Goal: Task Accomplishment & Management: Manage account settings

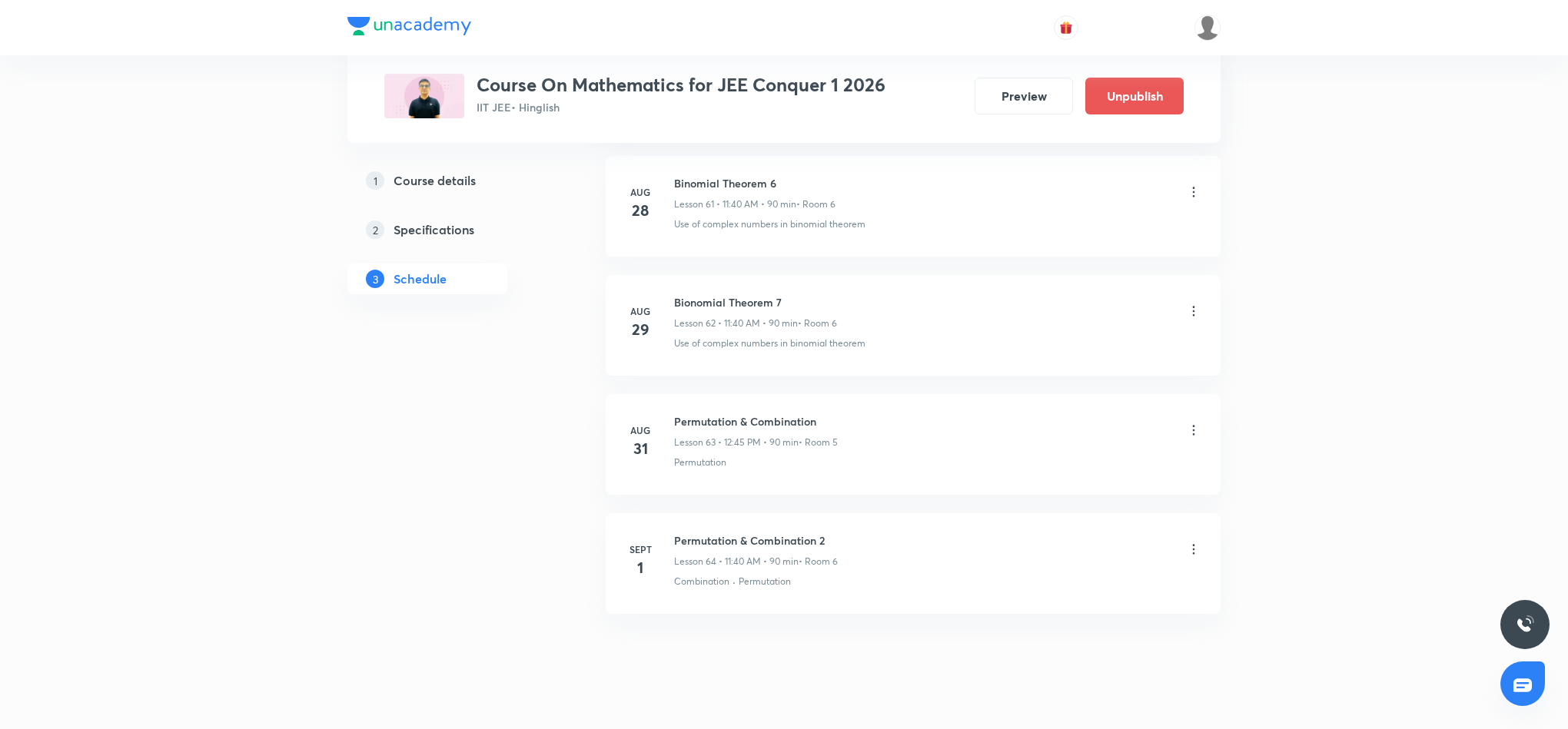
scroll to position [8178, 0]
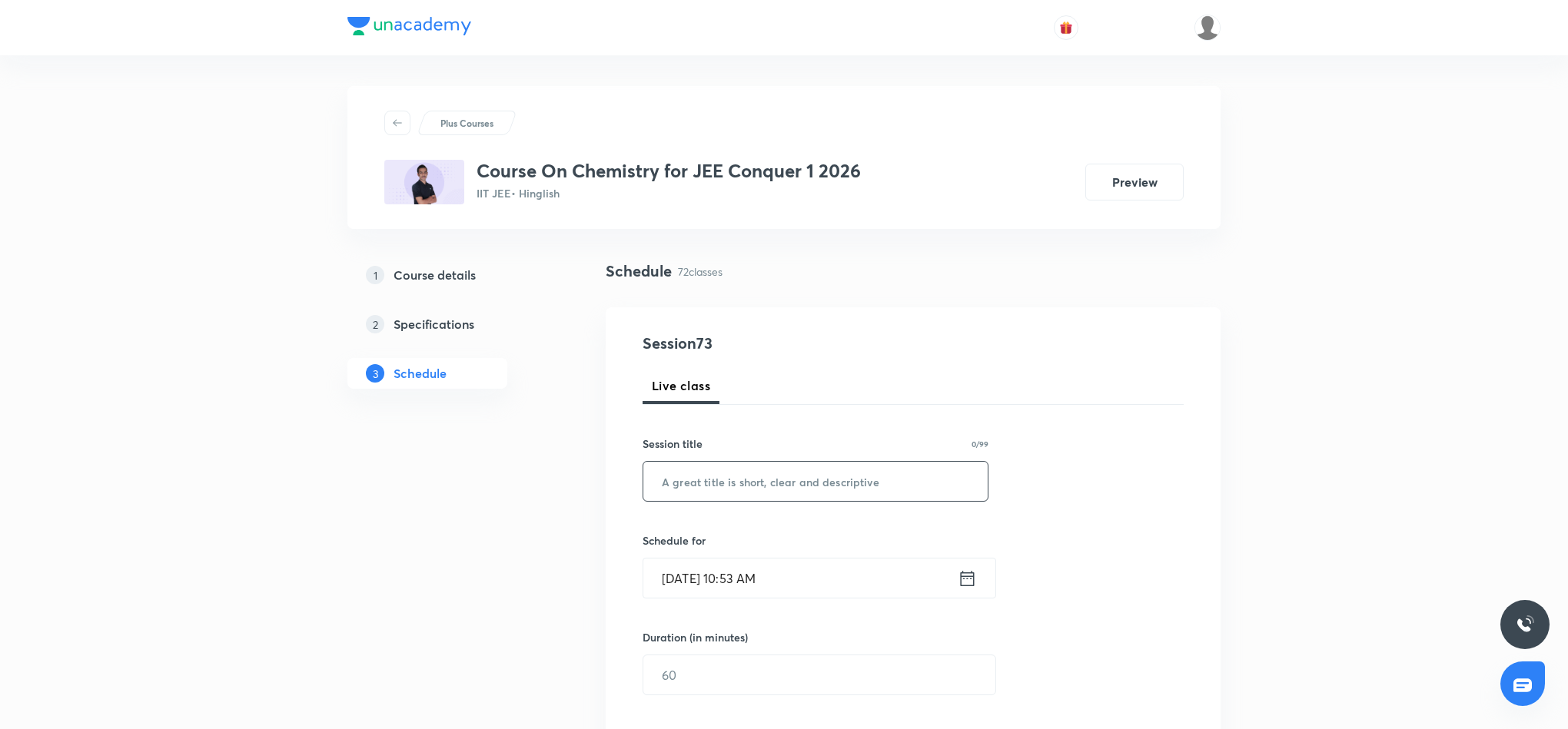
click at [756, 478] on input "text" at bounding box center [816, 481] width 345 height 39
paste input "Chemical Equilibrium"
type input "Chemical Equilibrium"
click at [969, 581] on icon at bounding box center [967, 578] width 20 height 21
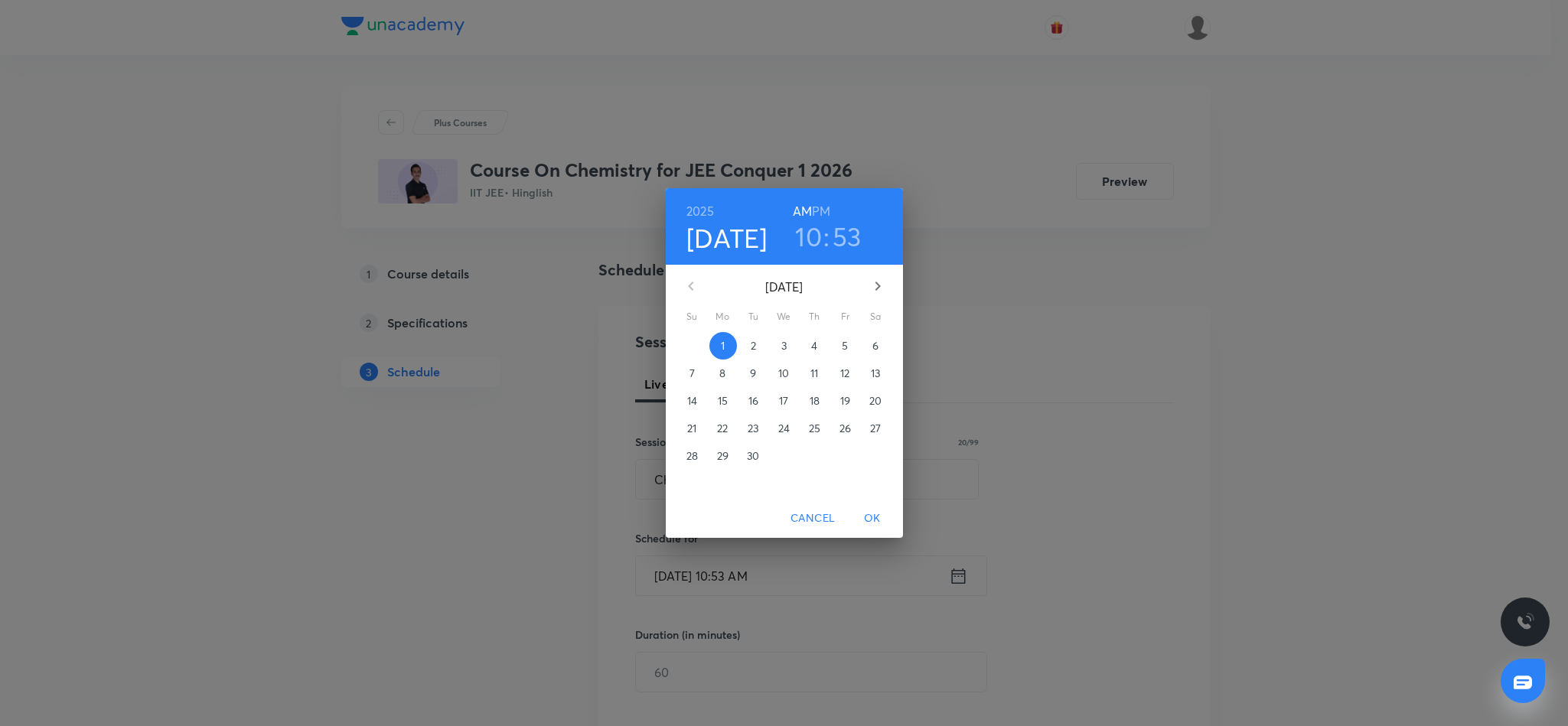
click at [820, 210] on h6 "PM" at bounding box center [821, 210] width 19 height 21
click at [804, 242] on h3 "10" at bounding box center [808, 237] width 27 height 32
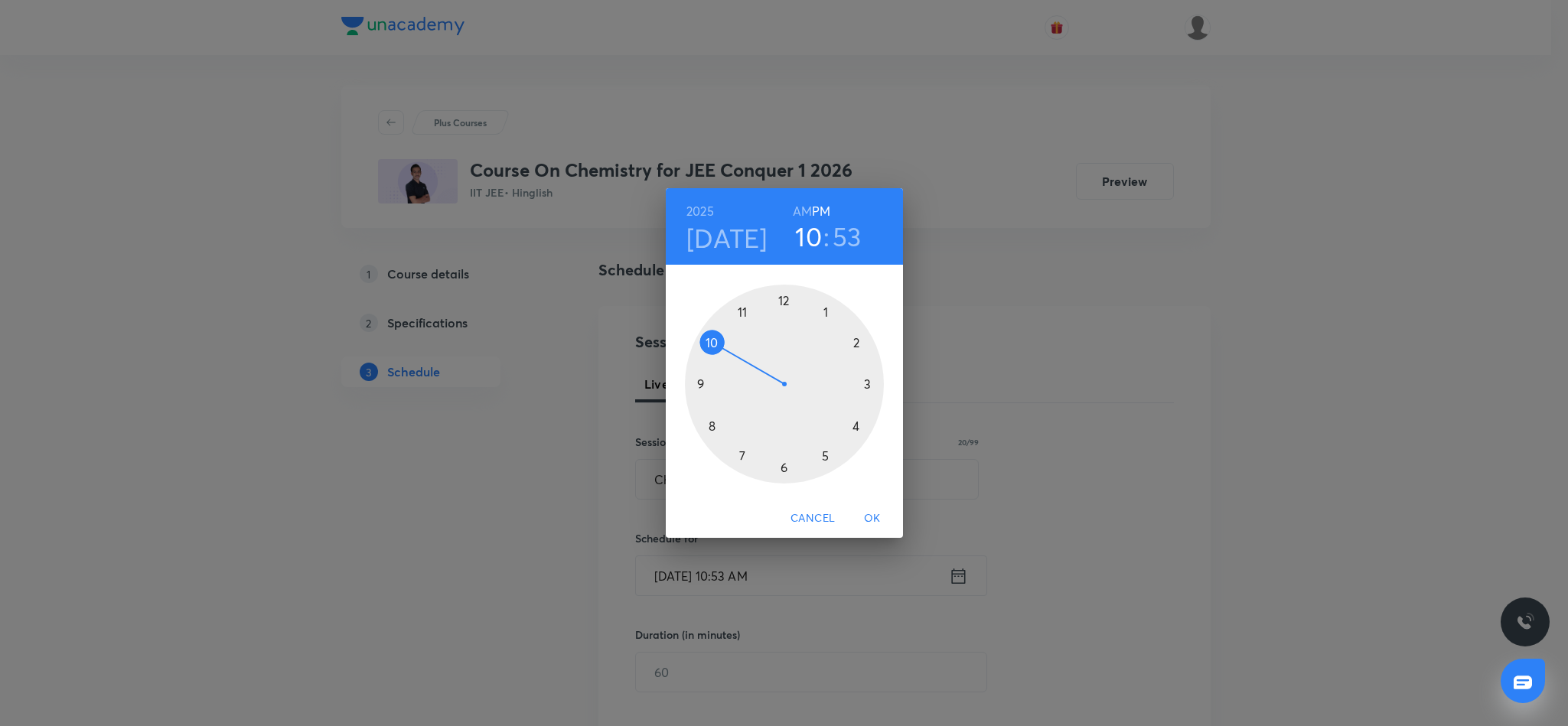
click at [824, 310] on div at bounding box center [783, 384] width 199 height 199
click at [783, 465] on div at bounding box center [783, 384] width 199 height 199
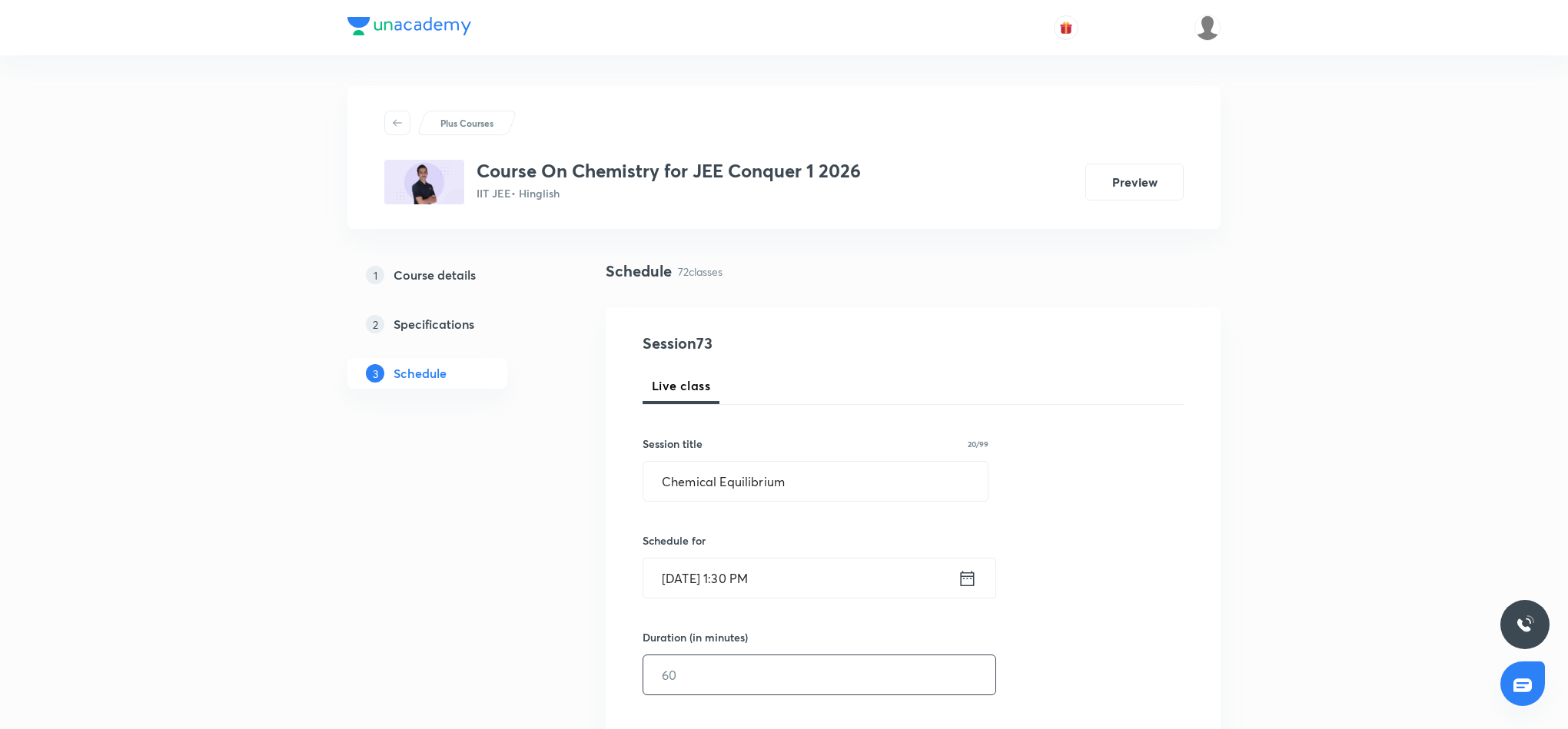
click at [835, 683] on input "text" at bounding box center [819, 675] width 352 height 39
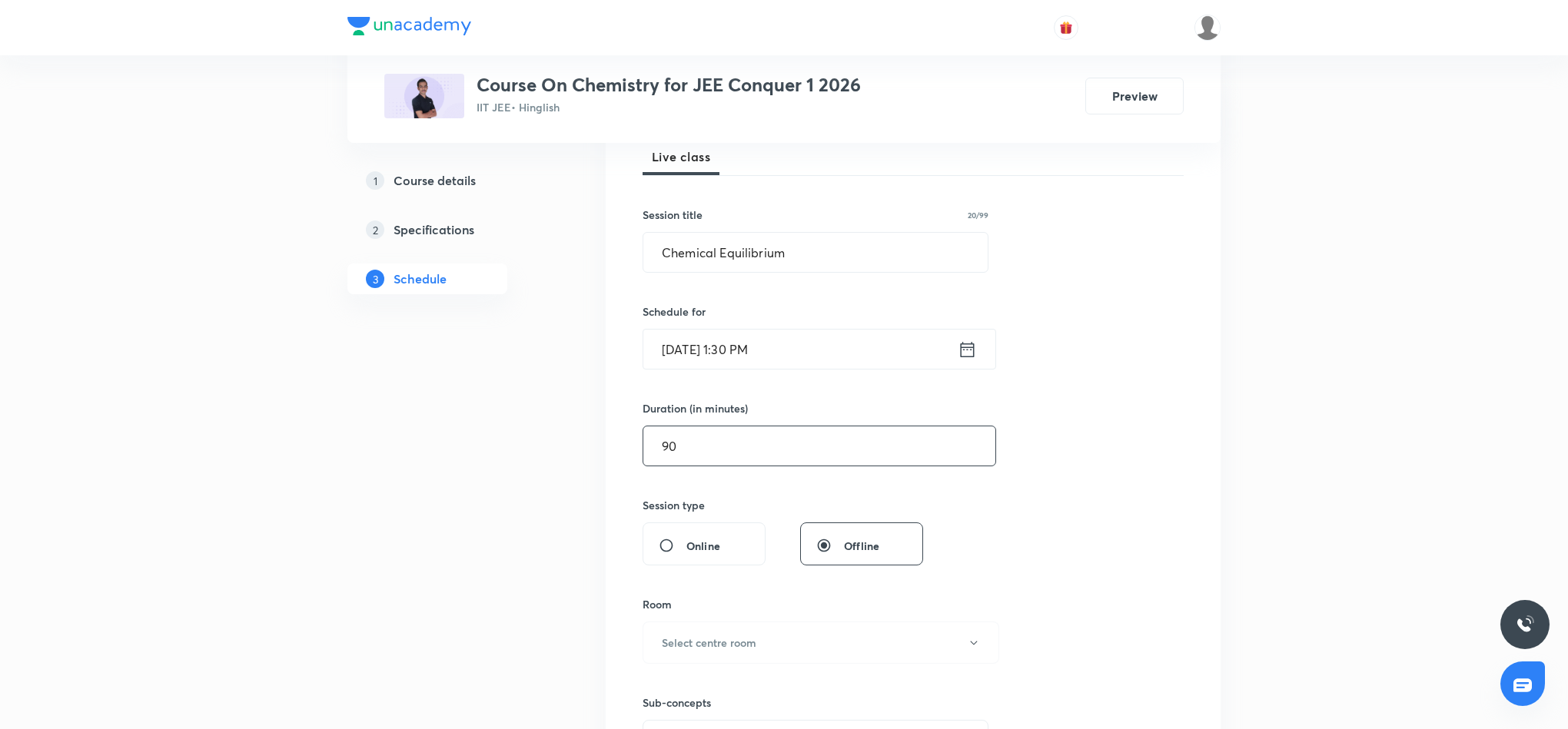
scroll to position [231, 0]
type input "90"
click at [935, 643] on button "Select centre room" at bounding box center [821, 642] width 357 height 42
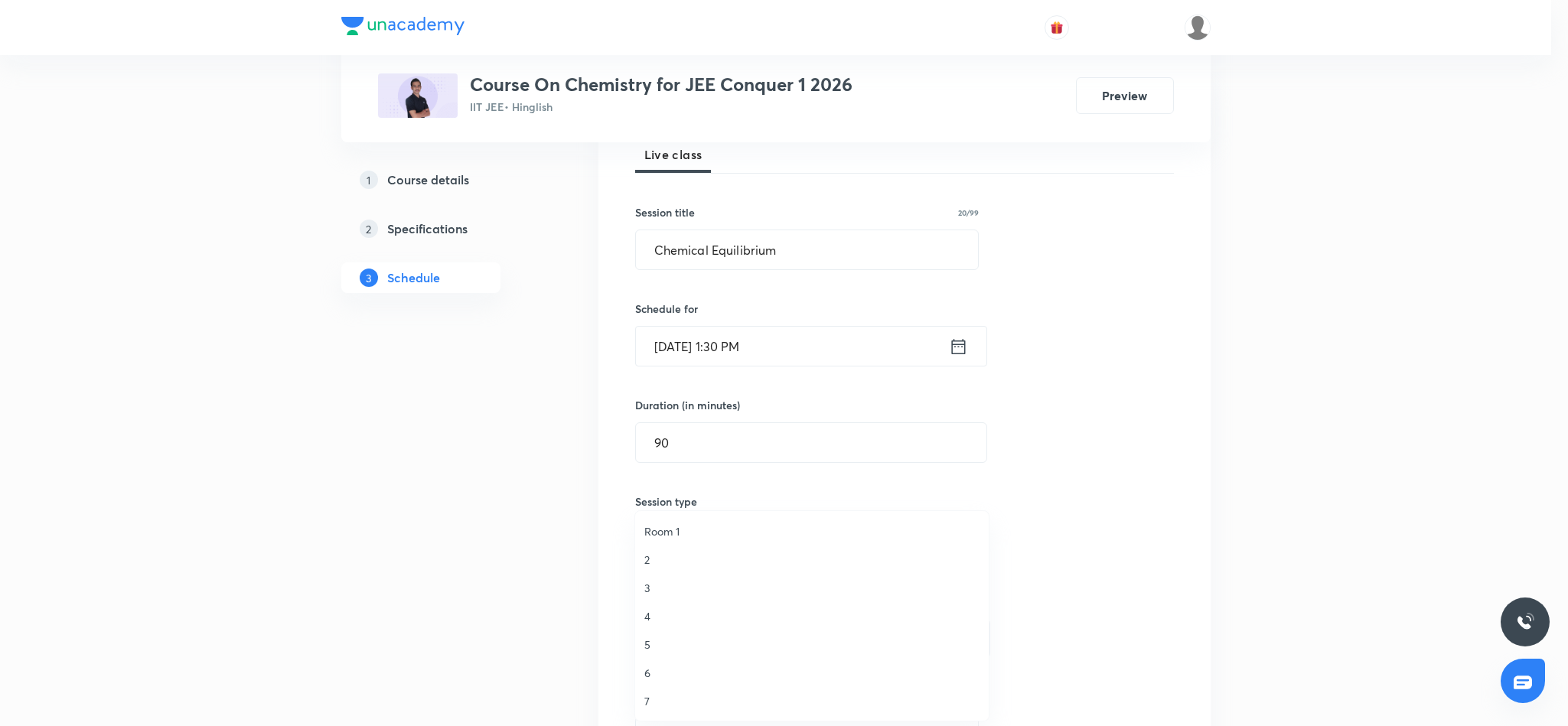
click at [652, 673] on span "6" at bounding box center [811, 673] width 335 height 16
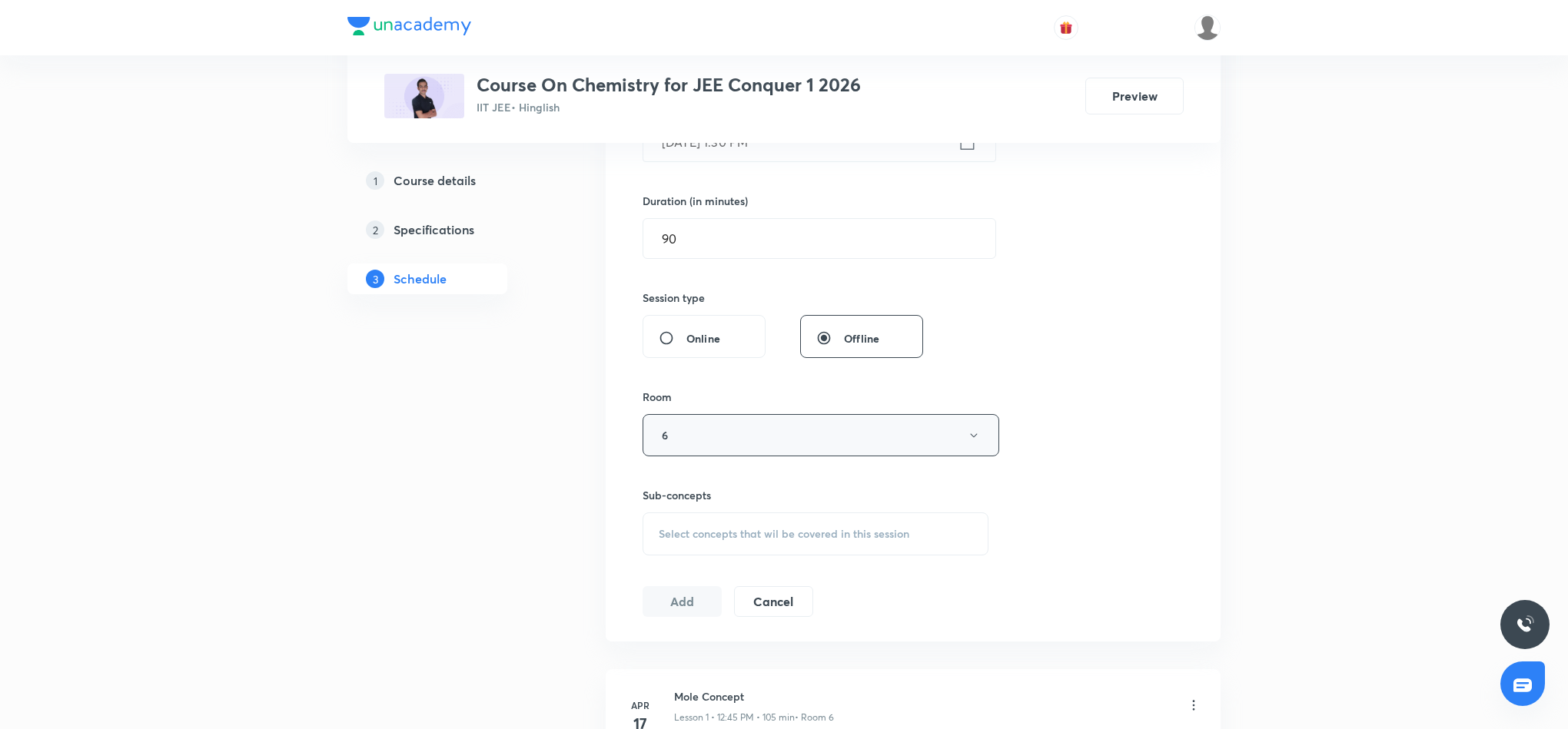
scroll to position [461, 0]
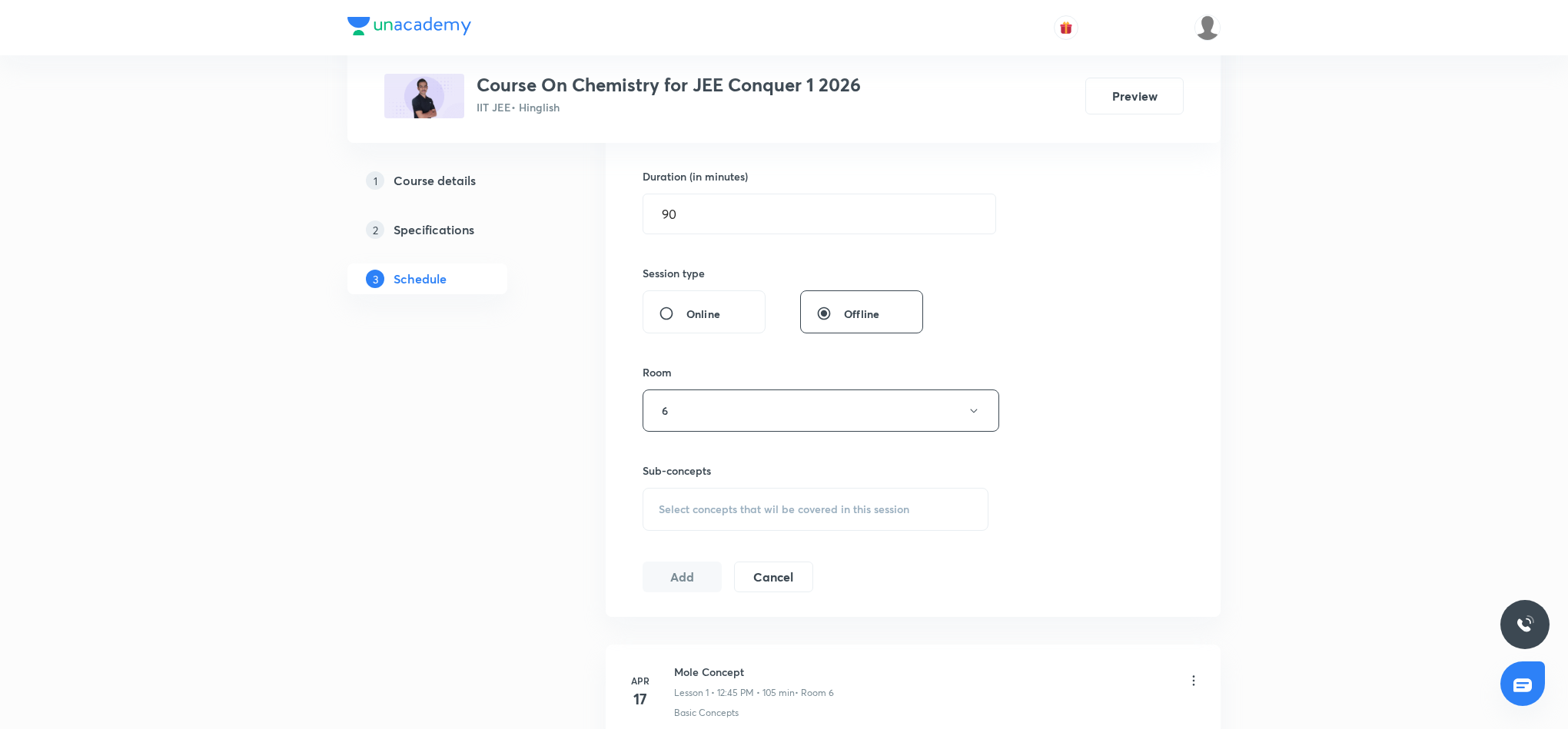
click at [812, 505] on span "Select concepts that wil be covered in this session" at bounding box center [784, 509] width 250 height 12
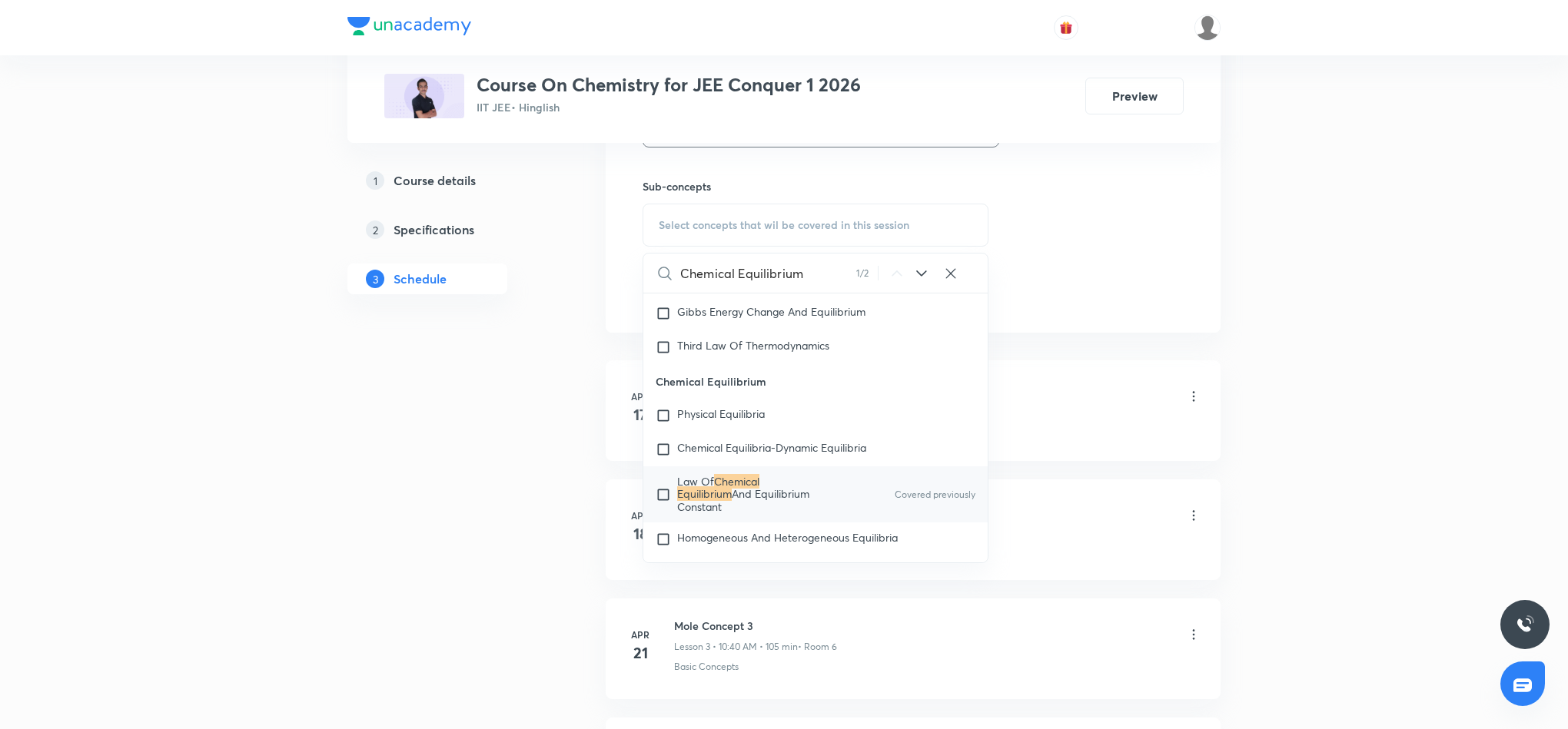
scroll to position [807, 0]
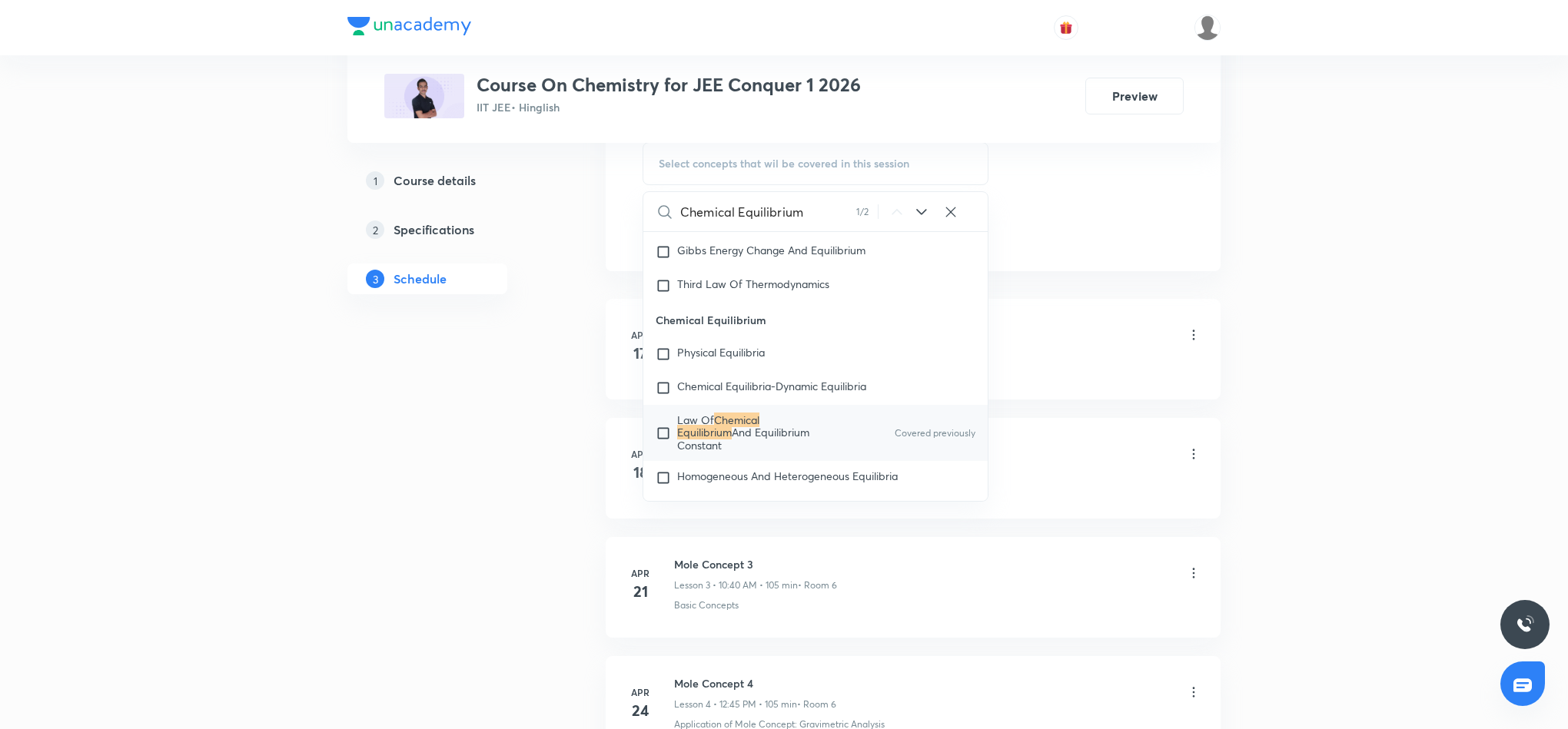
type input "Chemical Equilibrium"
click at [760, 425] on mark "Chemical Equilibrium" at bounding box center [718, 426] width 82 height 27
checkbox input "true"
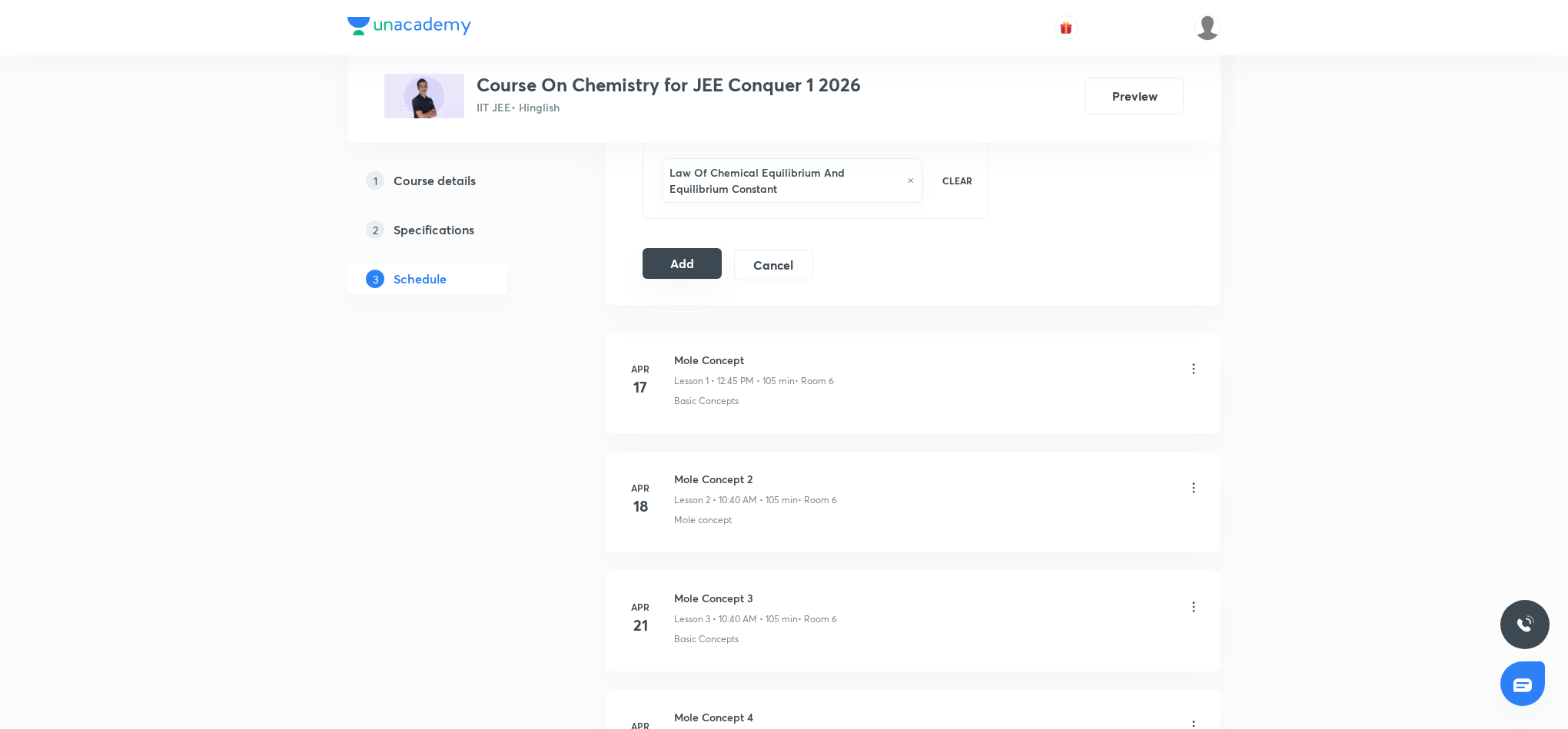
click at [686, 271] on button "Add" at bounding box center [682, 264] width 79 height 31
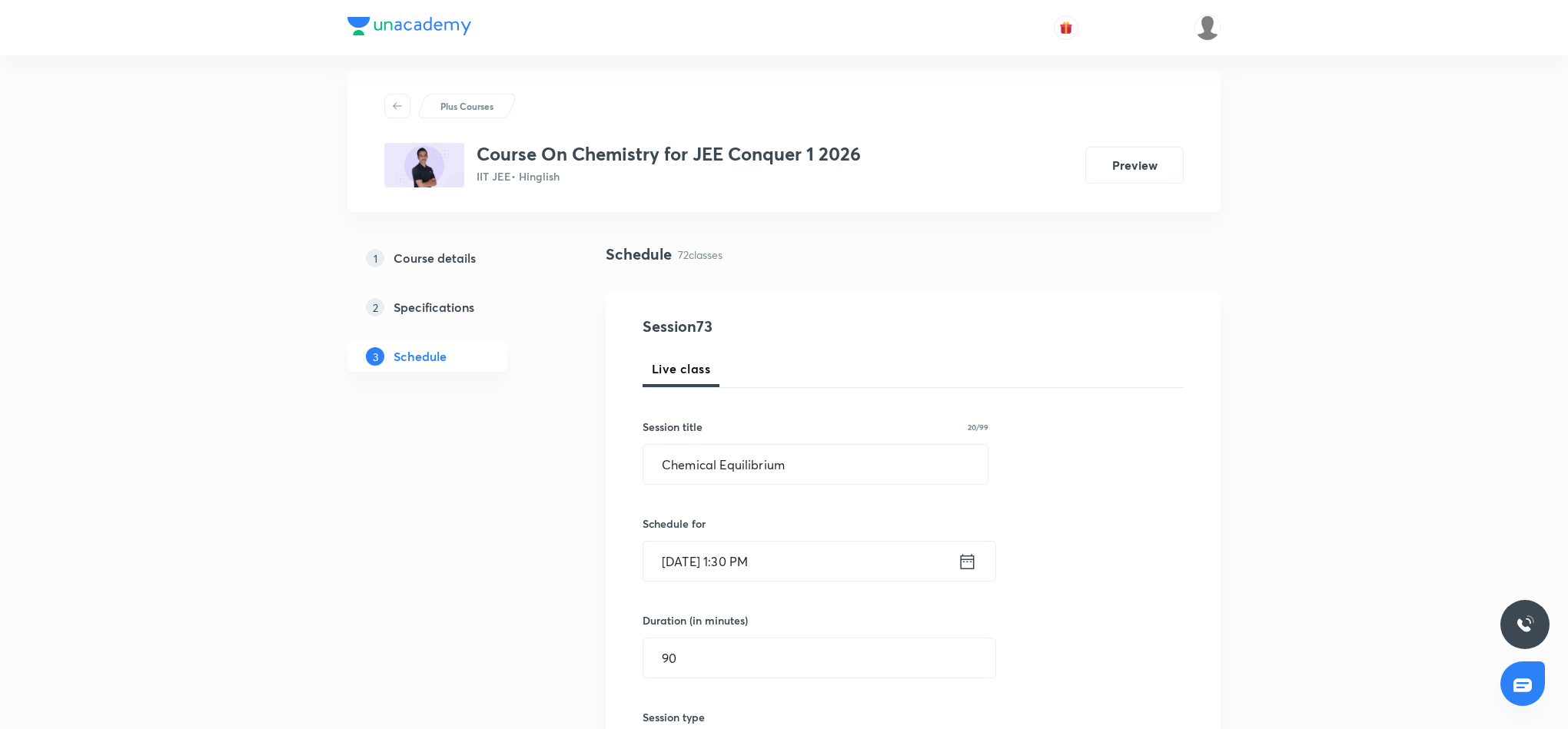
scroll to position [0, 0]
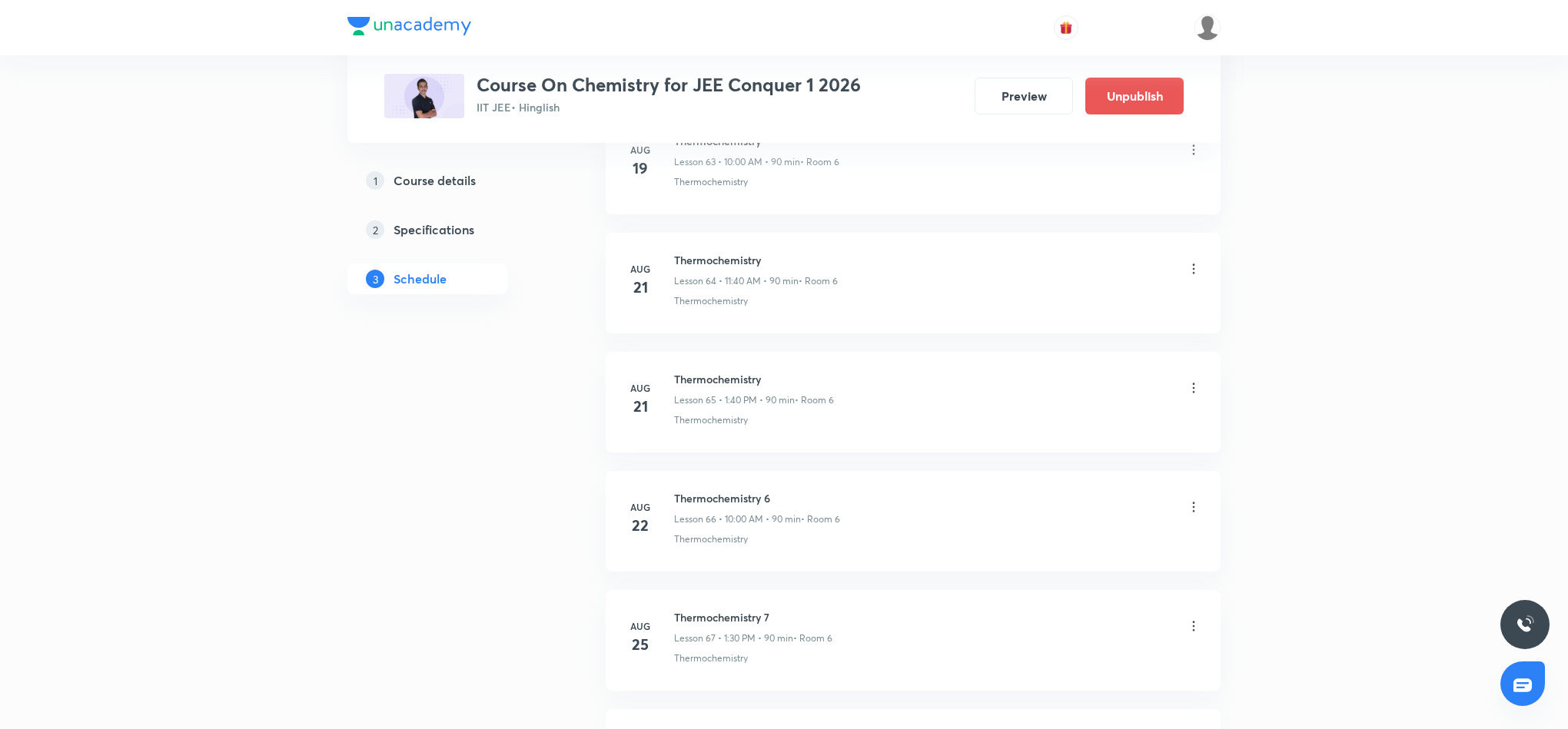
scroll to position [8548, 0]
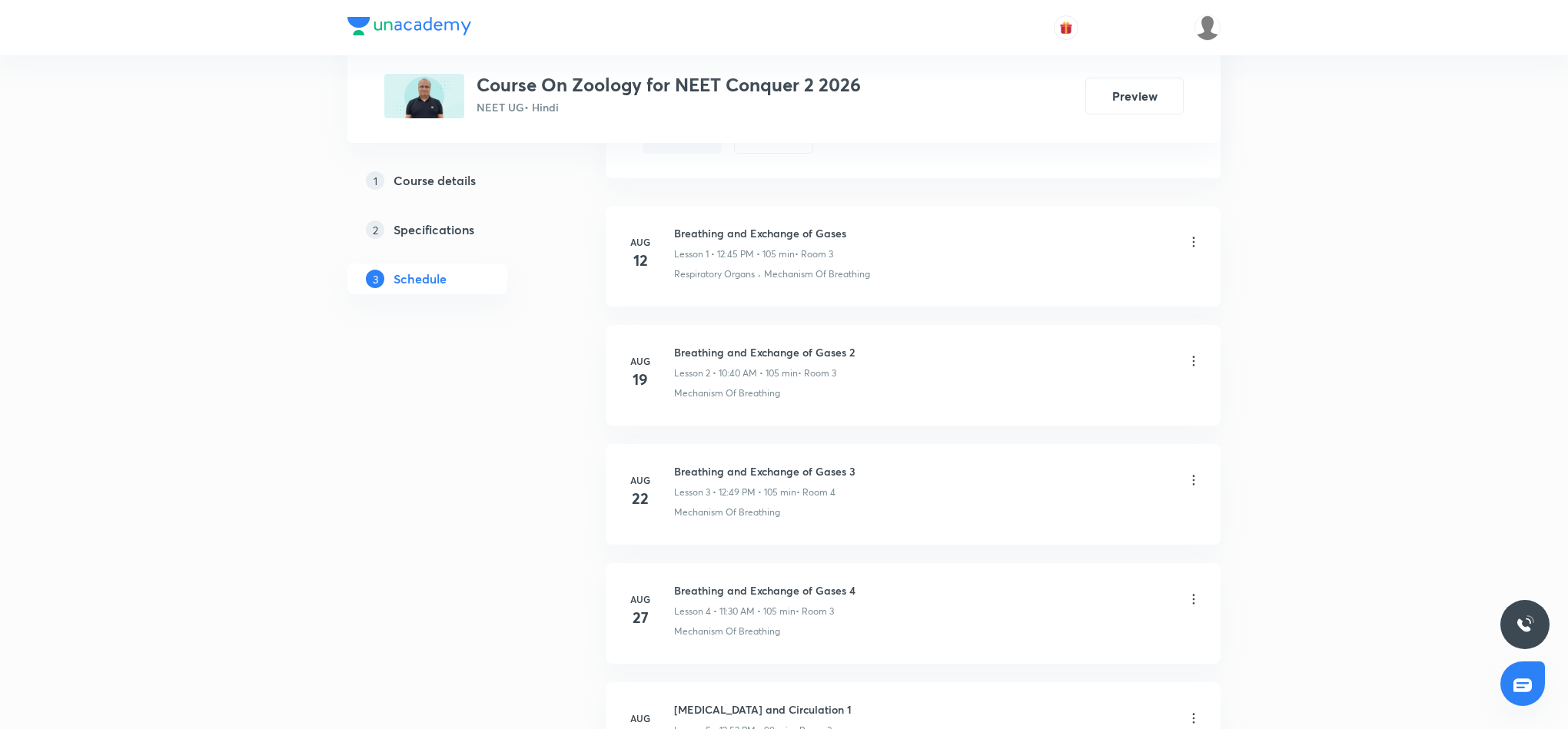
scroll to position [1105, 0]
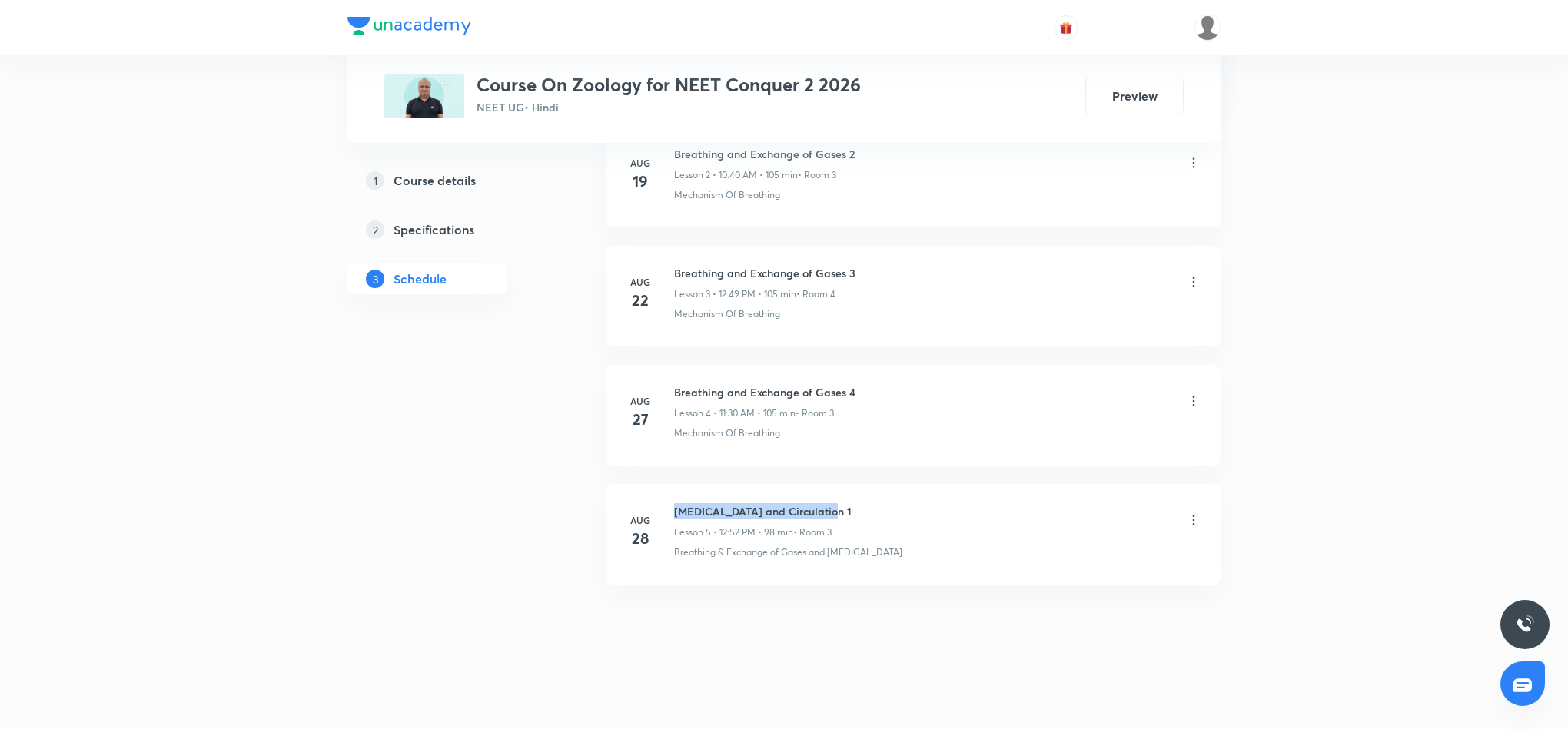
drag, startPoint x: 676, startPoint y: 508, endPoint x: 826, endPoint y: 512, distance: 150.1
click at [826, 512] on h6 "Body Fluids and Circulation 1" at bounding box center [762, 511] width 177 height 16
copy h6 "Body Fluids and Circulation 1"
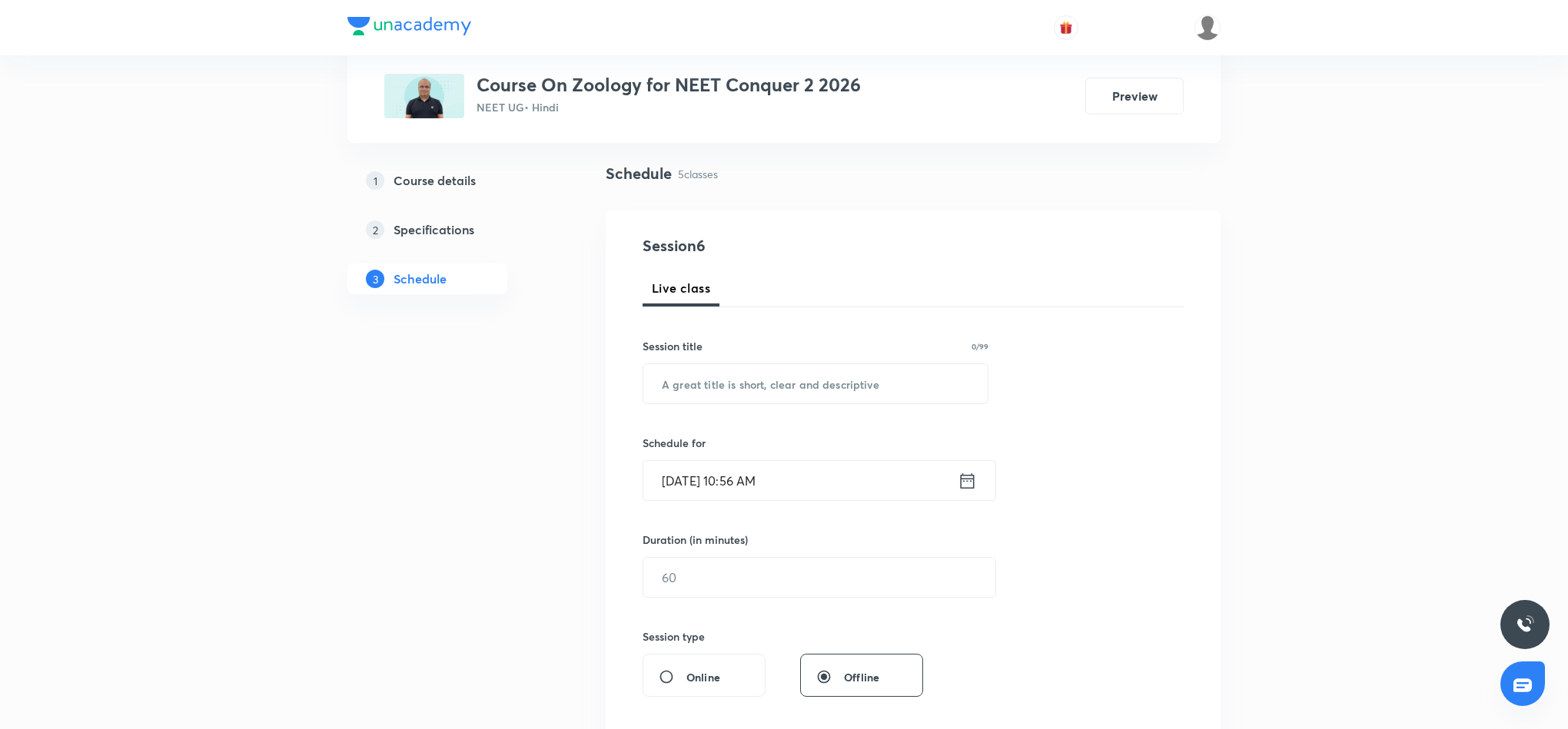
scroll to position [0, 0]
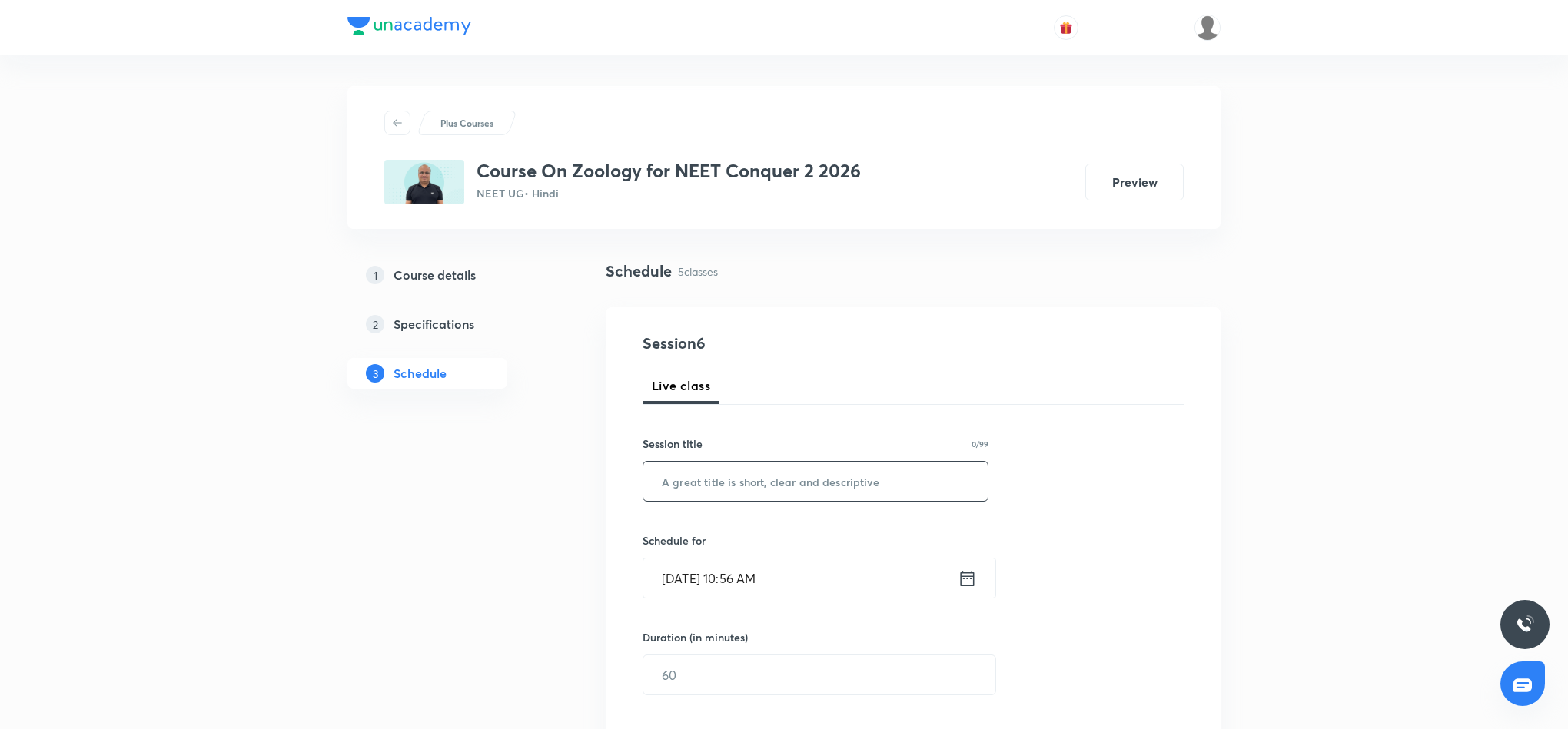
click at [733, 477] on input "text" at bounding box center [816, 481] width 345 height 39
paste input "Body Fluids and Circulation 1"
type input "Body Fluids and Circulation 2"
click at [965, 580] on icon at bounding box center [967, 578] width 20 height 21
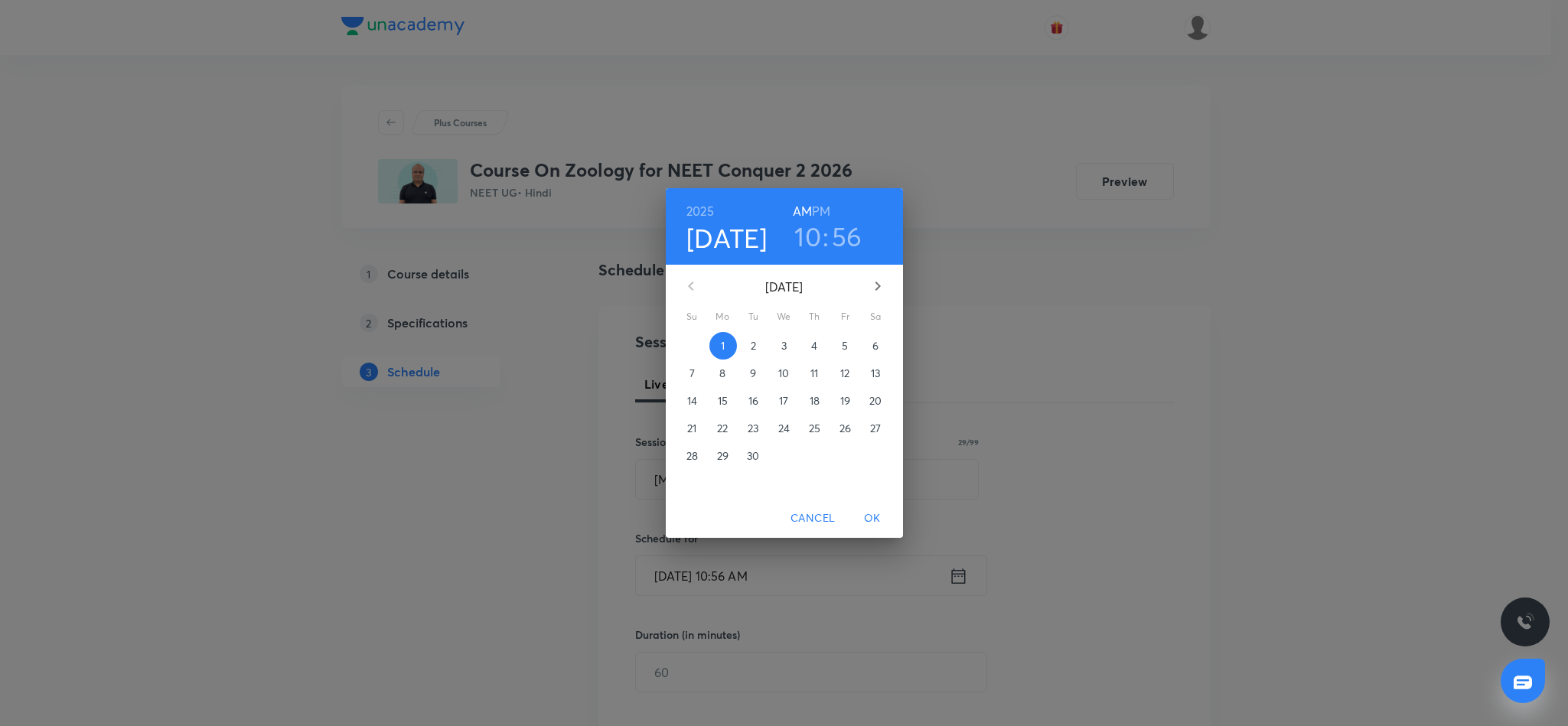
click at [818, 207] on h6 "PM" at bounding box center [821, 210] width 19 height 21
click at [808, 243] on h3 "10" at bounding box center [808, 237] width 27 height 32
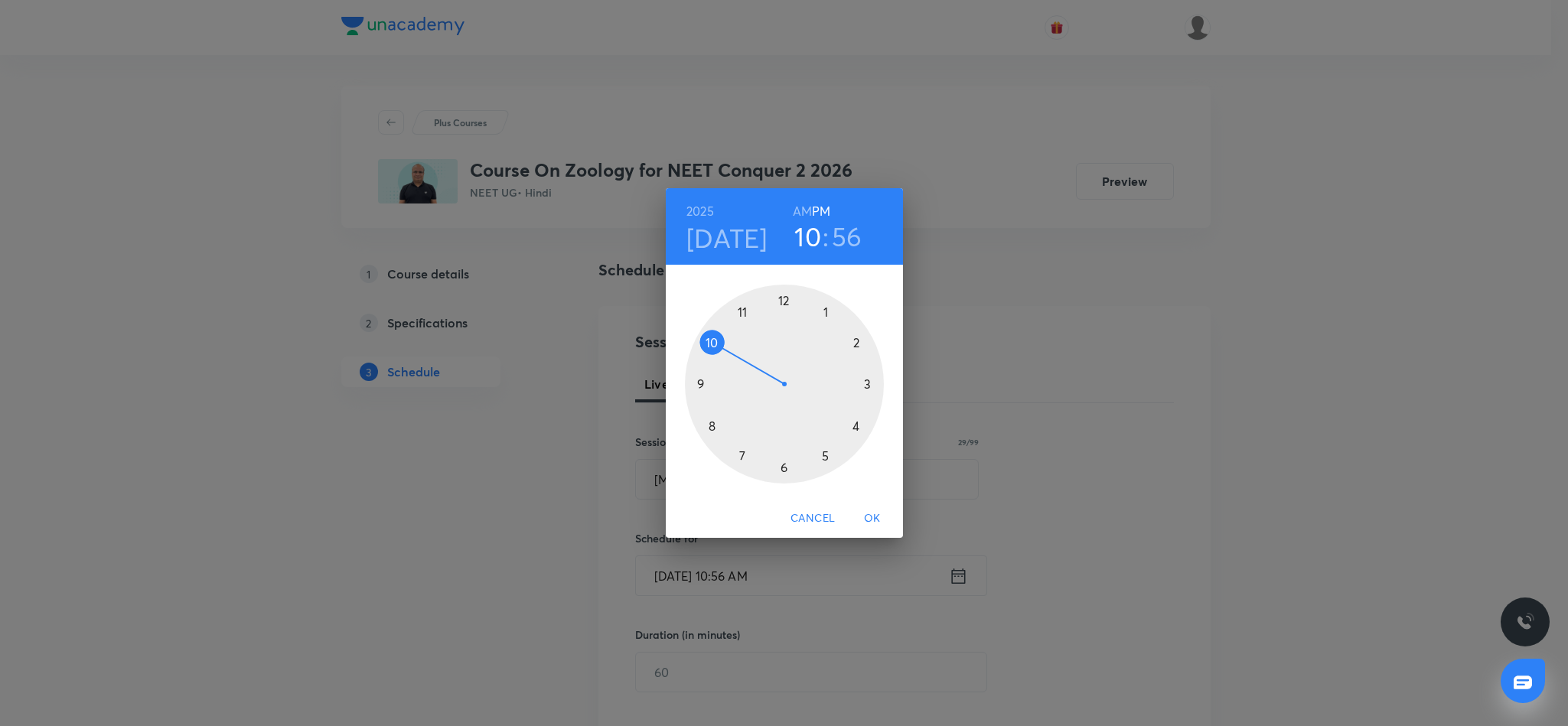
click at [781, 301] on div at bounding box center [783, 384] width 199 height 199
click at [699, 385] on div at bounding box center [783, 384] width 199 height 199
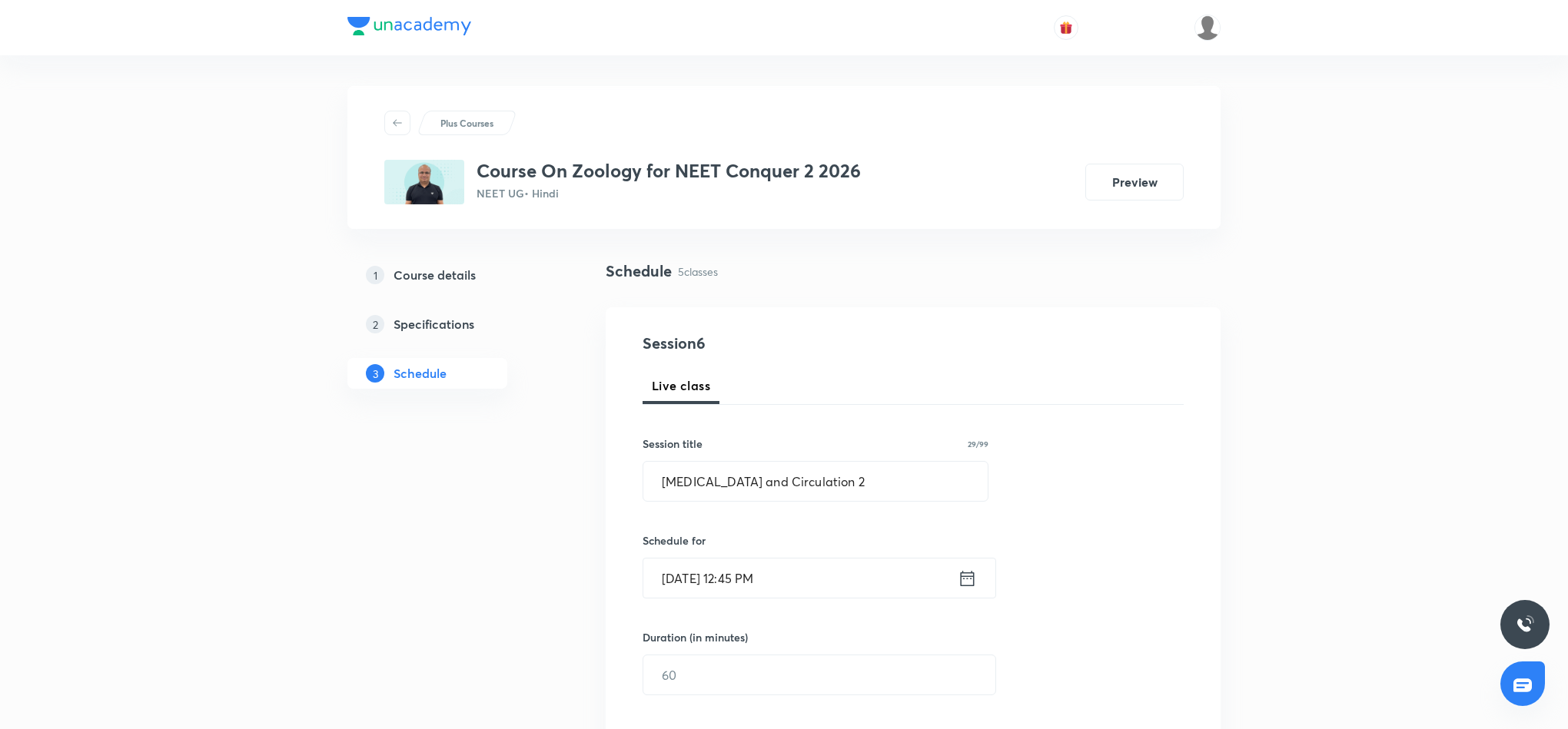
scroll to position [115, 0]
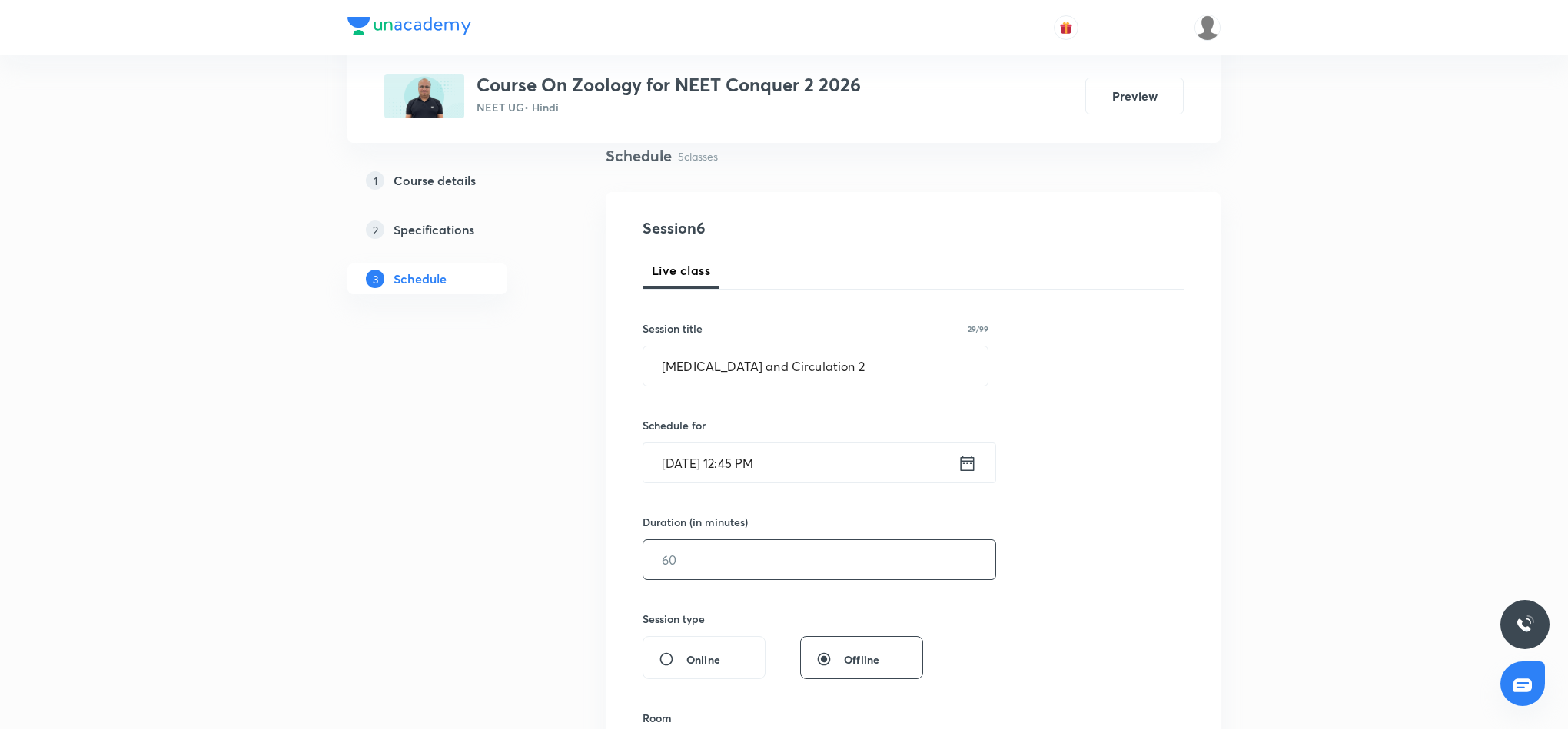
click at [808, 564] on input "text" at bounding box center [819, 560] width 352 height 39
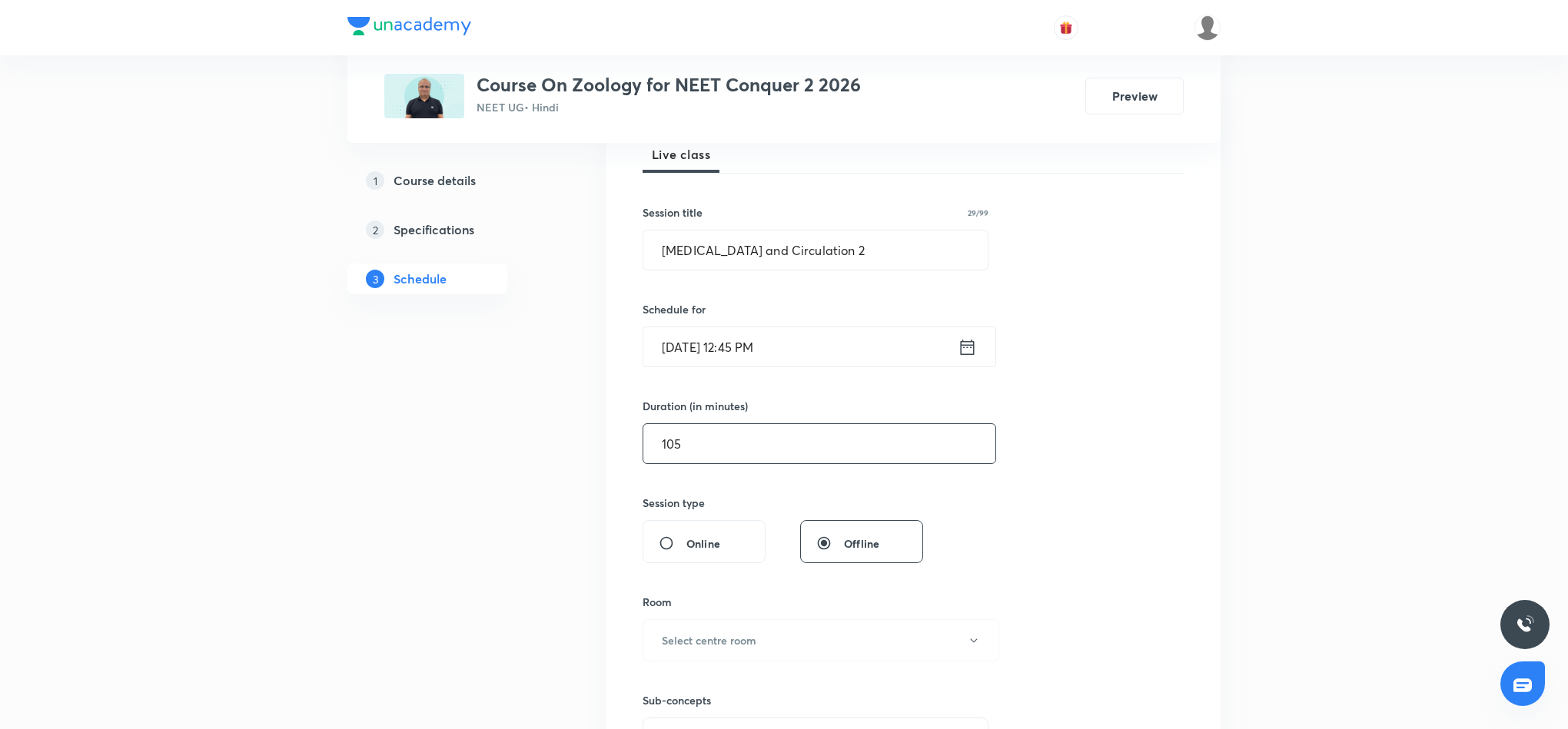
scroll to position [346, 0]
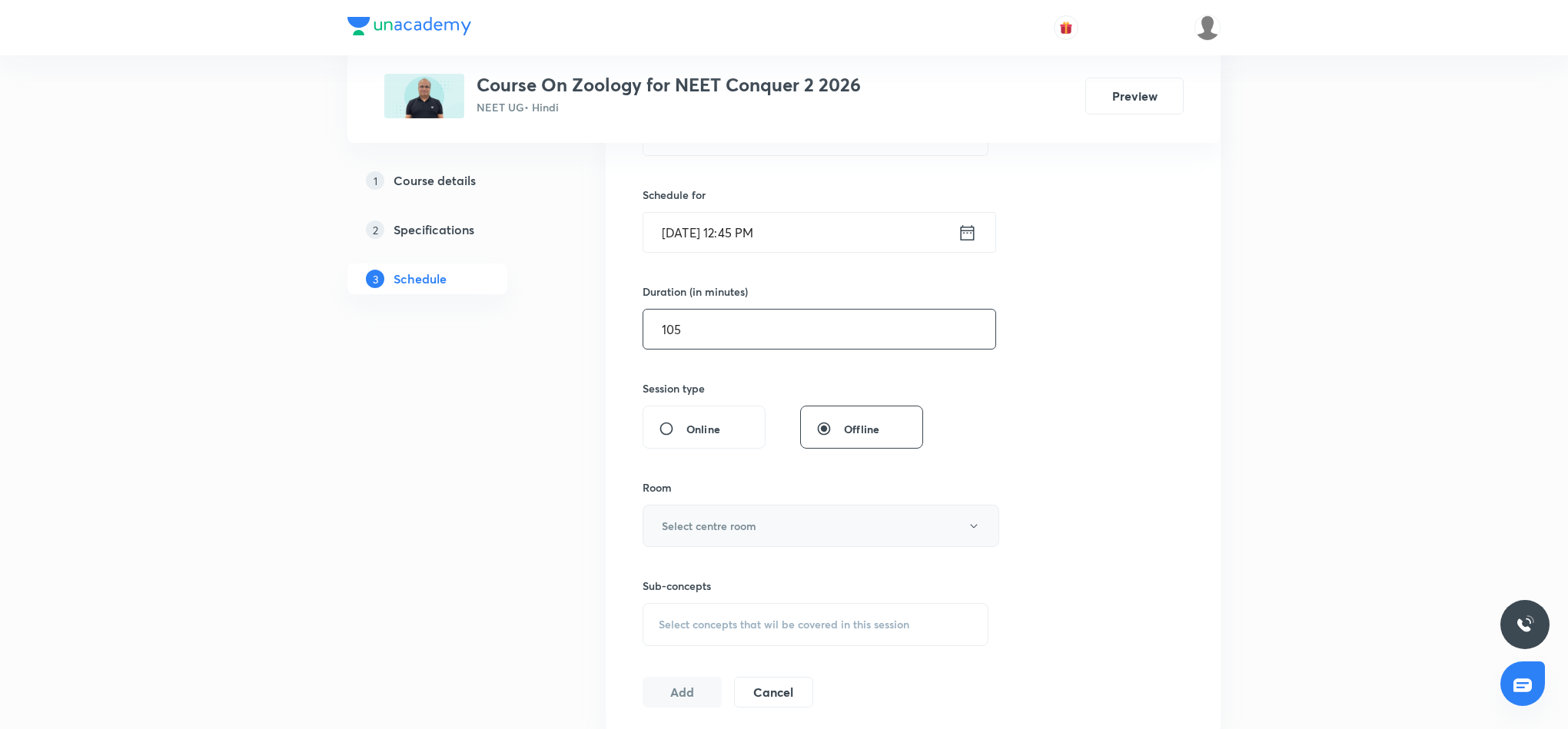
type input "105"
click at [732, 528] on h6 "Select centre room" at bounding box center [709, 525] width 94 height 16
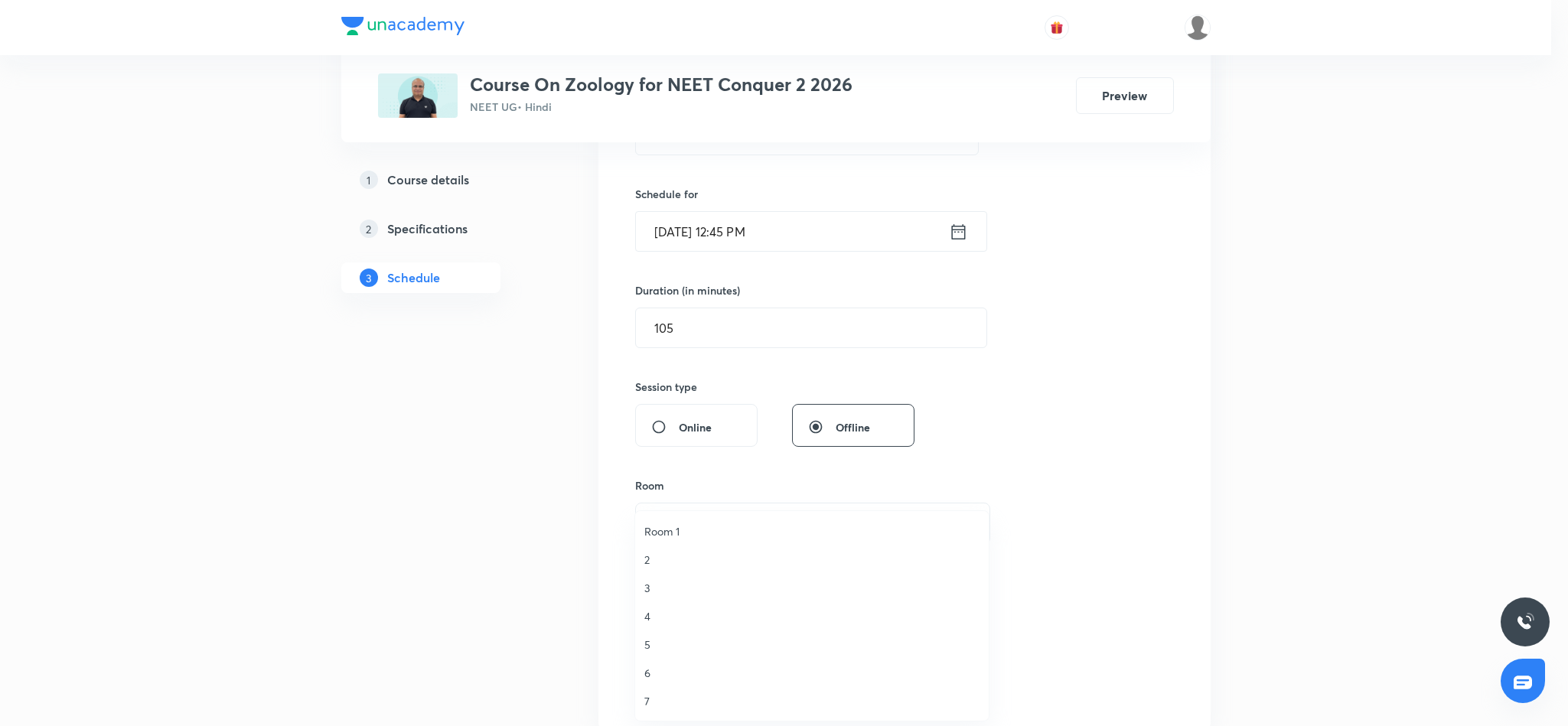
click at [652, 590] on span "3" at bounding box center [811, 587] width 335 height 16
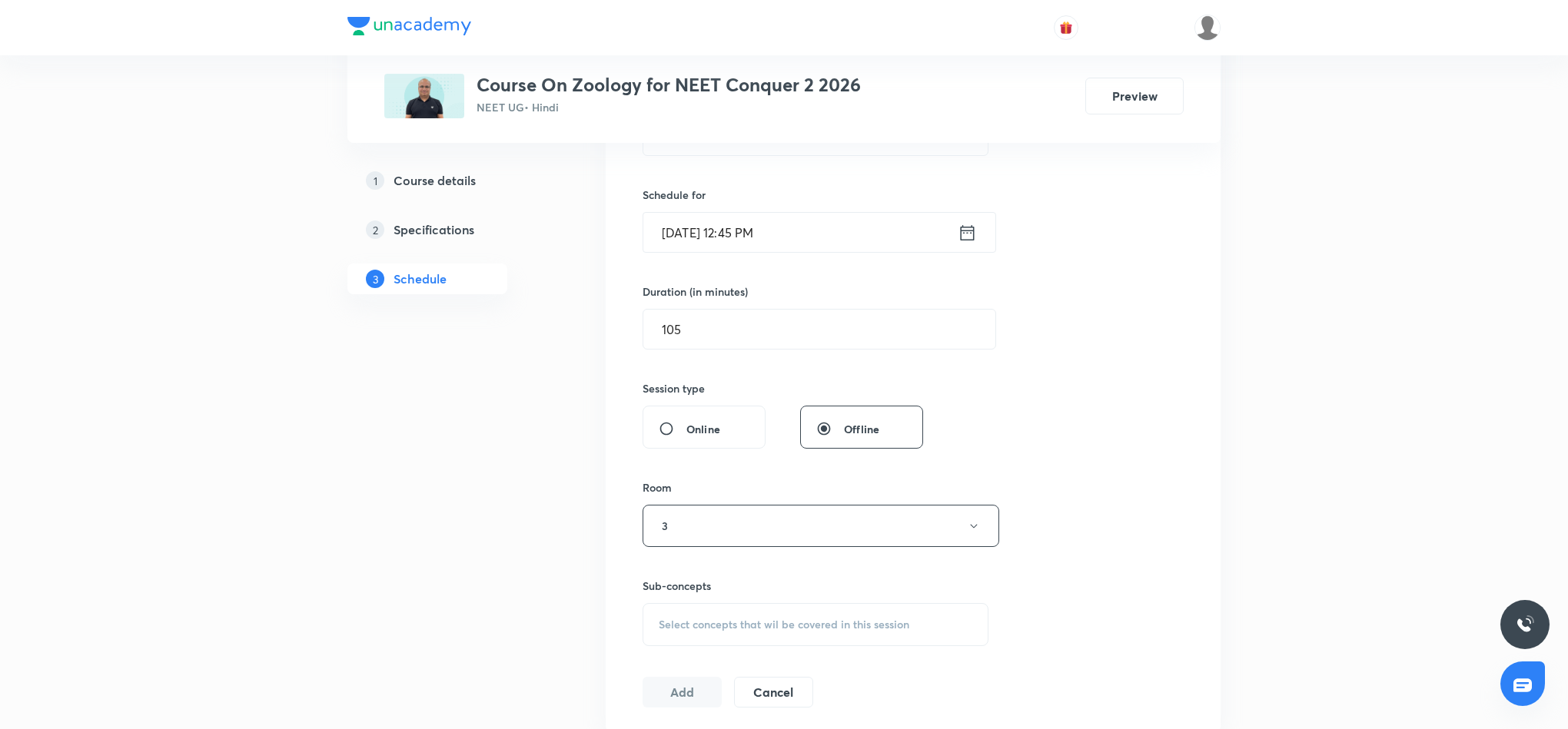
click at [680, 627] on span "Select concepts that wil be covered in this session" at bounding box center [784, 625] width 250 height 12
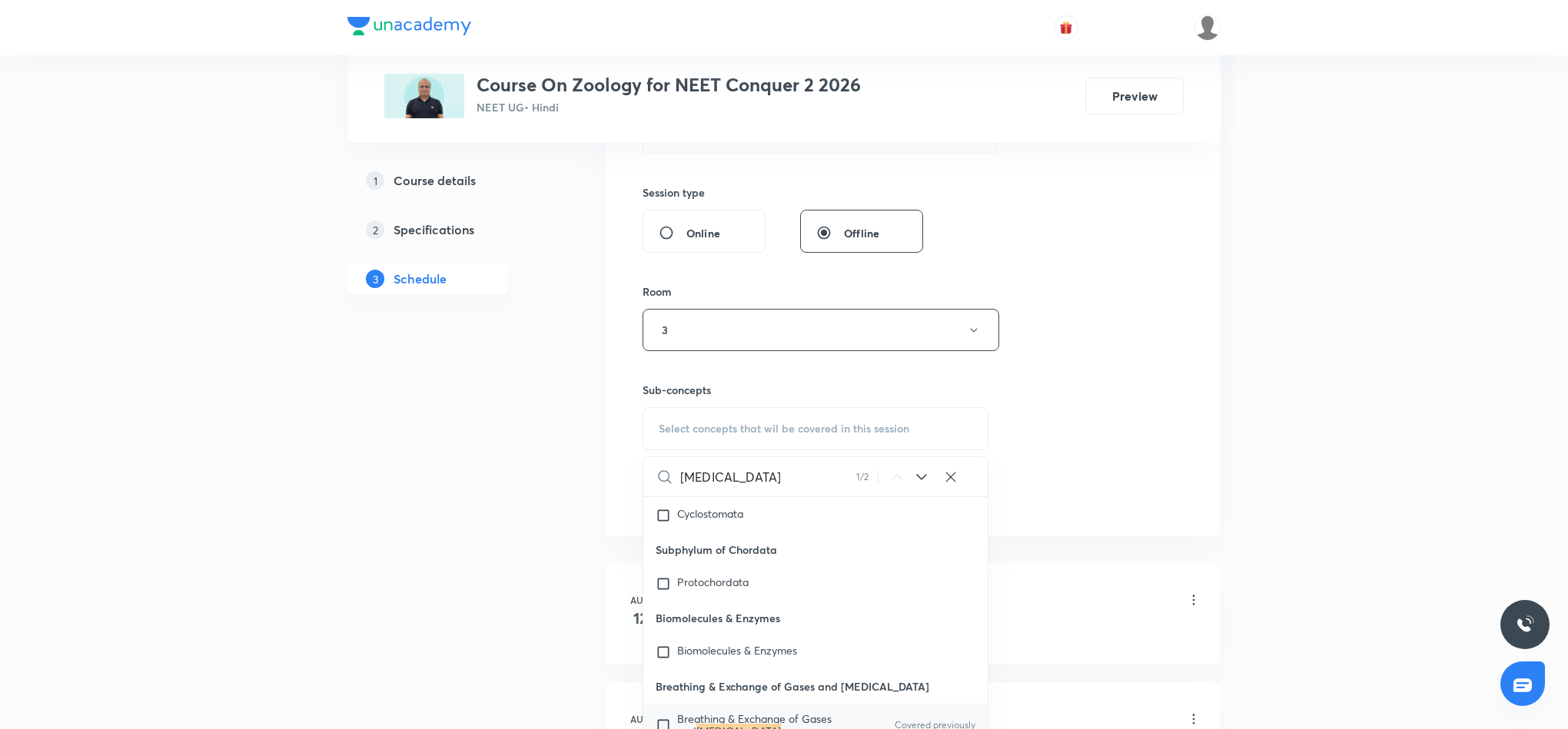
scroll to position [576, 0]
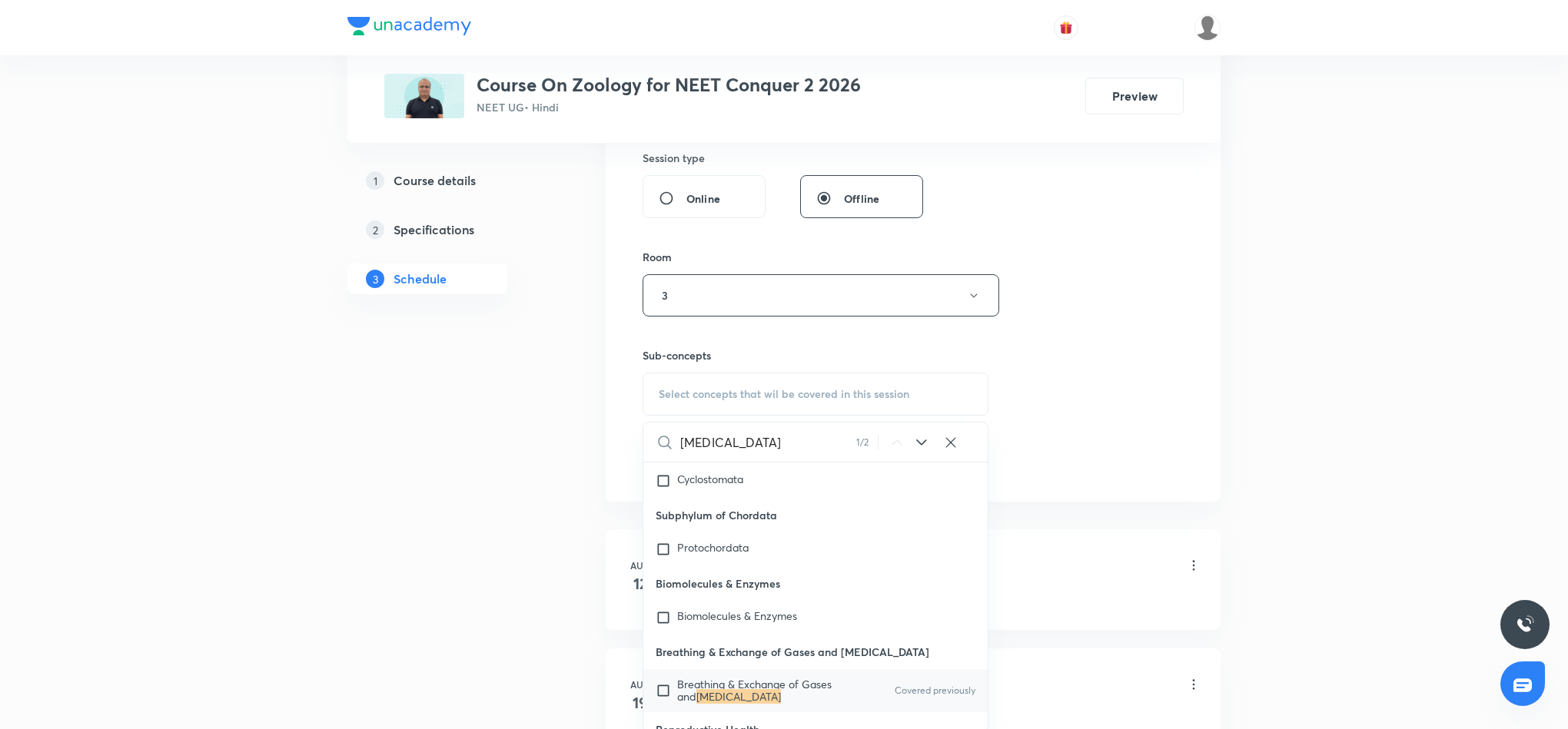
type input "Body Fluids"
click at [754, 677] on span "Breathing & Exchange of Gases and" at bounding box center [755, 691] width 155 height 27
checkbox input "true"
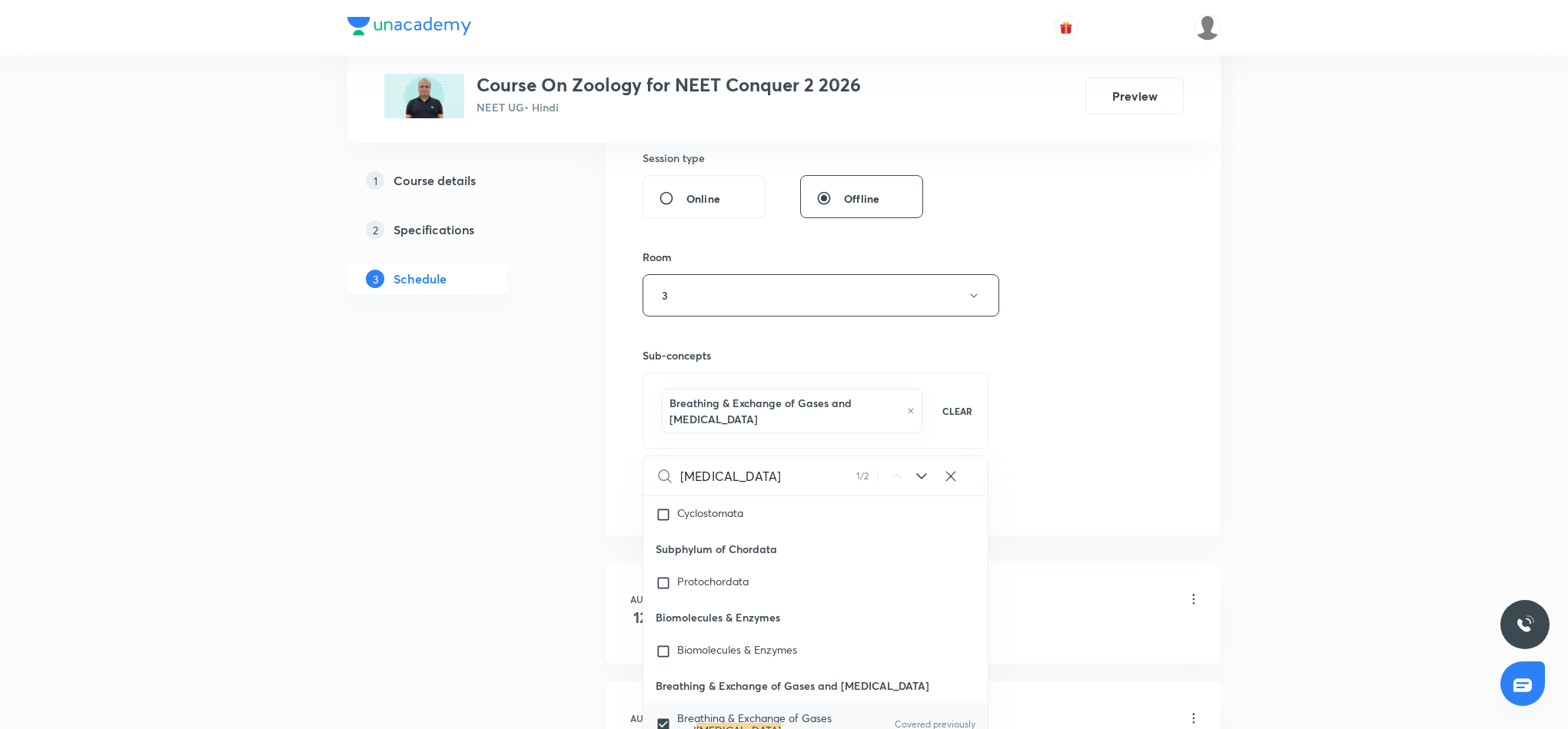
click at [1087, 369] on div "Session 6 Live class Session title 29/99 Body Fluids and Circulation 2 ​ Schedu…" at bounding box center [913, 133] width 542 height 755
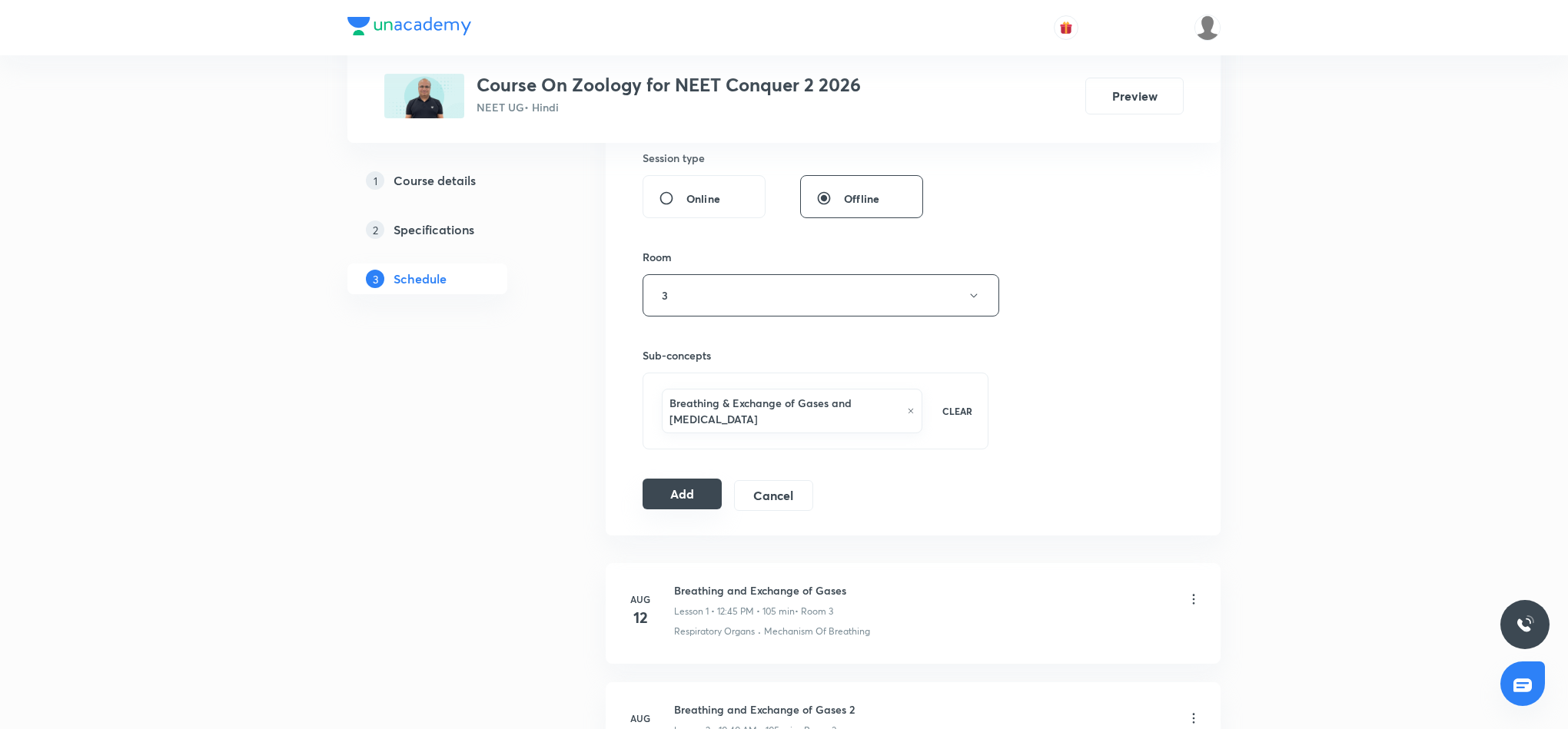
click at [677, 496] on button "Add" at bounding box center [682, 494] width 79 height 31
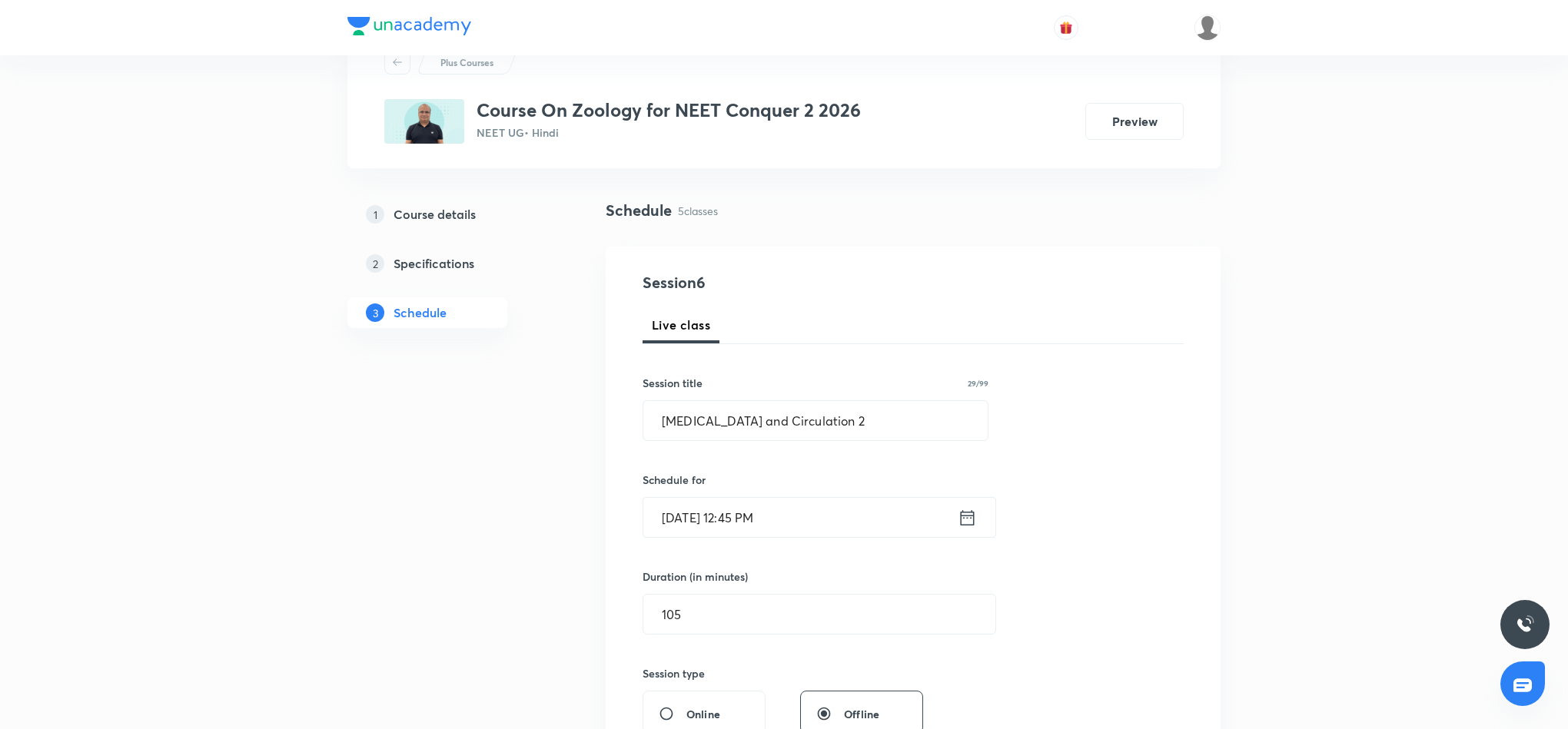
scroll to position [0, 0]
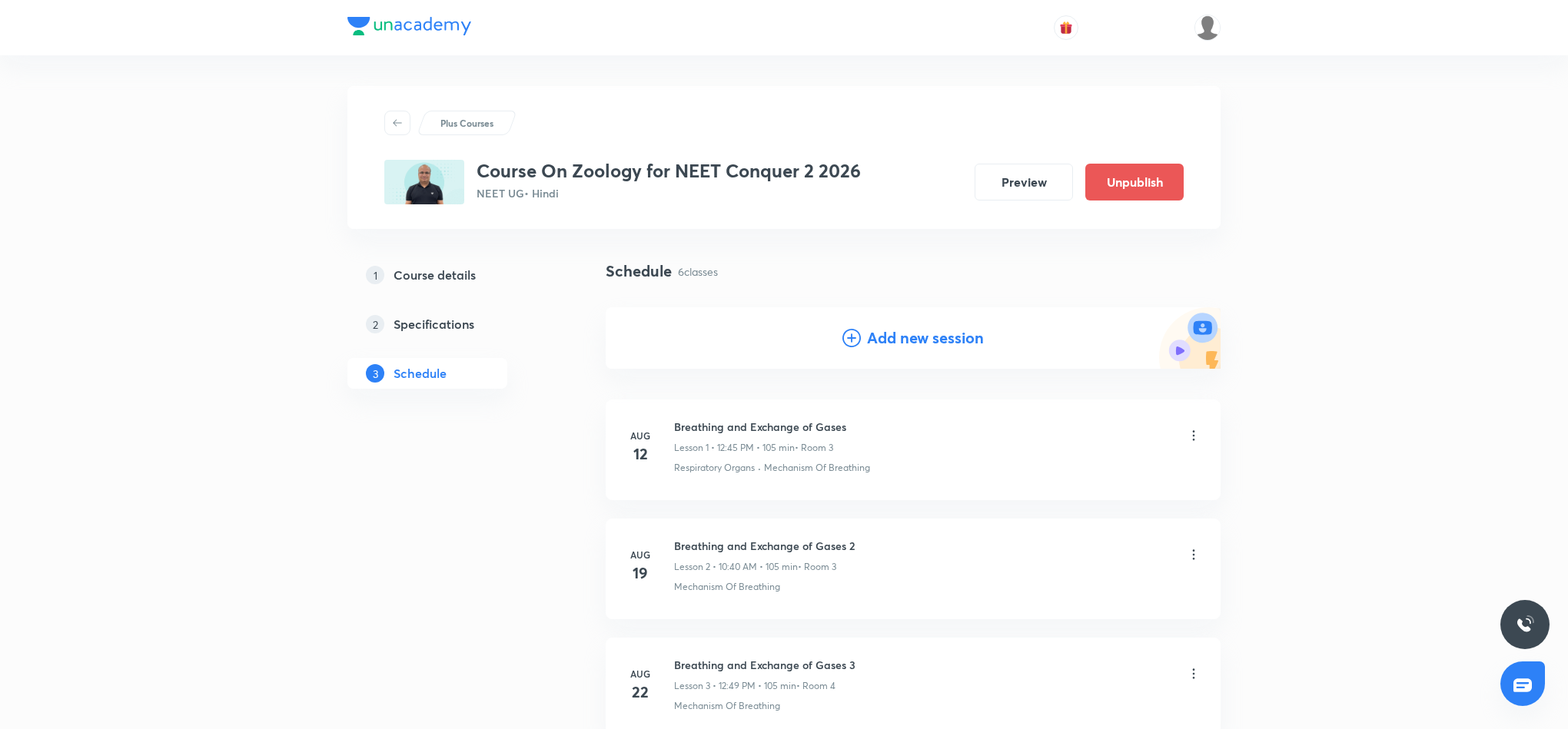
click at [1426, 277] on div "Plus Courses Course On Zoology for NEET Conquer 2 2026 NEET UG • Hindi Preview …" at bounding box center [784, 620] width 1568 height 1241
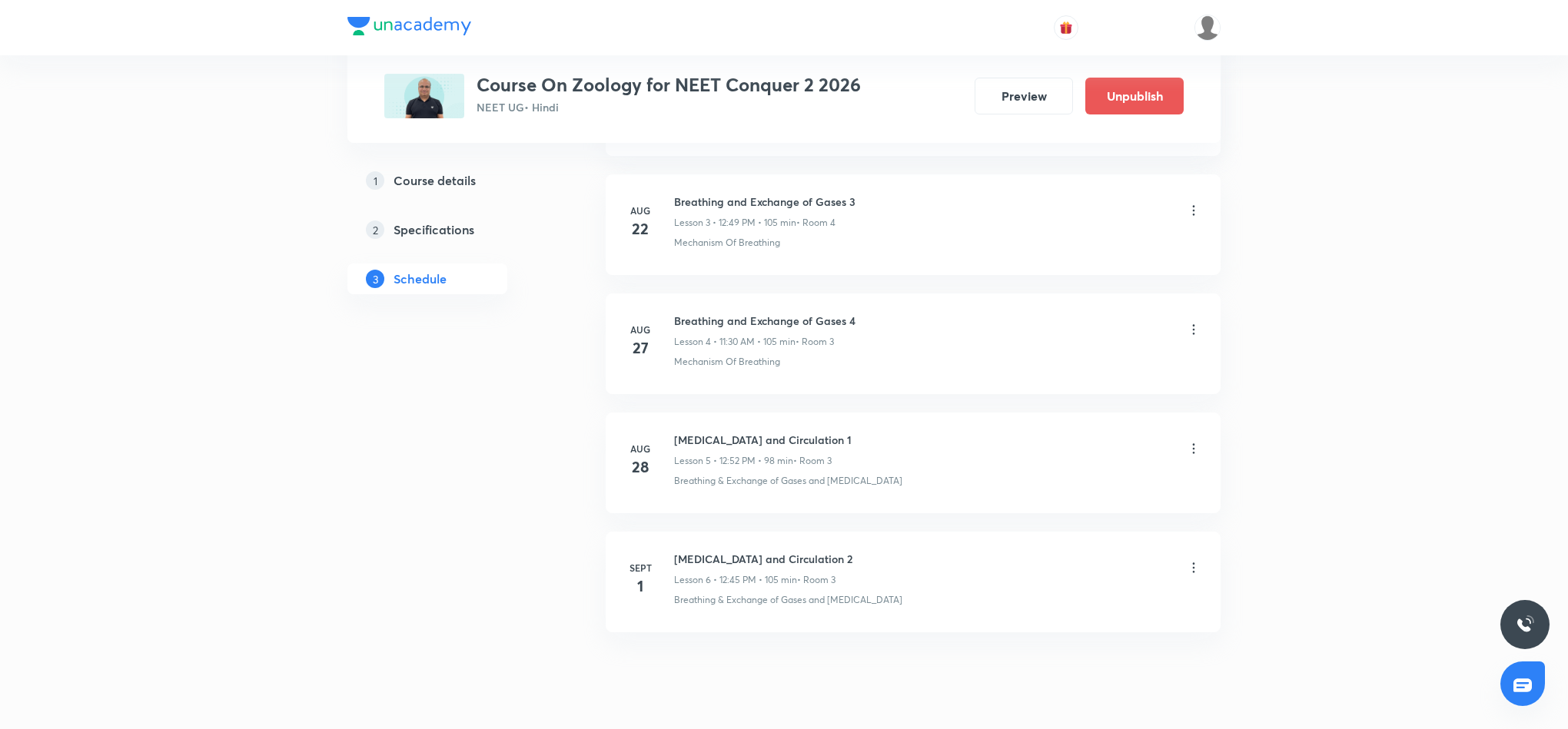
scroll to position [515, 0]
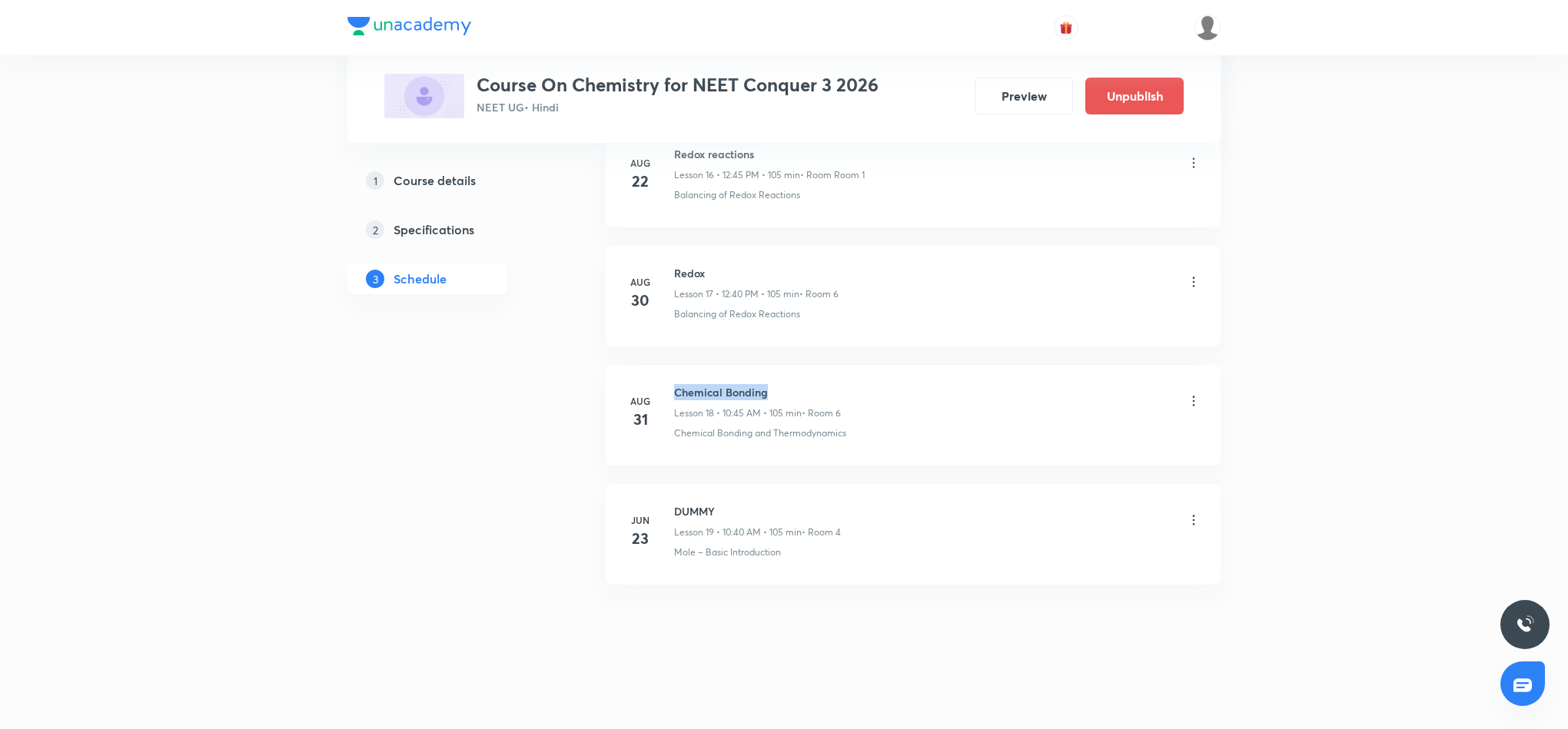
drag, startPoint x: 672, startPoint y: 387, endPoint x: 789, endPoint y: 395, distance: 117.3
click at [789, 395] on div "[DATE] Chemical Bonding Lesson 18 • 10:45 AM • 105 min • Room 6 Chemical Bondin…" at bounding box center [913, 412] width 576 height 56
copy h6 "Chemical Bonding"
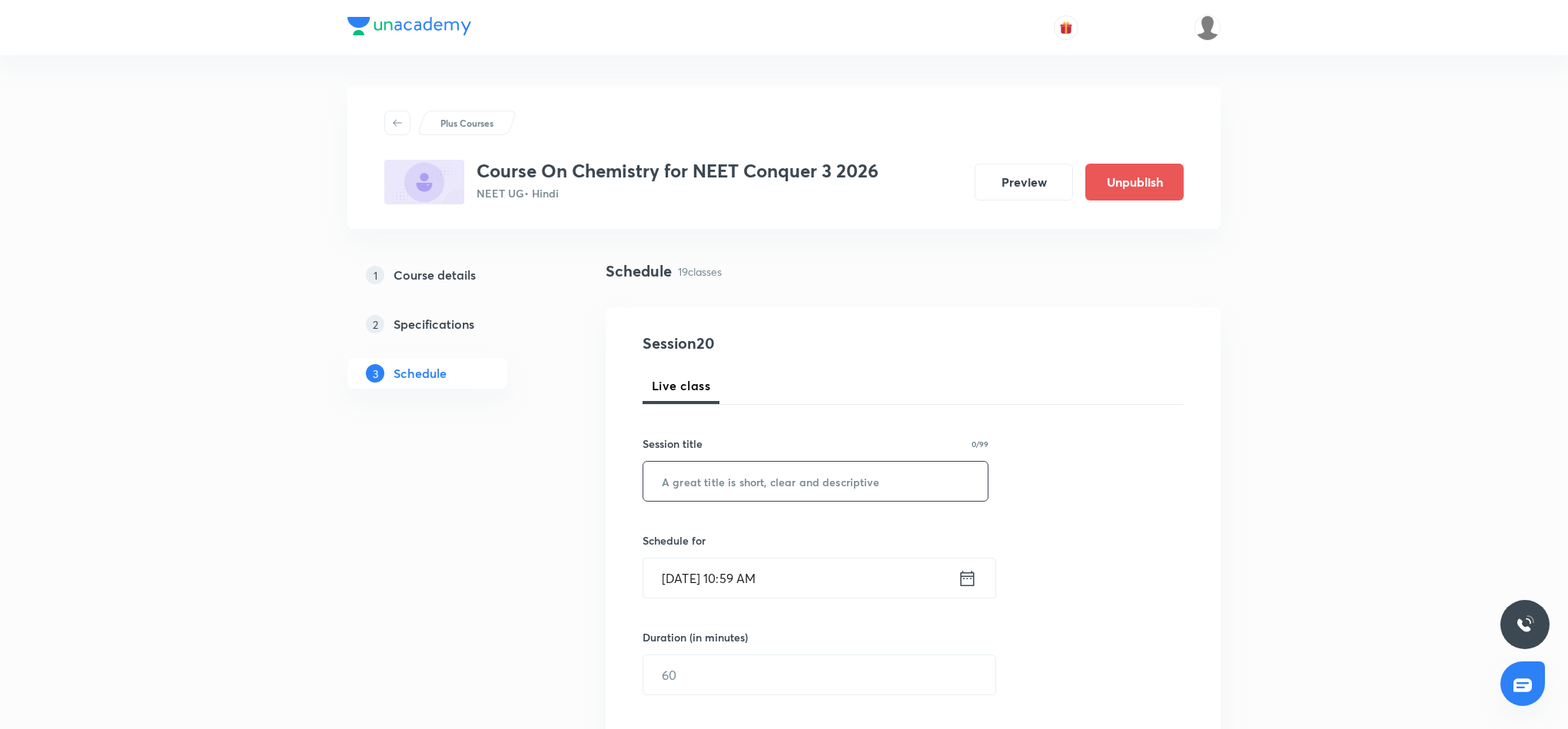
click at [711, 486] on input "text" at bounding box center [816, 481] width 345 height 39
paste input "Chemical Bonding"
type input "Chemical Bonding 2"
click at [962, 582] on icon at bounding box center [967, 578] width 20 height 21
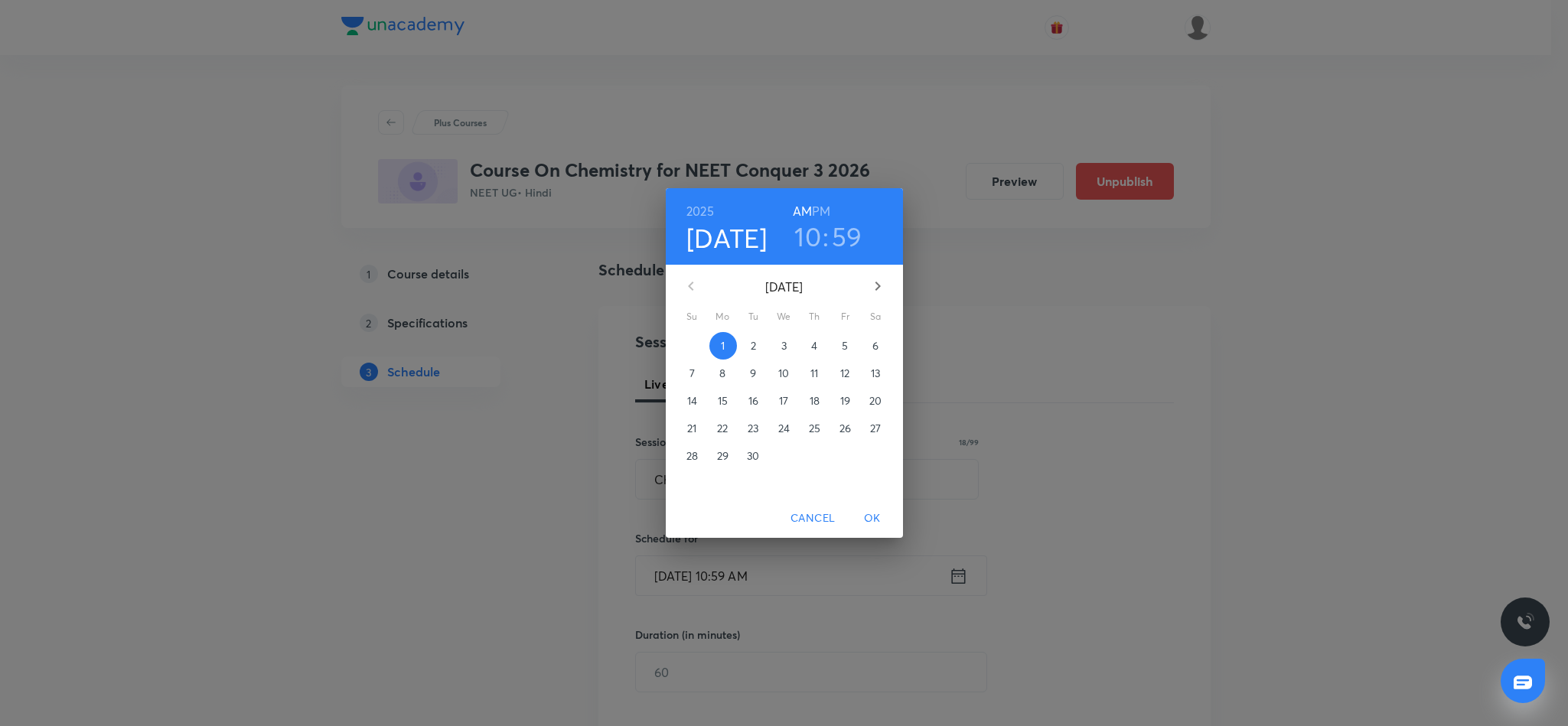
click at [810, 241] on h3 "10" at bounding box center [808, 237] width 27 height 32
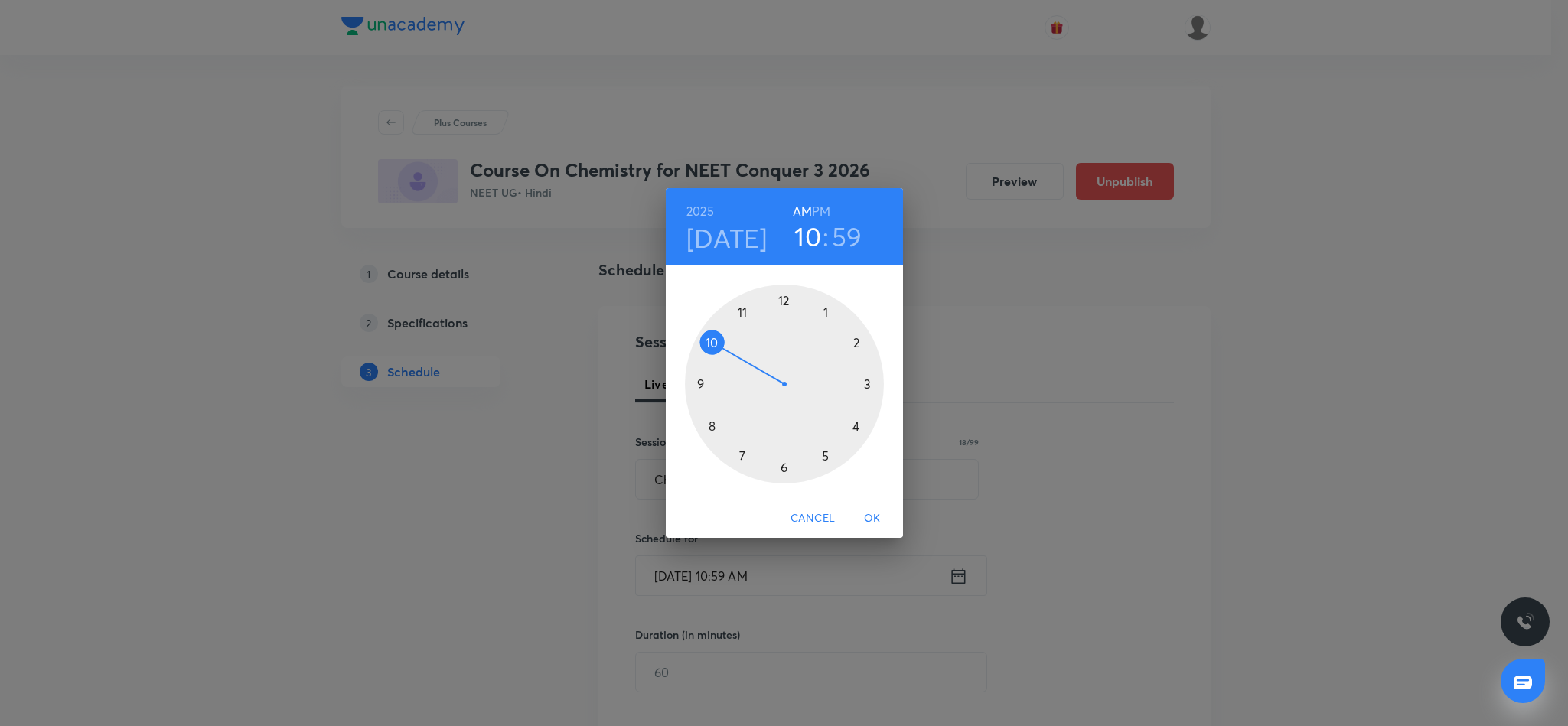
click at [819, 207] on h6 "PM" at bounding box center [821, 210] width 19 height 21
click at [783, 298] on div at bounding box center [783, 384] width 199 height 199
click at [703, 381] on div at bounding box center [783, 384] width 199 height 199
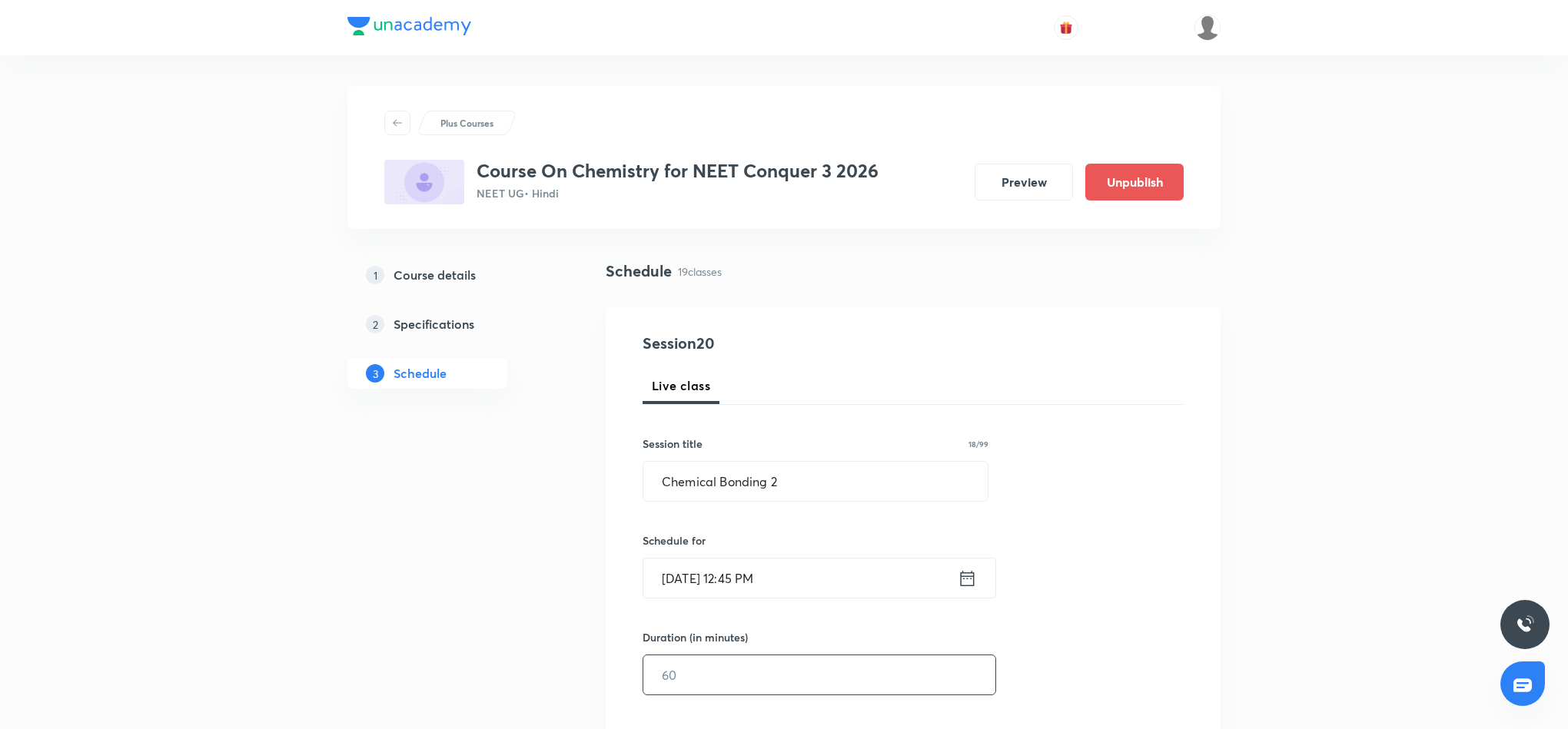
click at [757, 674] on input "text" at bounding box center [819, 675] width 352 height 39
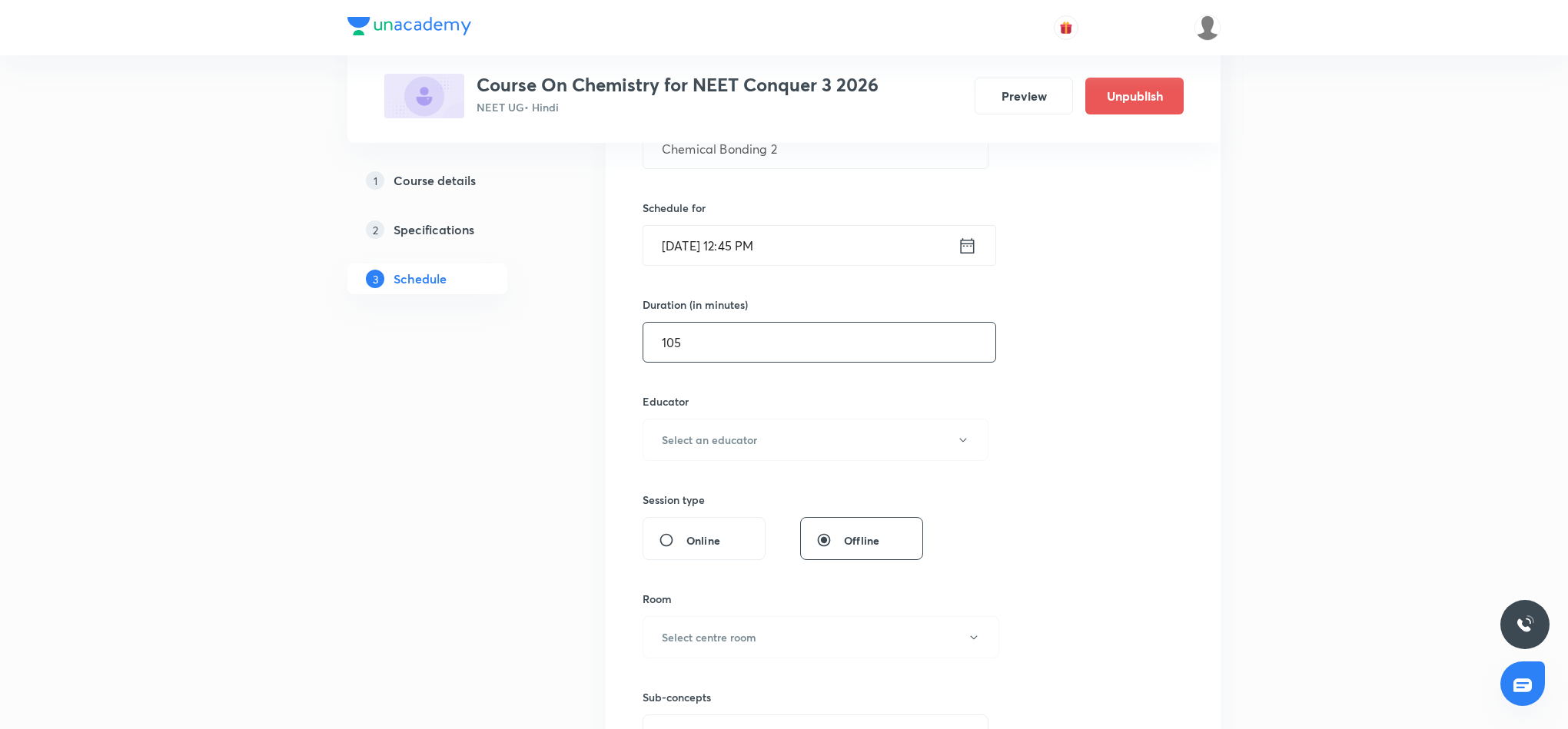
scroll to position [346, 0]
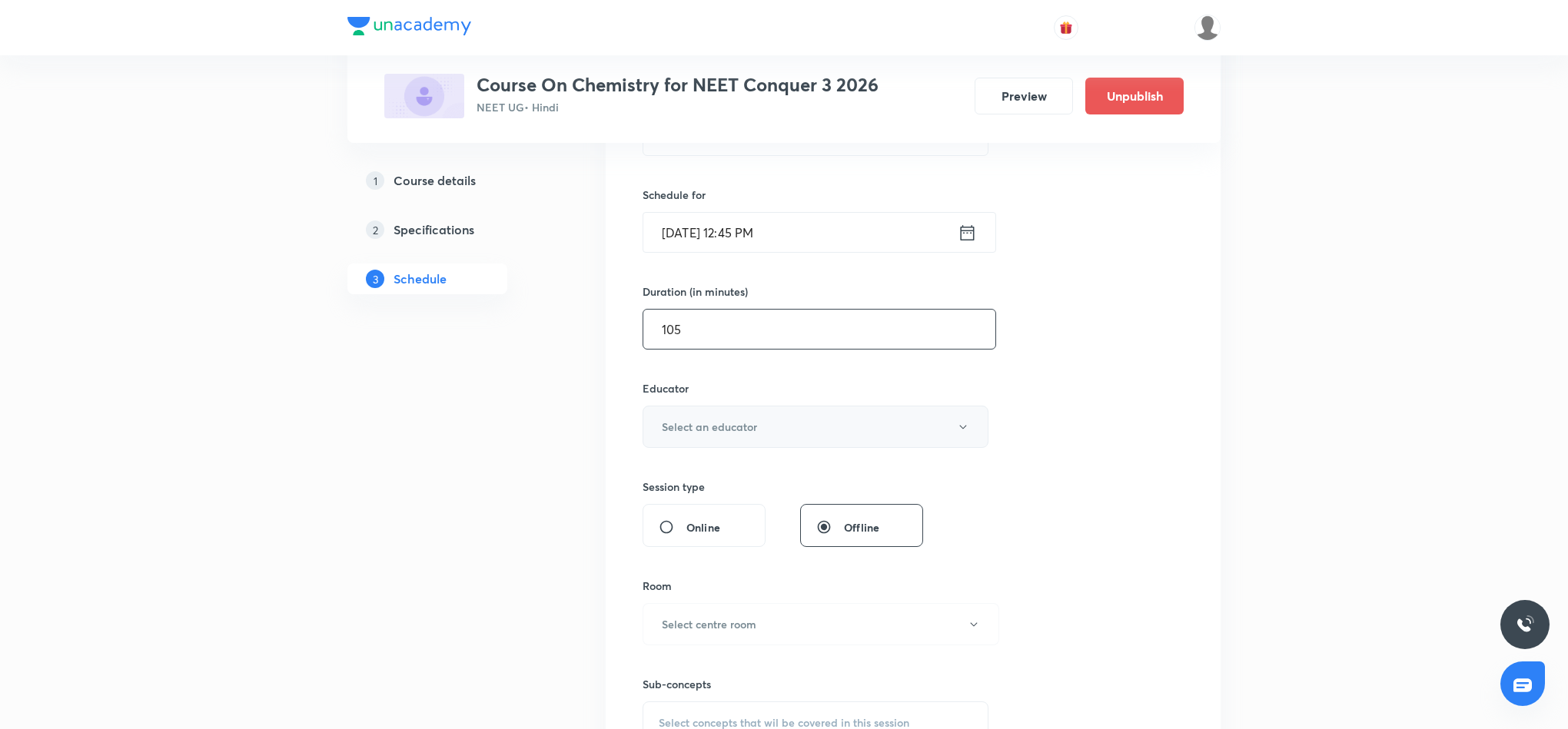
type input "105"
click at [856, 425] on button "Select an educator" at bounding box center [816, 427] width 346 height 42
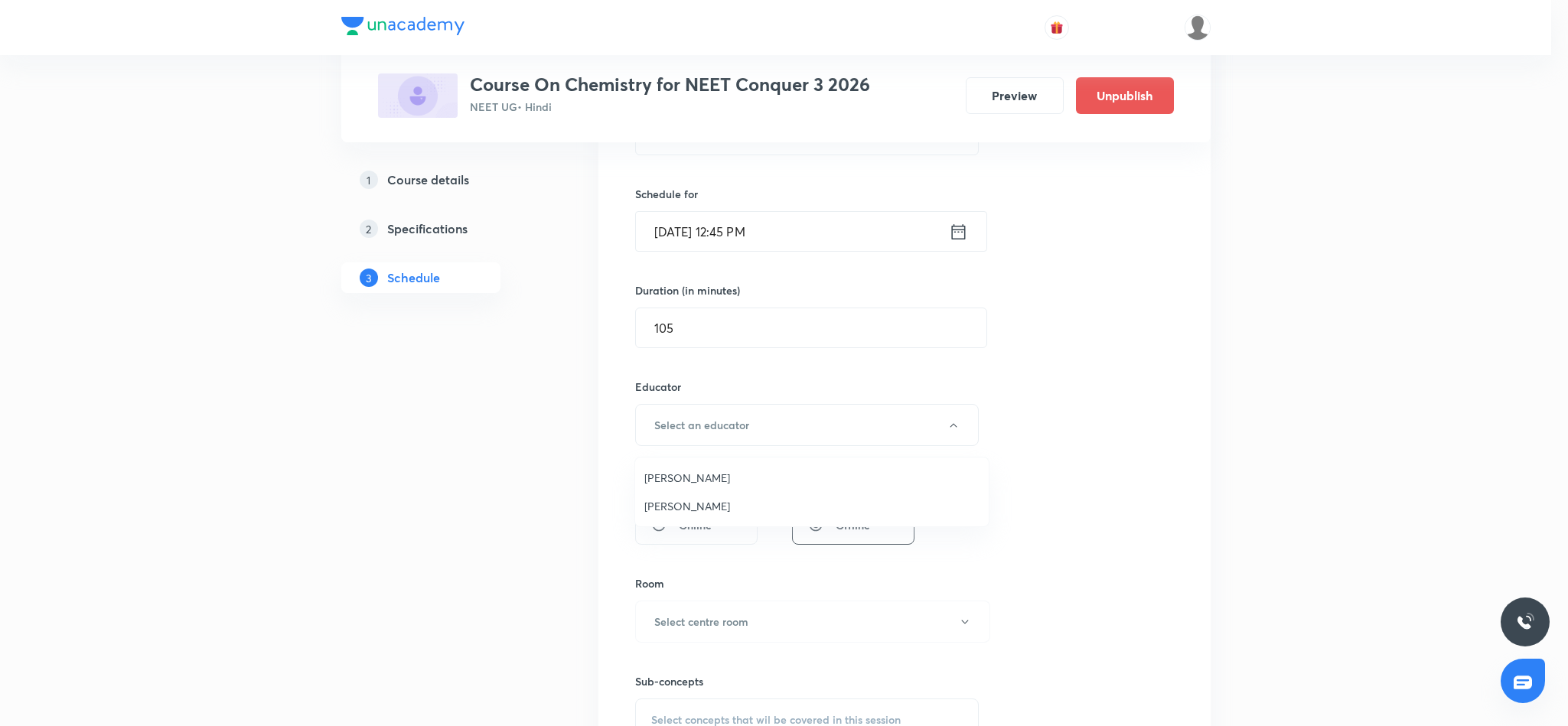
click at [715, 478] on span "Parvesh Bansal" at bounding box center [811, 478] width 335 height 16
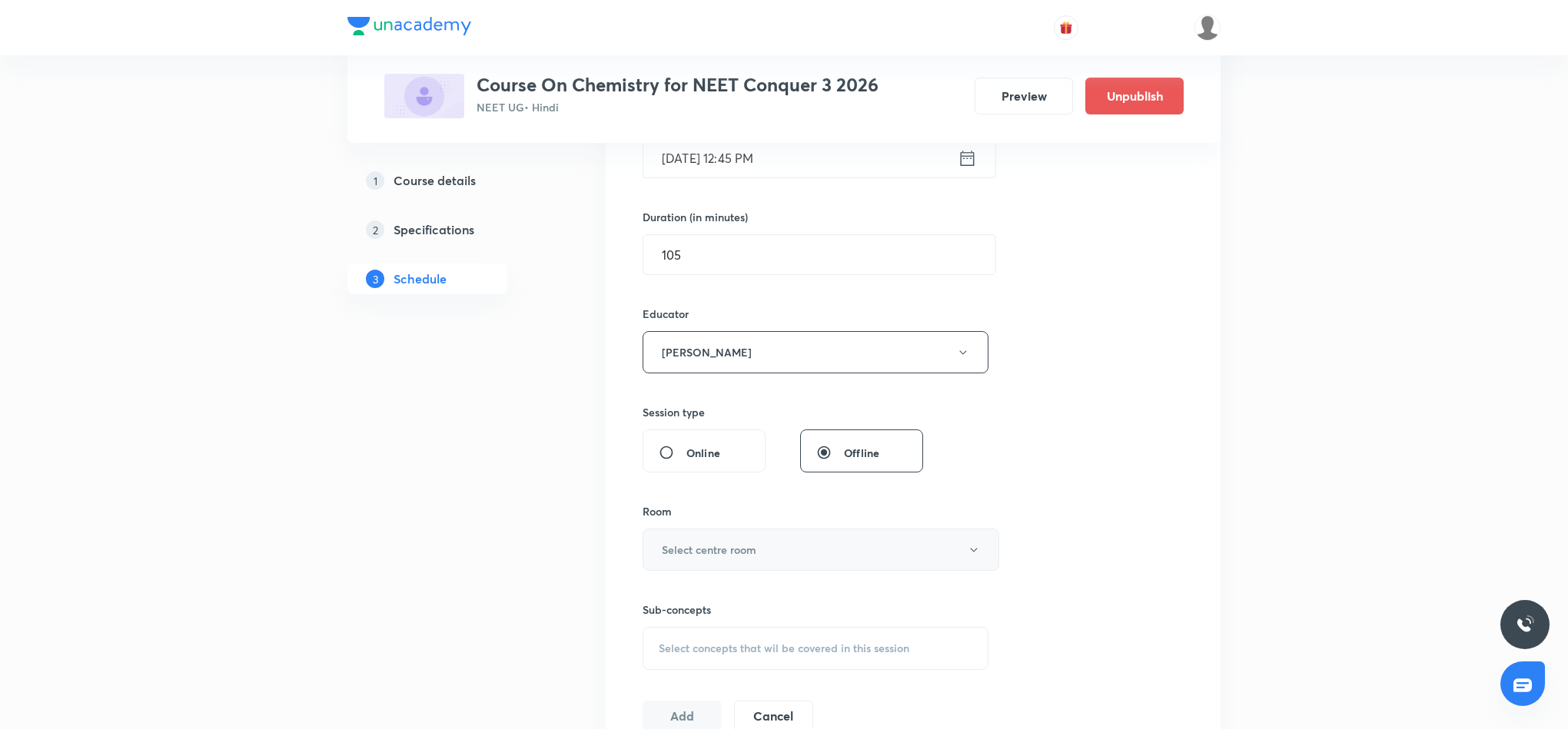
scroll to position [461, 0]
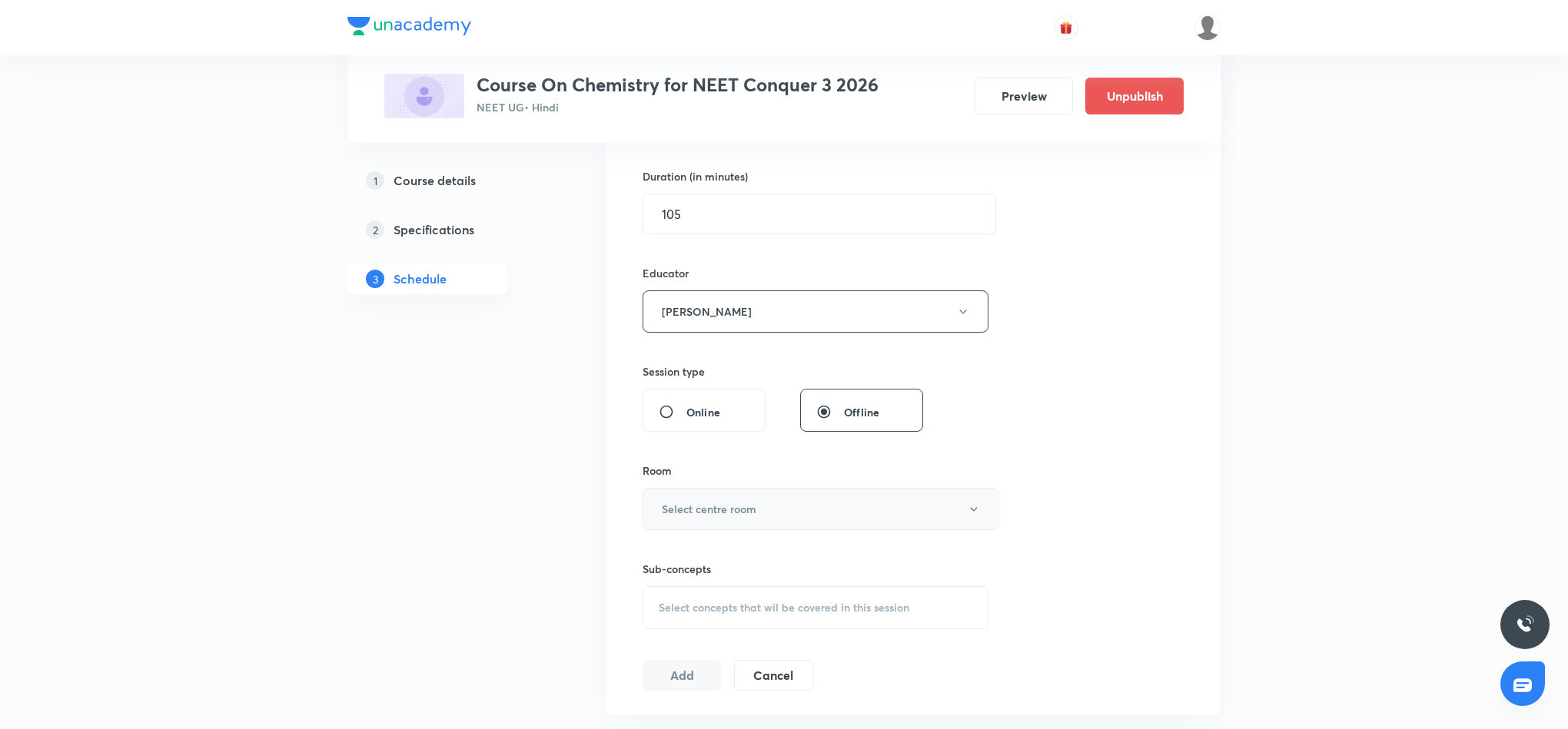
click at [773, 502] on button "Select centre room" at bounding box center [821, 509] width 357 height 42
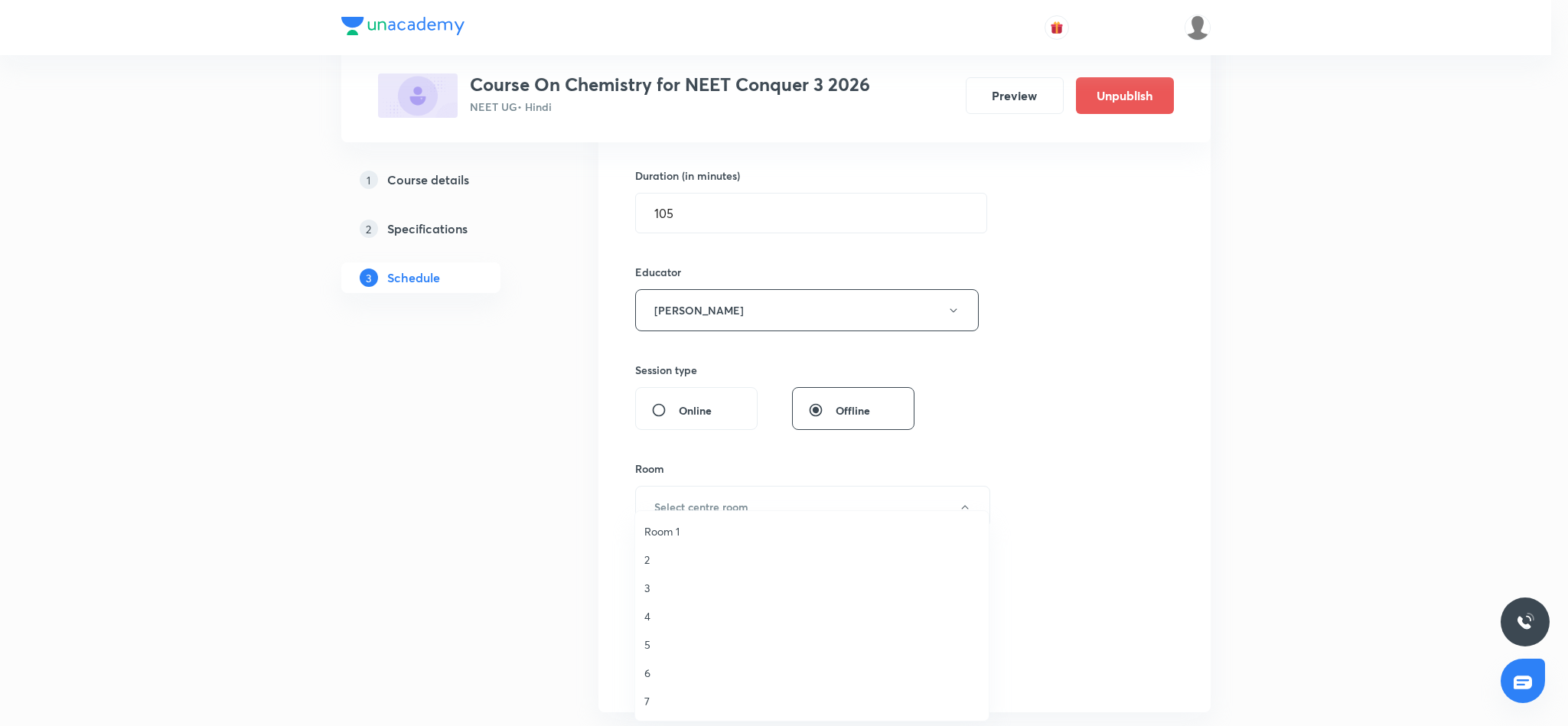
click at [667, 528] on span "Room 1" at bounding box center [811, 531] width 335 height 16
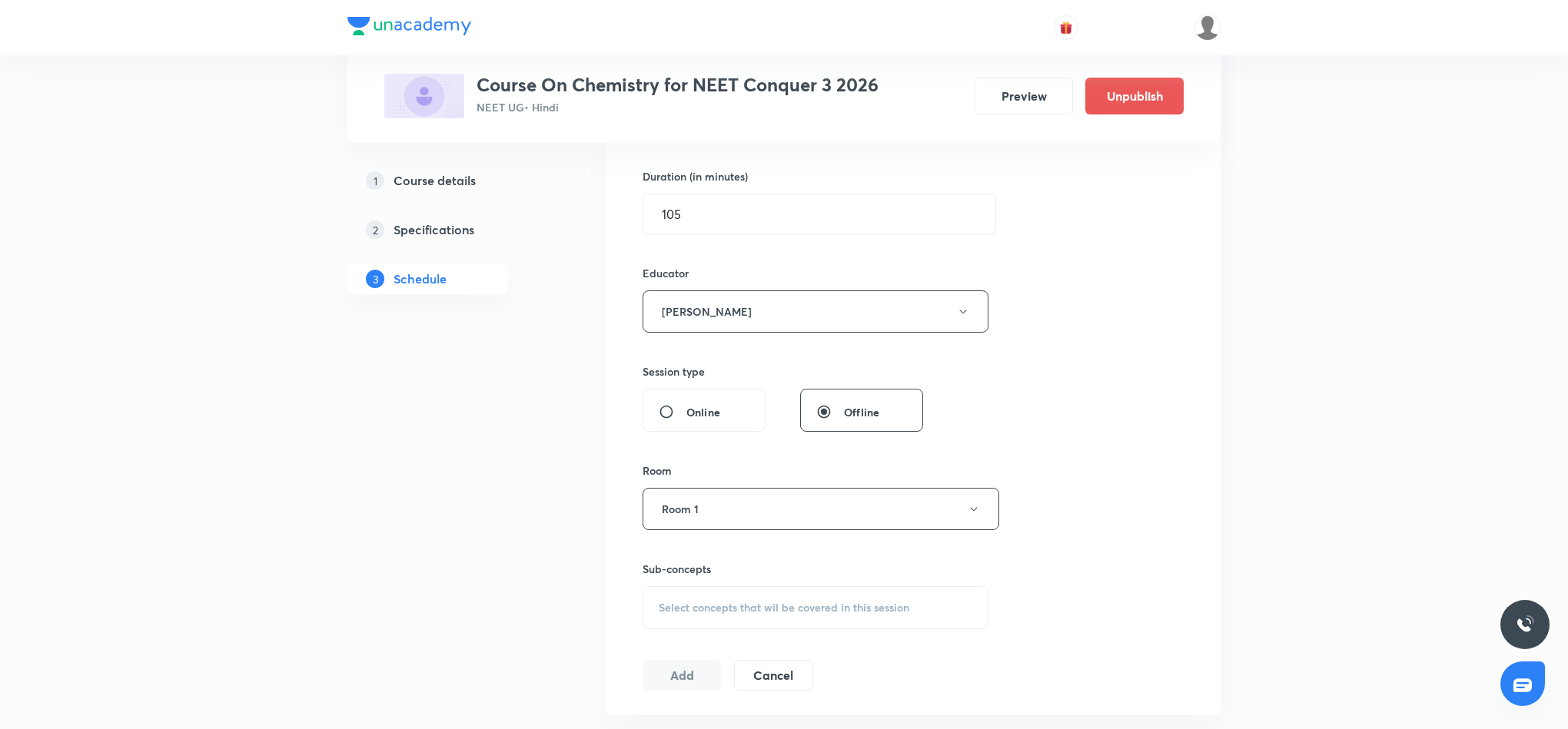
click at [741, 605] on span "Select concepts that wil be covered in this session" at bounding box center [784, 608] width 250 height 12
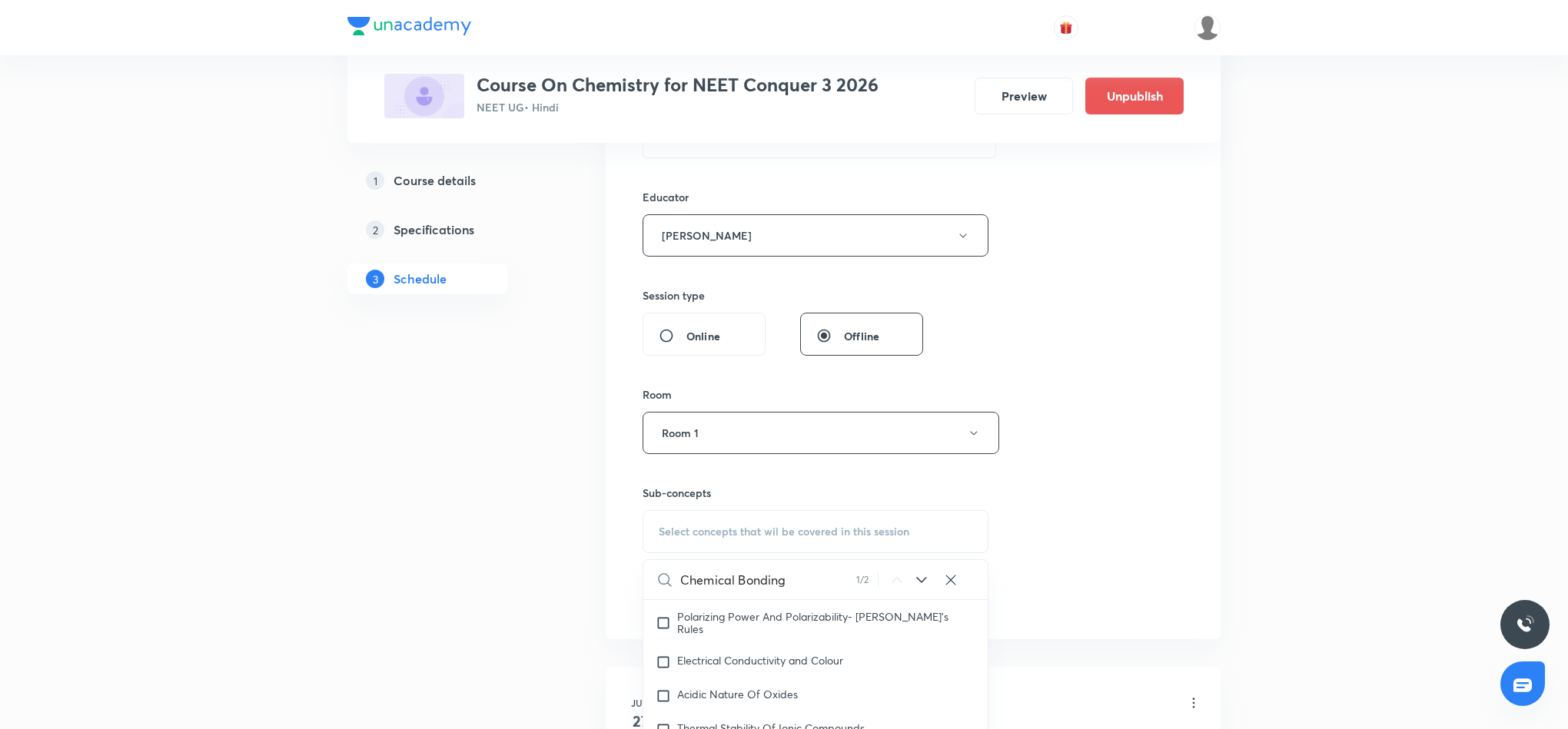
scroll to position [692, 0]
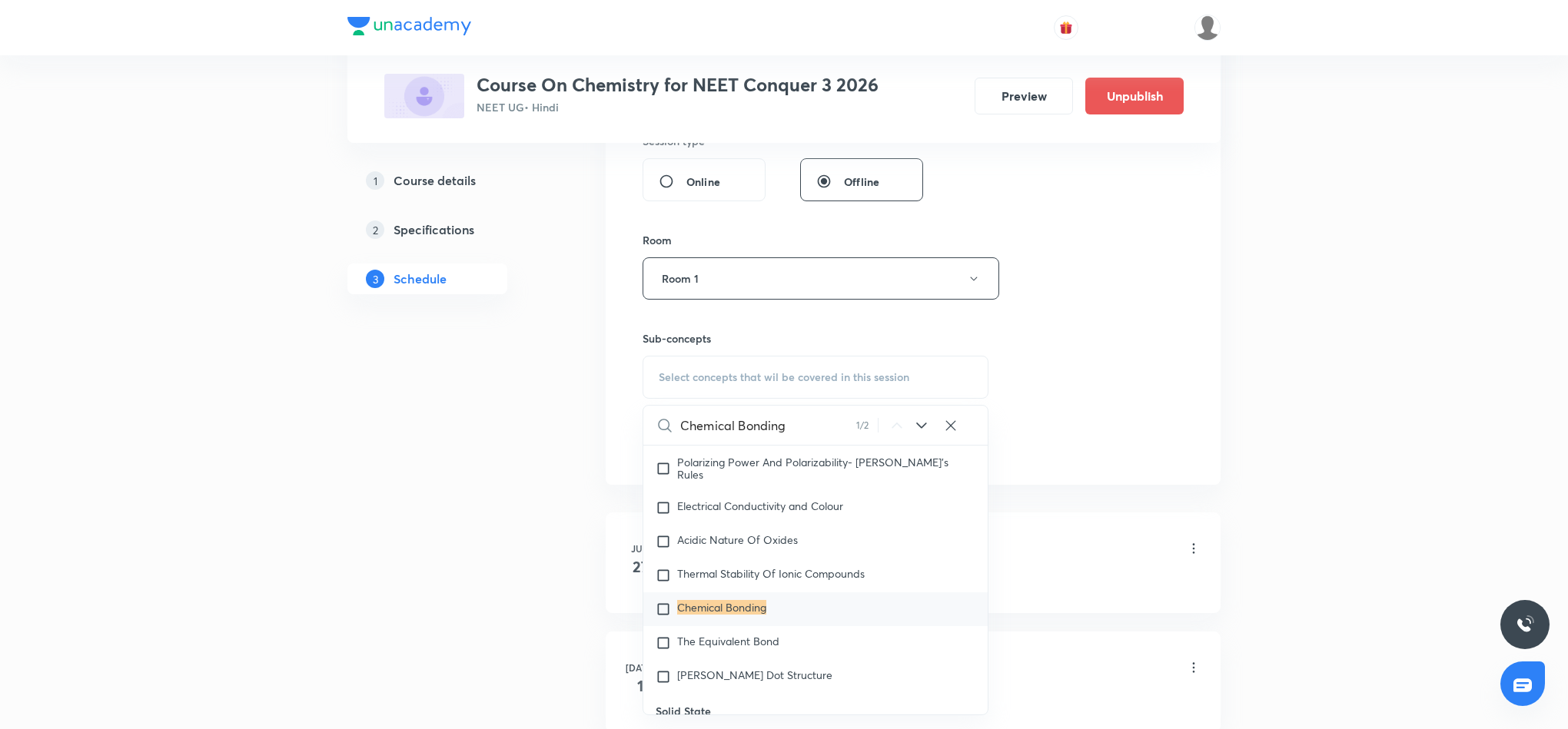
type input "Chemical Bonding"
click at [747, 614] on mark "Chemical Bonding" at bounding box center [722, 607] width 89 height 14
checkbox input "true"
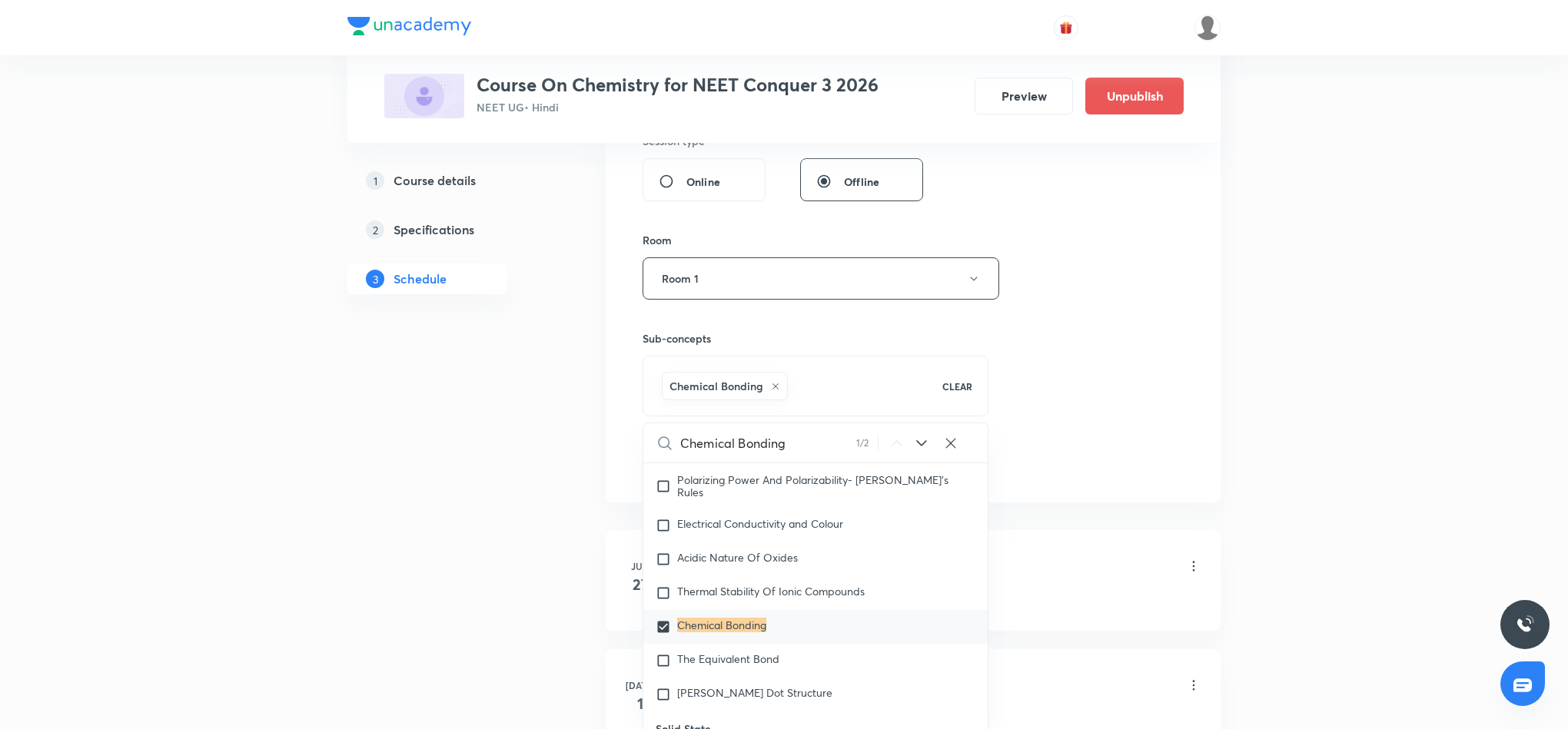
click at [1041, 420] on div "Session 20 Live class Session title 18/99 Chemical Bonding 2 ​ Schedule for Sep…" at bounding box center [913, 59] width 542 height 838
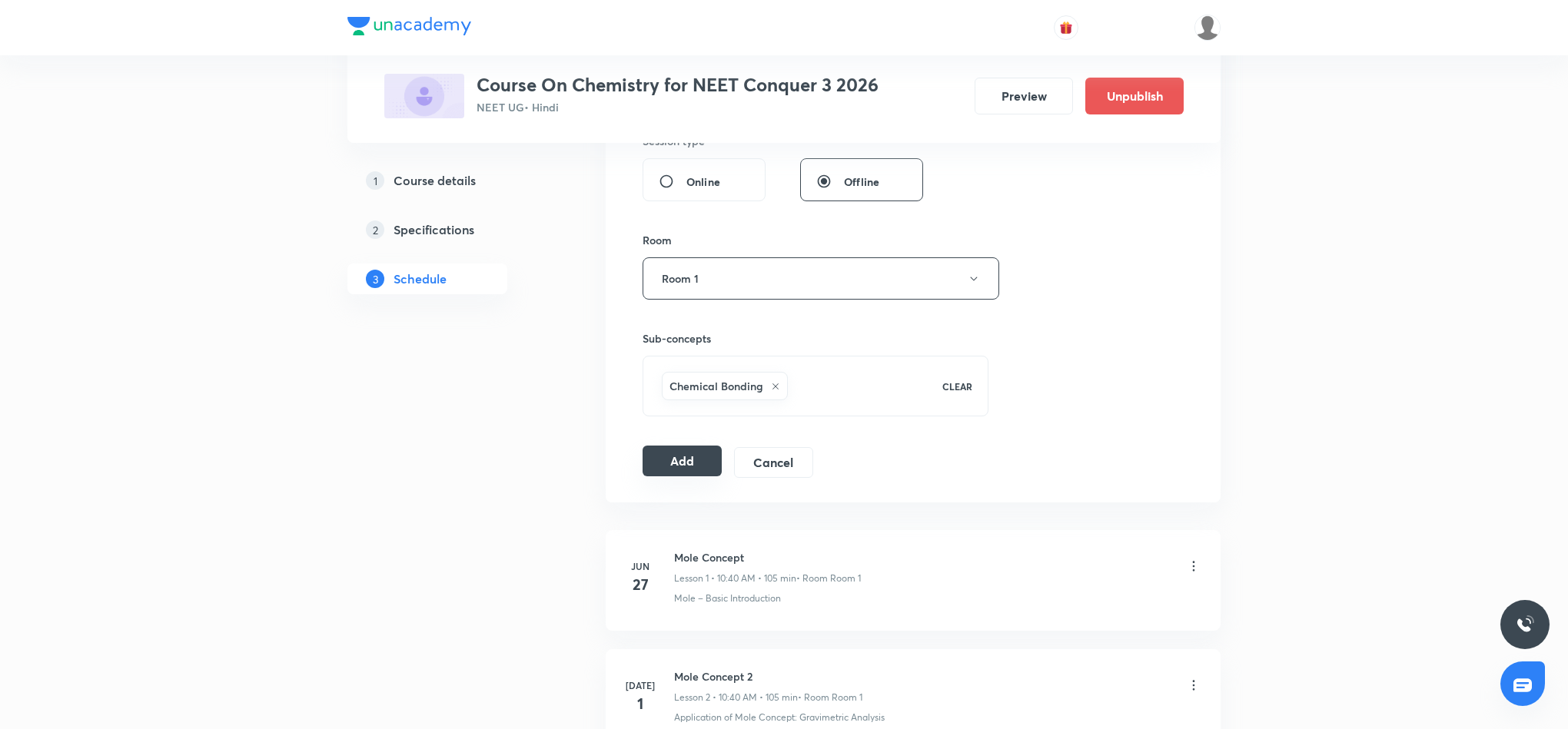
click at [699, 474] on button "Add" at bounding box center [682, 461] width 79 height 31
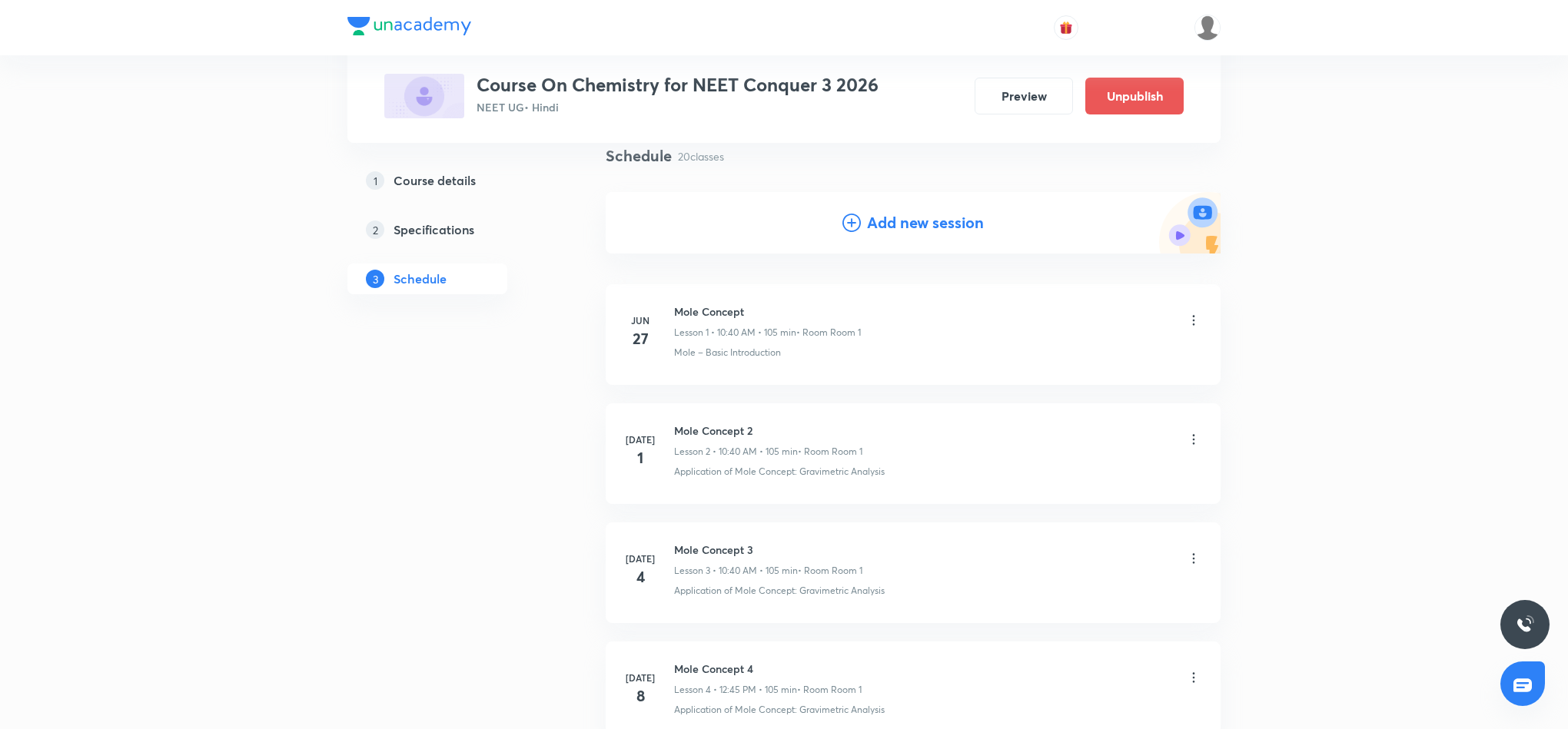
scroll to position [2194, 0]
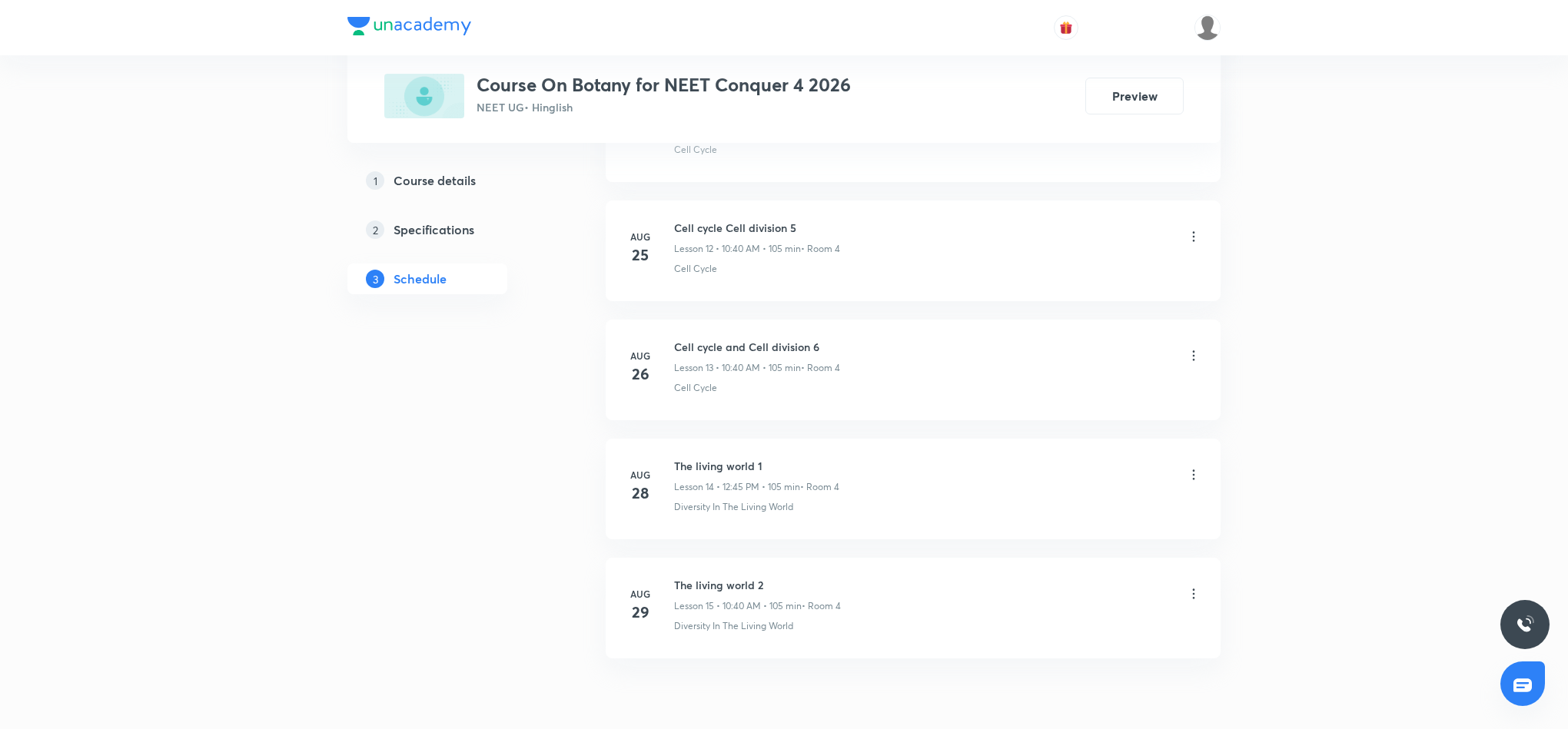
scroll to position [2303, 0]
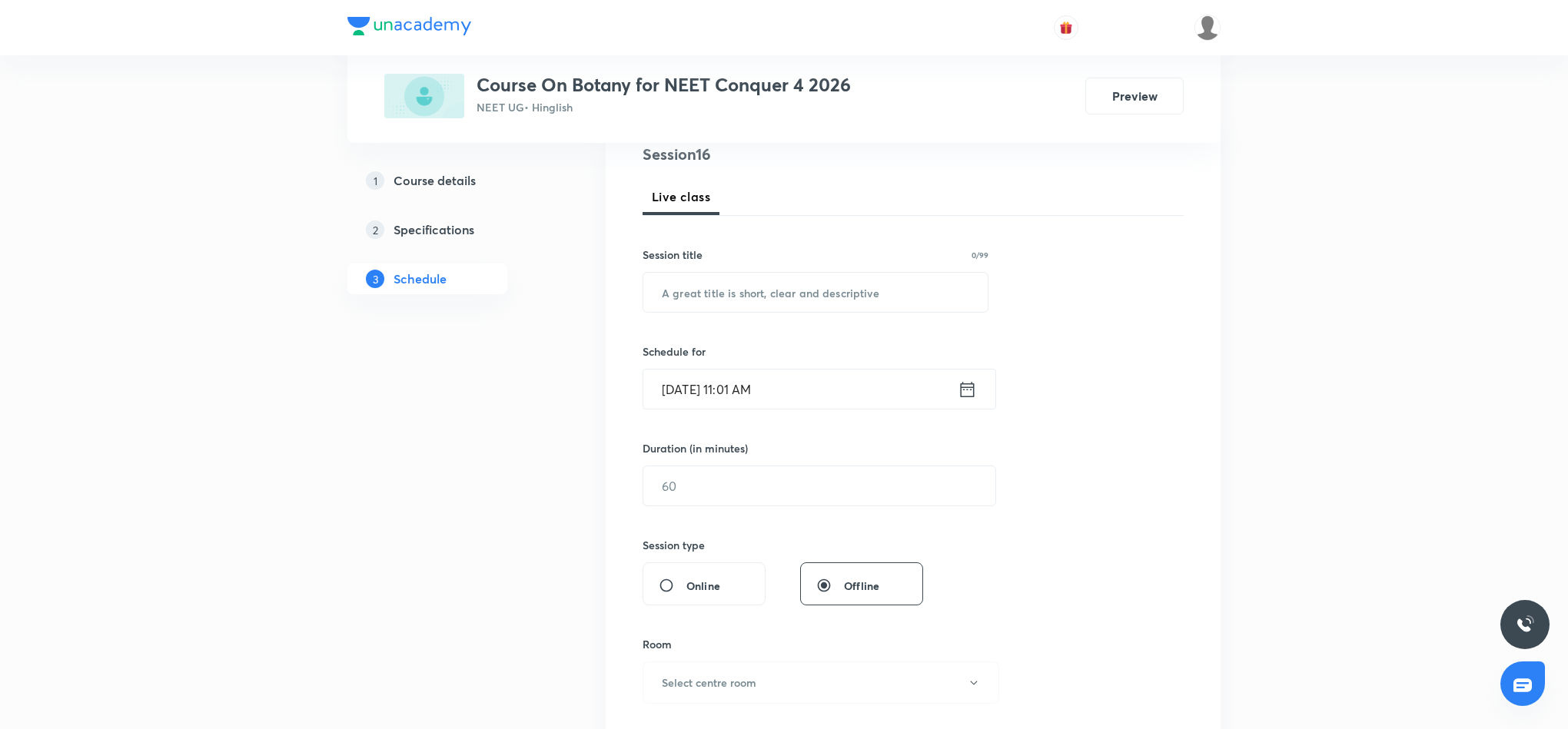
scroll to position [0, 0]
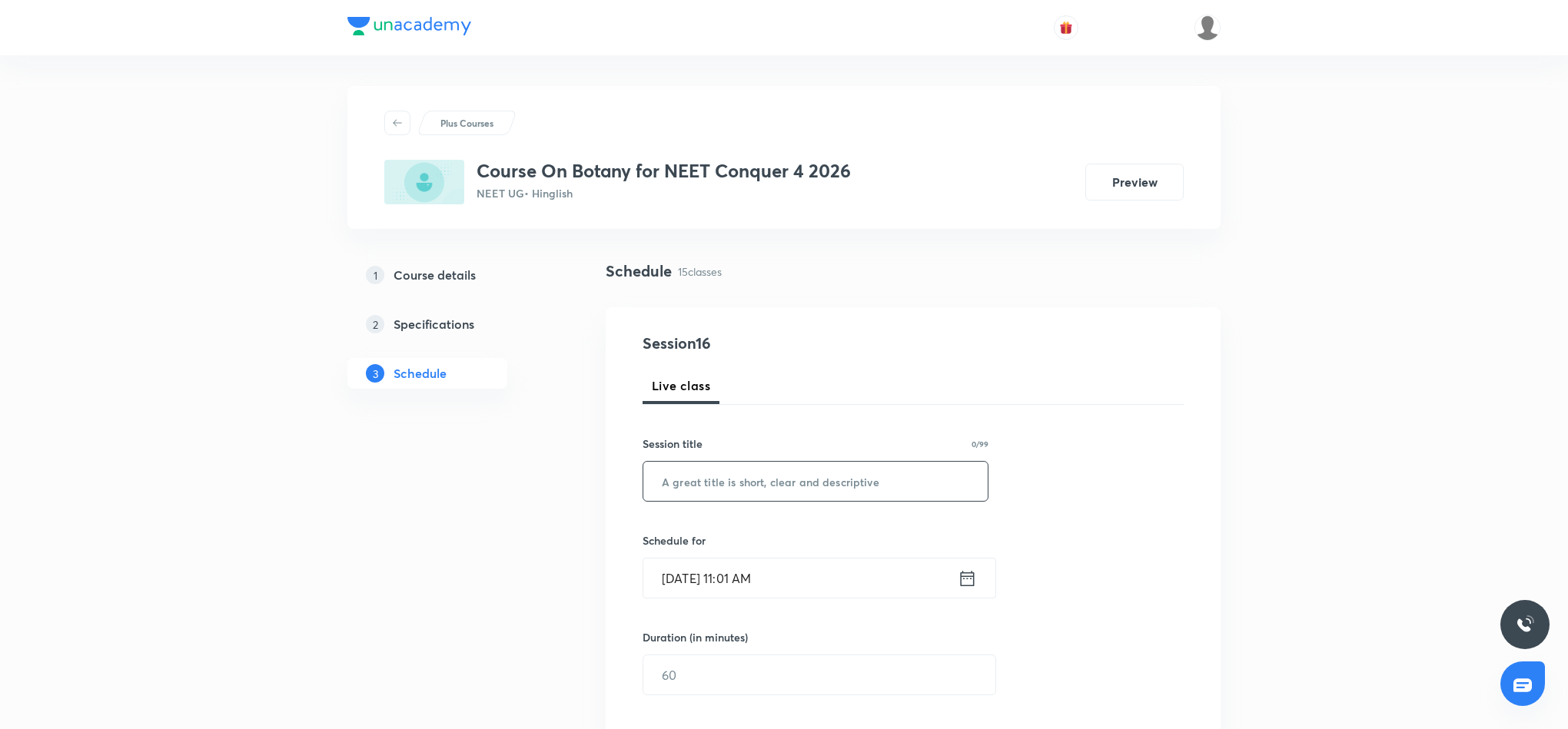
click at [790, 478] on input "text" at bounding box center [816, 481] width 345 height 39
paste input "Biological classification"
type input "Biological Classification"
click at [966, 580] on icon at bounding box center [968, 578] width 14 height 15
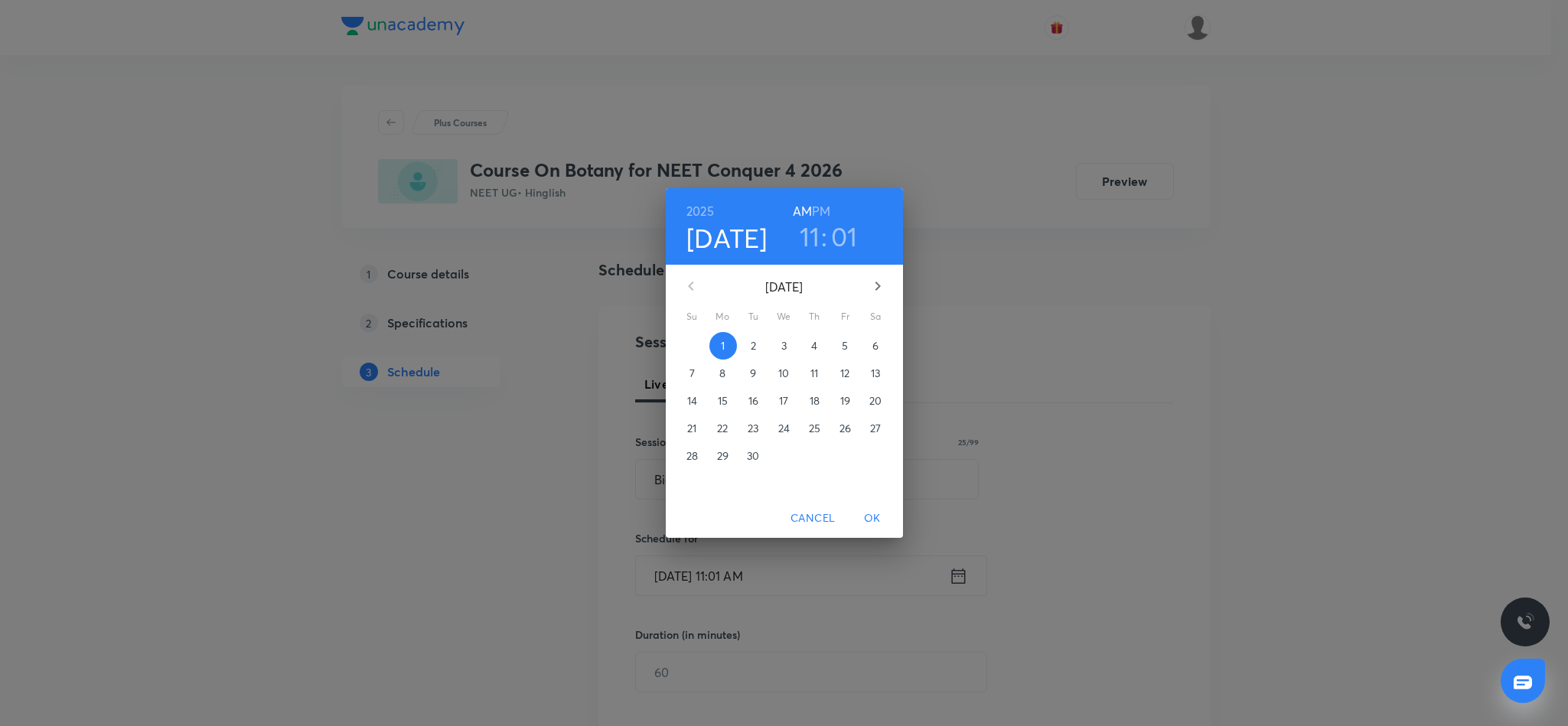
click at [822, 209] on h6 "PM" at bounding box center [821, 210] width 19 height 21
click at [811, 232] on h3 "11" at bounding box center [809, 237] width 20 height 32
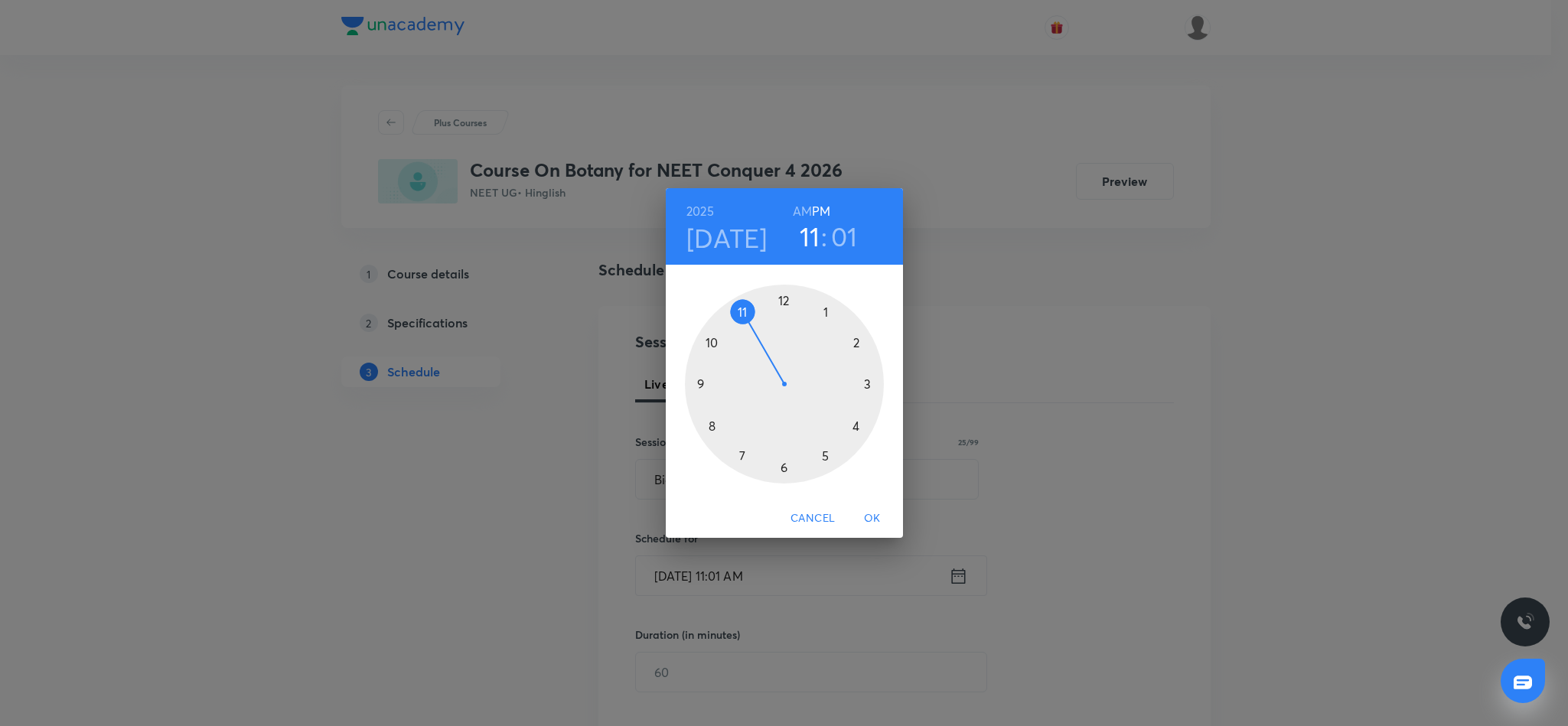
click at [783, 299] on div at bounding box center [783, 384] width 199 height 199
click at [705, 384] on div at bounding box center [783, 384] width 199 height 199
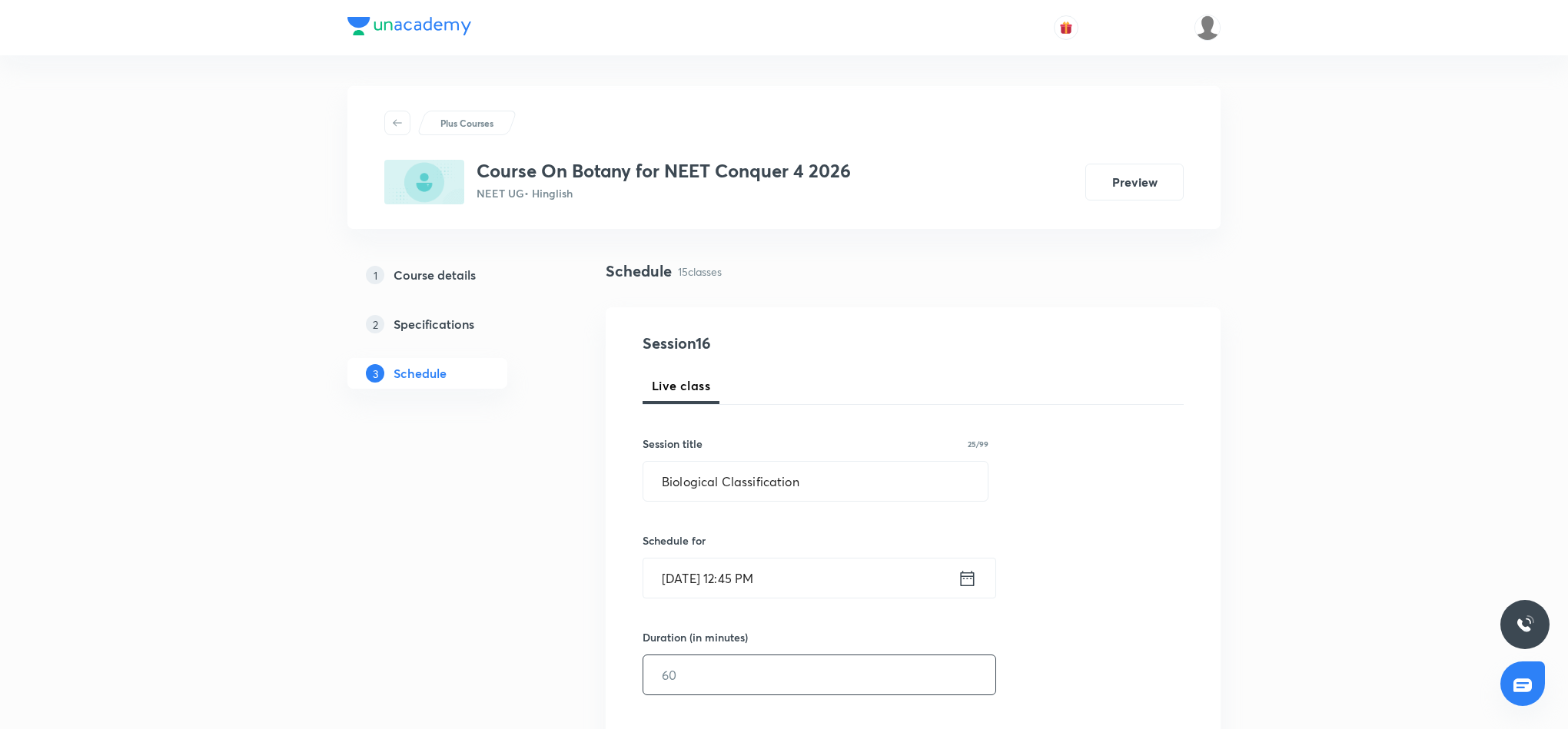
click at [822, 682] on input "text" at bounding box center [819, 675] width 352 height 39
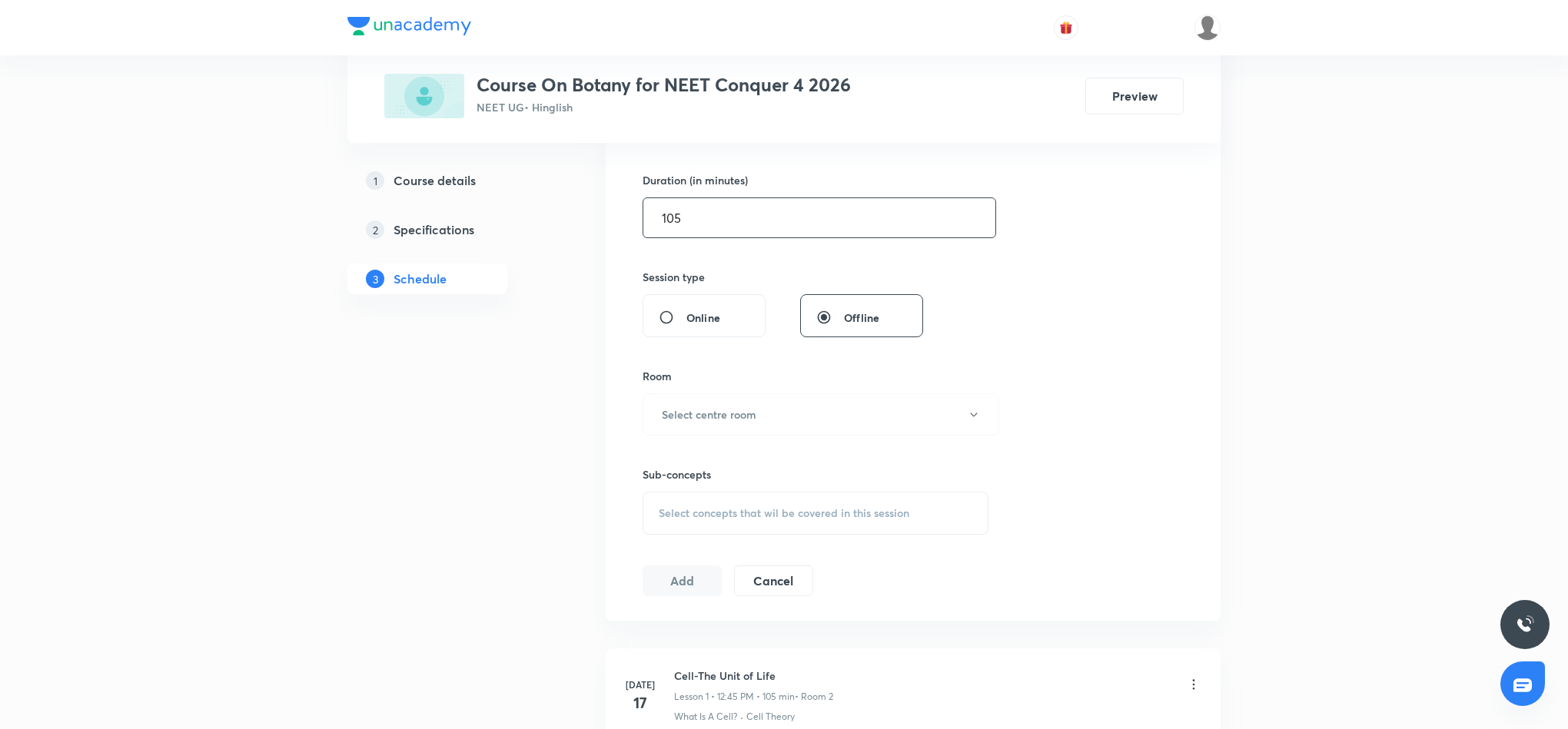
scroll to position [461, 0]
type input "105"
click at [785, 415] on button "Select centre room" at bounding box center [821, 411] width 357 height 42
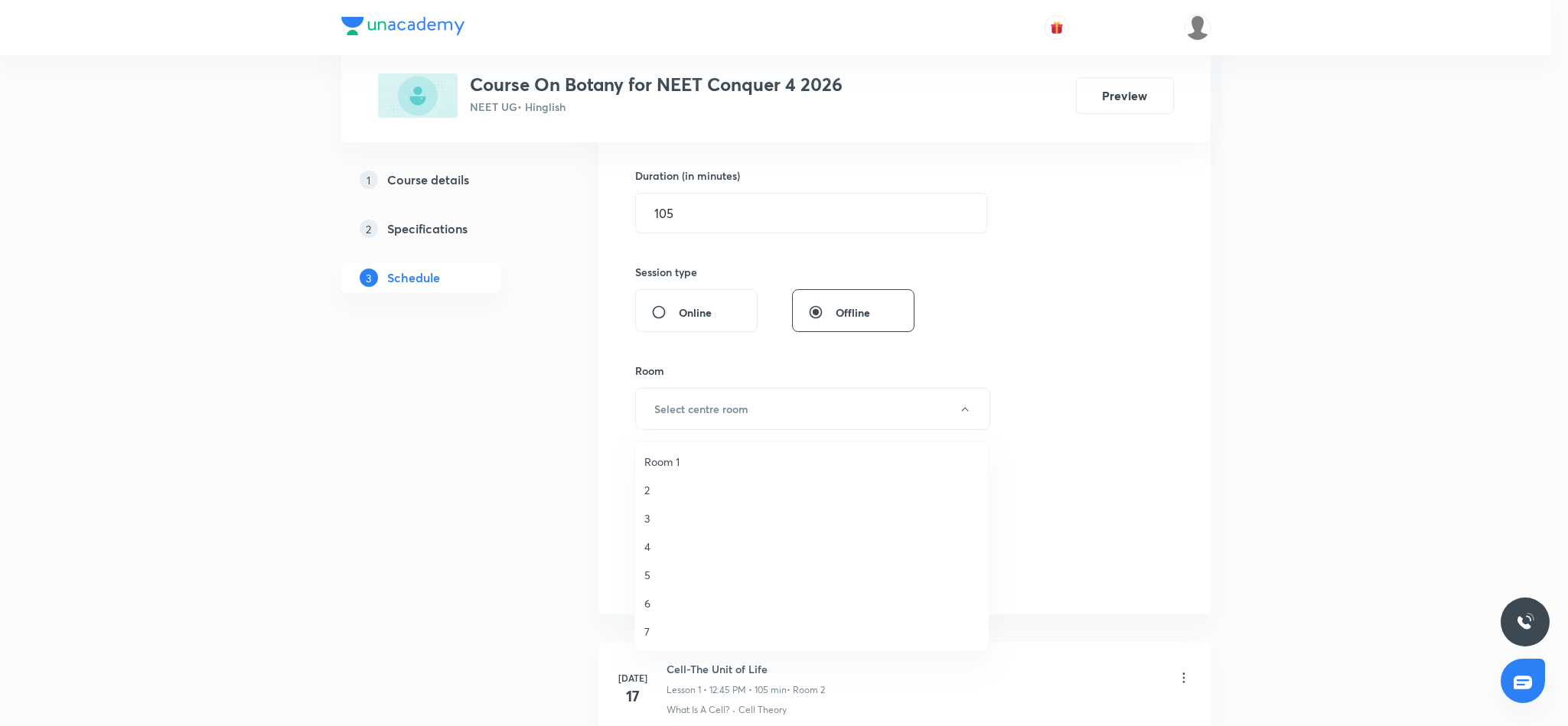
click at [645, 547] on span "4" at bounding box center [811, 547] width 335 height 16
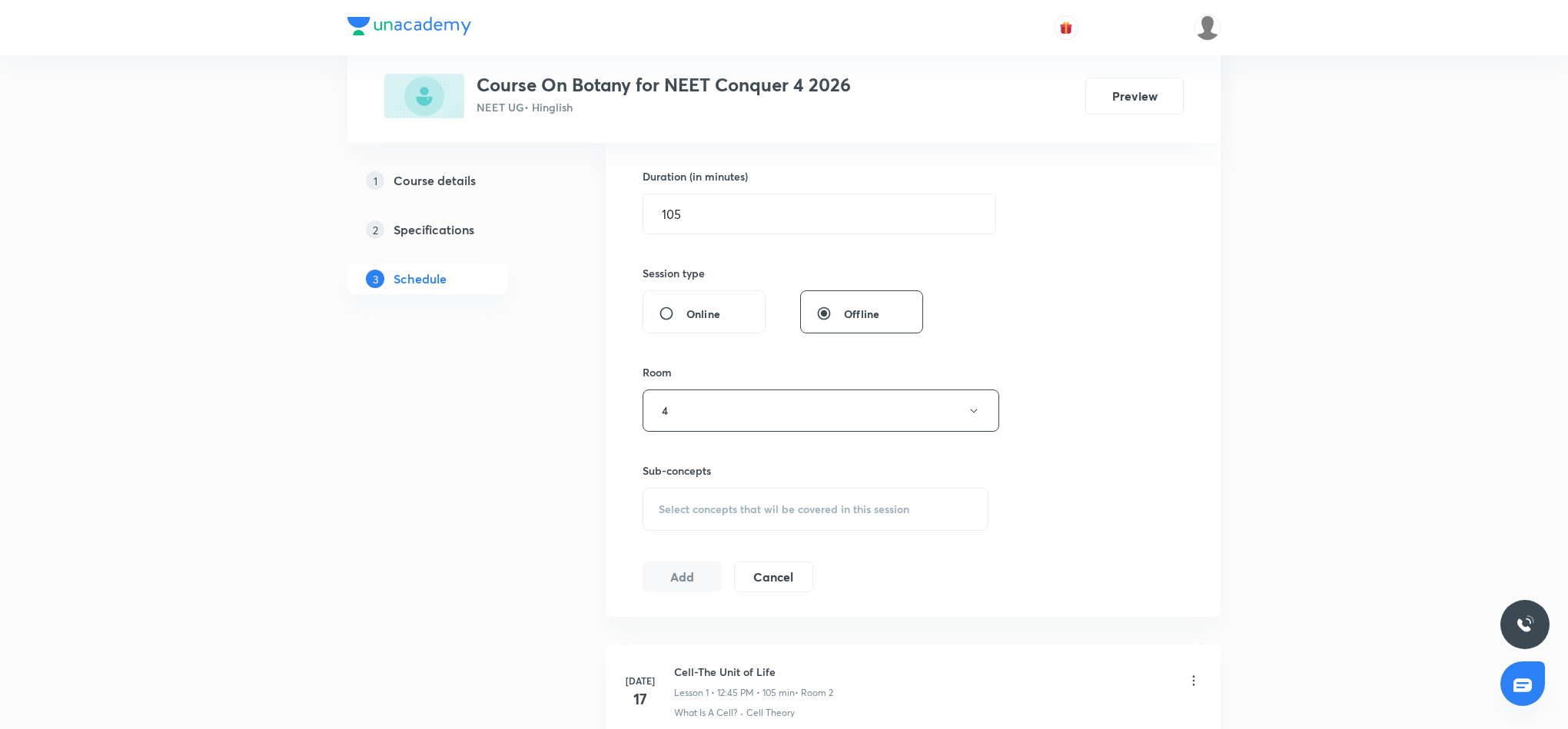
click at [713, 502] on div "Select concepts that wil be covered in this session" at bounding box center [816, 509] width 346 height 43
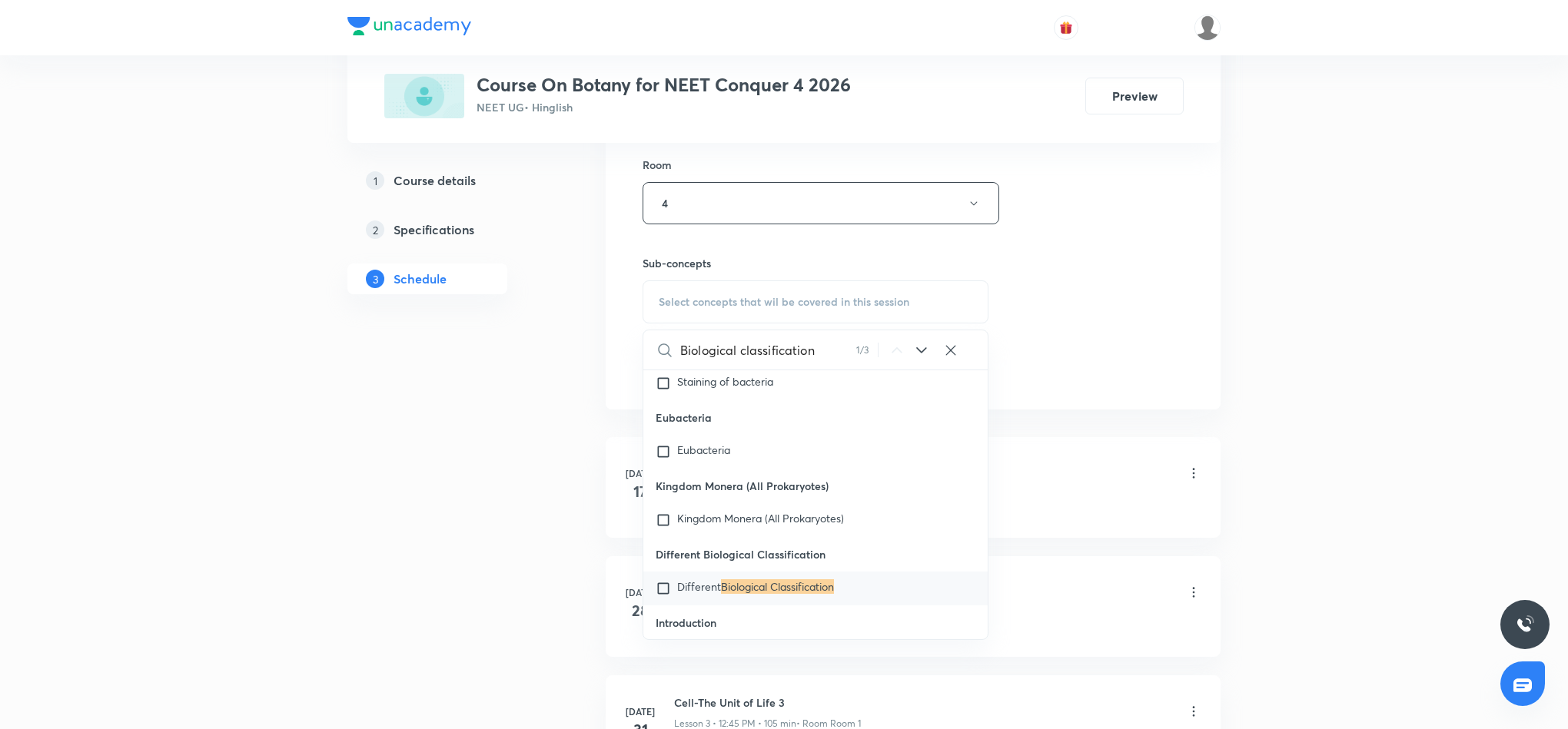
scroll to position [692, 0]
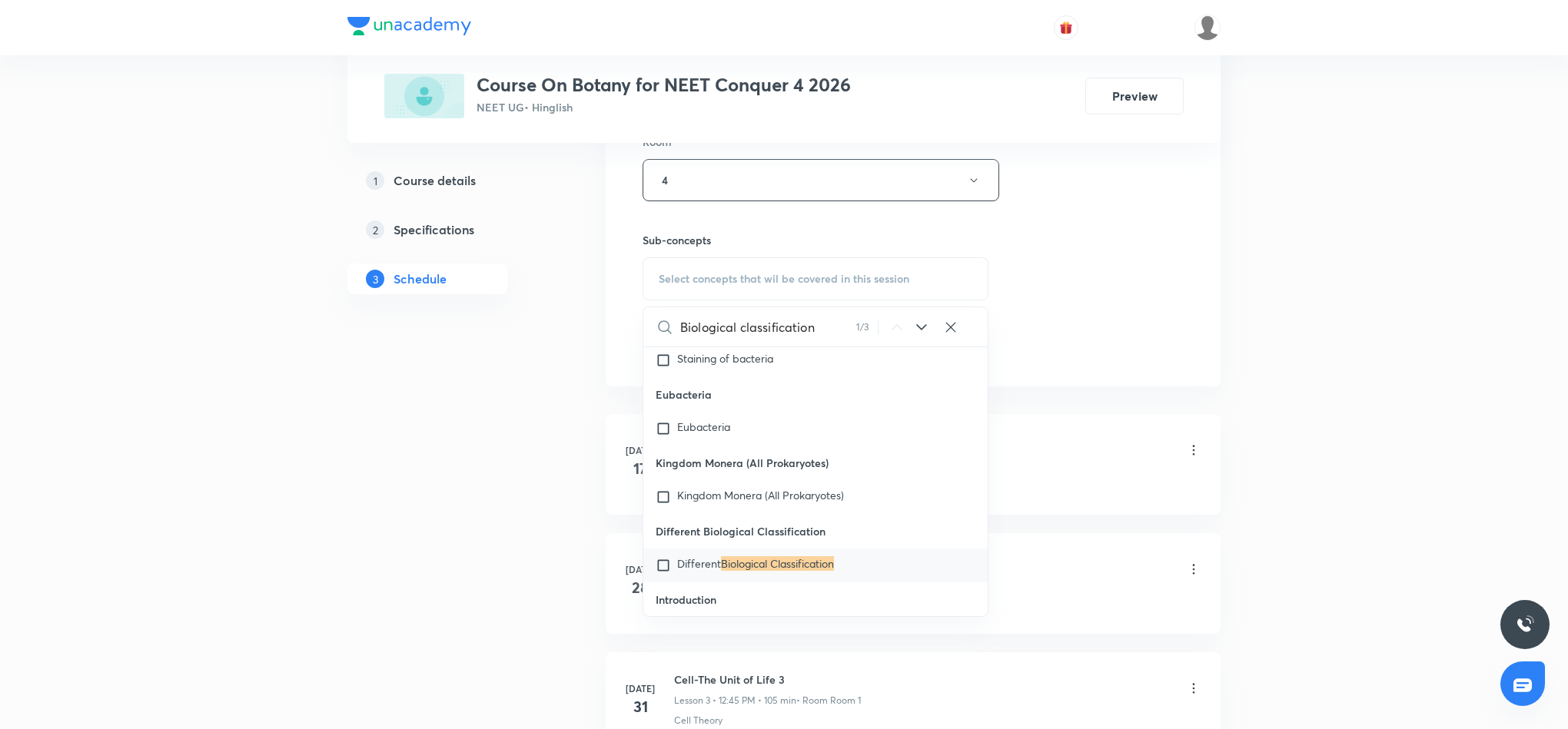
type input "Biological classification"
click at [740, 557] on mark "Biological Classification" at bounding box center [777, 564] width 113 height 14
checkbox input "true"
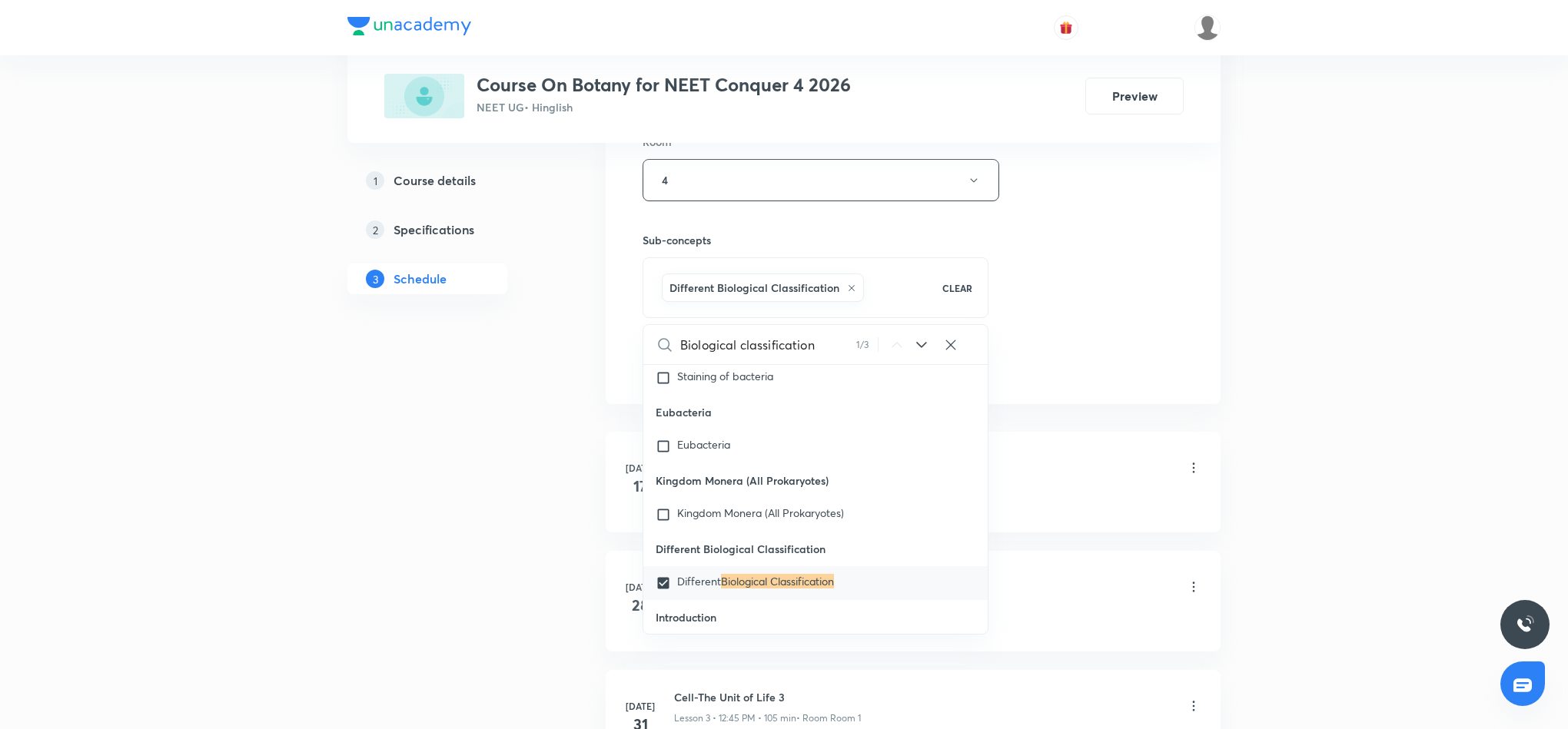
click at [1082, 295] on div "Session 16 Live class Session title 25/99 Biological Classification ​ Schedule …" at bounding box center [913, 9] width 542 height 739
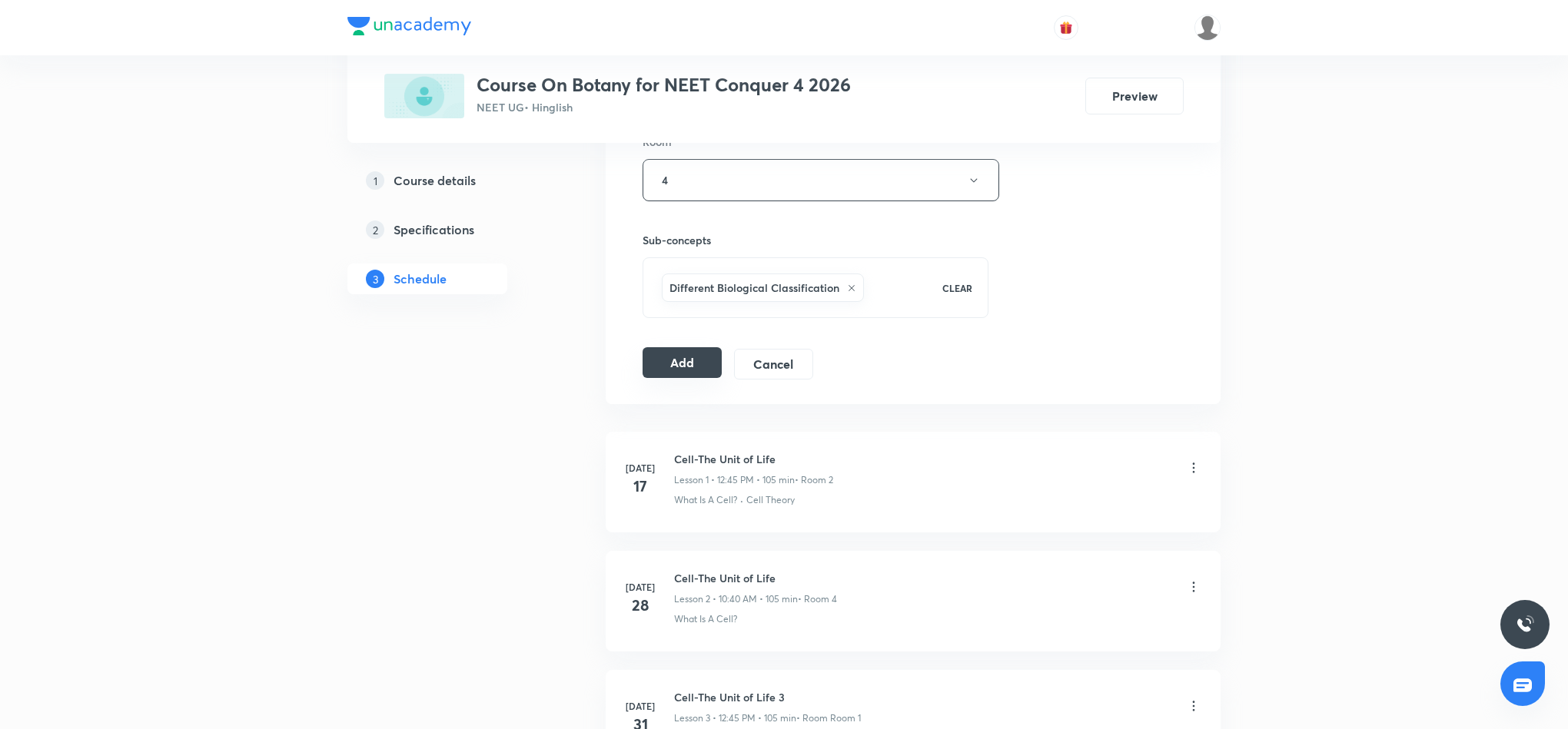
click at [666, 364] on button "Add" at bounding box center [682, 362] width 79 height 31
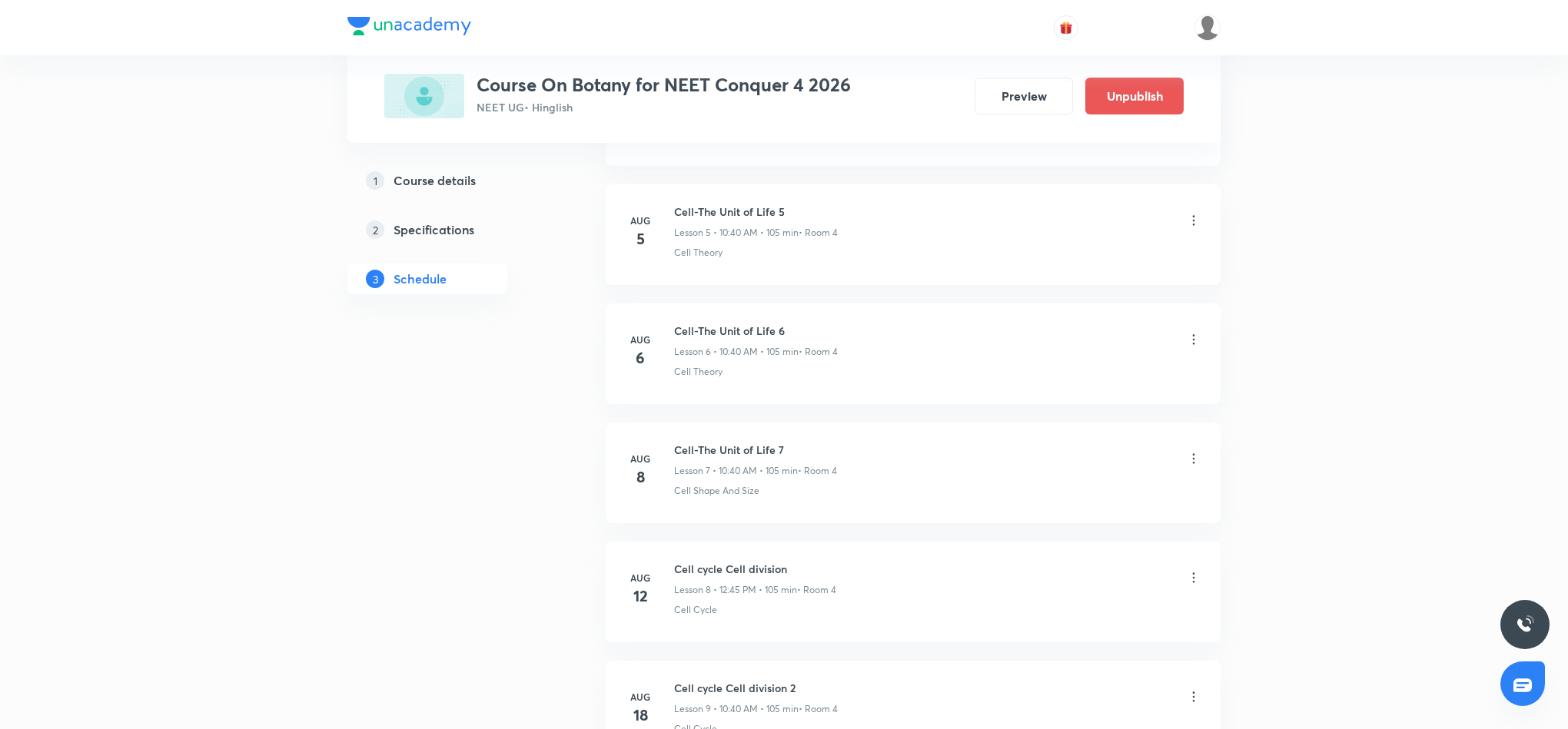
scroll to position [1713, 0]
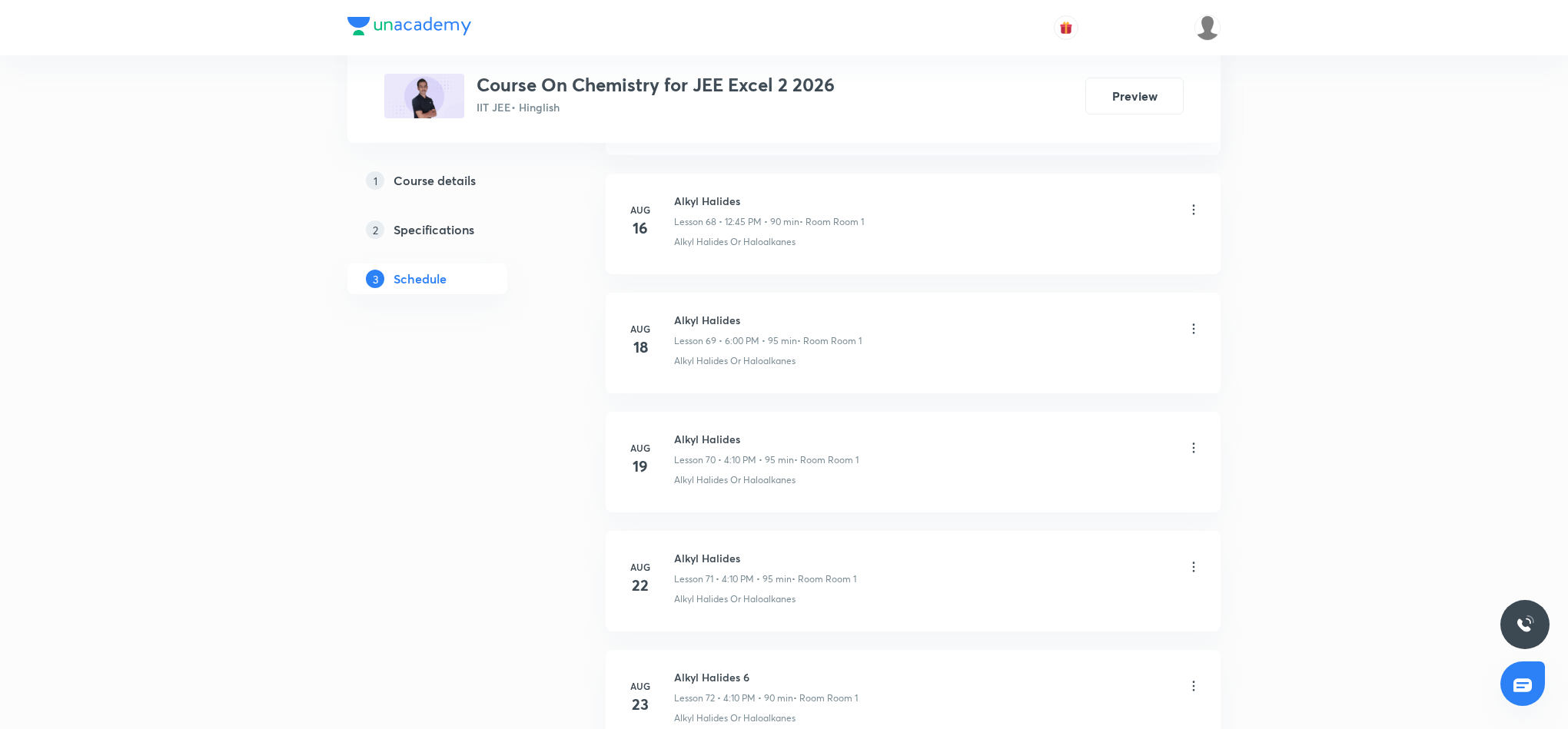
scroll to position [9976, 0]
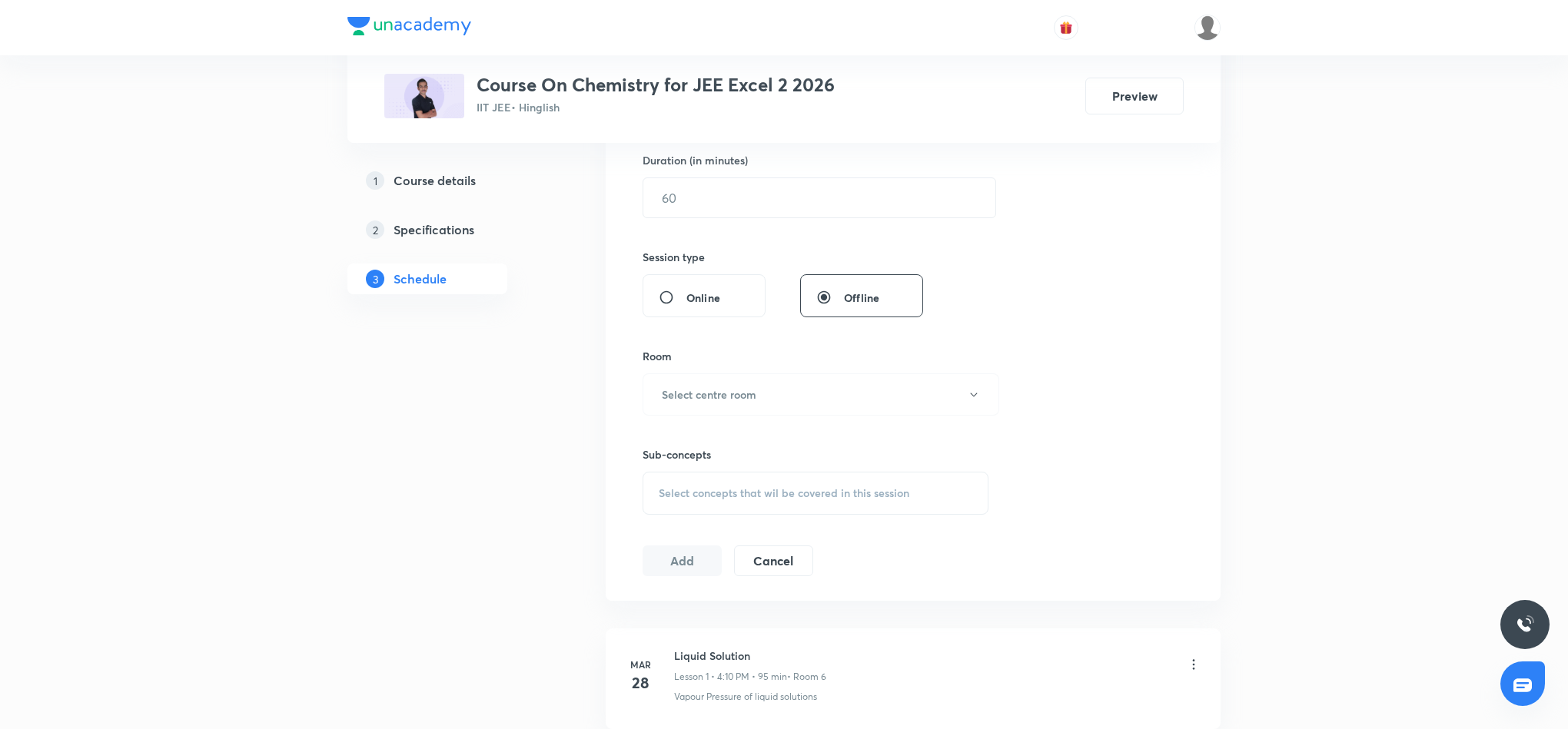
scroll to position [0, 0]
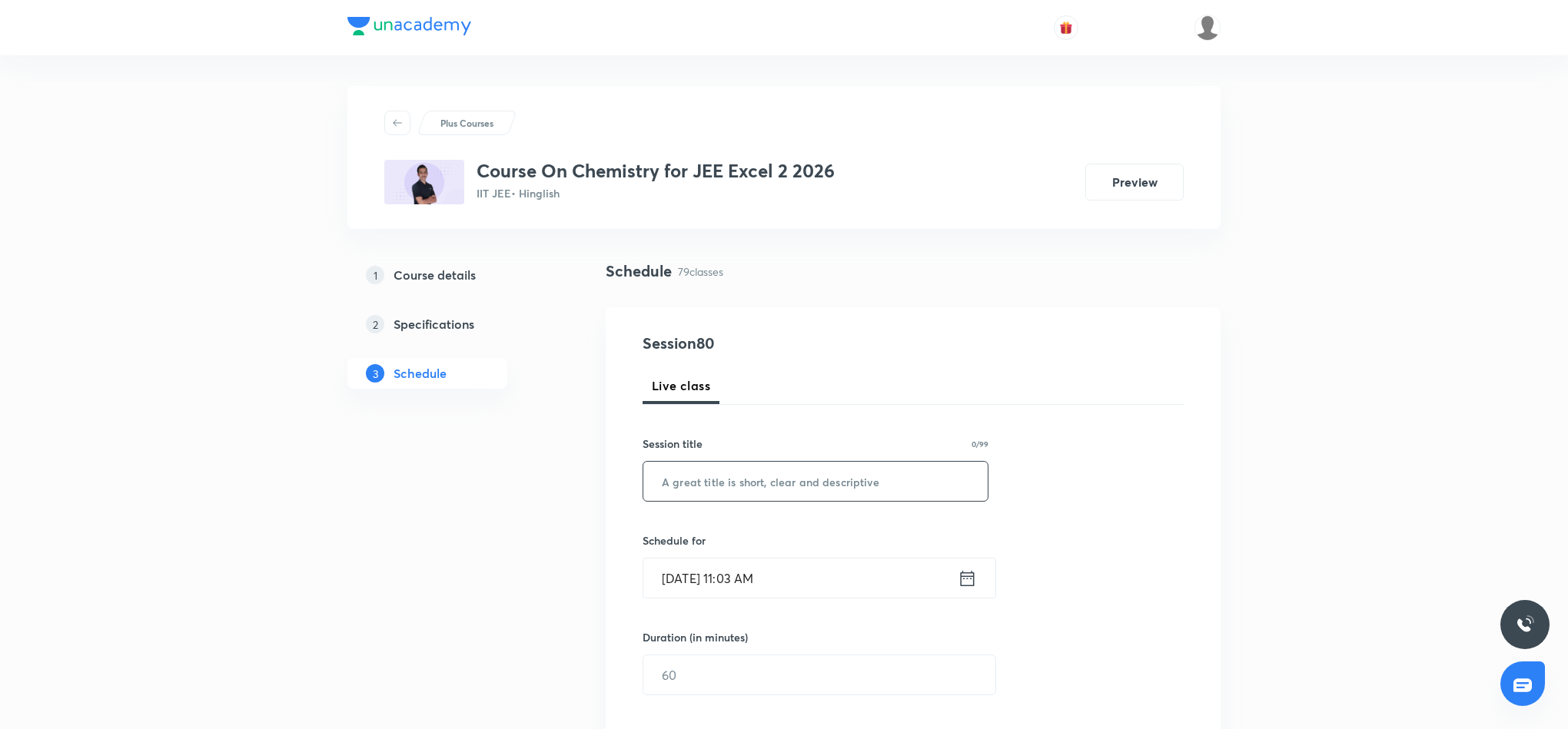
click at [694, 486] on input "text" at bounding box center [816, 481] width 345 height 39
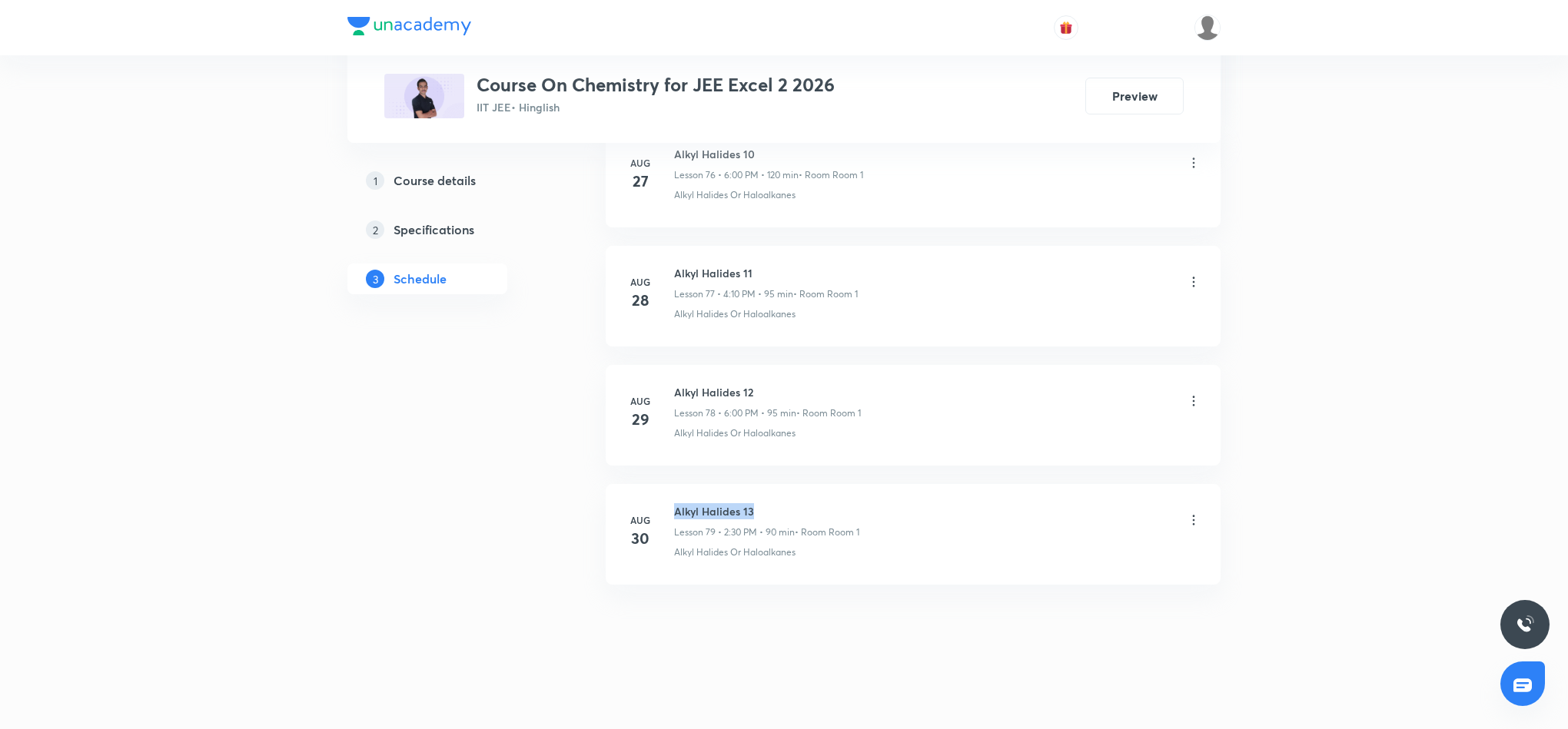
drag, startPoint x: 676, startPoint y: 508, endPoint x: 766, endPoint y: 507, distance: 90.0
click at [766, 507] on h6 "Alkyl Halides 13" at bounding box center [767, 511] width 185 height 16
copy h6 "Alkyl Halides 13"
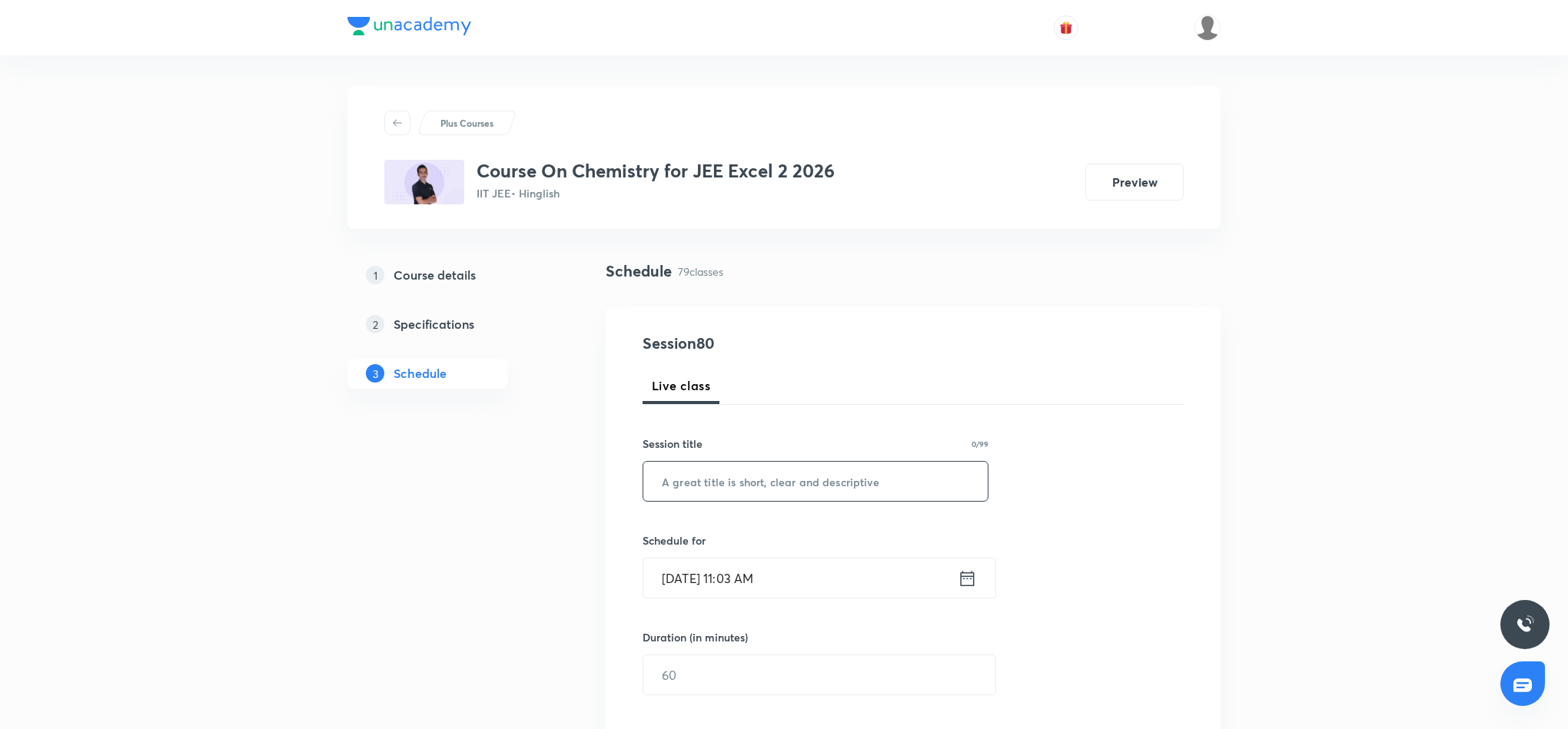
click at [759, 478] on input "text" at bounding box center [816, 481] width 345 height 39
paste input "Alkyl Halides 13"
type input "Alkyl Halides 14"
click at [964, 574] on icon at bounding box center [968, 578] width 14 height 15
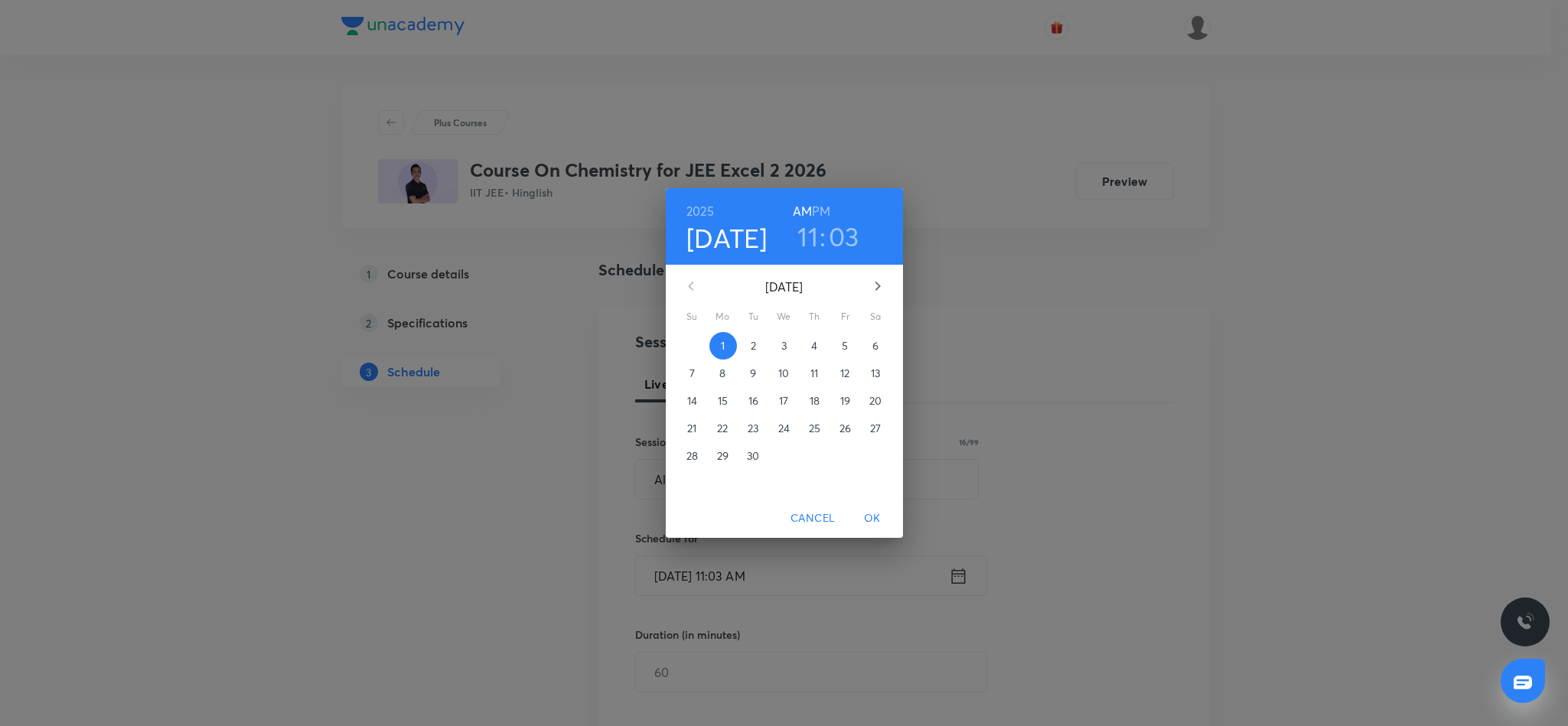
click at [822, 207] on h6 "PM" at bounding box center [821, 210] width 19 height 21
click at [808, 241] on h3 "11" at bounding box center [808, 237] width 20 height 32
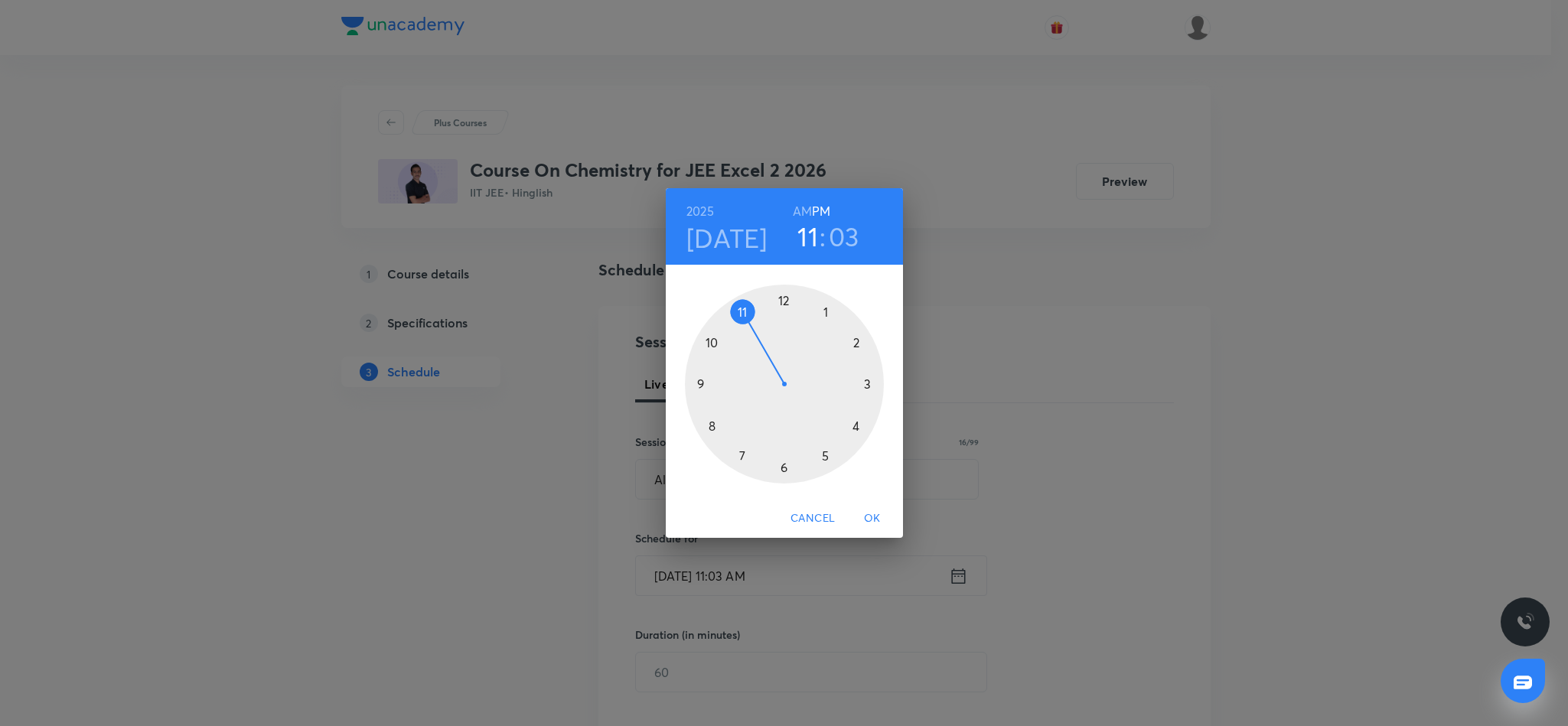
click at [857, 427] on div at bounding box center [783, 384] width 199 height 199
click at [857, 338] on div at bounding box center [783, 384] width 199 height 199
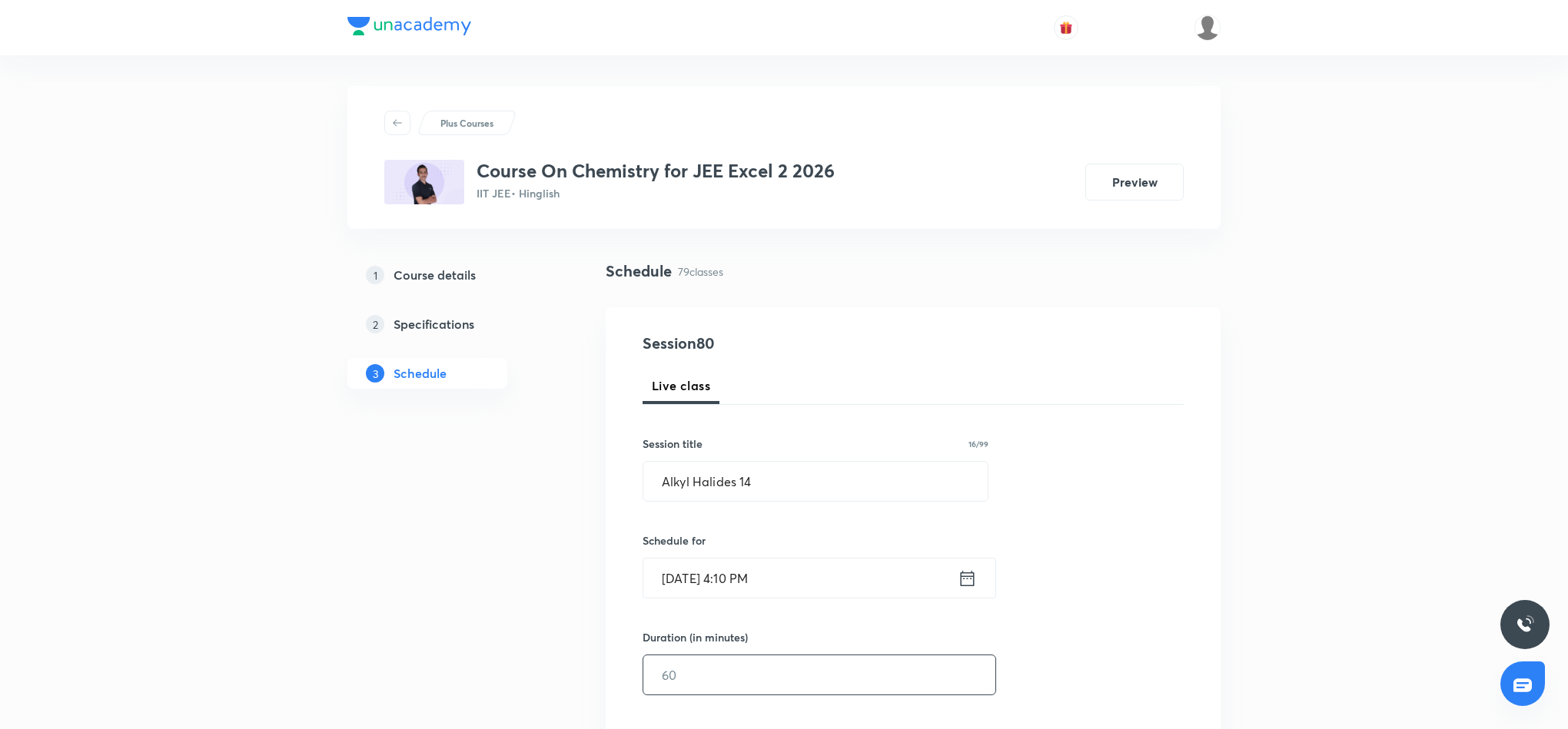
click at [803, 687] on input "text" at bounding box center [819, 675] width 352 height 39
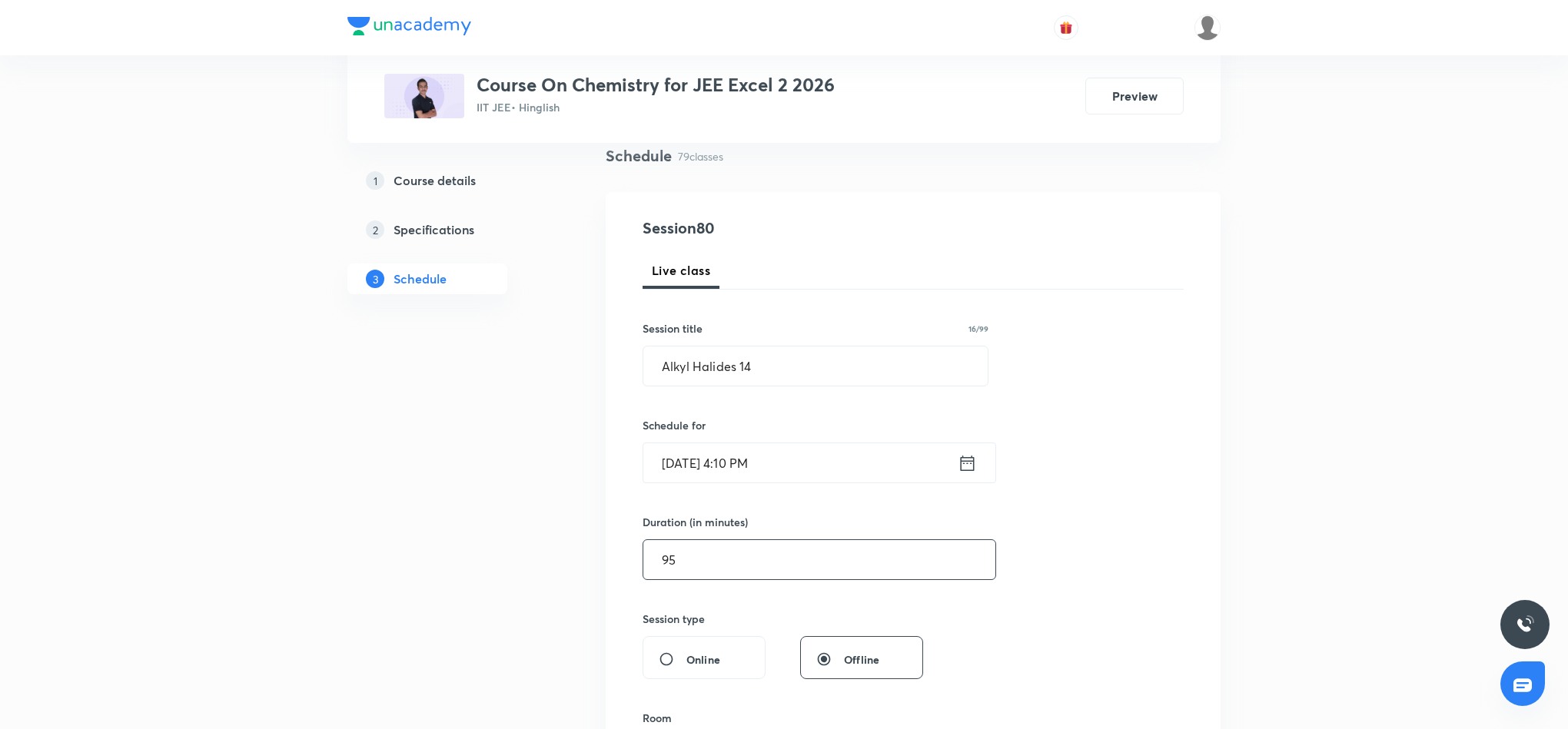
scroll to position [231, 0]
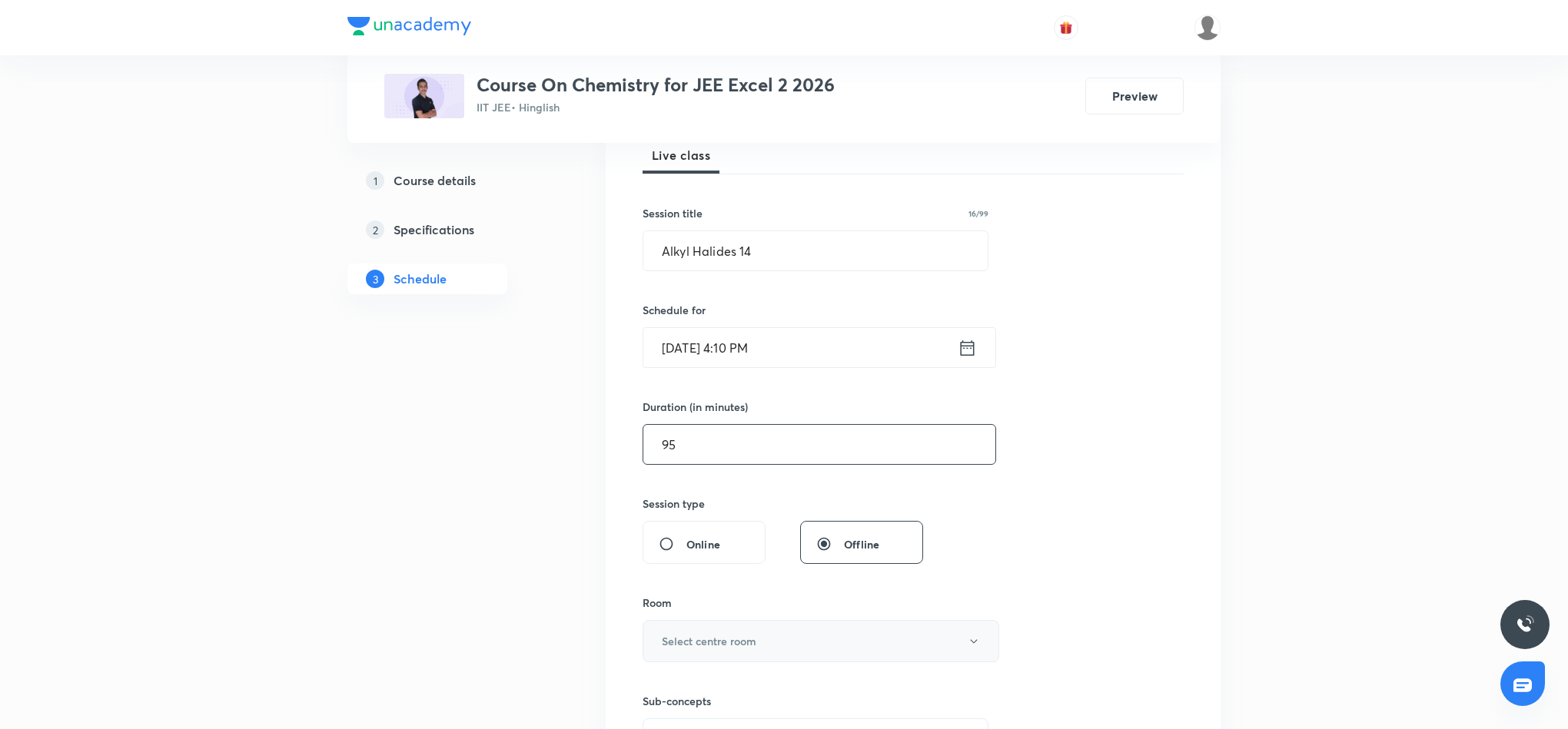
type input "95"
click at [828, 639] on button "Select centre room" at bounding box center [821, 642] width 357 height 42
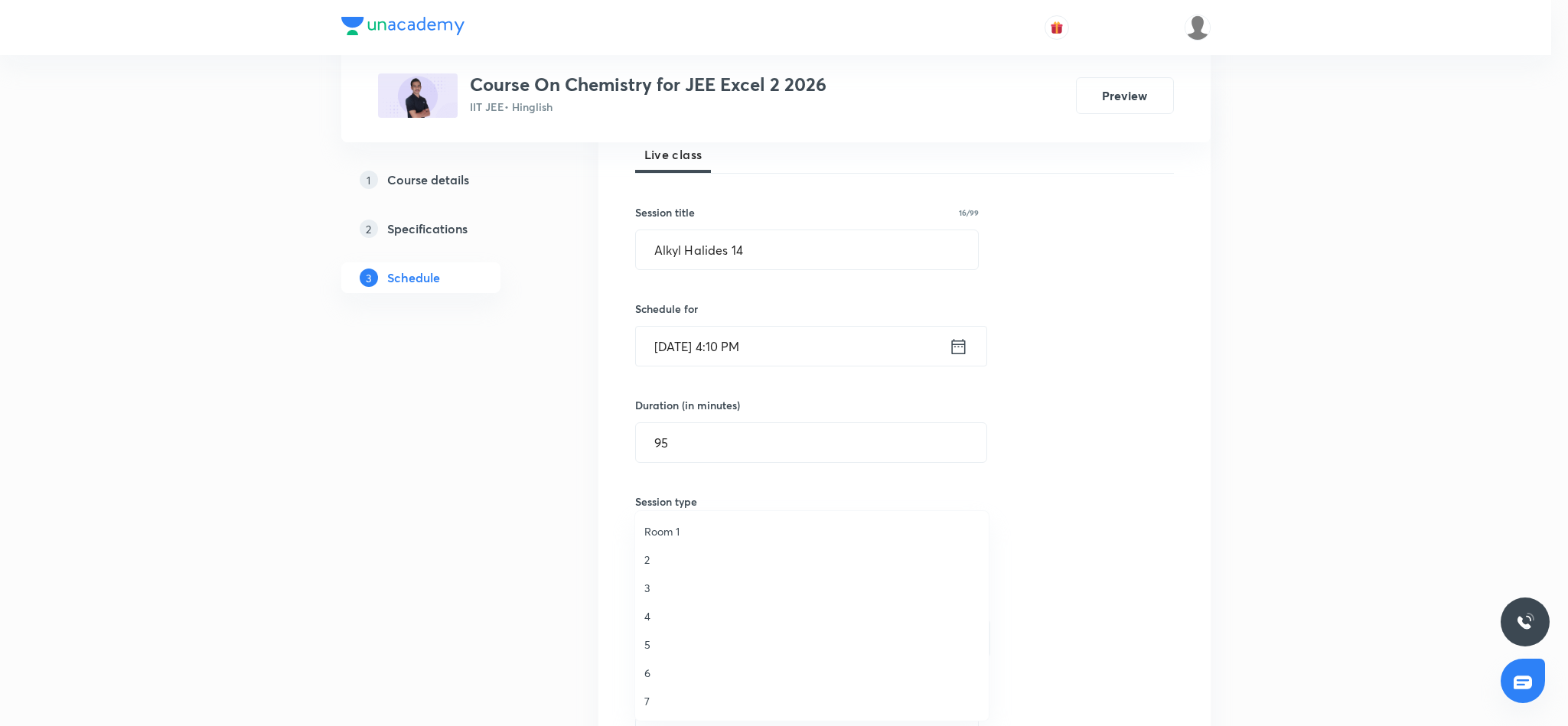
click at [663, 531] on span "Room 1" at bounding box center [811, 531] width 335 height 16
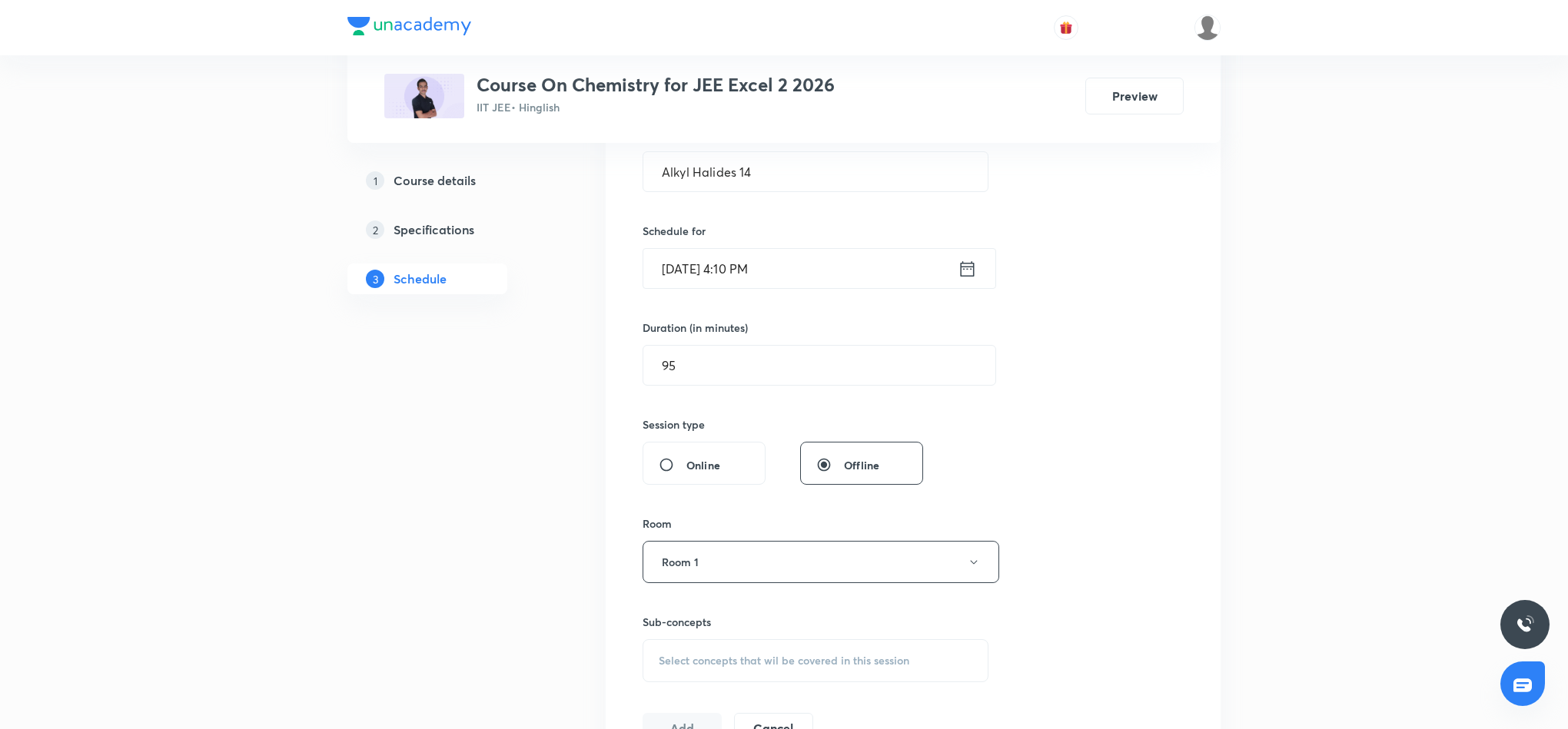
scroll to position [346, 0]
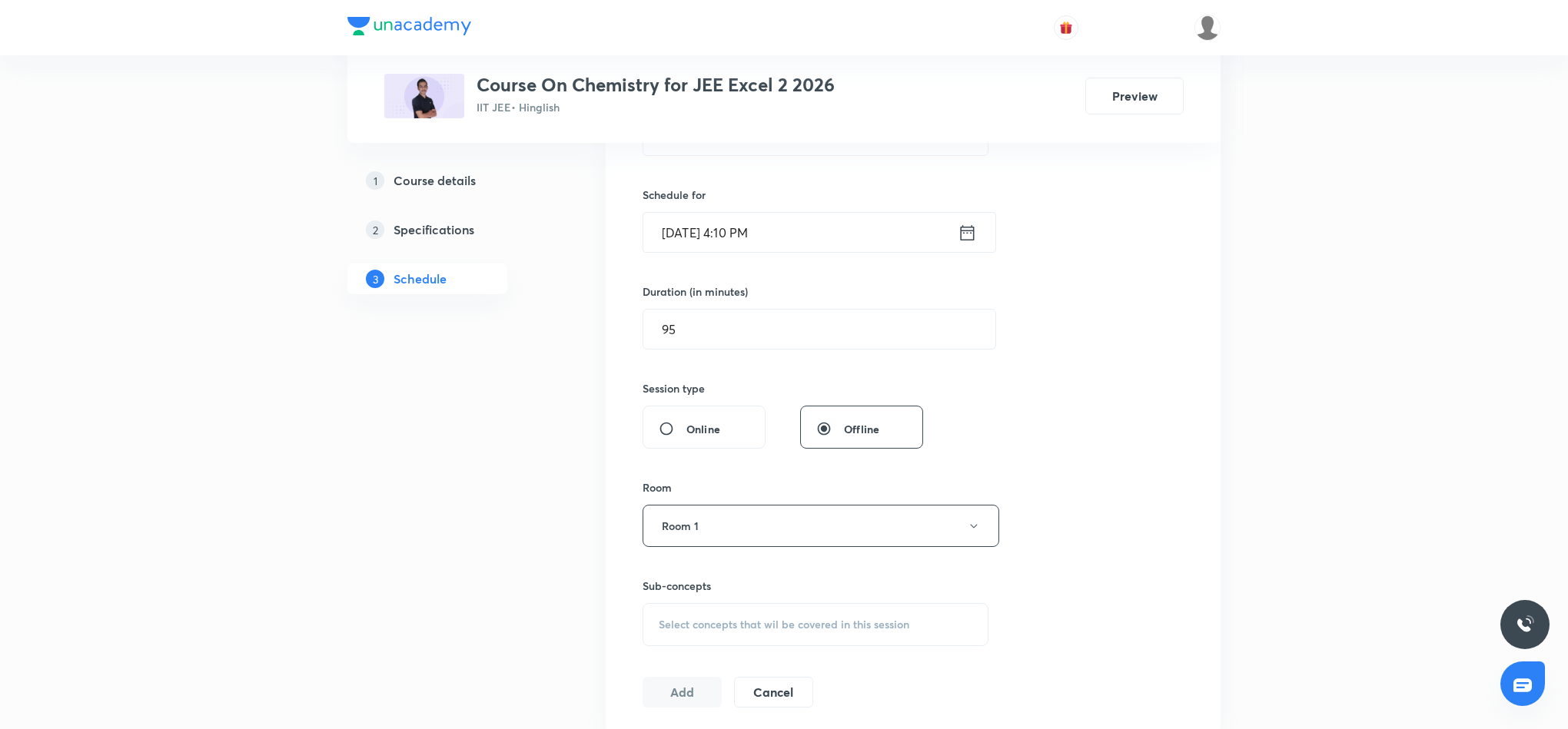
click at [722, 620] on span "Select concepts that wil be covered in this session" at bounding box center [784, 625] width 250 height 12
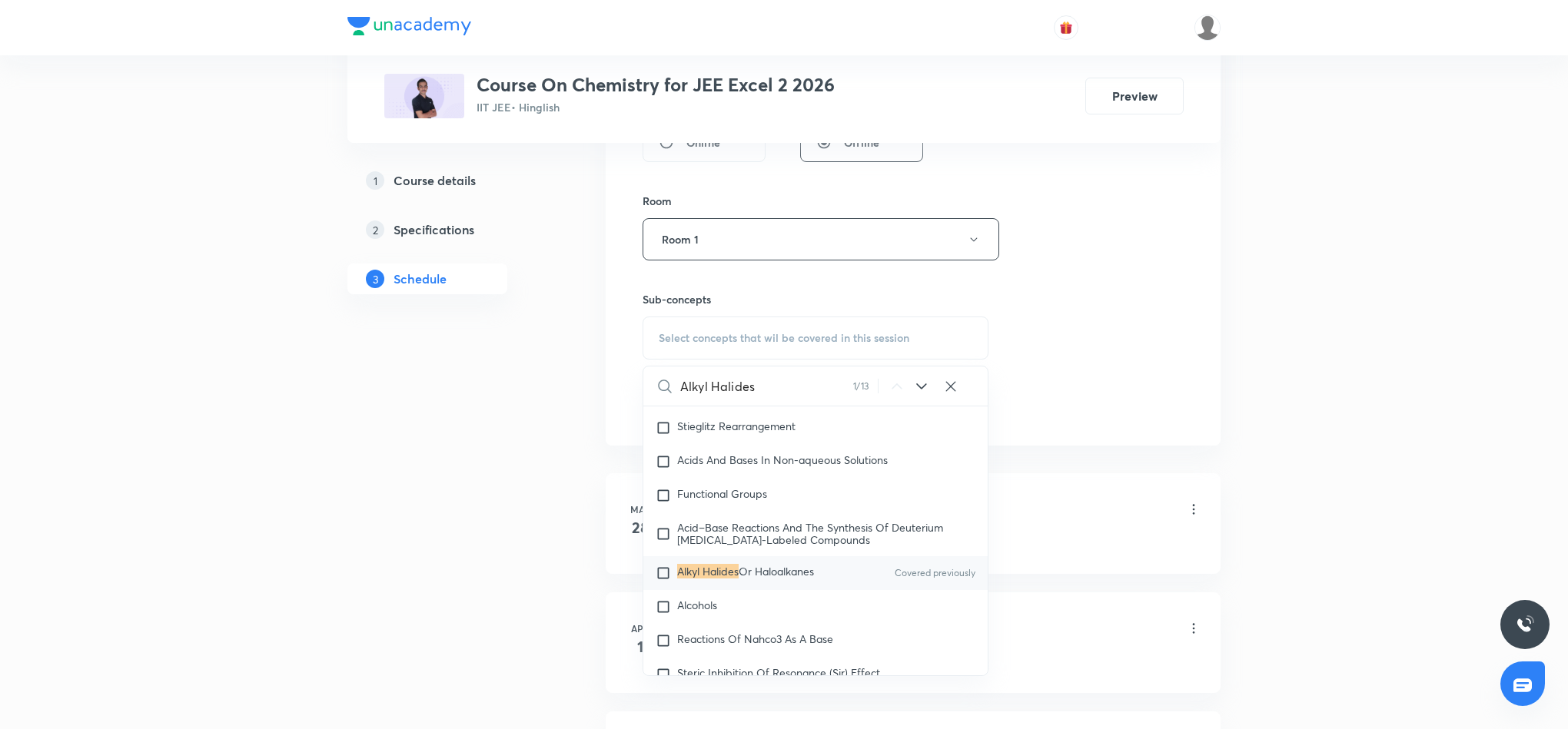
scroll to position [692, 0]
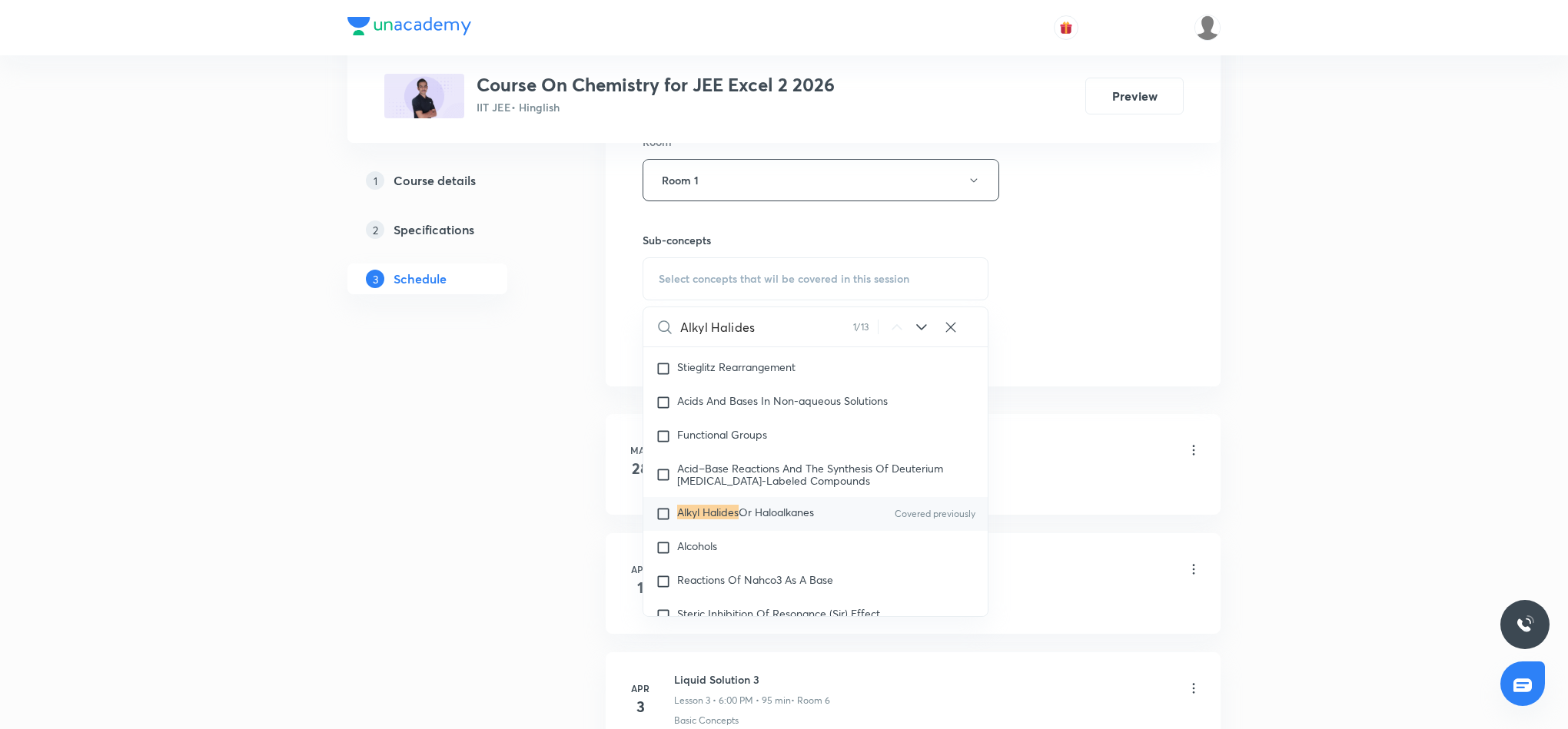
type input "Alkyl Halides"
click at [762, 519] on span "Or Haloalkanes" at bounding box center [776, 512] width 76 height 14
checkbox input "true"
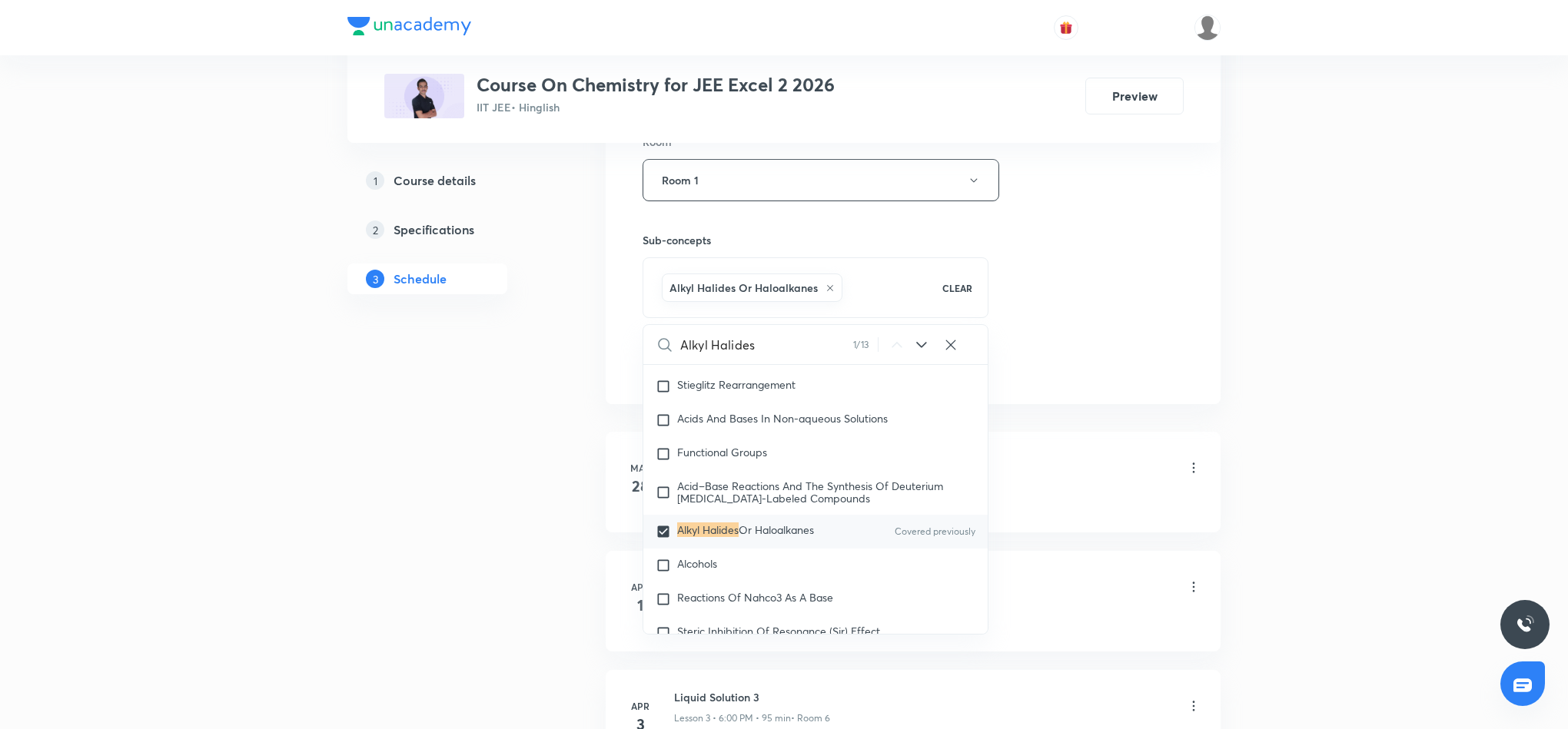
click at [1054, 264] on div "Session 80 Live class Session title 16/99 Alkyl Halides 14 ​ Schedule for Sept …" at bounding box center [913, 9] width 542 height 739
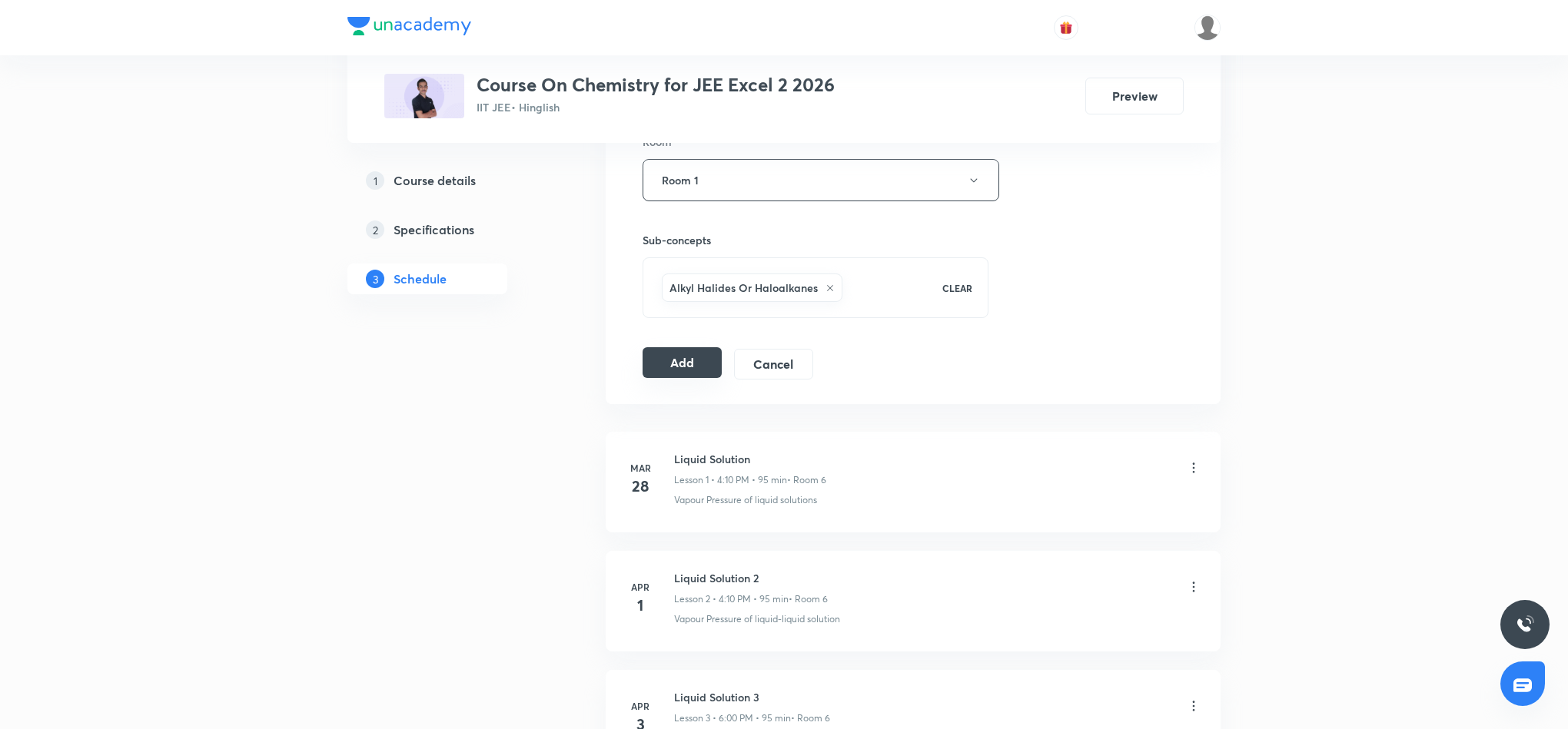
click at [688, 372] on button "Add" at bounding box center [682, 362] width 79 height 31
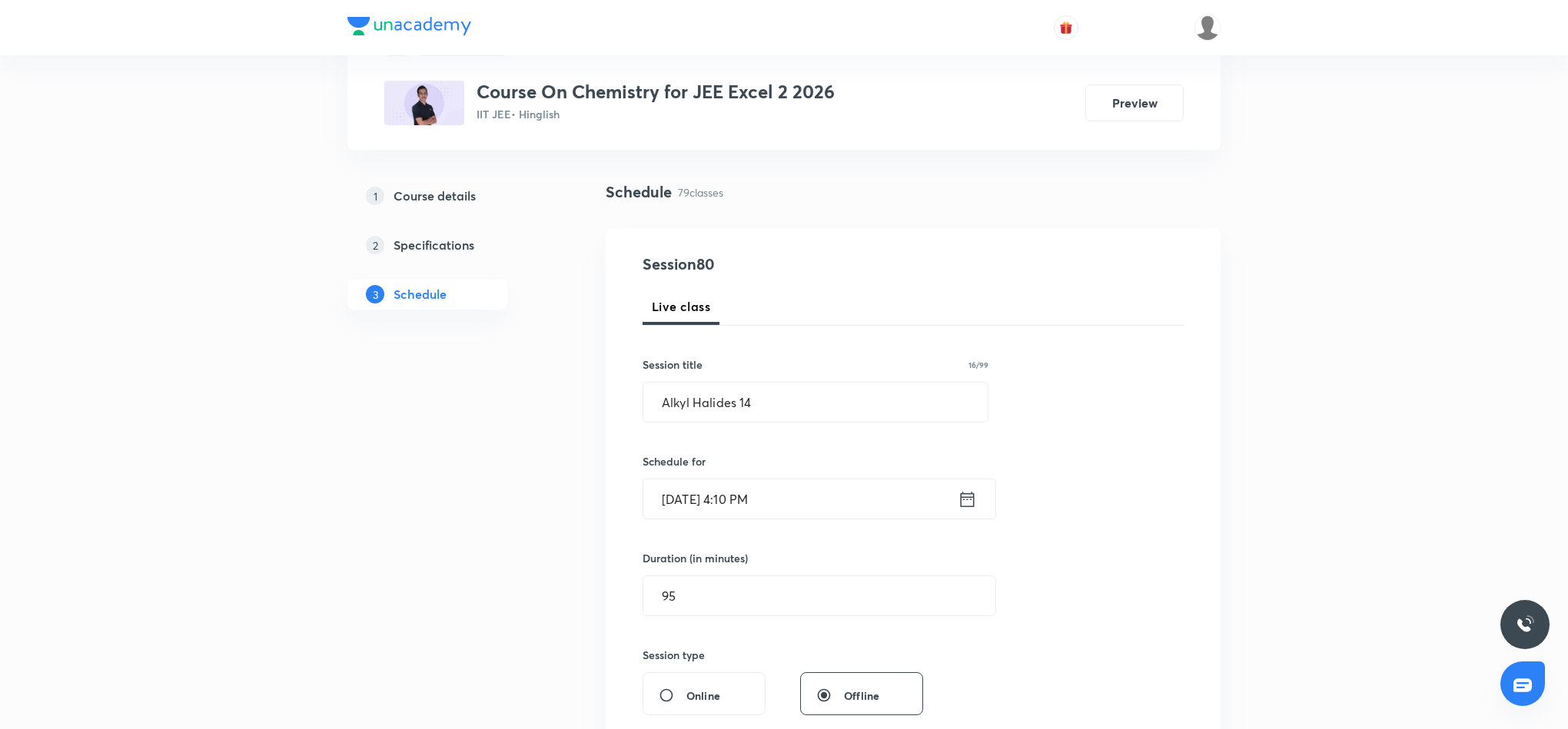
scroll to position [0, 0]
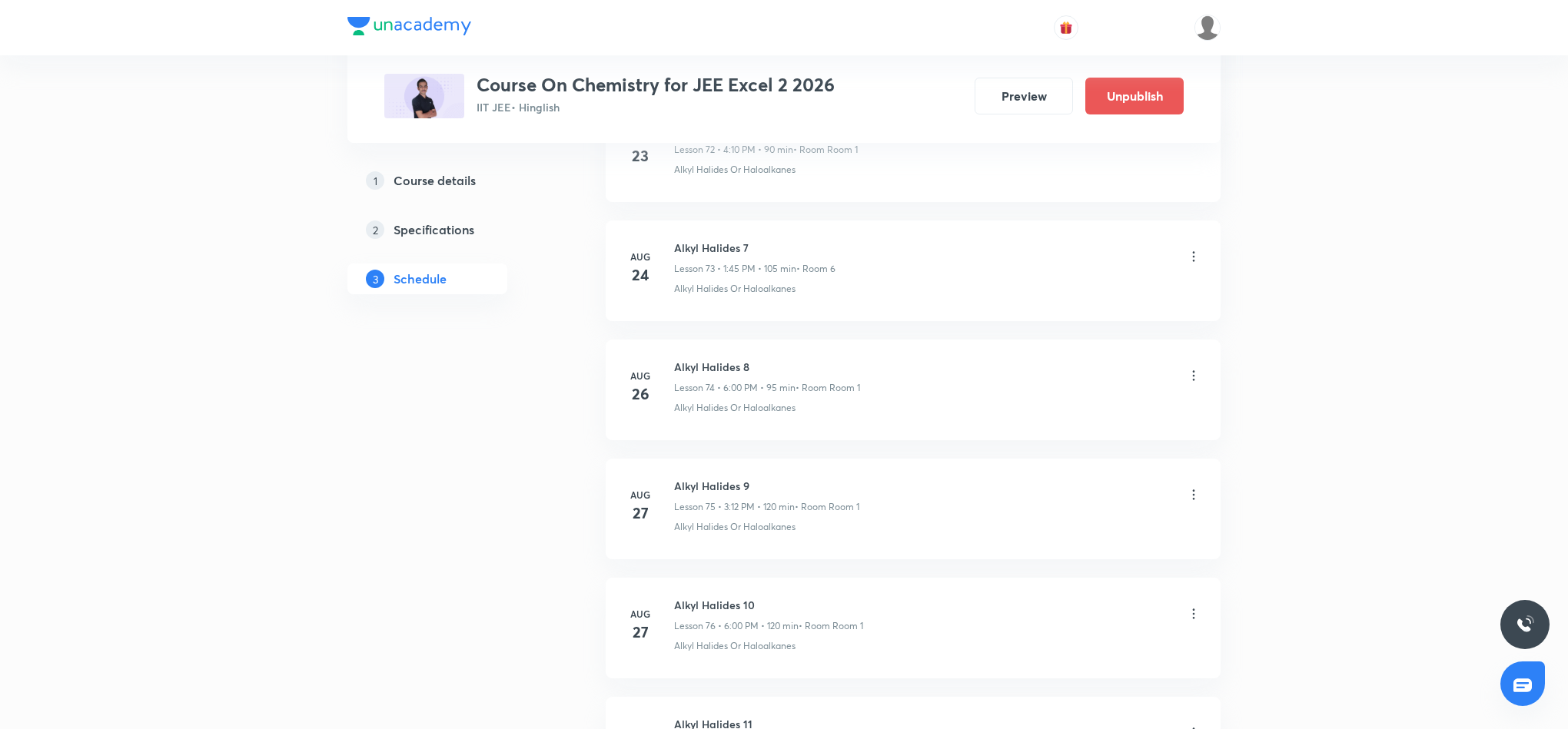
scroll to position [9386, 0]
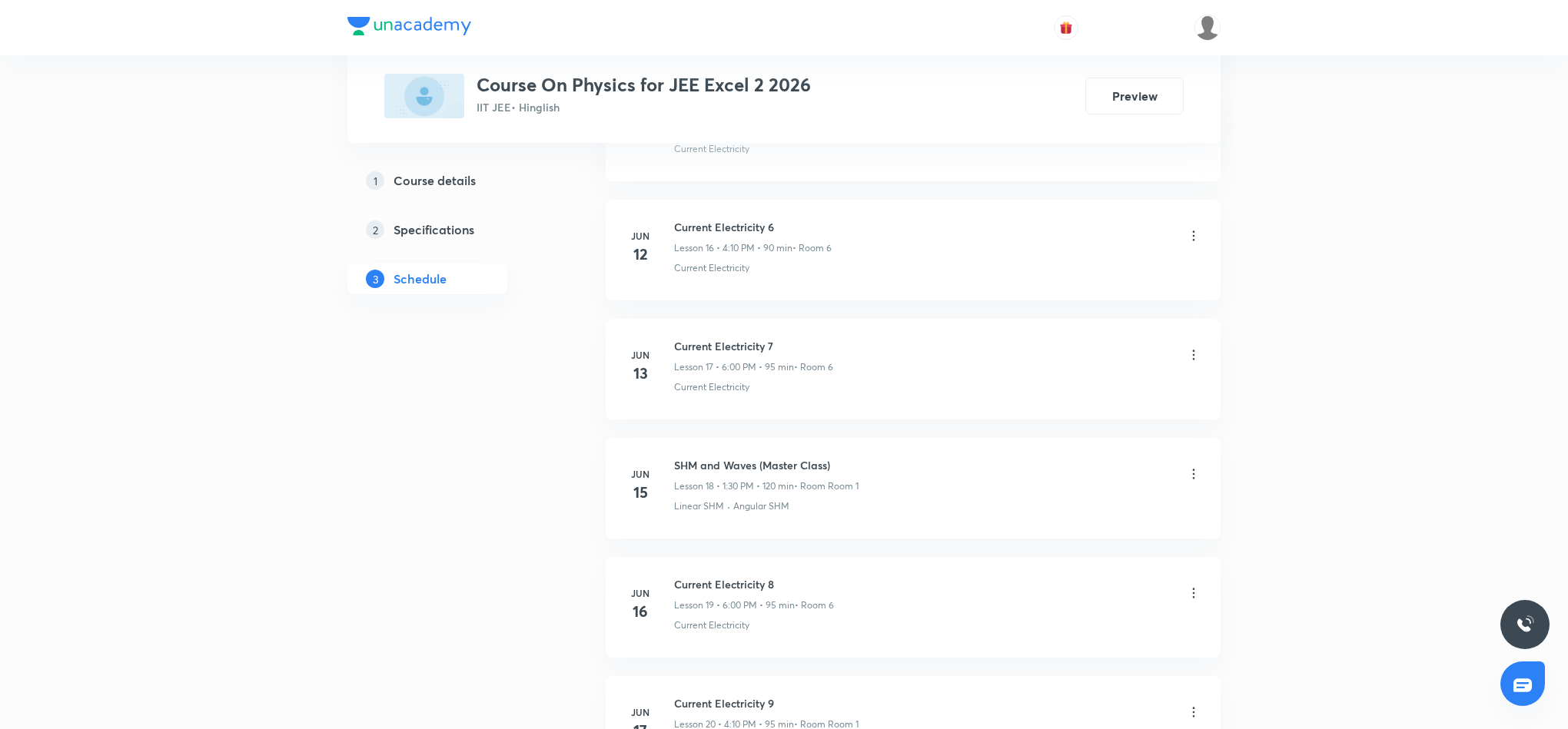
scroll to position [7099, 0]
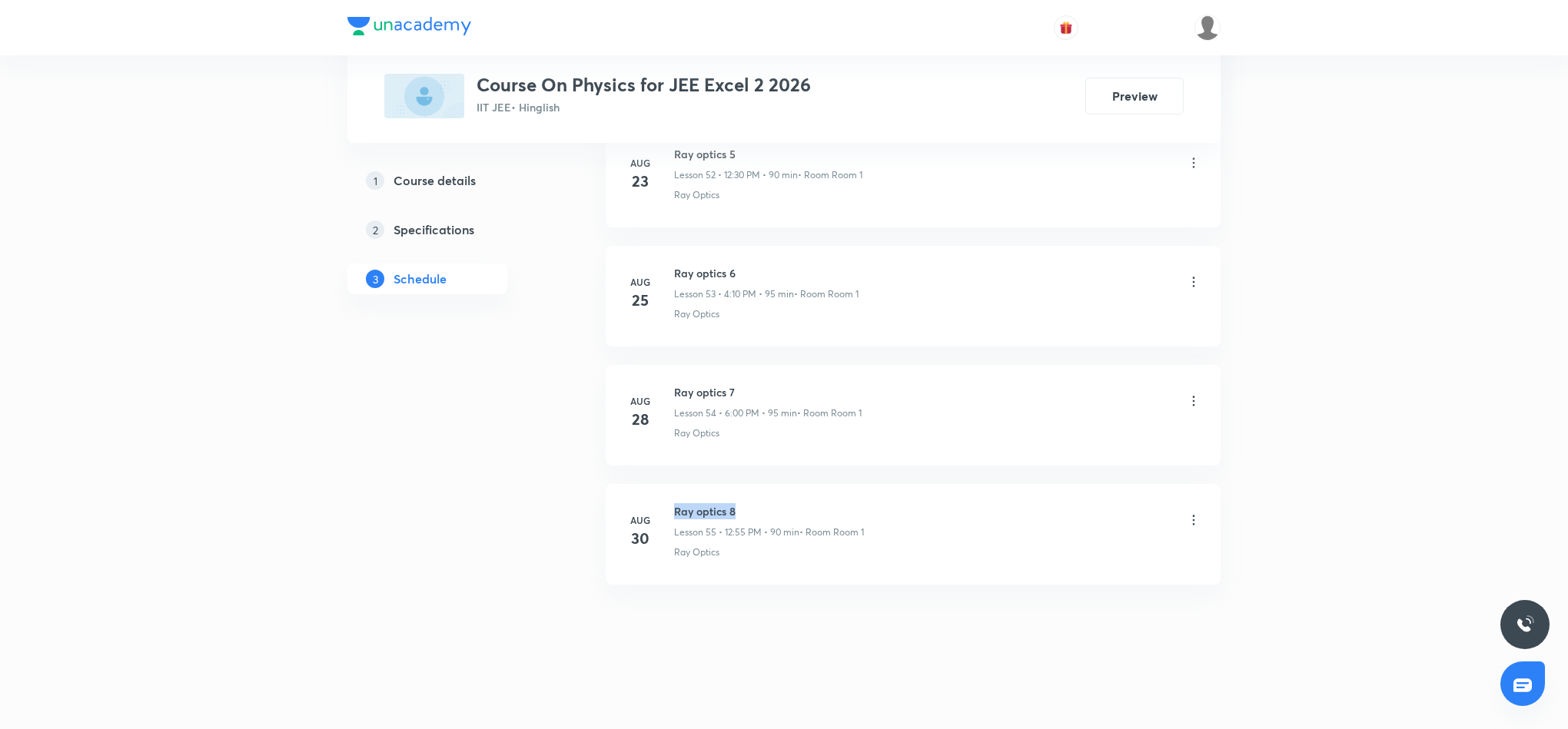
drag, startPoint x: 674, startPoint y: 509, endPoint x: 753, endPoint y: 503, distance: 79.2
click at [753, 503] on h6 "Ray optics 8" at bounding box center [769, 511] width 190 height 16
copy h6 "Ray optics 8"
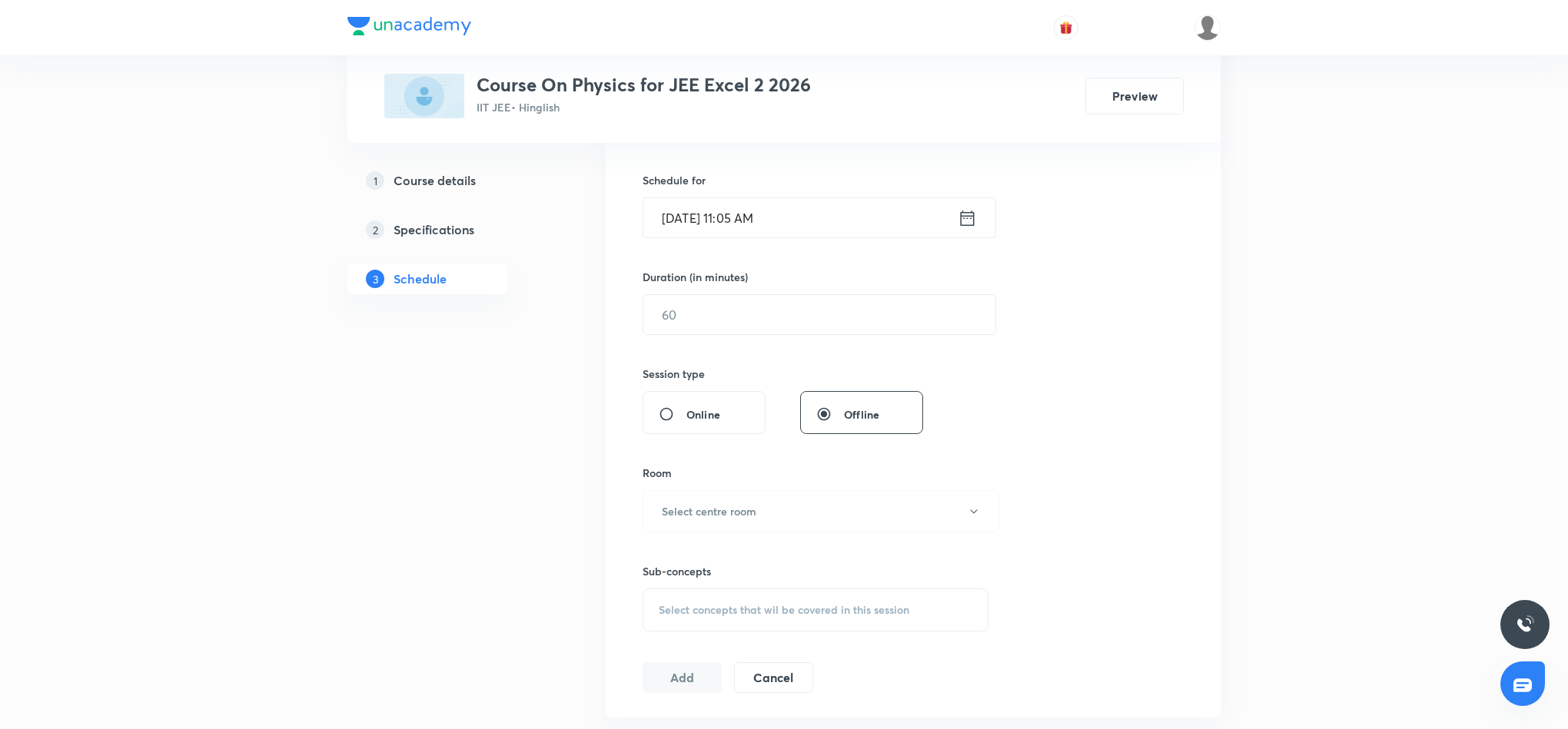
scroll to position [0, 0]
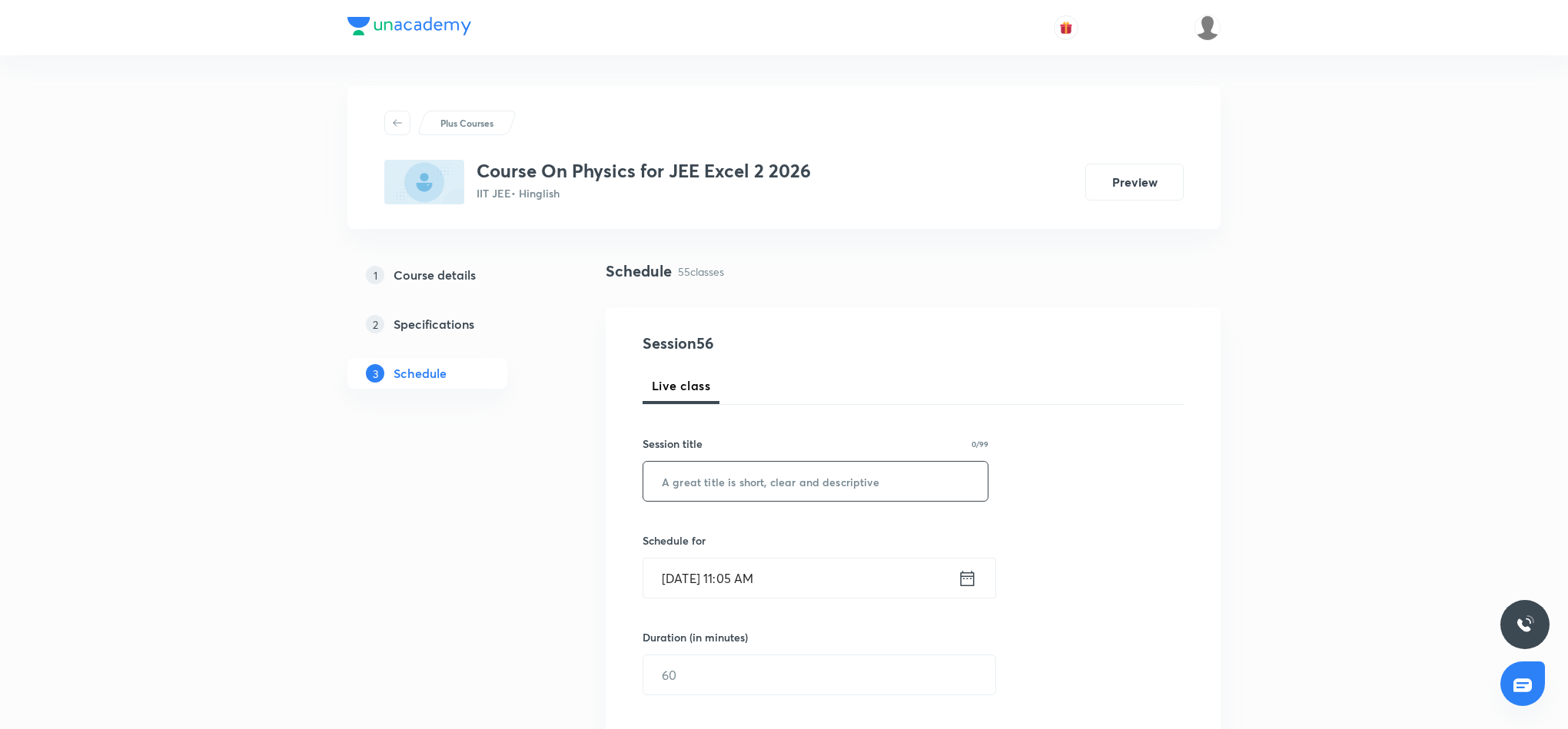
click at [843, 494] on input "text" at bounding box center [816, 481] width 345 height 39
paste input "Ray optics 8"
type input "Ray optics 9"
click at [964, 580] on icon at bounding box center [968, 578] width 14 height 15
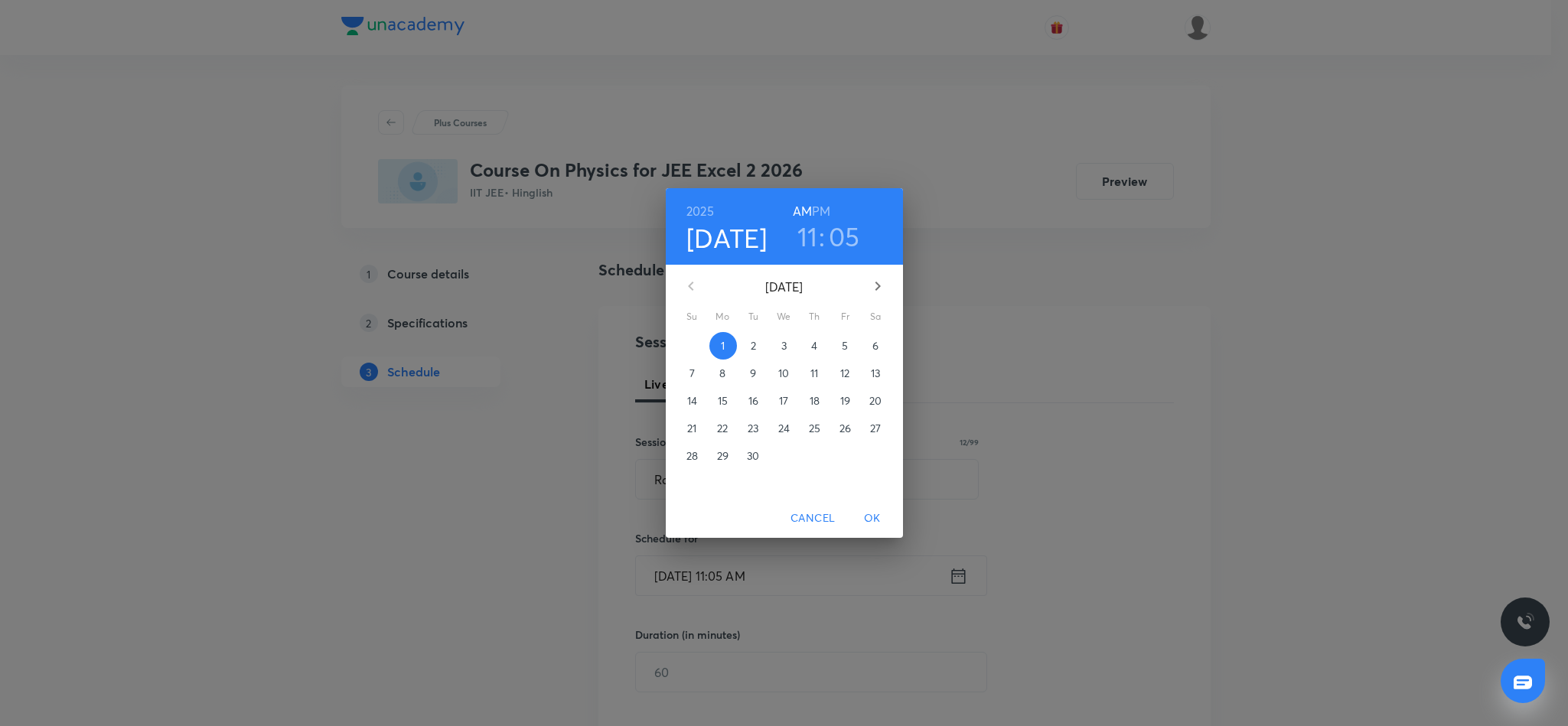
click at [820, 210] on h6 "PM" at bounding box center [821, 210] width 19 height 21
click at [808, 242] on h3 "11" at bounding box center [808, 237] width 20 height 32
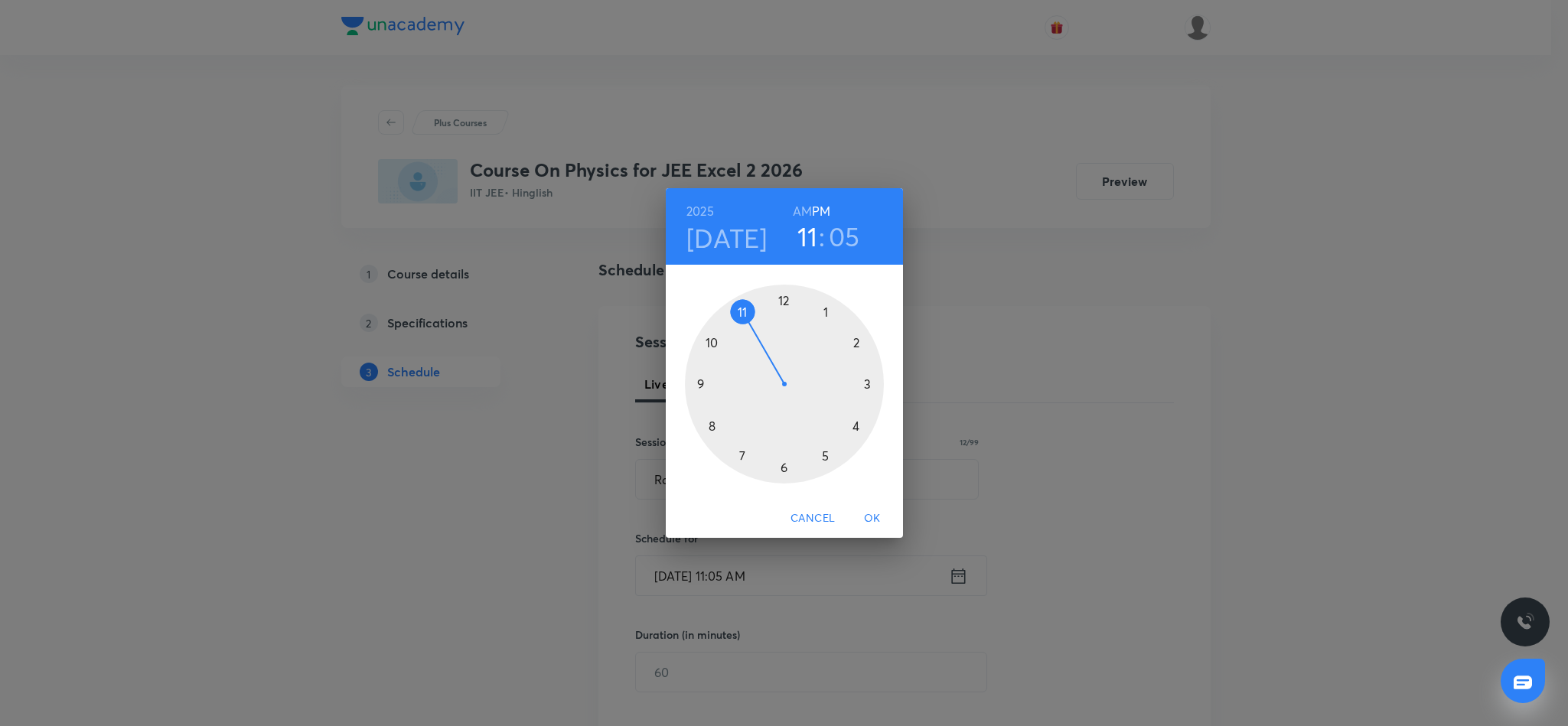
click at [785, 468] on div at bounding box center [783, 384] width 199 height 199
click at [783, 303] on div at bounding box center [783, 384] width 199 height 199
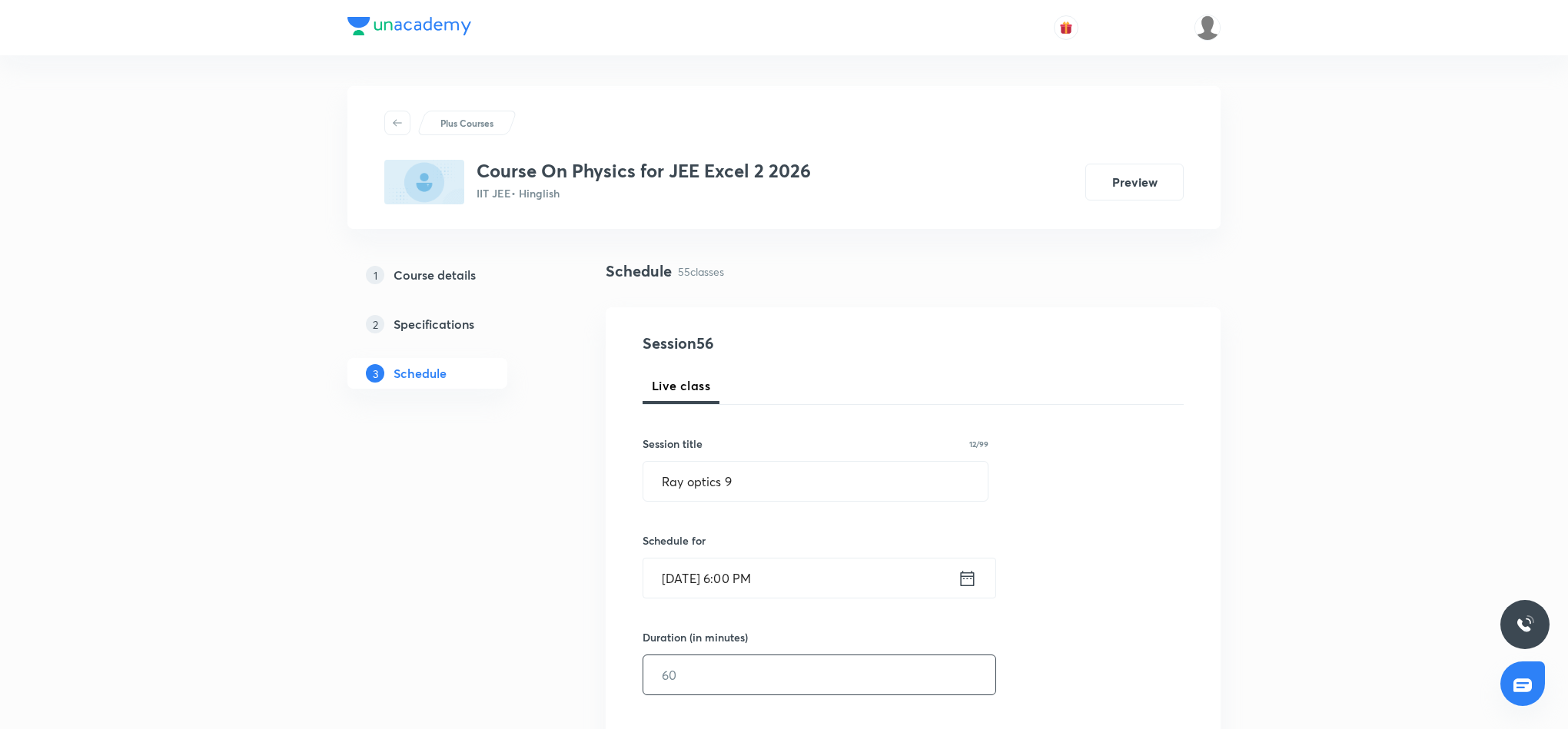
click at [802, 681] on input "text" at bounding box center [819, 675] width 352 height 39
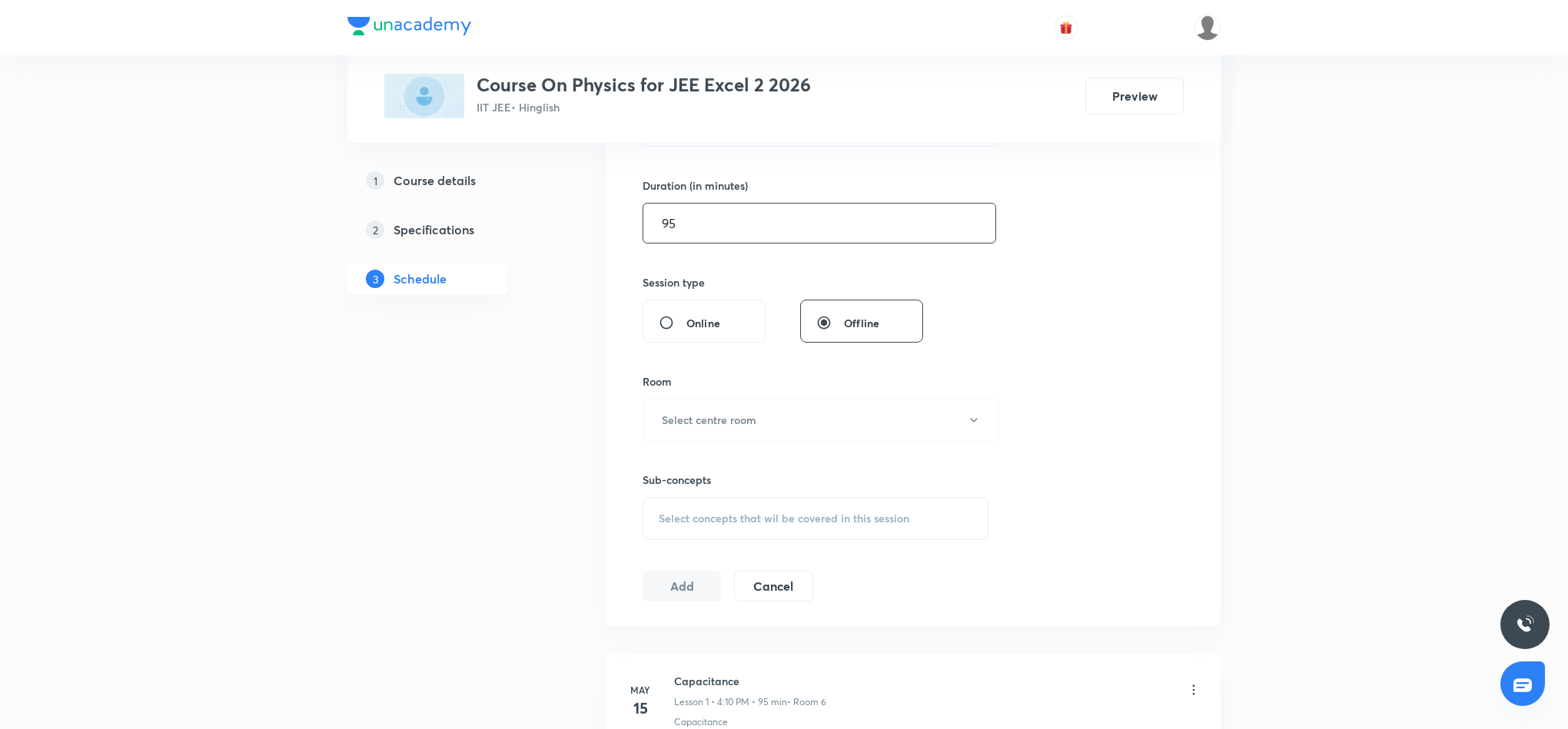
scroll to position [461, 0]
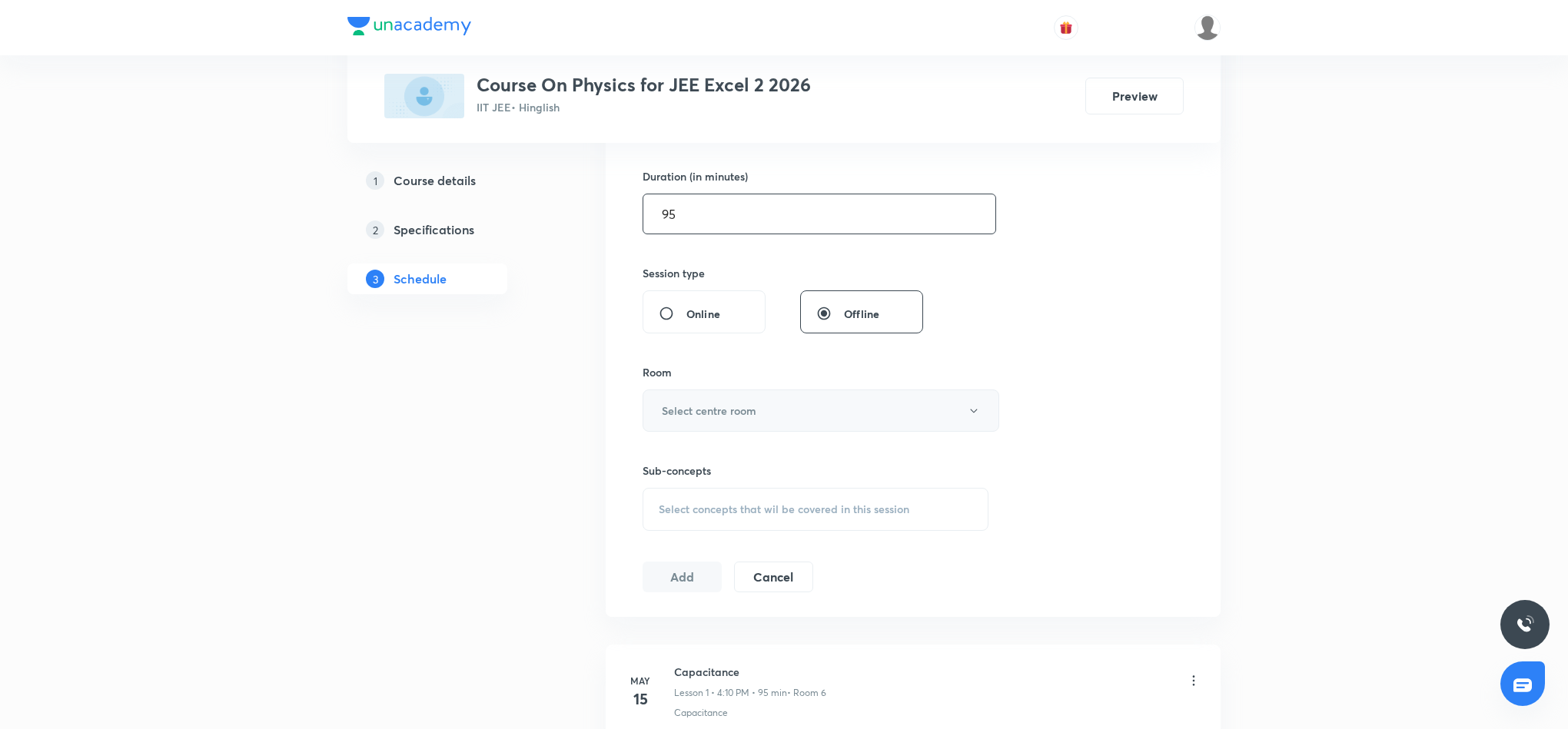
type input "95"
click at [863, 400] on button "Select centre room" at bounding box center [821, 411] width 357 height 42
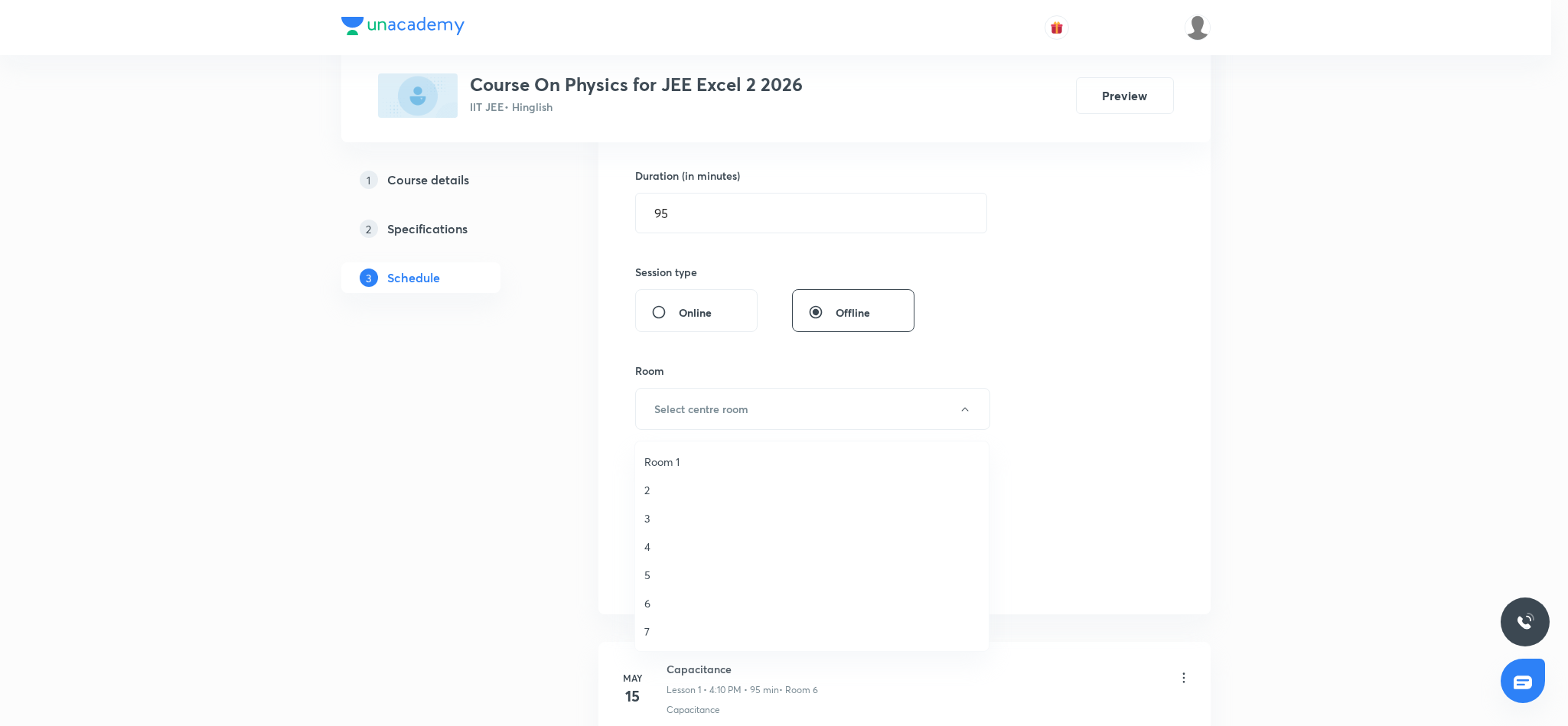
click at [672, 462] on span "Room 1" at bounding box center [811, 461] width 335 height 16
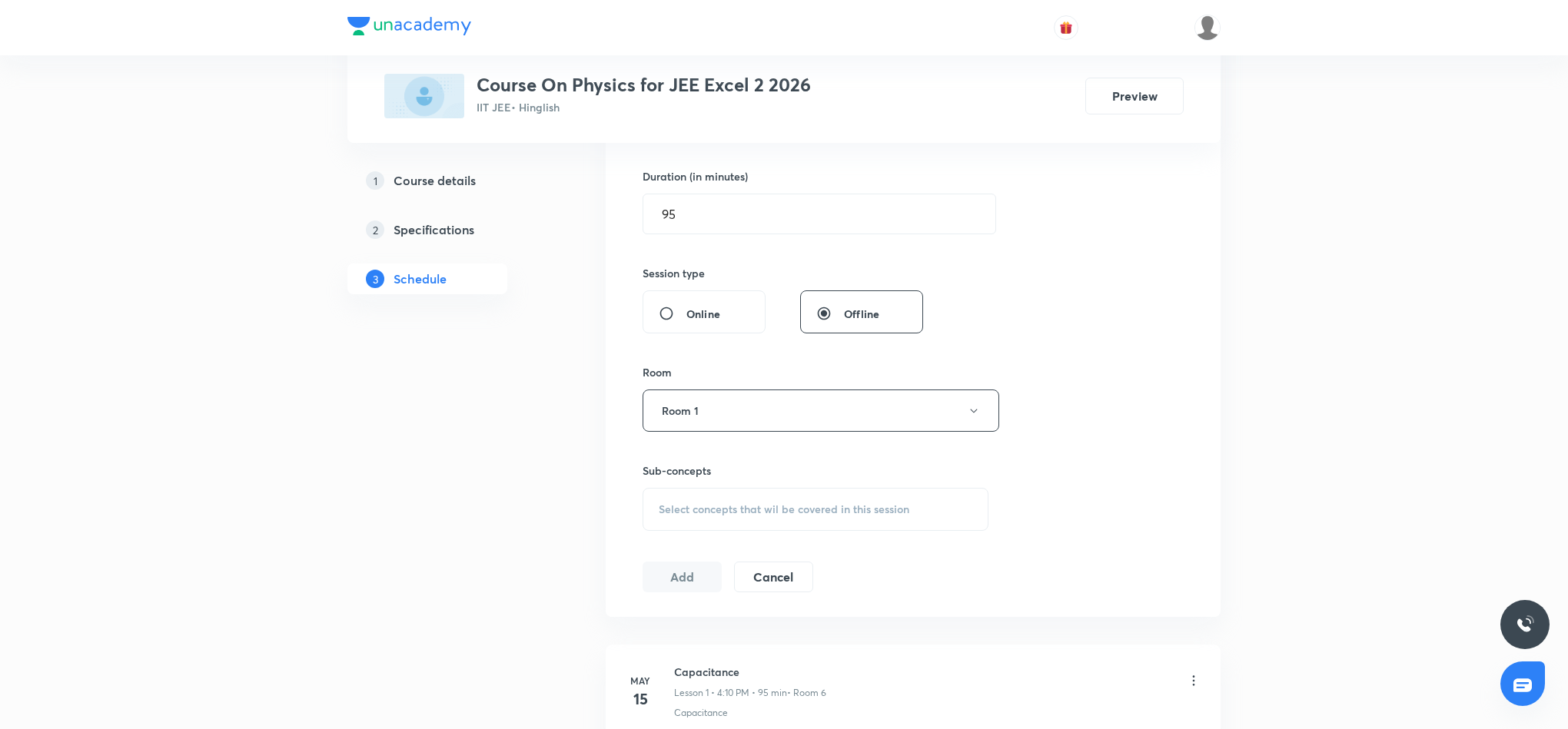
click at [725, 512] on span "Select concepts that wil be covered in this session" at bounding box center [784, 509] width 250 height 12
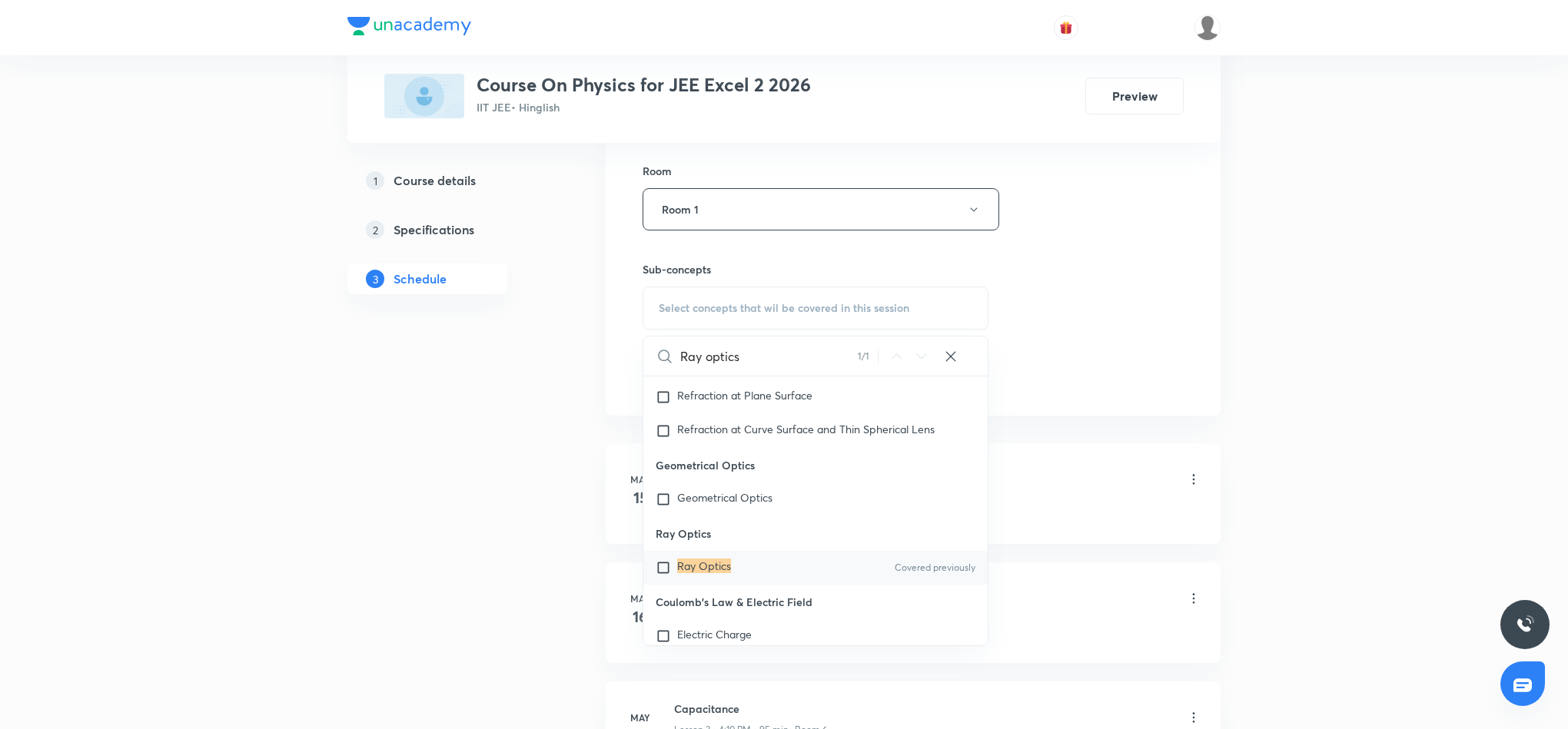
scroll to position [692, 0]
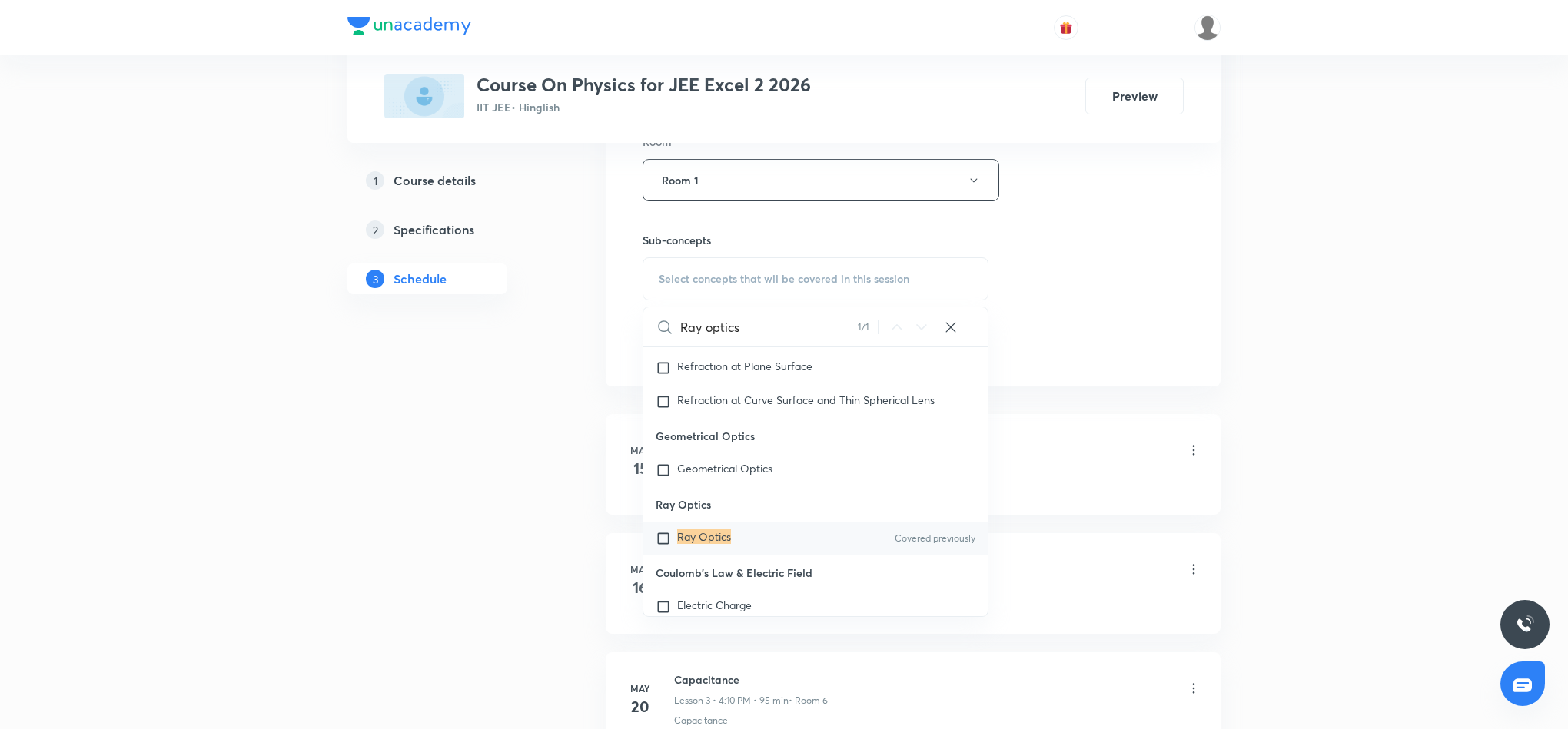
type input "Ray optics"
click at [717, 542] on mark "Ray Optics" at bounding box center [704, 536] width 53 height 14
checkbox input "true"
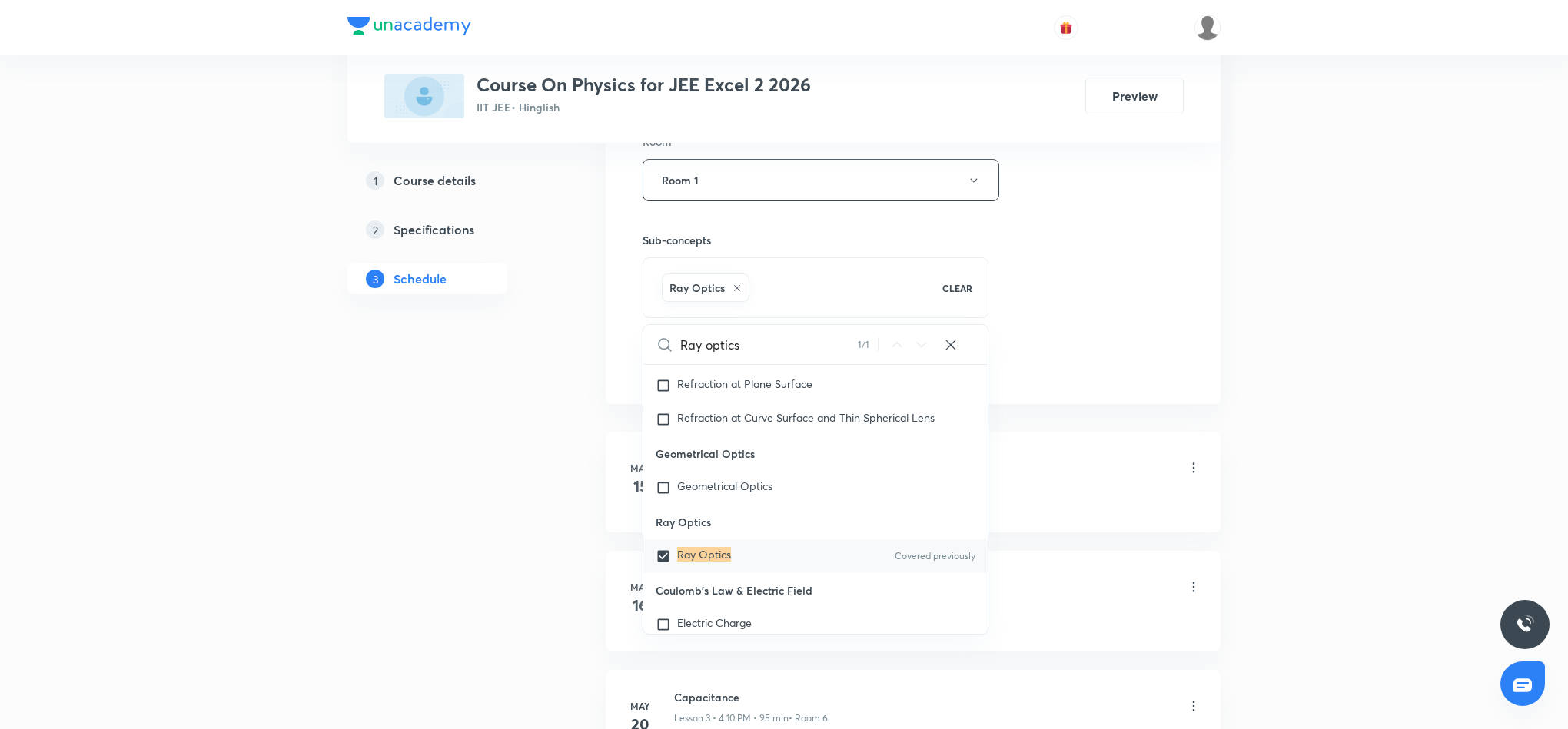
click at [1165, 208] on div "Session 56 Live class Session title 12/99 Ray optics 9 ​ Schedule for Sept 1, 2…" at bounding box center [913, 9] width 542 height 739
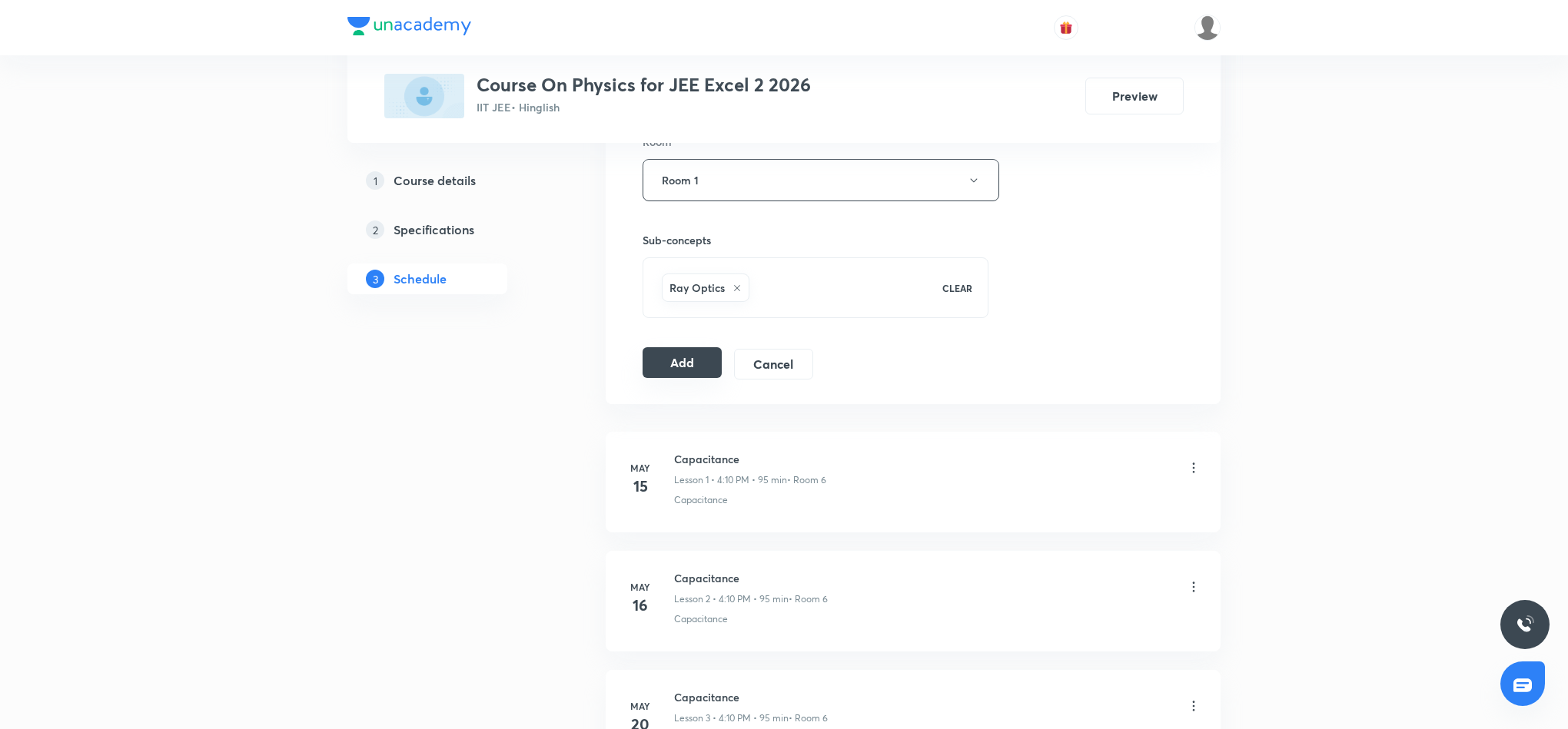
click at [688, 370] on button "Add" at bounding box center [682, 362] width 79 height 31
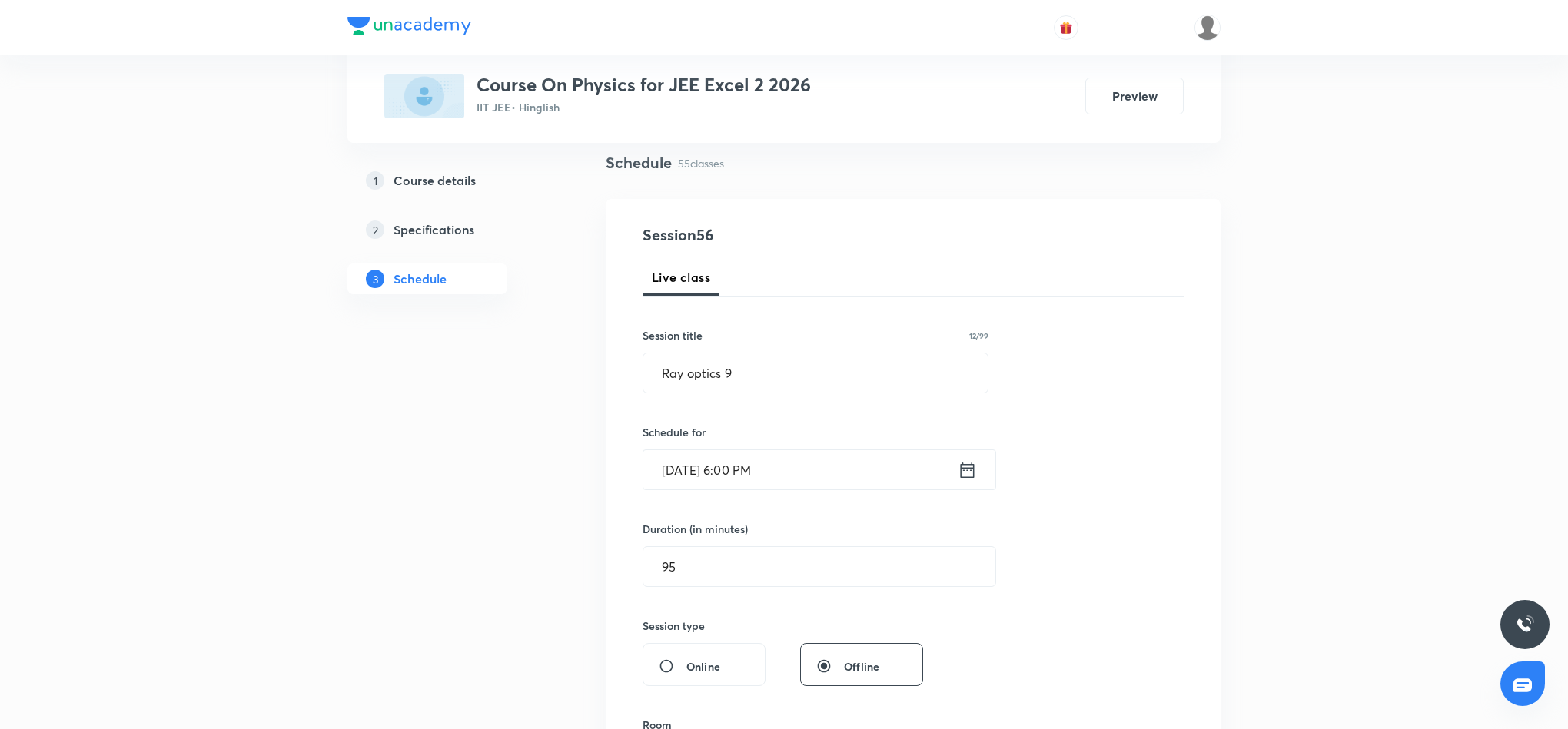
scroll to position [0, 0]
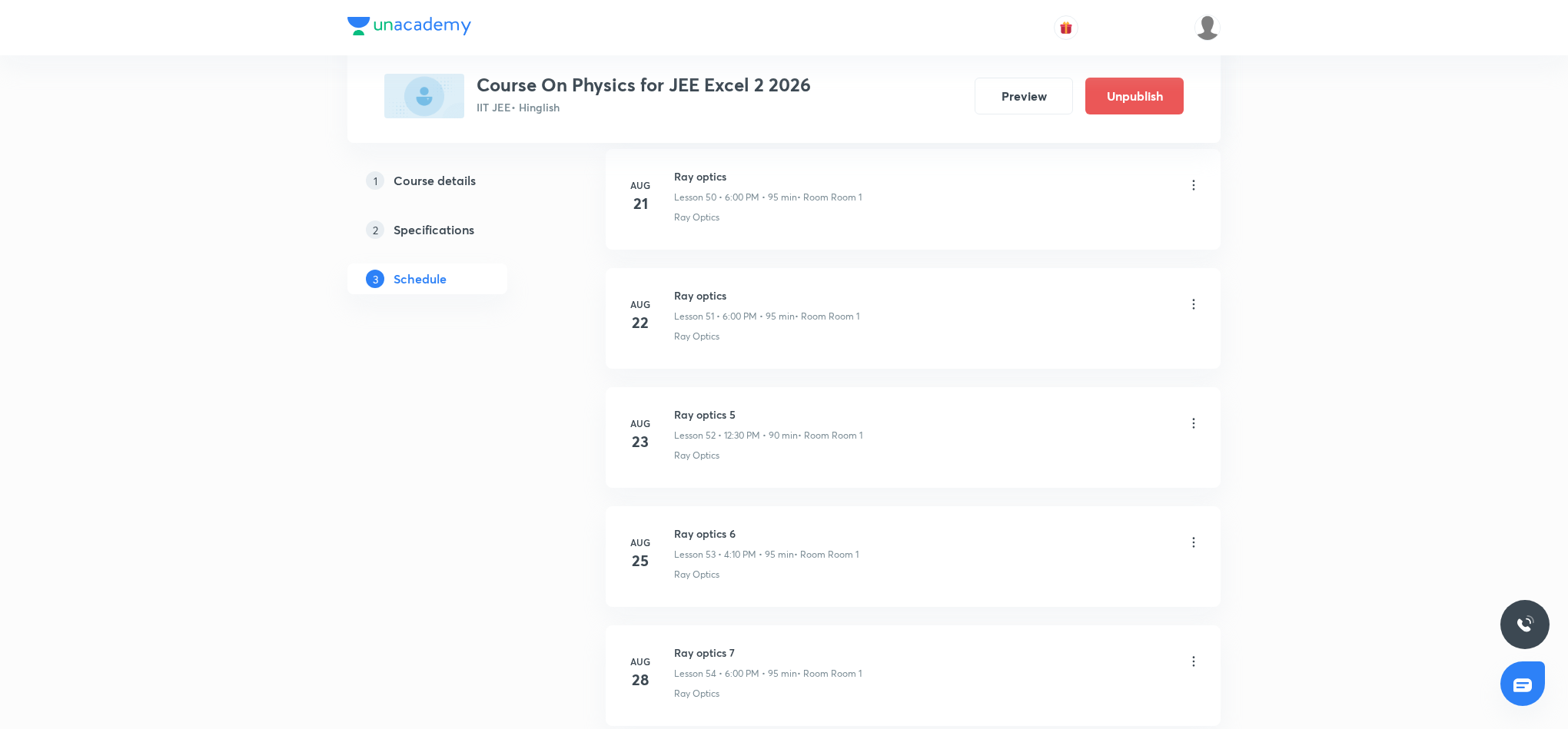
scroll to position [6508, 0]
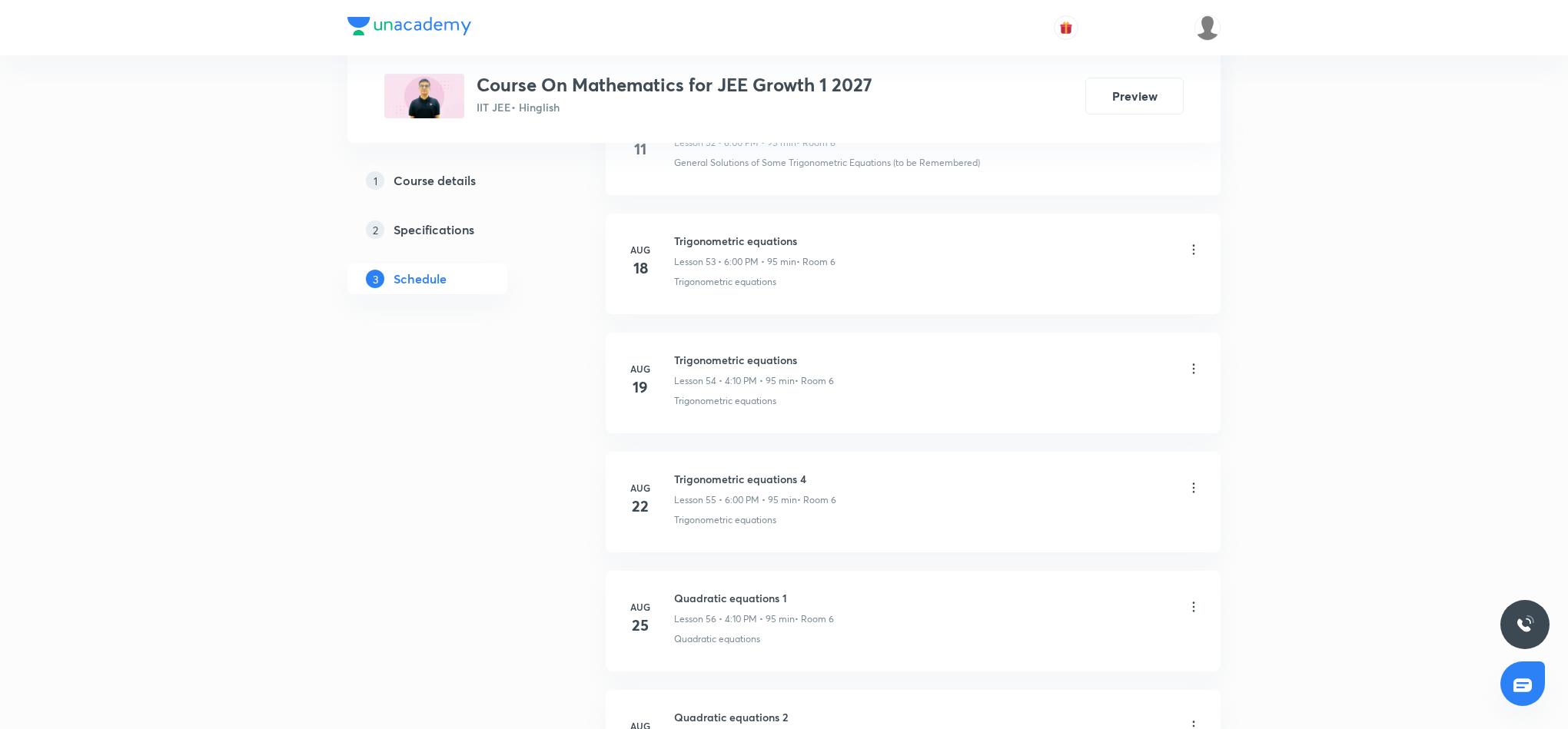
scroll to position [7459, 0]
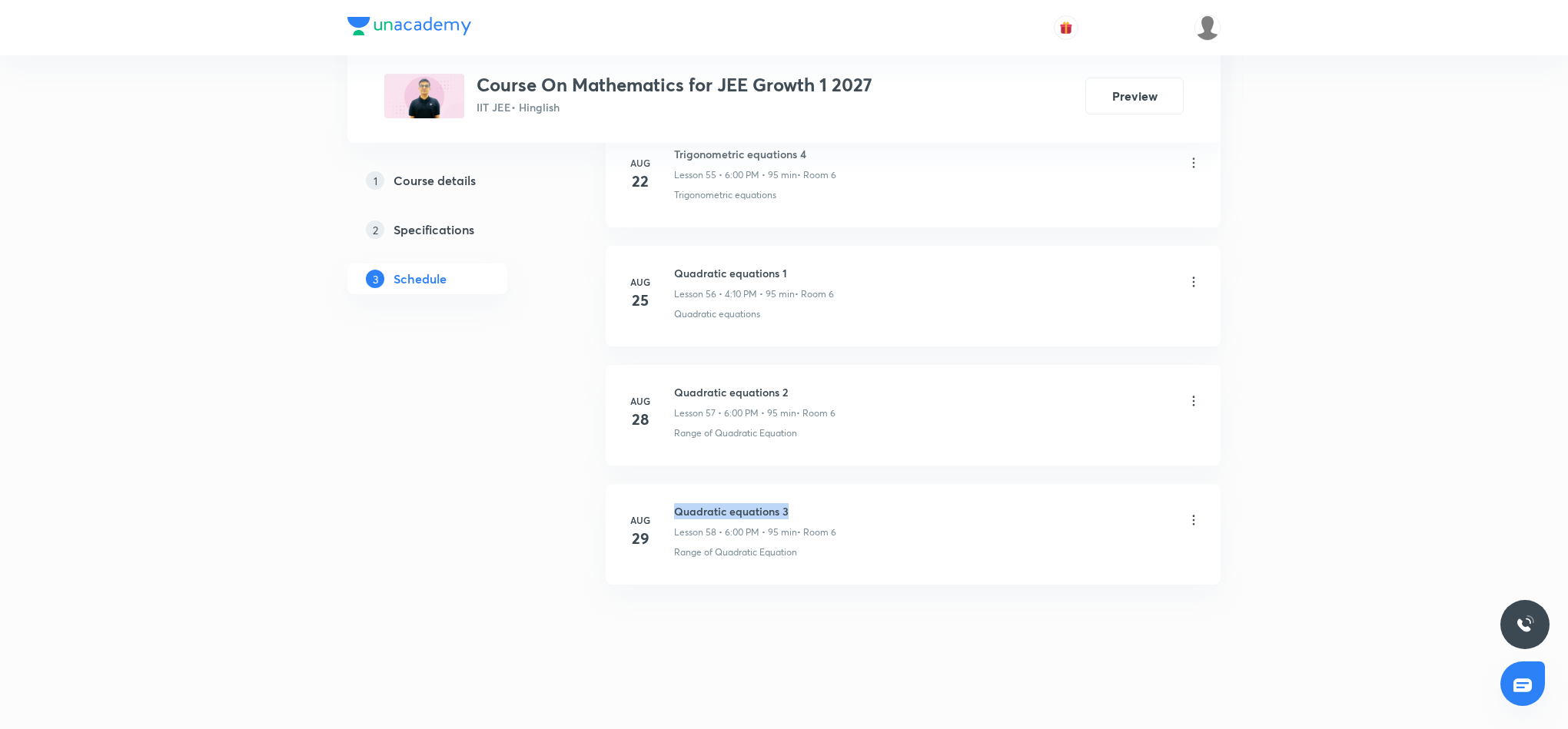
drag, startPoint x: 673, startPoint y: 508, endPoint x: 789, endPoint y: 502, distance: 116.2
click at [789, 503] on h6 "Quadratic equations 3" at bounding box center [755, 511] width 162 height 16
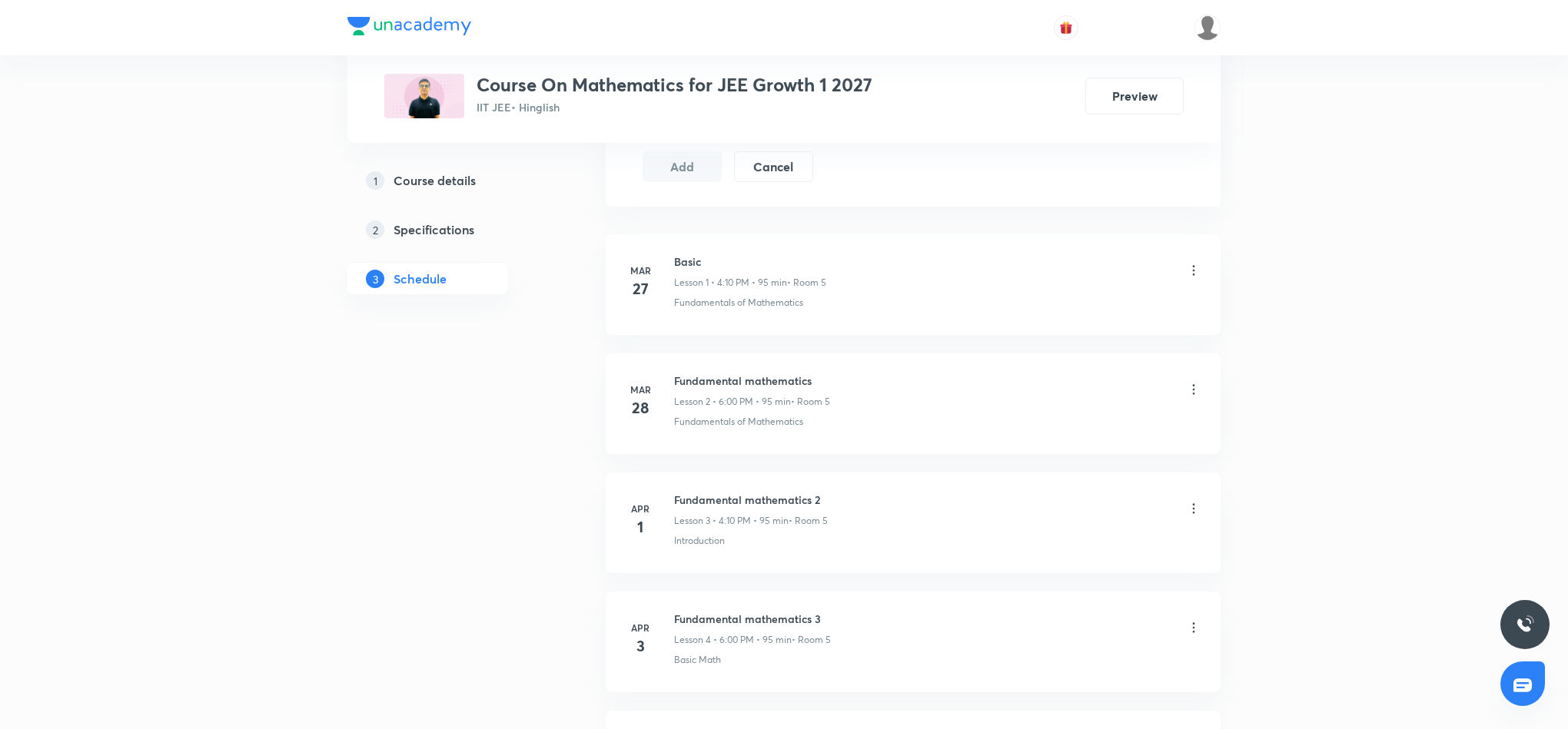
scroll to position [0, 0]
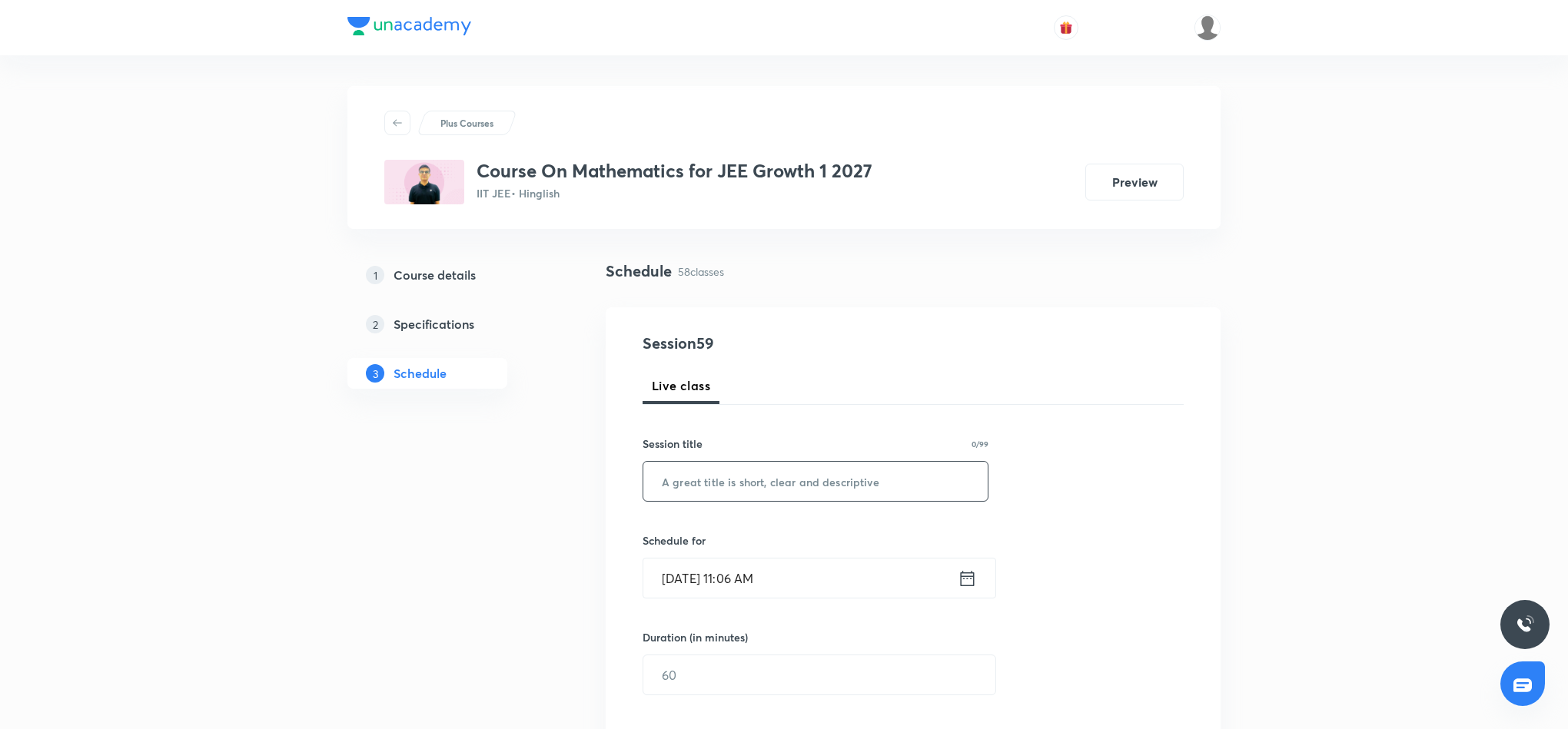
click at [807, 482] on input "text" at bounding box center [816, 481] width 345 height 39
paste input "Ray optics 8"
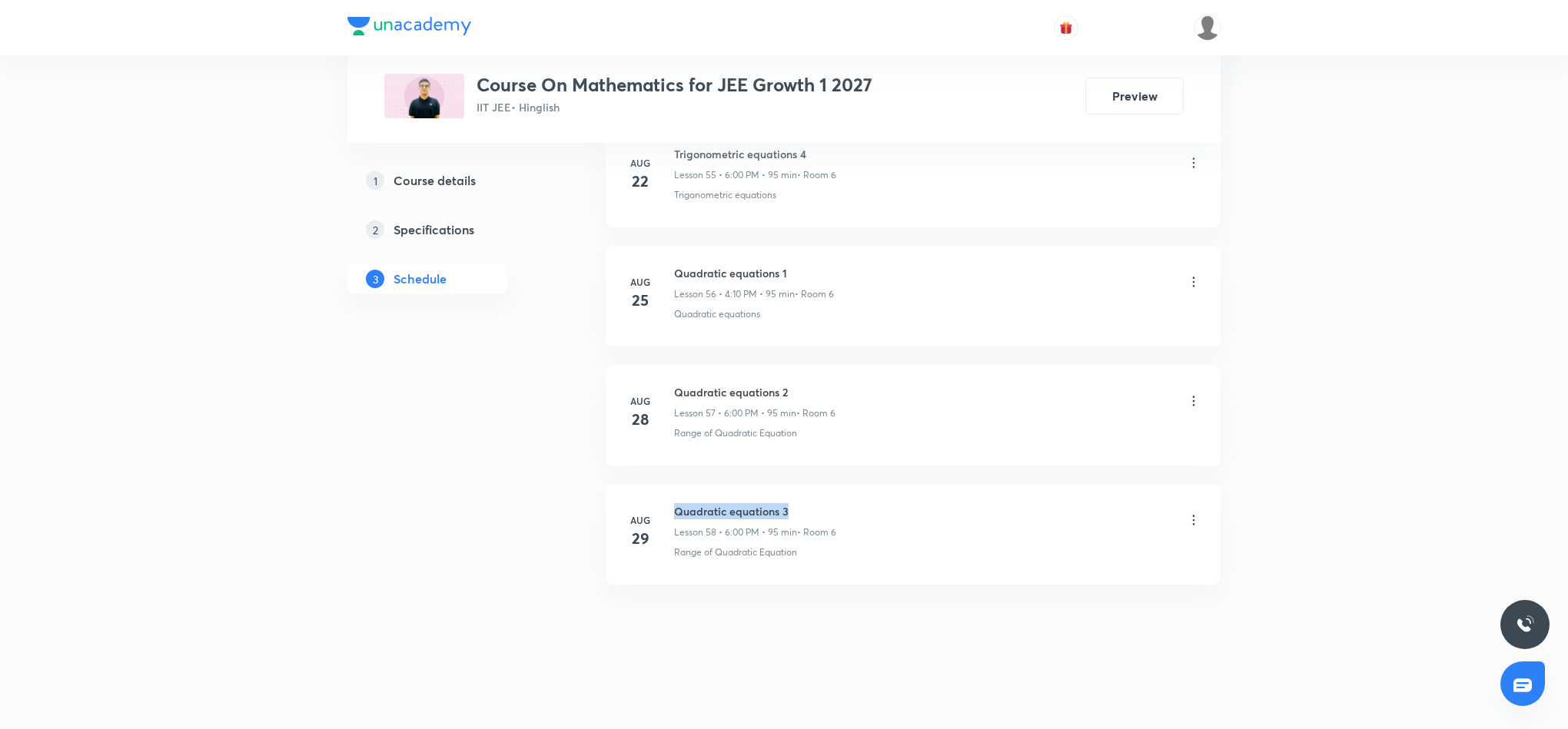
drag, startPoint x: 676, startPoint y: 513, endPoint x: 794, endPoint y: 506, distance: 118.2
click at [794, 506] on h6 "Quadratic equations 3" at bounding box center [755, 511] width 162 height 16
copy h6 "Quadratic equations 3"
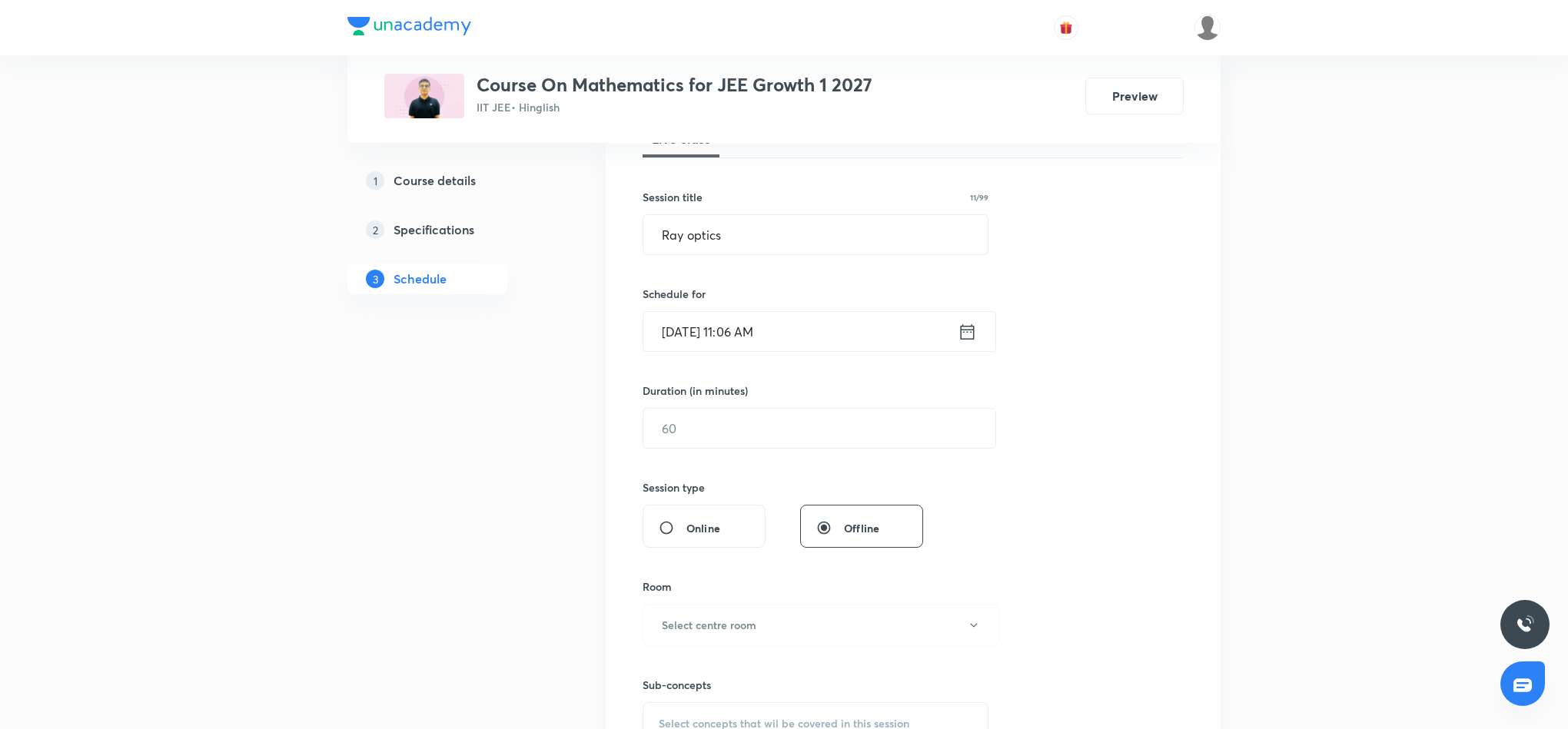
scroll to position [0, 0]
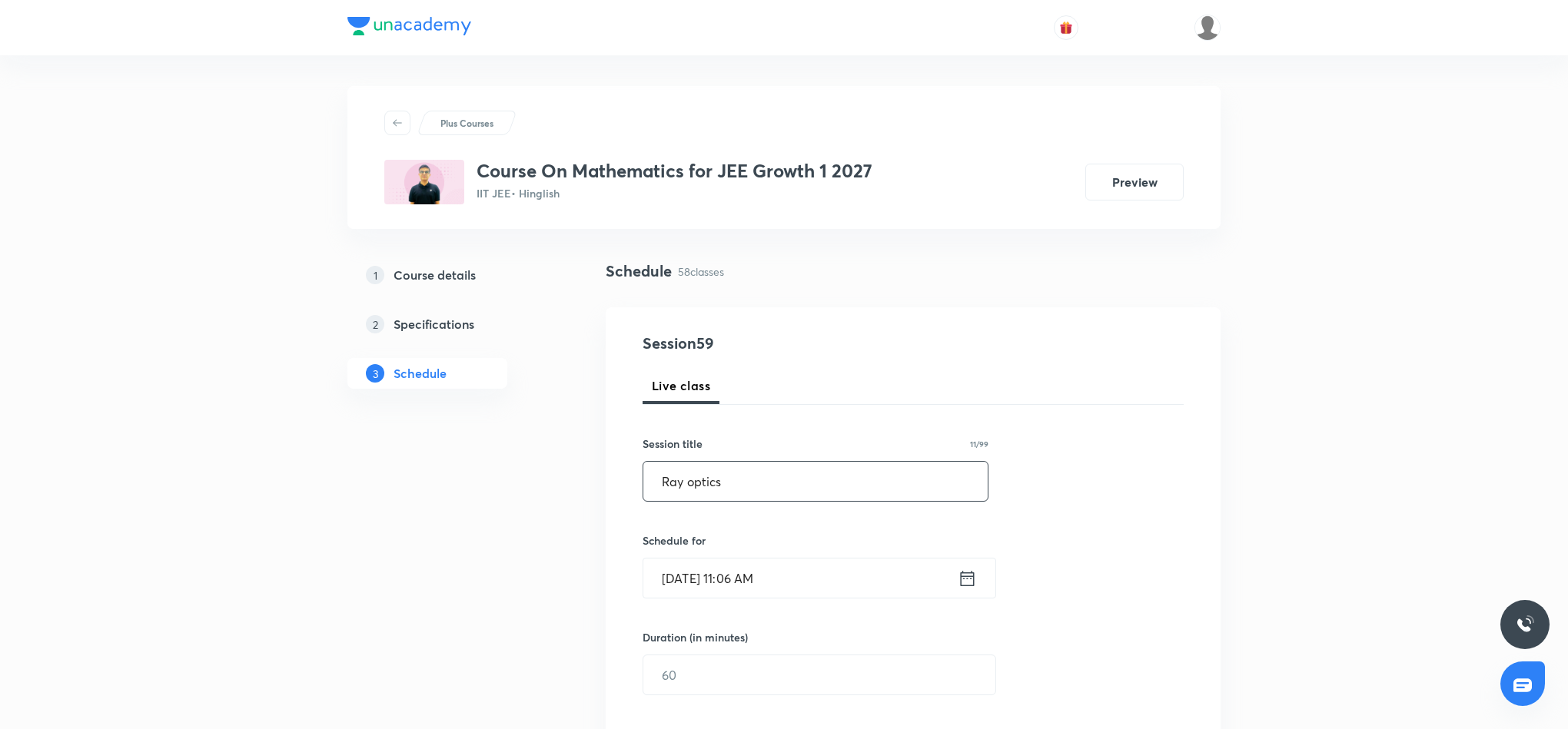
drag, startPoint x: 660, startPoint y: 478, endPoint x: 733, endPoint y: 486, distance: 73.4
click at [733, 486] on input "Ray optics" at bounding box center [816, 481] width 345 height 39
paste input "Quadratic equations 3"
type input "Quadratic equations 4"
click at [969, 579] on icon at bounding box center [967, 578] width 20 height 21
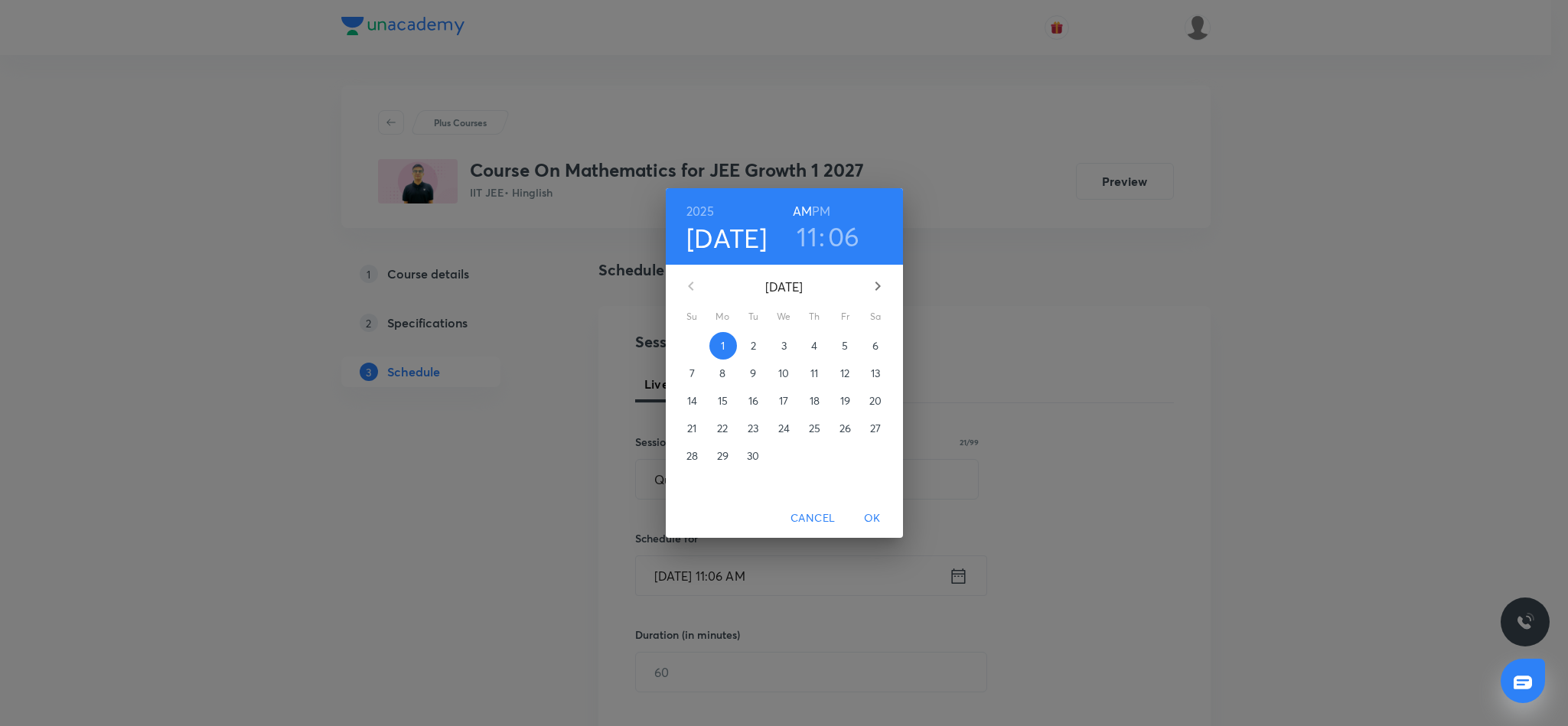
click at [820, 211] on h6 "PM" at bounding box center [821, 210] width 19 height 21
click at [806, 242] on h3 "11" at bounding box center [807, 237] width 20 height 32
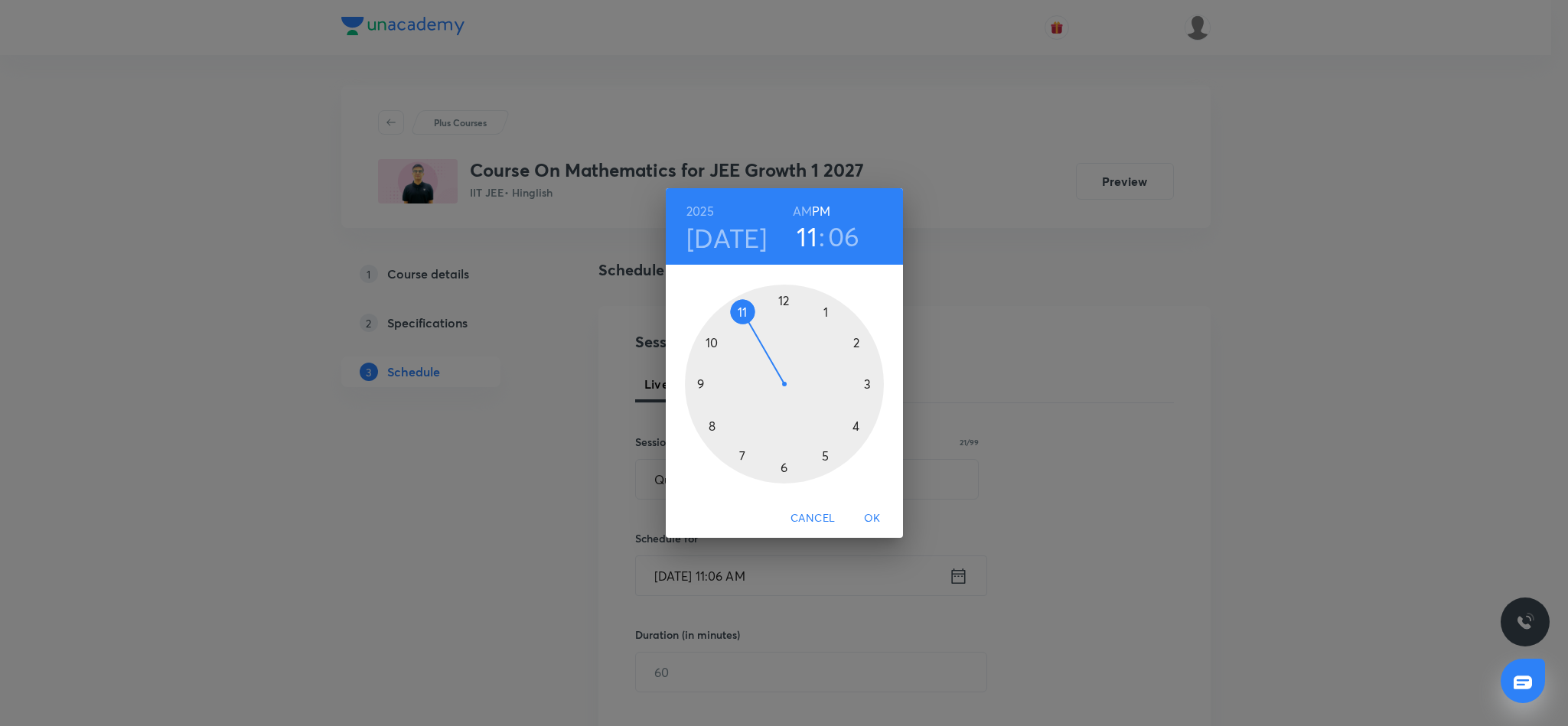
click at [855, 423] on div at bounding box center [783, 384] width 199 height 199
click at [854, 340] on div at bounding box center [783, 384] width 199 height 199
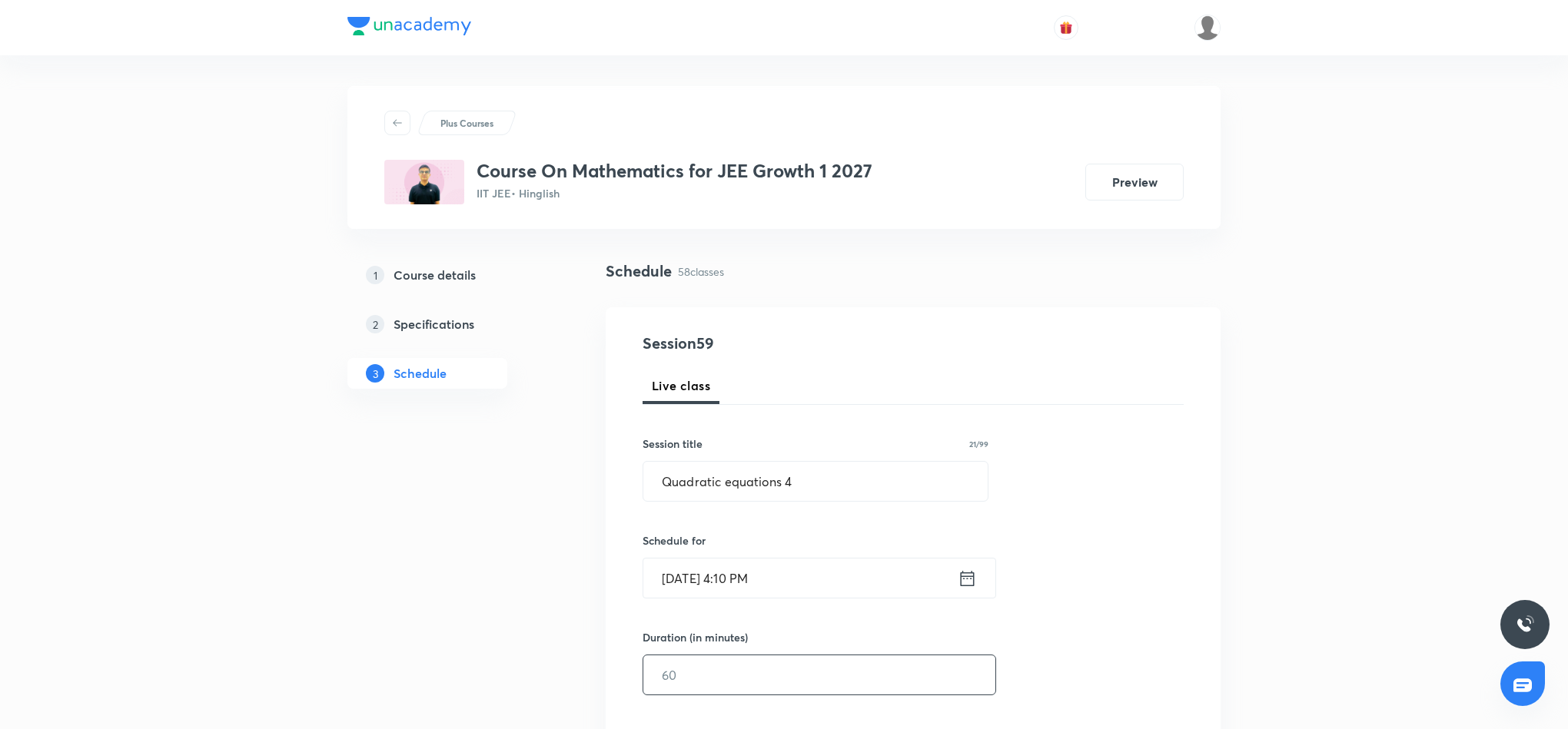
click at [818, 683] on input "text" at bounding box center [819, 675] width 352 height 39
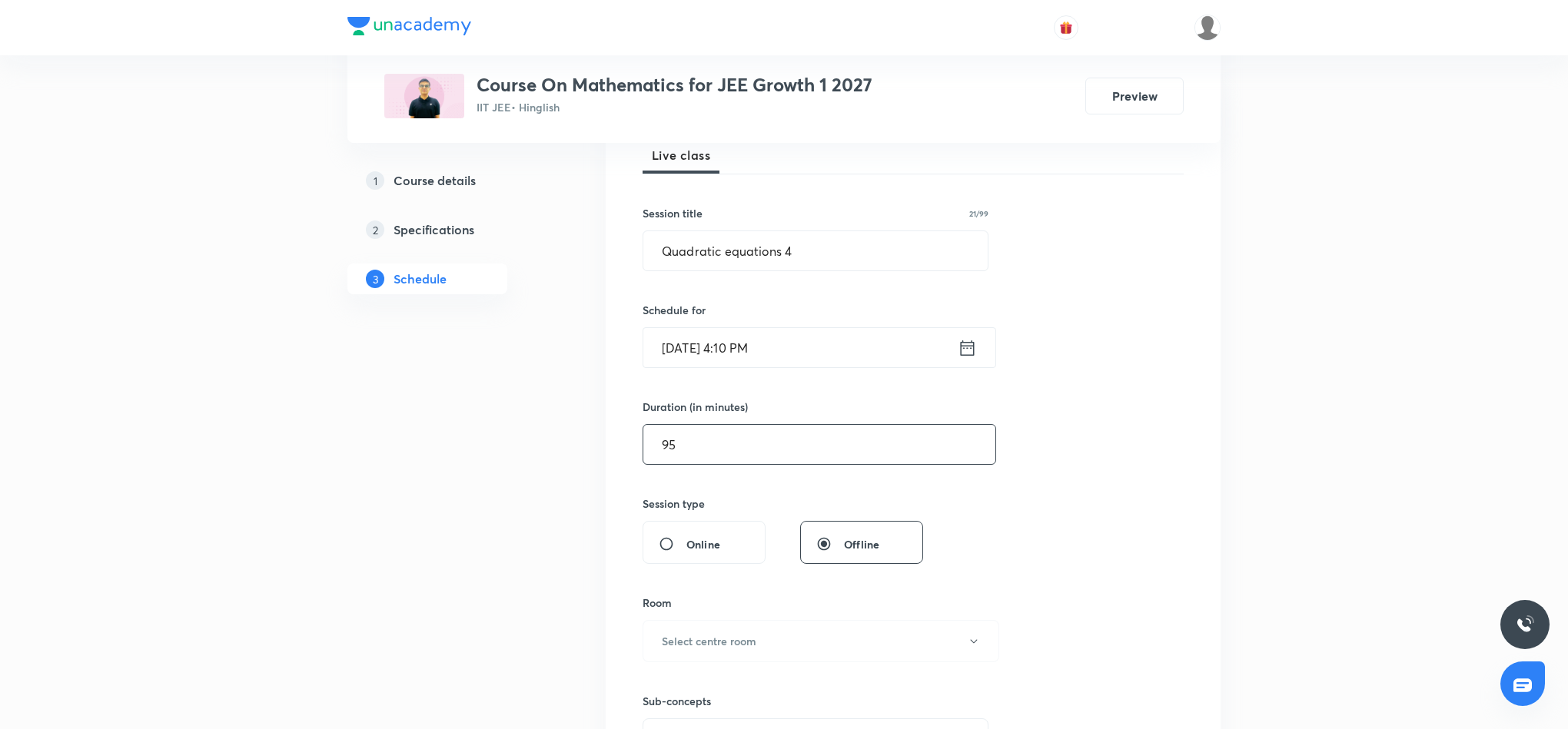
scroll to position [346, 0]
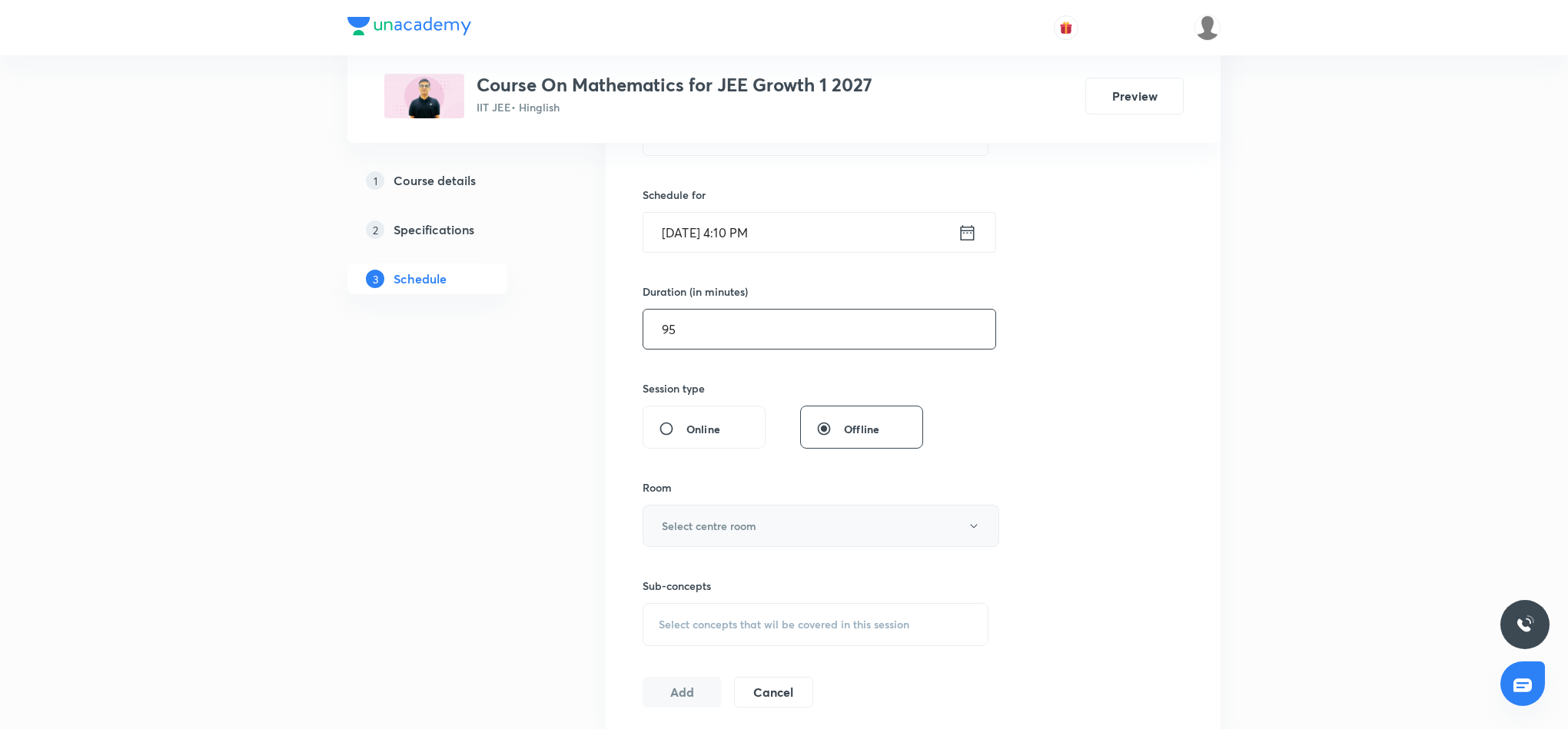
type input "95"
click at [799, 528] on button "Select centre room" at bounding box center [821, 526] width 357 height 42
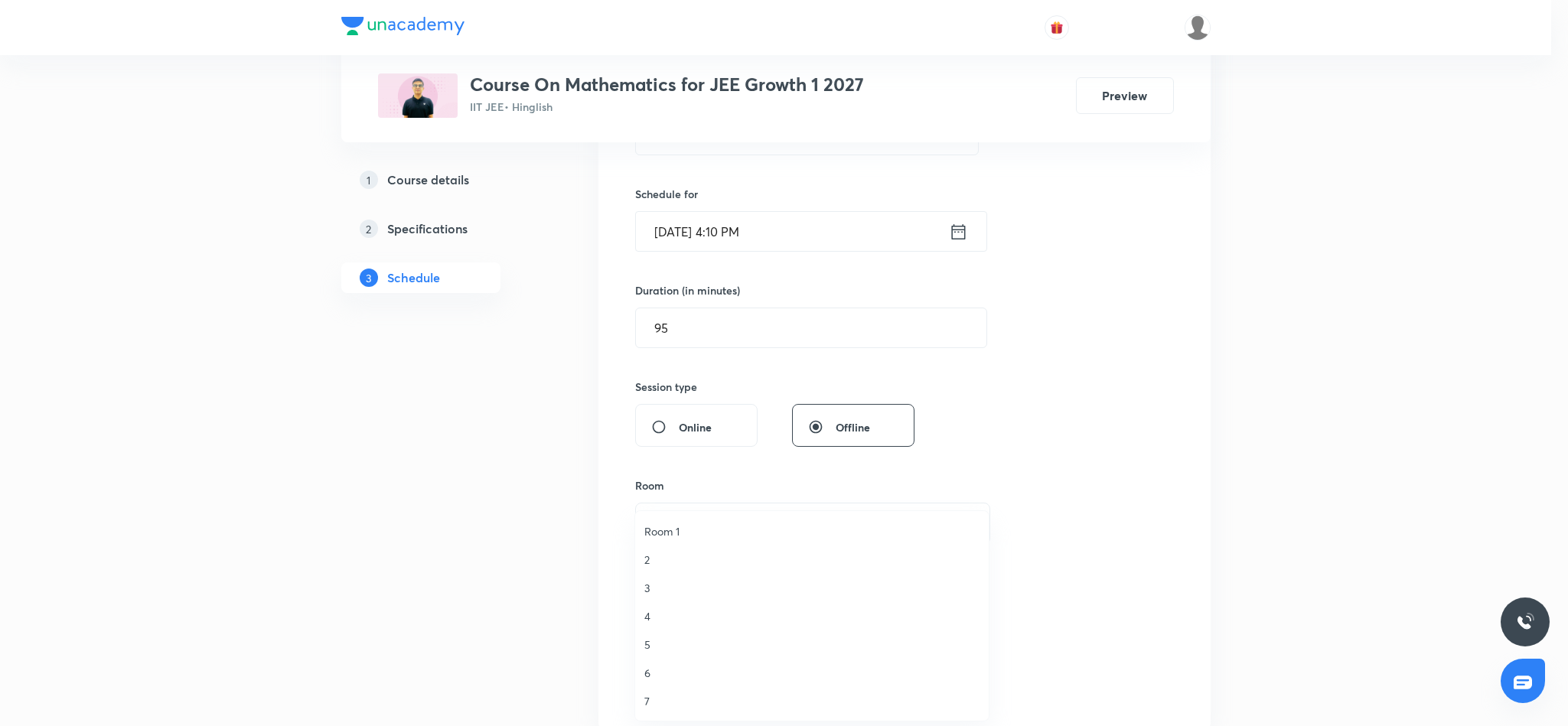
click at [647, 671] on span "6" at bounding box center [811, 673] width 335 height 16
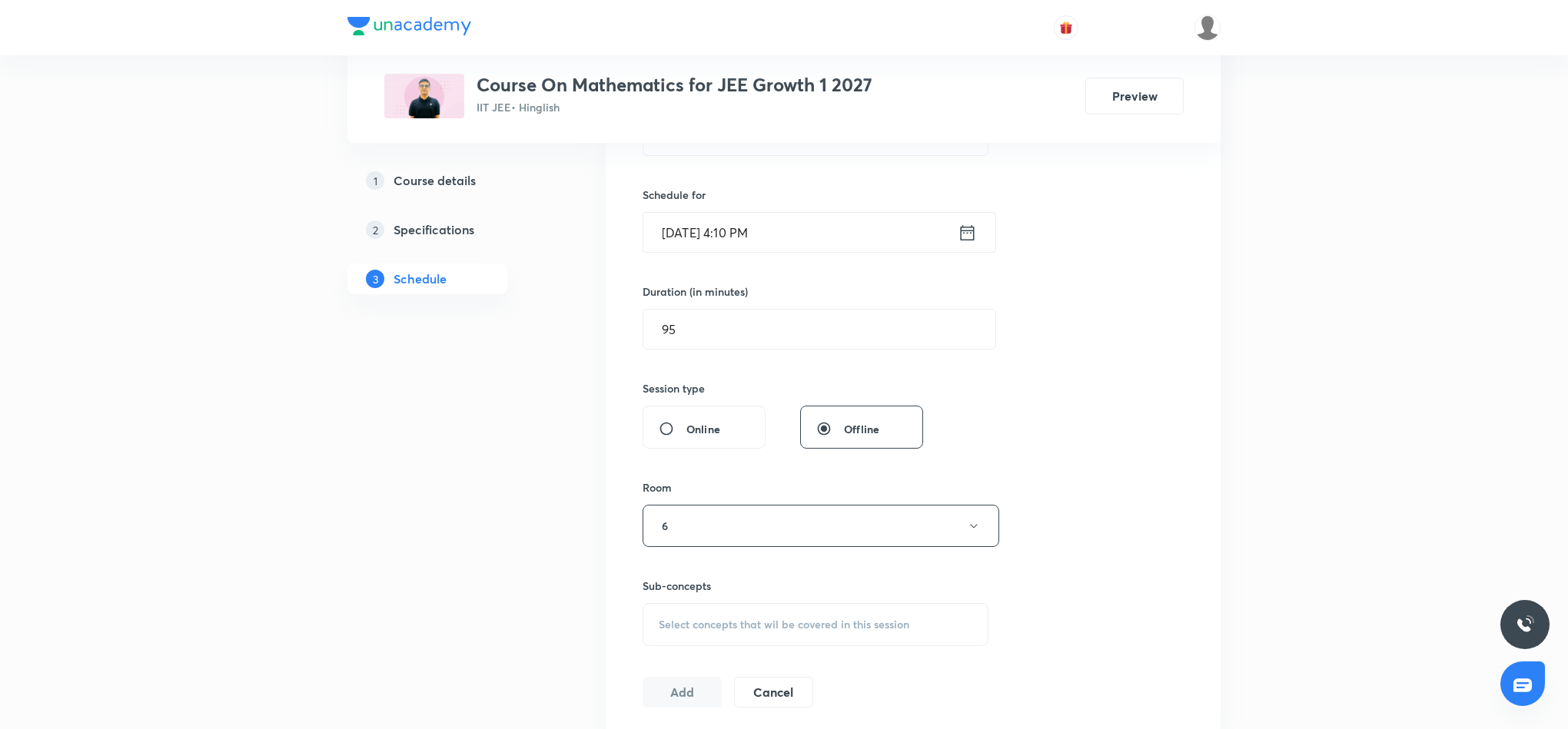
click at [690, 623] on span "Select concepts that wil be covered in this session" at bounding box center [784, 625] width 250 height 12
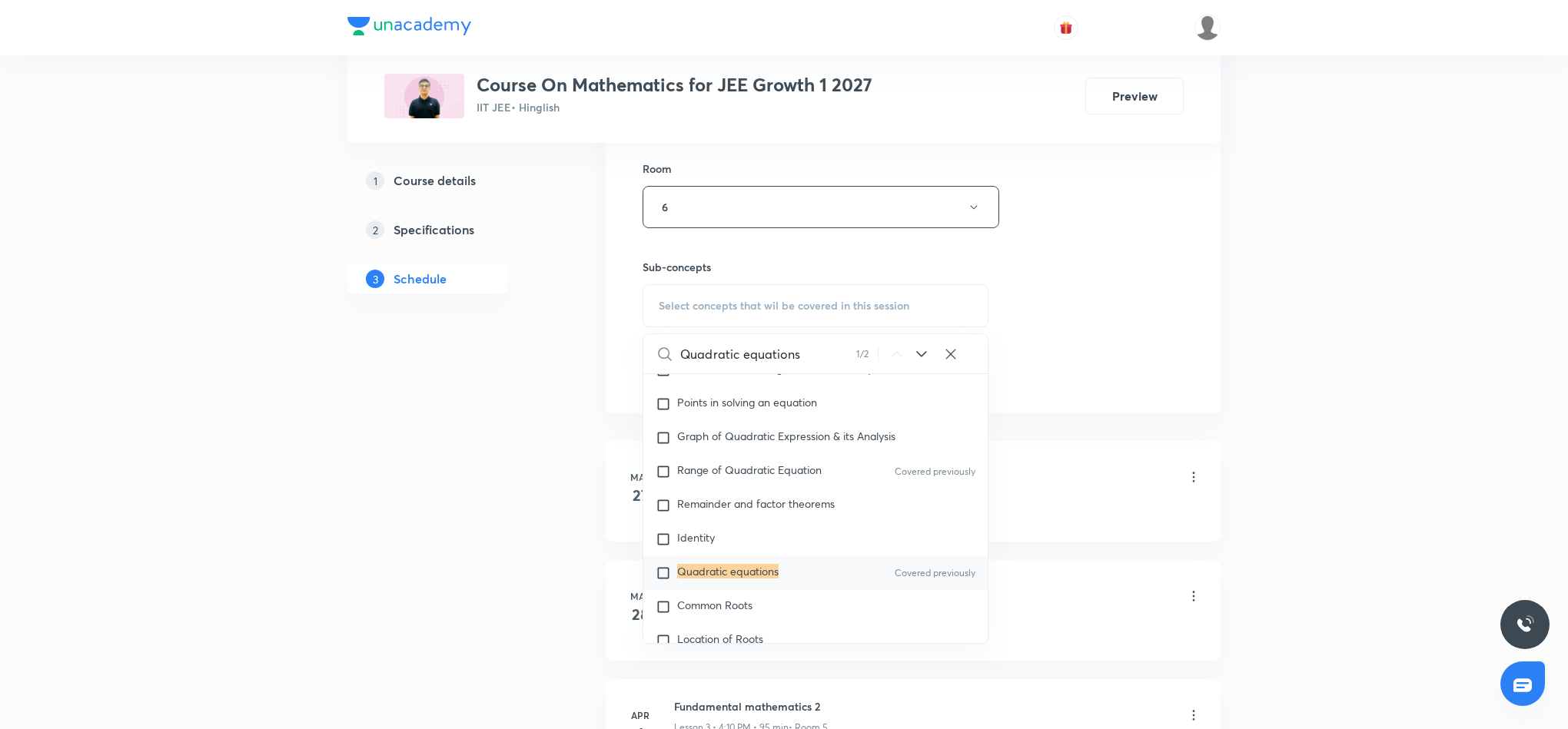
scroll to position [692, 0]
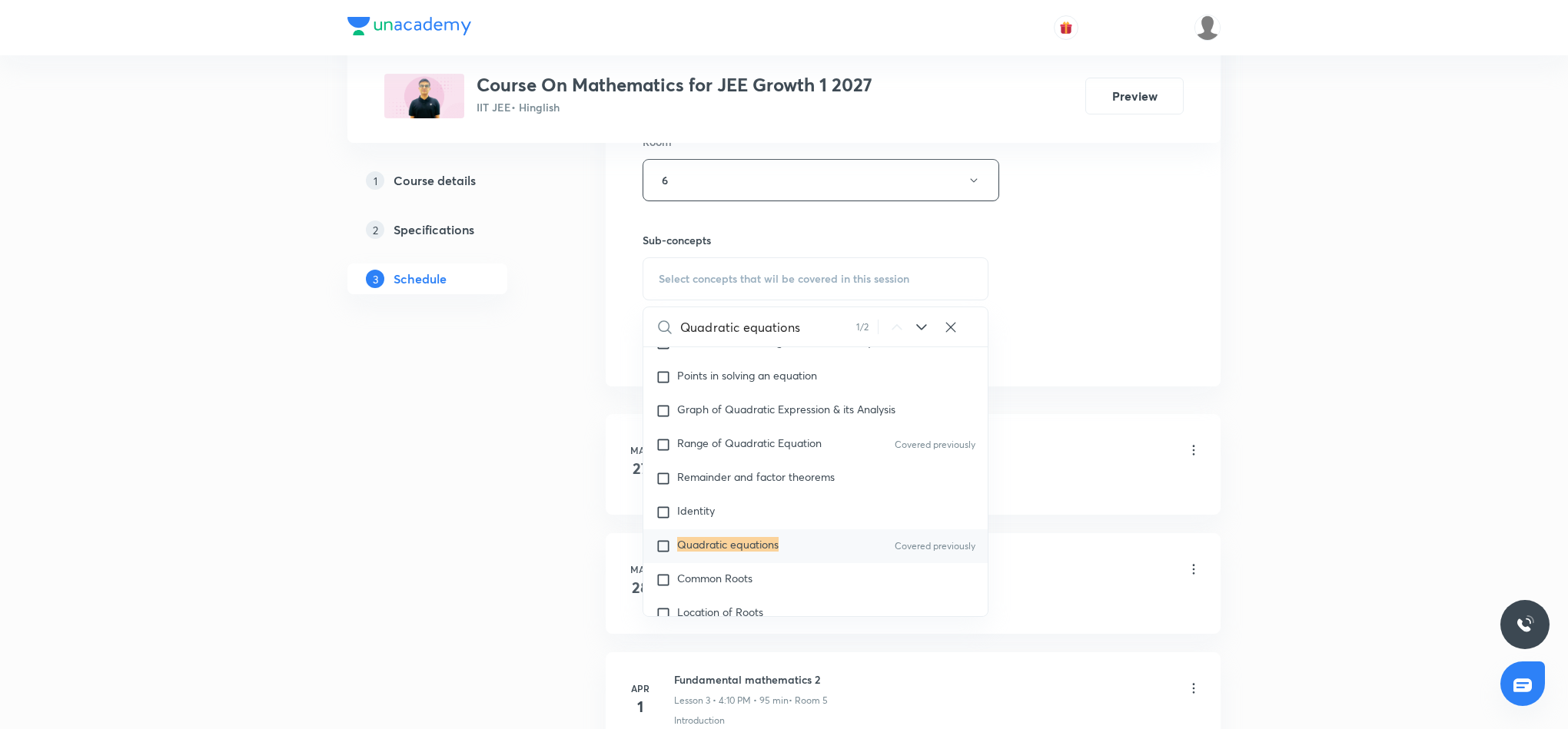
type input "Quadratic equations"
click at [712, 549] on mark "Quadratic equations" at bounding box center [728, 544] width 102 height 14
checkbox input "true"
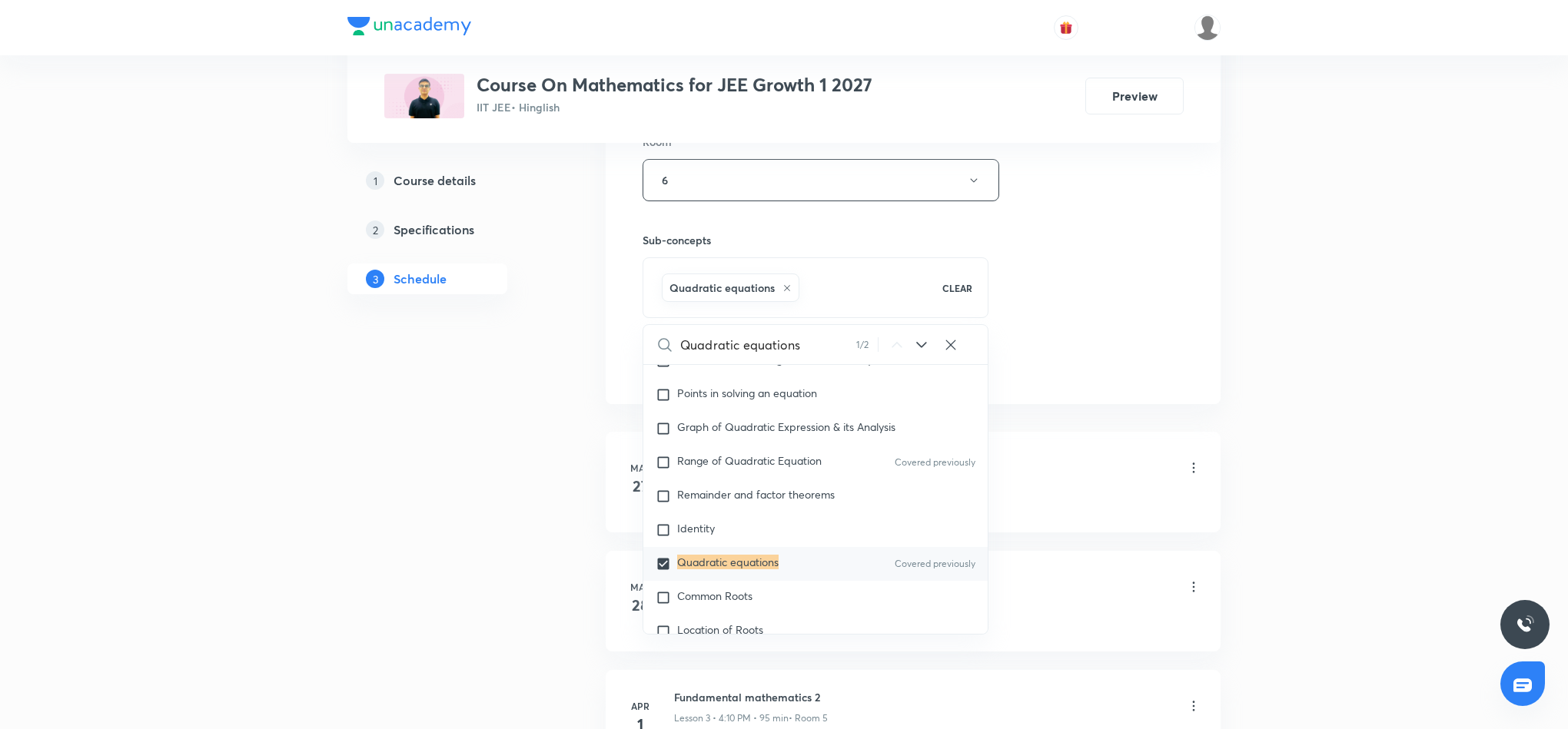
click at [1126, 323] on div "Session 59 Live class Session title 21/99 Quadratic equations 4 ​ Schedule for …" at bounding box center [913, 9] width 542 height 739
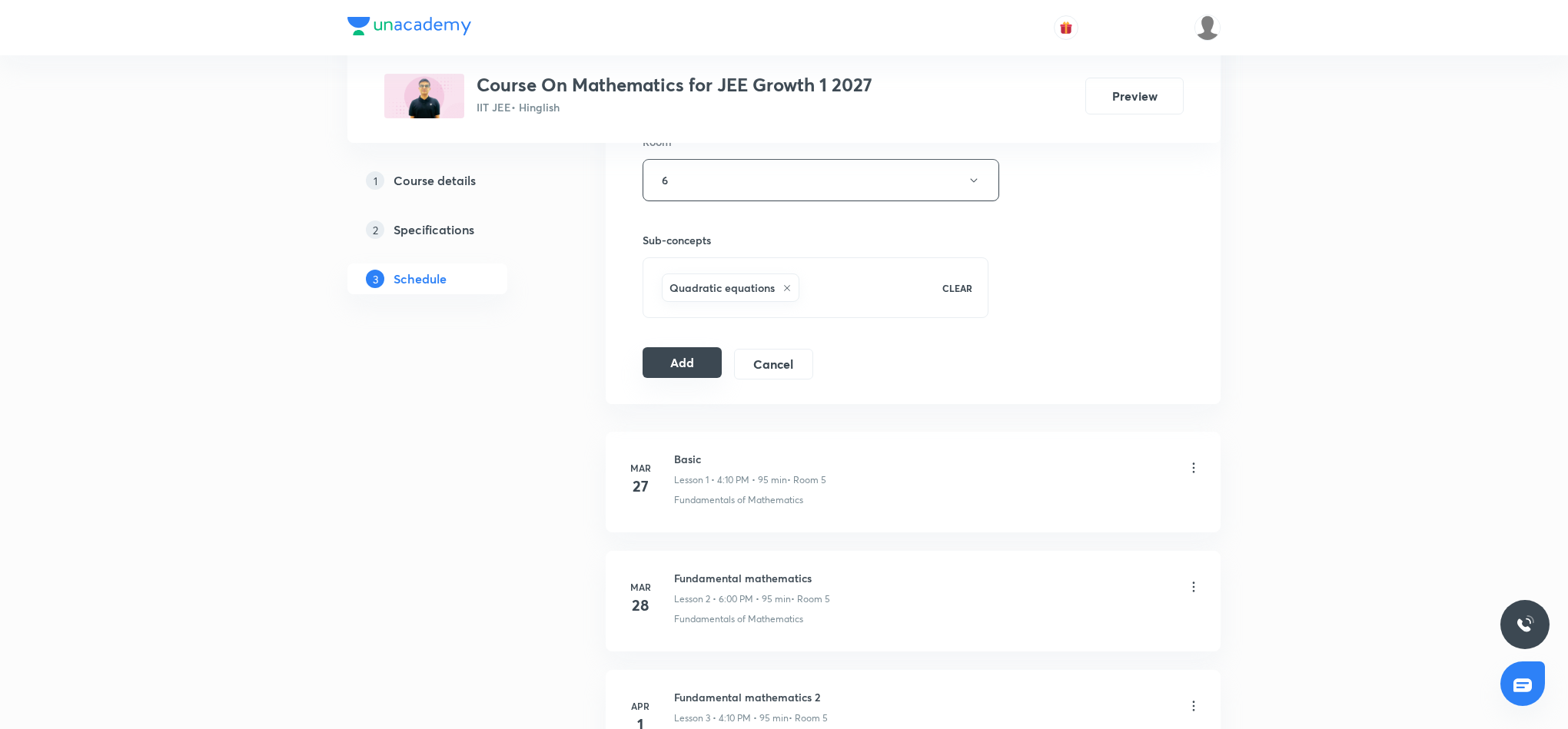
click at [688, 371] on button "Add" at bounding box center [682, 362] width 79 height 31
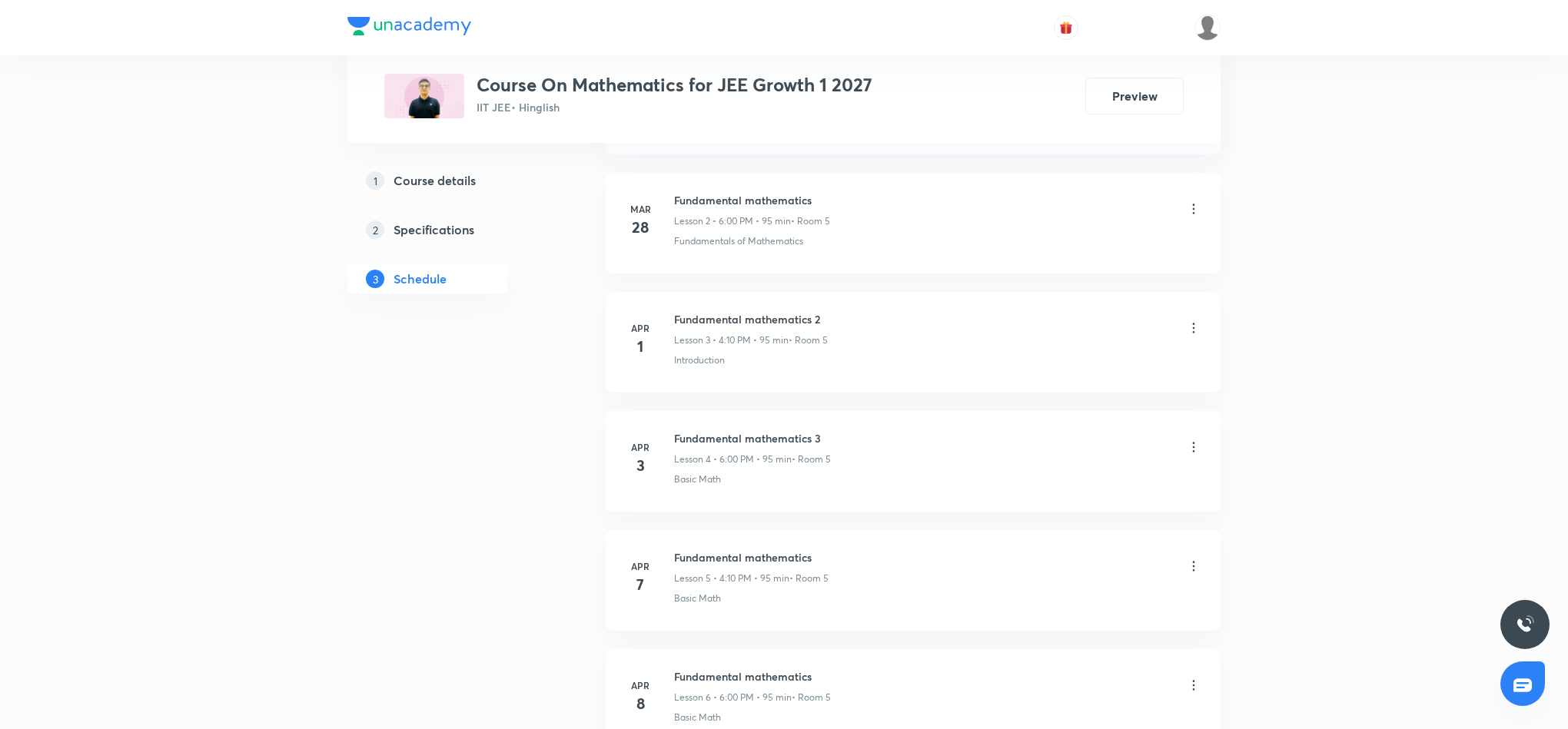
scroll to position [461, 0]
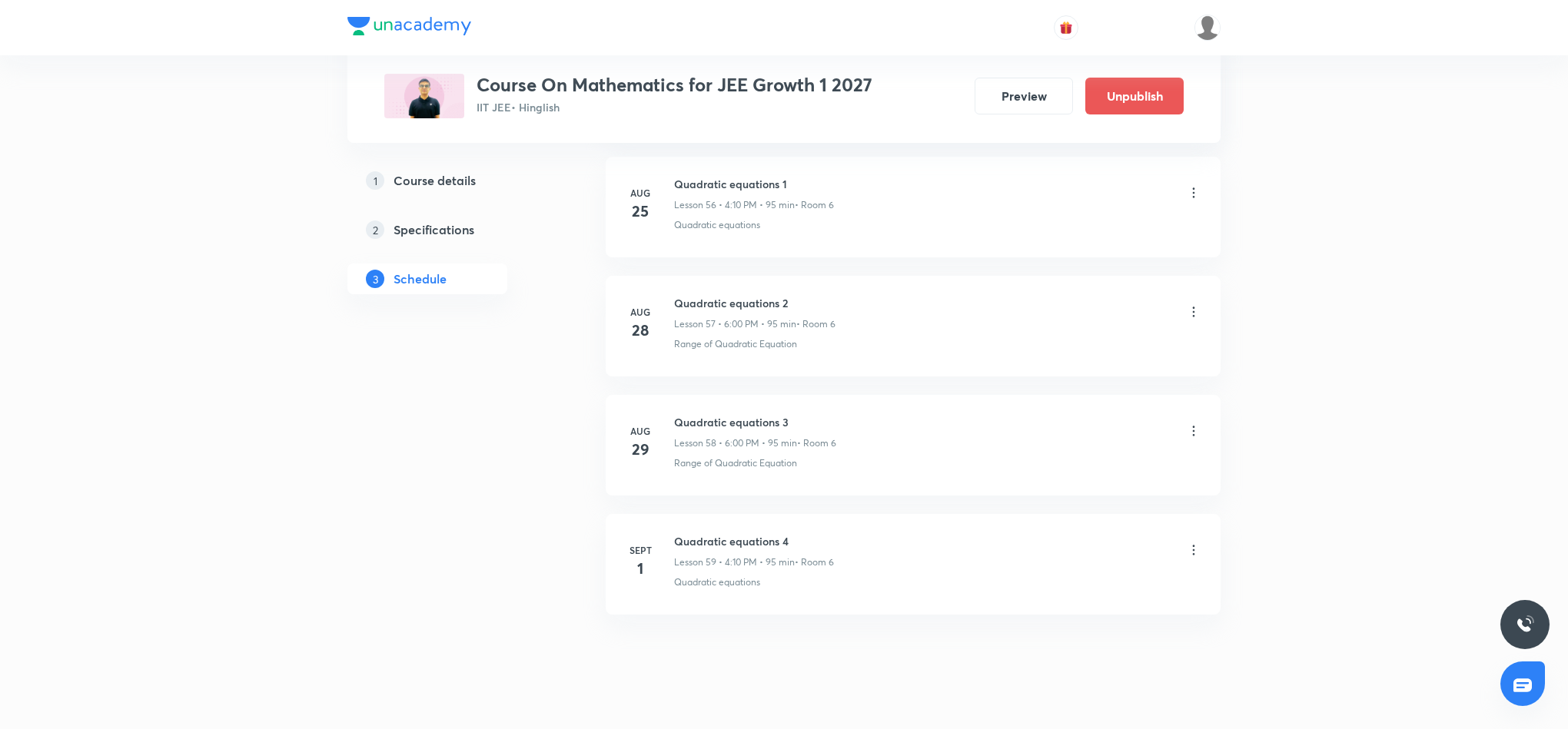
scroll to position [6754, 0]
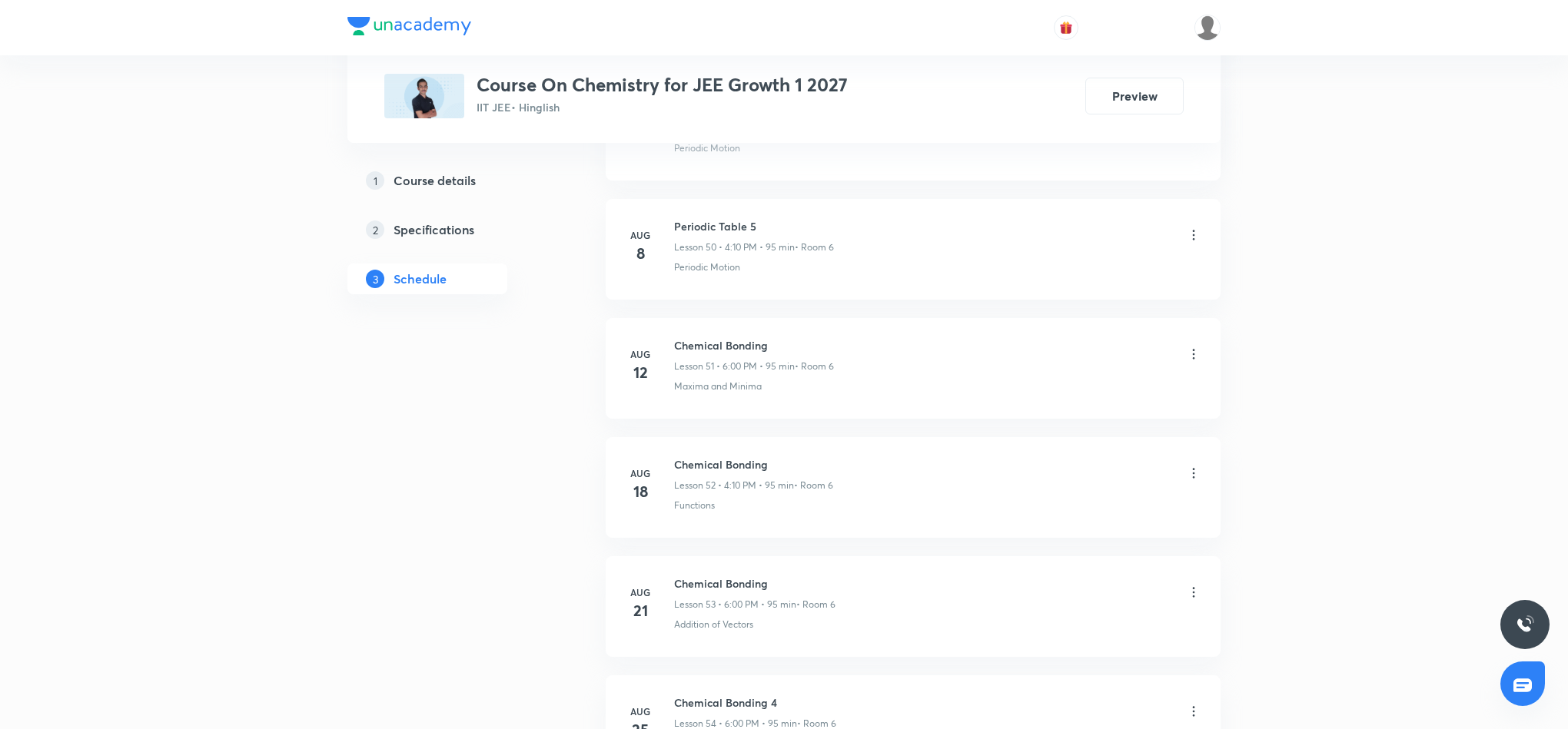
scroll to position [7099, 0]
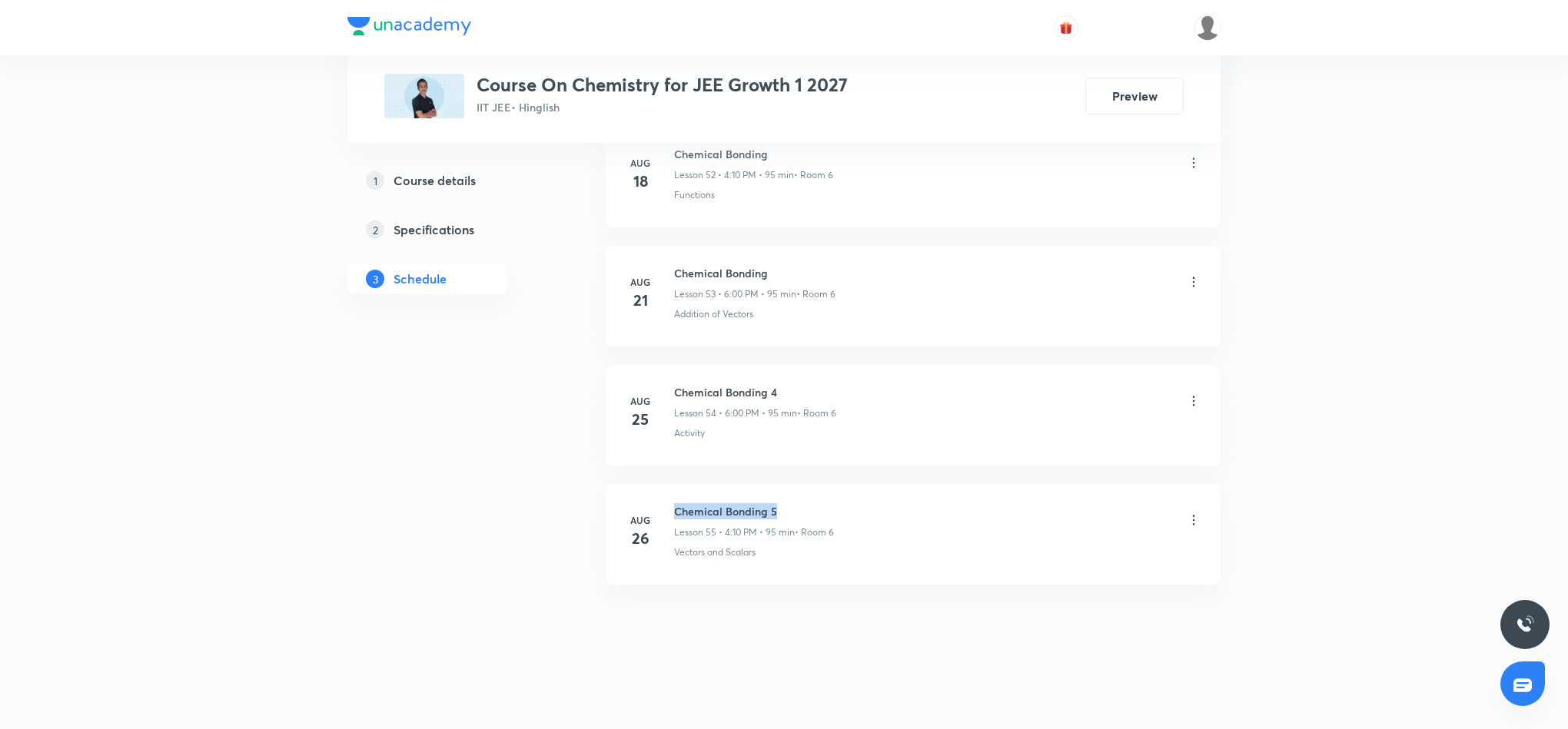
drag, startPoint x: 676, startPoint y: 509, endPoint x: 782, endPoint y: 515, distance: 106.2
click at [782, 515] on h6 "Chemical Bonding 5" at bounding box center [754, 511] width 160 height 16
copy h6 "Chemical Bonding 5"
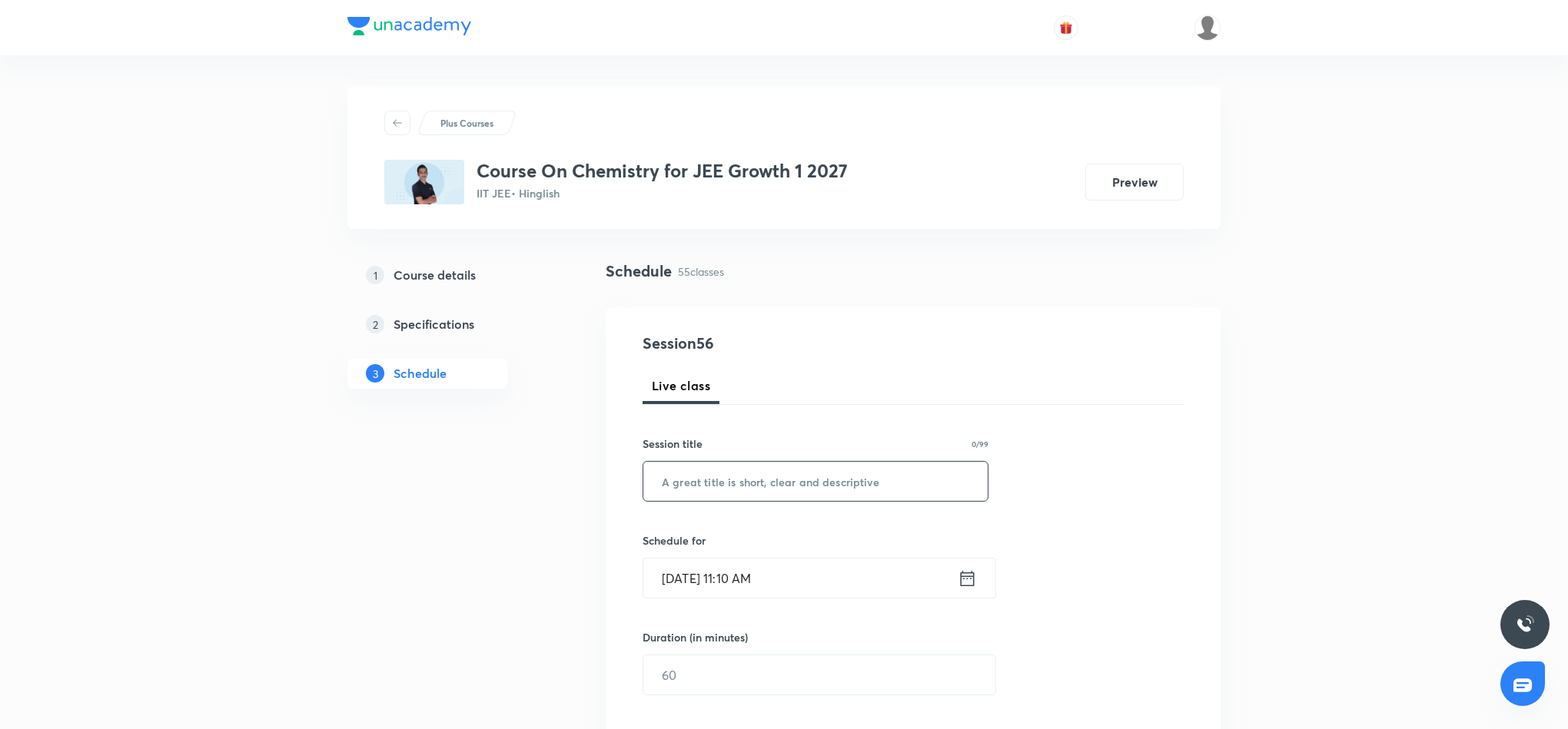
click at [812, 477] on input "text" at bounding box center [816, 481] width 345 height 39
paste input "Chemical Bonding 5"
type input "Chemical Bonding 6"
click at [966, 580] on icon at bounding box center [968, 578] width 14 height 15
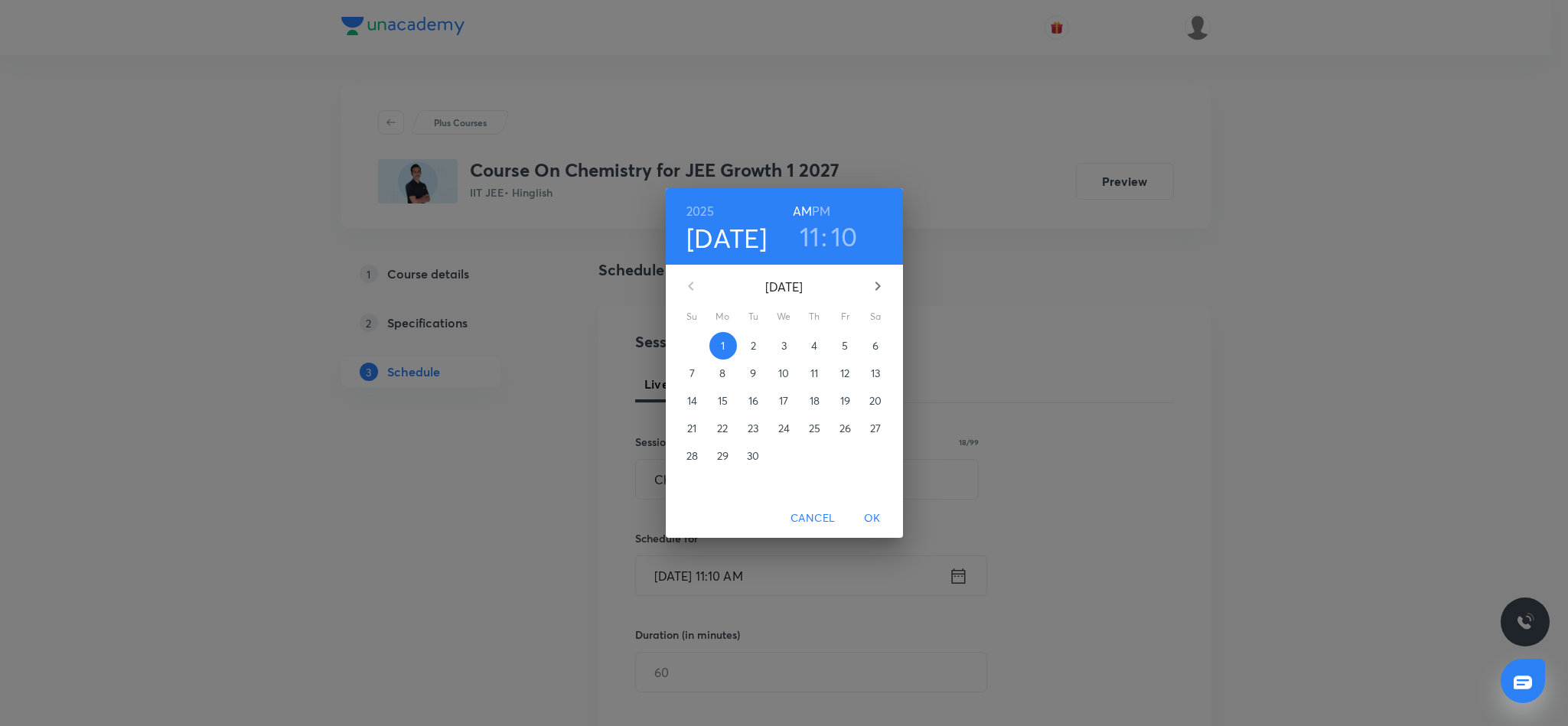
click at [819, 211] on h6 "PM" at bounding box center [821, 210] width 19 height 21
click at [806, 237] on h3 "11" at bounding box center [809, 237] width 20 height 32
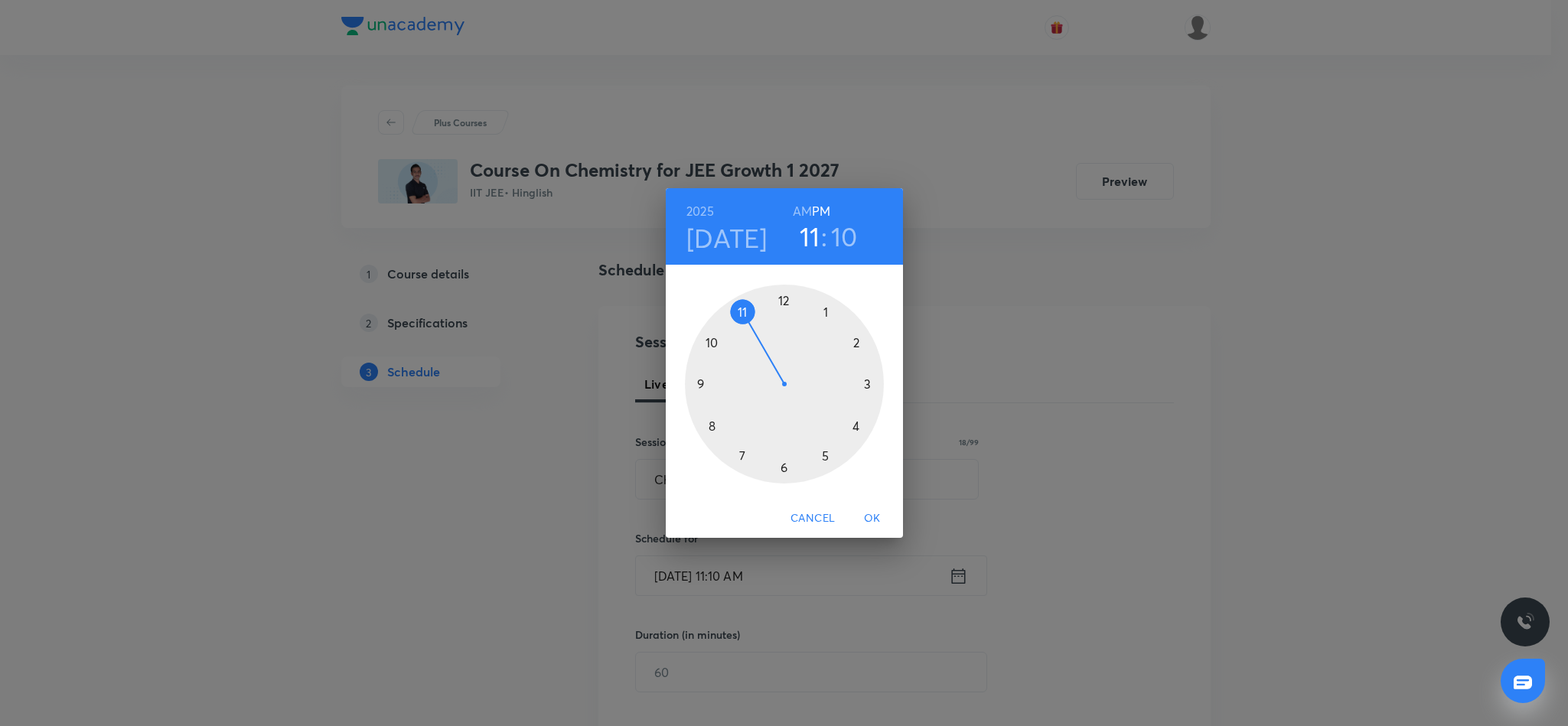
drag, startPoint x: 782, startPoint y: 473, endPoint x: 781, endPoint y: 359, distance: 114.0
click at [782, 472] on div at bounding box center [783, 384] width 199 height 199
click at [782, 301] on div at bounding box center [783, 384] width 199 height 199
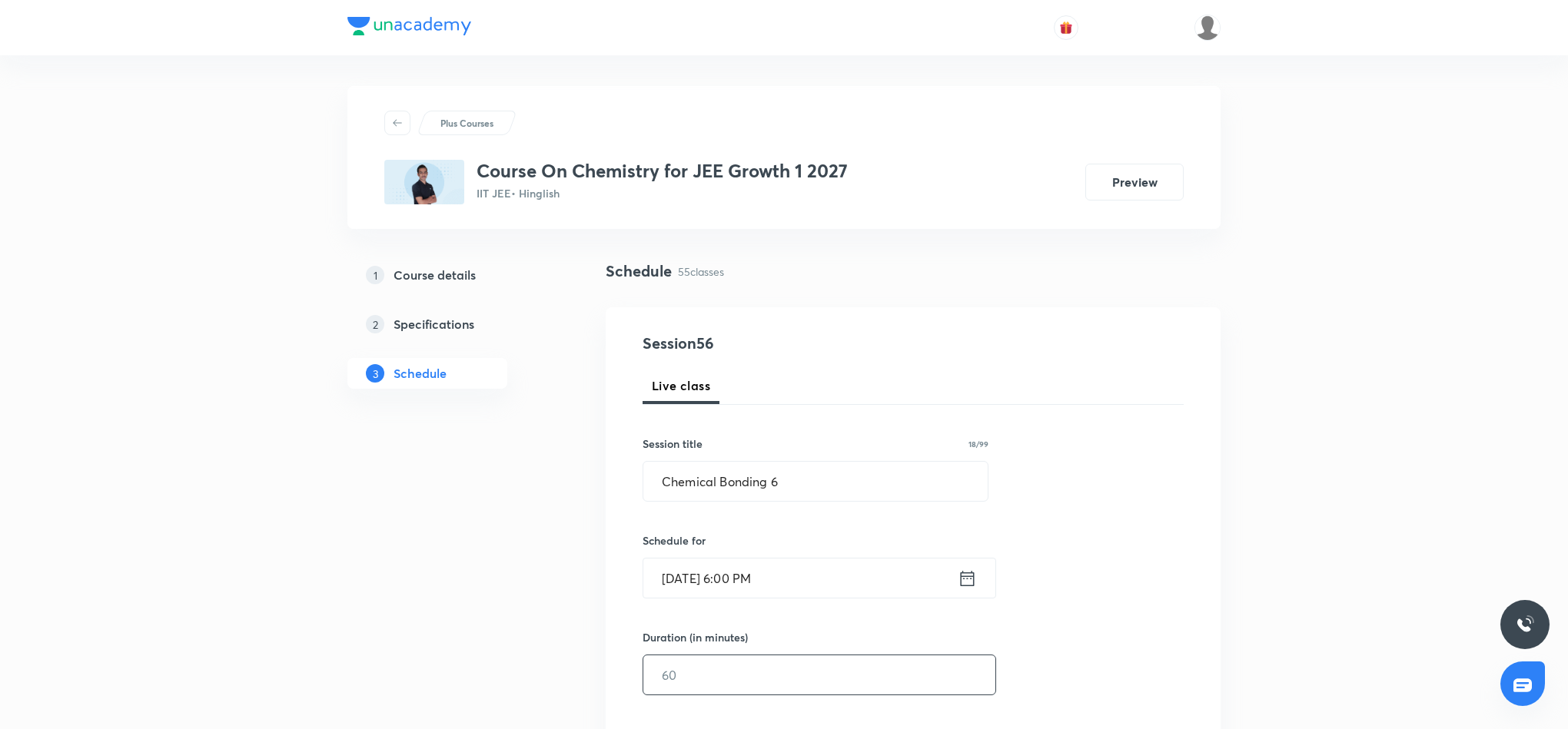
click at [794, 663] on input "text" at bounding box center [819, 675] width 352 height 39
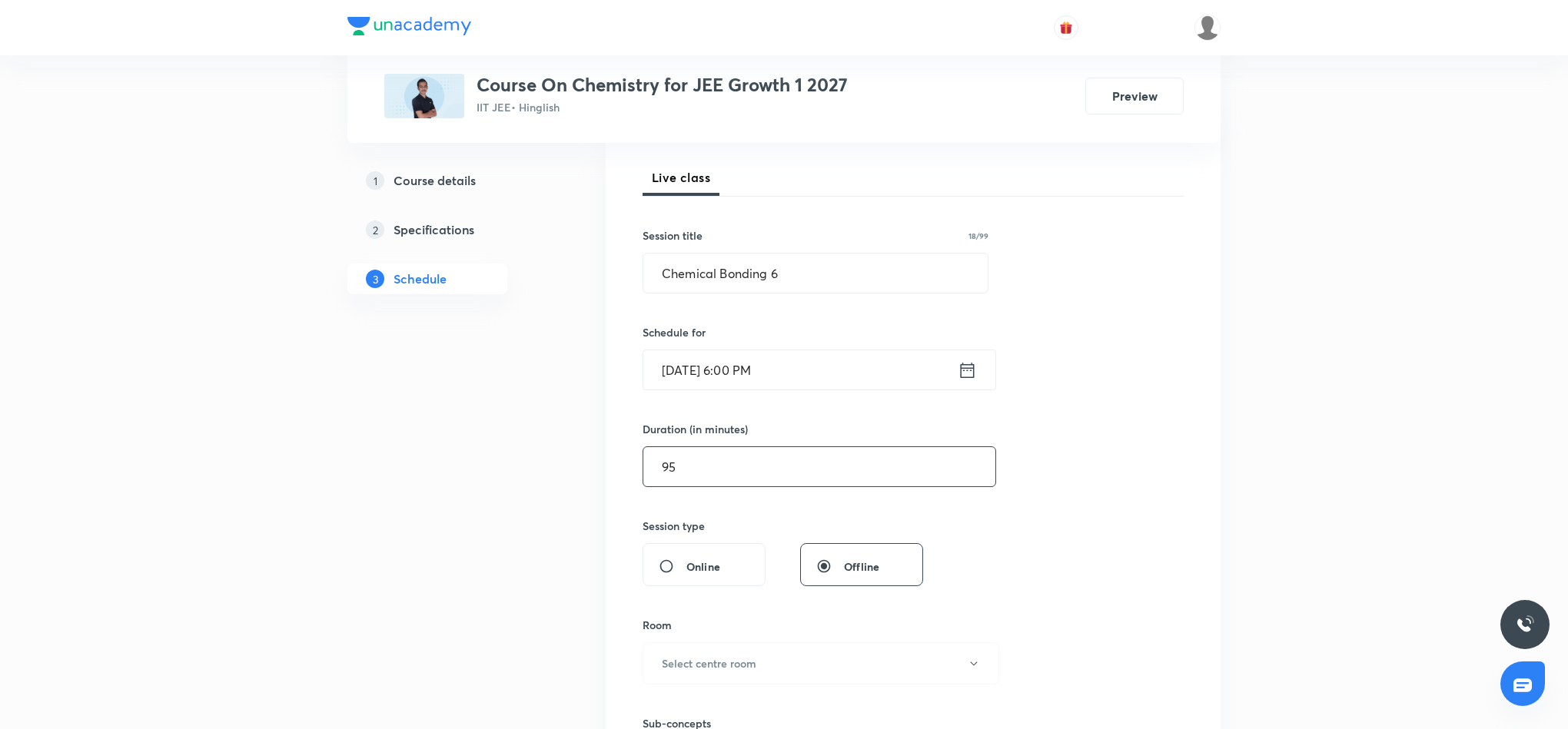
scroll to position [231, 0]
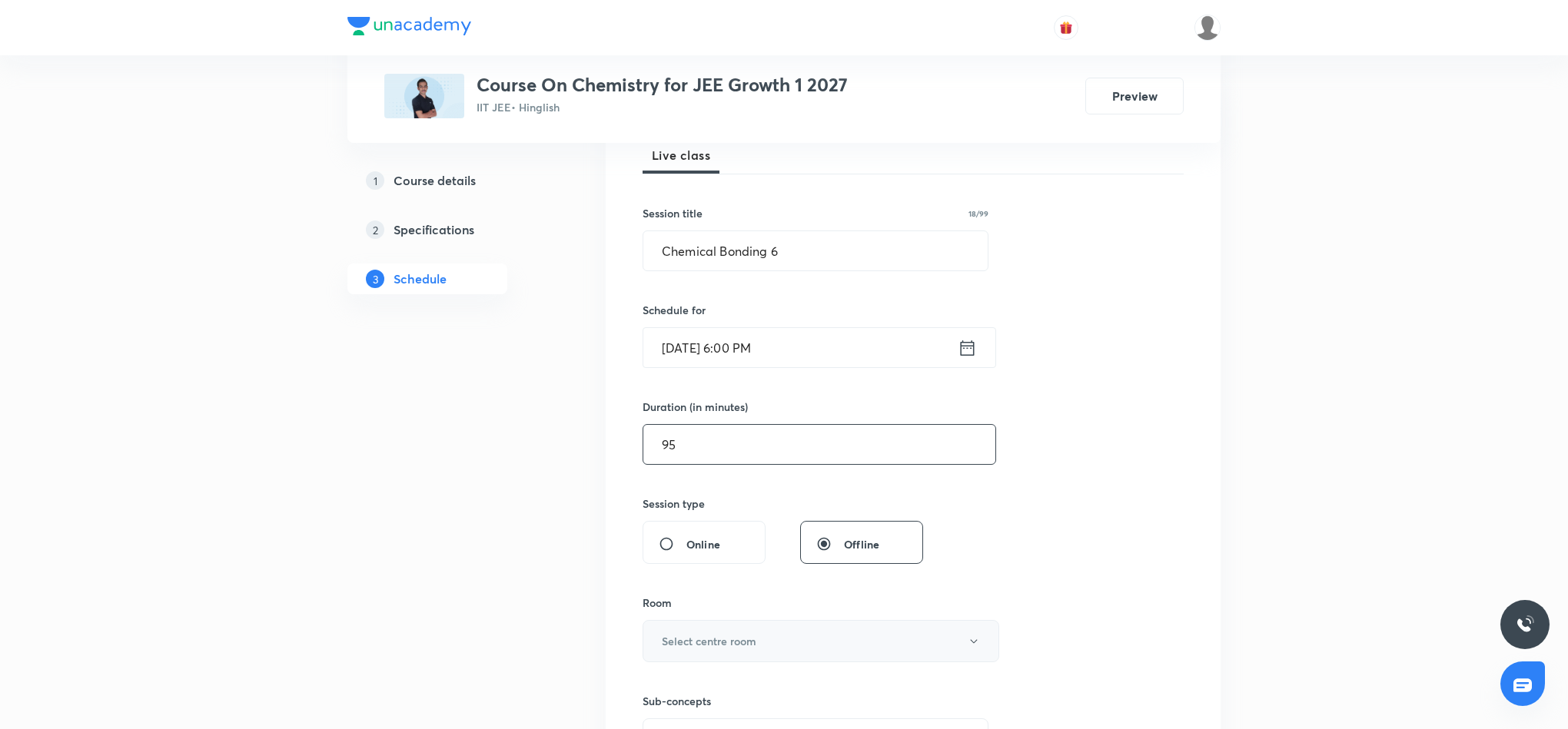
type input "95"
click at [770, 646] on button "Select centre room" at bounding box center [821, 642] width 357 height 42
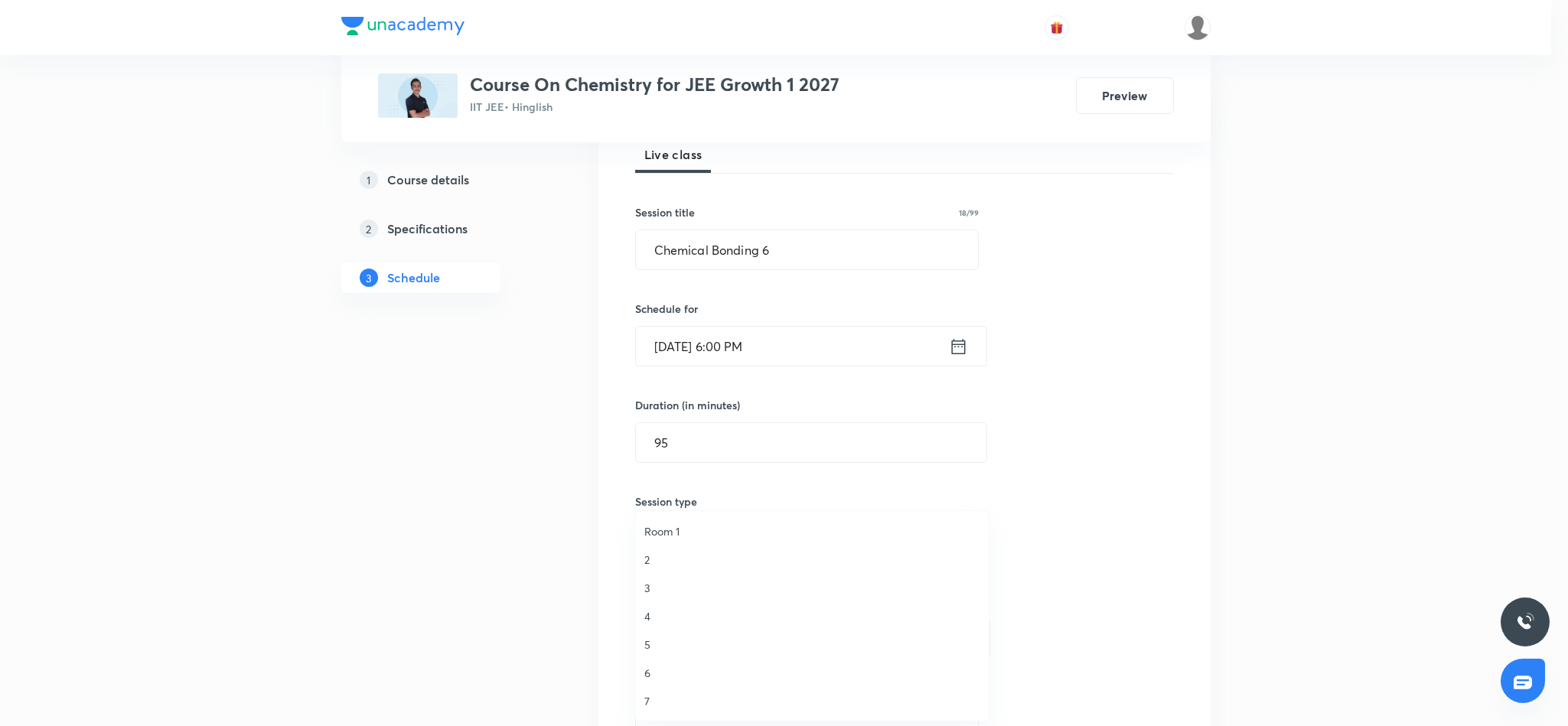
click at [647, 671] on span "6" at bounding box center [811, 673] width 335 height 16
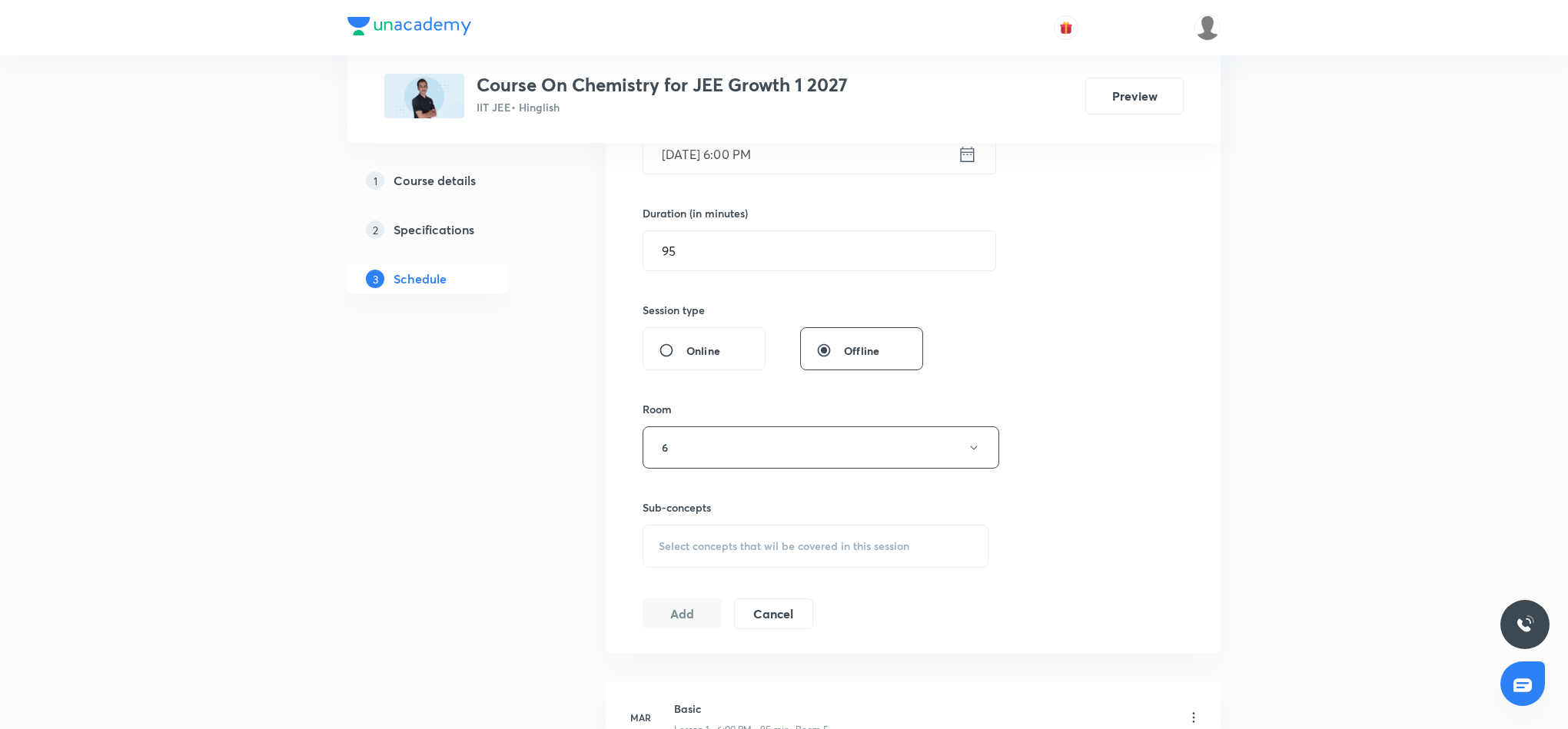
scroll to position [461, 0]
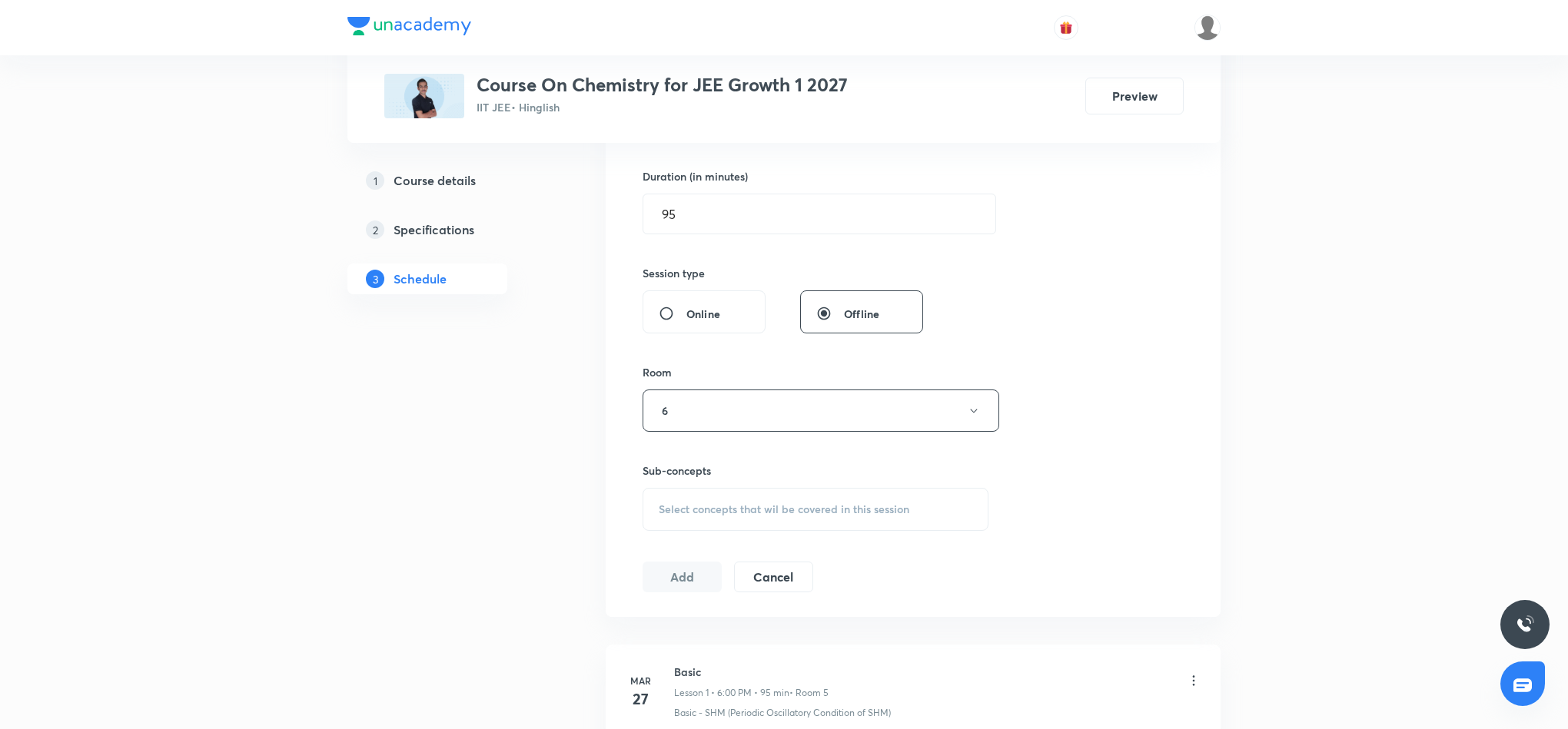
click at [747, 512] on span "Select concepts that wil be covered in this session" at bounding box center [784, 509] width 250 height 12
type input "Chemical Bonding"
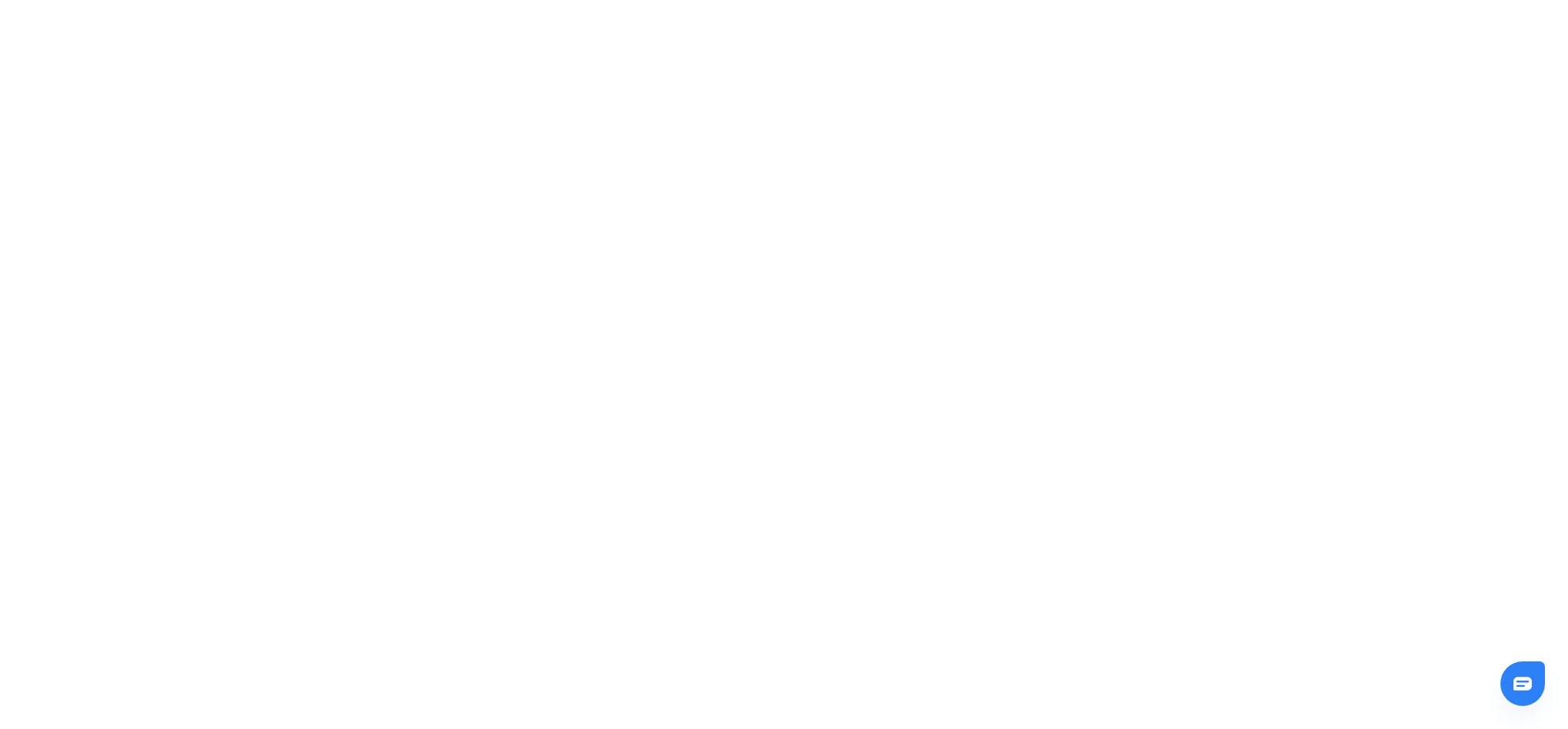
scroll to position [0, 0]
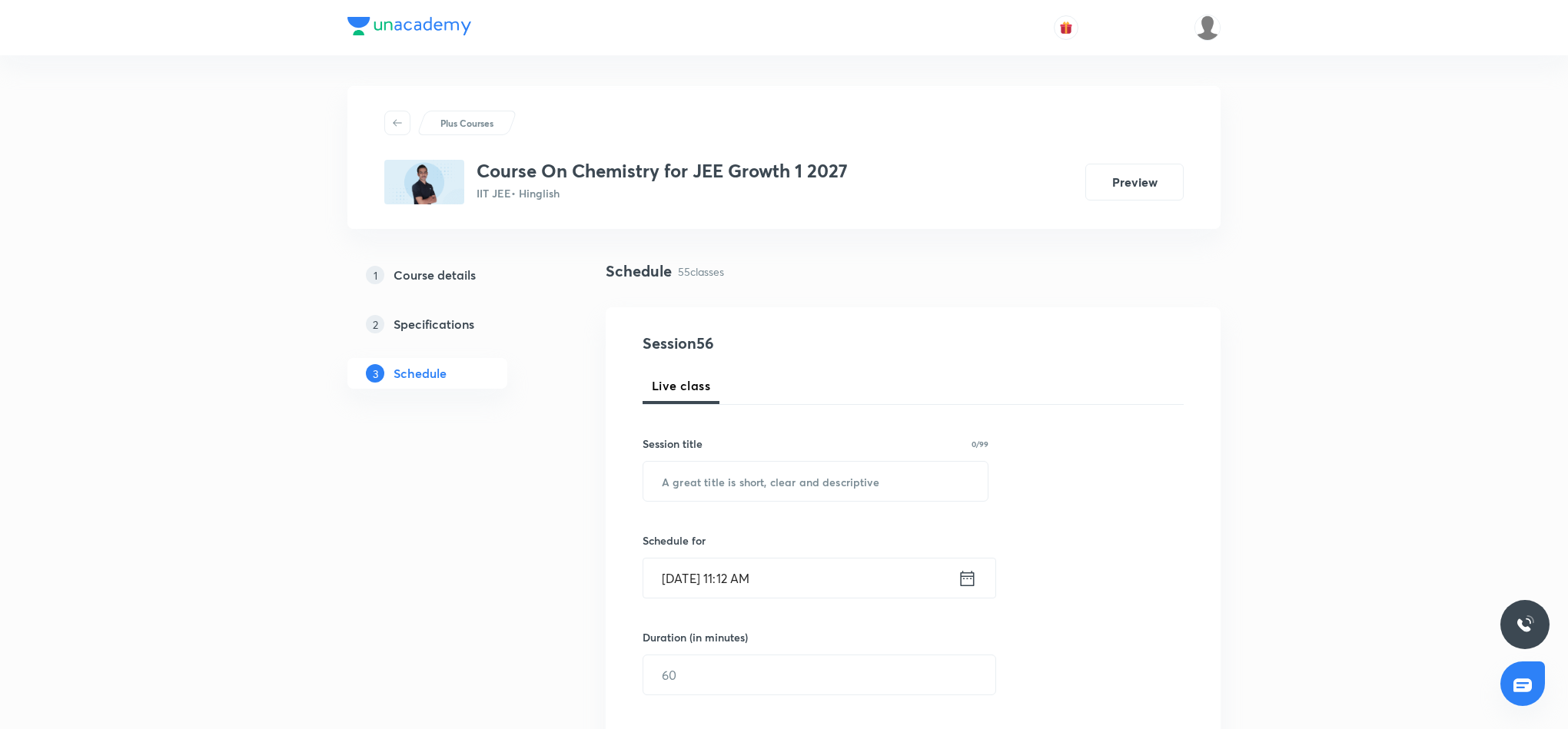
click at [821, 482] on input "text" at bounding box center [816, 481] width 345 height 39
paste input "Chemical Bonding 5"
type input "Chemical Bonding 6"
click at [969, 586] on icon at bounding box center [968, 578] width 14 height 15
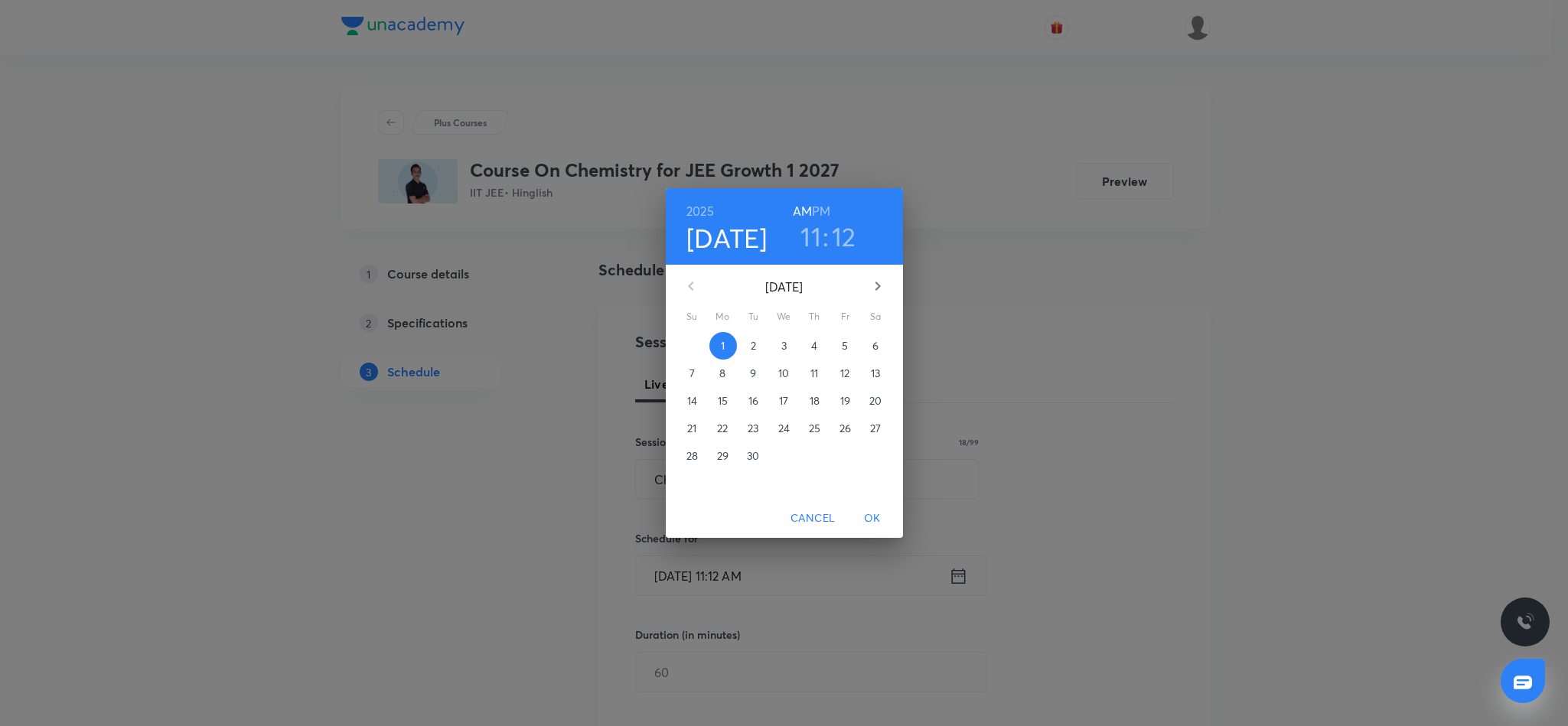
click at [819, 210] on h6 "PM" at bounding box center [821, 210] width 19 height 21
click at [811, 239] on h3 "11" at bounding box center [810, 237] width 20 height 32
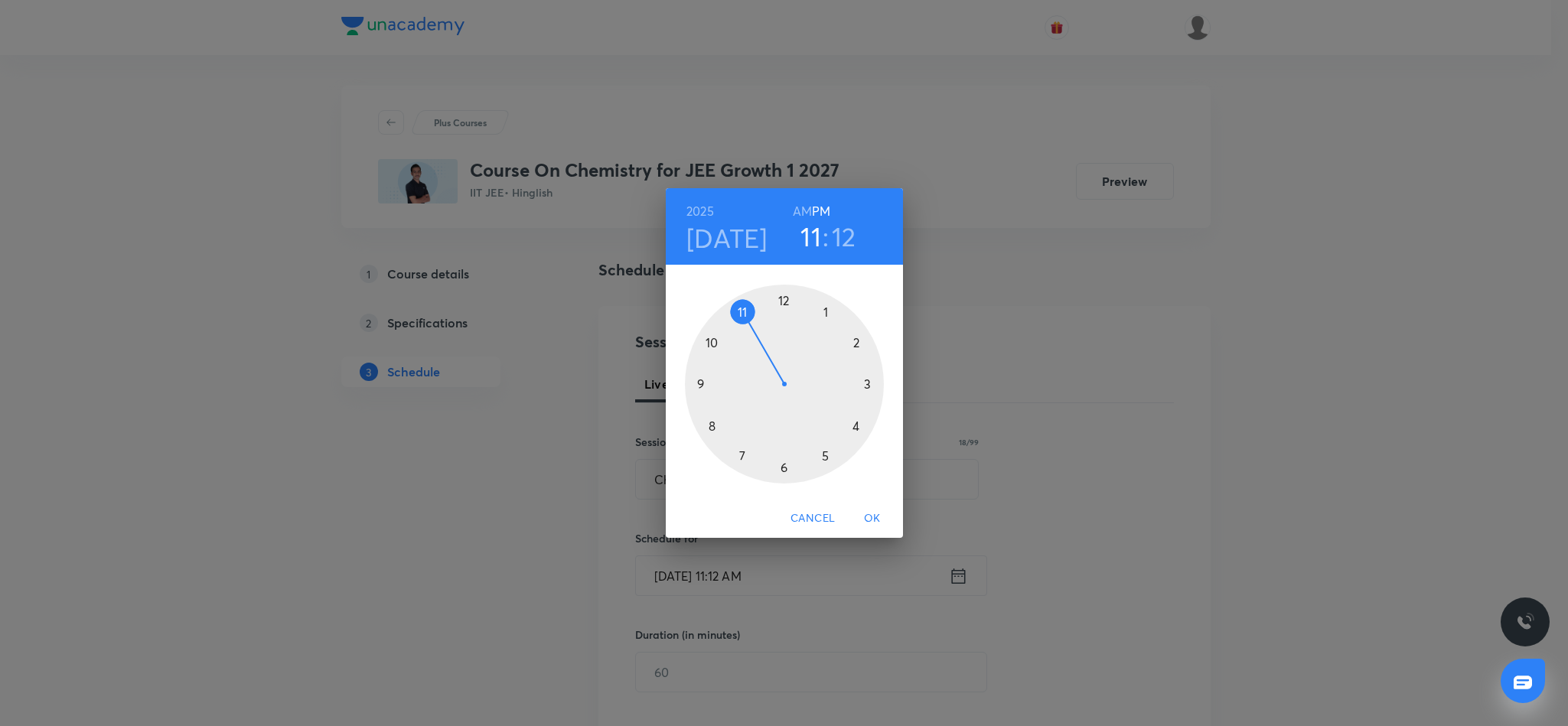
click at [785, 469] on div at bounding box center [783, 384] width 199 height 199
click at [782, 296] on div at bounding box center [783, 384] width 199 height 199
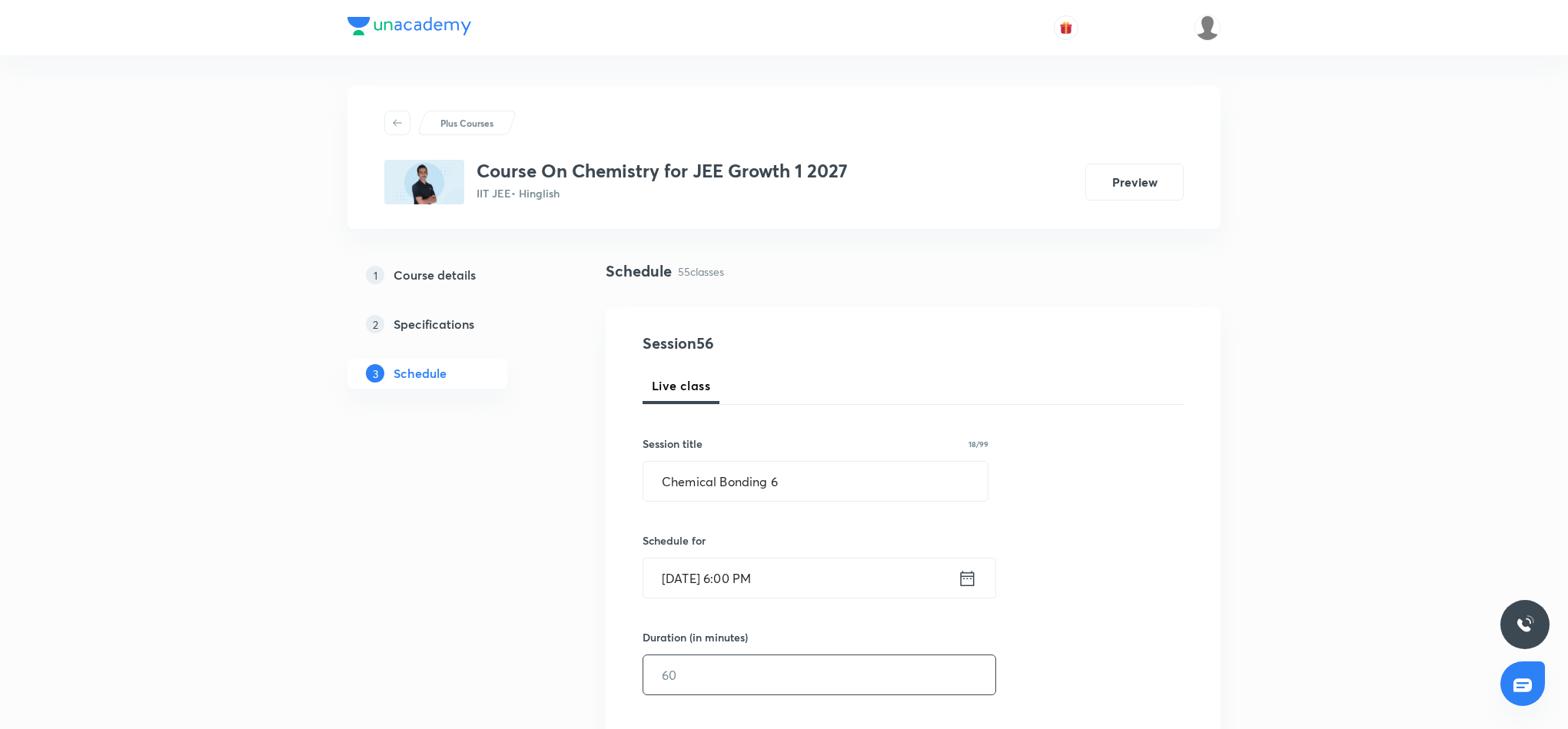
click at [720, 676] on input "text" at bounding box center [819, 675] width 352 height 39
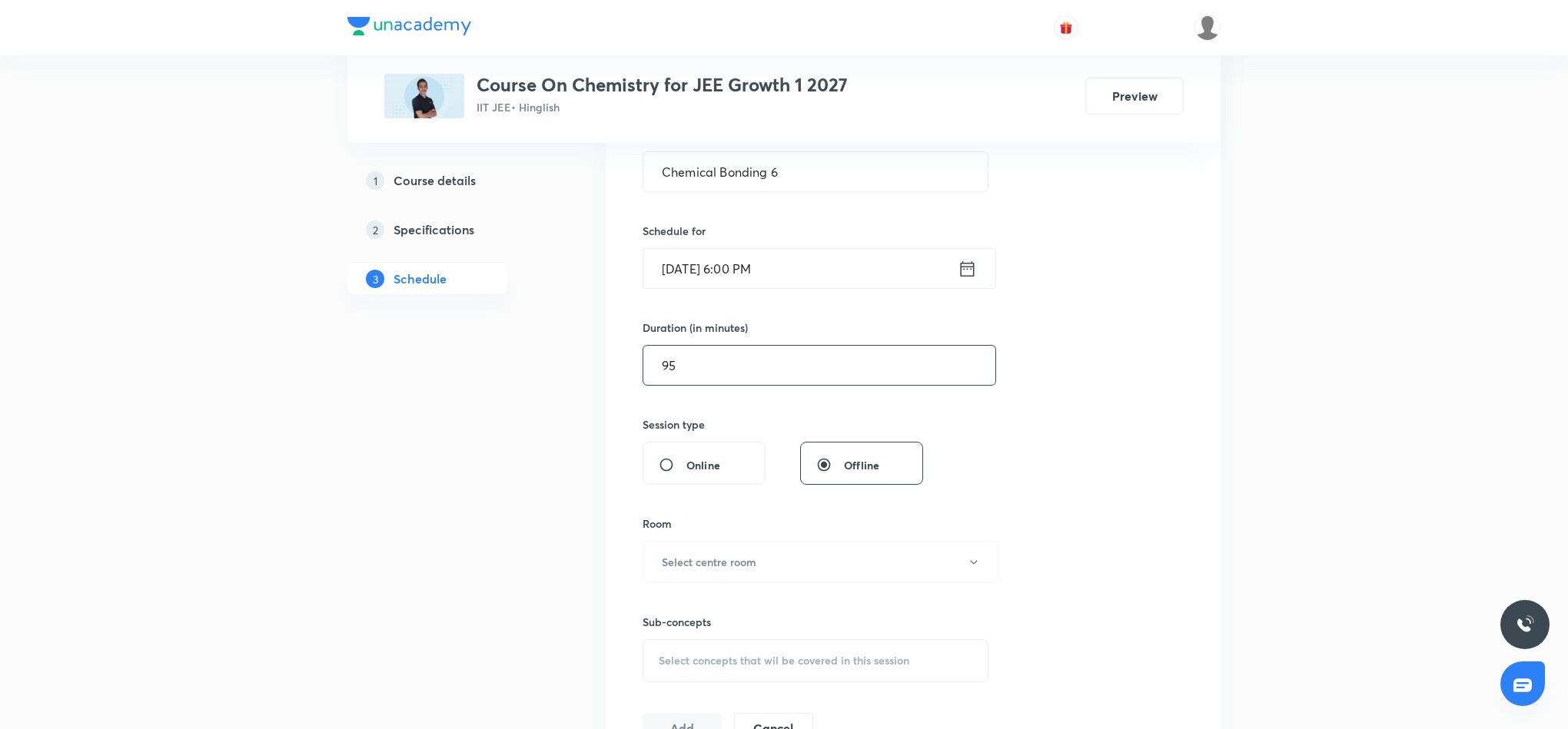
scroll to position [346, 0]
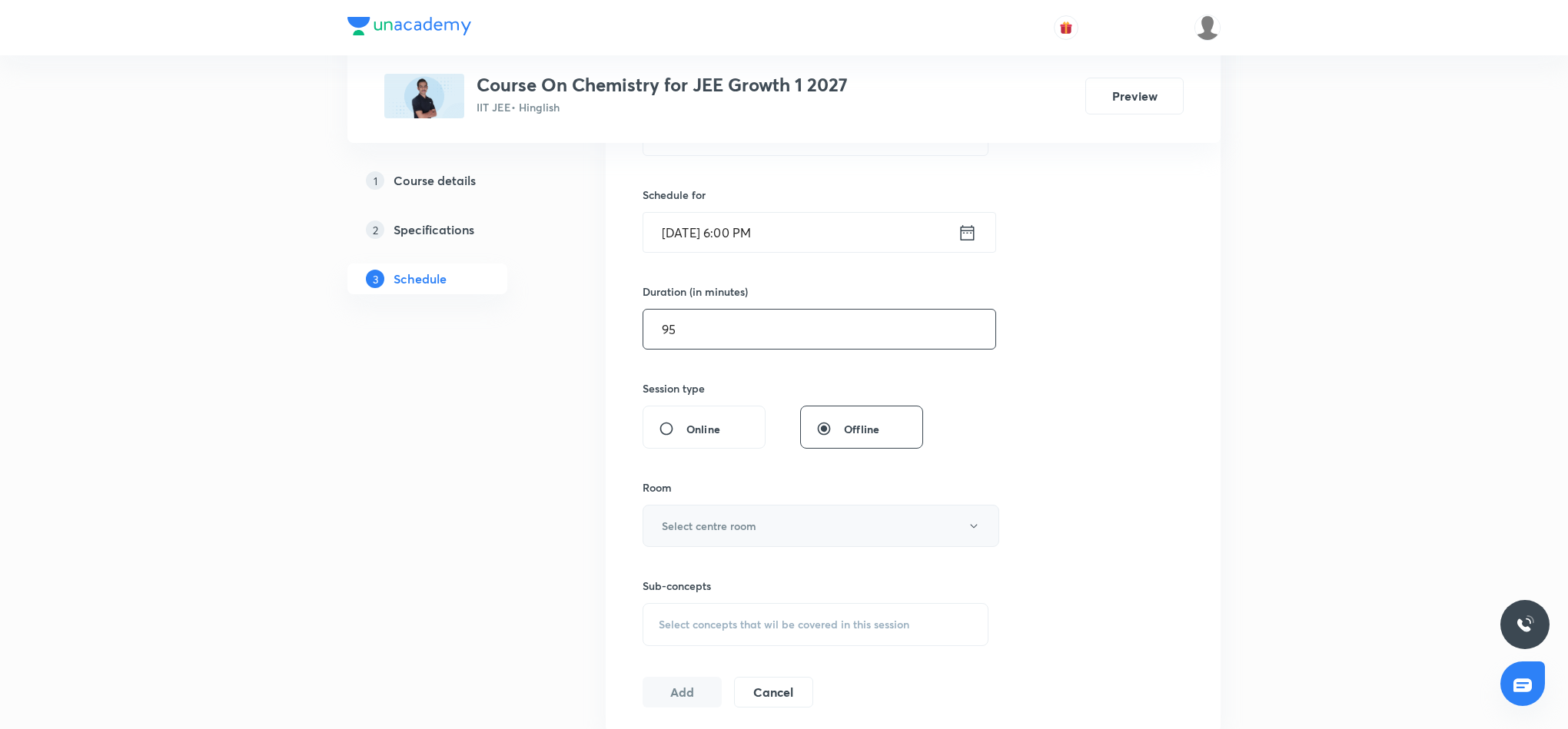
type input "95"
click at [905, 525] on button "Select centre room" at bounding box center [821, 526] width 357 height 42
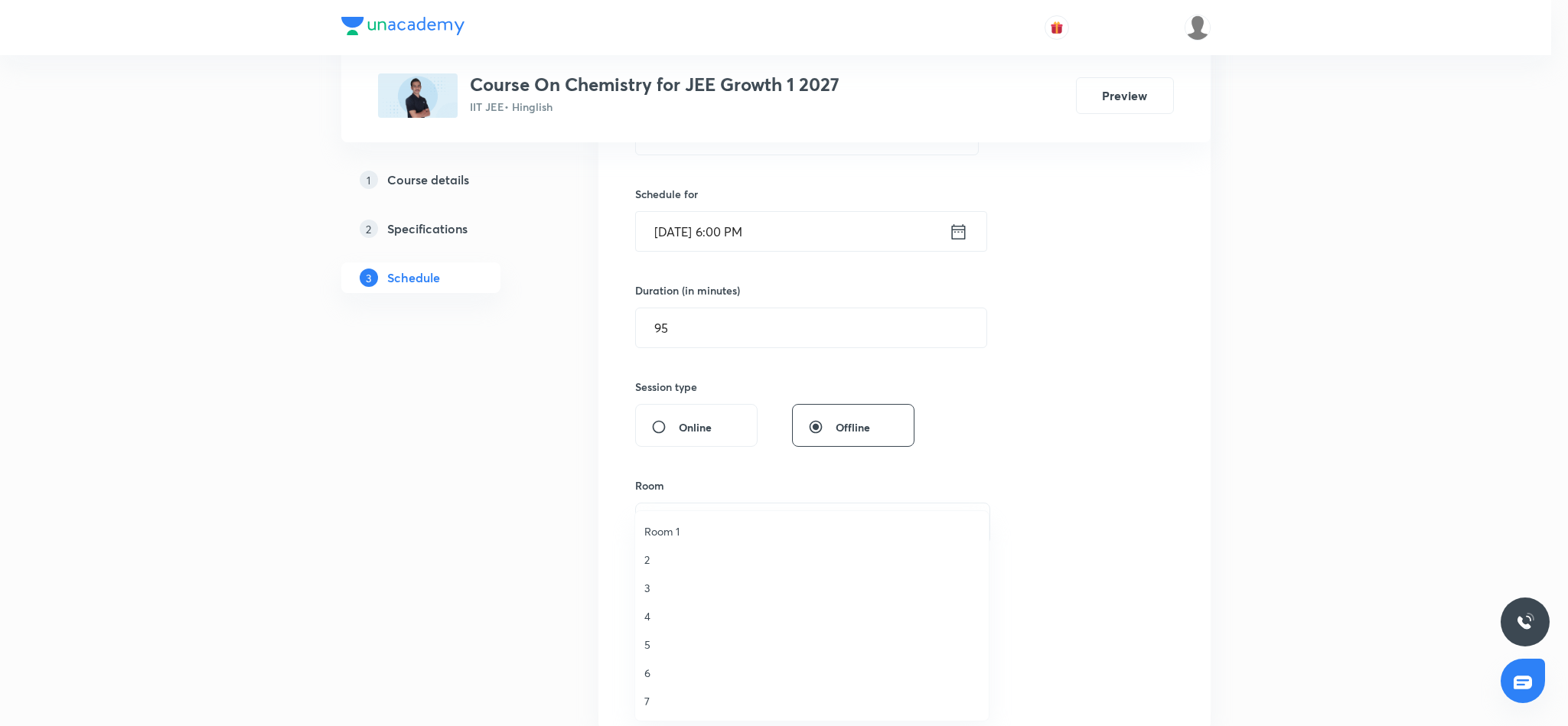
click at [650, 670] on span "6" at bounding box center [811, 673] width 335 height 16
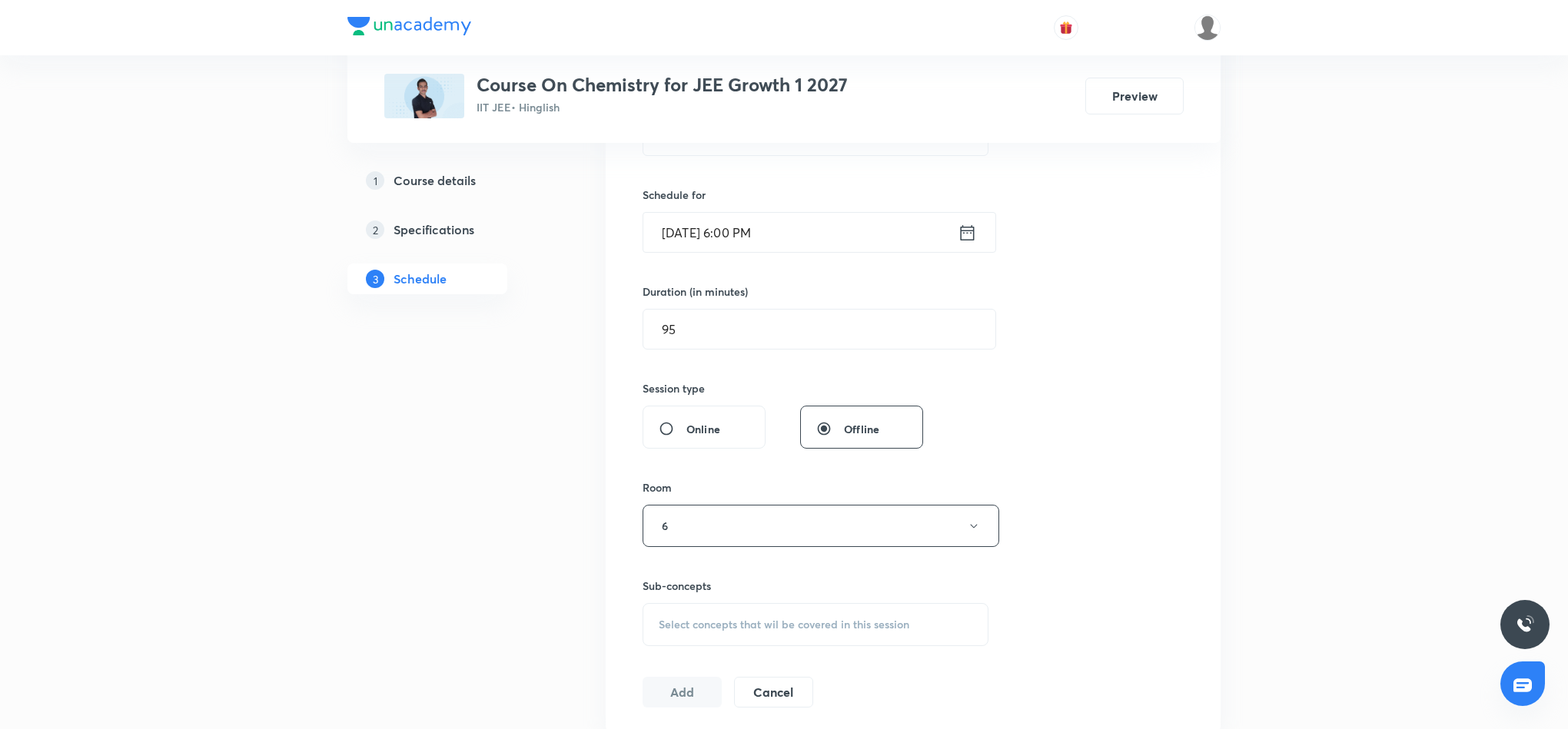
click at [840, 623] on span "Select concepts that wil be covered in this session" at bounding box center [784, 625] width 250 height 12
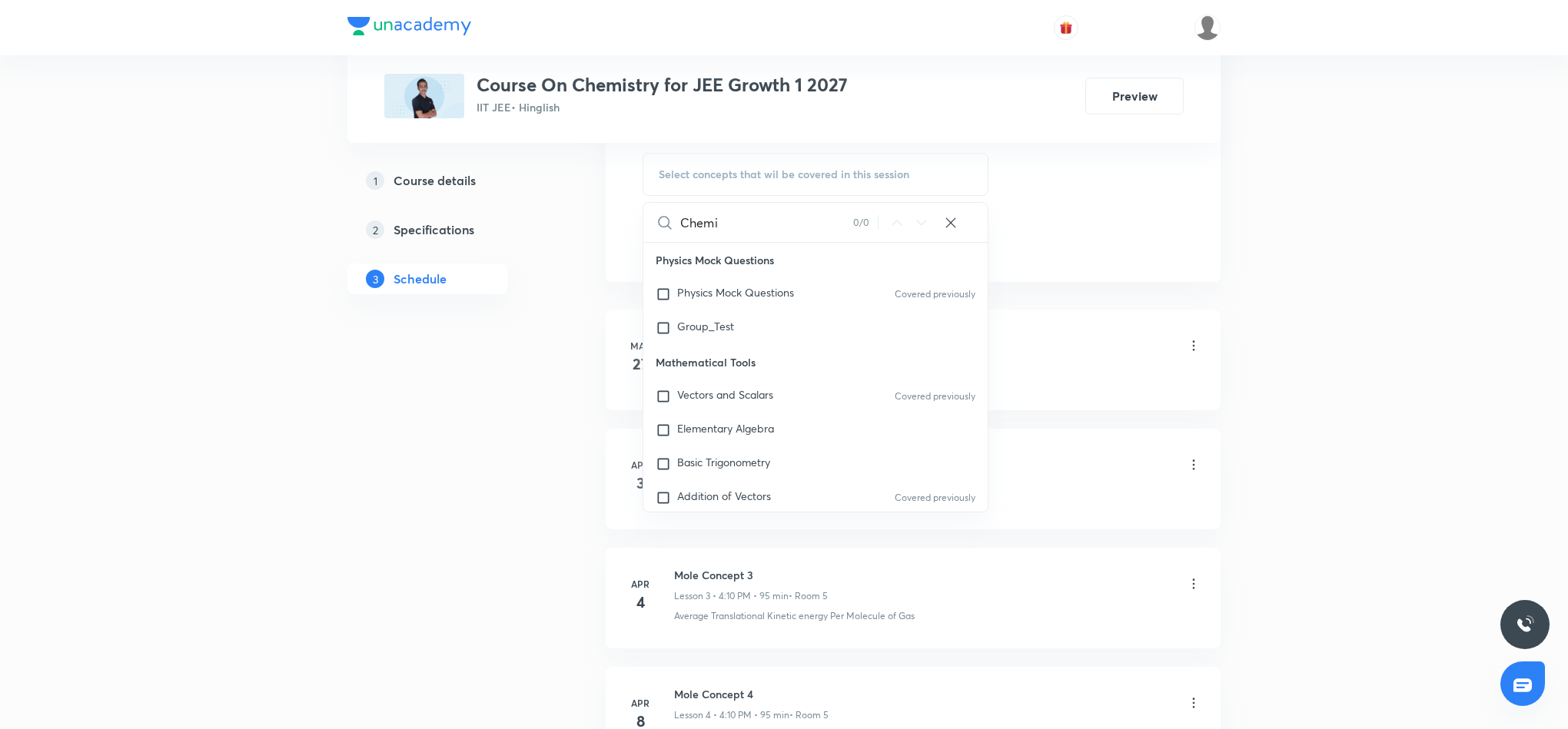
scroll to position [807, 0]
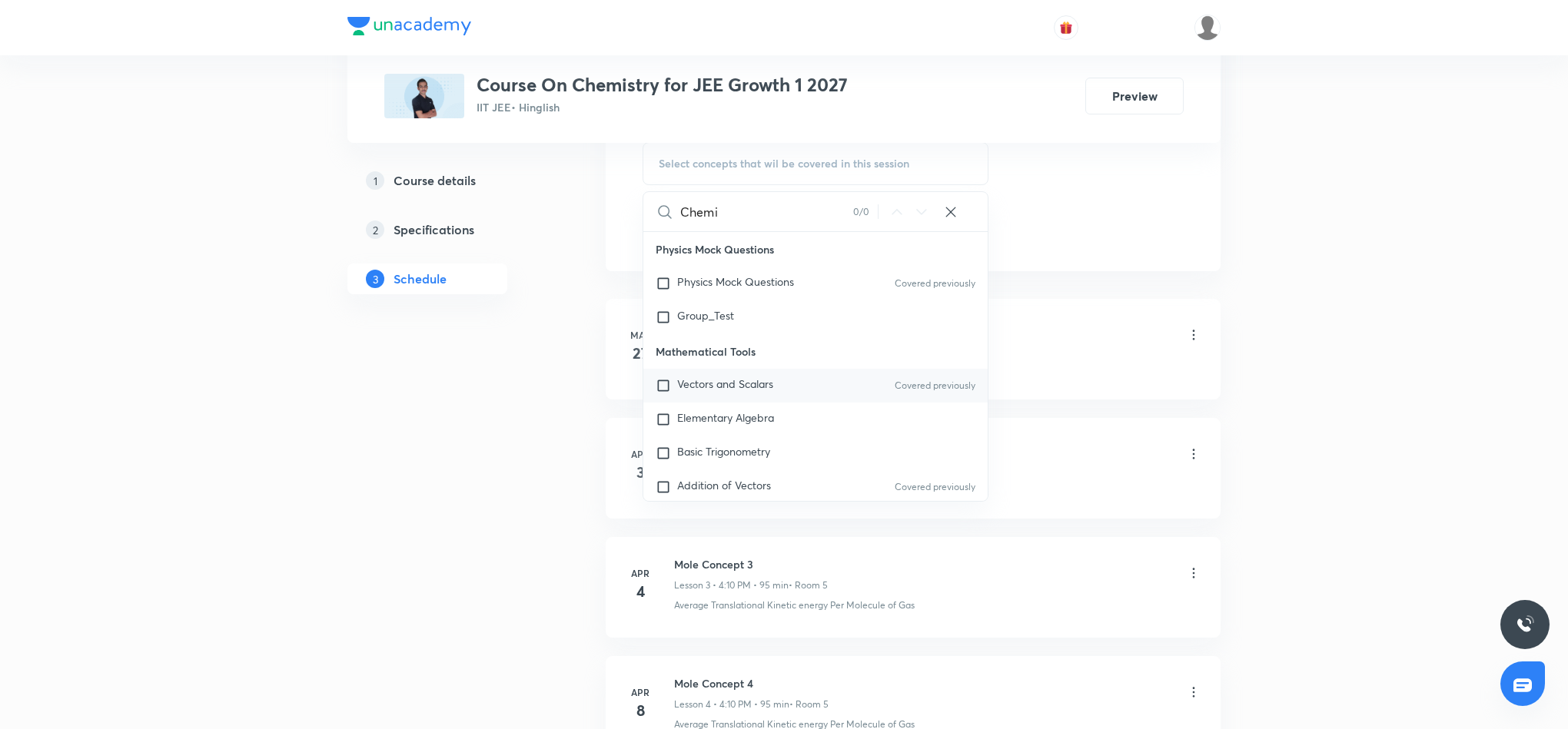
type input "Chemi"
click at [736, 391] on span "Vectors and Scalars" at bounding box center [725, 384] width 96 height 14
checkbox input "true"
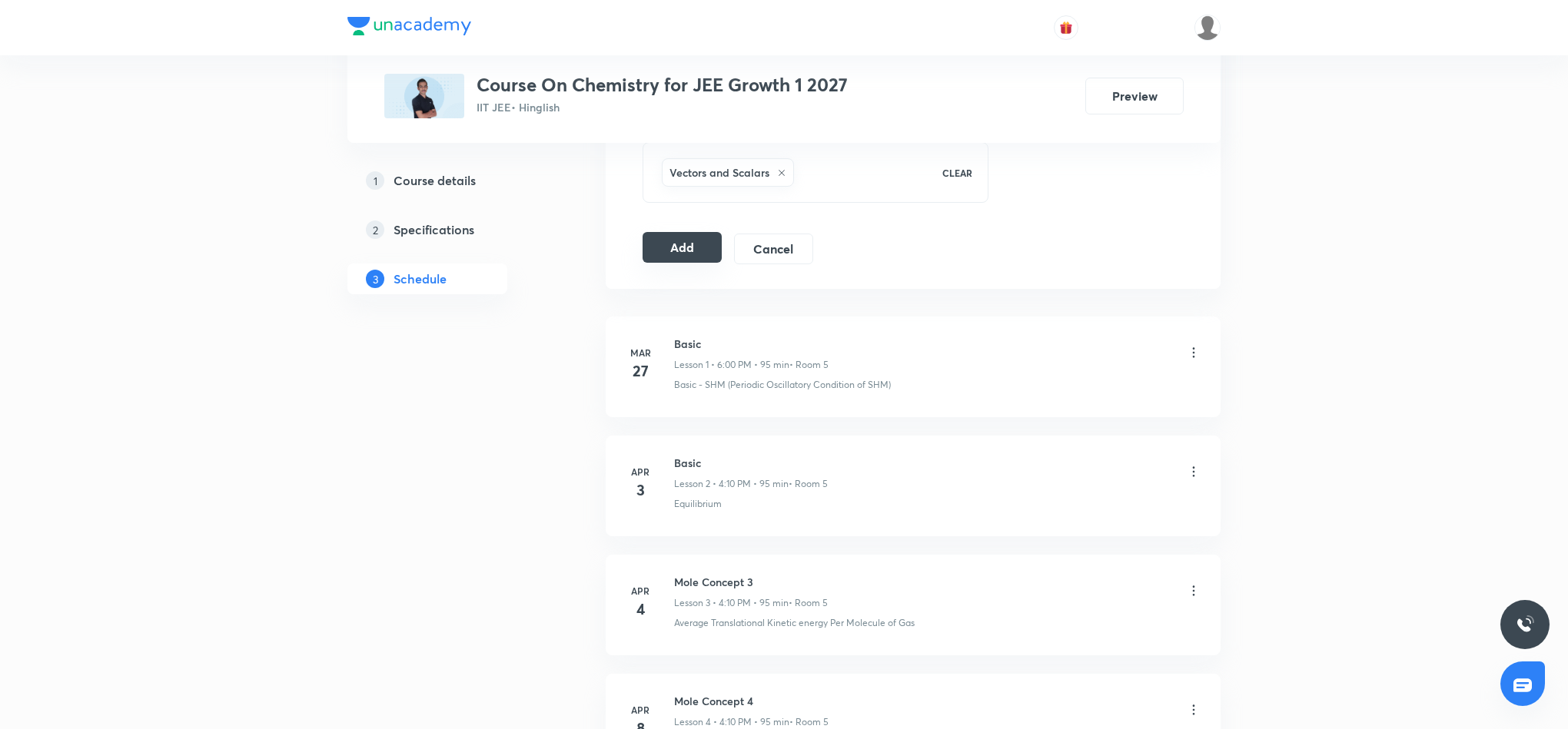
click at [705, 263] on button "Add" at bounding box center [682, 247] width 79 height 31
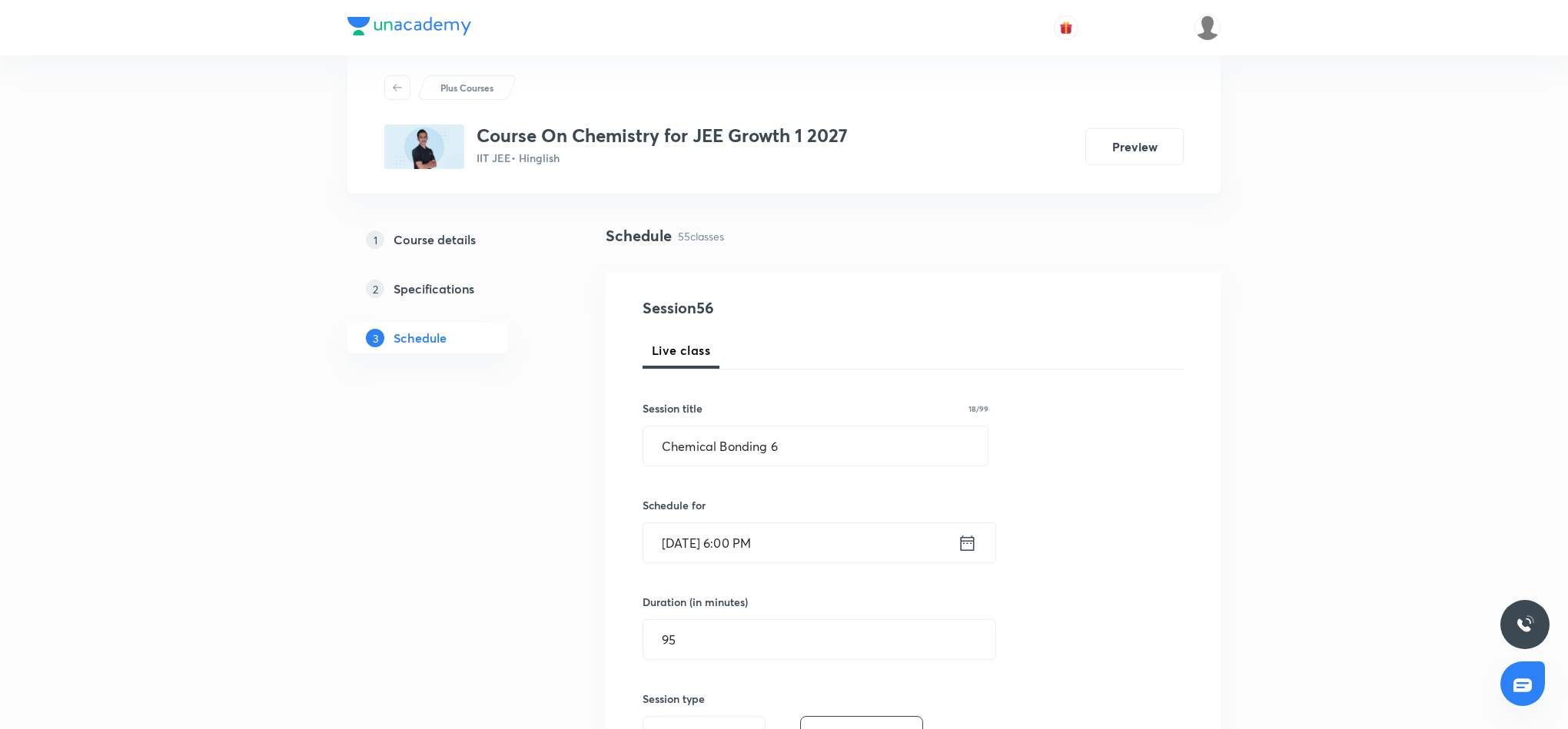
scroll to position [0, 0]
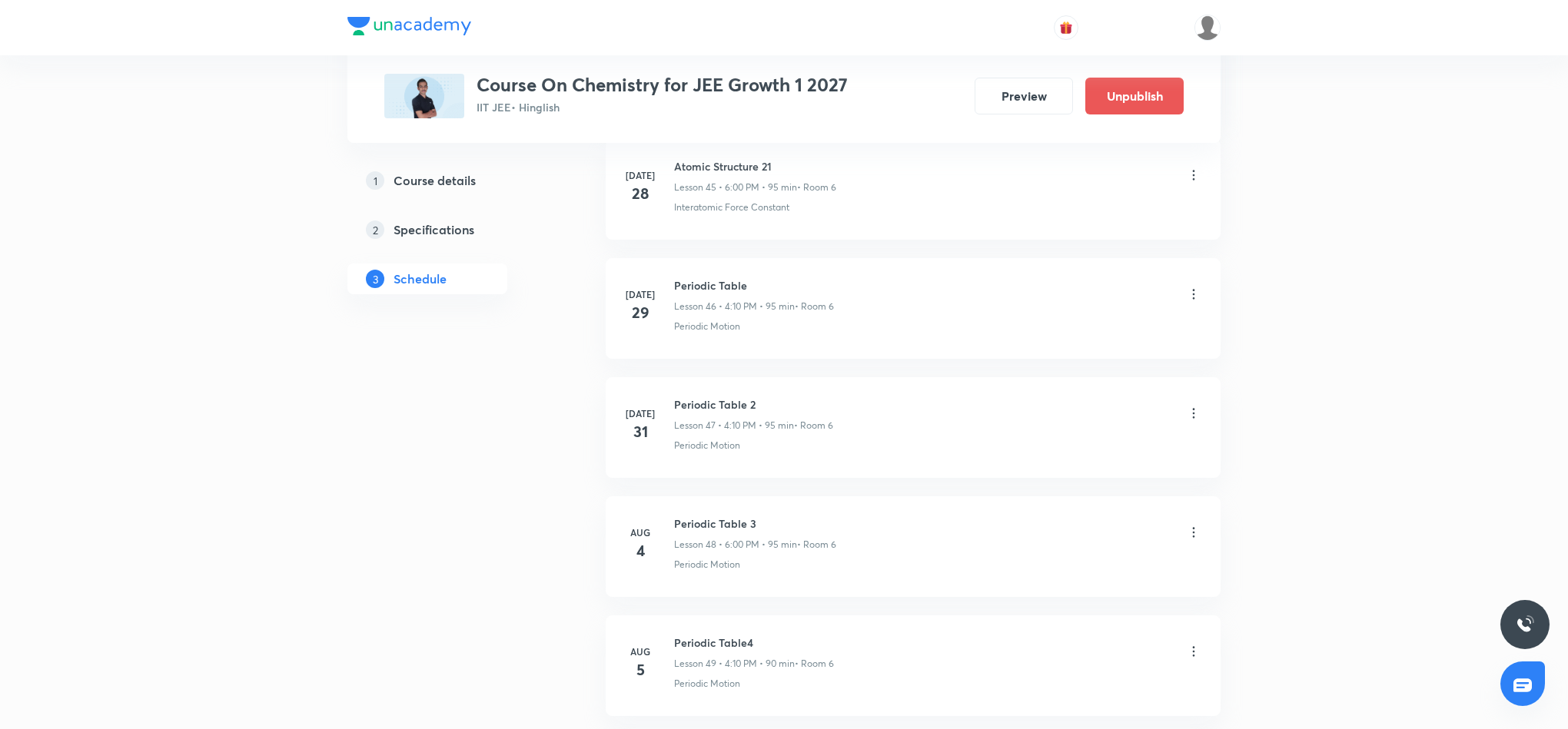
scroll to position [6508, 0]
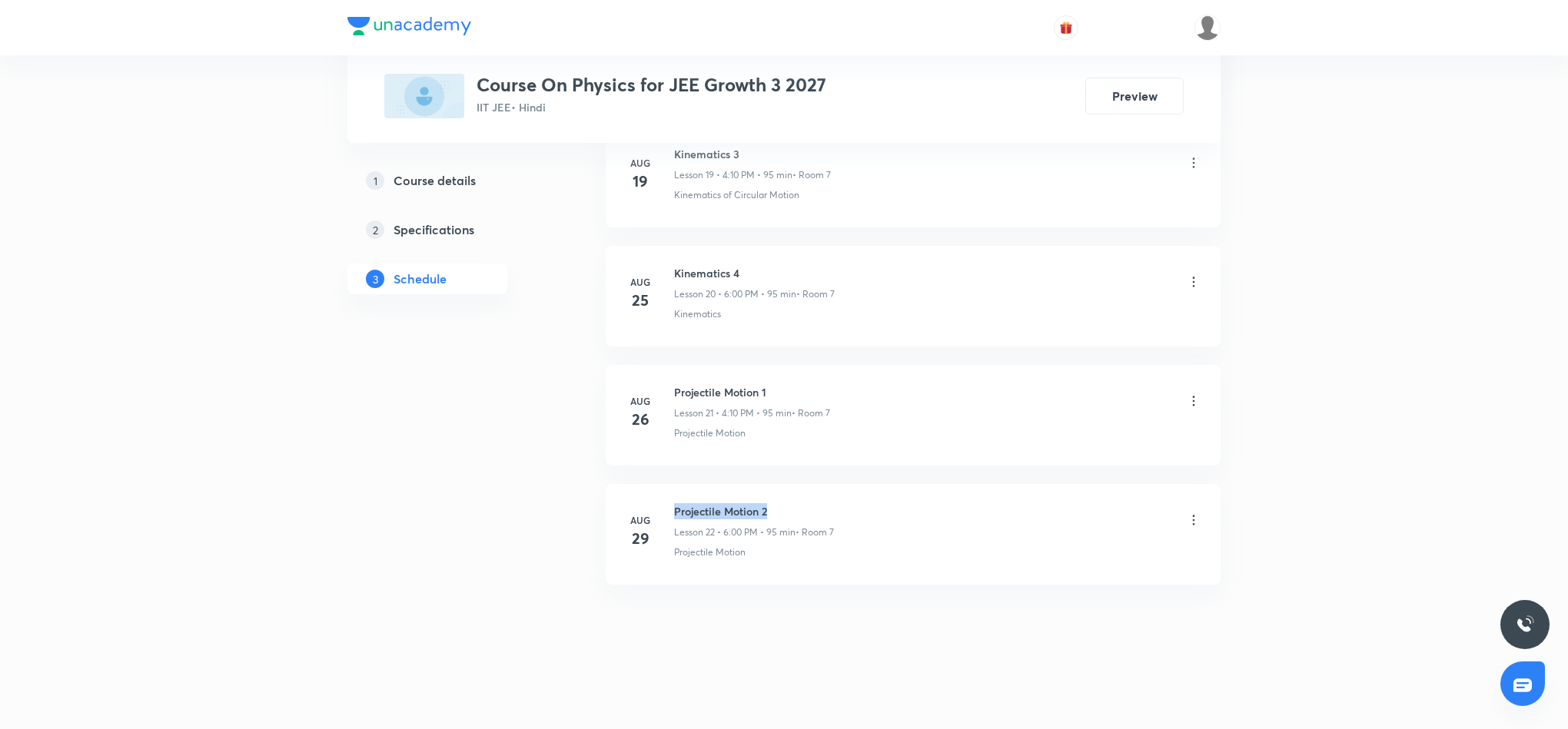
drag, startPoint x: 670, startPoint y: 506, endPoint x: 779, endPoint y: 515, distance: 109.4
click at [779, 515] on div "[DATE] Projectile Motion 2 Lesson 22 • 6:00 PM • 95 min • Room 7 Projectile Mot…" at bounding box center [913, 531] width 576 height 56
copy h6 "Projectile Motion 2"
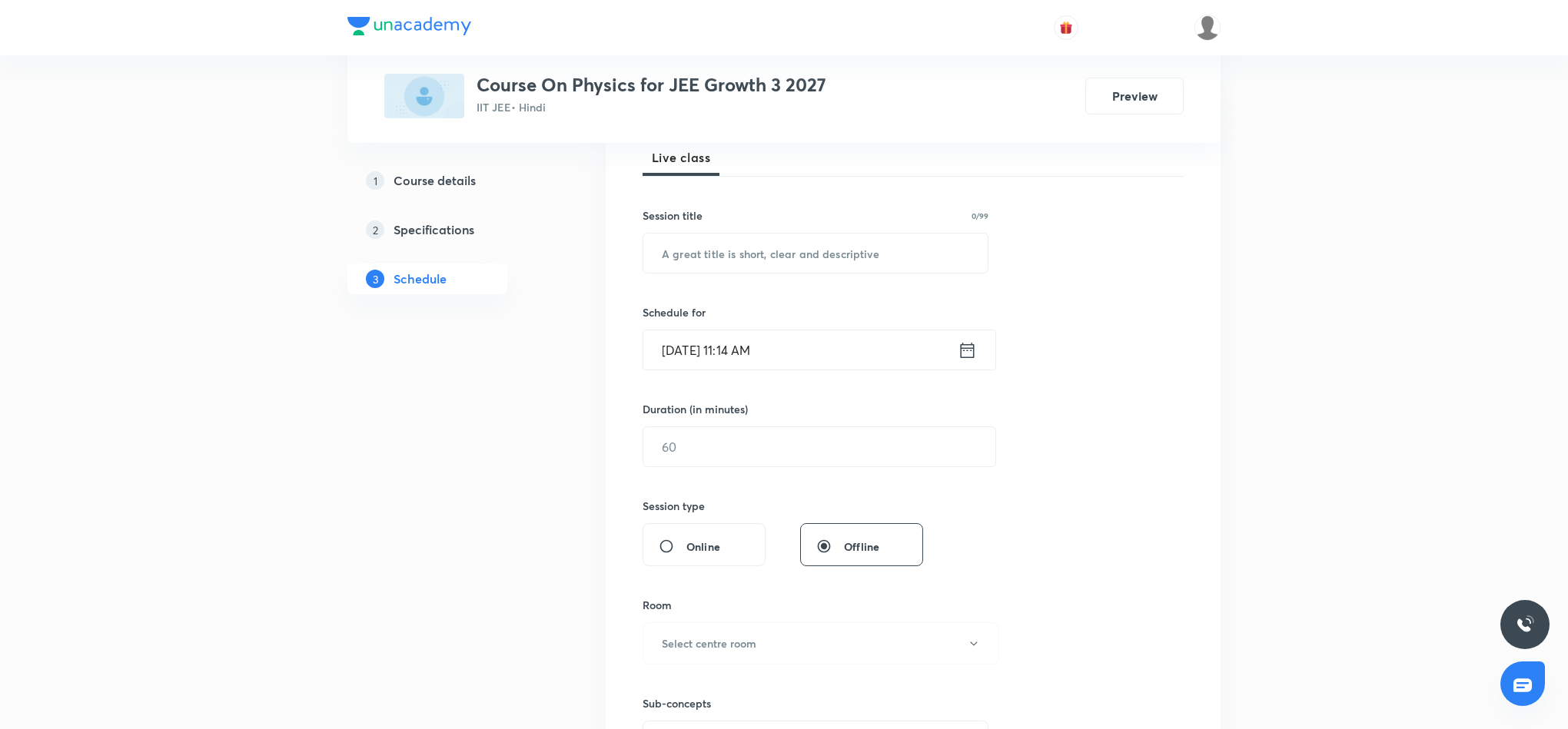
scroll to position [0, 0]
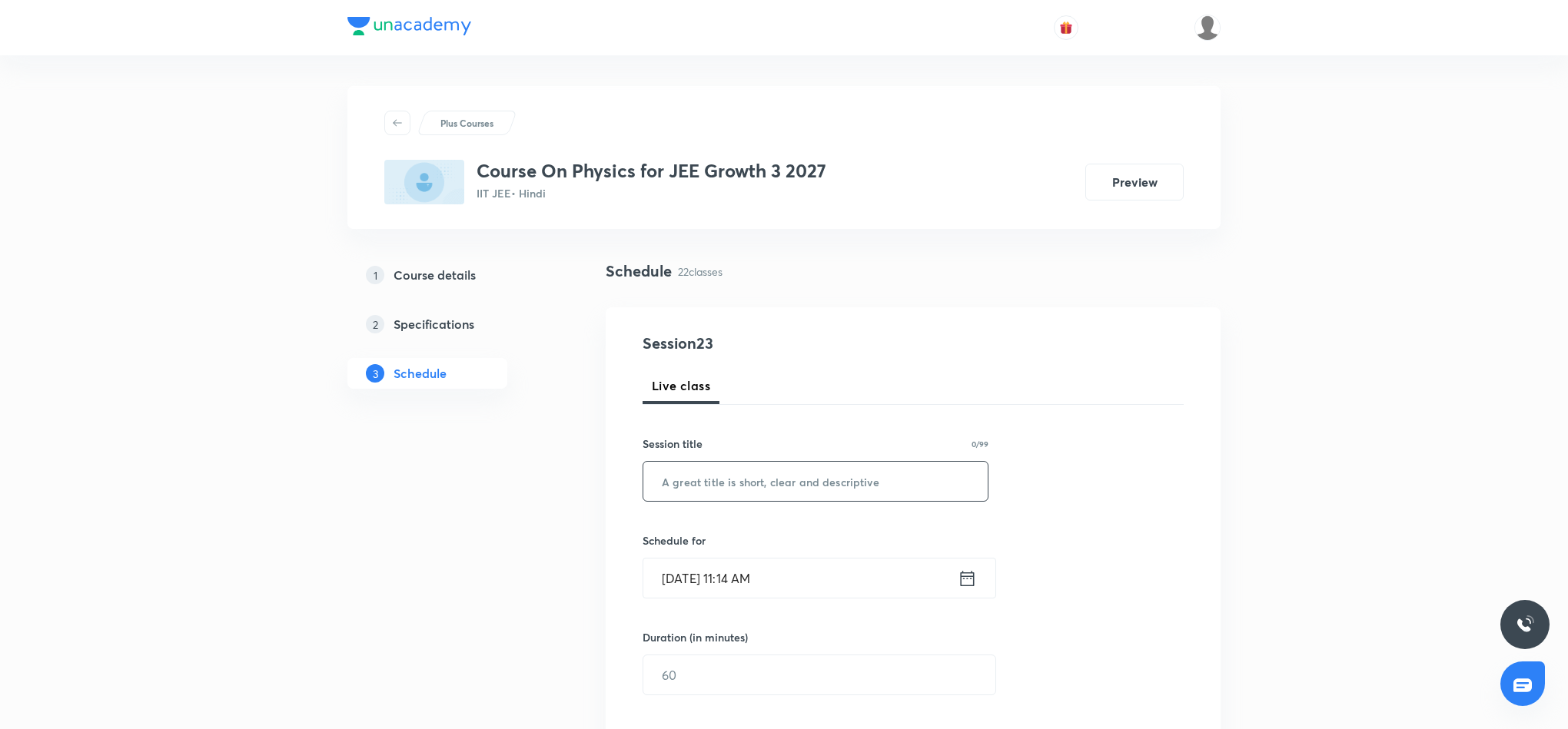
click at [741, 483] on input "text" at bounding box center [816, 481] width 345 height 39
paste input "Projectile Motion 2"
type input "Projectile Motion 3"
click at [969, 579] on icon at bounding box center [967, 578] width 20 height 21
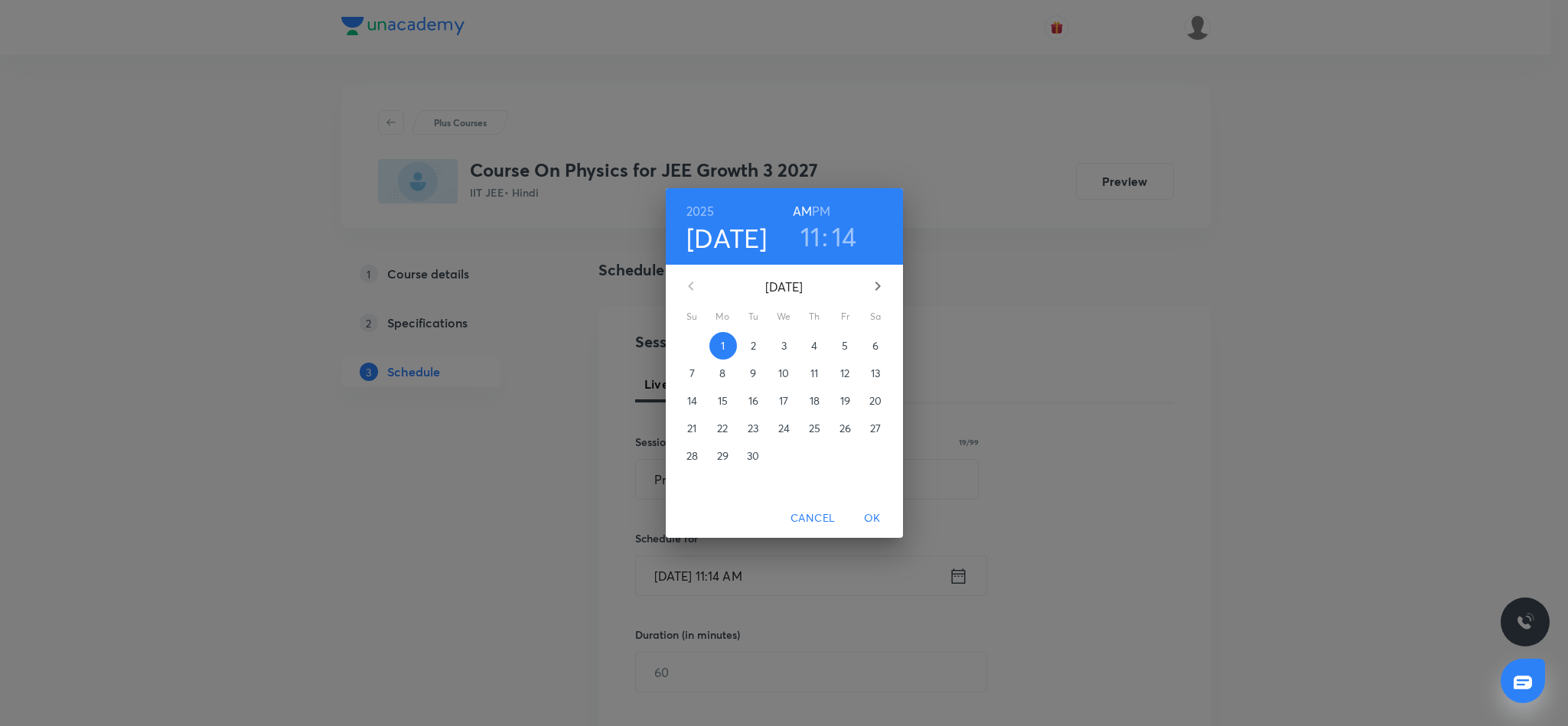
drag, startPoint x: 825, startPoint y: 205, endPoint x: 824, endPoint y: 212, distance: 7.1
click at [825, 205] on h6 "PM" at bounding box center [821, 210] width 19 height 21
click at [811, 237] on h3 "11" at bounding box center [810, 237] width 20 height 32
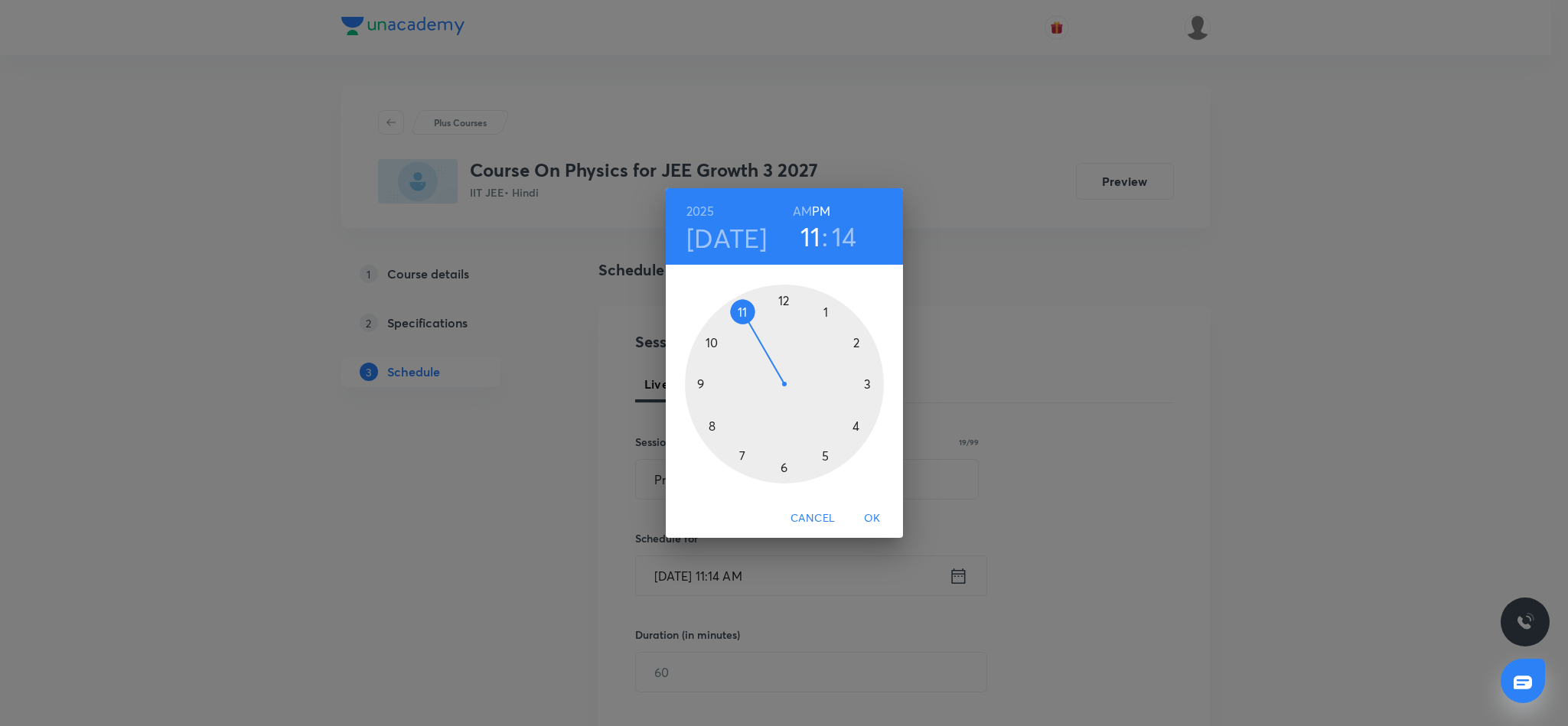
click at [855, 425] on div at bounding box center [783, 384] width 199 height 199
click at [859, 337] on div at bounding box center [783, 384] width 199 height 199
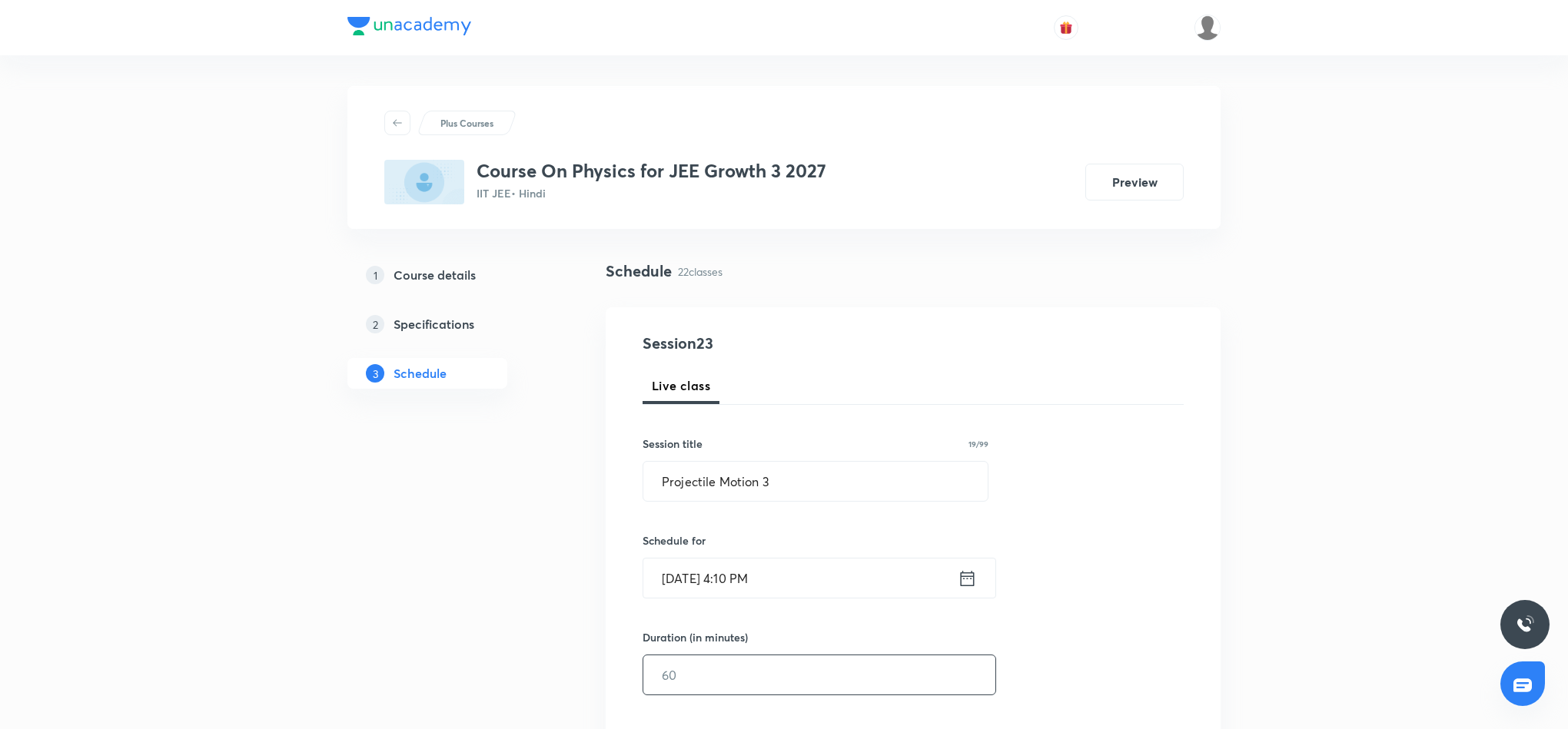
click at [760, 669] on input "text" at bounding box center [819, 675] width 352 height 39
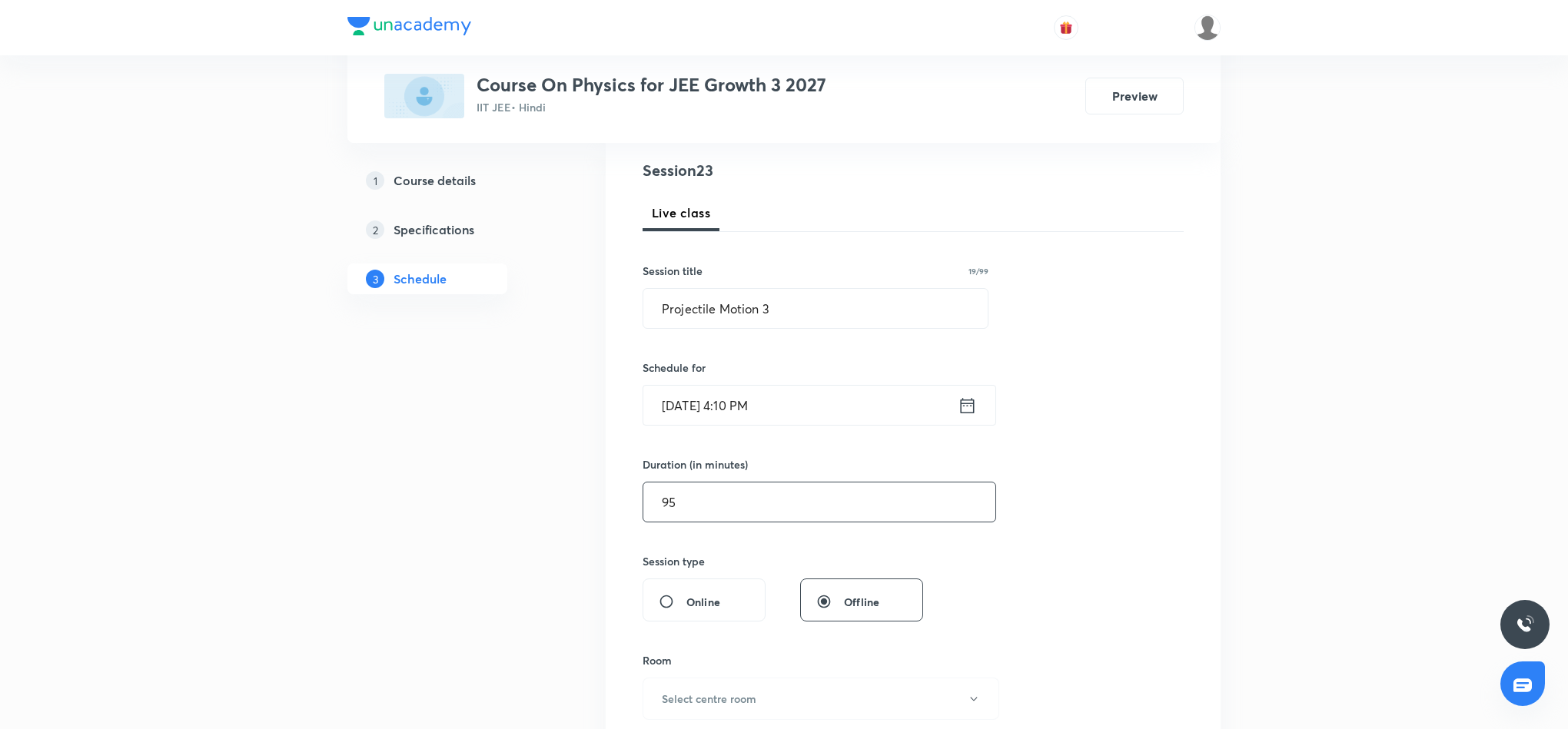
scroll to position [231, 0]
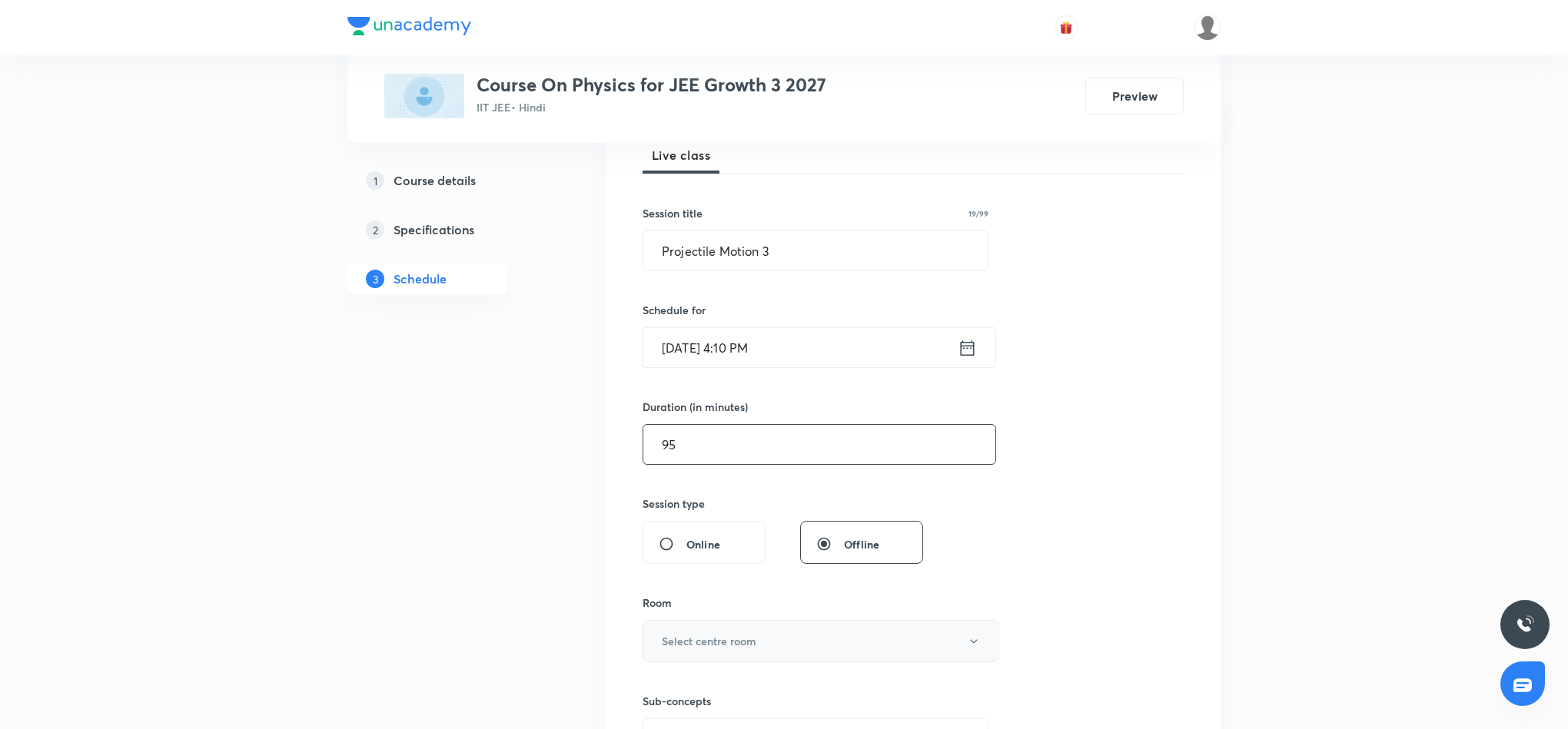
type input "95"
click at [907, 644] on button "Select centre room" at bounding box center [821, 642] width 357 height 42
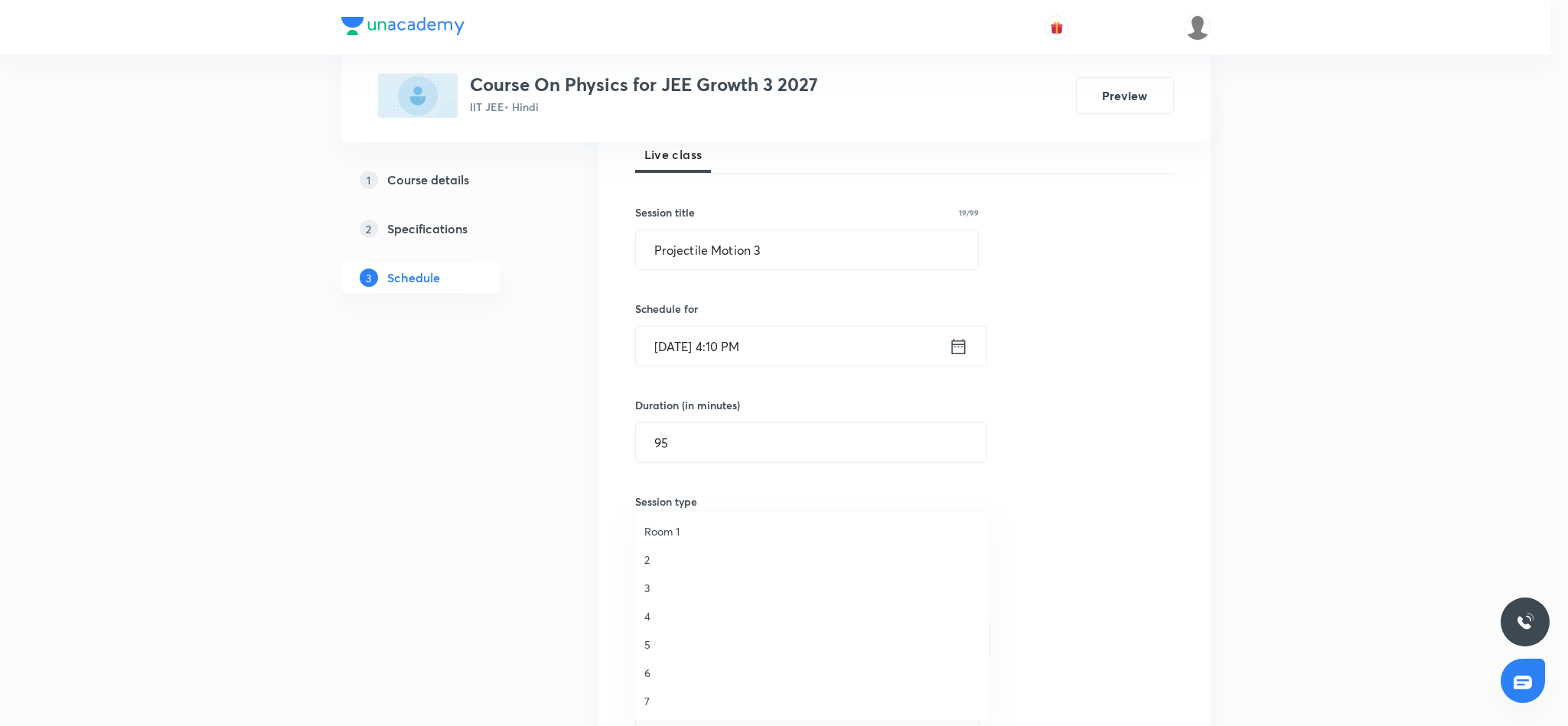
click at [651, 646] on span "5" at bounding box center [811, 644] width 335 height 16
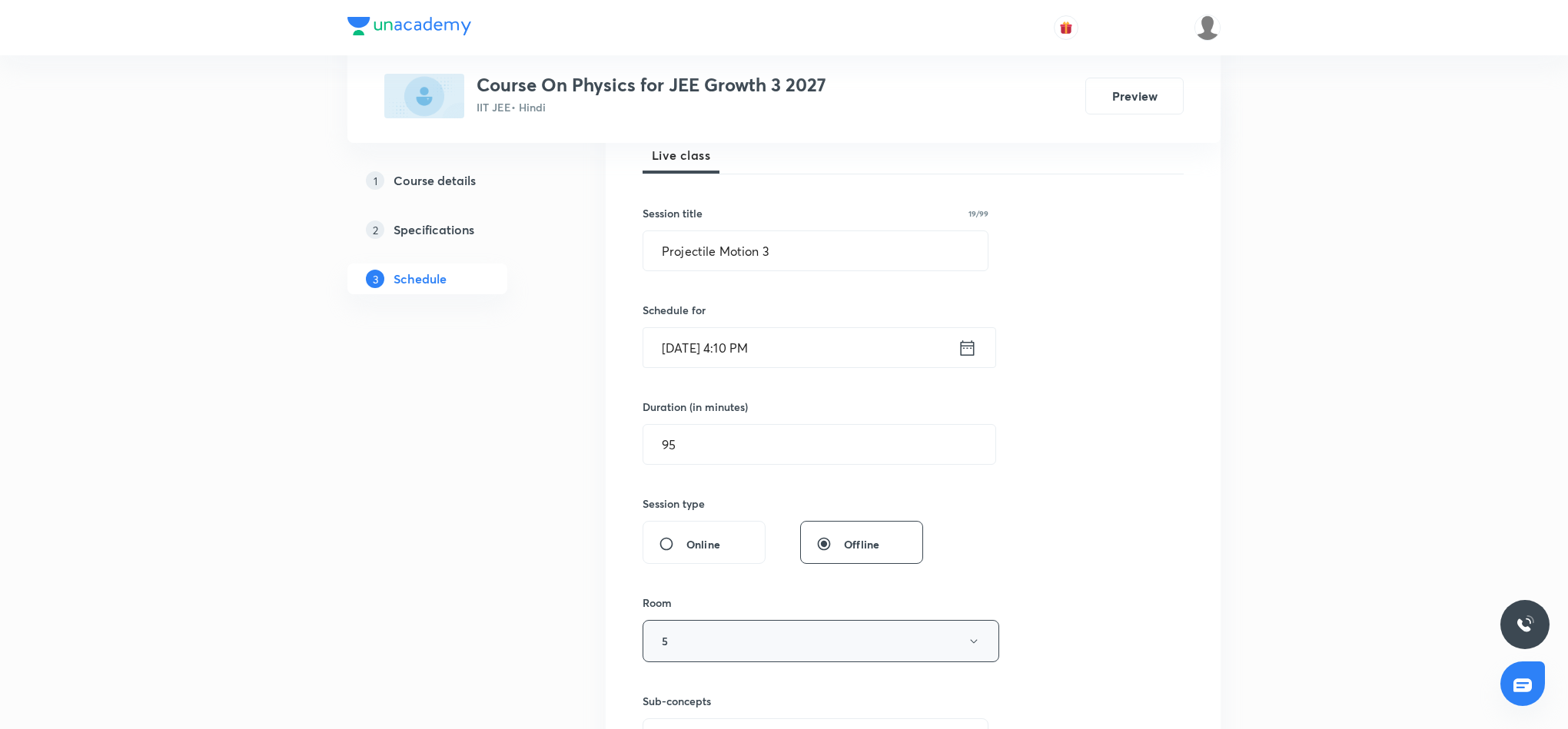
click at [779, 642] on button "5" at bounding box center [821, 642] width 357 height 42
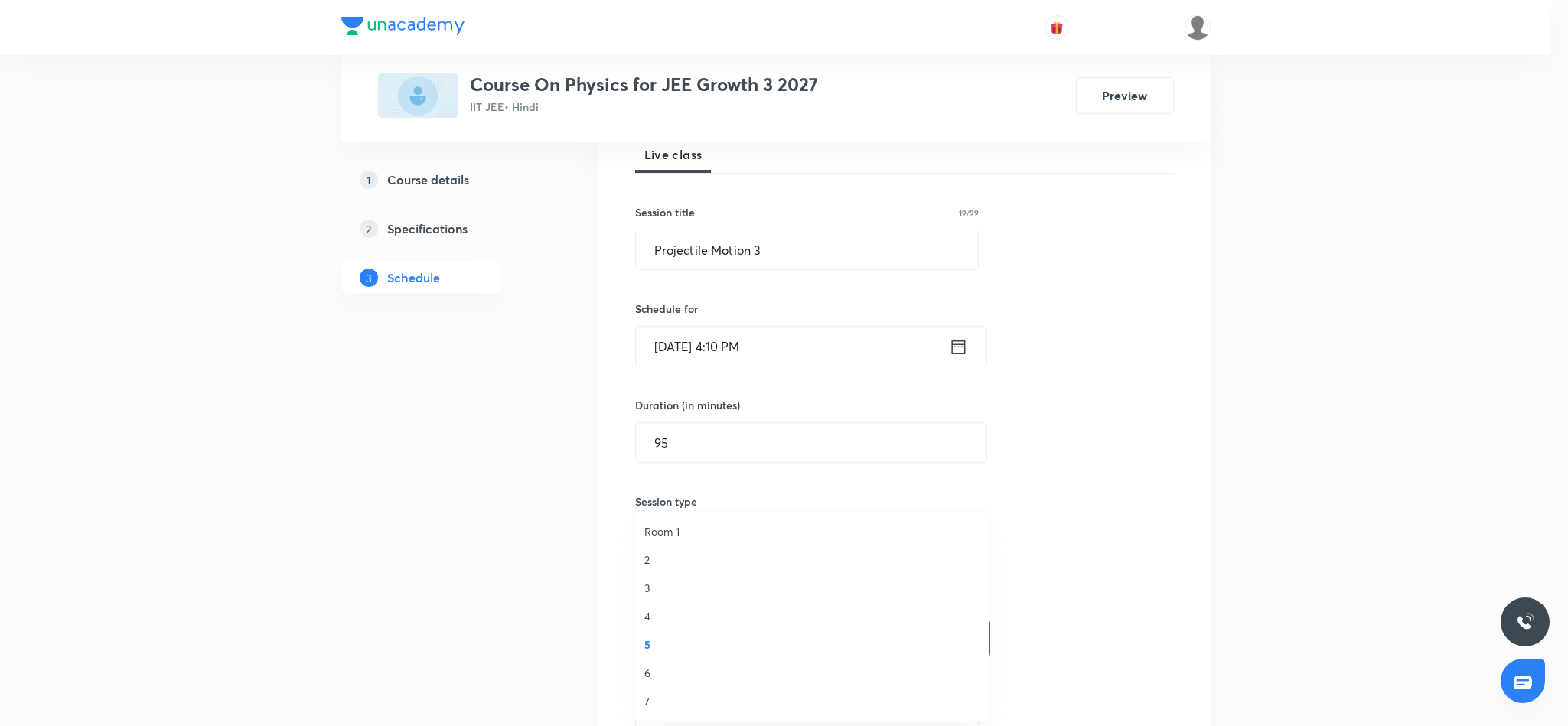
click at [645, 670] on span "6" at bounding box center [811, 673] width 335 height 16
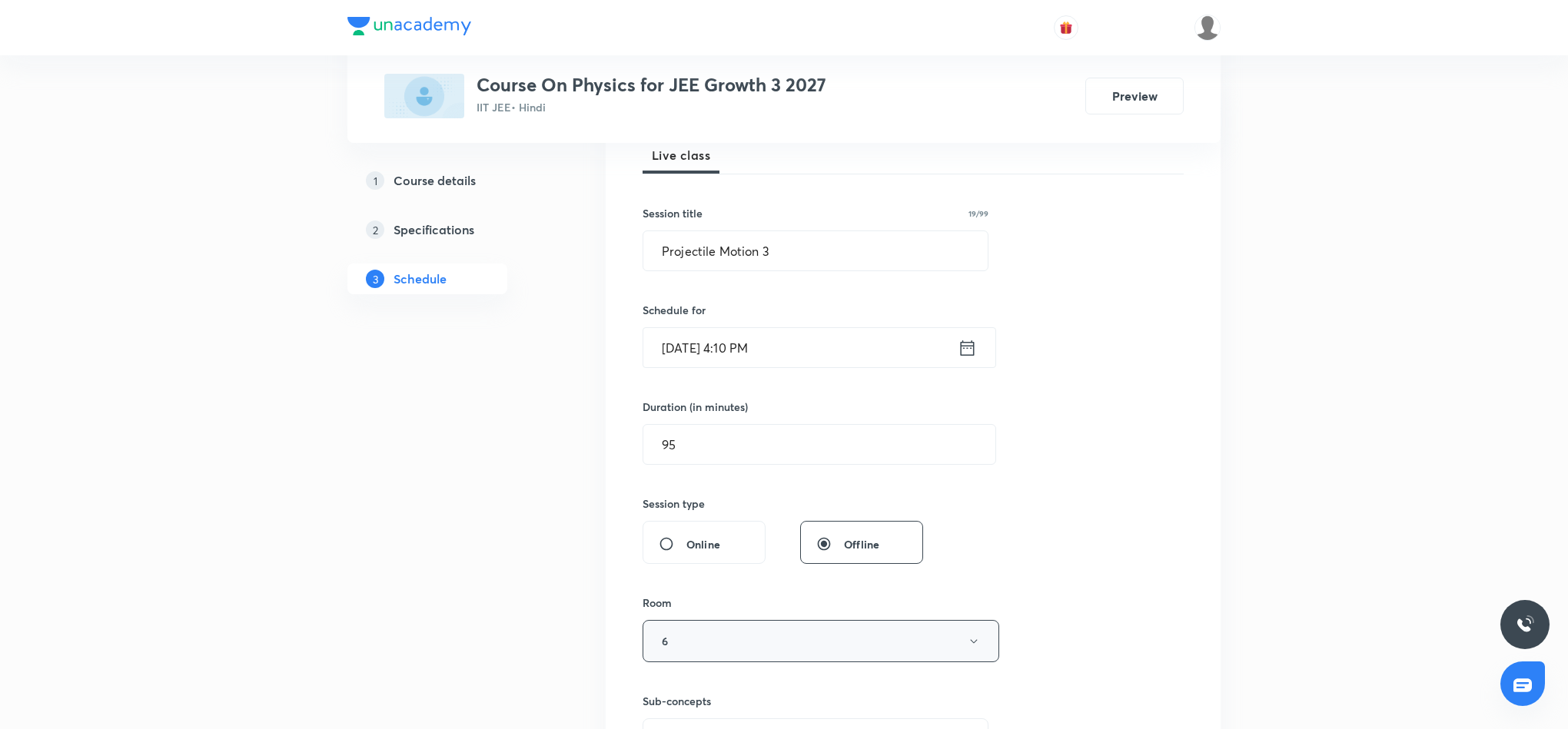
click at [722, 643] on button "6" at bounding box center [821, 642] width 357 height 42
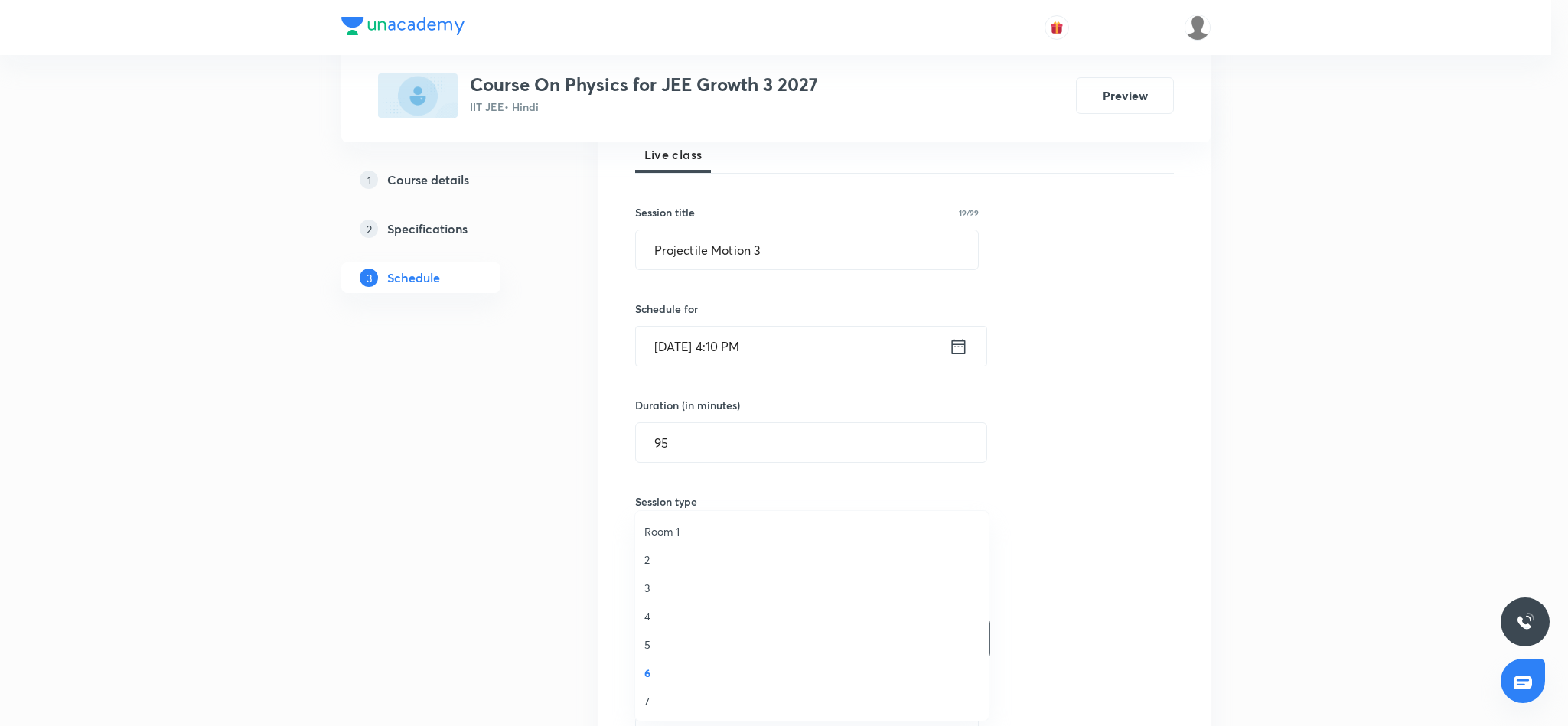
click at [647, 701] on span "7" at bounding box center [811, 701] width 335 height 16
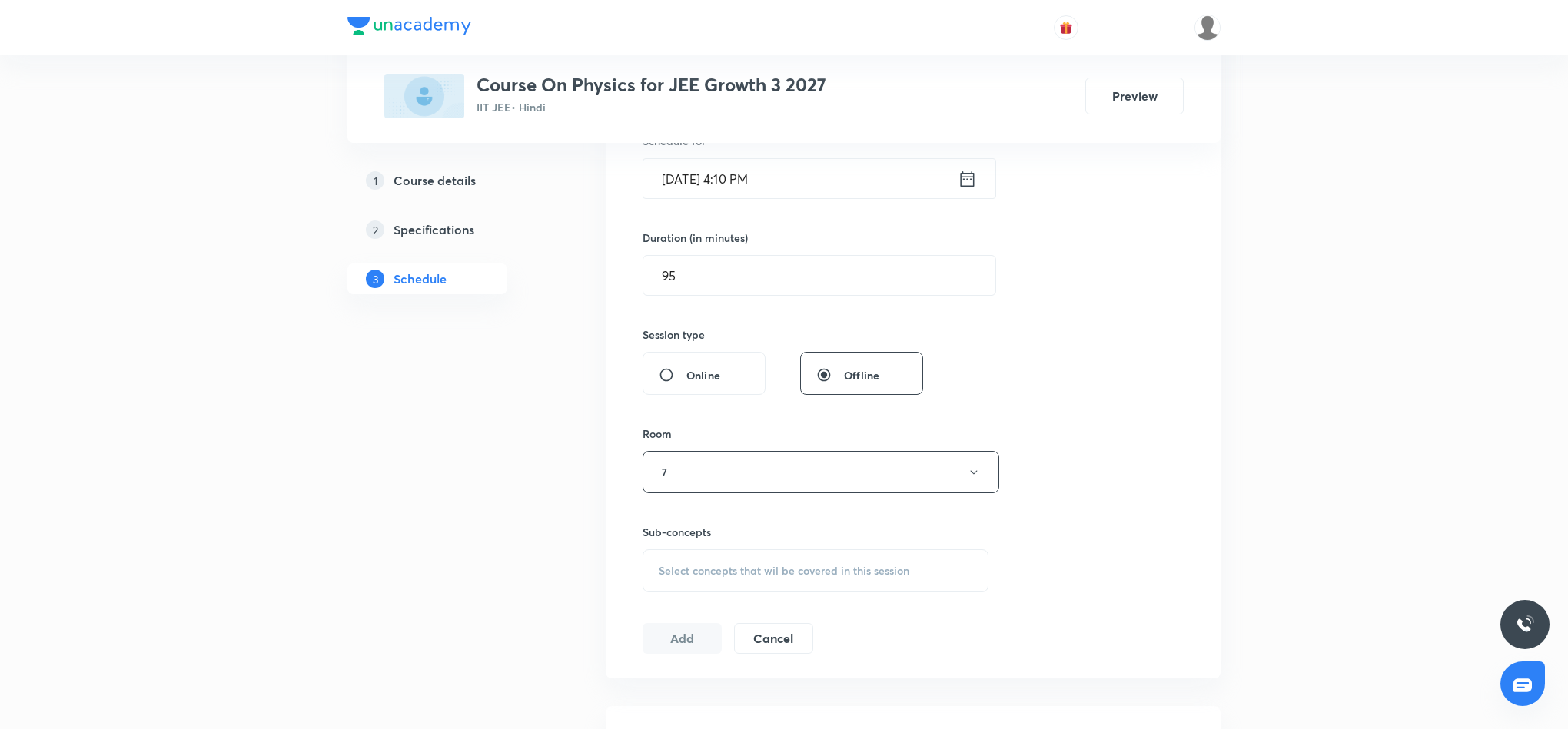
scroll to position [461, 0]
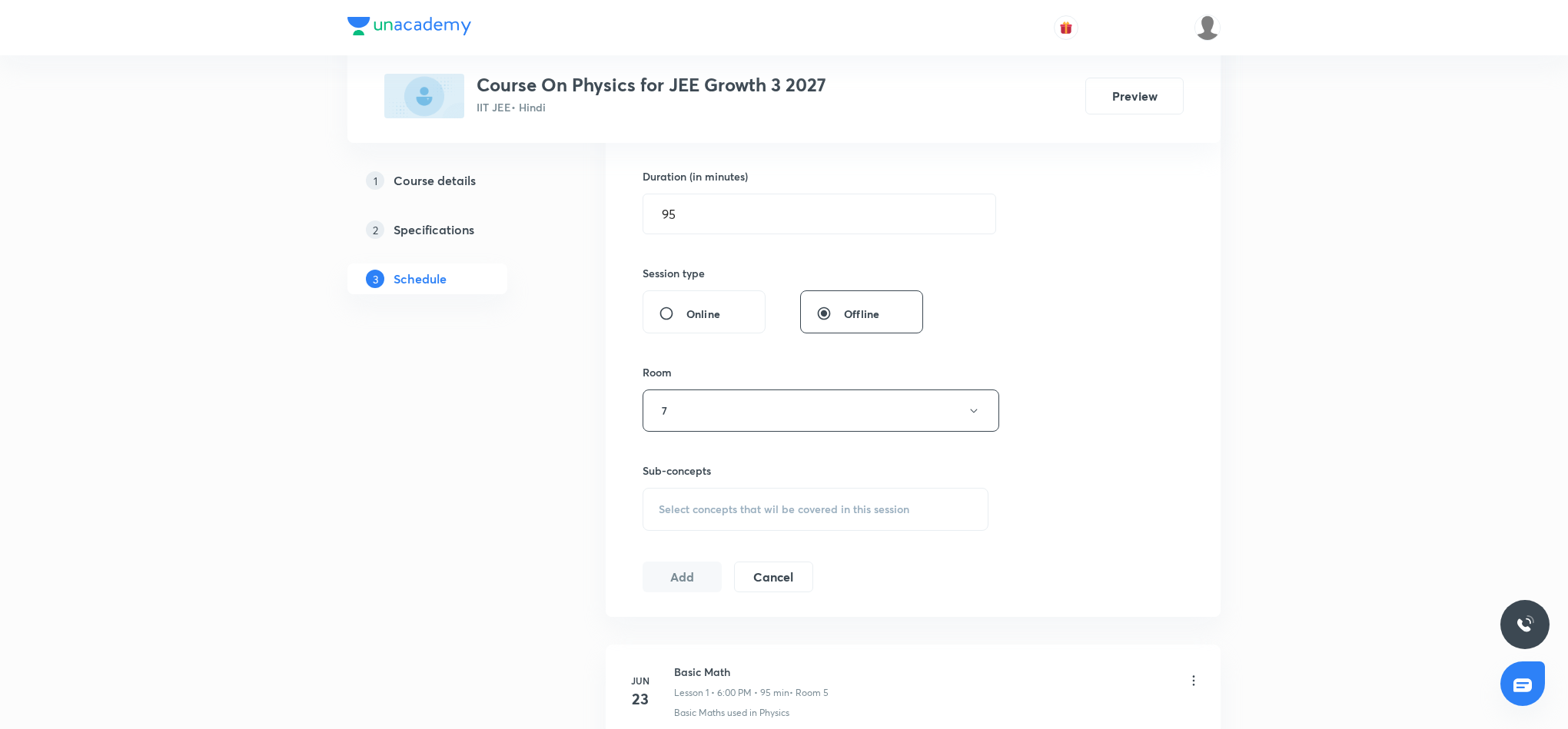
click at [801, 507] on span "Select concepts that wil be covered in this session" at bounding box center [784, 509] width 250 height 12
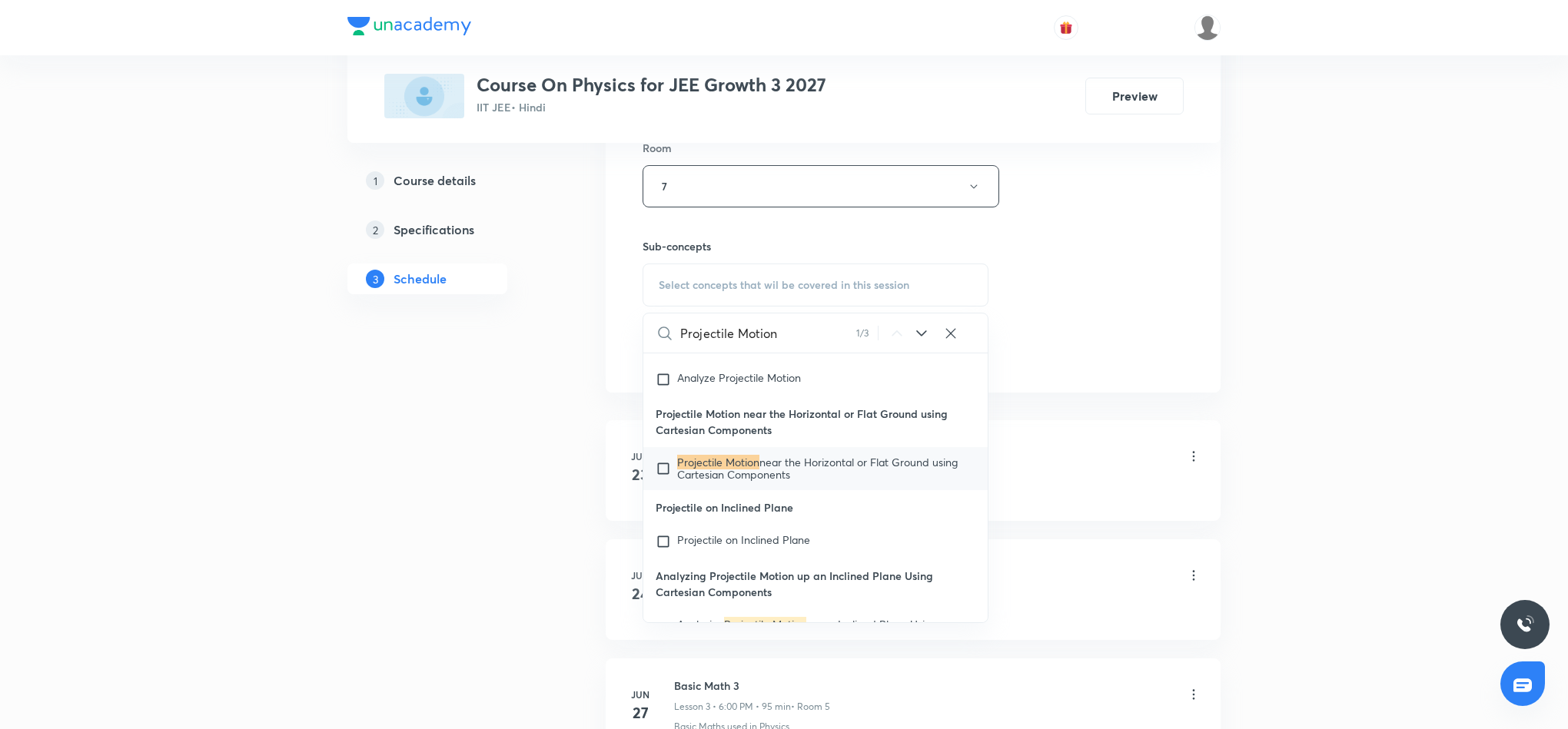
scroll to position [692, 0]
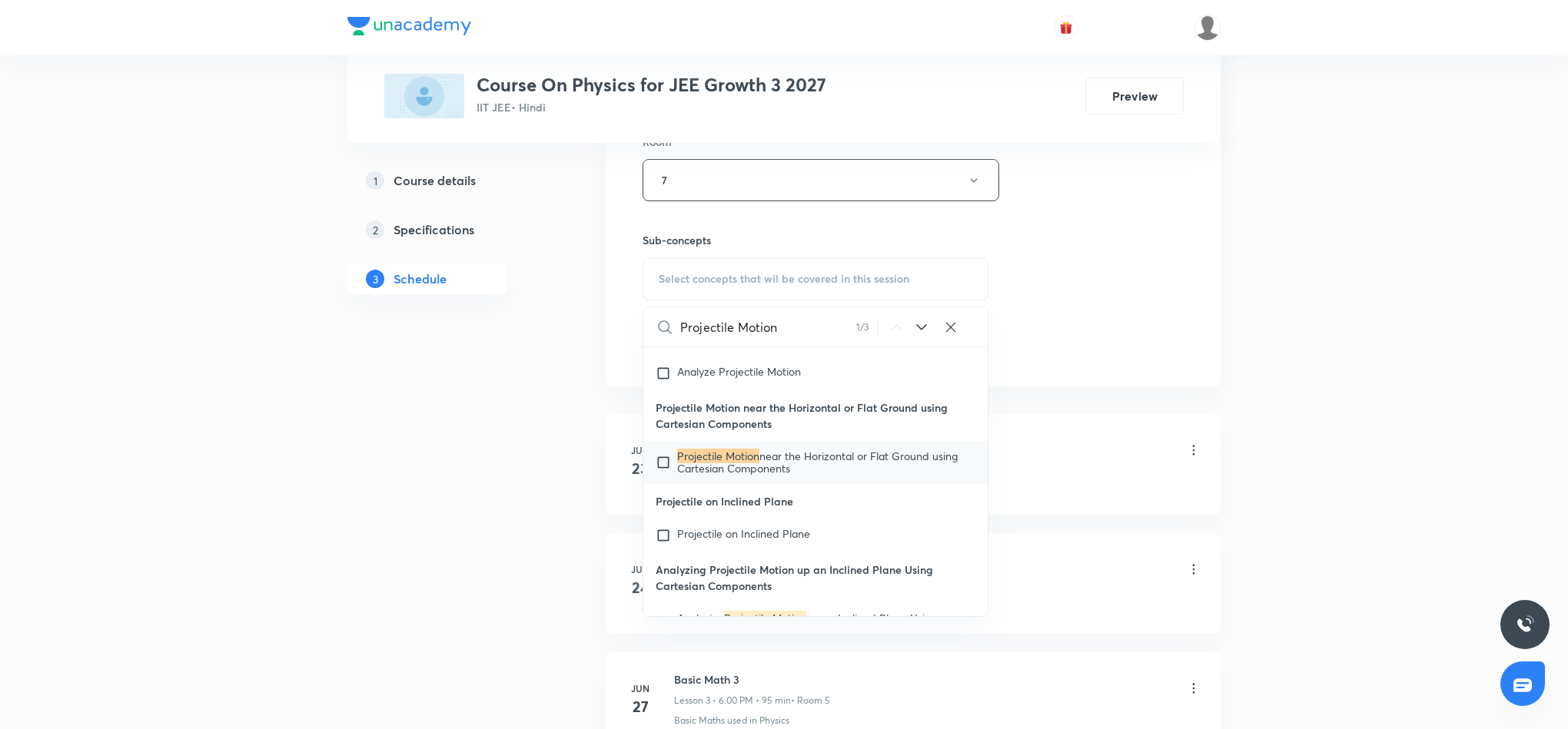
type input "Projectile Motion"
click at [702, 476] on span "near the Horizontal or Flat Ground using Cartesian Components" at bounding box center [818, 463] width 281 height 27
checkbox input "true"
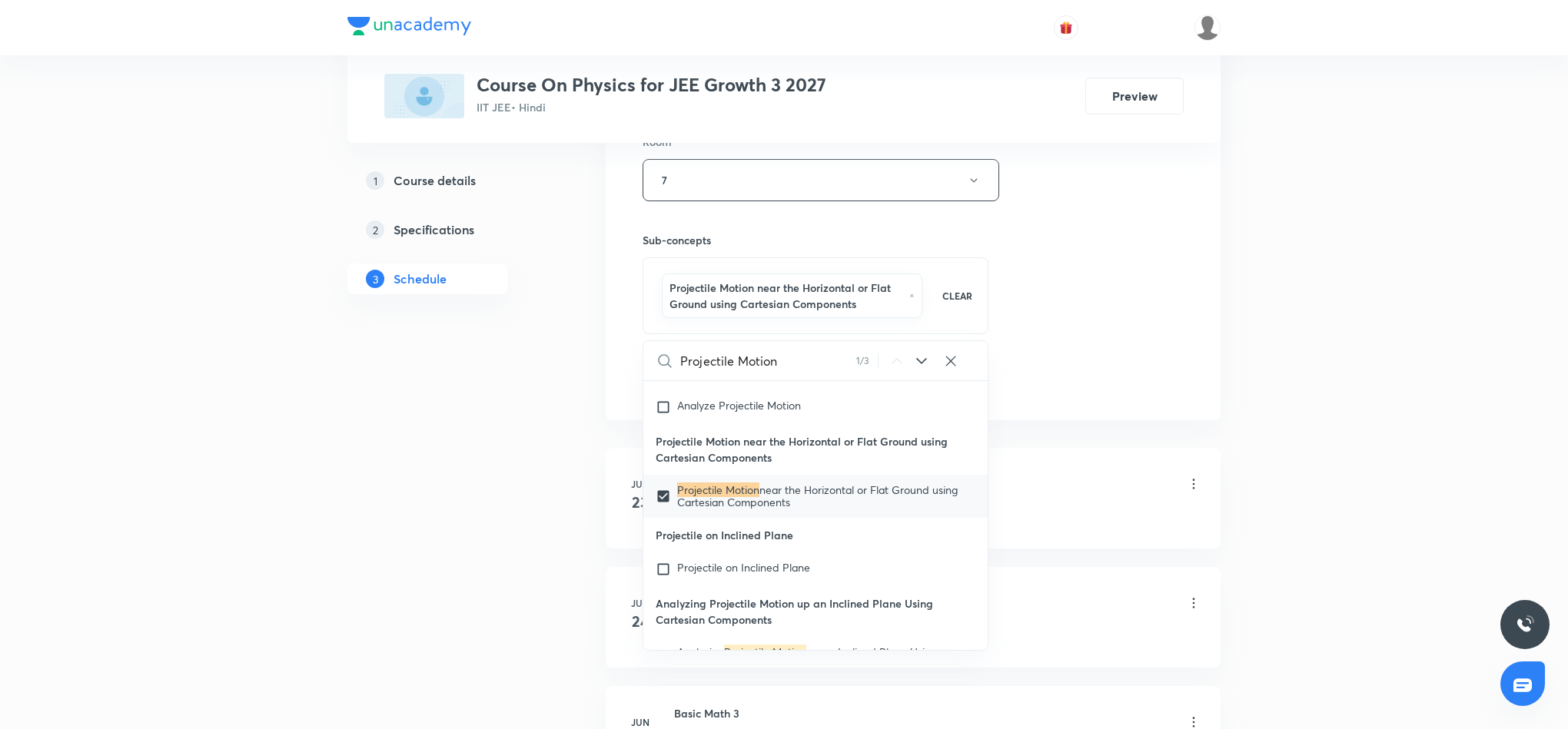
click at [1139, 294] on div "Session 23 Live class Session title 19/99 Projectile Motion 3 ​ Schedule for Se…" at bounding box center [913, 18] width 542 height 755
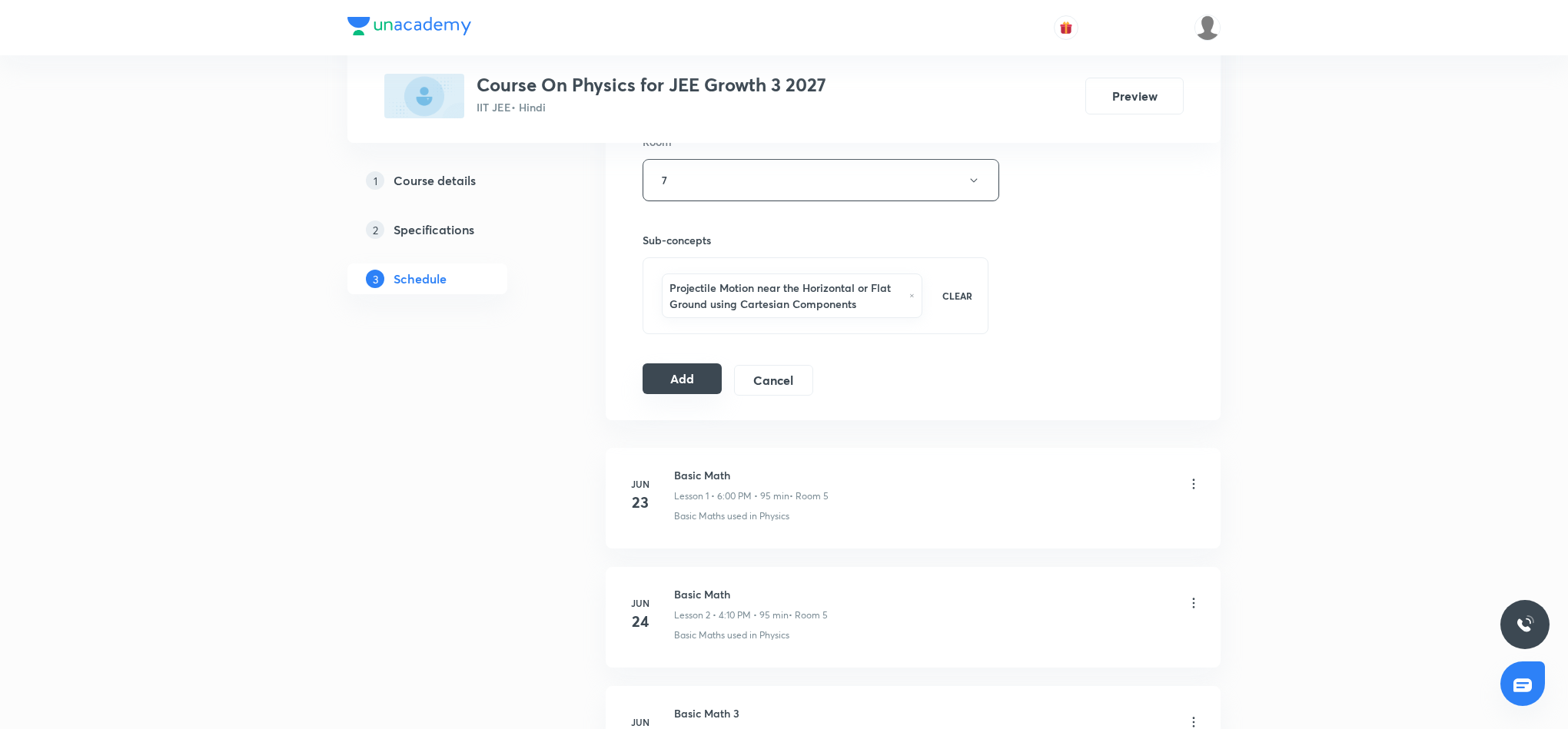
click at [688, 388] on button "Add" at bounding box center [682, 379] width 79 height 31
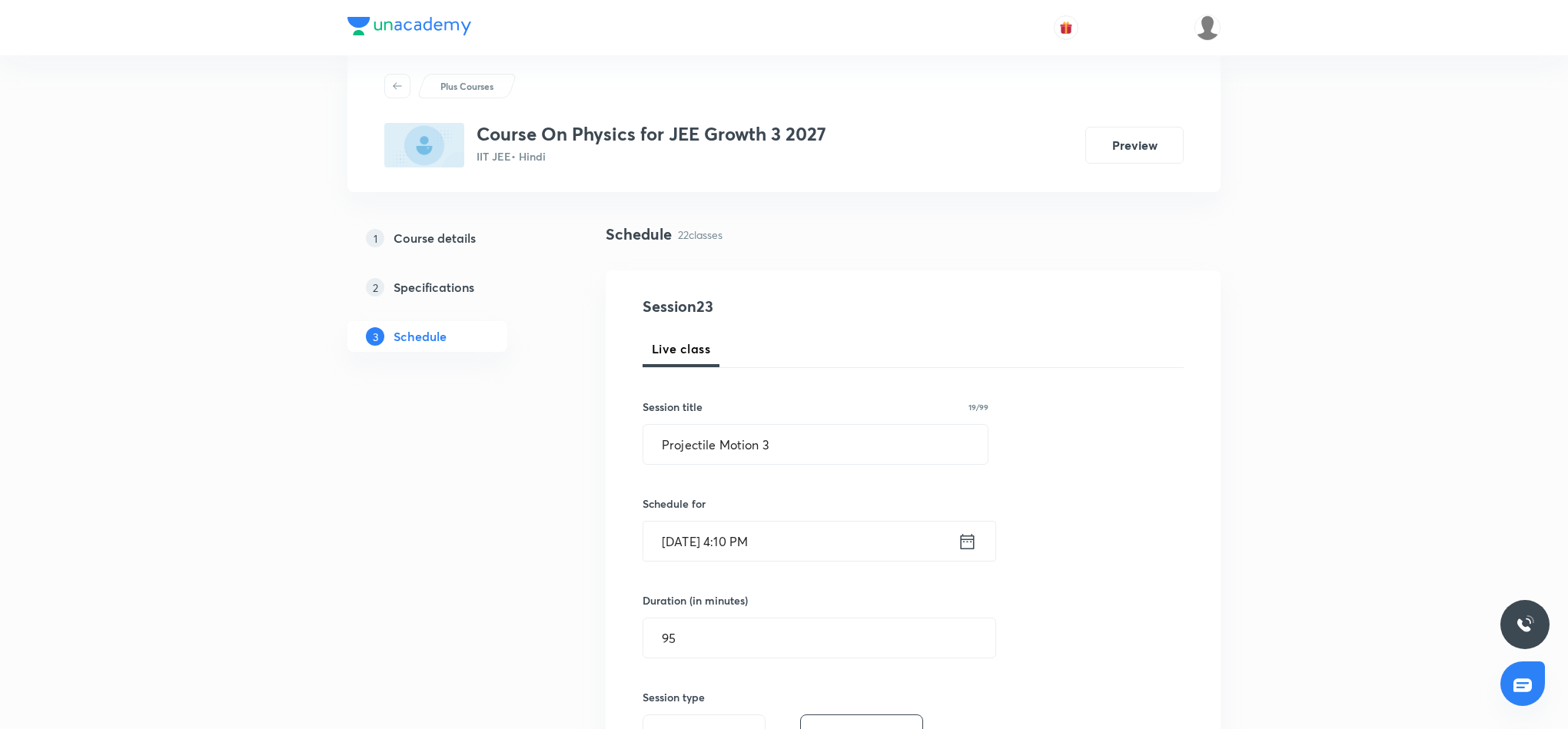
scroll to position [0, 0]
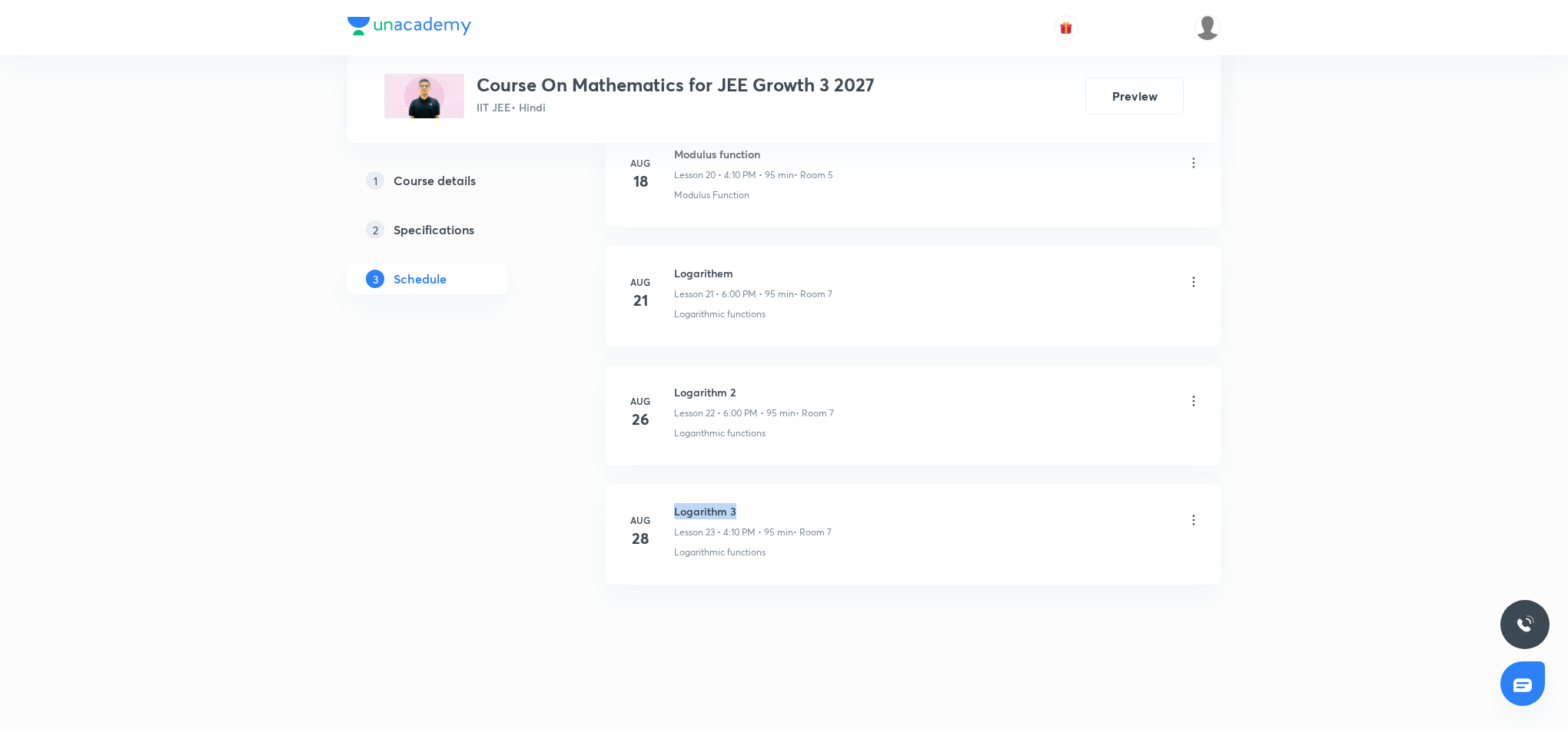
drag, startPoint x: 674, startPoint y: 513, endPoint x: 750, endPoint y: 505, distance: 76.4
click at [750, 505] on h6 "Logarithm 3" at bounding box center [753, 511] width 158 height 16
copy h6 "Logarithm 3"
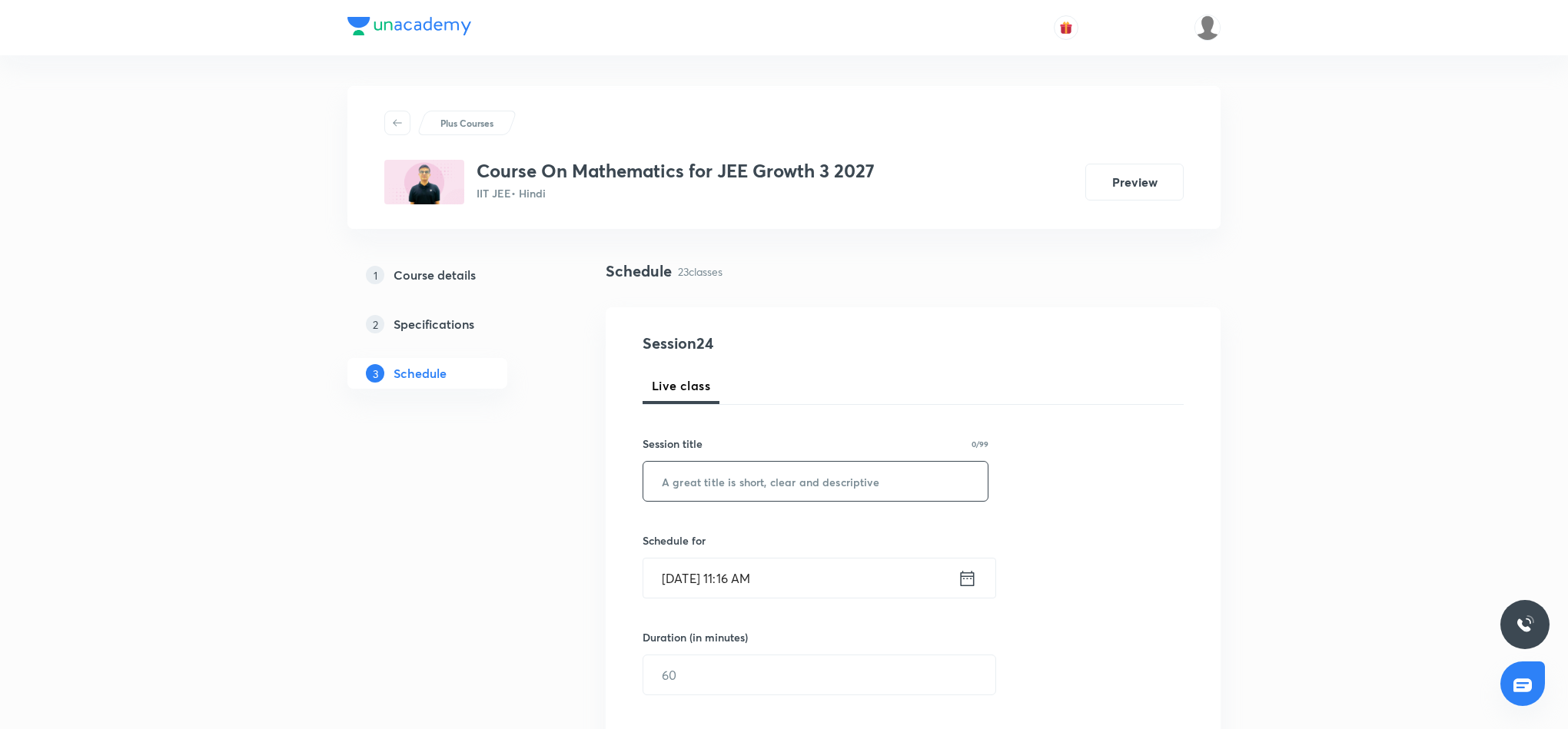
click at [843, 483] on input "text" at bounding box center [816, 481] width 345 height 39
paste input "Logarithm 3"
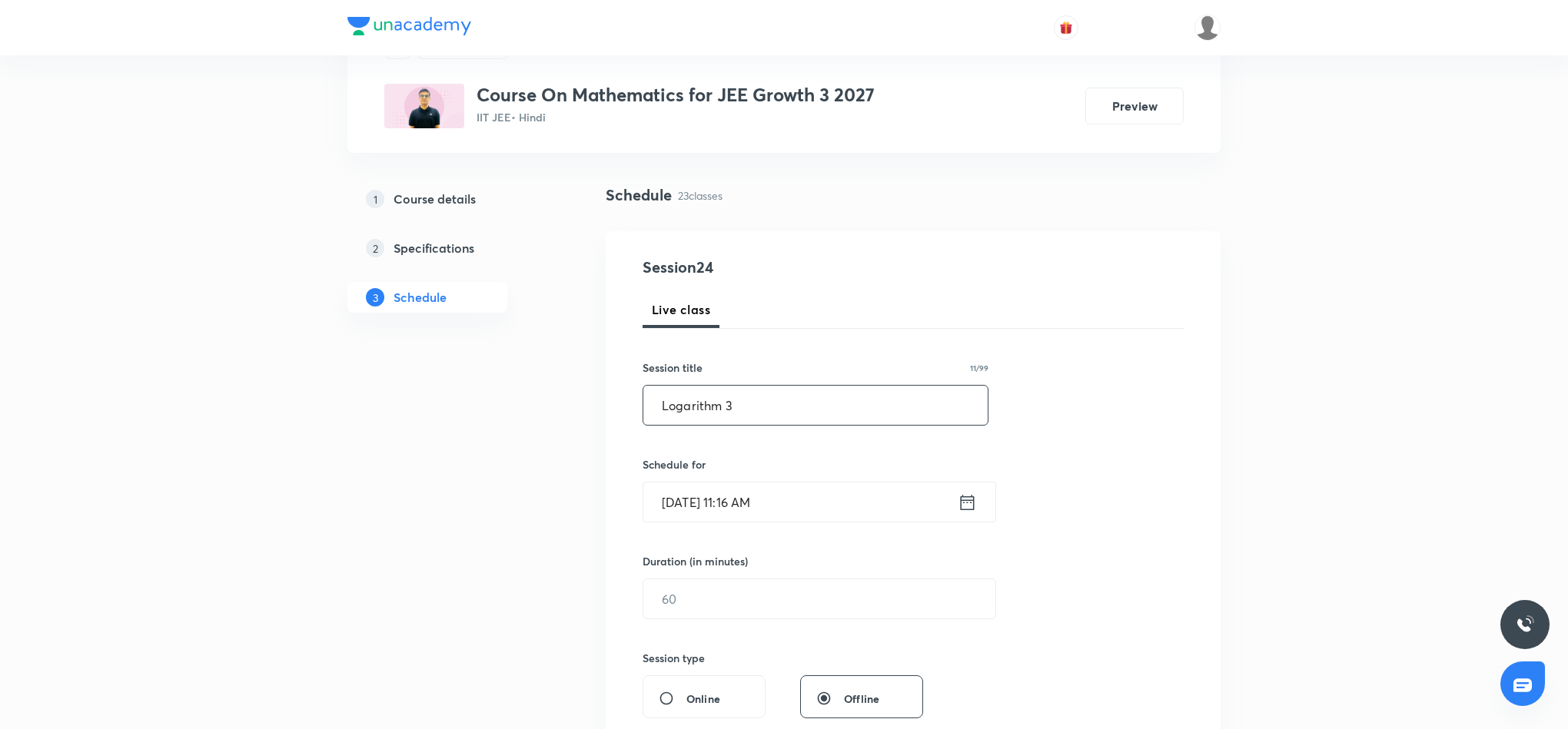
scroll to position [115, 0]
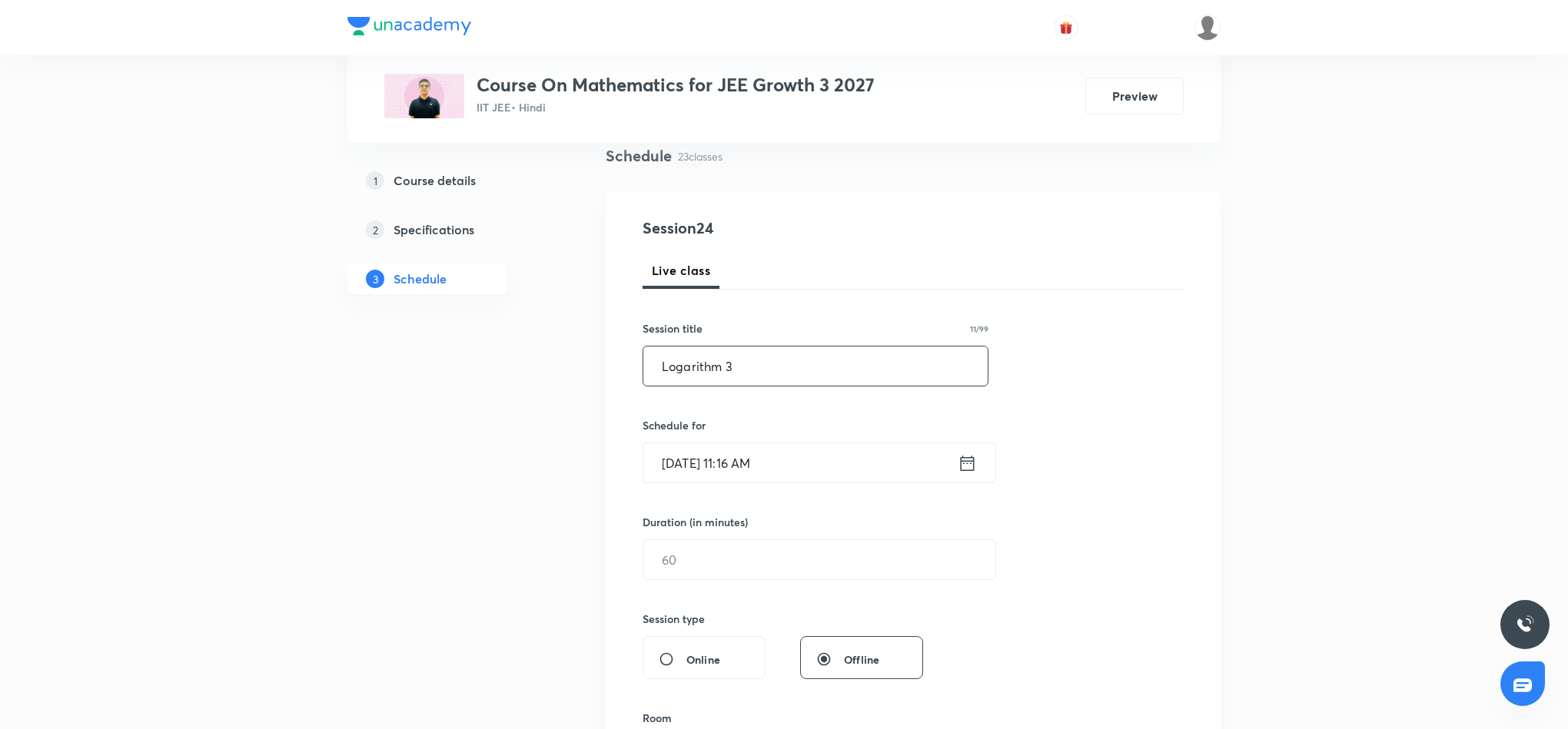
type input "Logarithm 3"
click at [964, 457] on icon at bounding box center [967, 463] width 20 height 21
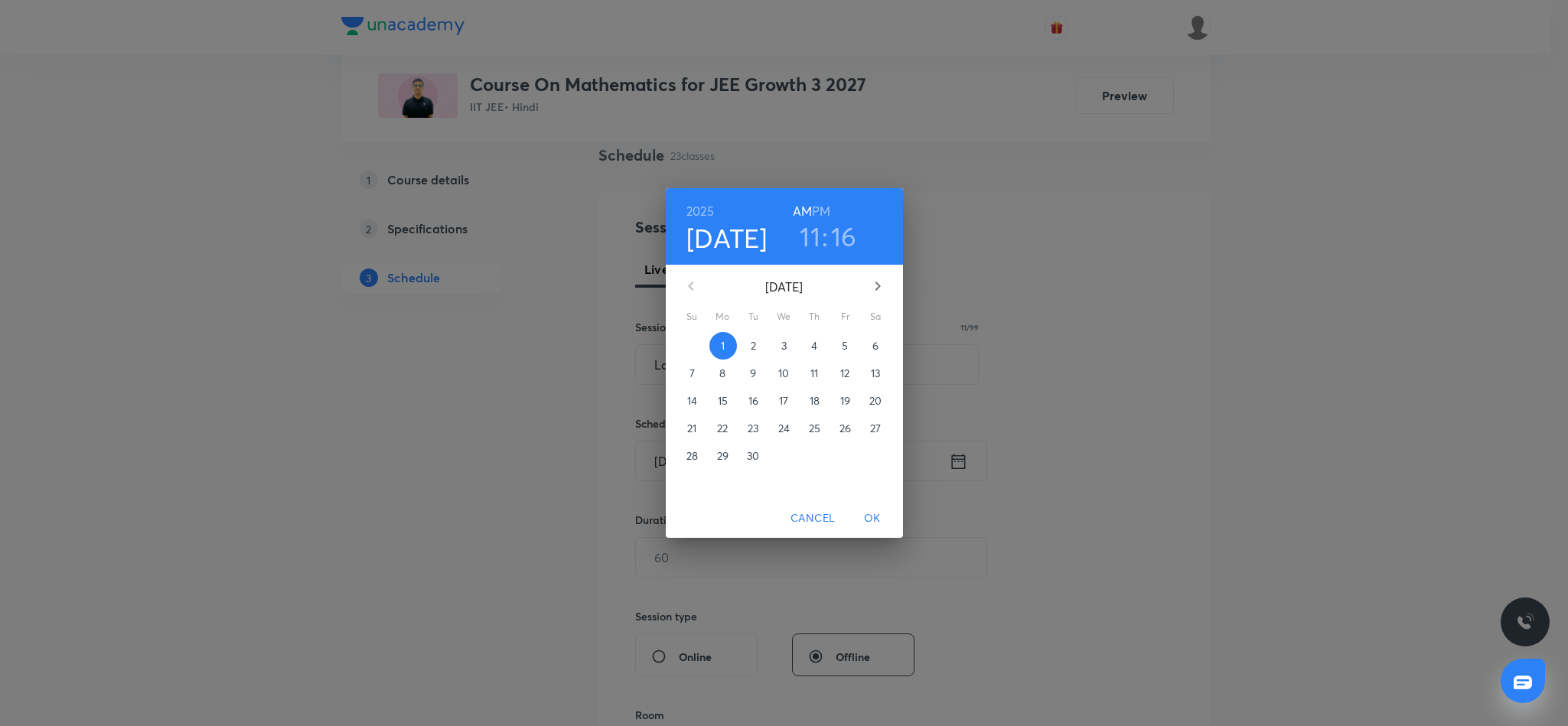
click at [822, 207] on h6 "PM" at bounding box center [821, 210] width 19 height 21
click at [814, 243] on h3 "11" at bounding box center [809, 237] width 20 height 32
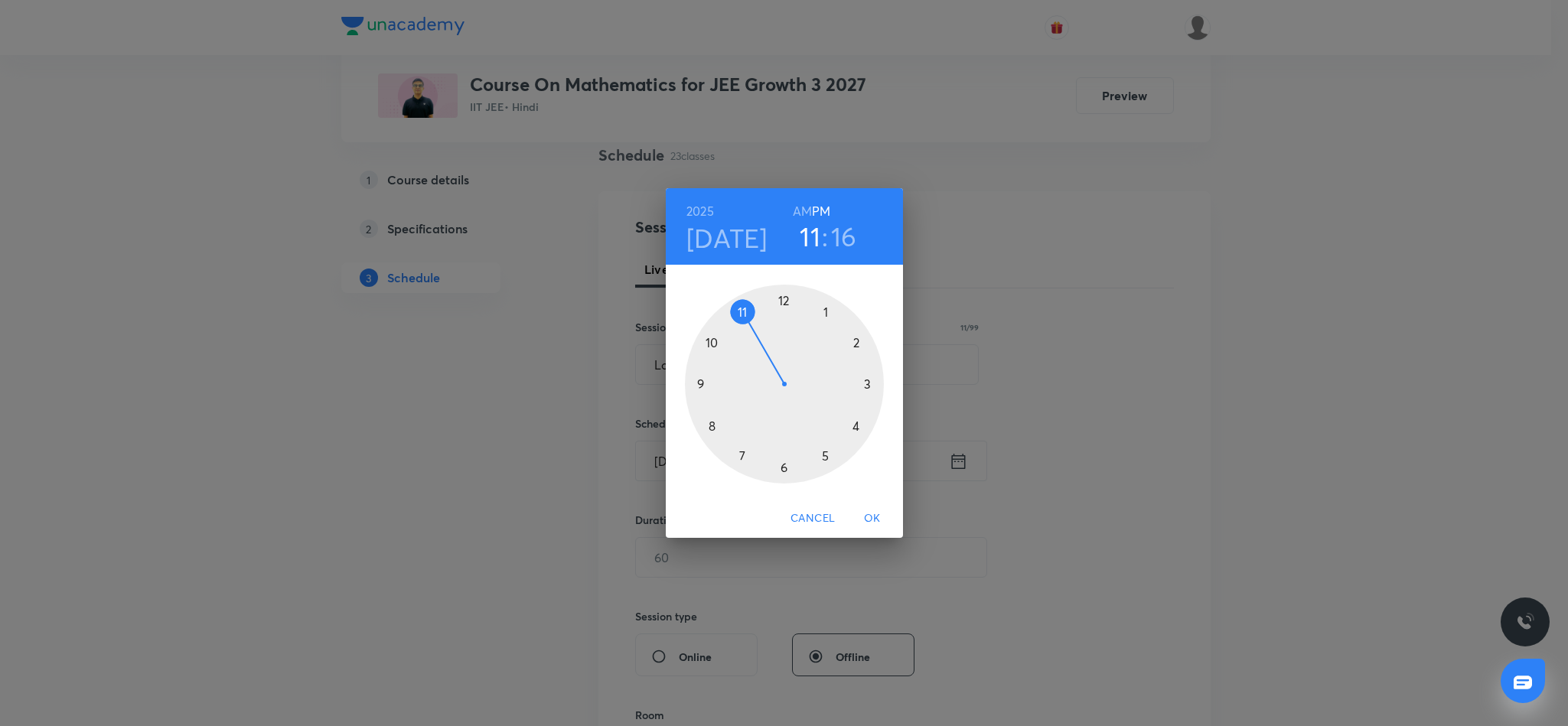
click at [781, 467] on div at bounding box center [783, 384] width 199 height 199
click at [785, 297] on div at bounding box center [783, 384] width 199 height 199
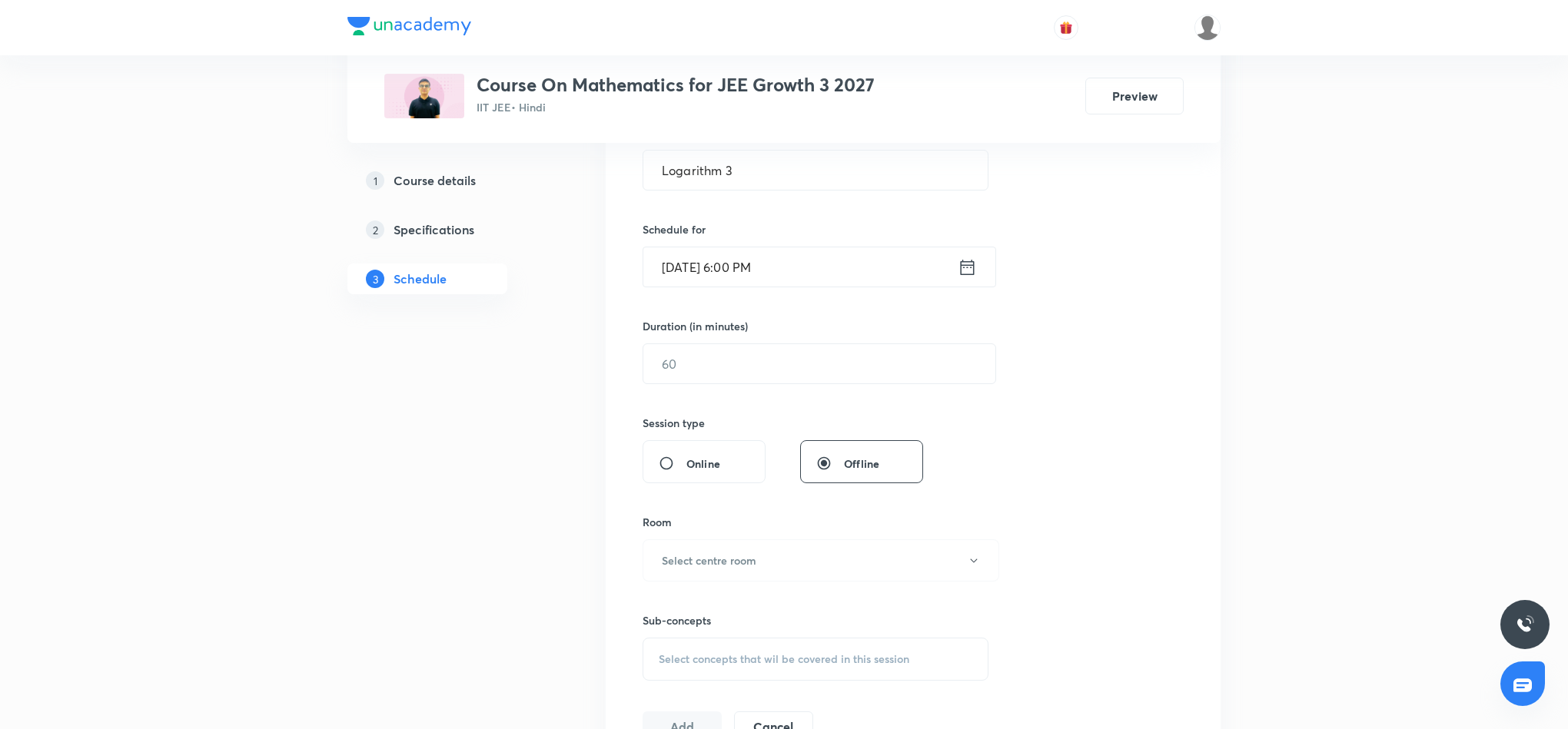
scroll to position [346, 0]
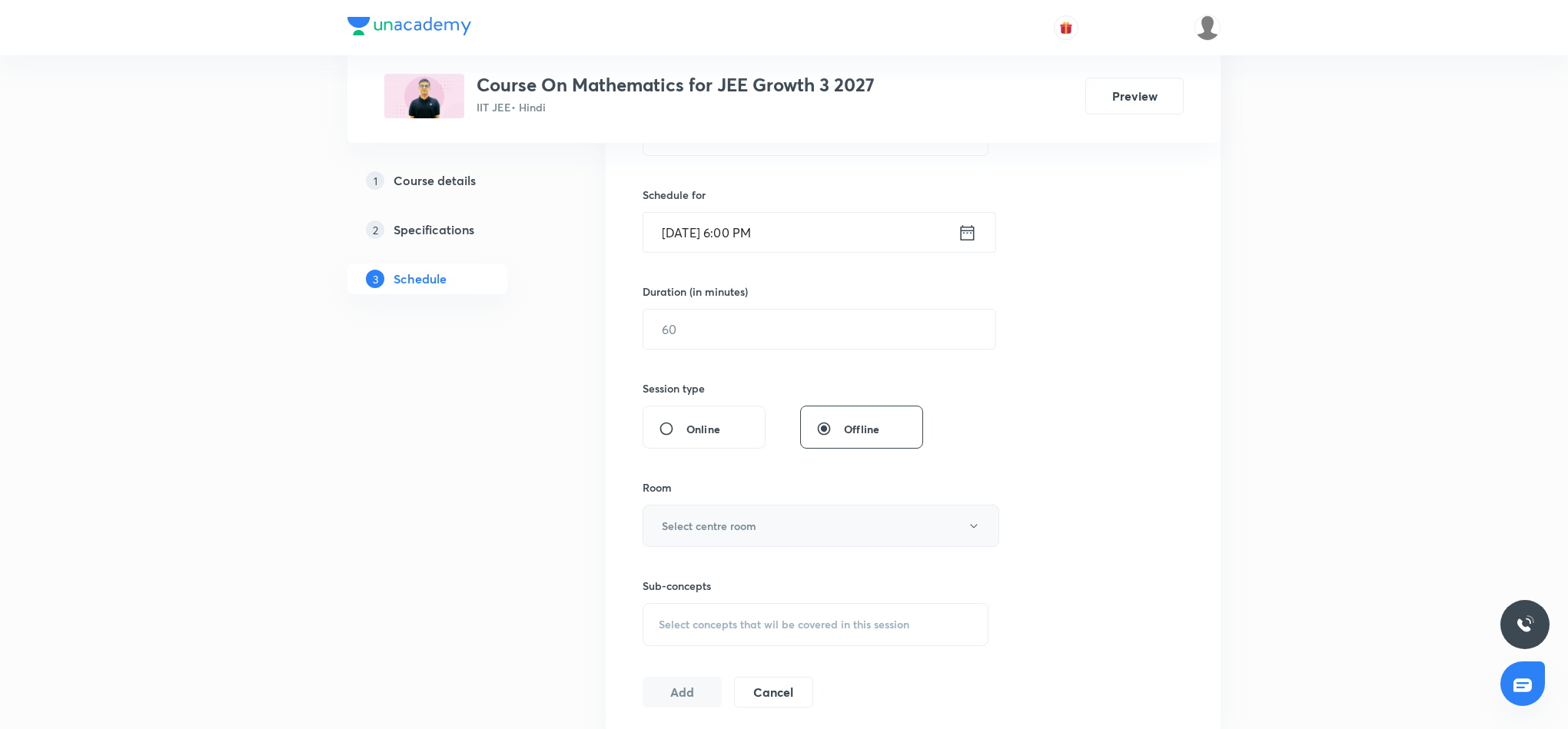
click at [810, 522] on button "Select centre room" at bounding box center [821, 526] width 357 height 42
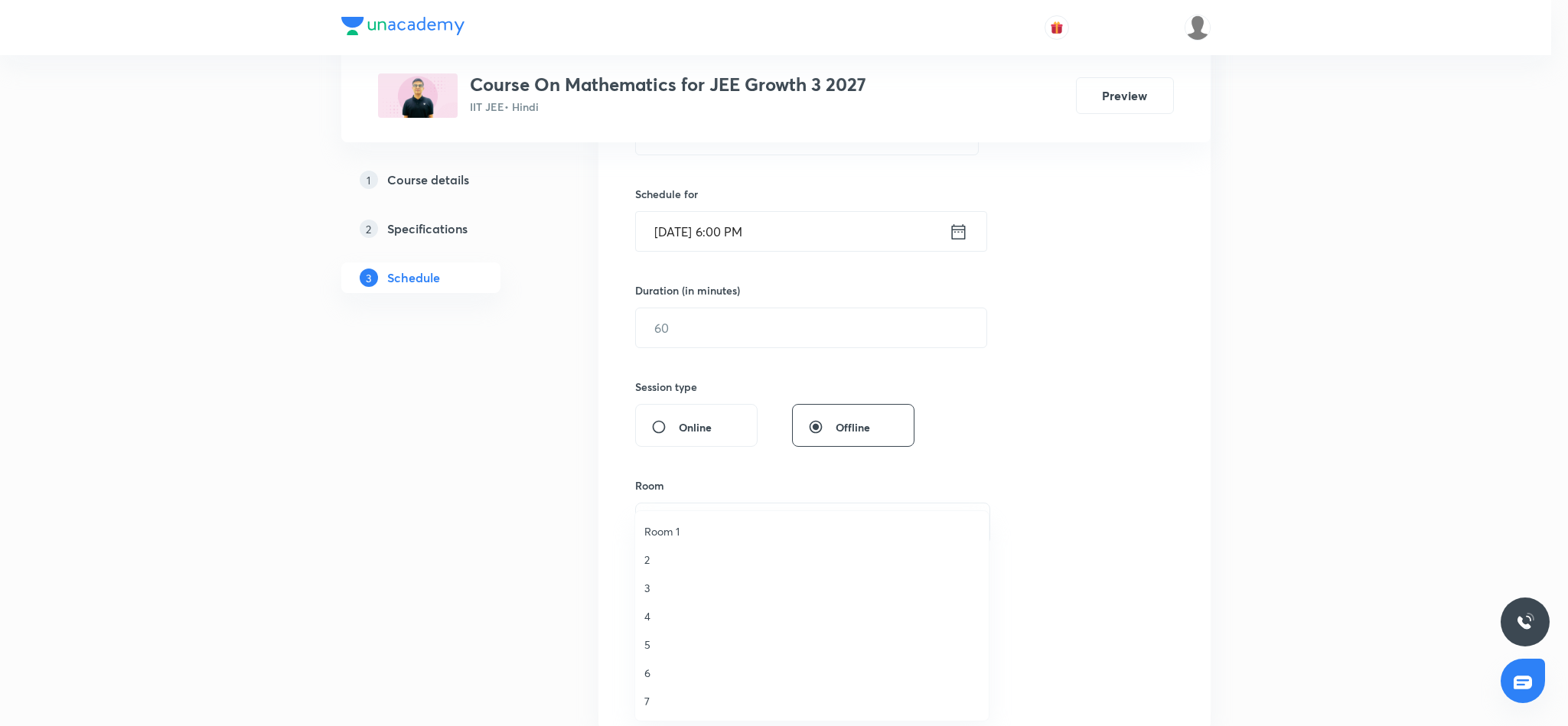
click at [647, 698] on span "7" at bounding box center [811, 701] width 335 height 16
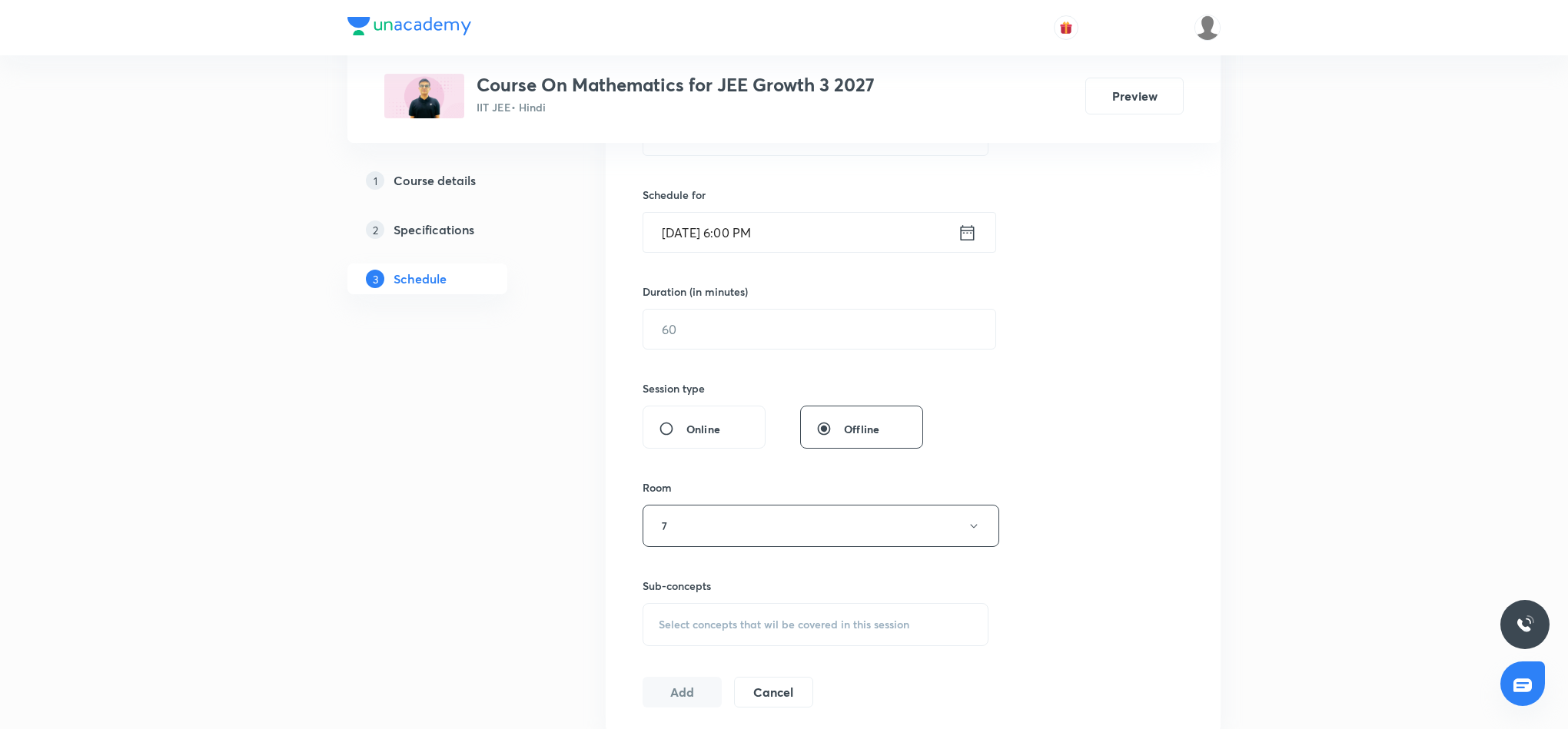
drag, startPoint x: 818, startPoint y: 637, endPoint x: 822, endPoint y: 625, distance: 12.6
click at [821, 628] on div "Select concepts that wil be covered in this session" at bounding box center [816, 625] width 346 height 43
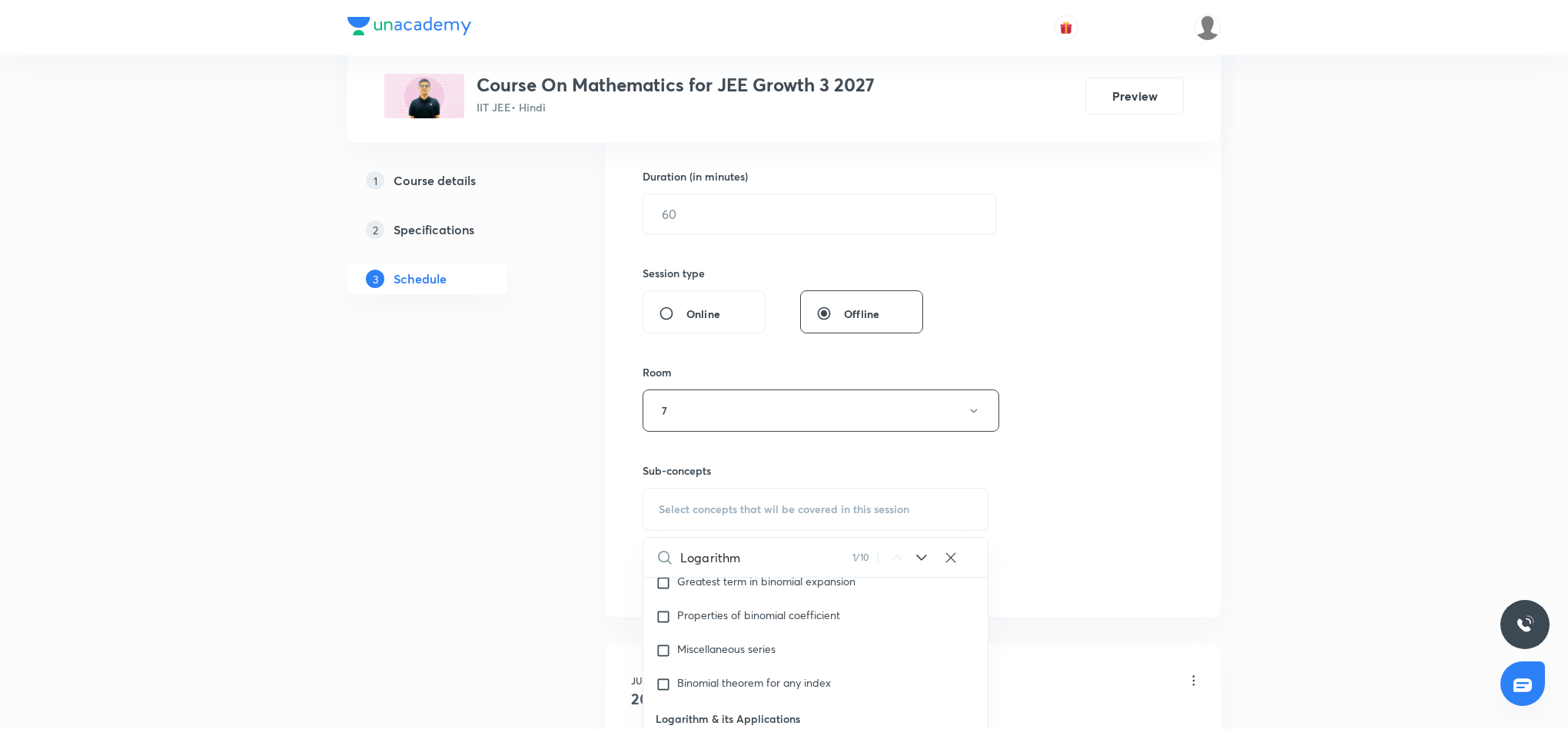
scroll to position [576, 0]
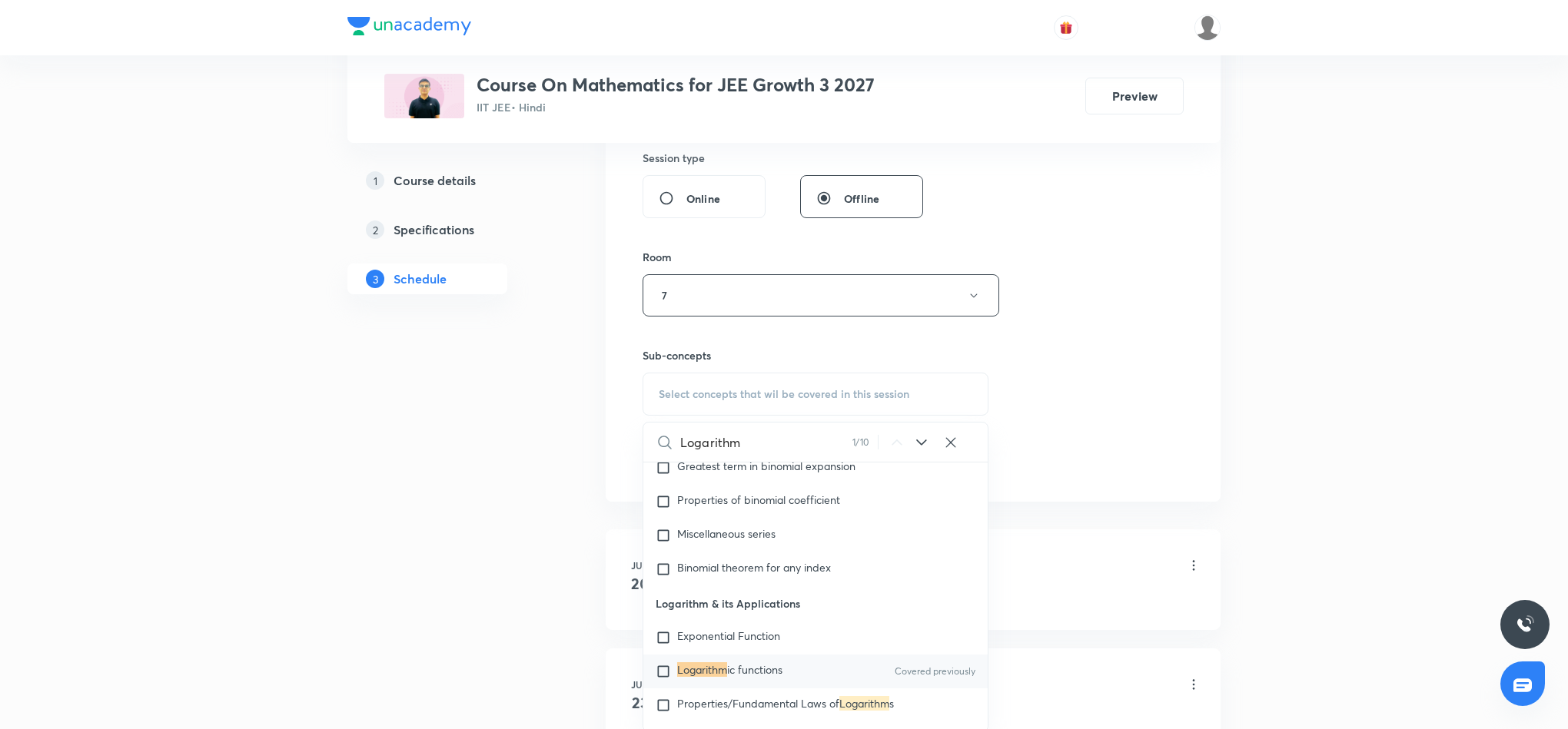
type input "Logarithm"
click at [762, 664] on span "ic functions" at bounding box center [755, 670] width 55 height 14
checkbox input "true"
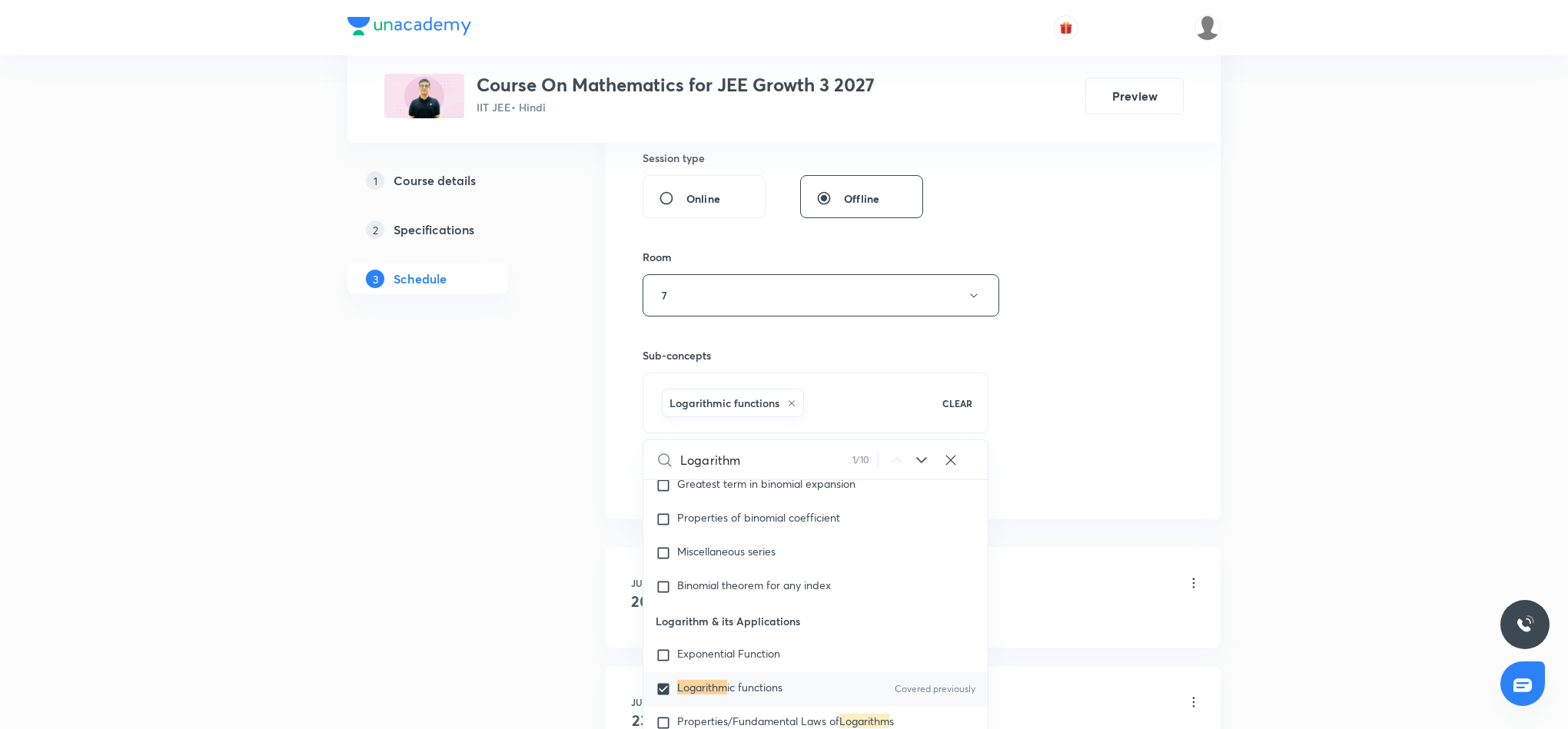
click at [1127, 379] on div "Session 24 Live class Session title 11/99 Logarithm 3 ​ Schedule for Sept 1, 20…" at bounding box center [913, 125] width 542 height 739
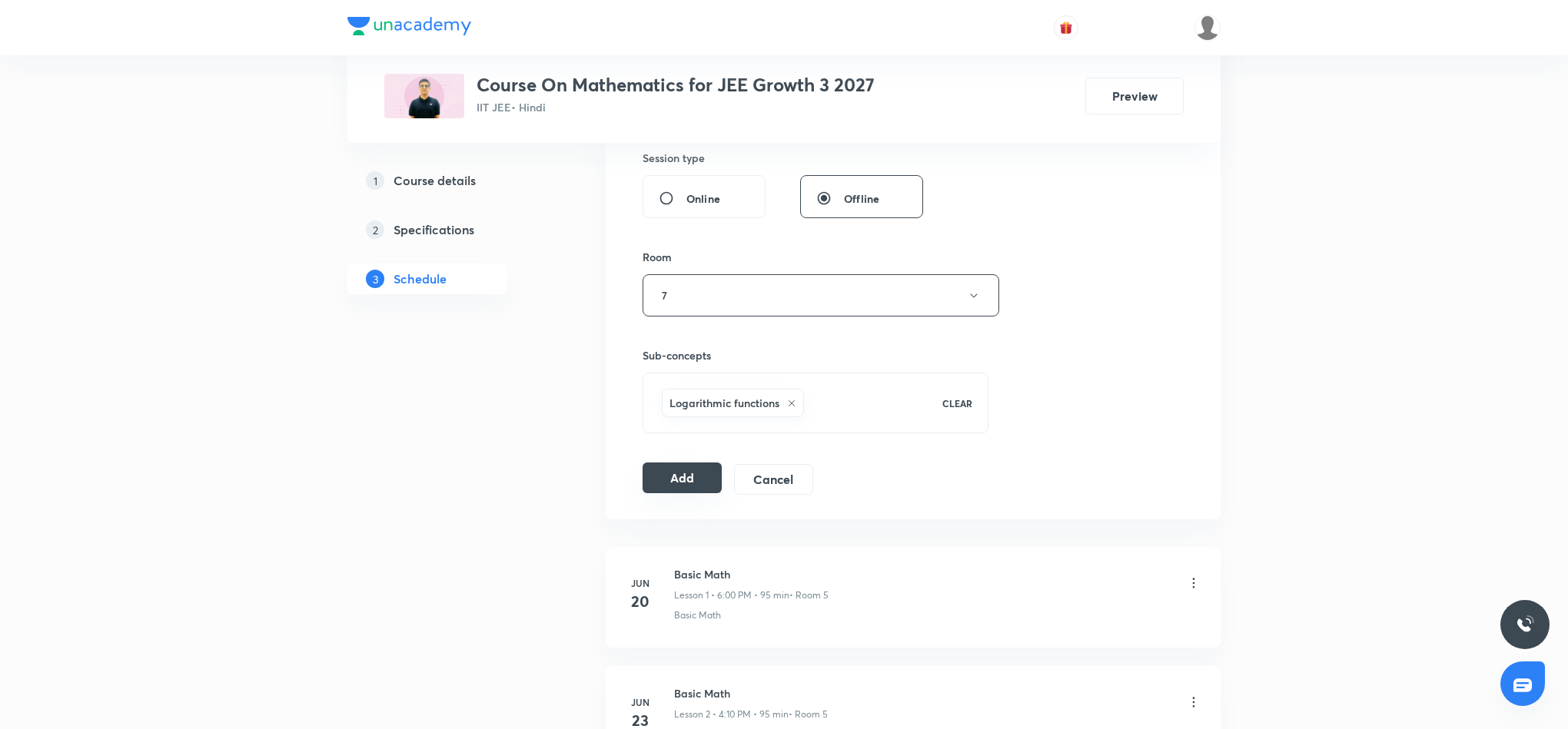
click at [689, 482] on button "Add" at bounding box center [682, 478] width 79 height 31
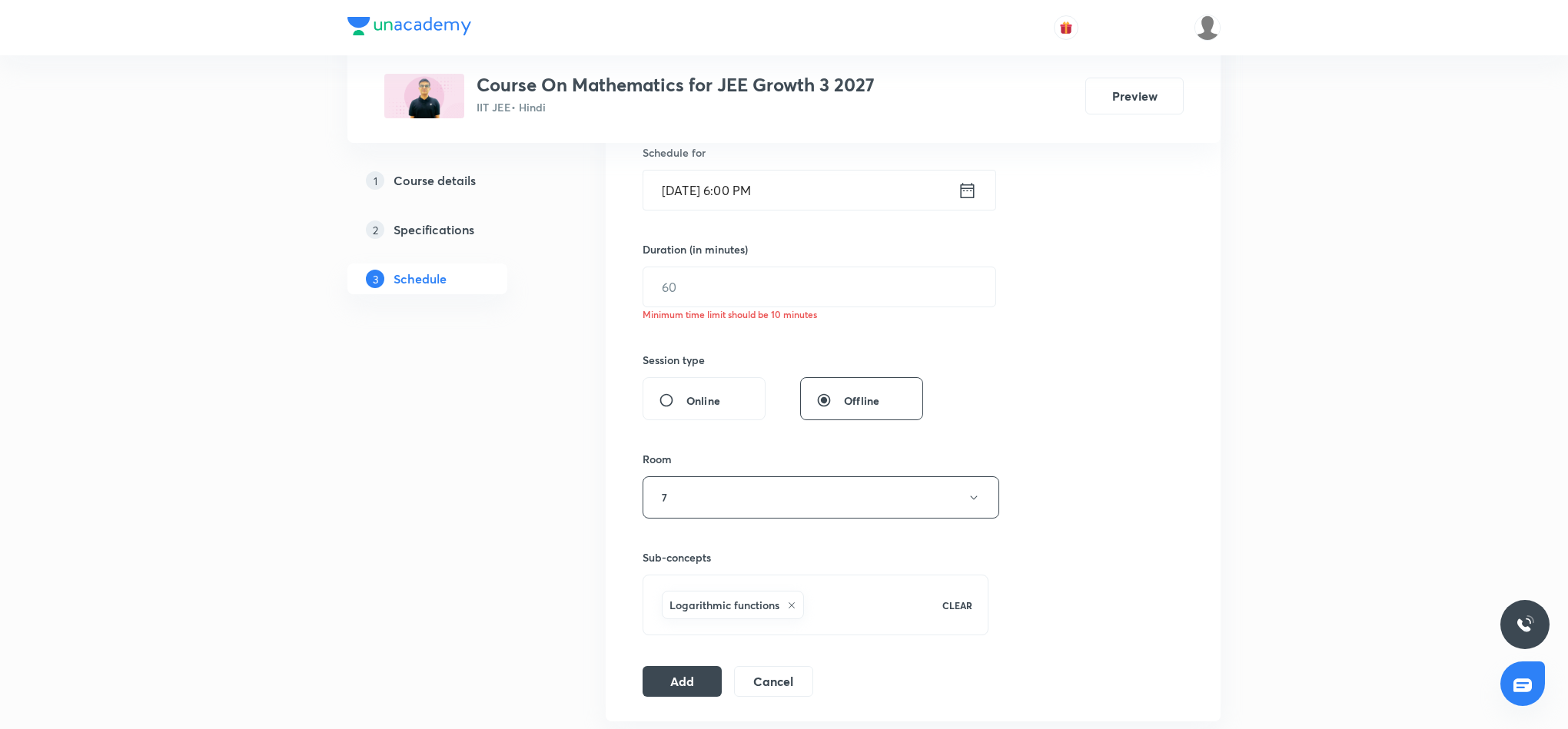
scroll to position [346, 0]
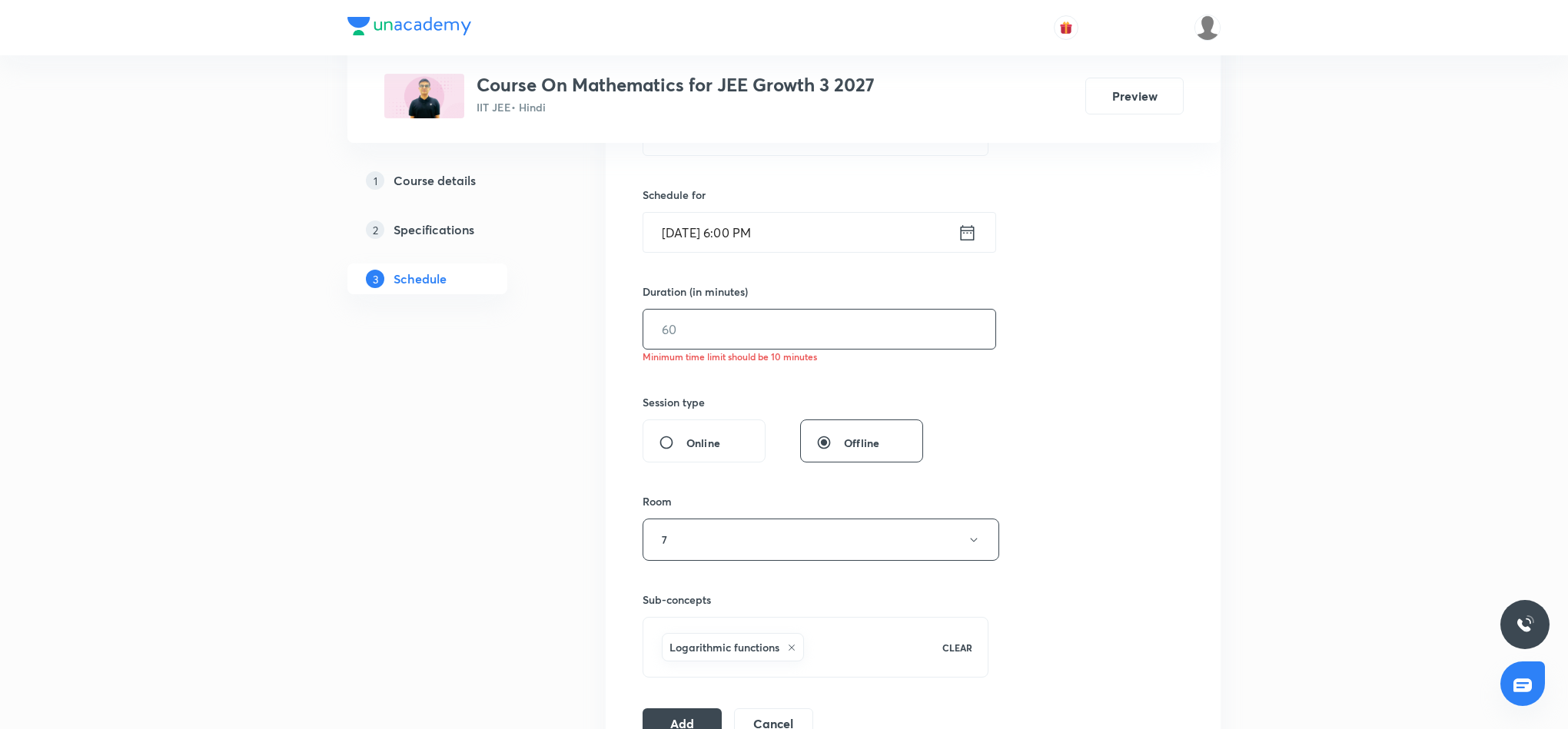
click at [729, 328] on input "text" at bounding box center [819, 329] width 352 height 39
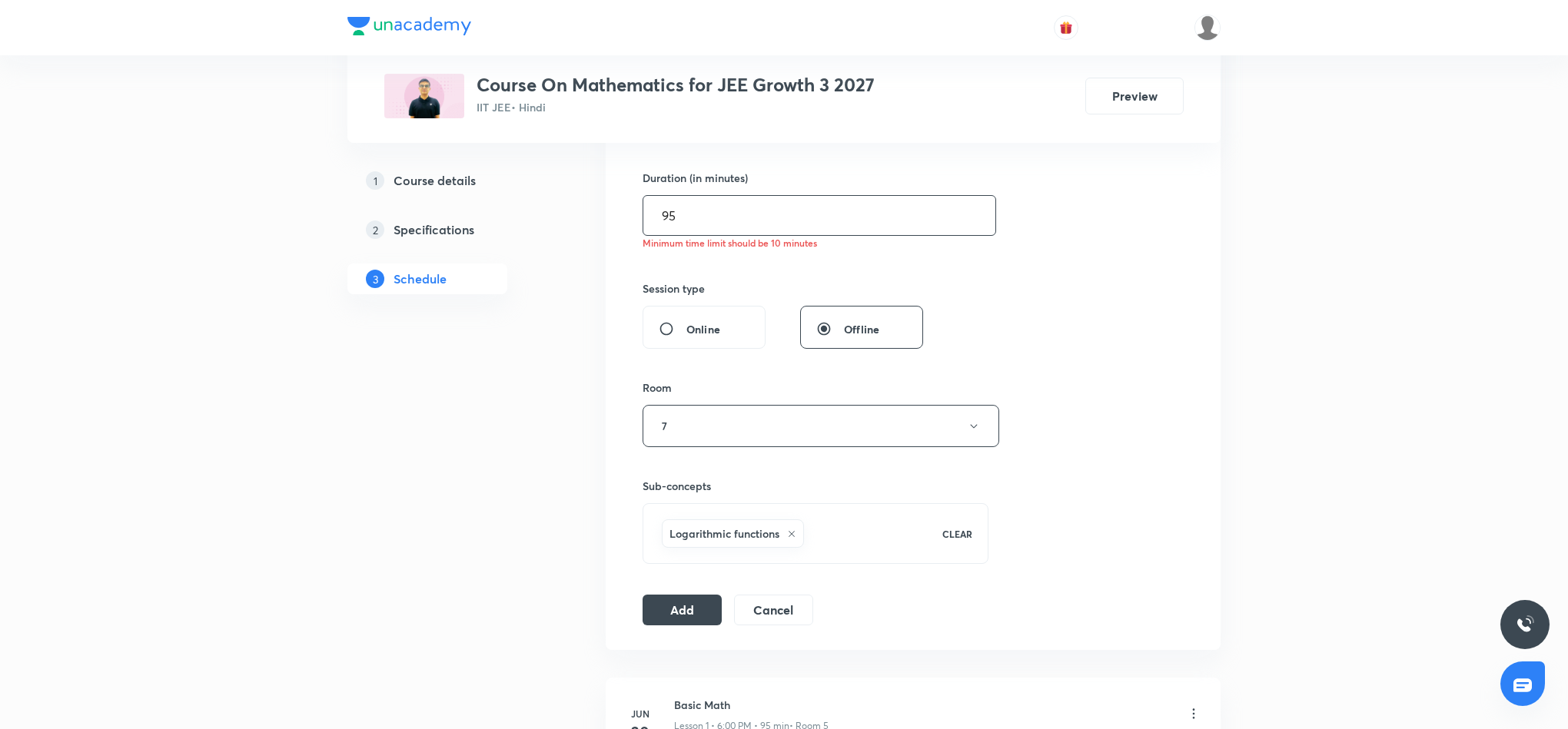
scroll to position [461, 0]
type input "95"
click at [690, 614] on button "Add" at bounding box center [682, 607] width 79 height 31
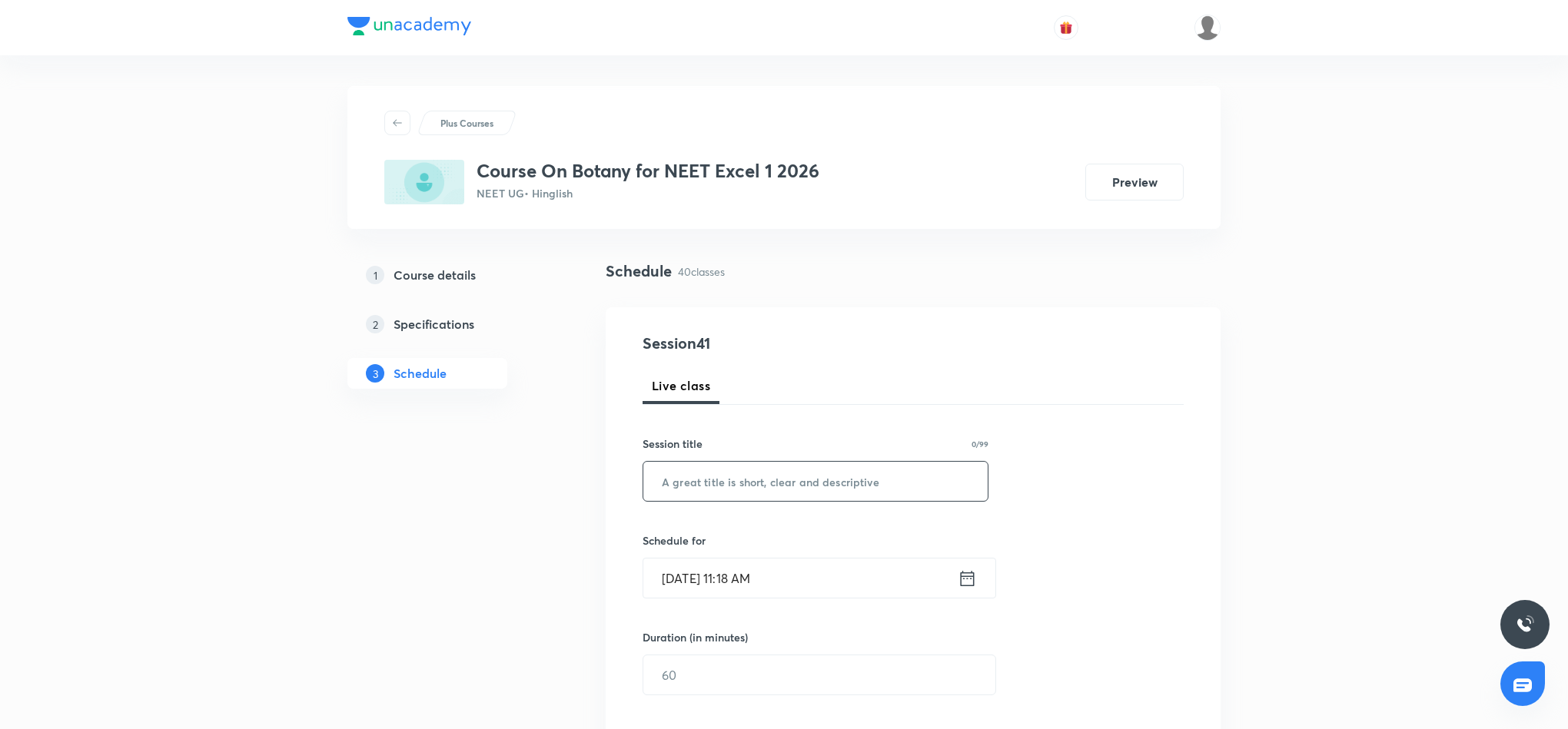
click at [843, 476] on input "text" at bounding box center [816, 481] width 345 height 39
paste input "Molecular basis of inheritance"
type input "Molecular basis of inheritance"
click at [966, 583] on icon at bounding box center [967, 578] width 20 height 21
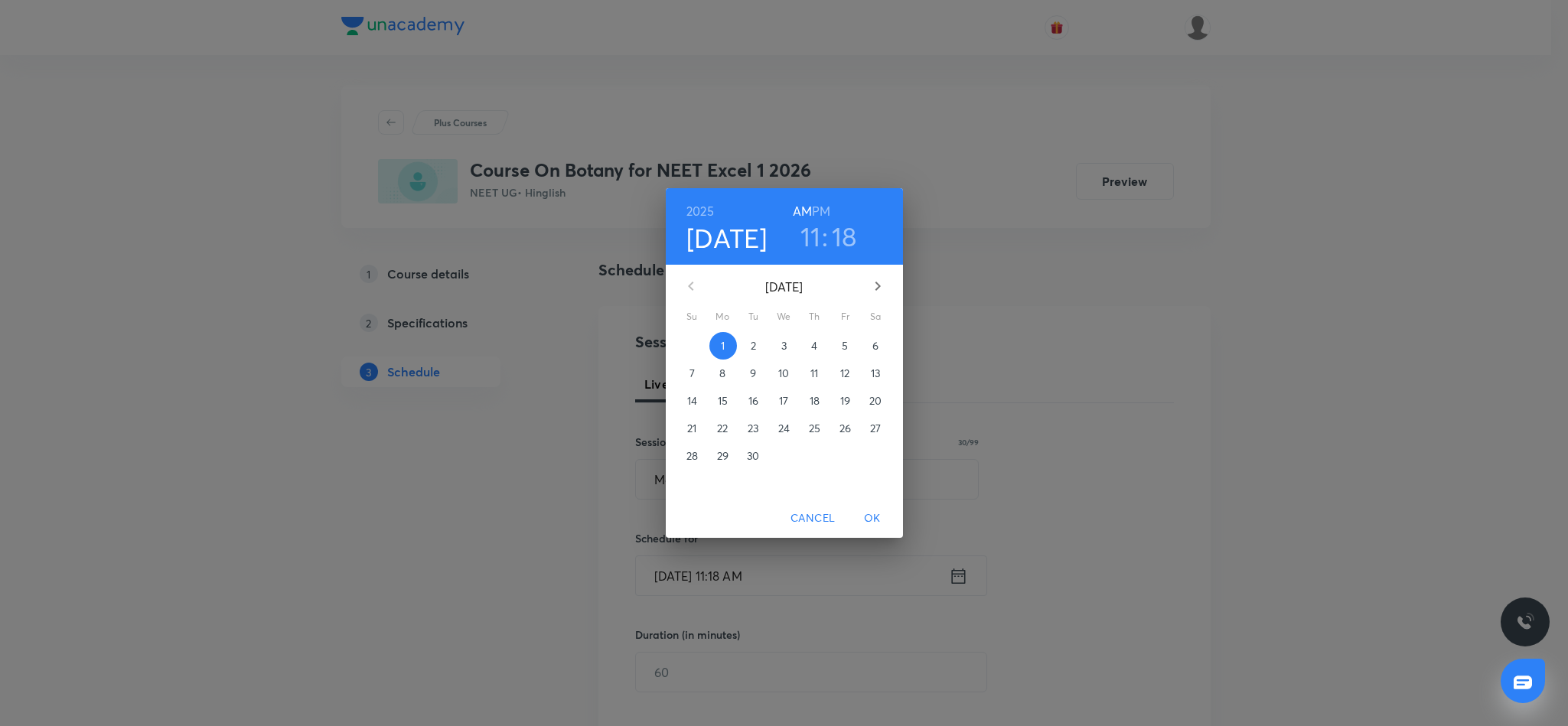
click at [822, 207] on h6 "PM" at bounding box center [821, 210] width 19 height 21
click at [810, 242] on h3 "11" at bounding box center [810, 237] width 20 height 32
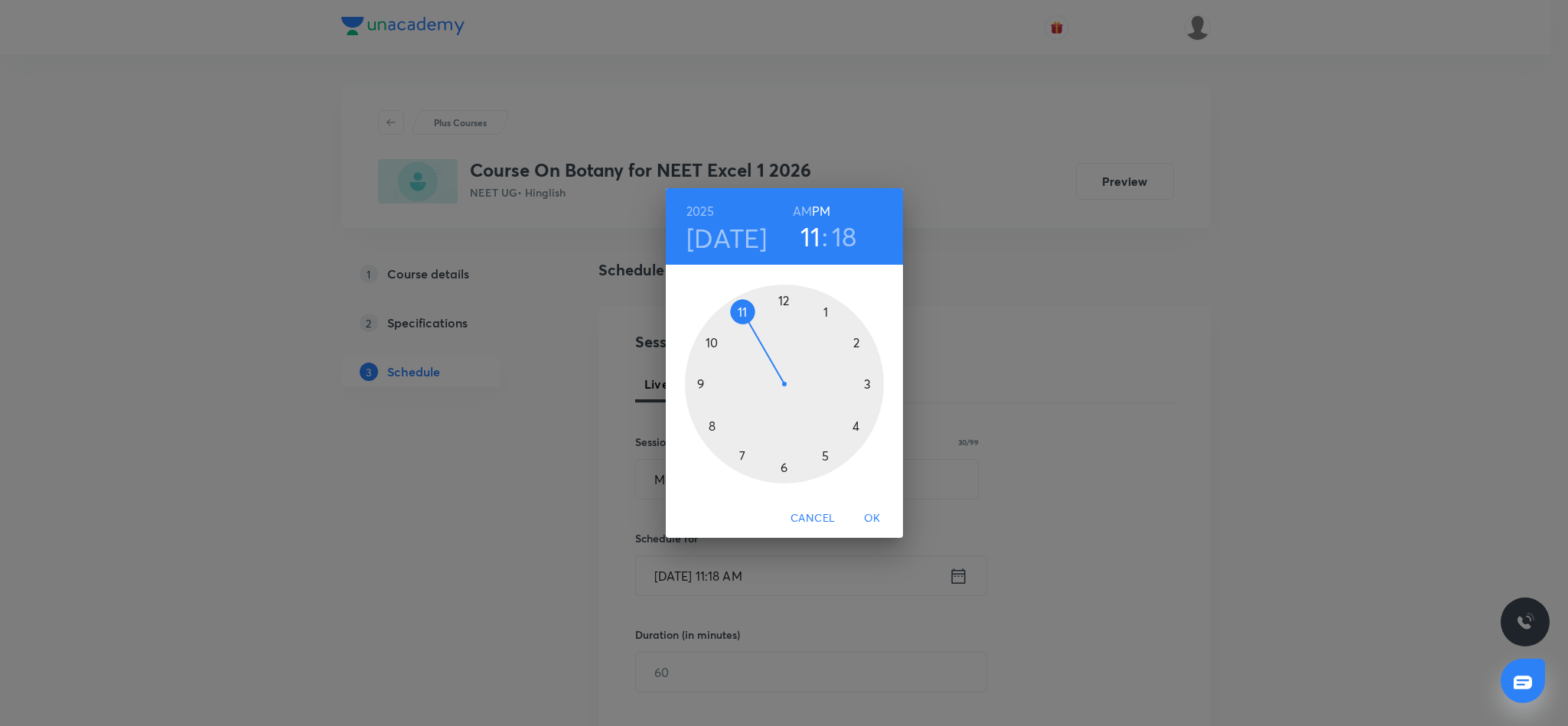
click at [855, 425] on div at bounding box center [783, 384] width 199 height 199
click at [855, 342] on div at bounding box center [783, 384] width 199 height 199
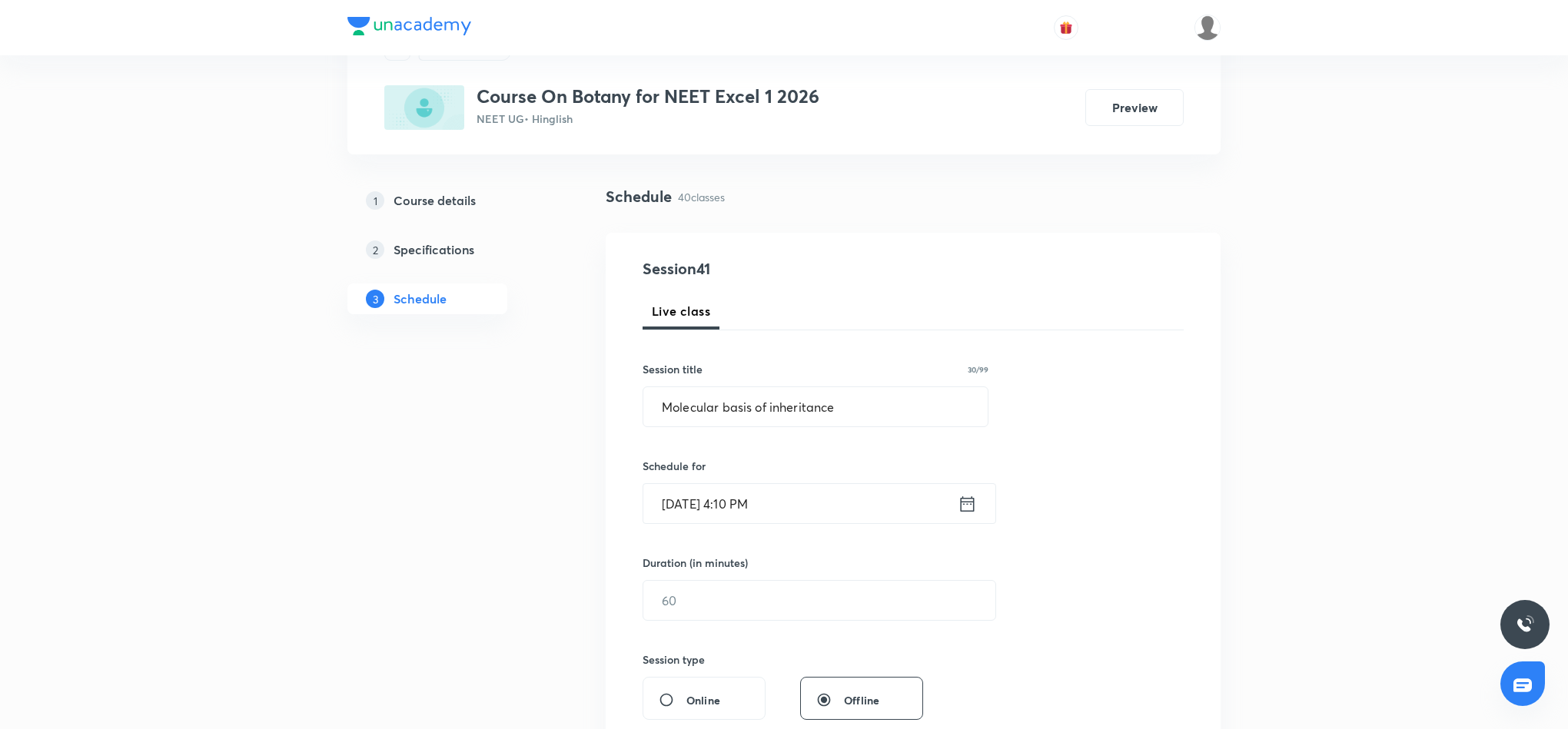
scroll to position [115, 0]
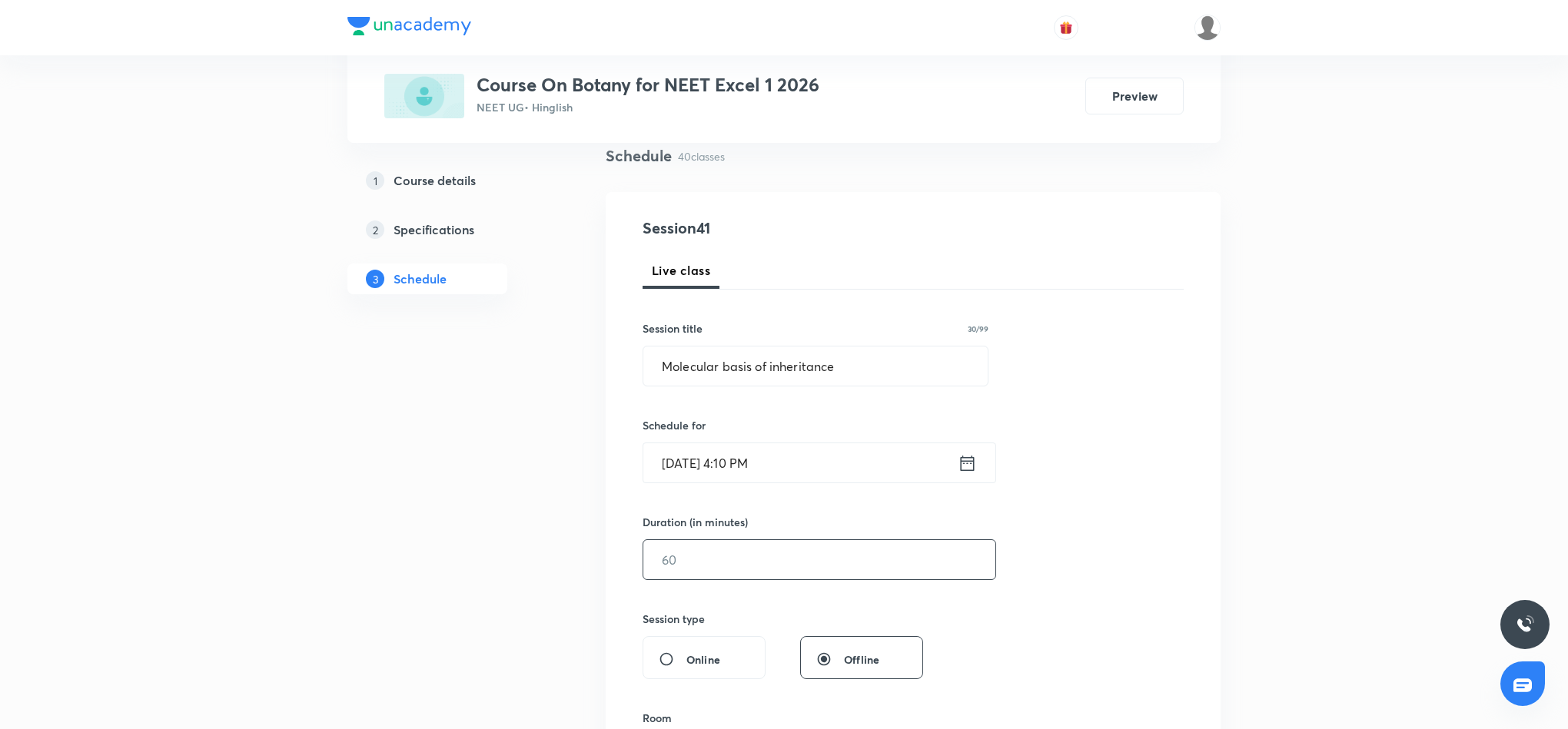
click at [874, 576] on input "text" at bounding box center [819, 560] width 352 height 39
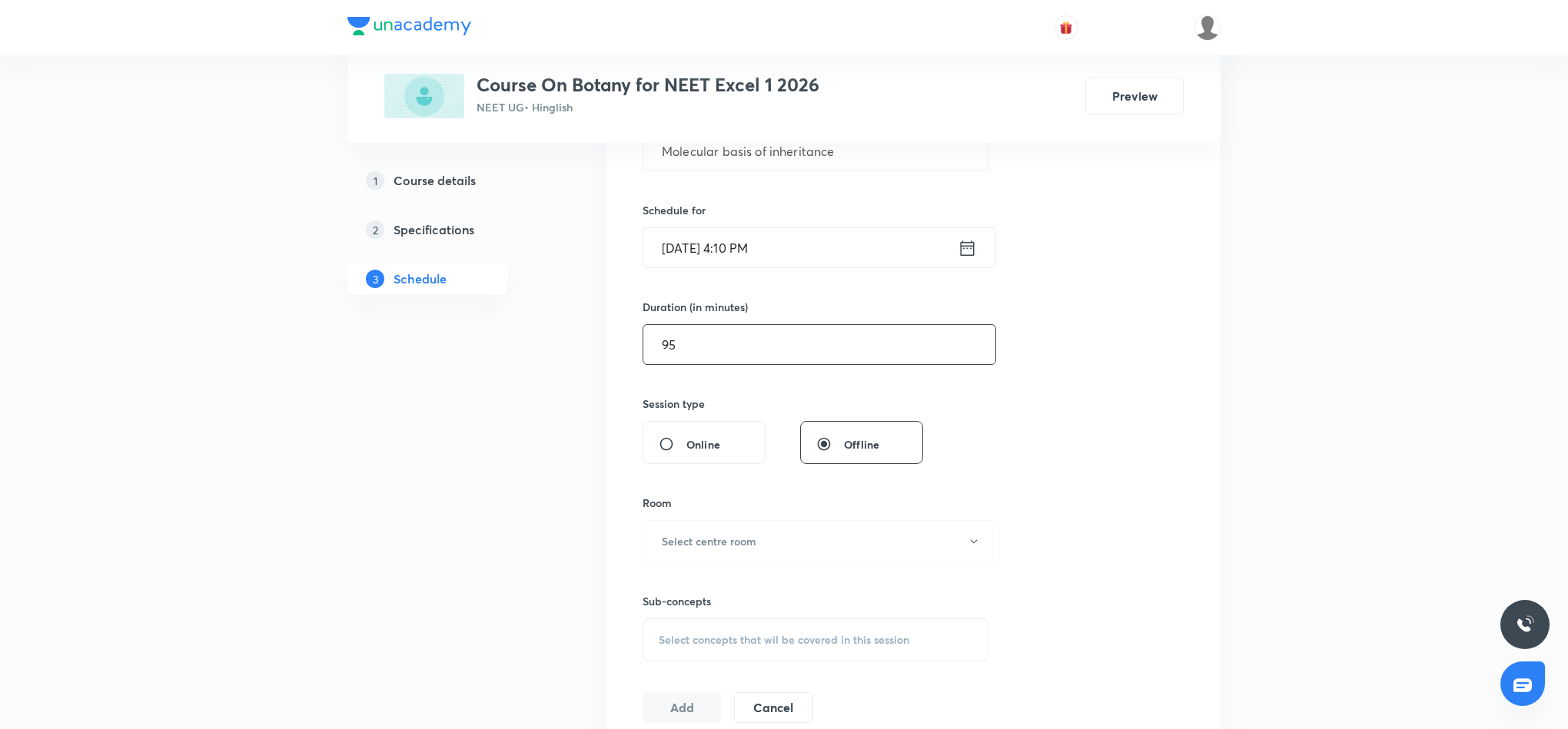
scroll to position [346, 0]
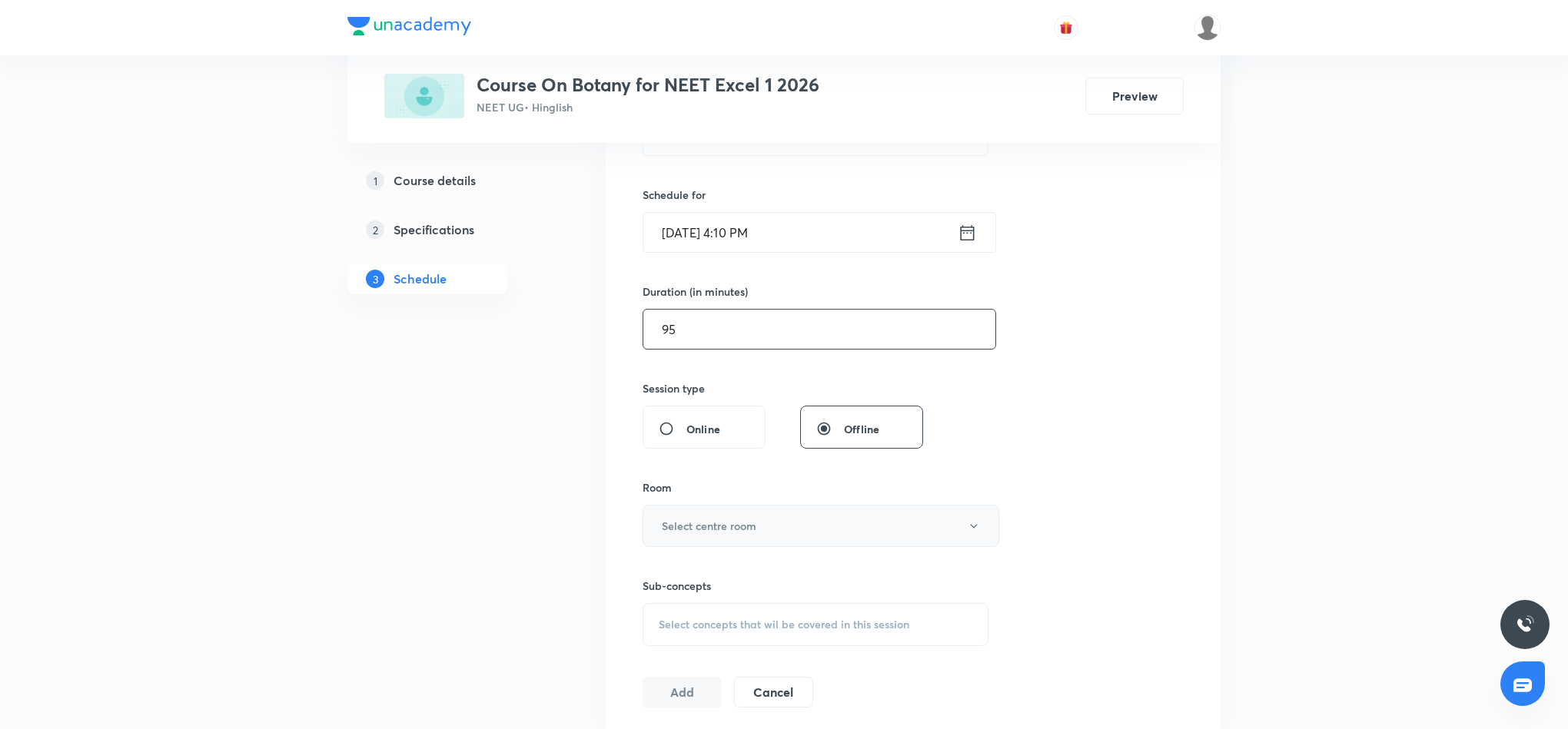
type input "95"
click at [888, 531] on button "Select centre room" at bounding box center [821, 526] width 357 height 42
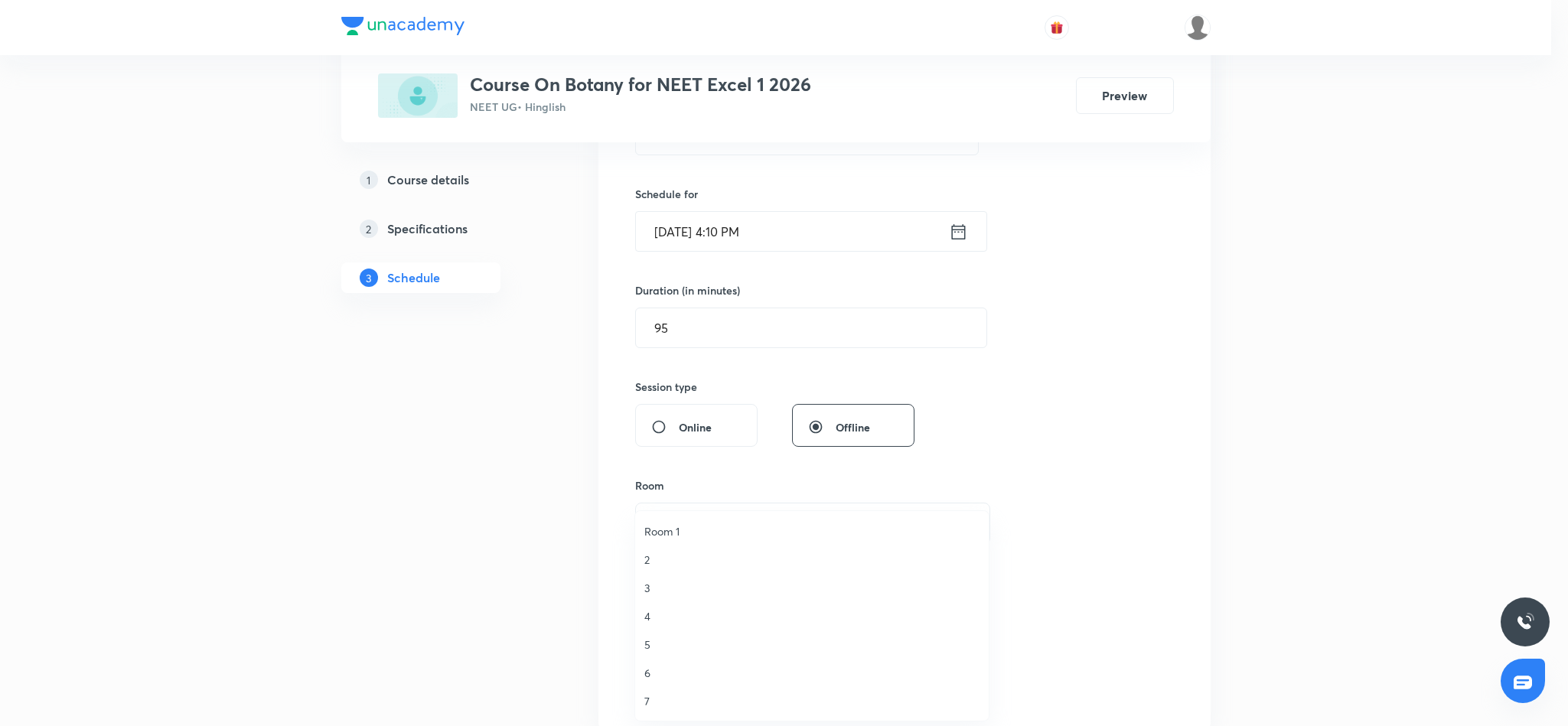
click at [652, 614] on span "4" at bounding box center [811, 616] width 335 height 16
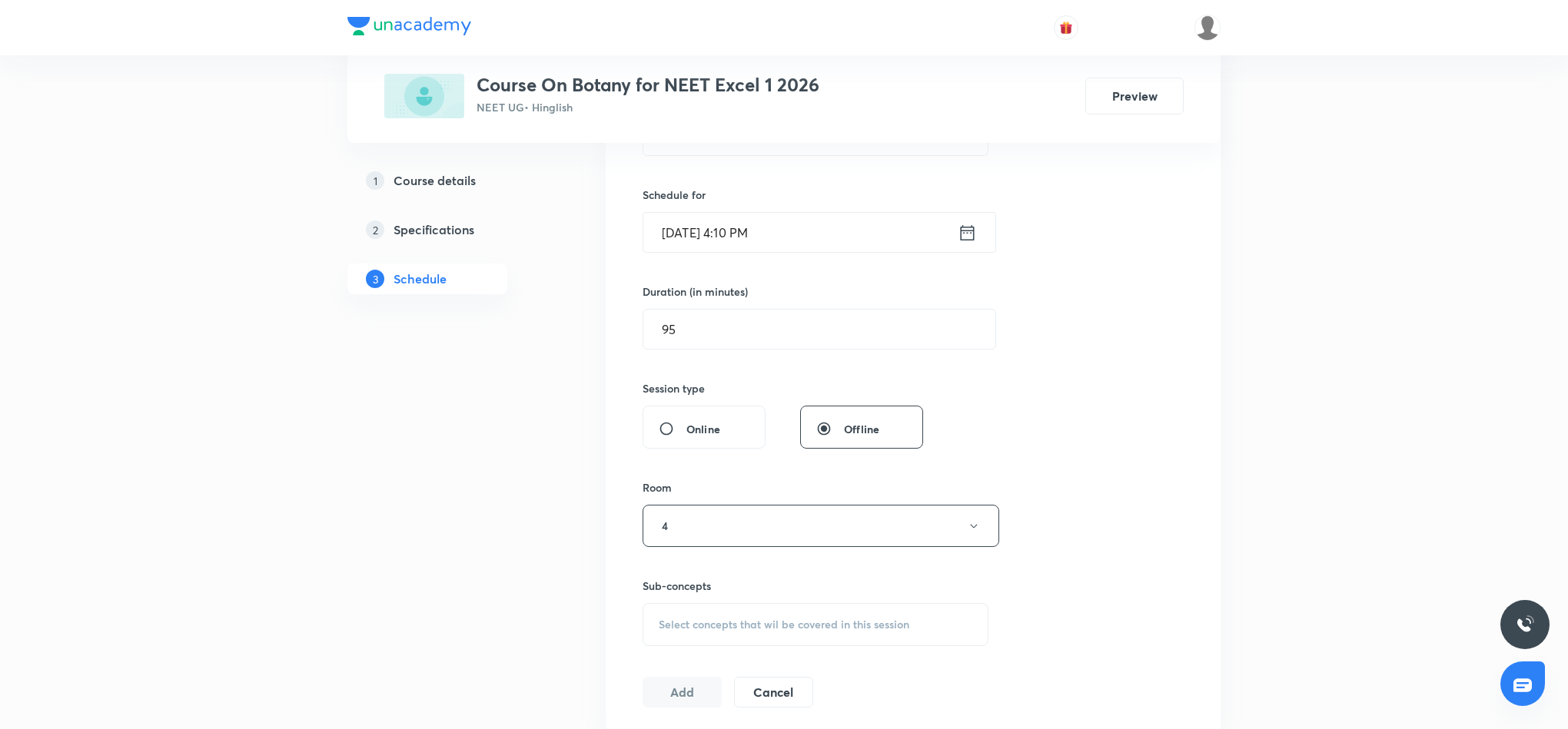
click at [743, 623] on span "Select concepts that wil be covered in this session" at bounding box center [784, 625] width 250 height 12
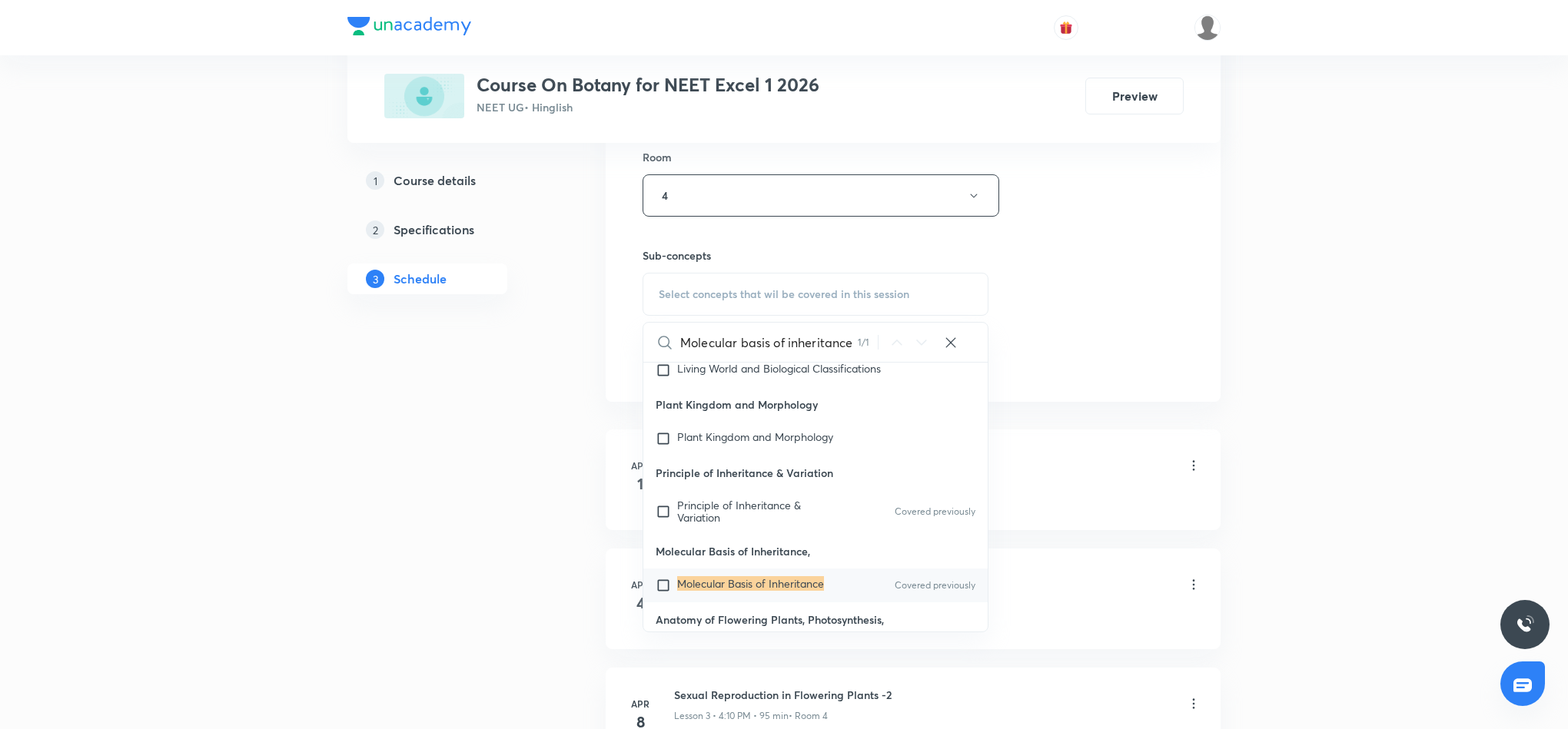
scroll to position [692, 0]
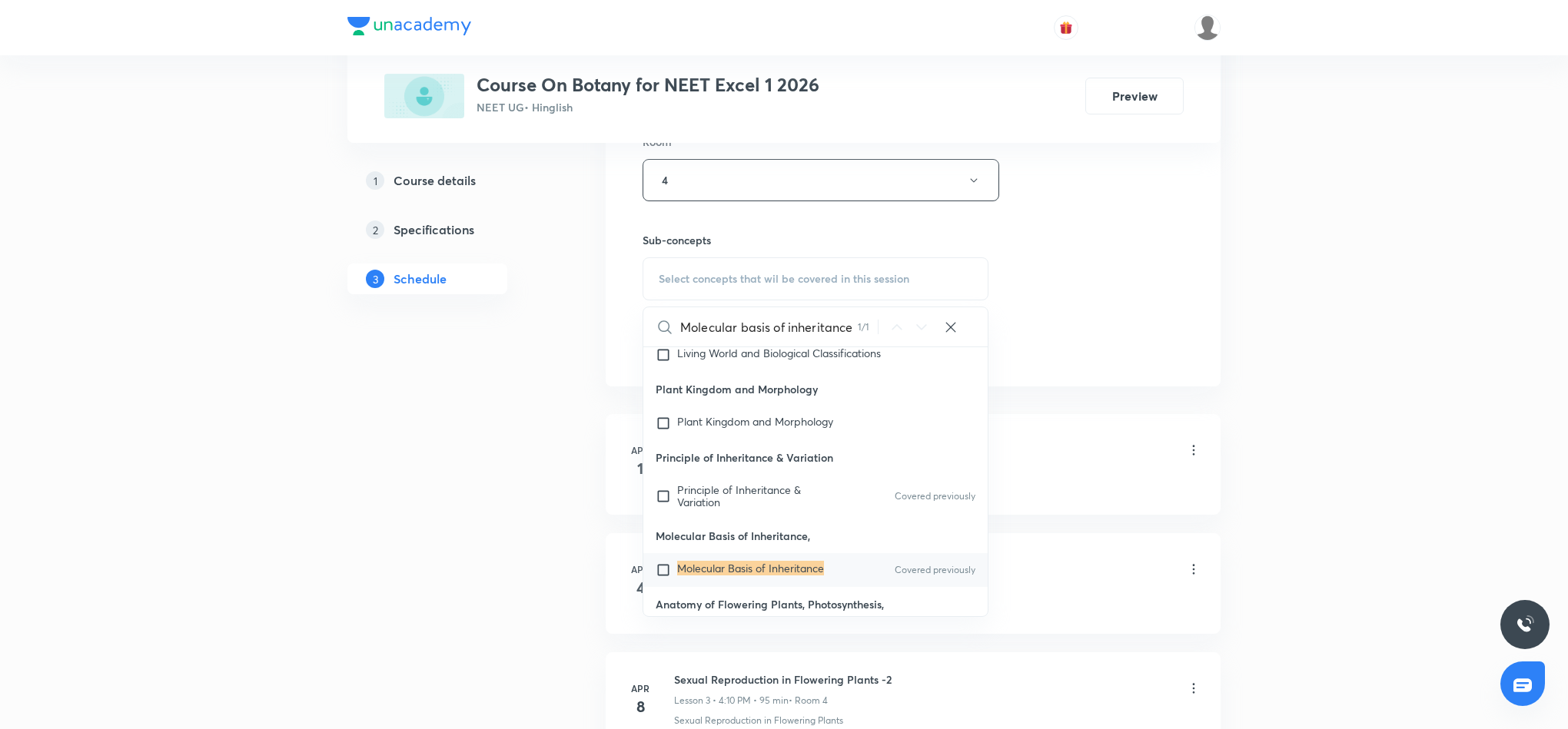
type input "Molecular basis of inheritance"
click at [791, 561] on mark "Molecular Basis of Inheritance" at bounding box center [750, 568] width 147 height 14
checkbox input "true"
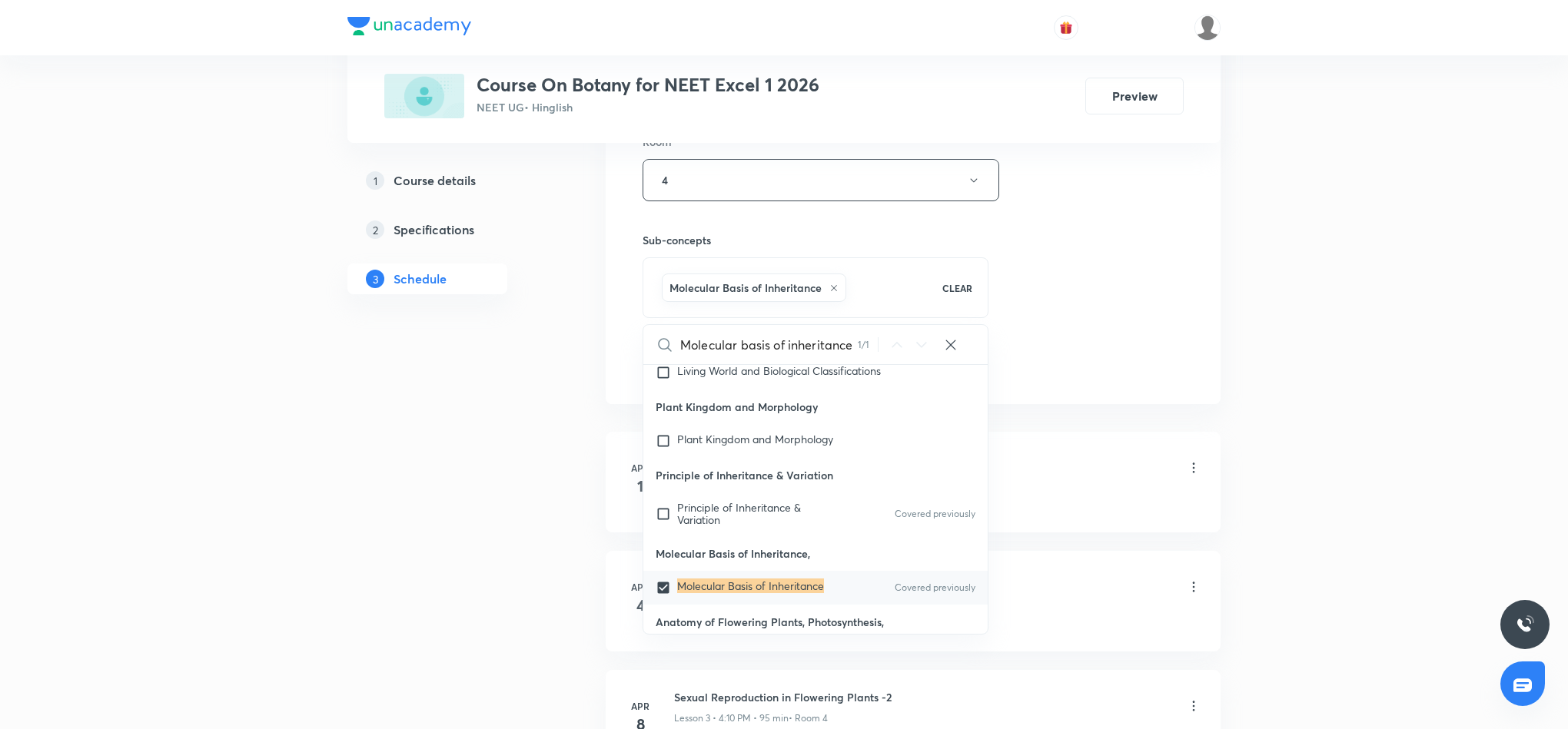
click at [1066, 316] on div "Session 41 Live class Session title 30/99 Molecular basis of inheritance ​ Sche…" at bounding box center [913, 9] width 542 height 739
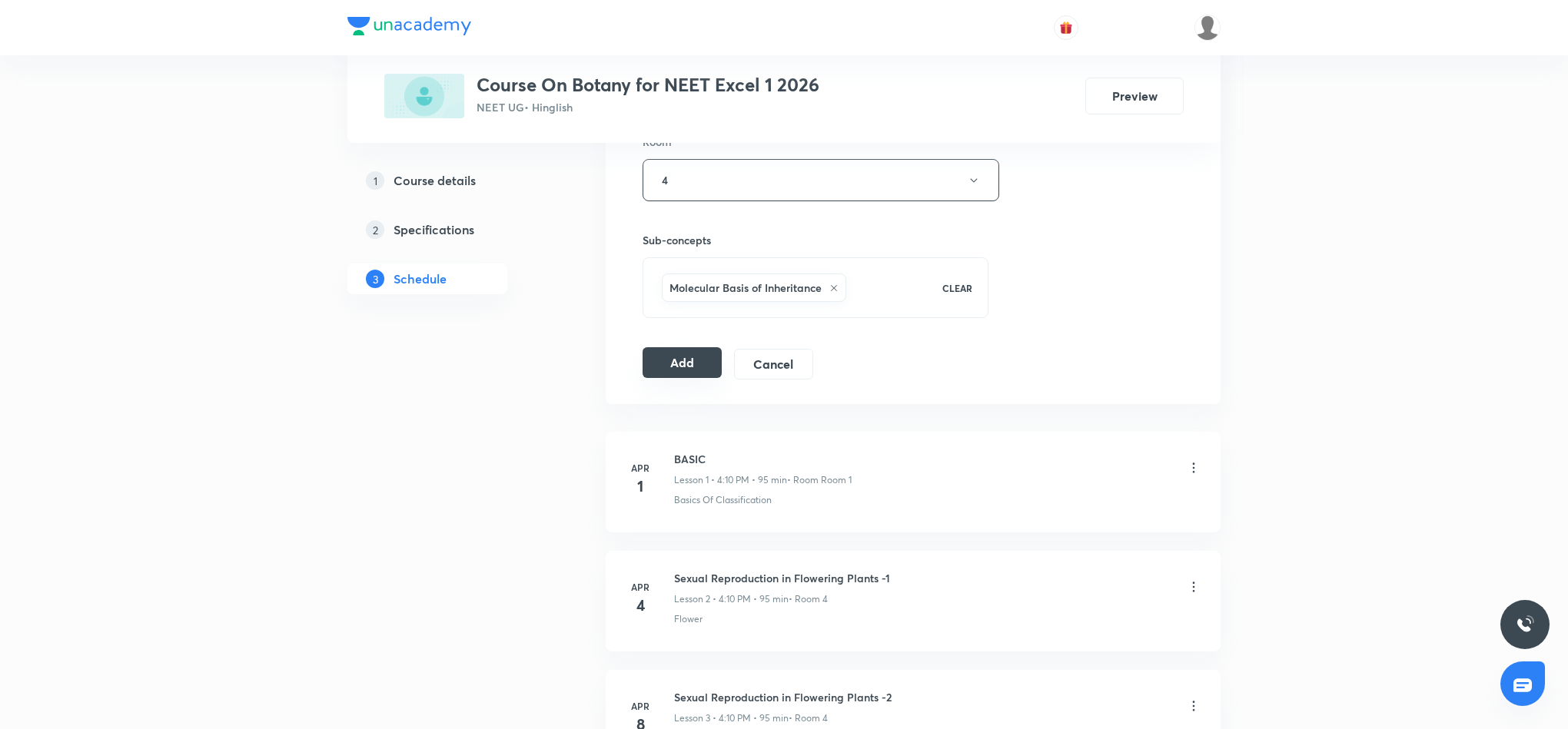
click at [660, 371] on button "Add" at bounding box center [682, 362] width 79 height 31
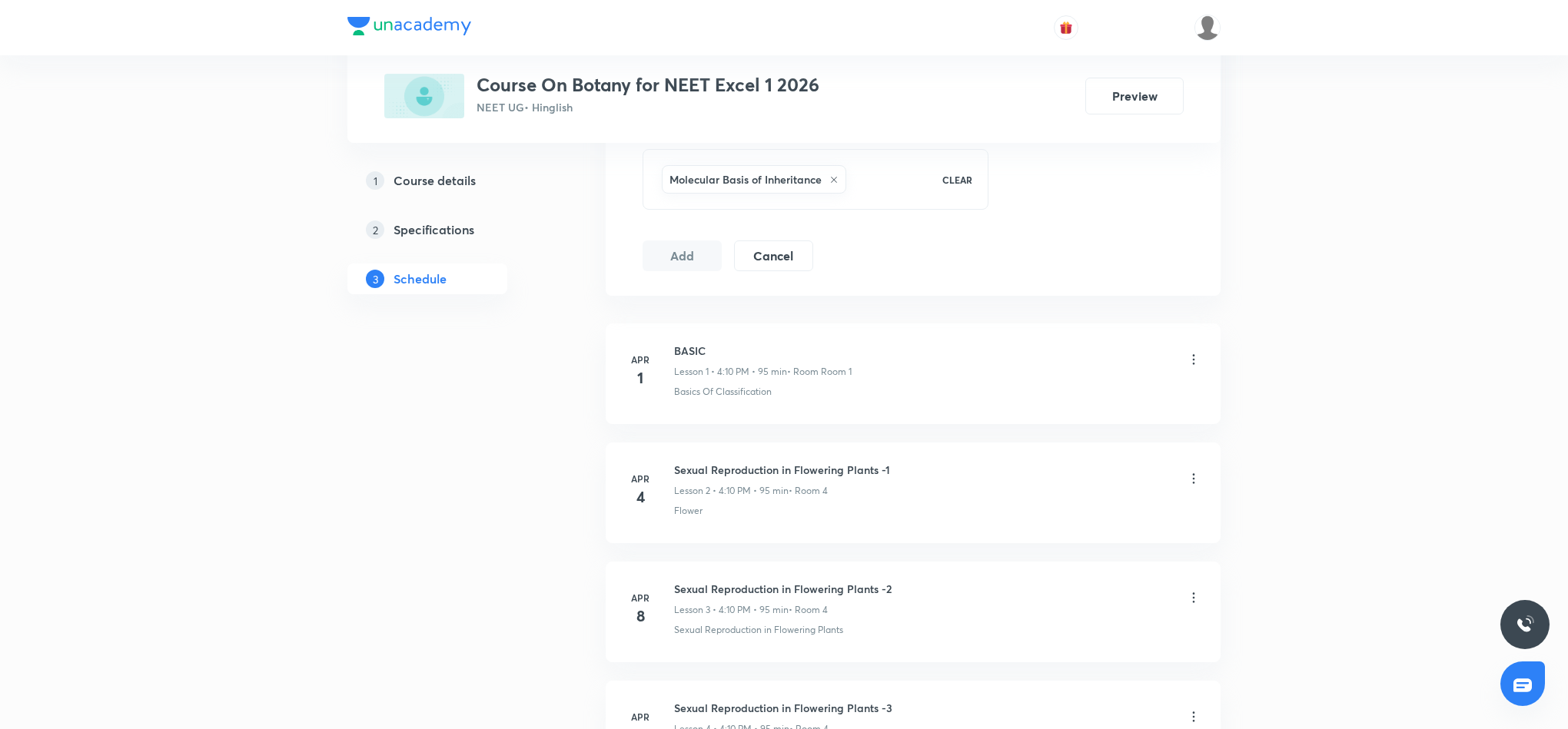
scroll to position [805, 0]
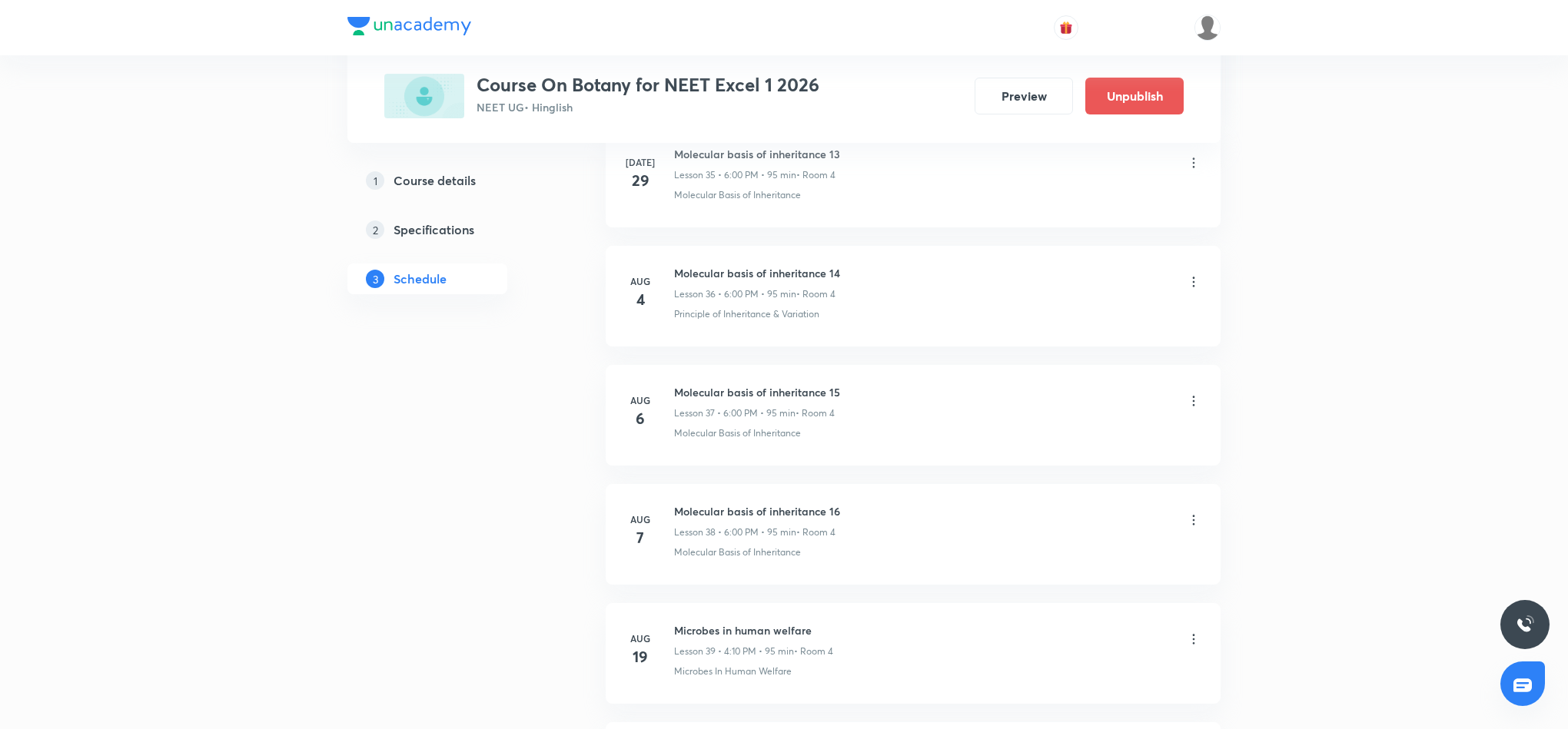
scroll to position [4711, 0]
click at [1190, 517] on icon at bounding box center [1194, 520] width 15 height 15
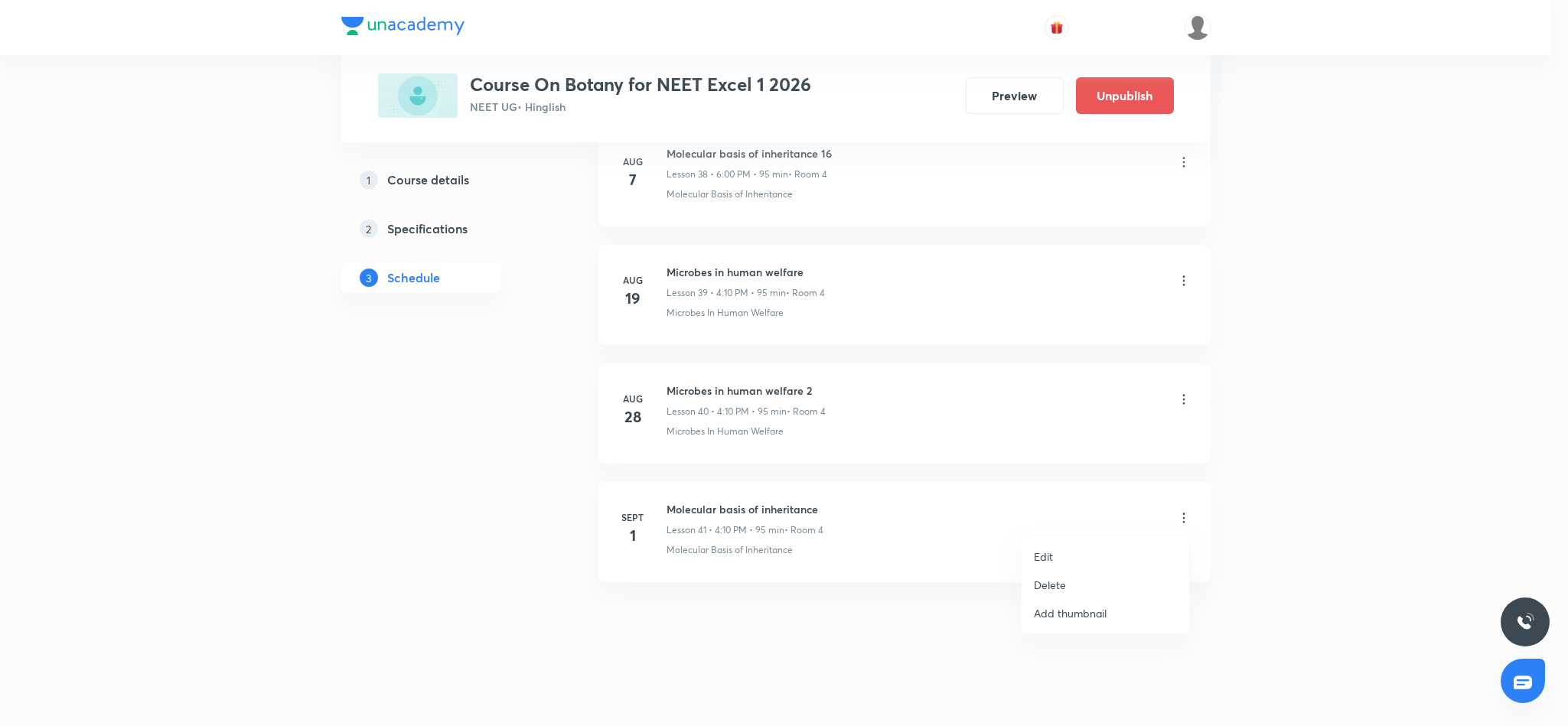
click at [1054, 551] on li "Edit" at bounding box center [1105, 557] width 167 height 29
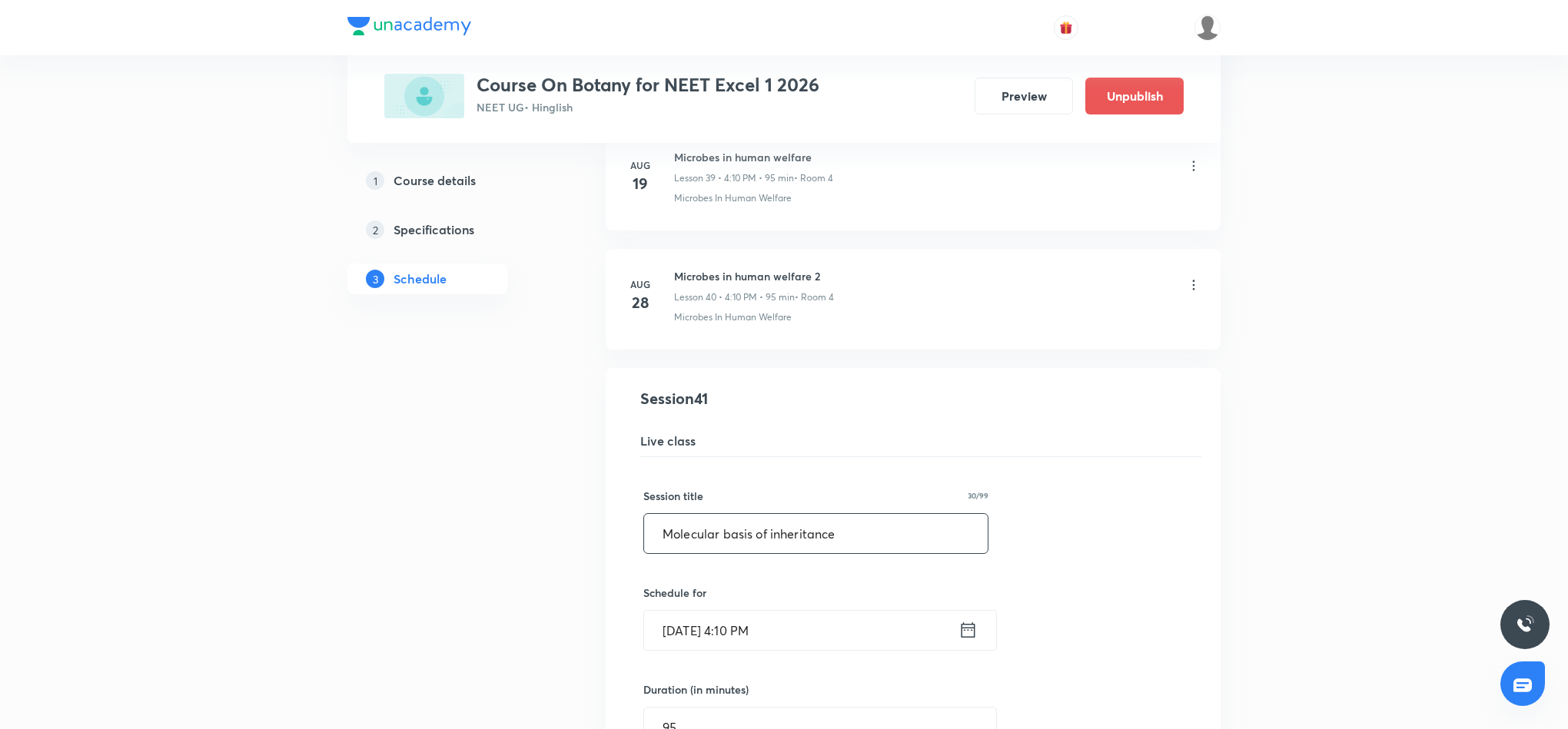
click at [844, 553] on input "Molecular basis of inheritance" at bounding box center [816, 534] width 344 height 39
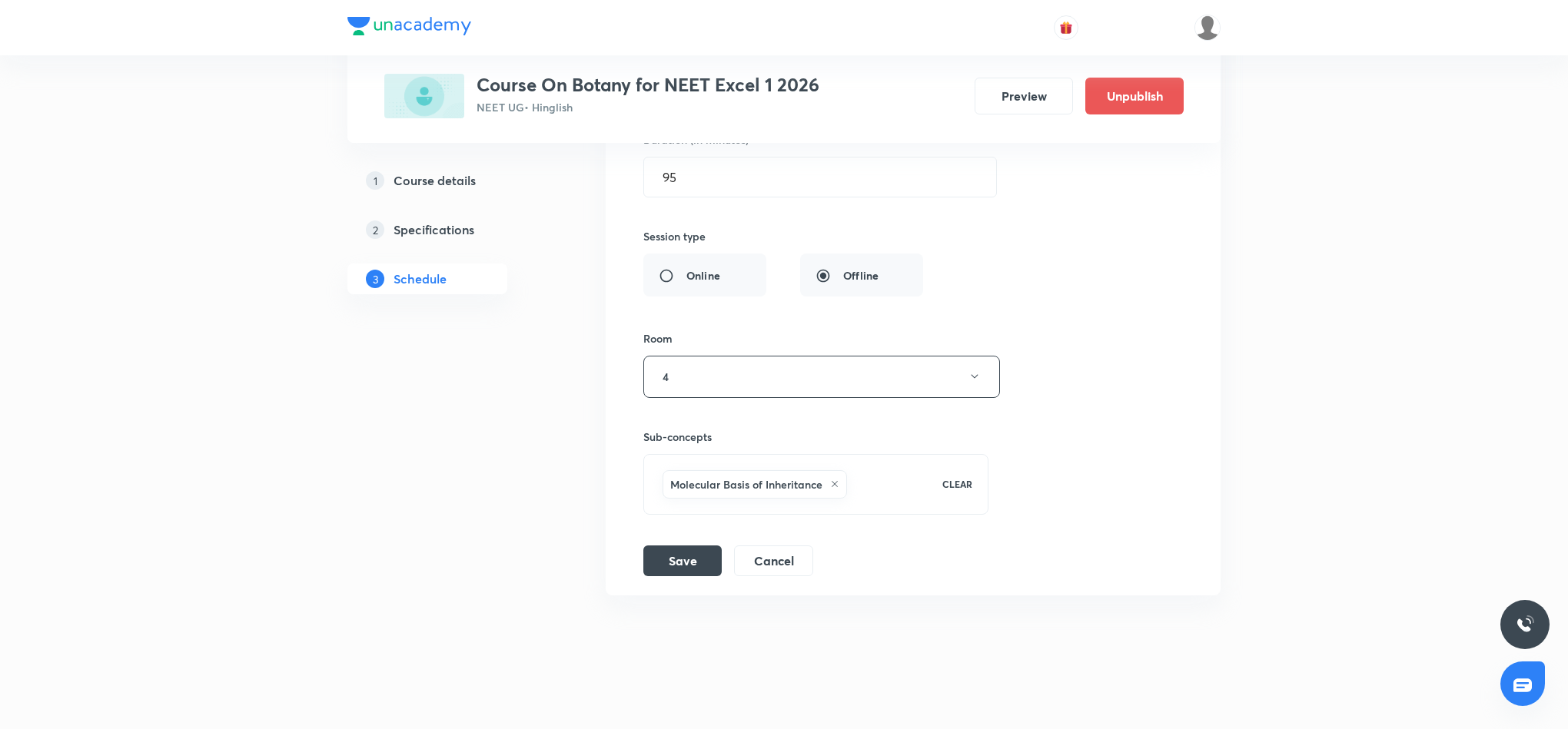
scroll to position [5287, 0]
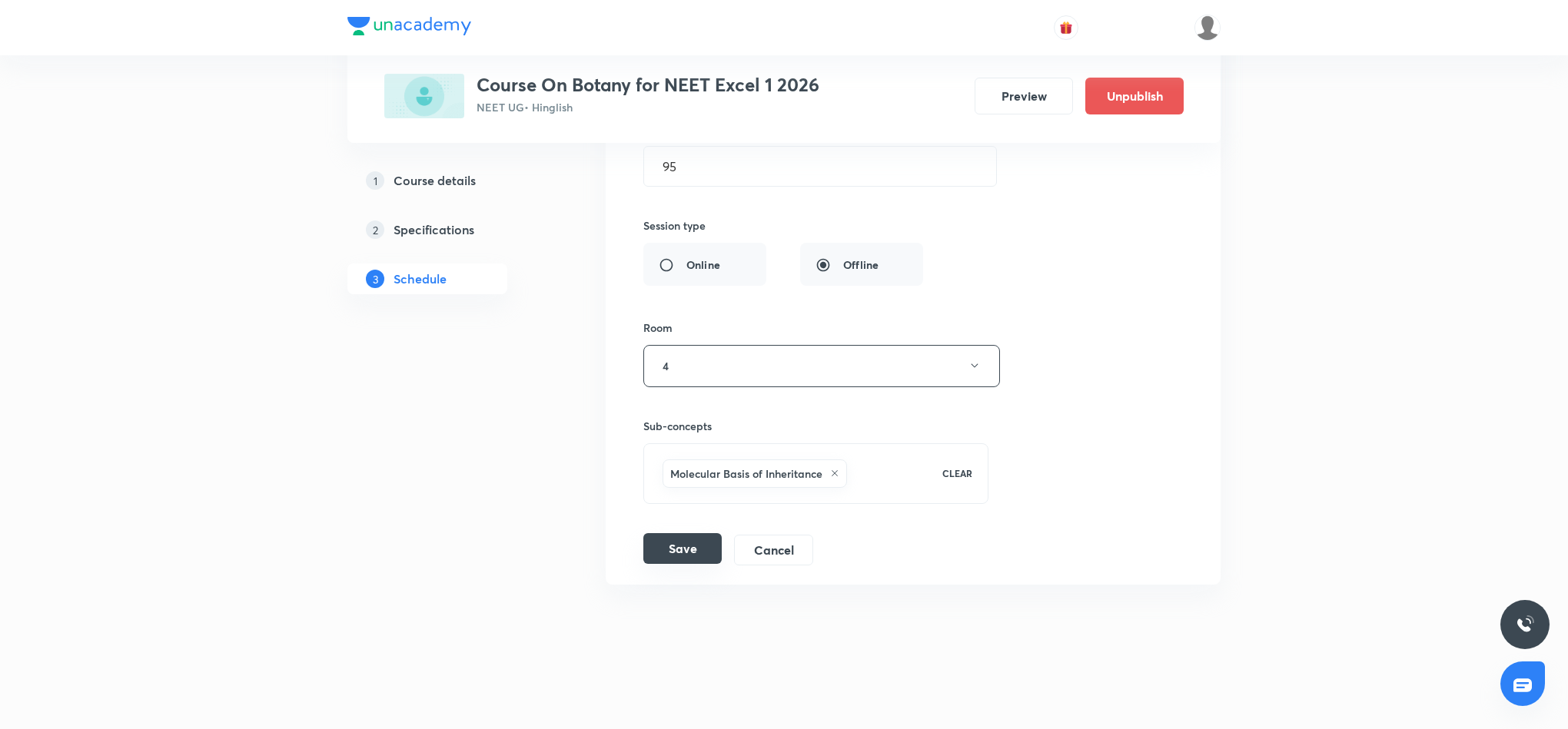
type input "Molecular basis of Inheritance 3"
click at [697, 564] on button "Save" at bounding box center [683, 548] width 78 height 31
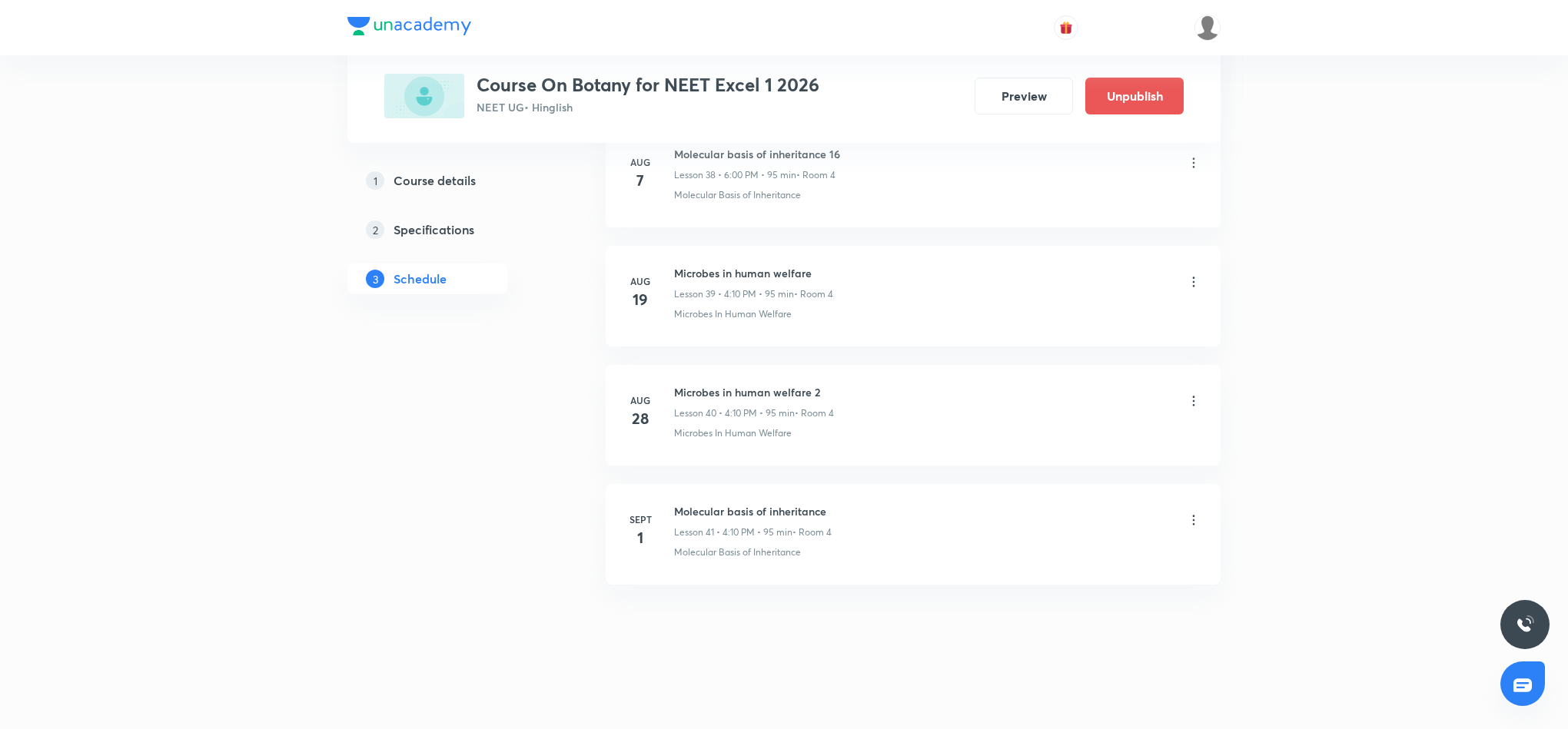
scroll to position [4711, 0]
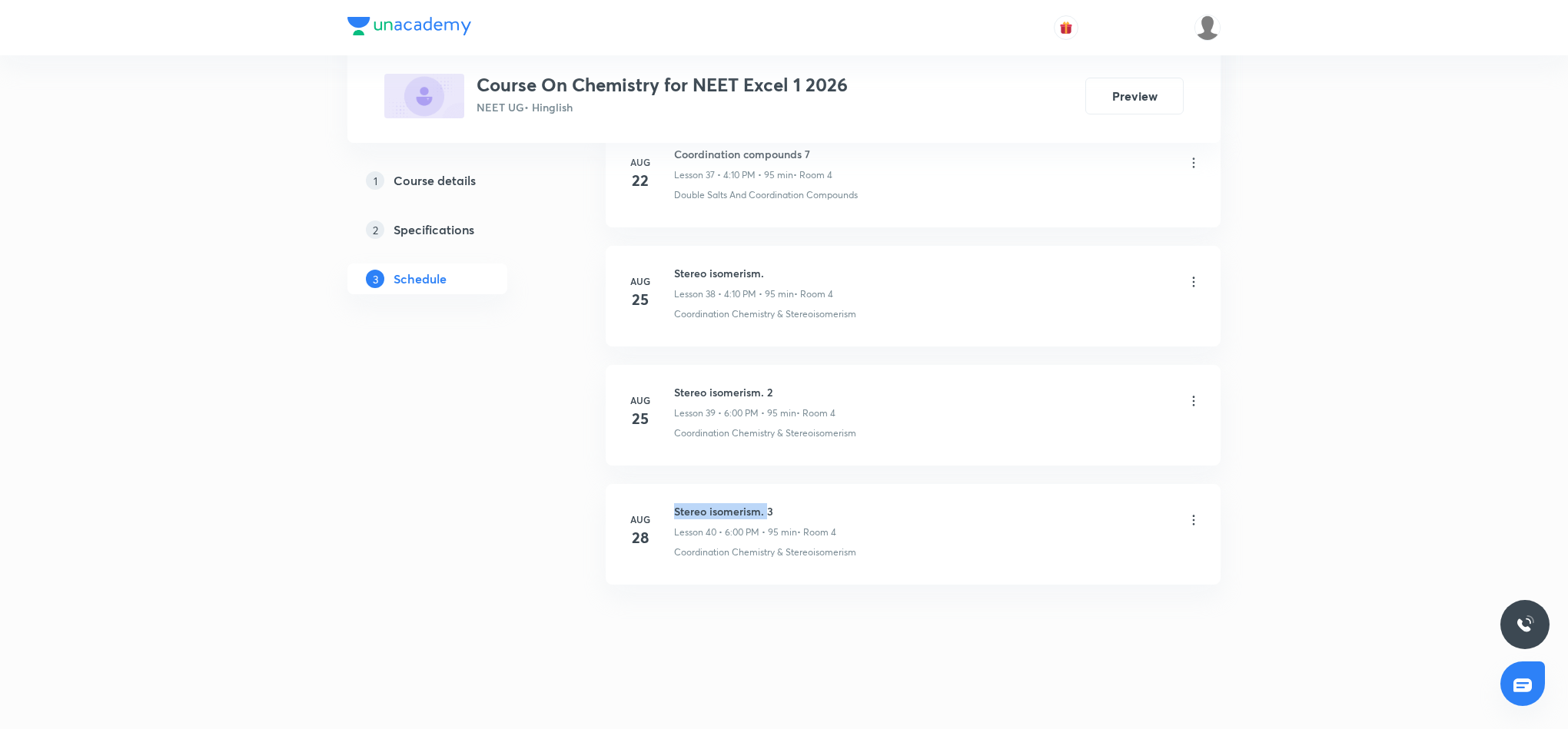
drag, startPoint x: 678, startPoint y: 507, endPoint x: 768, endPoint y: 499, distance: 90.4
click at [768, 499] on li "[DATE] Stereo isomerism. 3 Lesson 40 • 6:00 PM • 95 min • Room 4 Coordination C…" at bounding box center [913, 535] width 615 height 101
drag, startPoint x: 667, startPoint y: 508, endPoint x: 750, endPoint y: 508, distance: 83.0
click at [750, 508] on div "Aug 28 Stereo isomerism. 3 Lesson 40 • 6:00 PM • 95 min • Room 4 Coordination C…" at bounding box center [913, 531] width 576 height 56
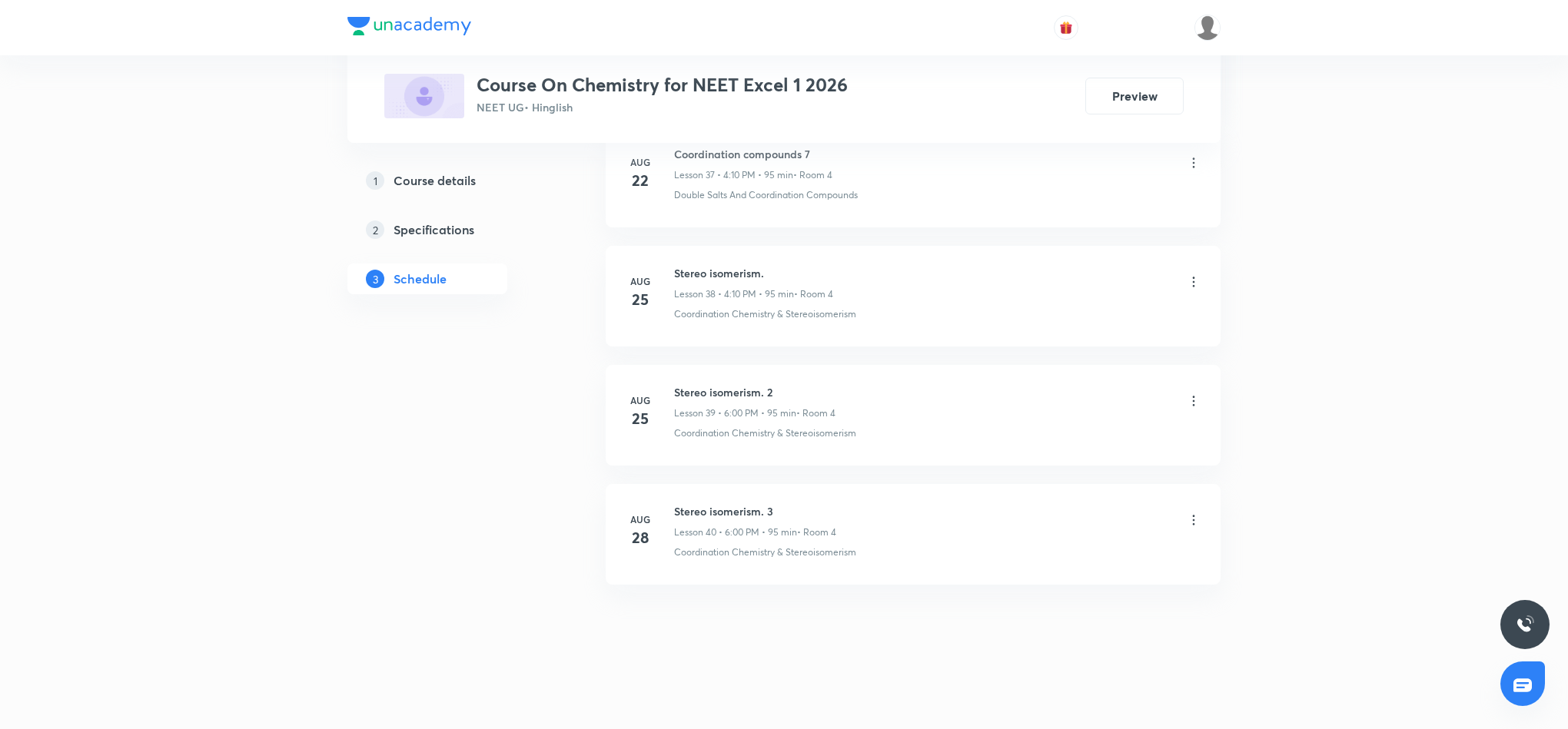
drag, startPoint x: 721, startPoint y: 651, endPoint x: 716, endPoint y: 592, distance: 59.2
drag, startPoint x: 678, startPoint y: 508, endPoint x: 762, endPoint y: 506, distance: 84.0
click at [762, 506] on h6 "Stereo isomerism. 3" at bounding box center [755, 511] width 162 height 16
drag, startPoint x: 665, startPoint y: 686, endPoint x: 665, endPoint y: 665, distance: 21.0
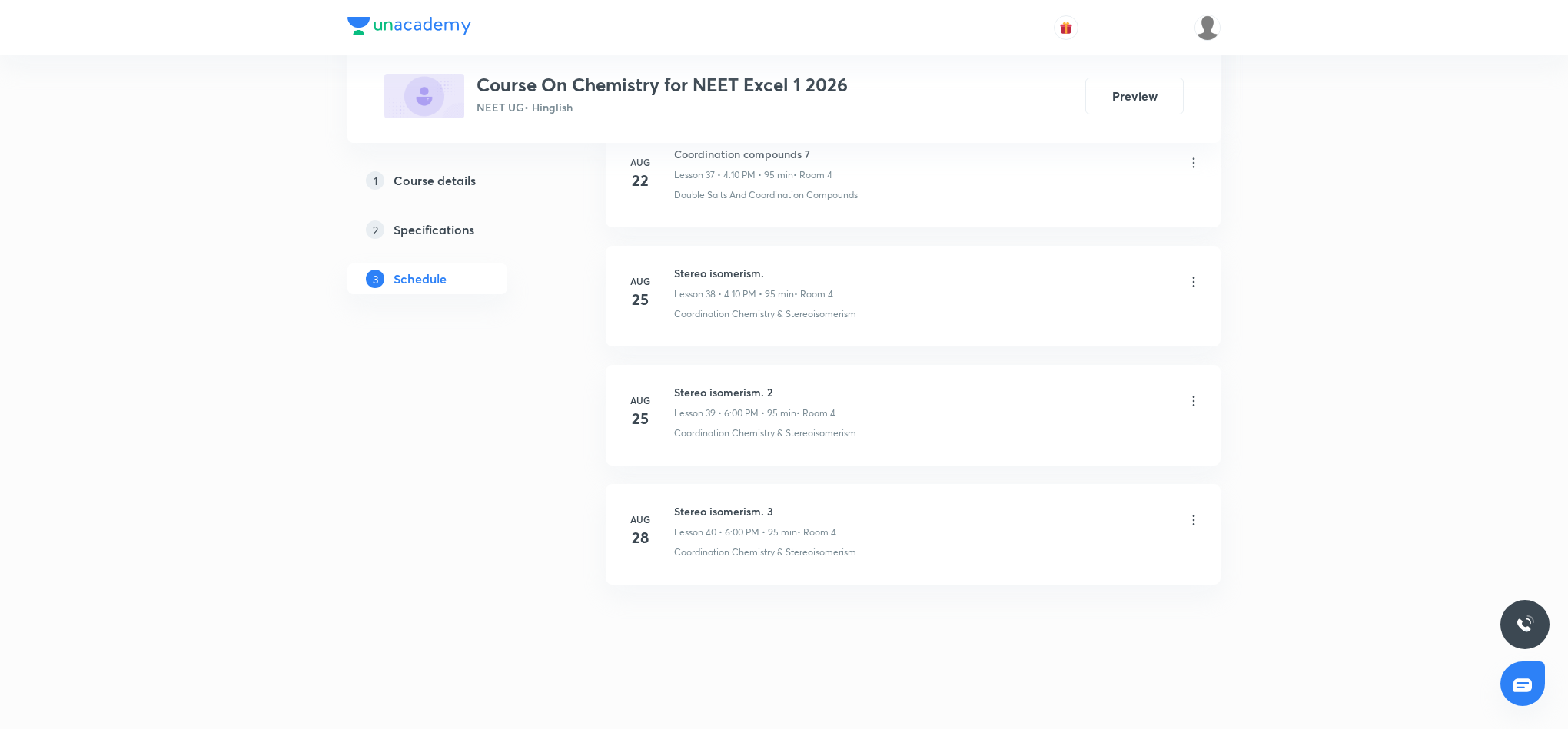
drag, startPoint x: 672, startPoint y: 506, endPoint x: 814, endPoint y: 501, distance: 142.1
click at [814, 501] on li "Aug 28 Stereo isomerism. 3 Lesson 40 • 6:00 PM • 95 min • Room 4 Coordination C…" at bounding box center [913, 535] width 615 height 101
copy h6 "Stereo isomerism. 3"
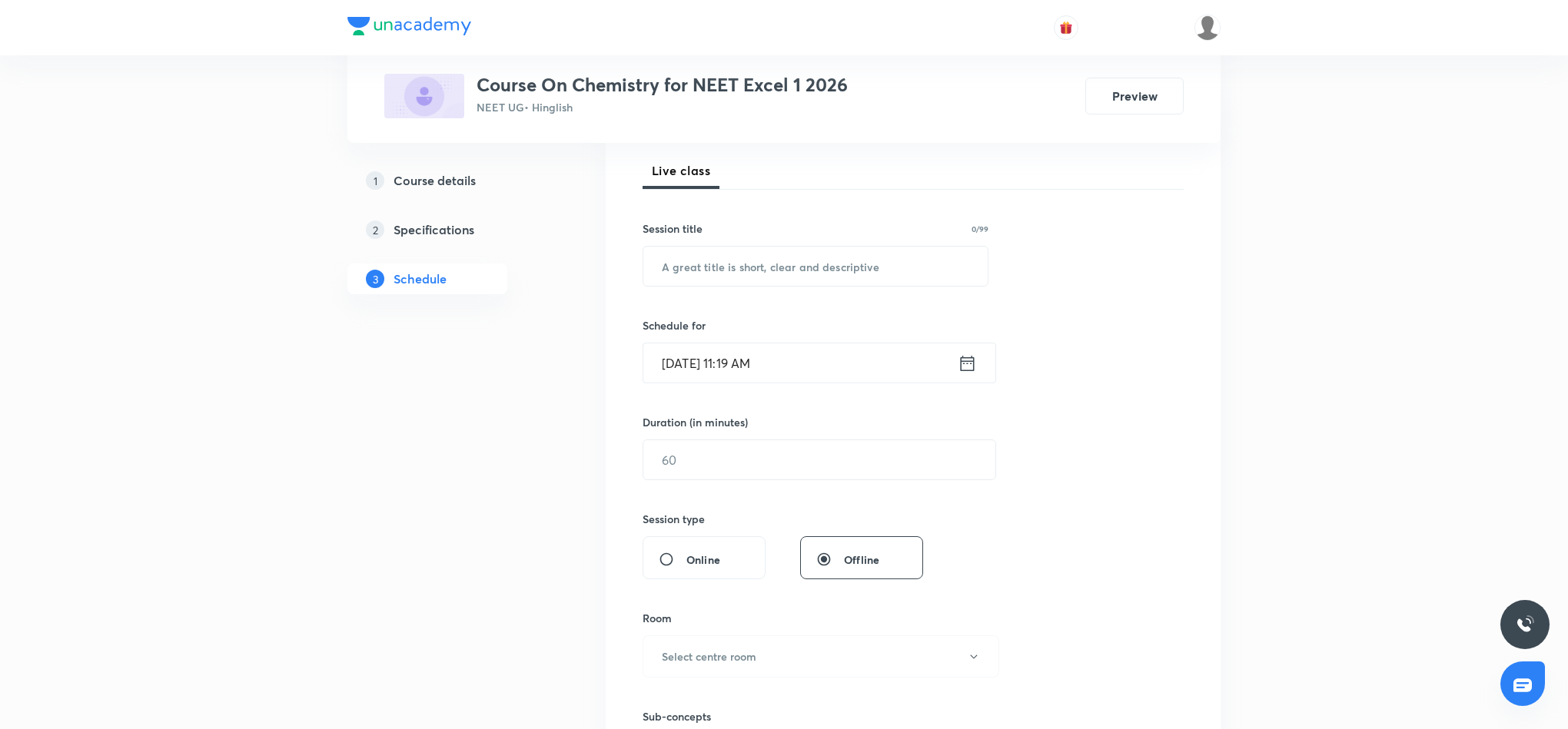
scroll to position [0, 0]
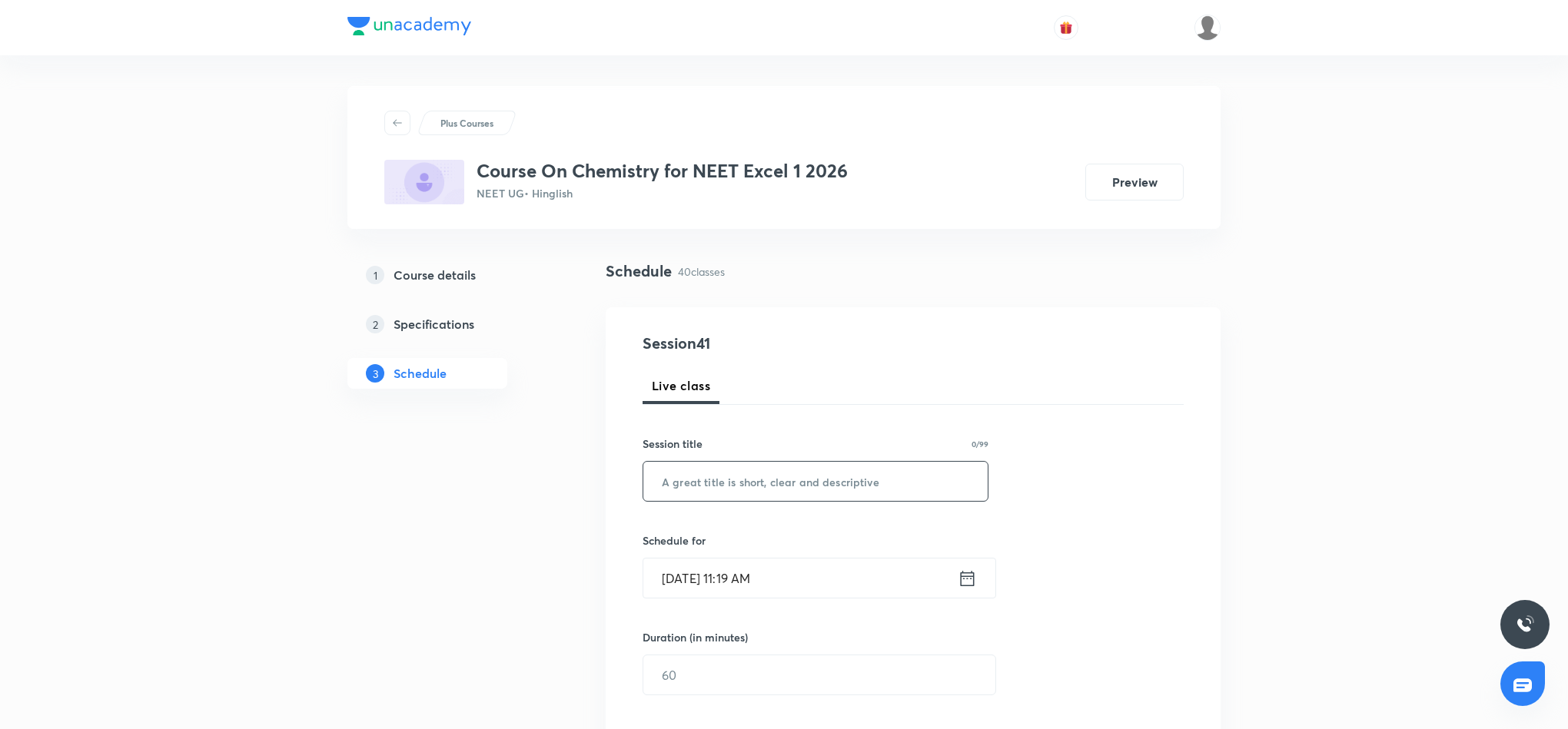
click at [709, 470] on input "text" at bounding box center [816, 481] width 345 height 39
paste input "Stereo isomerism. 3"
type input "Stereo isomerism. 4"
click at [969, 582] on icon at bounding box center [967, 578] width 20 height 21
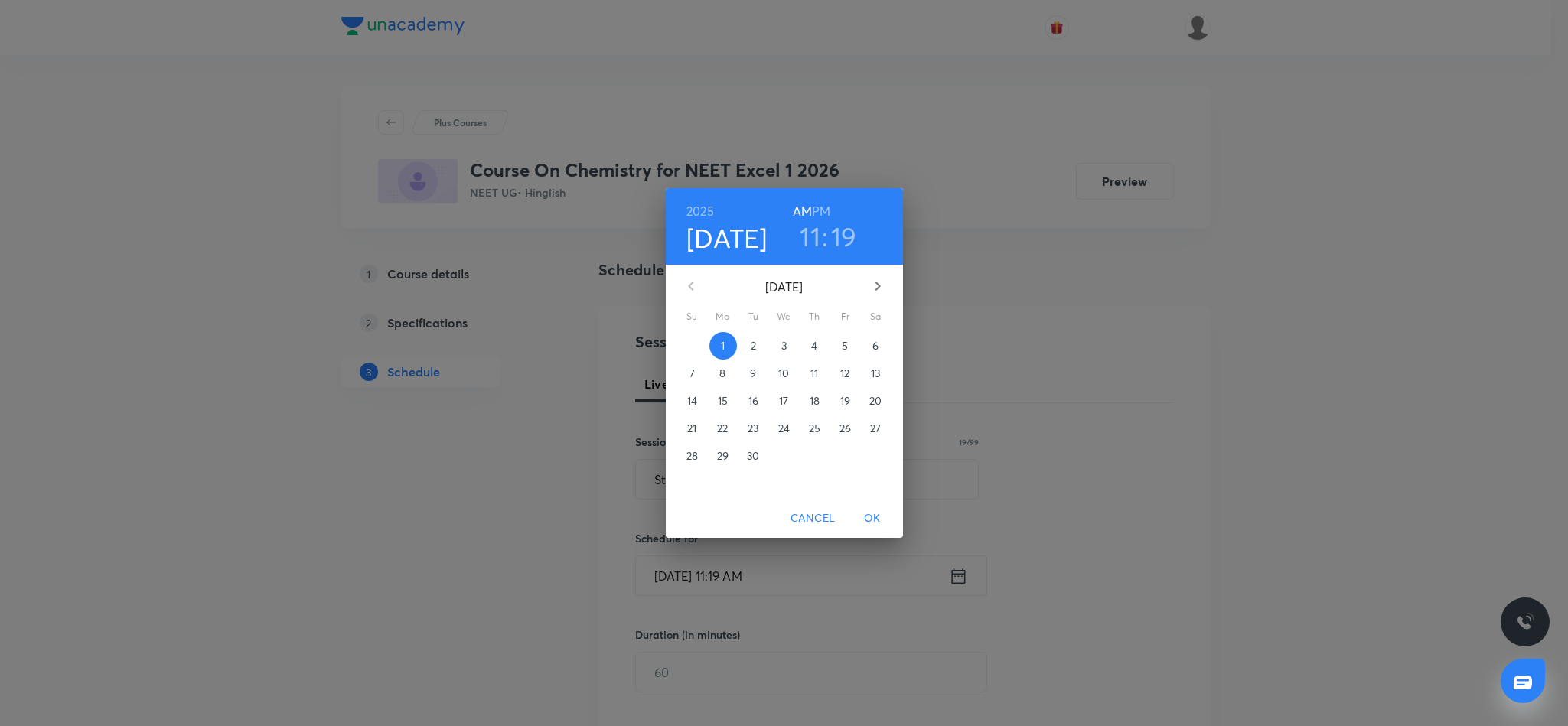
click at [824, 207] on h6 "PM" at bounding box center [821, 210] width 19 height 21
click at [811, 241] on h3 "11" at bounding box center [809, 237] width 20 height 32
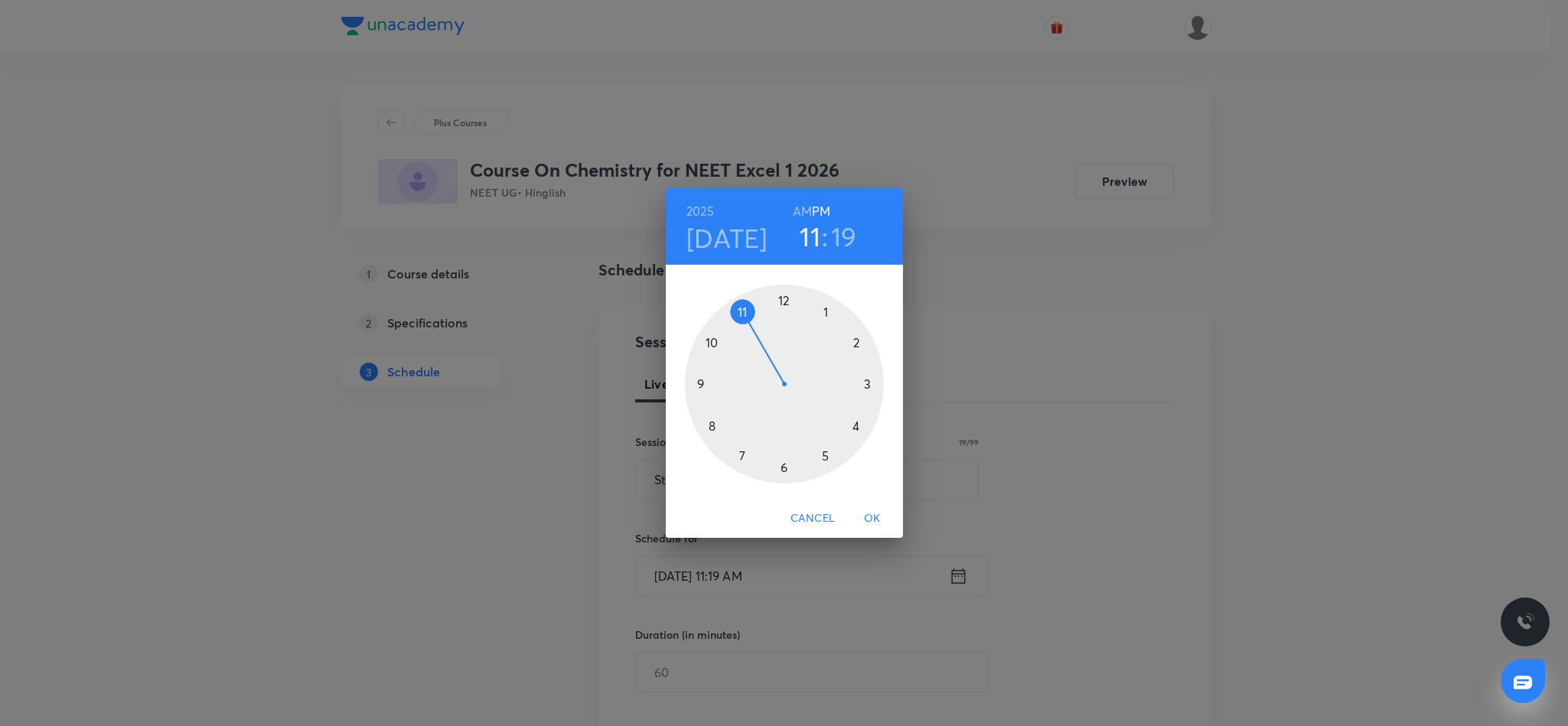
click at [785, 468] on div at bounding box center [783, 384] width 199 height 199
click at [783, 303] on div at bounding box center [783, 384] width 199 height 199
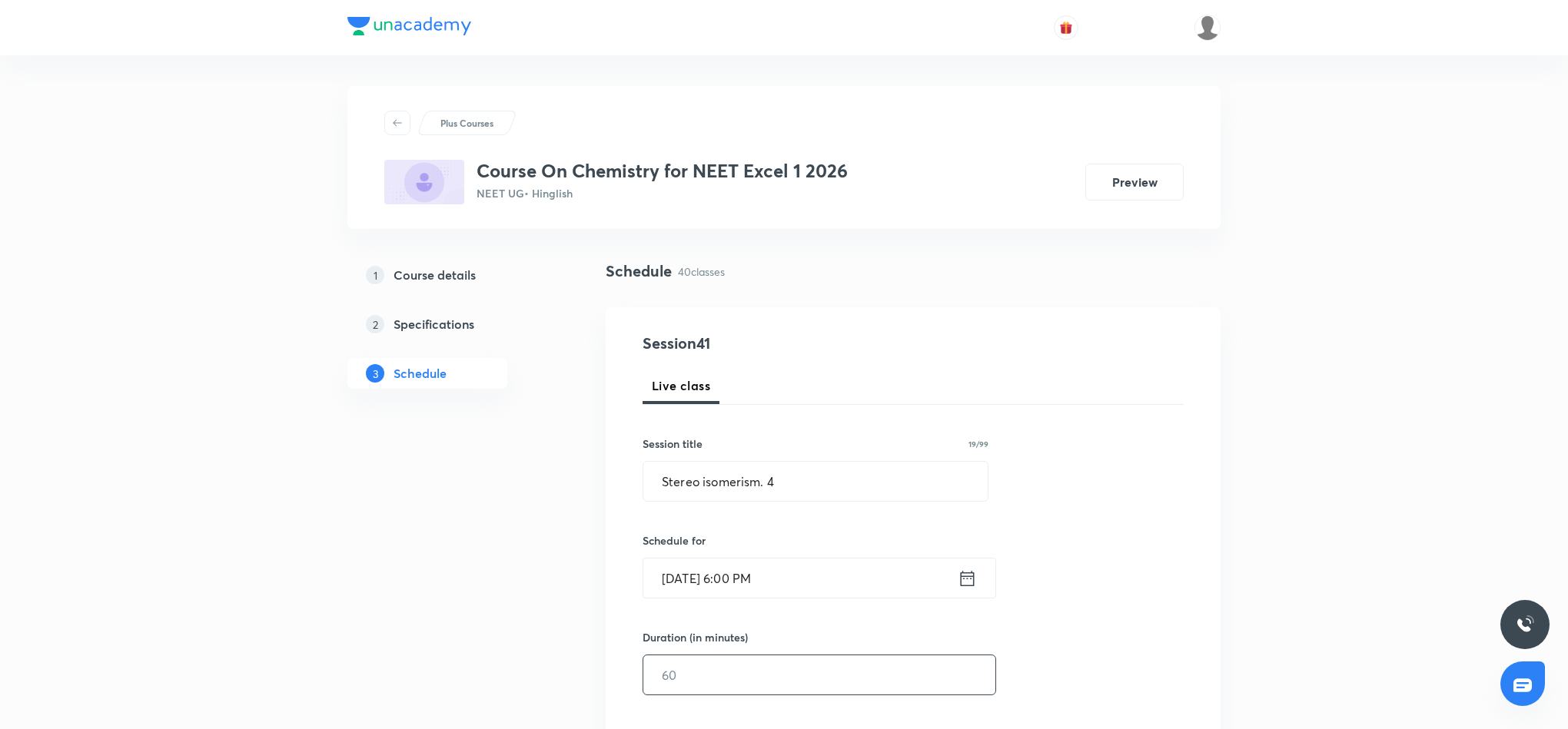
click at [759, 680] on input "text" at bounding box center [819, 675] width 352 height 39
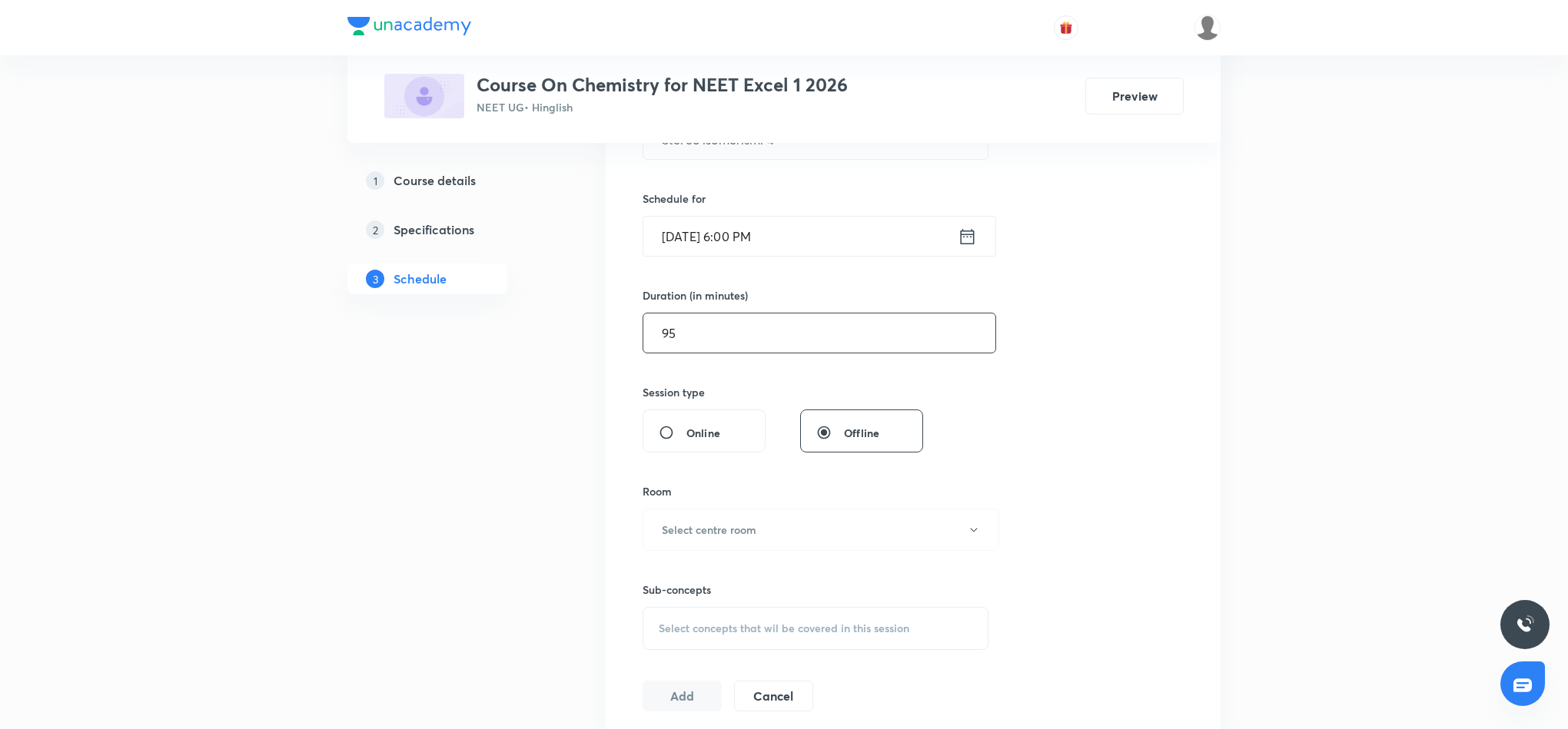
scroll to position [346, 0]
type input "95"
click at [794, 528] on button "Select centre room" at bounding box center [821, 526] width 357 height 42
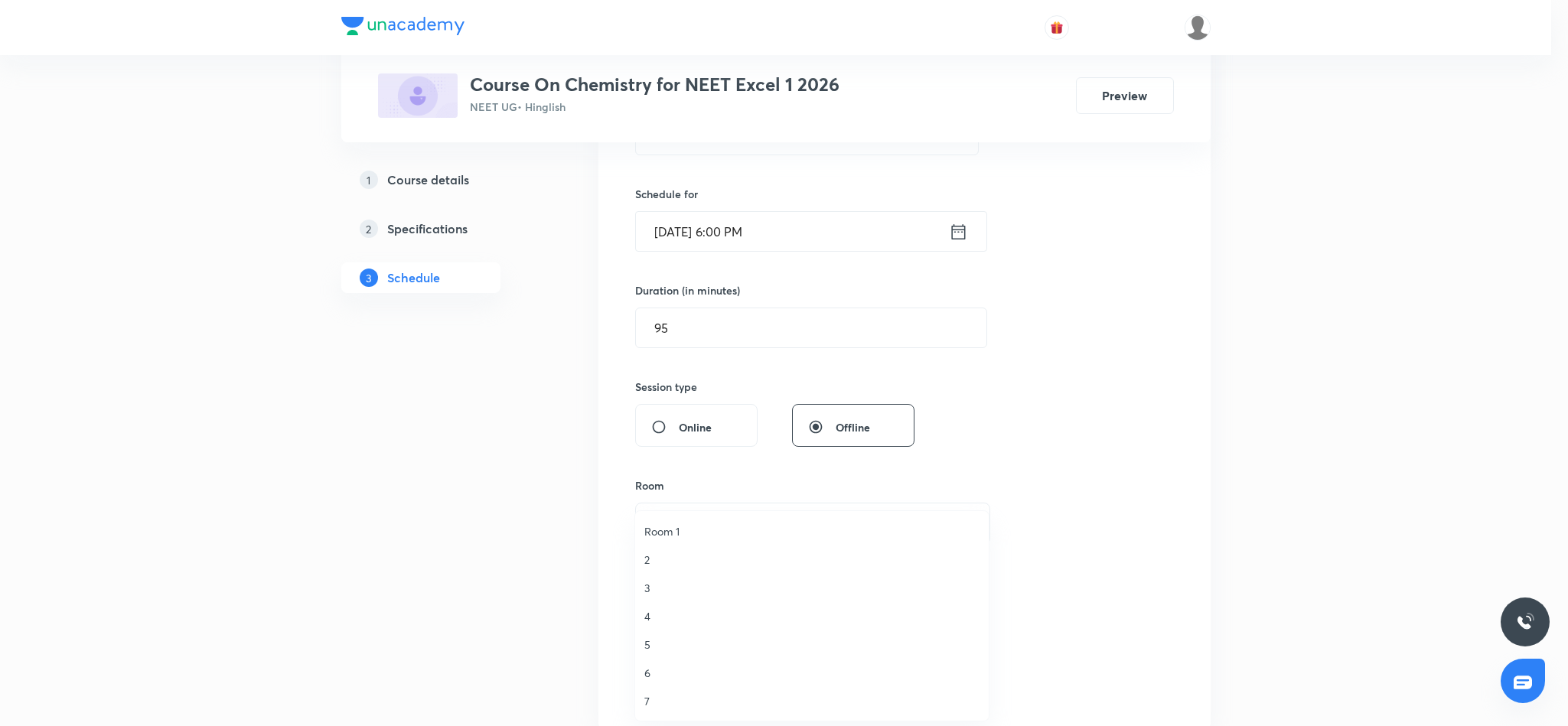
click at [650, 614] on span "4" at bounding box center [811, 616] width 335 height 16
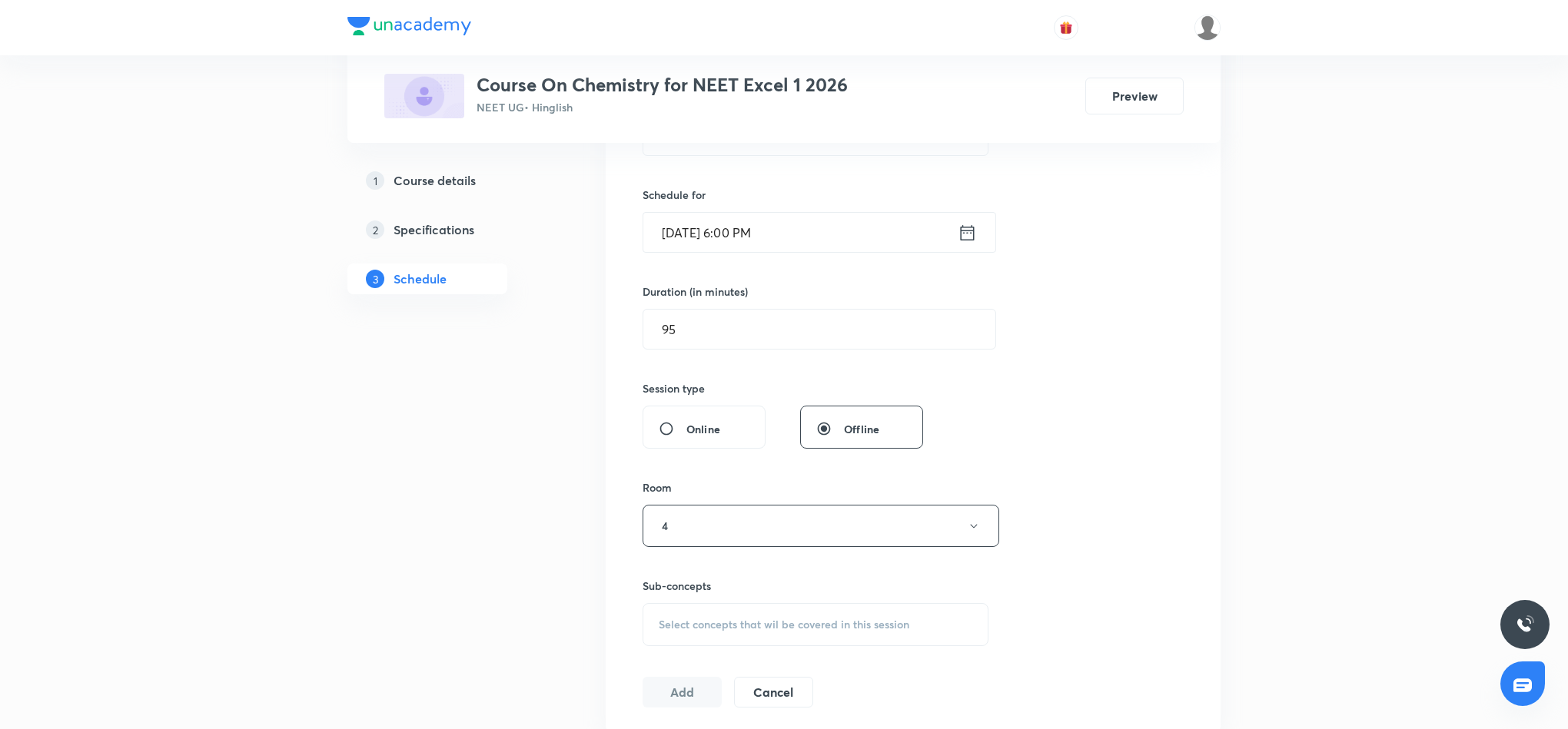
click at [725, 619] on div "Select concepts that wil be covered in this session" at bounding box center [816, 625] width 346 height 43
click at [784, 680] on input "Stereo Isomerism" at bounding box center [767, 673] width 173 height 39
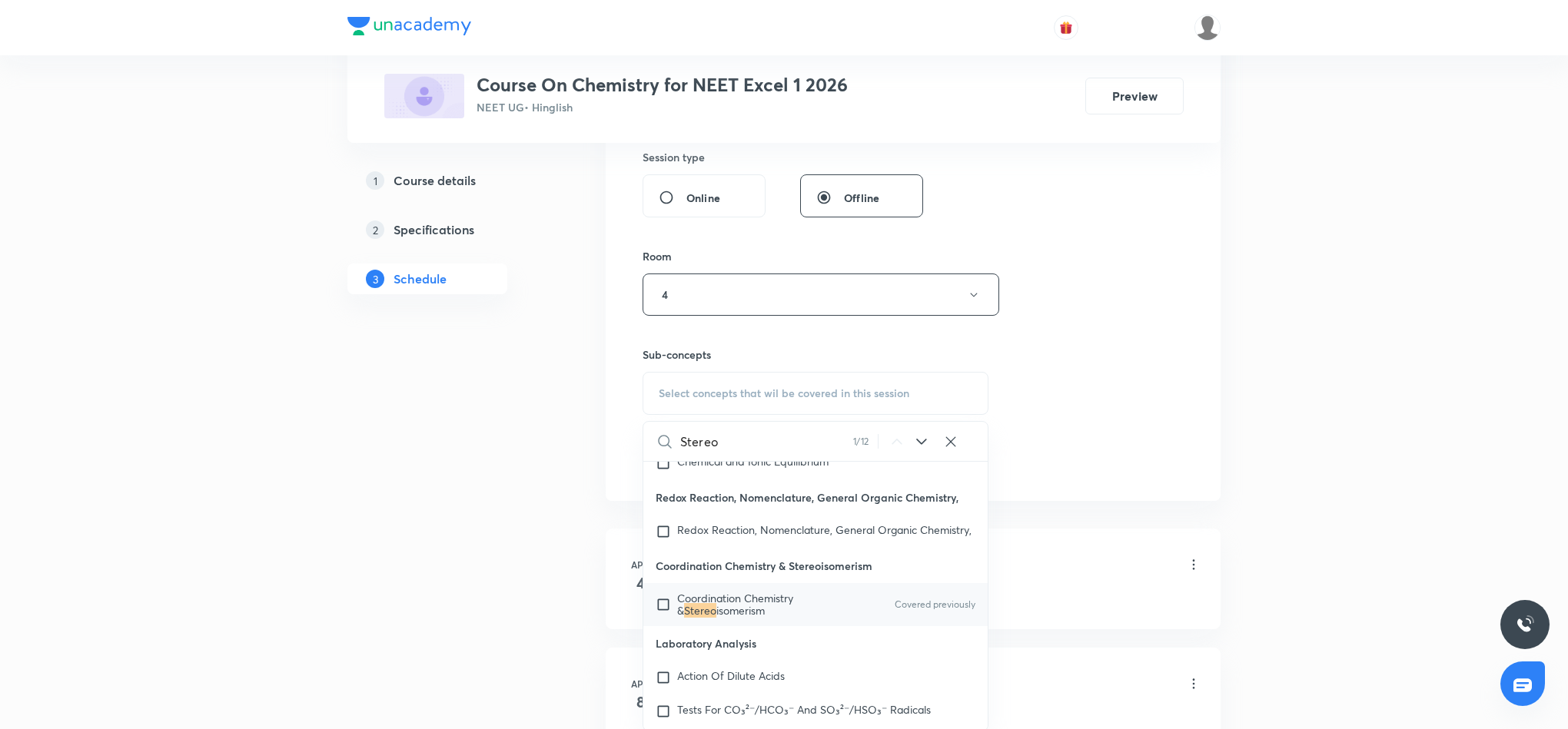
scroll to position [692, 0]
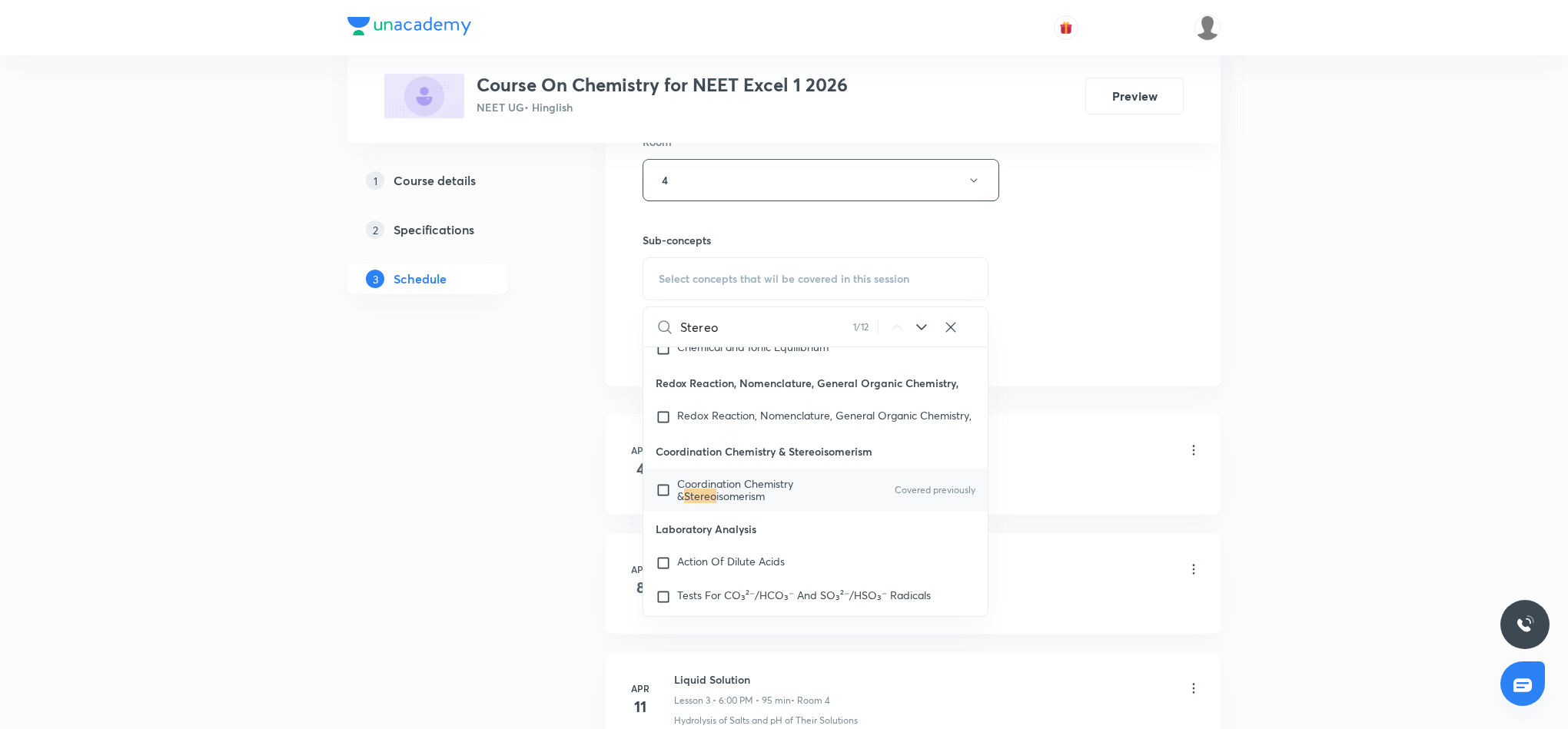
type input "Stereo"
click at [716, 503] on span "Coordination Chemistry &" at bounding box center [735, 490] width 116 height 27
checkbox input "true"
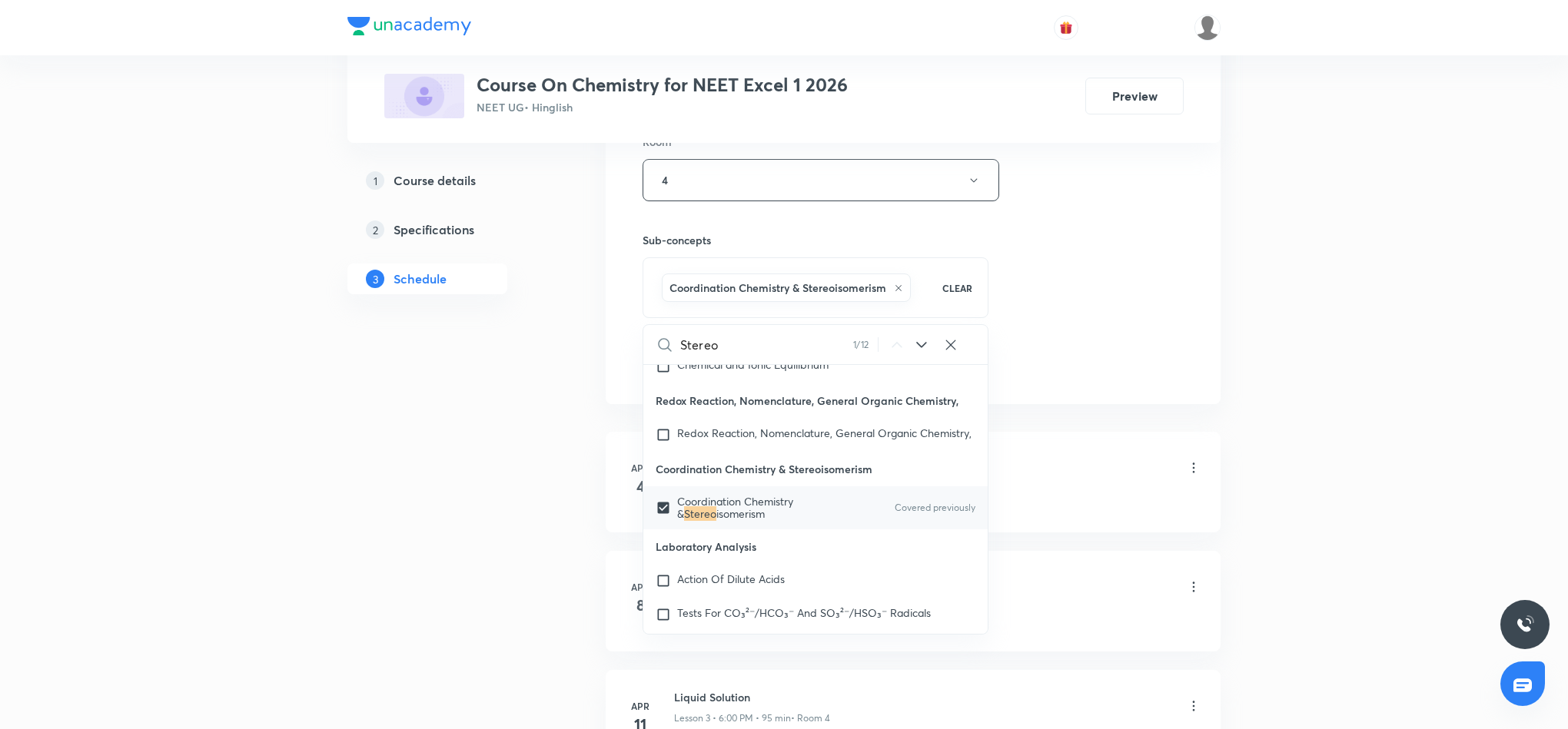
click at [1114, 303] on div "Session 41 Live class Session title 19/99 Stereo isomerism. 4 ​ Schedule for Se…" at bounding box center [913, 9] width 542 height 739
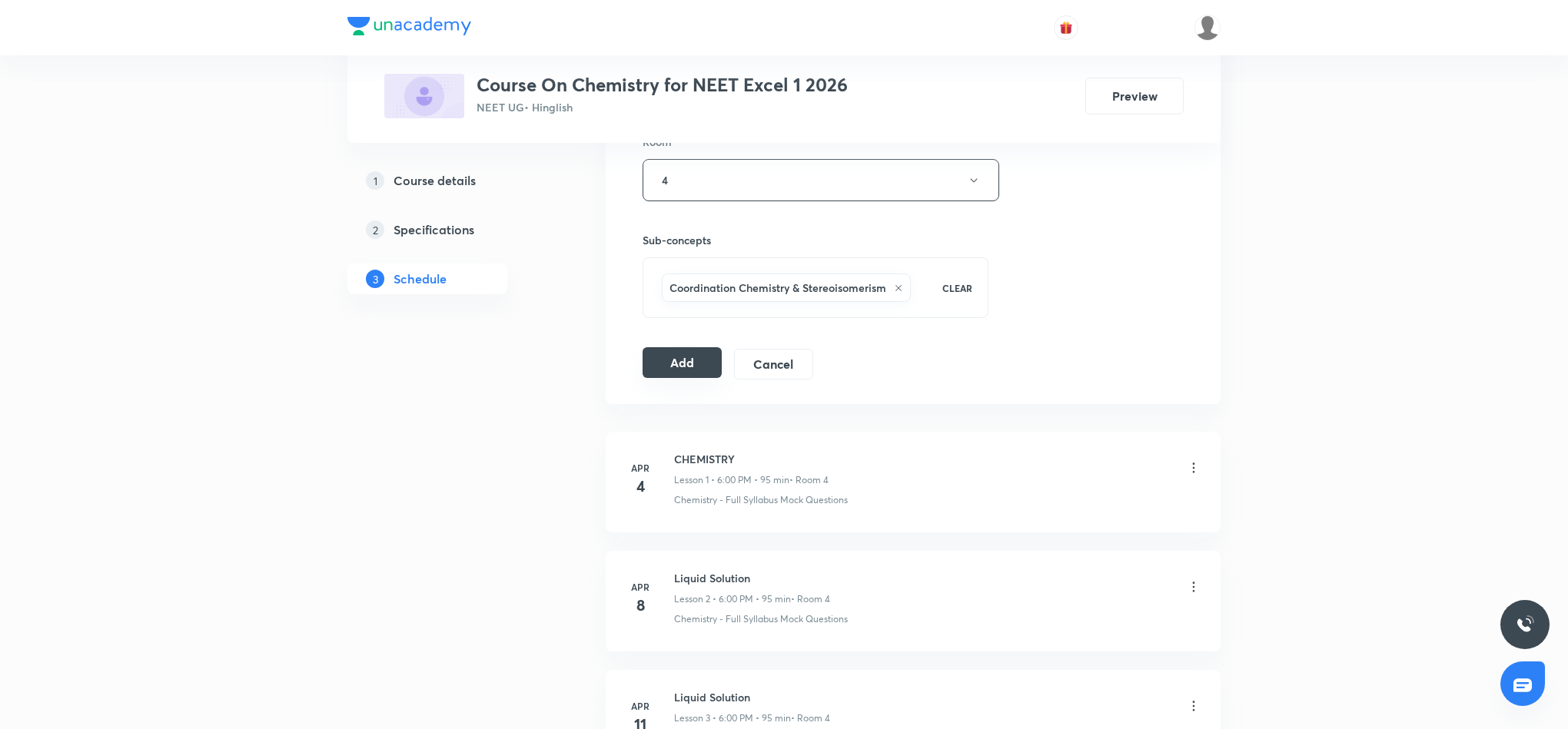
click at [686, 362] on button "Add" at bounding box center [682, 362] width 79 height 31
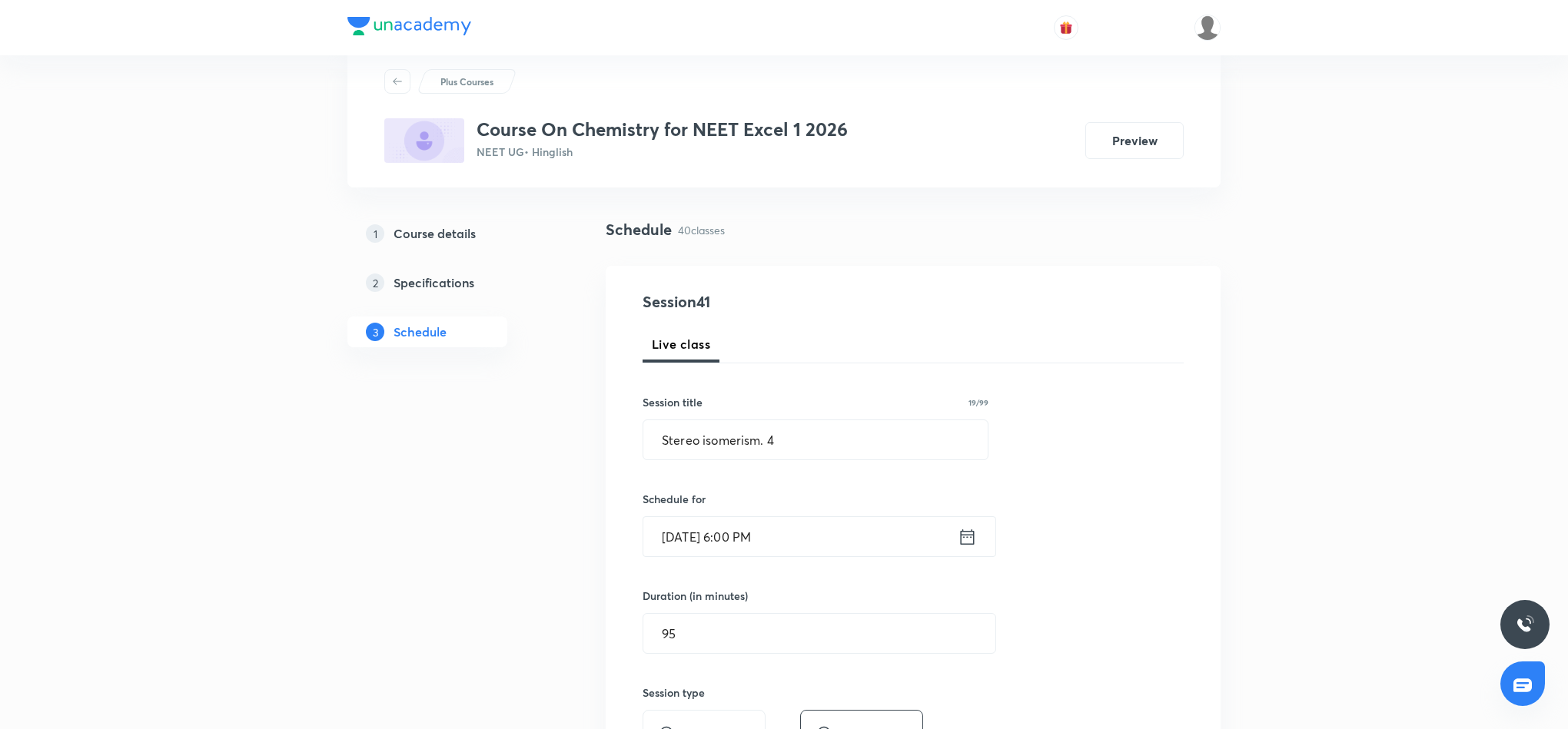
scroll to position [0, 0]
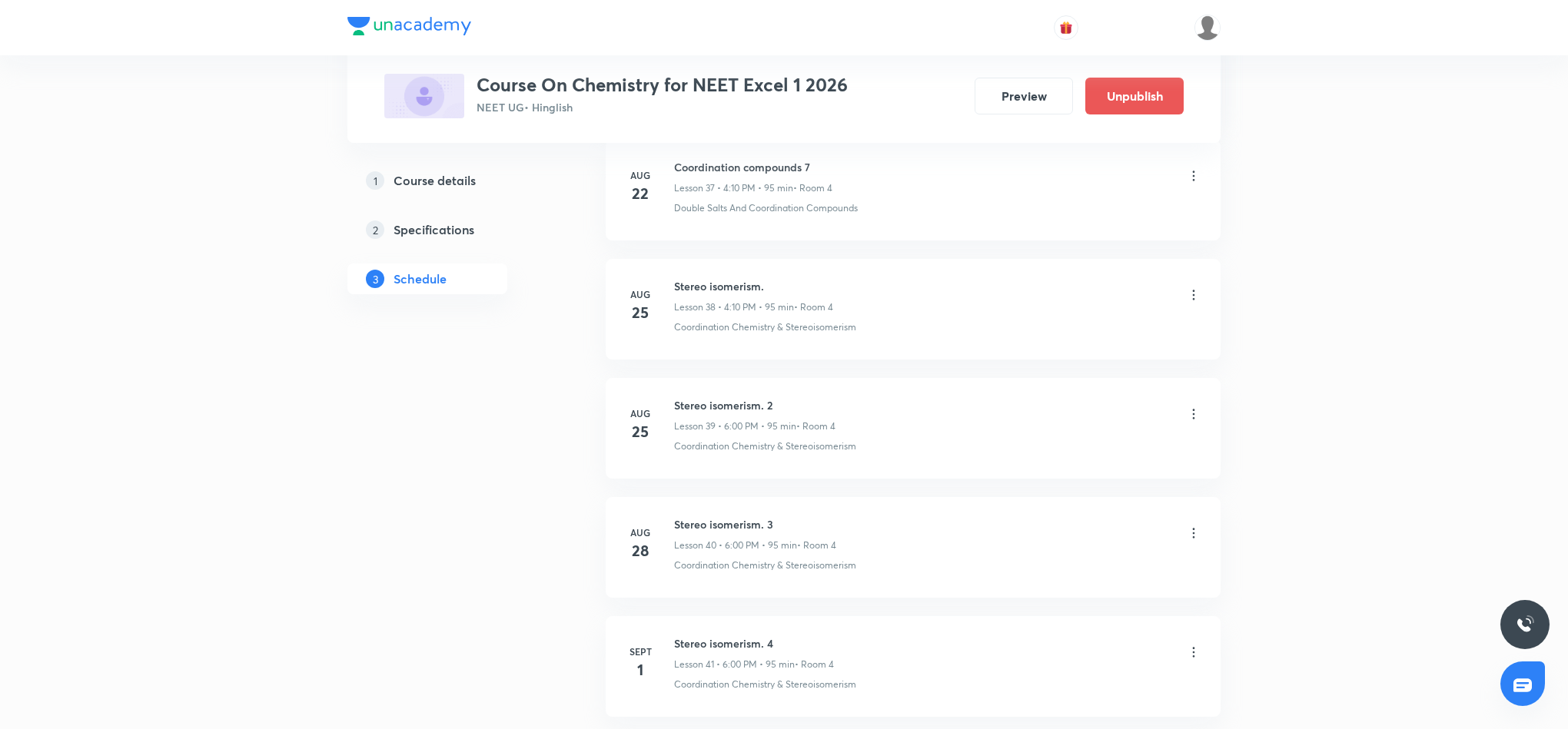
scroll to position [4711, 0]
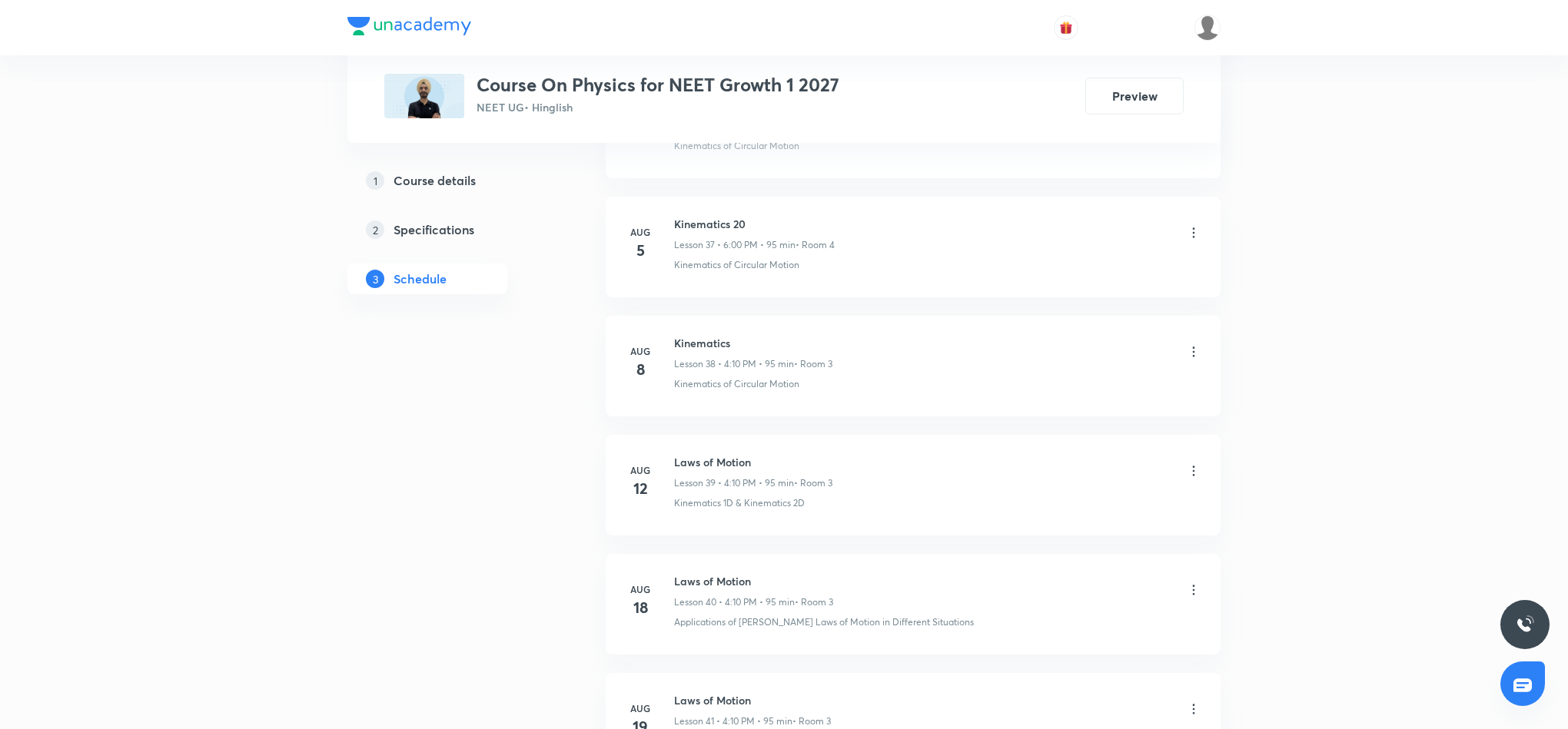
scroll to position [5781, 0]
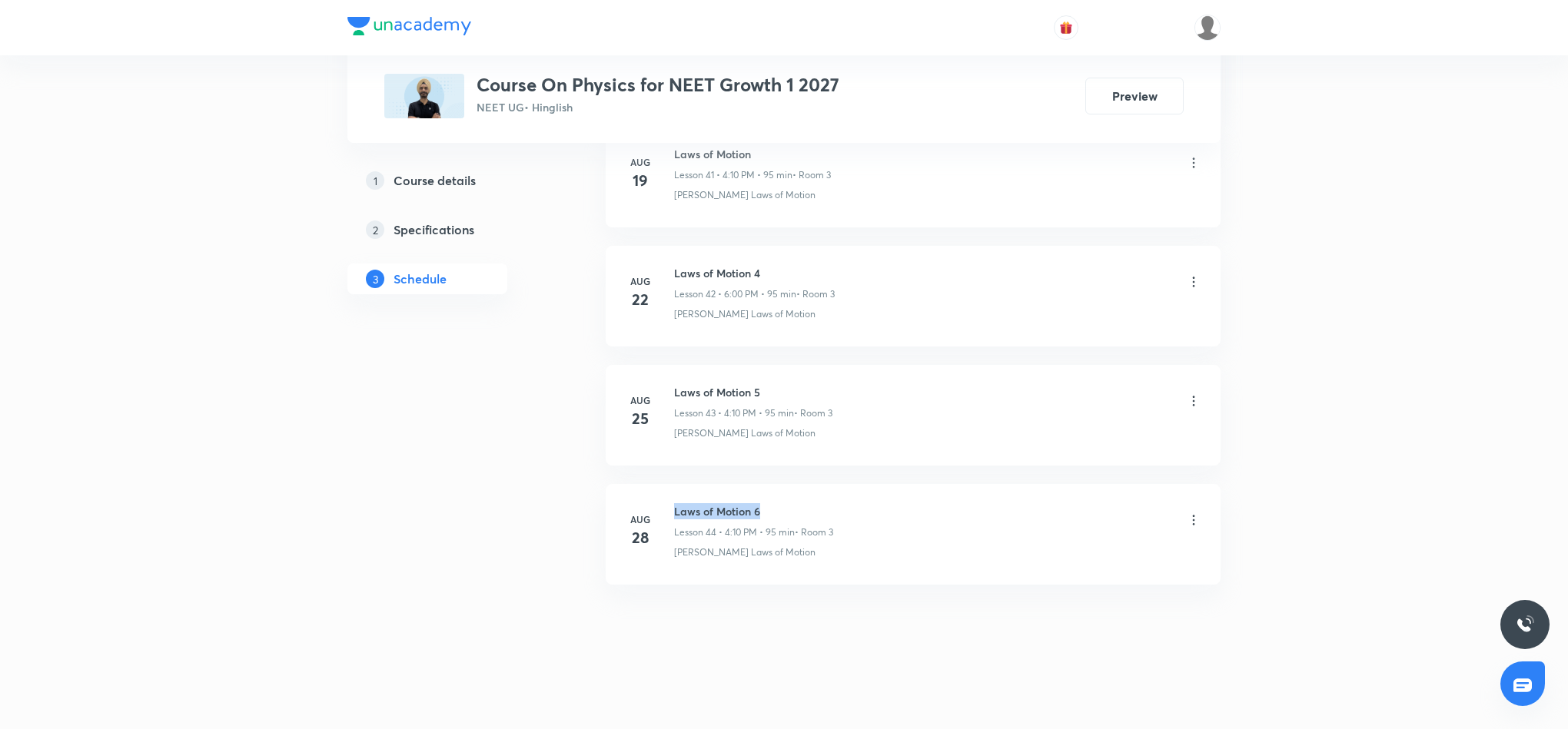
drag, startPoint x: 672, startPoint y: 506, endPoint x: 778, endPoint y: 506, distance: 106.0
click at [778, 506] on div "[DATE] Laws of Motion 6 Lesson 44 • 4:10 PM • 95 min • Room 3 [PERSON_NAME] Law…" at bounding box center [913, 531] width 576 height 56
copy h6 "Laws of Motion 6"
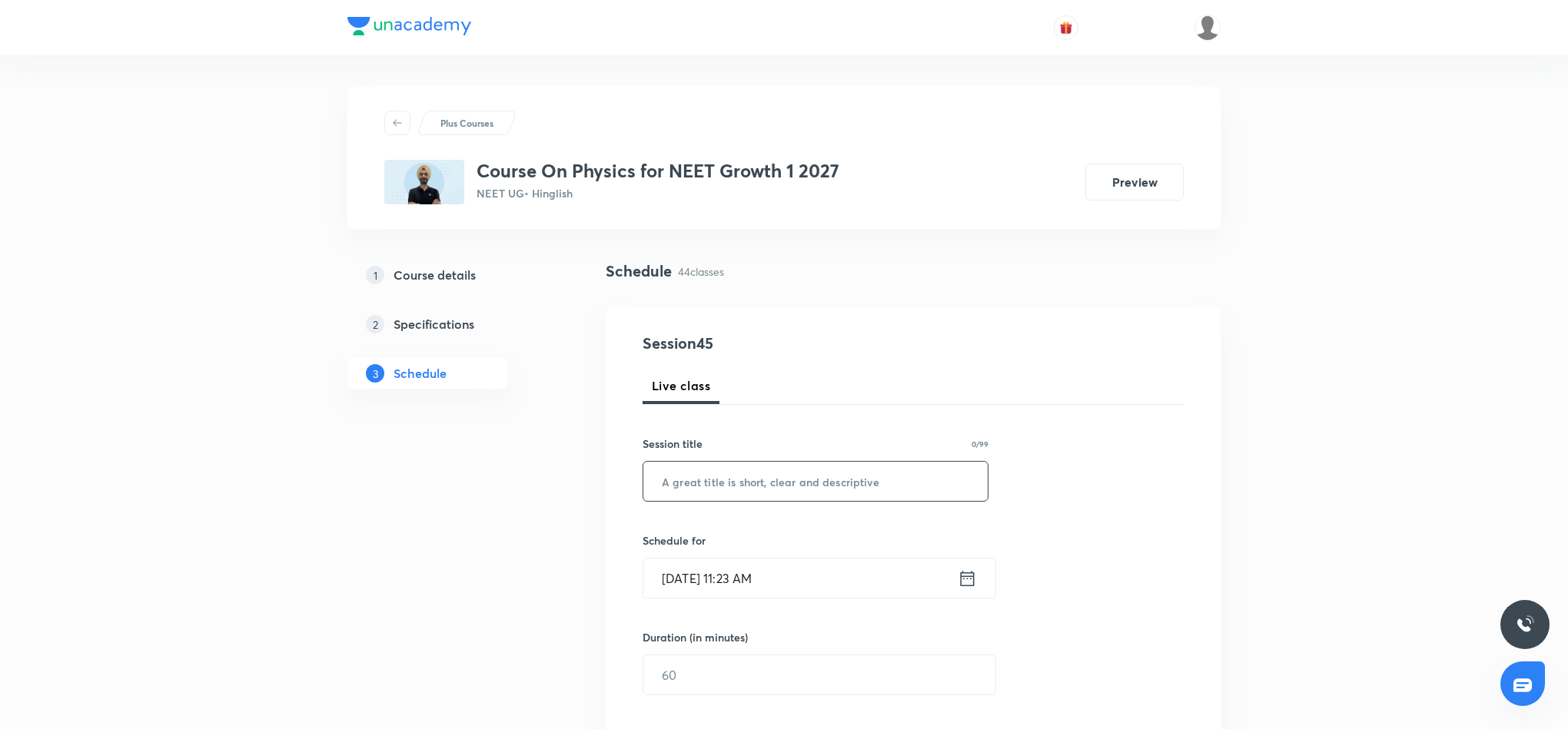
click at [760, 473] on input "text" at bounding box center [816, 481] width 345 height 39
paste input "Laws of Motion 6"
type input "Laws of Motion 7"
click at [973, 576] on icon at bounding box center [968, 578] width 14 height 15
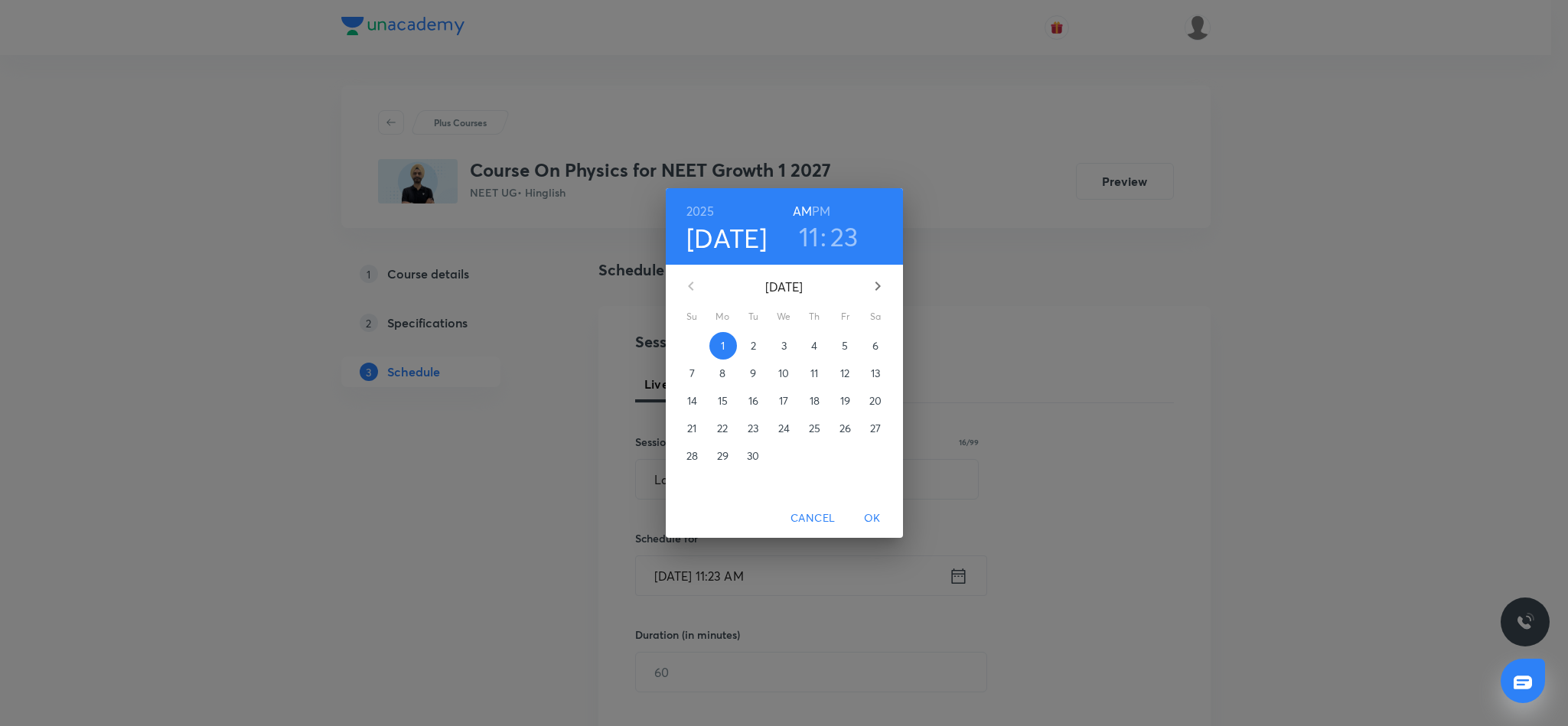
click at [822, 207] on h6 "PM" at bounding box center [821, 210] width 19 height 21
click at [814, 237] on h3 "11" at bounding box center [808, 237] width 20 height 32
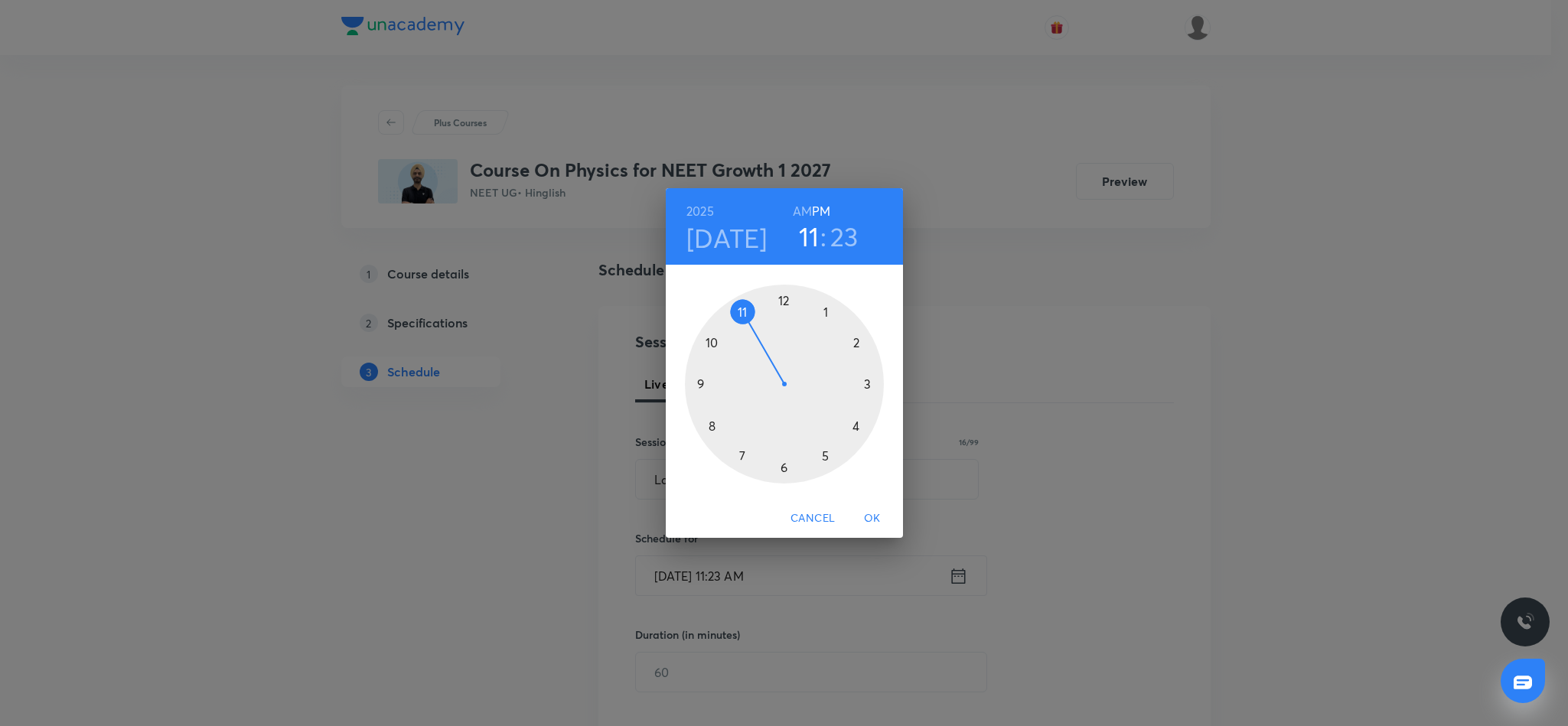
click at [856, 426] on div at bounding box center [783, 384] width 199 height 199
click at [856, 342] on div at bounding box center [783, 384] width 199 height 199
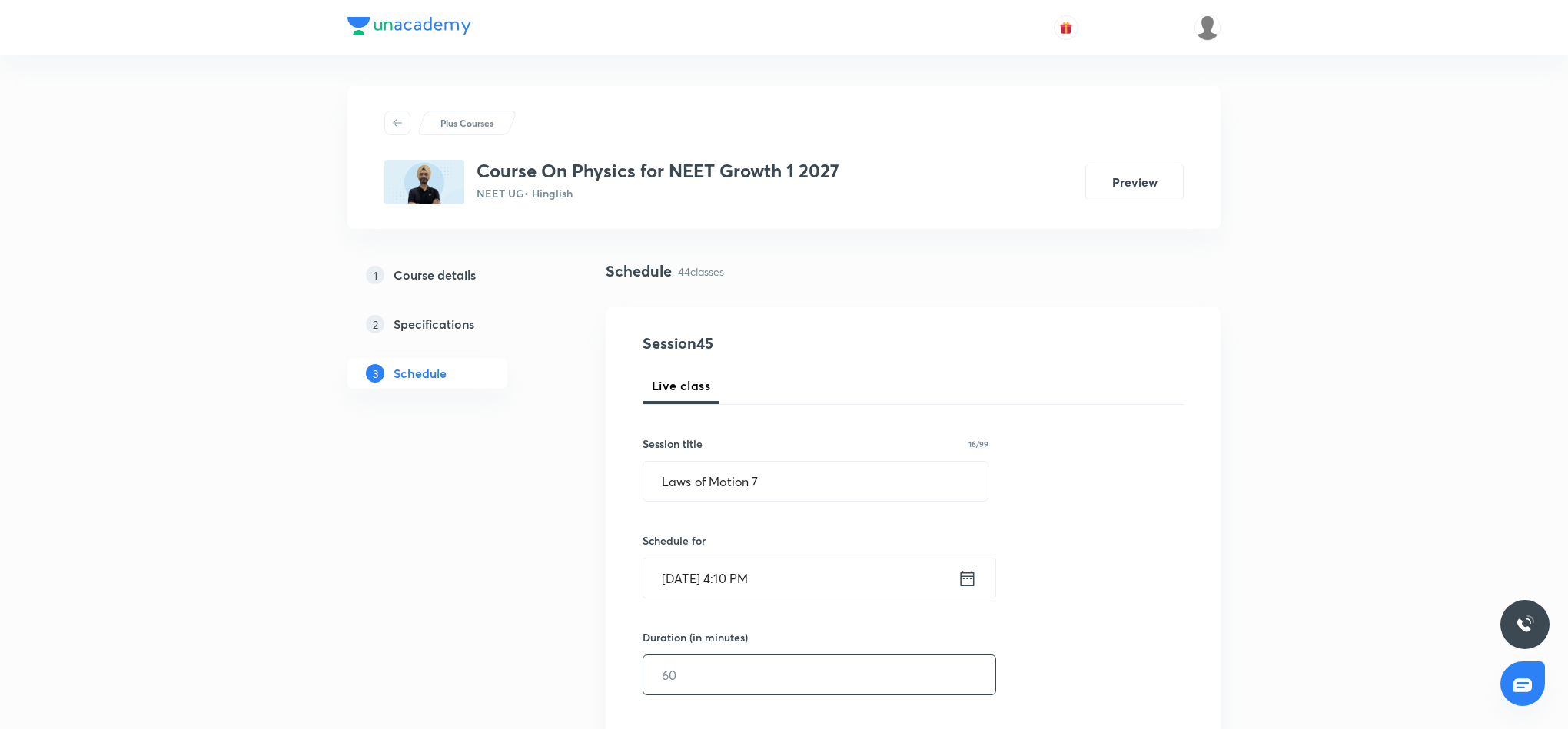
click at [818, 679] on input "text" at bounding box center [819, 675] width 352 height 39
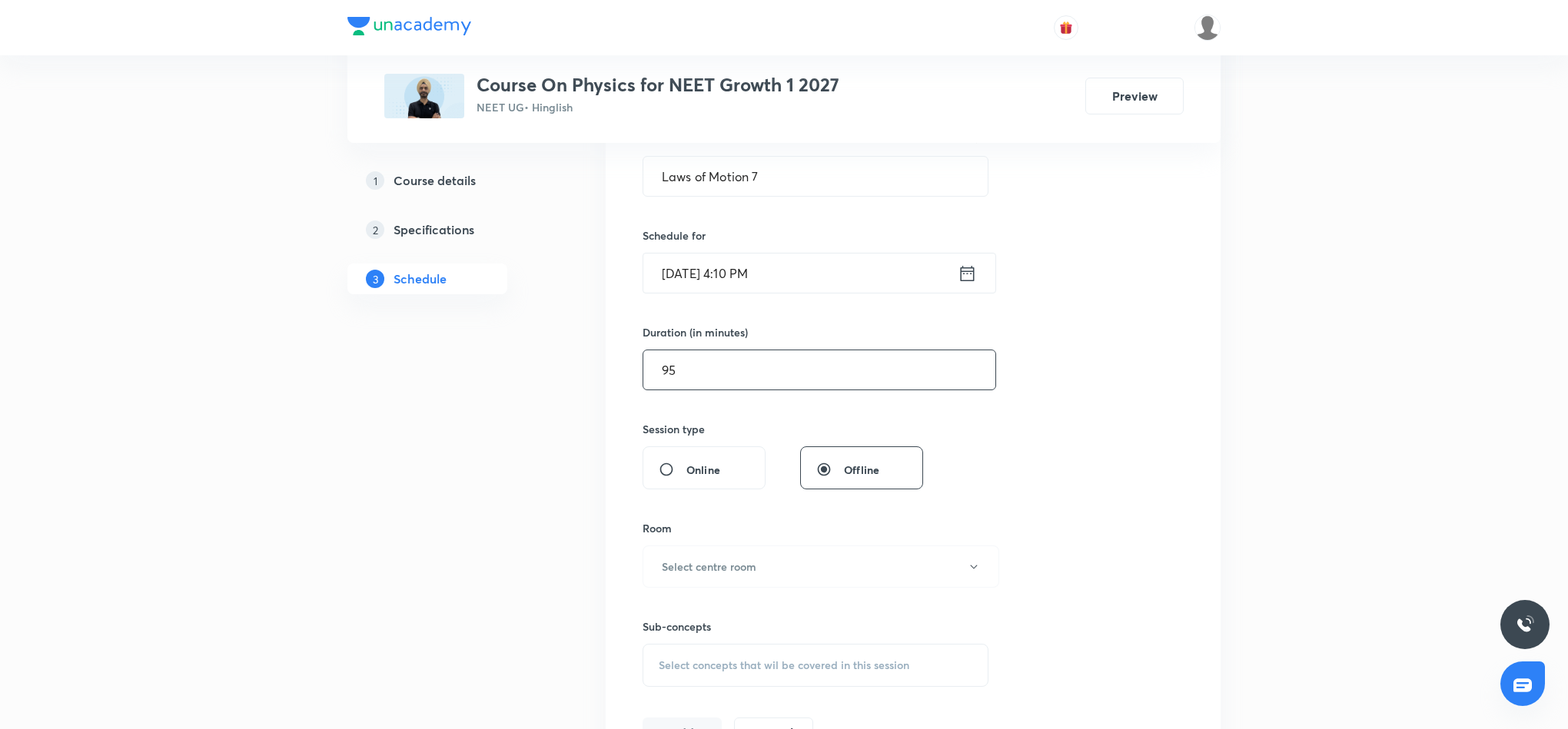
scroll to position [346, 0]
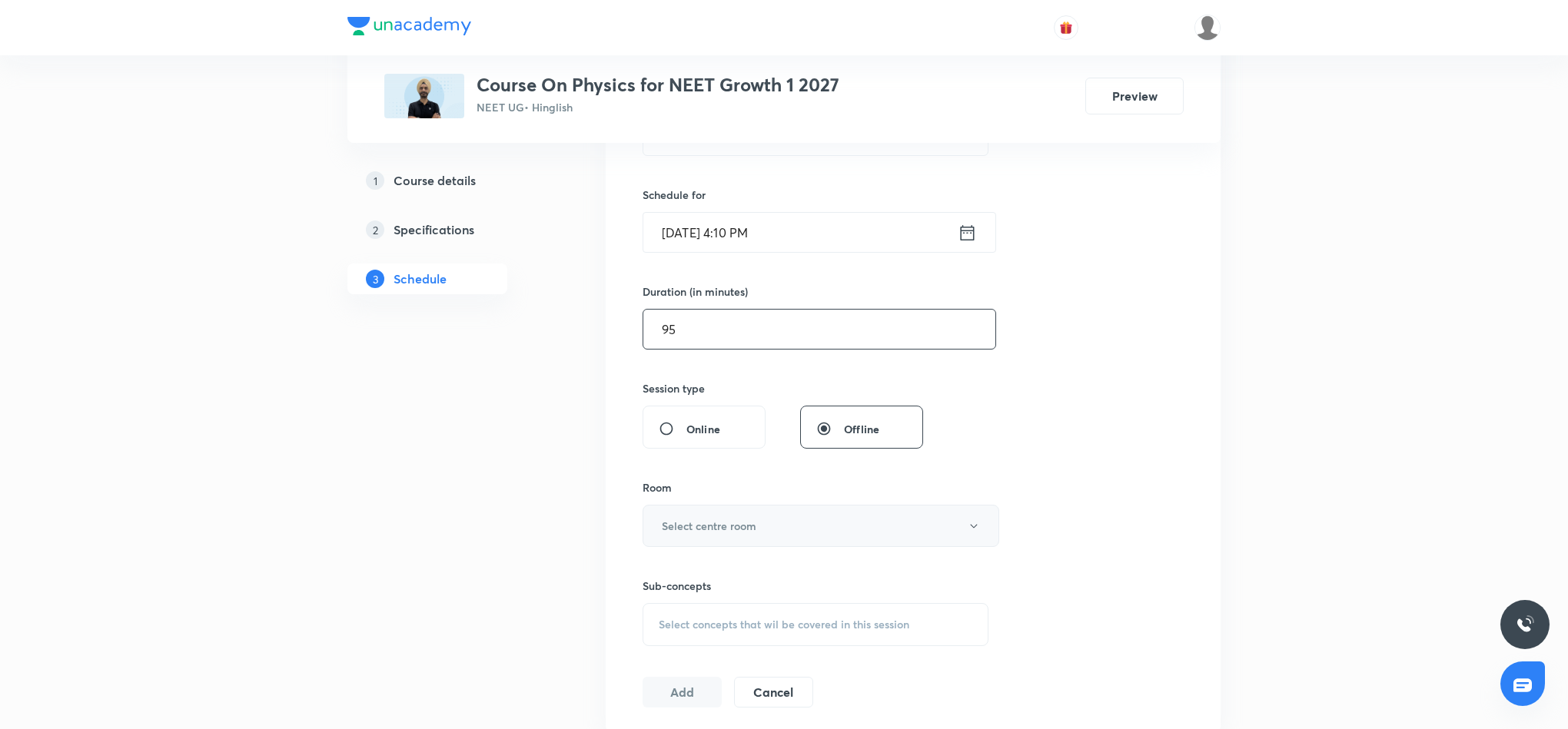
type input "95"
click at [838, 536] on button "Select centre room" at bounding box center [821, 526] width 357 height 42
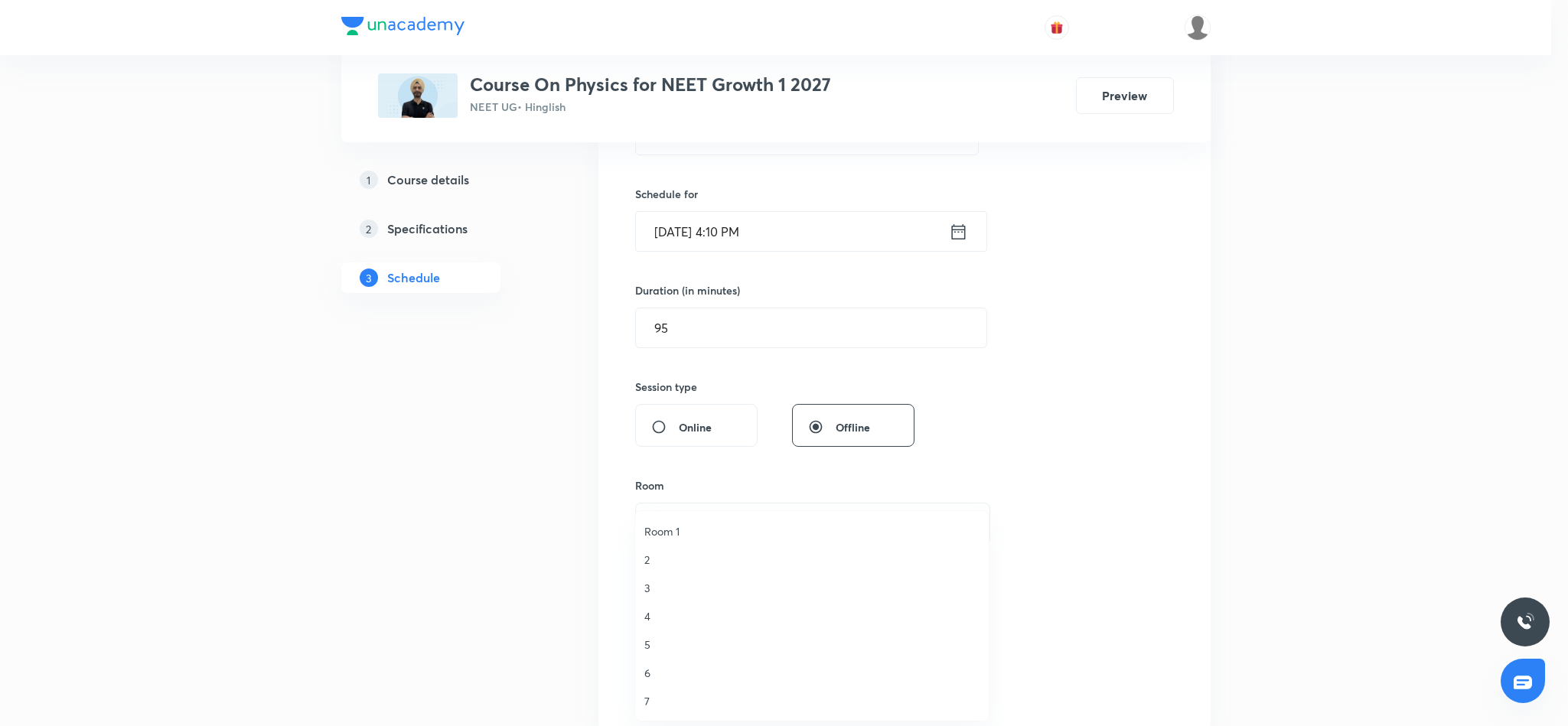
click at [651, 591] on span "3" at bounding box center [811, 587] width 335 height 16
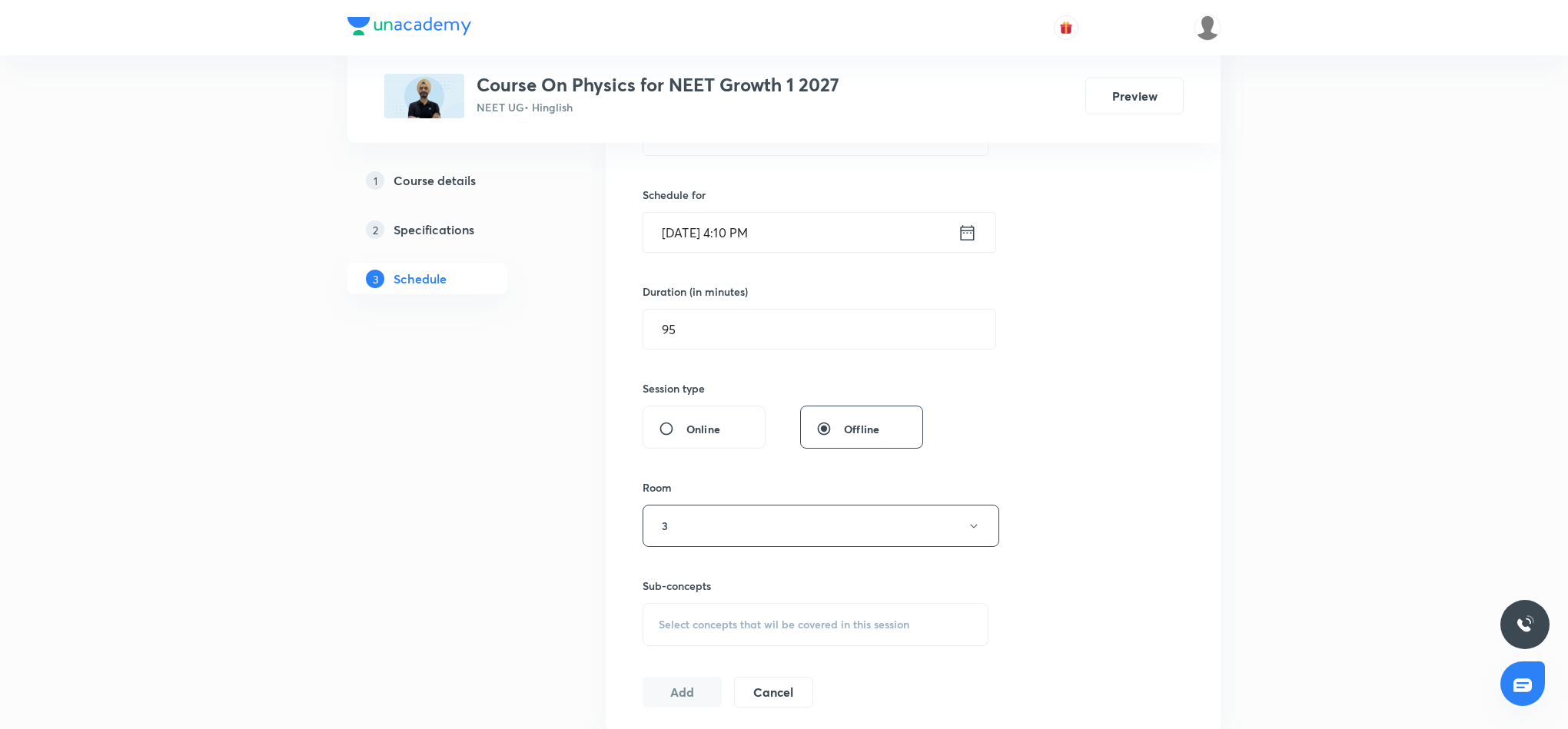
click at [736, 628] on span "Select concepts that wil be covered in this session" at bounding box center [784, 625] width 250 height 12
type input "Laws of Motion"
click at [1071, 625] on div "Session 45 Live class Session title 16/99 Laws of Motion 7 ​ Schedule for Sept …" at bounding box center [913, 347] width 542 height 721
click at [801, 625] on span "Select concepts that wil be covered in this session" at bounding box center [784, 625] width 250 height 12
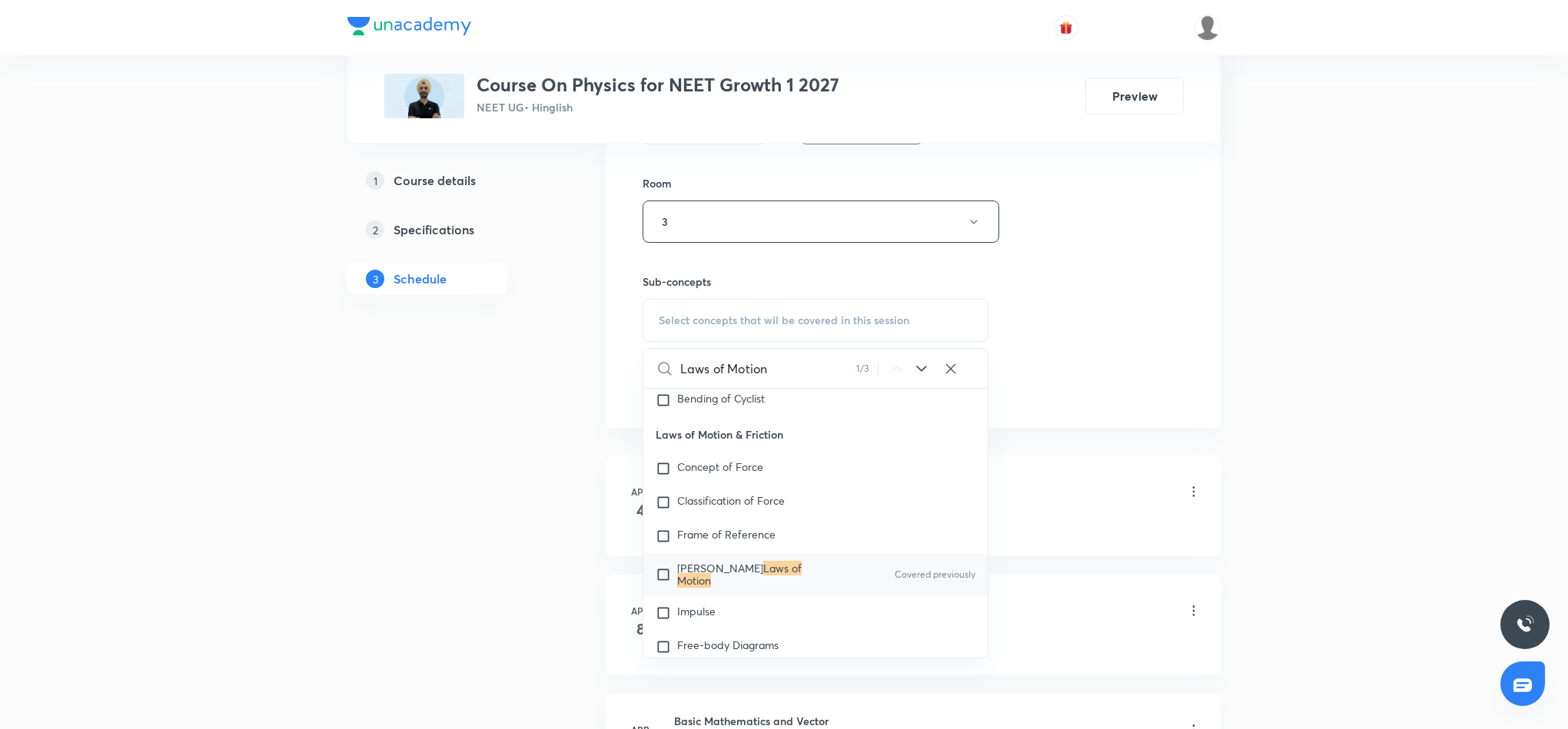
scroll to position [692, 0]
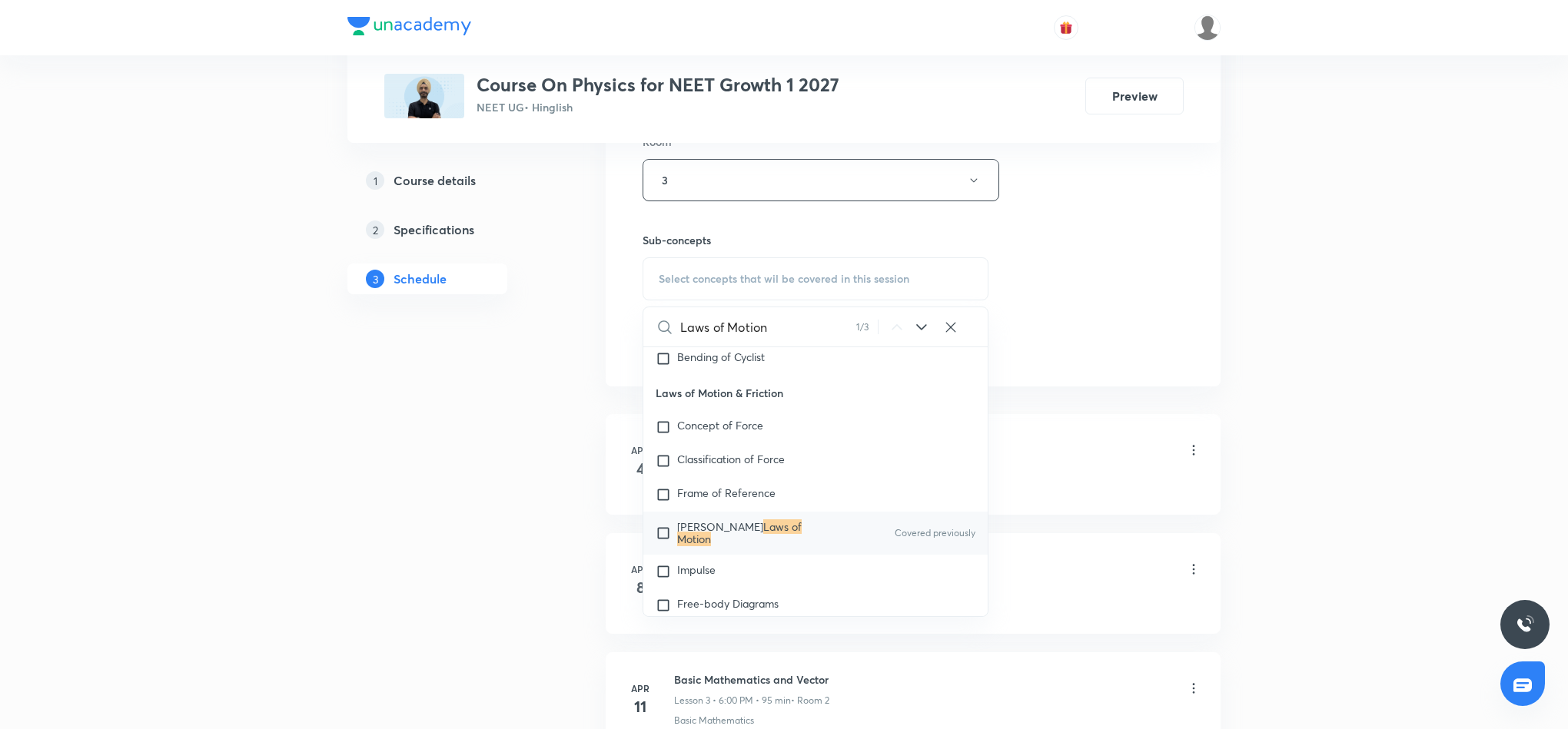
type input "Laws of Motion"
click at [763, 546] on p "Newton's Laws of Motion" at bounding box center [755, 533] width 155 height 25
checkbox input "true"
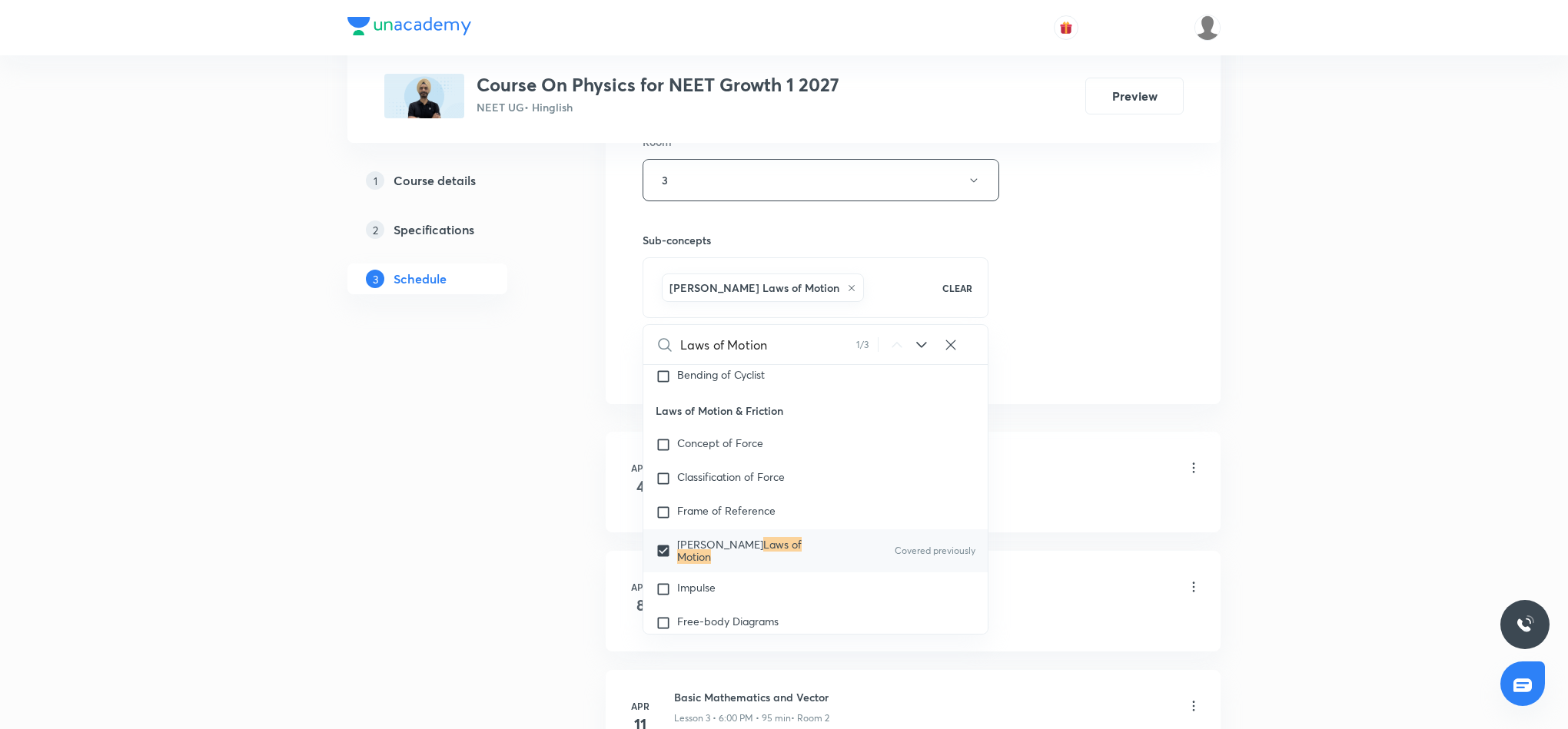
click at [1094, 317] on div "Session 45 Live class Session title 16/99 Laws of Motion 7 ​ Schedule for Sept …" at bounding box center [913, 9] width 542 height 739
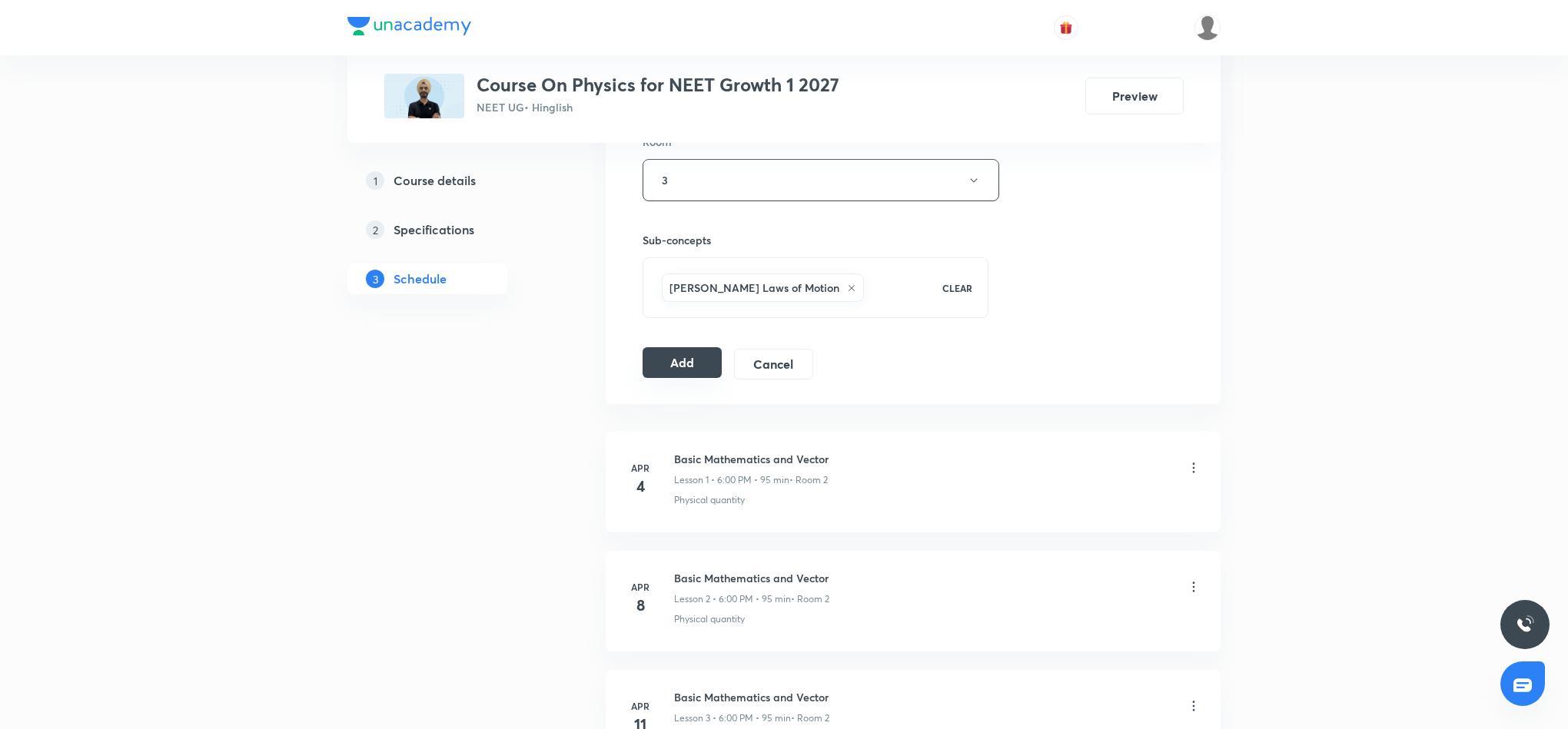
click at [658, 374] on button "Add" at bounding box center [682, 362] width 79 height 31
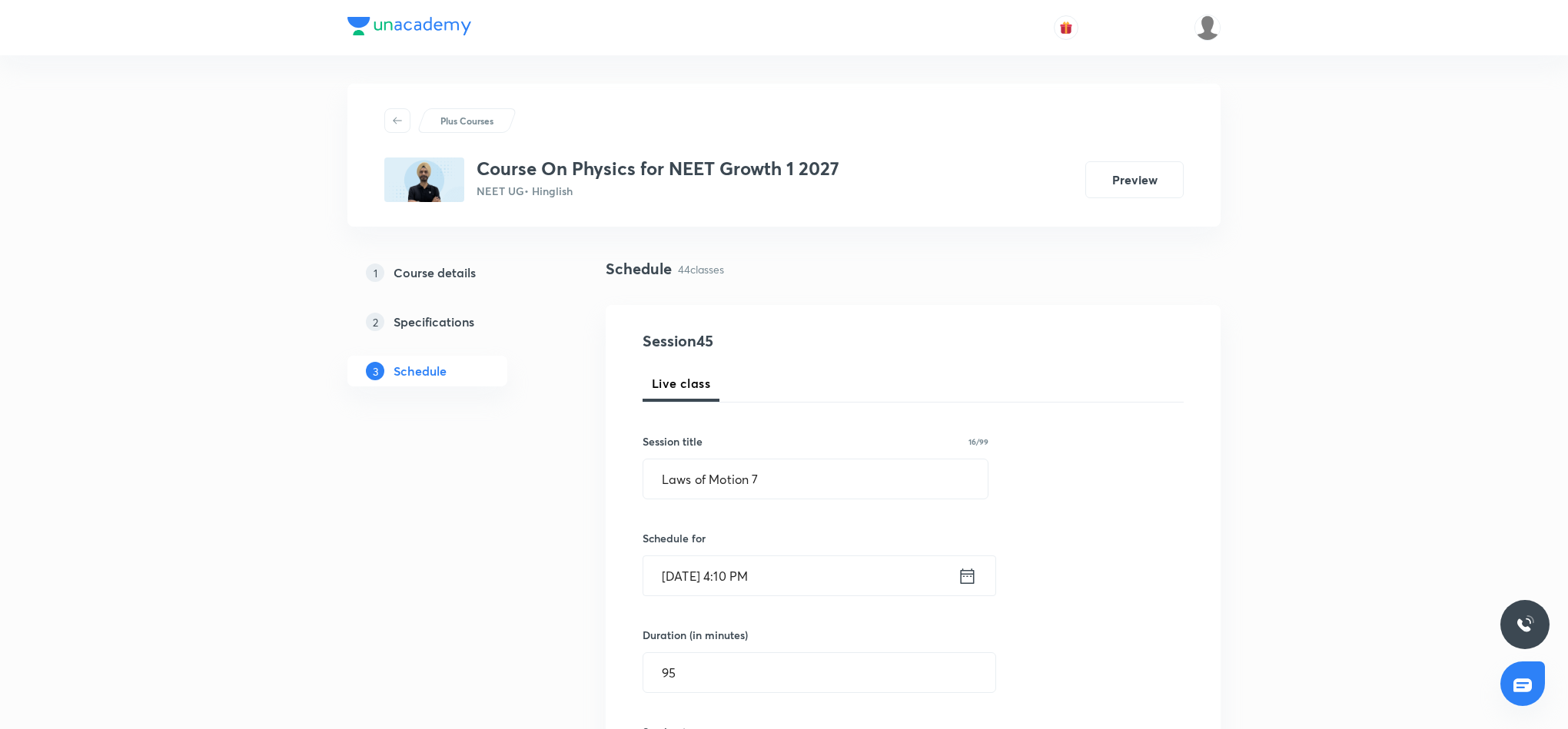
scroll to position [0, 0]
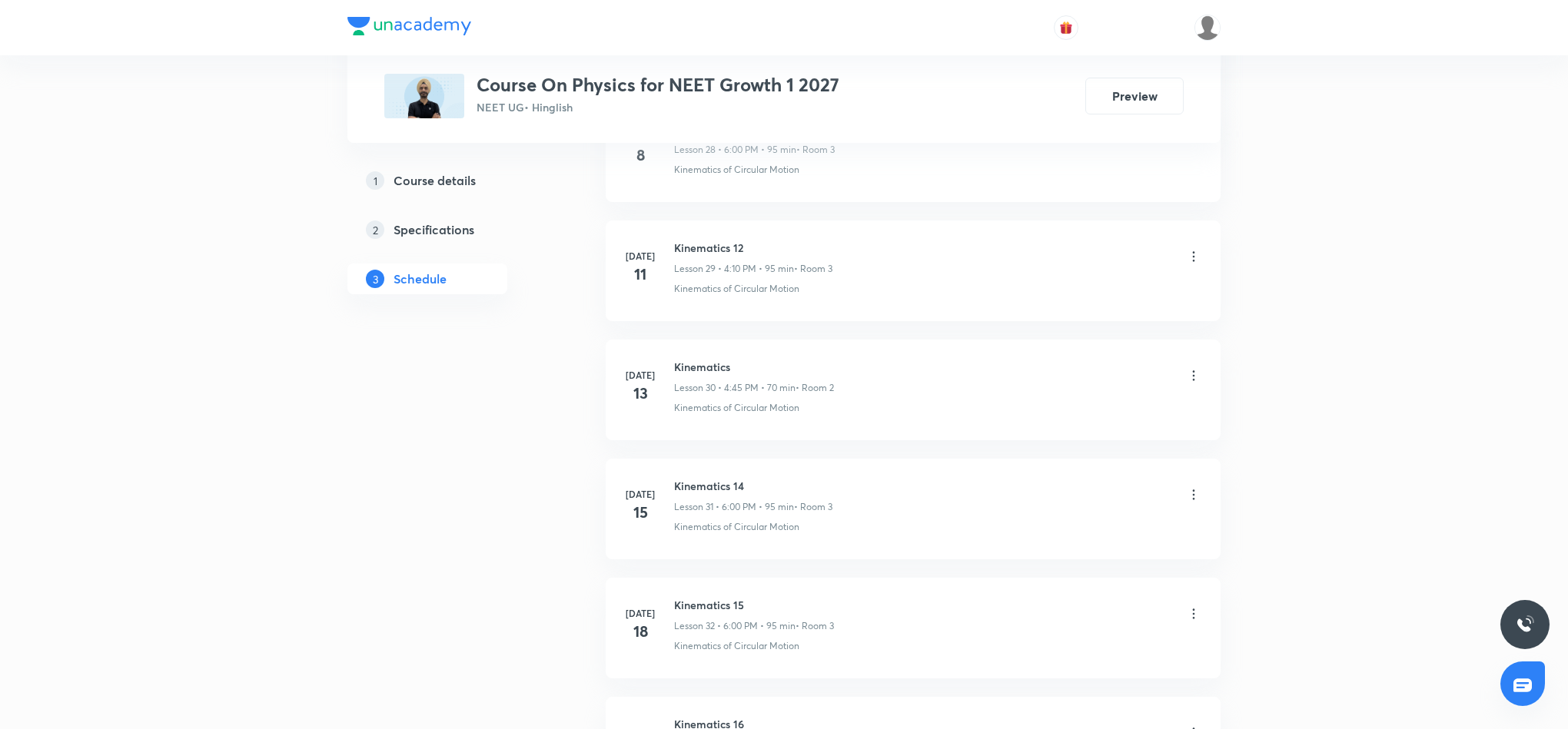
scroll to position [5072, 0]
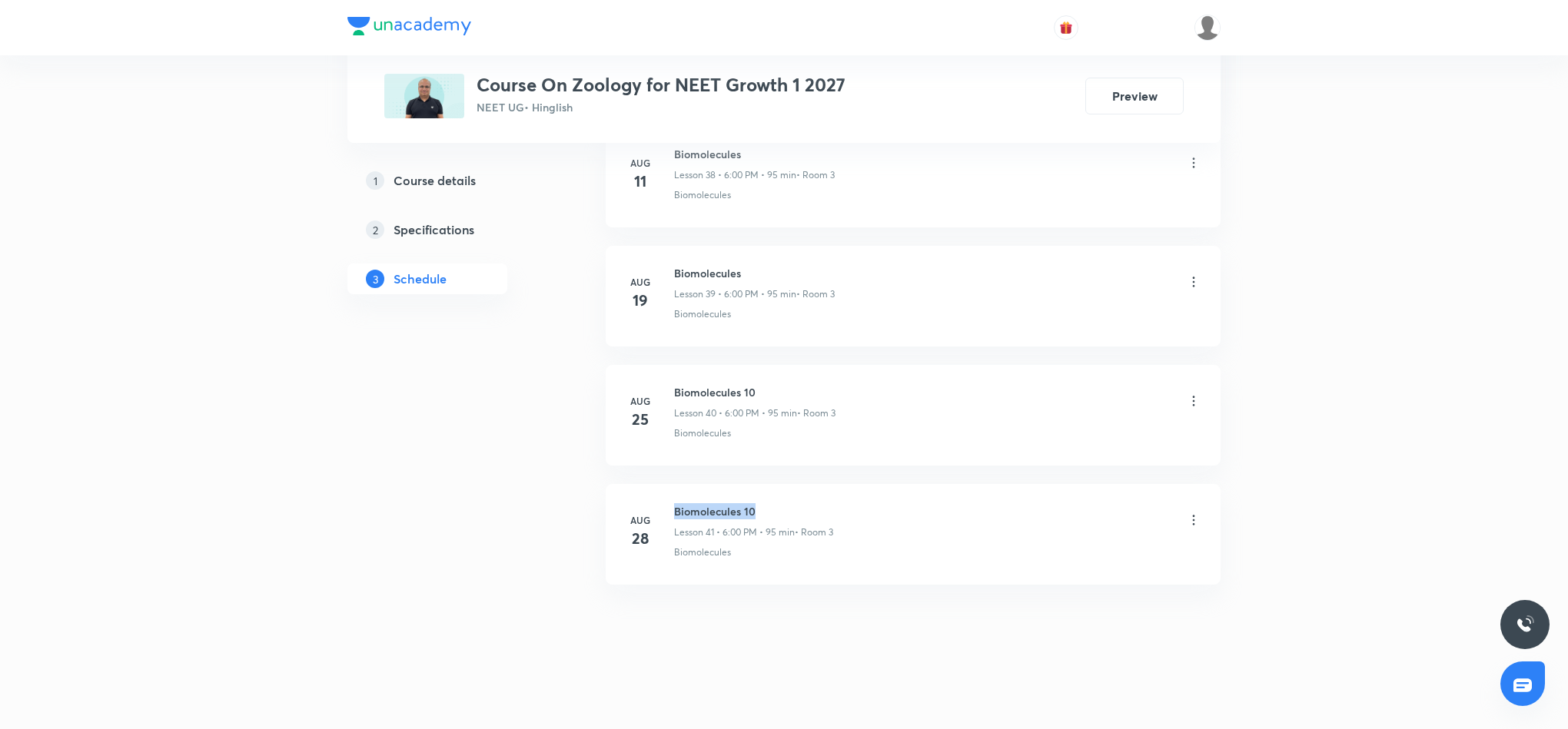
drag, startPoint x: 676, startPoint y: 508, endPoint x: 802, endPoint y: 508, distance: 126.0
click at [802, 508] on h6 "Biomolecules 10" at bounding box center [753, 511] width 159 height 16
copy h6 "Biomolecules 10"
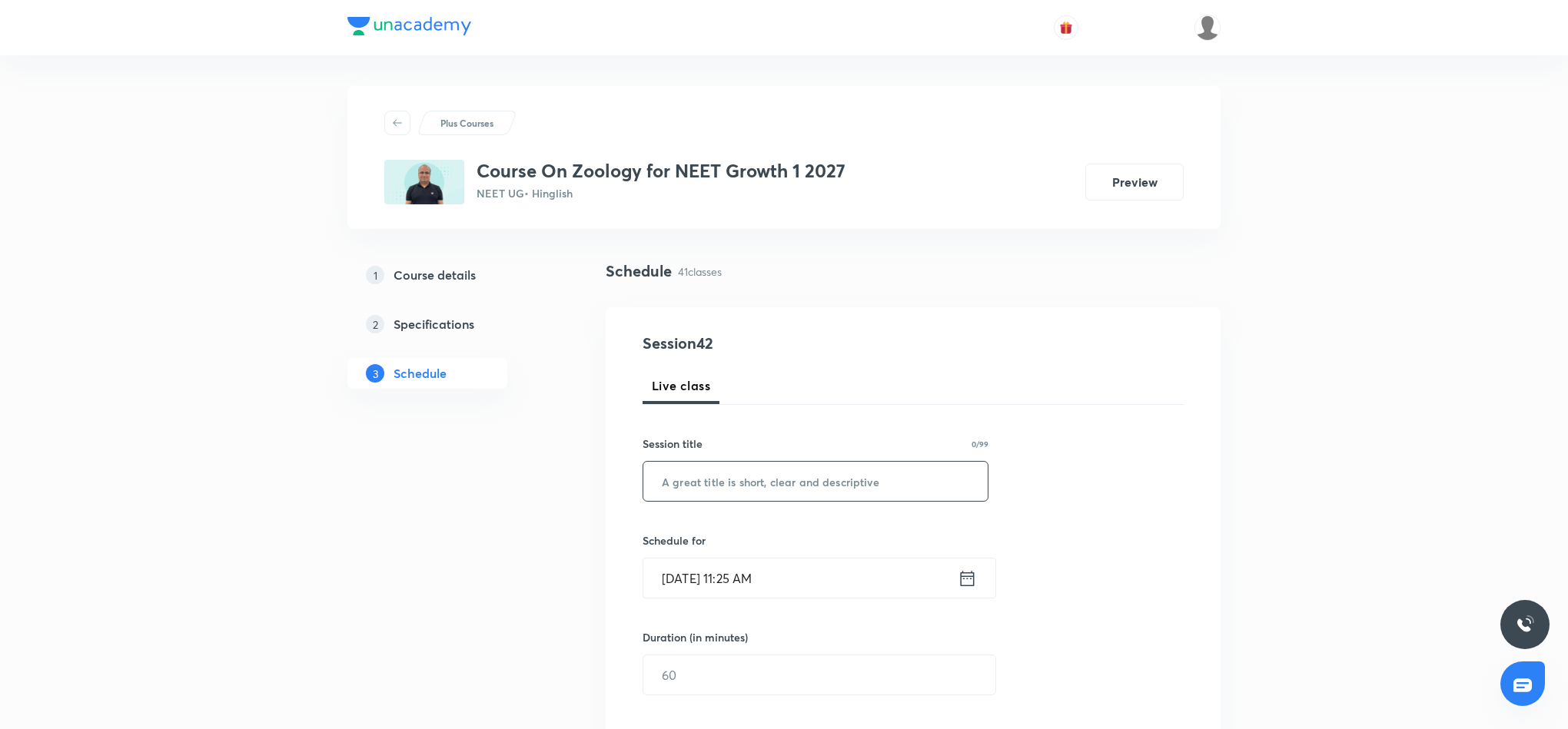
click at [685, 483] on input "text" at bounding box center [816, 481] width 345 height 39
paste input "Biomolecules 10"
type input "Biomolecules 11"
click at [965, 579] on icon at bounding box center [967, 578] width 20 height 21
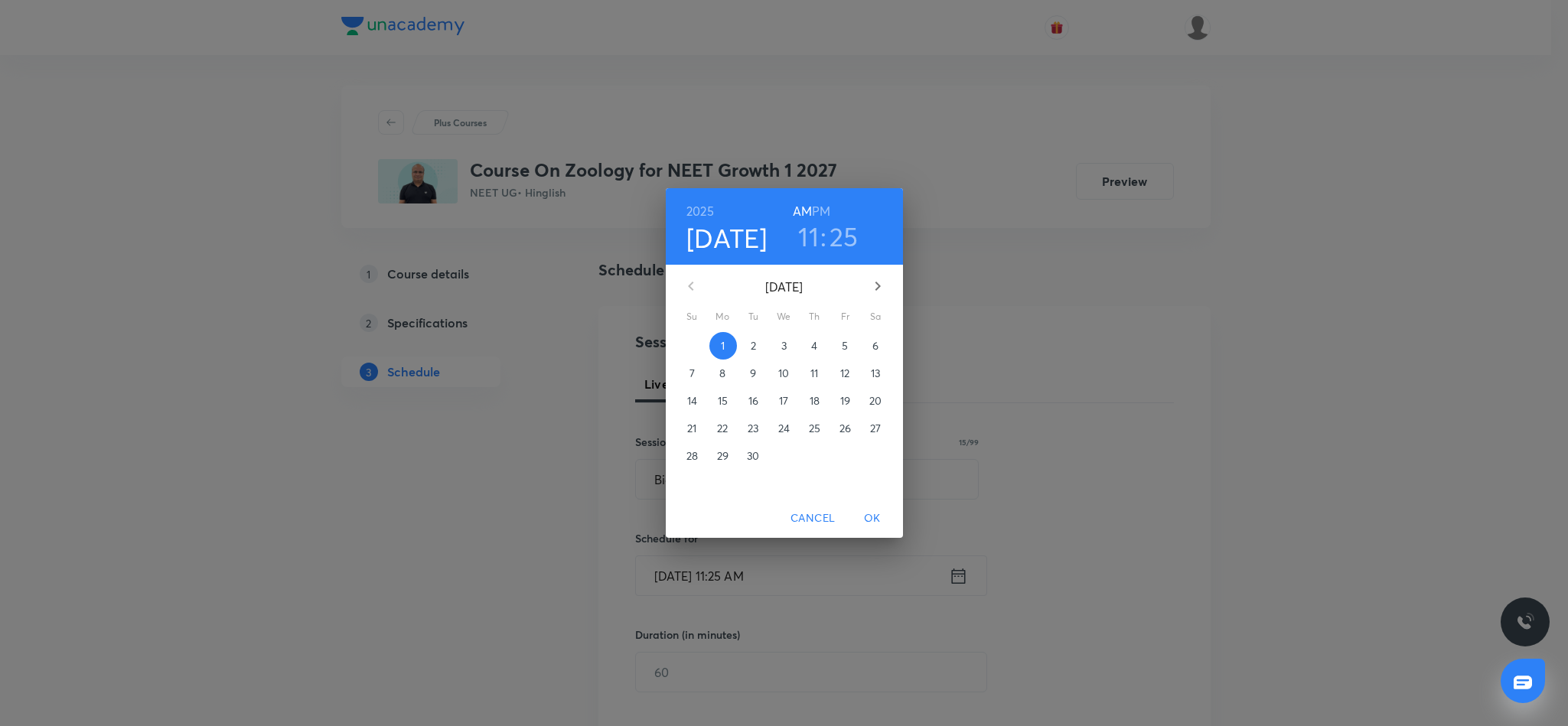
click at [824, 209] on h6 "PM" at bounding box center [821, 210] width 19 height 21
click at [808, 244] on h3 "11" at bounding box center [808, 237] width 20 height 32
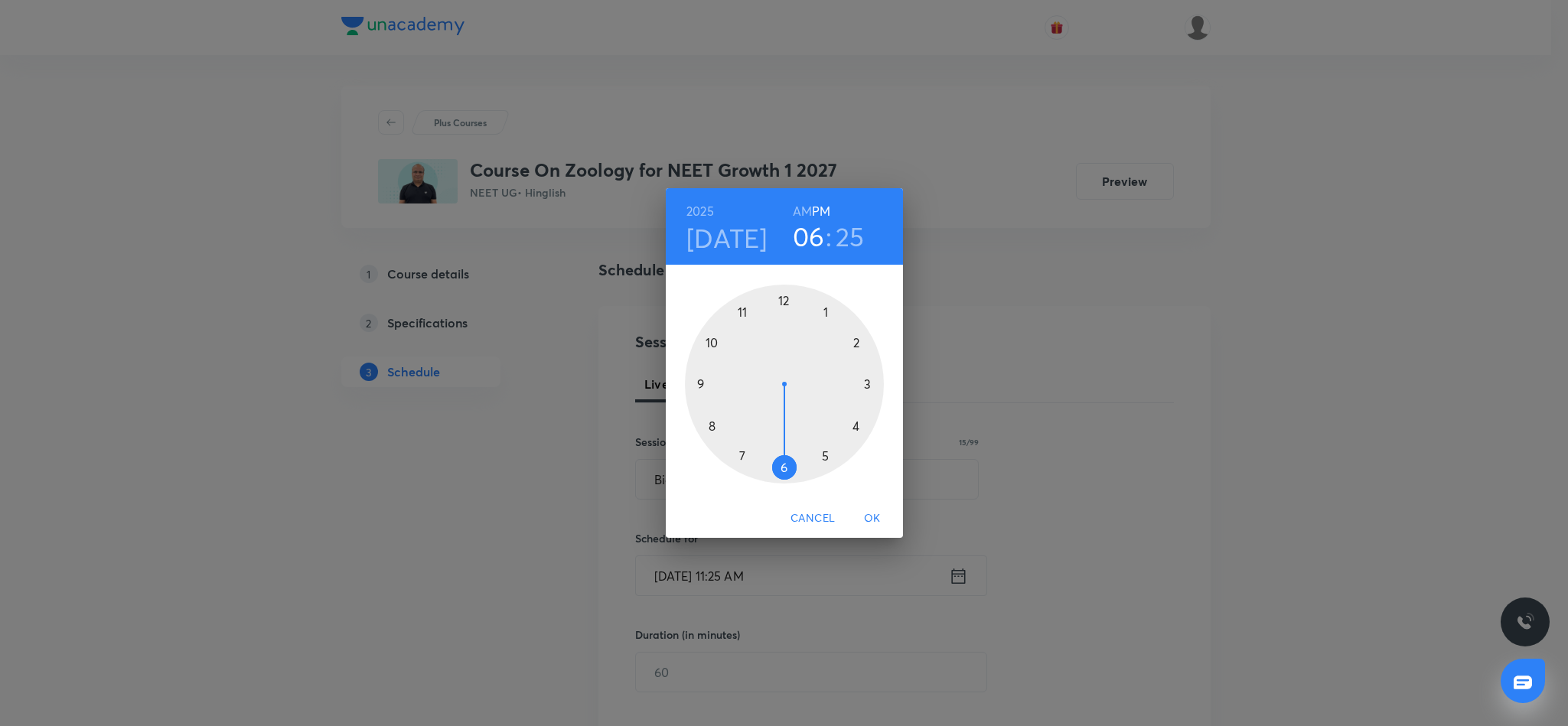
drag, startPoint x: 782, startPoint y: 468, endPoint x: 788, endPoint y: 405, distance: 63.3
click at [782, 449] on div at bounding box center [783, 384] width 199 height 199
click at [783, 302] on div at bounding box center [783, 384] width 199 height 199
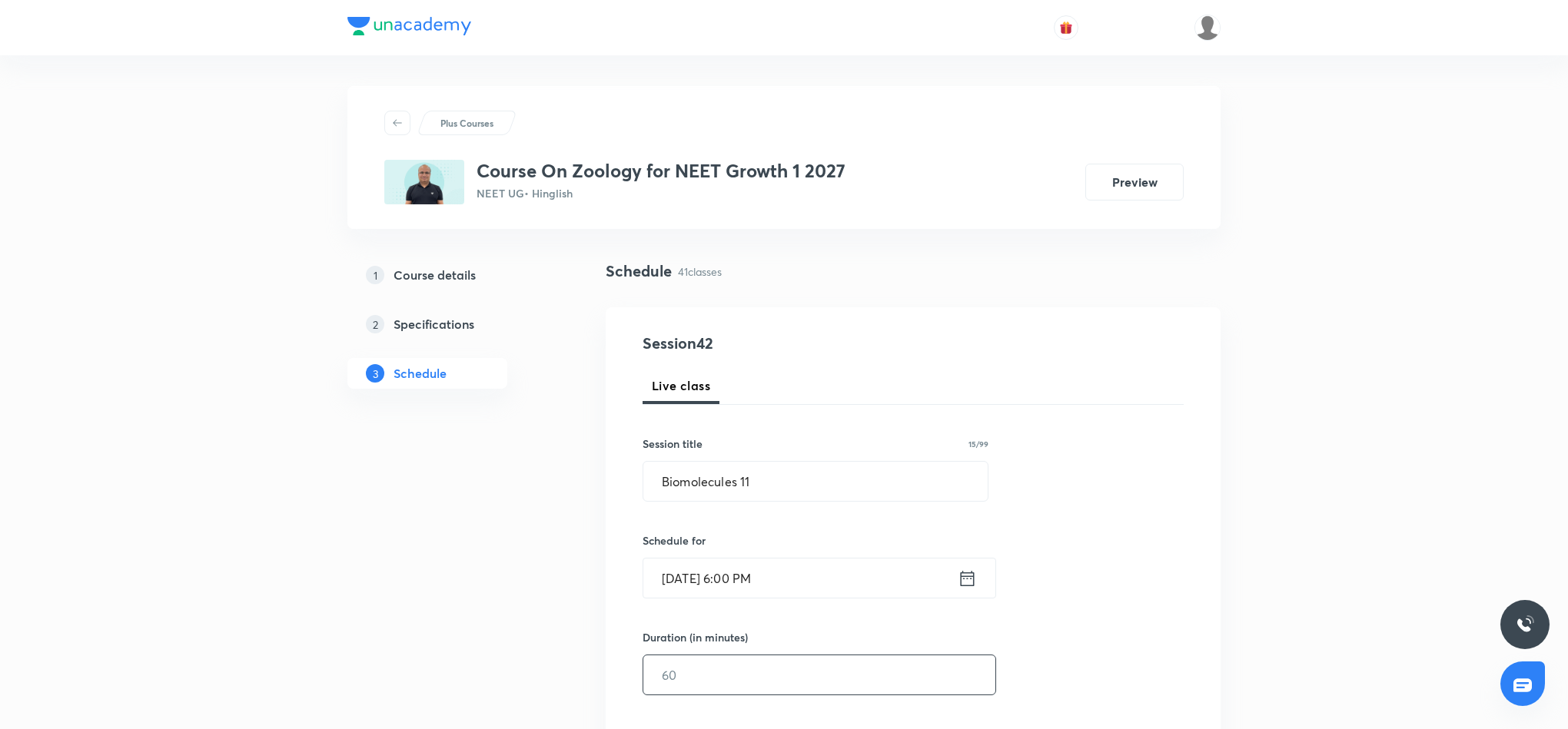
click at [728, 669] on input "text" at bounding box center [819, 675] width 352 height 39
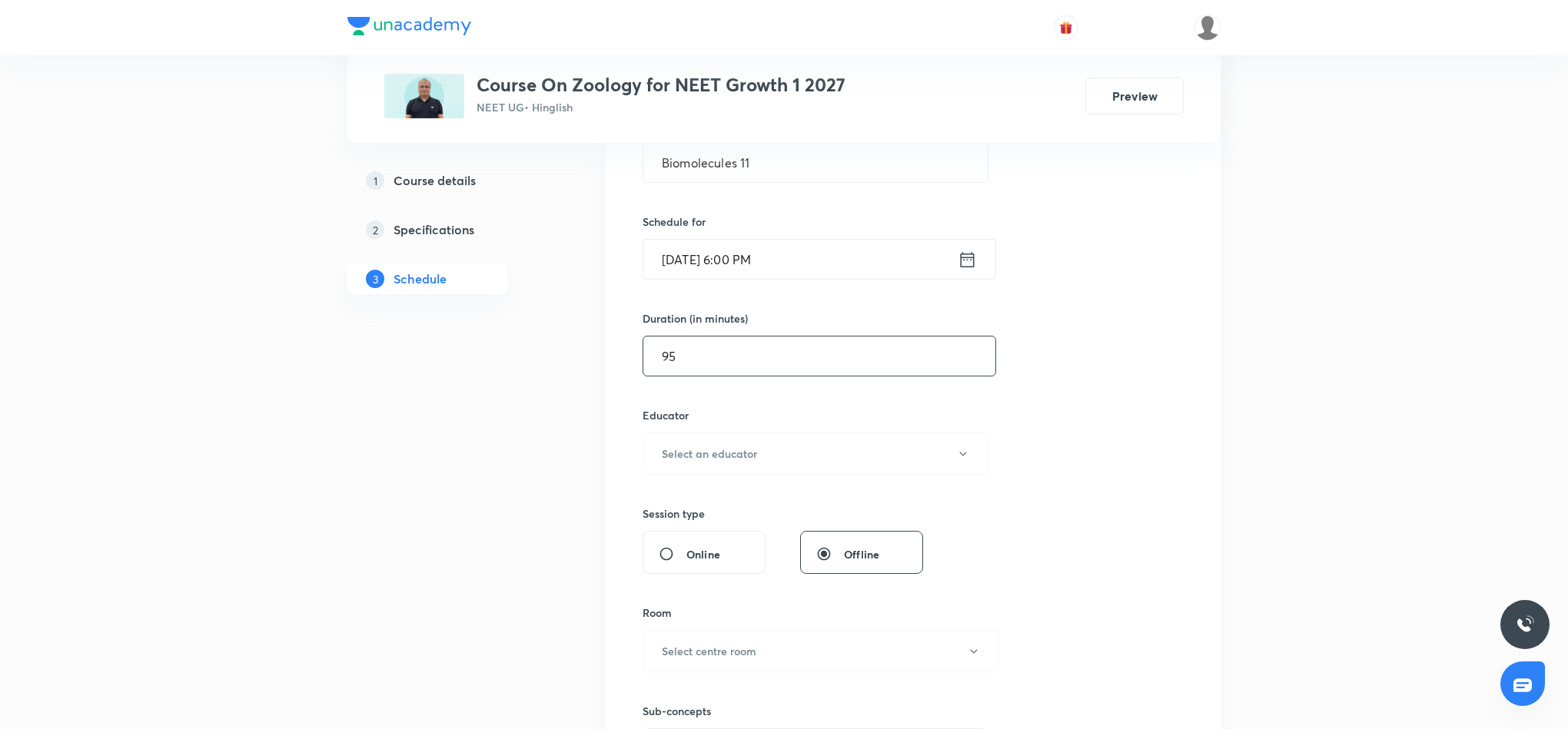
scroll to position [346, 0]
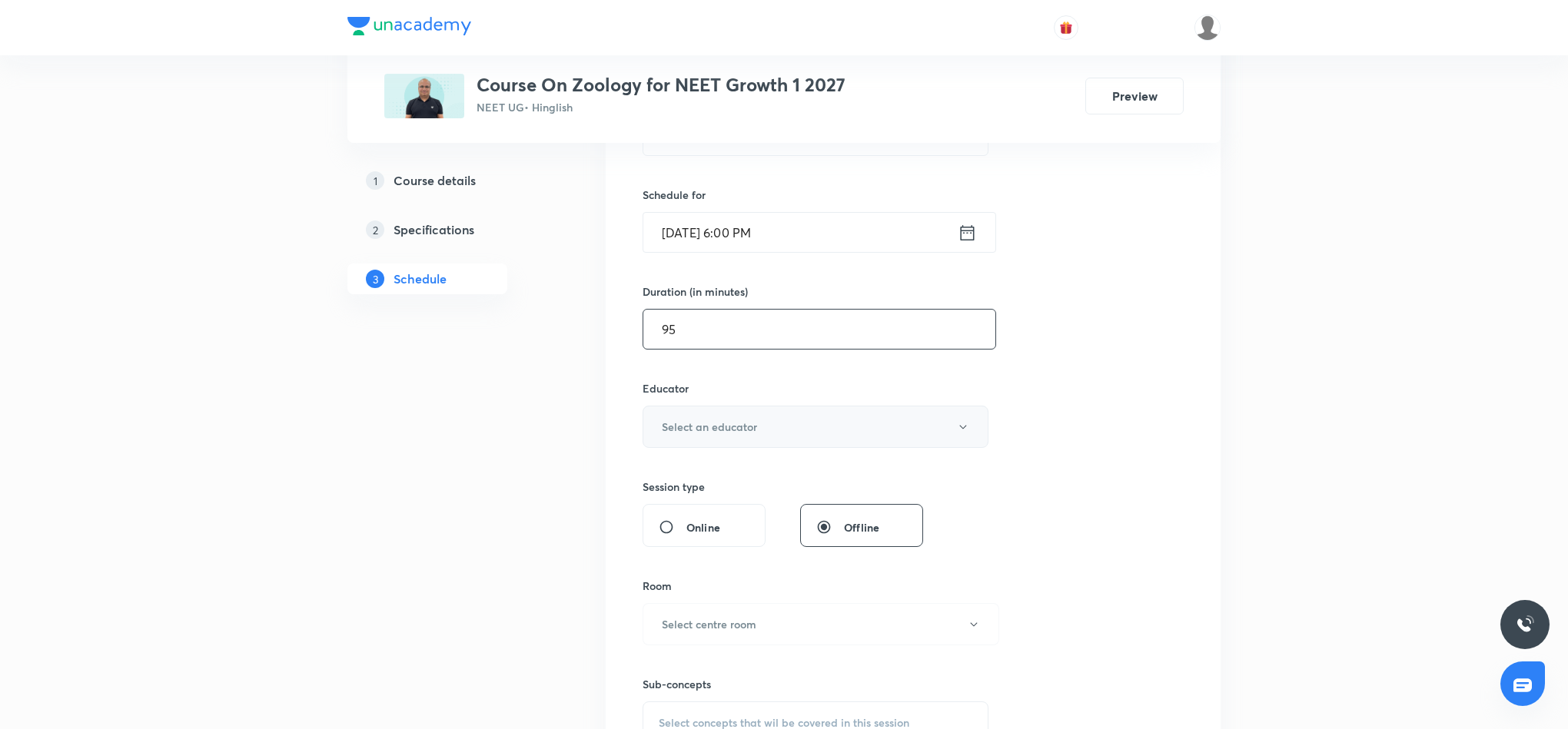
type input "95"
click at [768, 431] on button "Select an educator" at bounding box center [816, 427] width 346 height 42
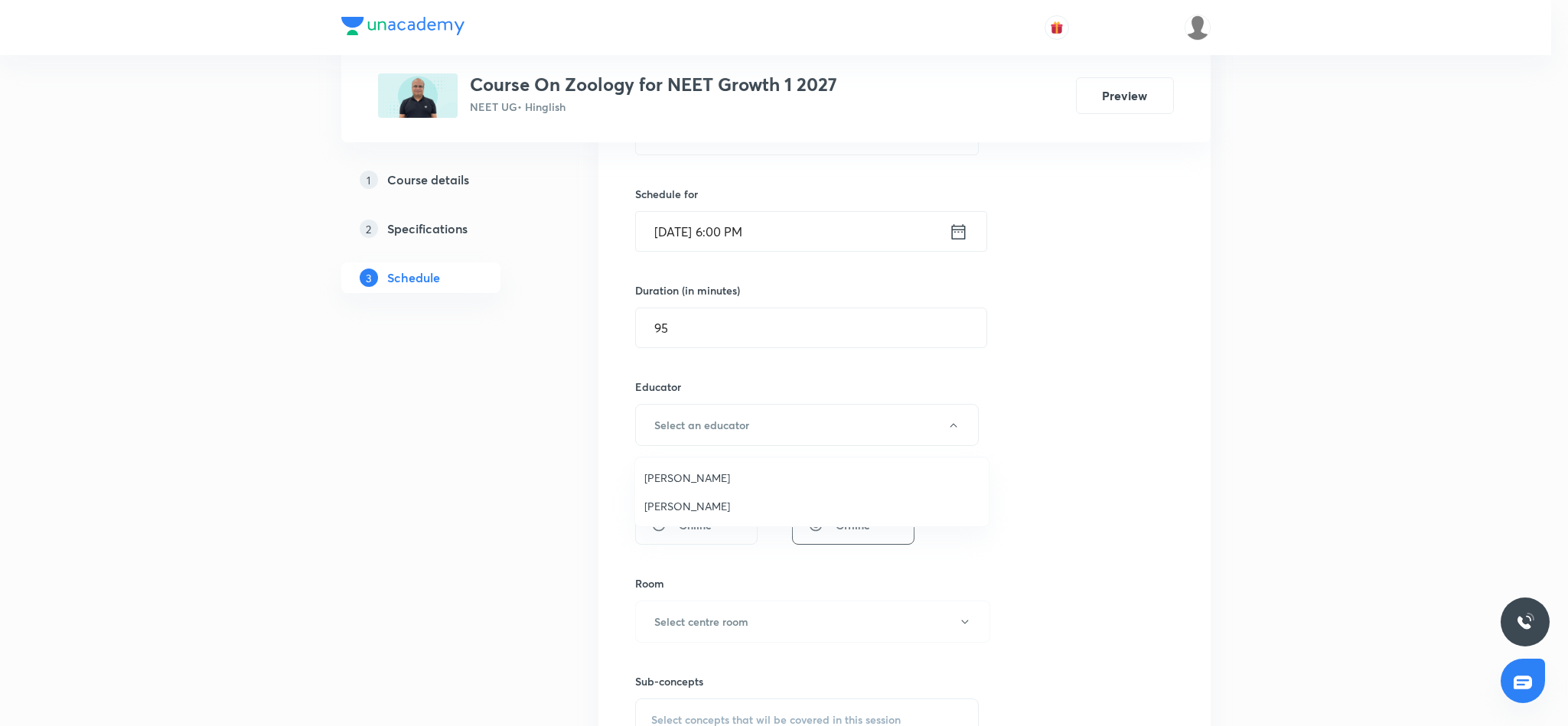
click at [682, 507] on span "[PERSON_NAME]" at bounding box center [811, 506] width 335 height 16
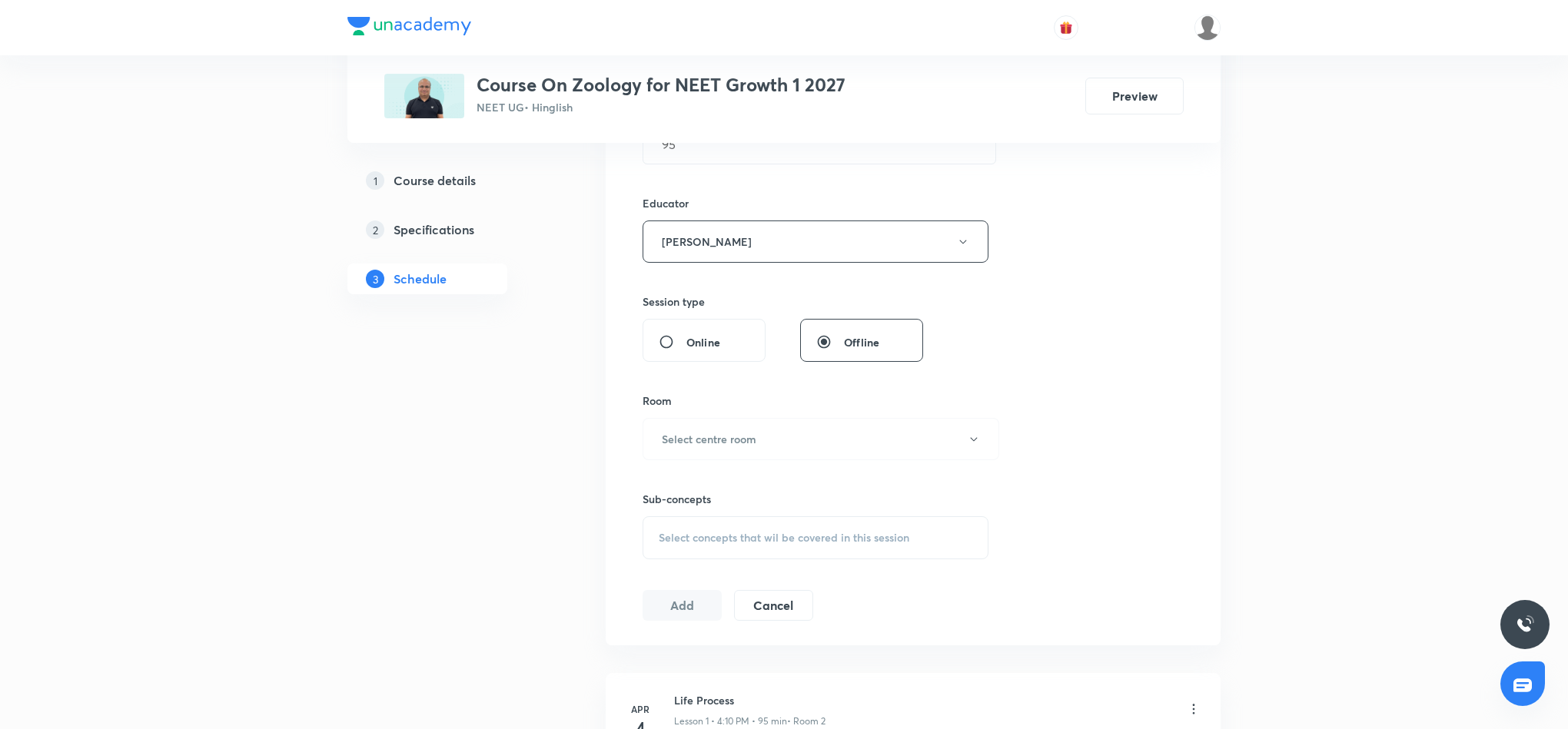
scroll to position [576, 0]
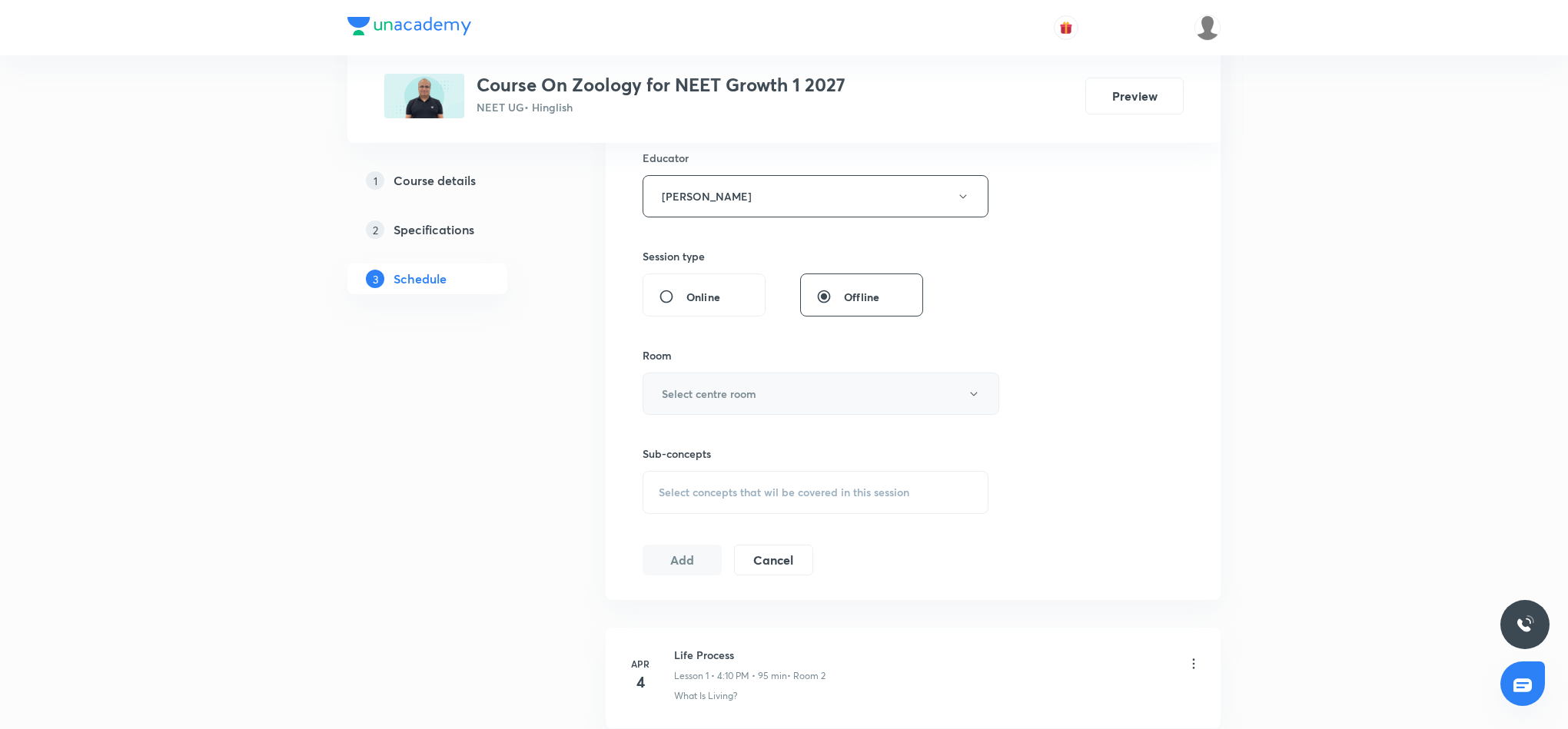
click at [849, 400] on button "Select centre room" at bounding box center [821, 394] width 357 height 42
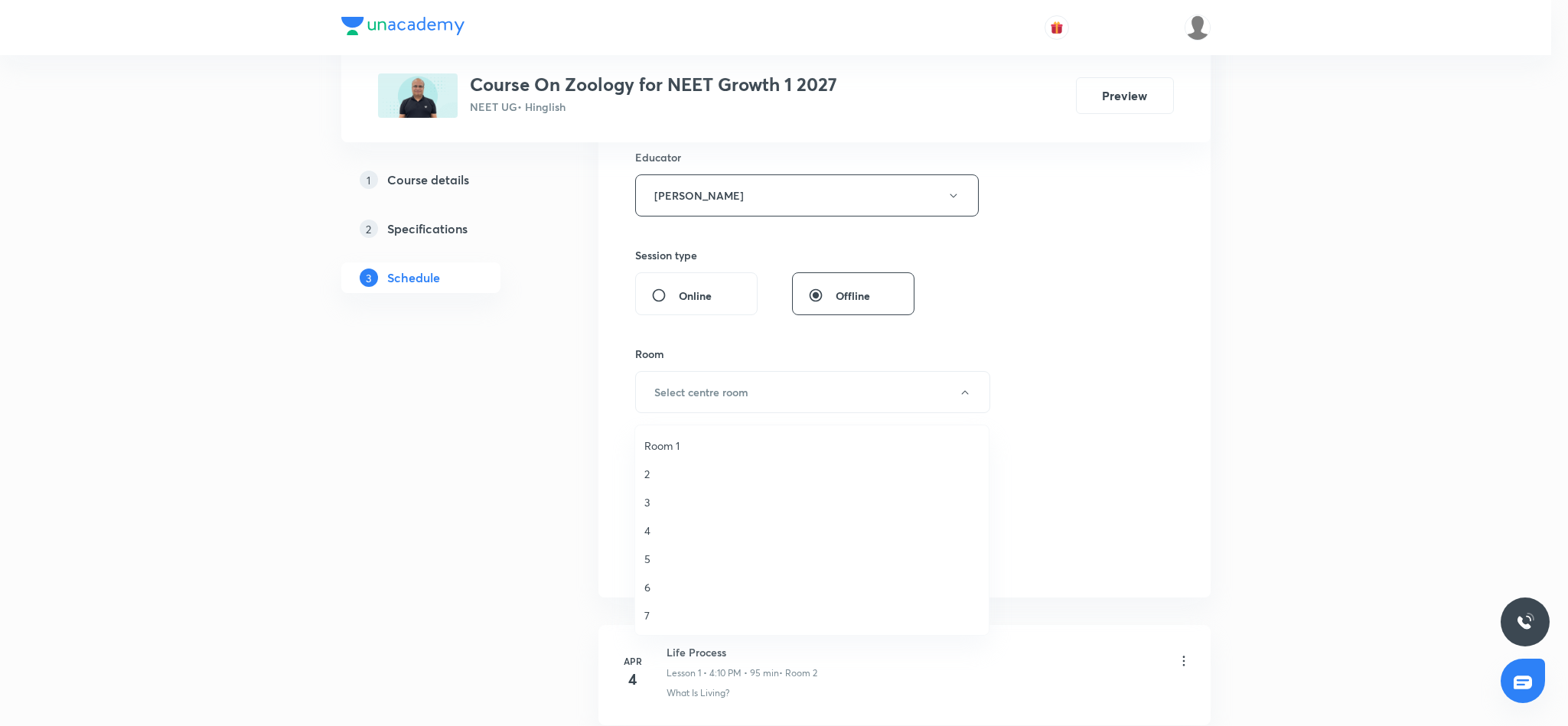
click at [647, 500] on span "3" at bounding box center [811, 502] width 335 height 16
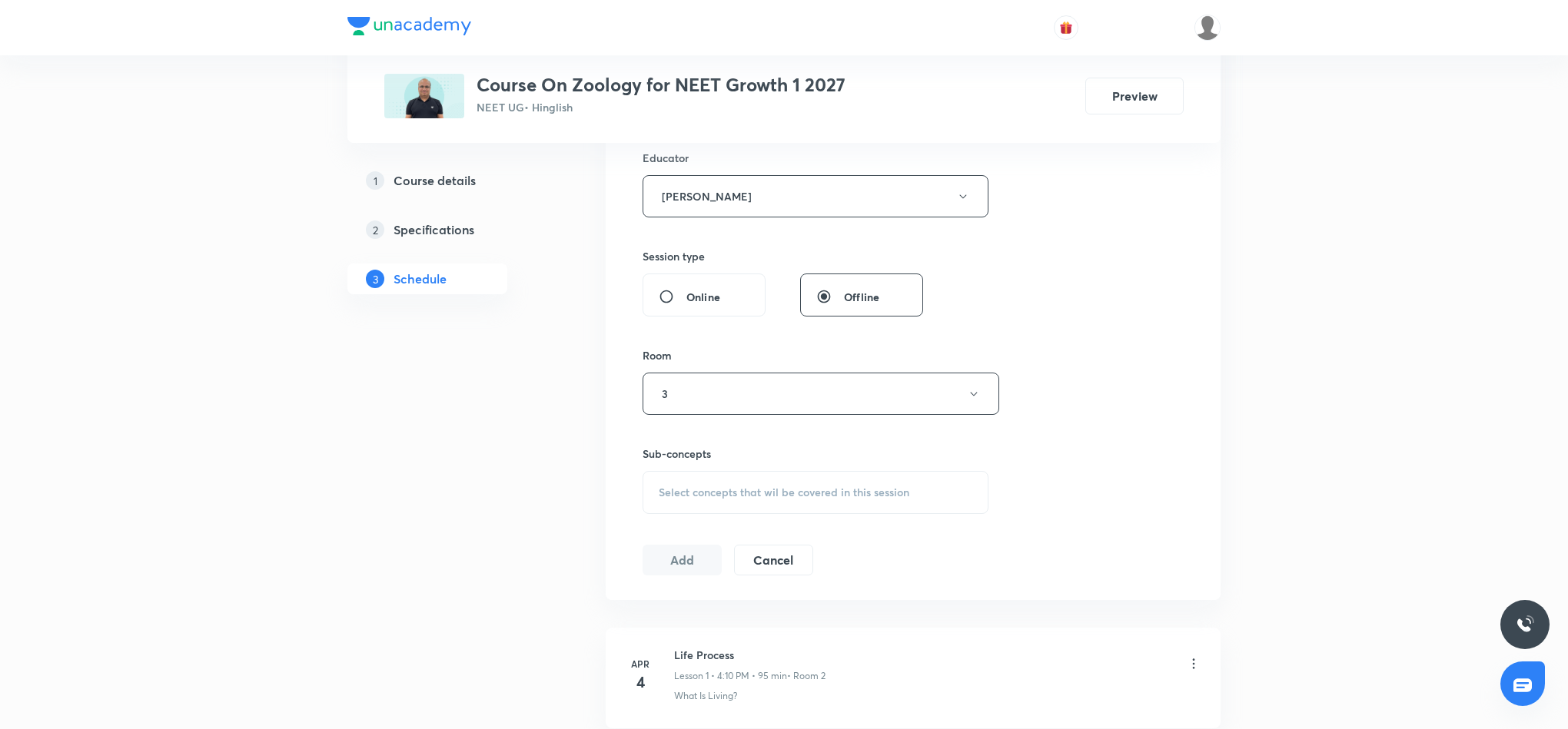
click at [844, 493] on span "Select concepts that wil be covered in this session" at bounding box center [784, 492] width 250 height 12
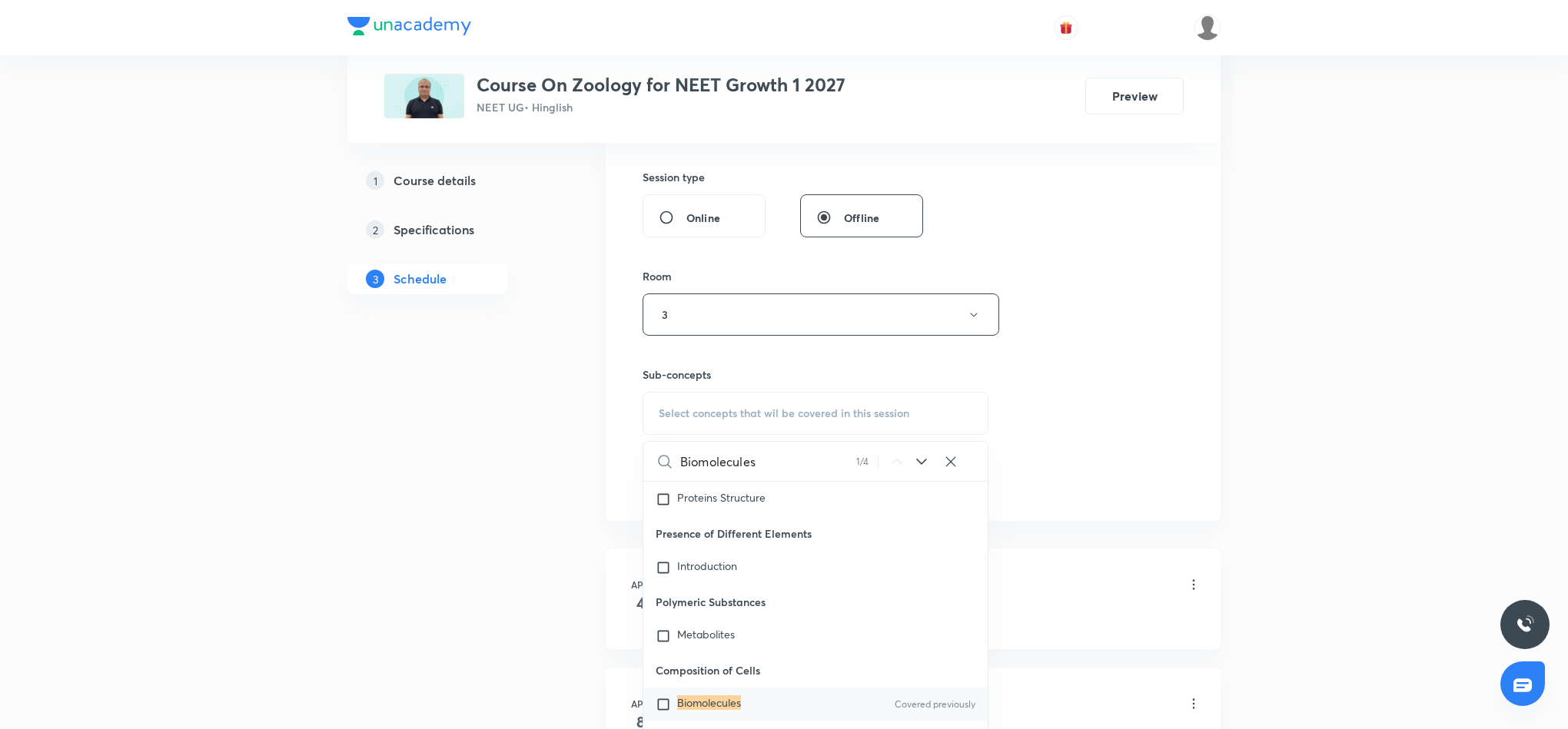
scroll to position [807, 0]
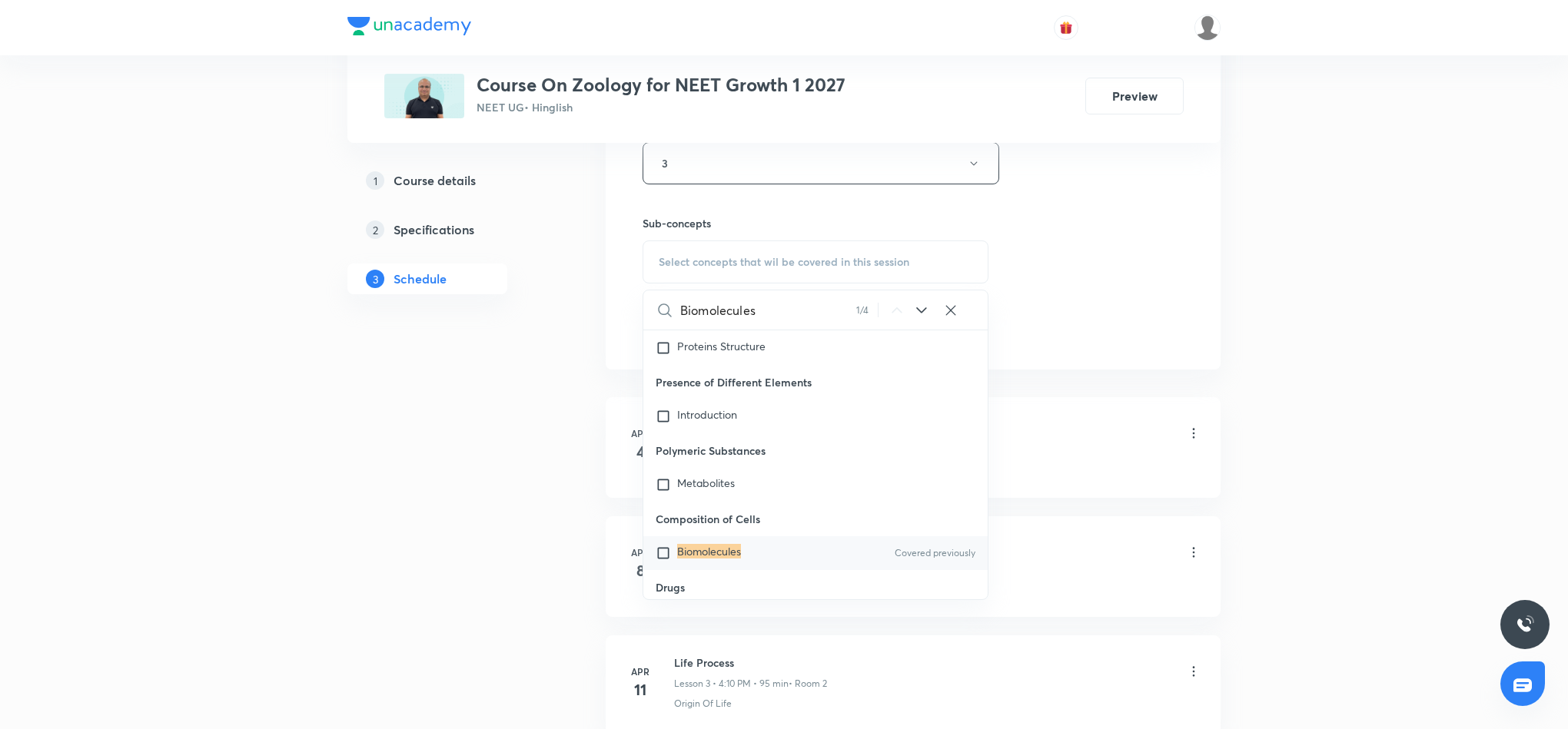
type input "Biomolecules"
click at [709, 544] on mark "Biomolecules" at bounding box center [709, 551] width 64 height 14
checkbox input "true"
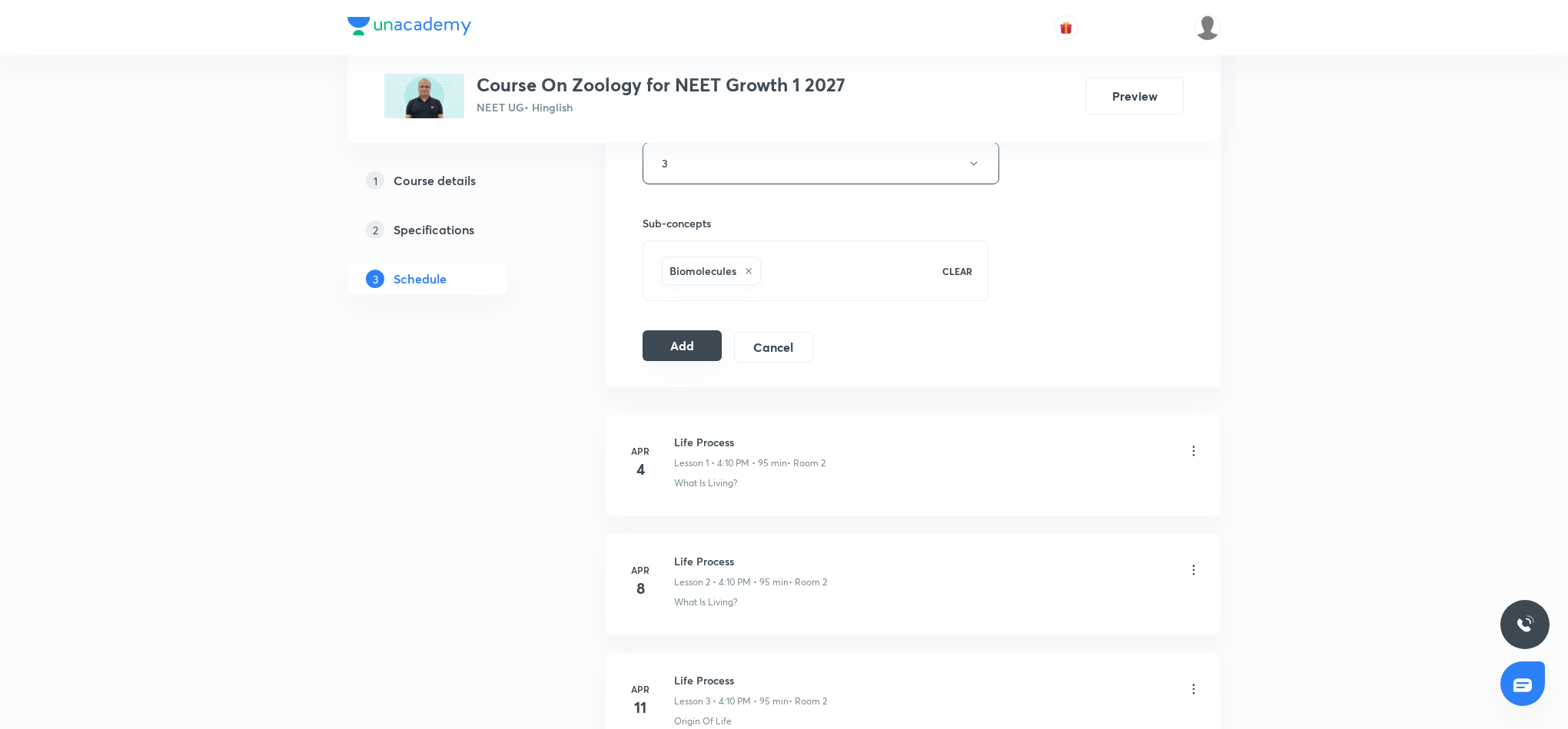
click at [705, 355] on button "Add" at bounding box center [682, 345] width 79 height 31
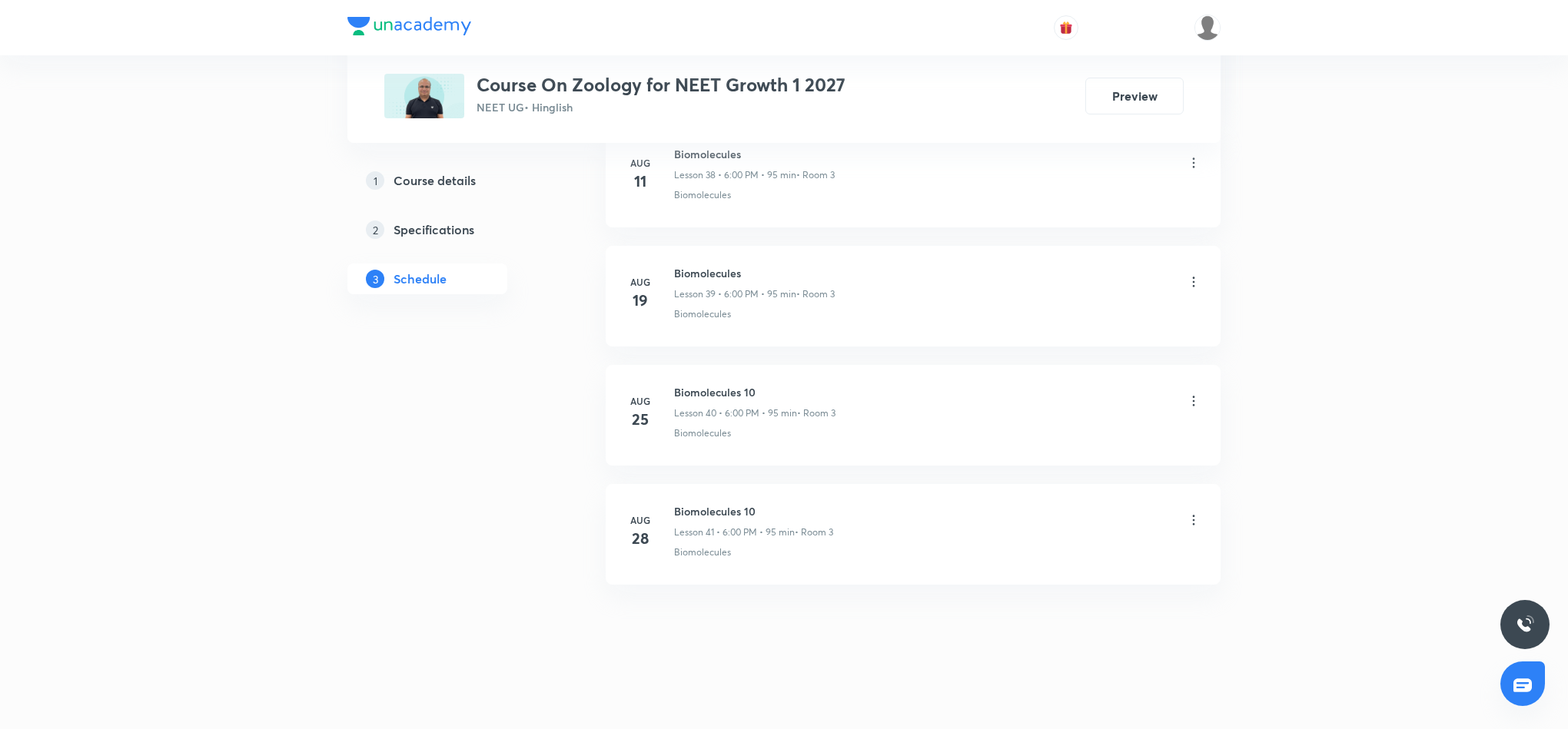
scroll to position [4831, 0]
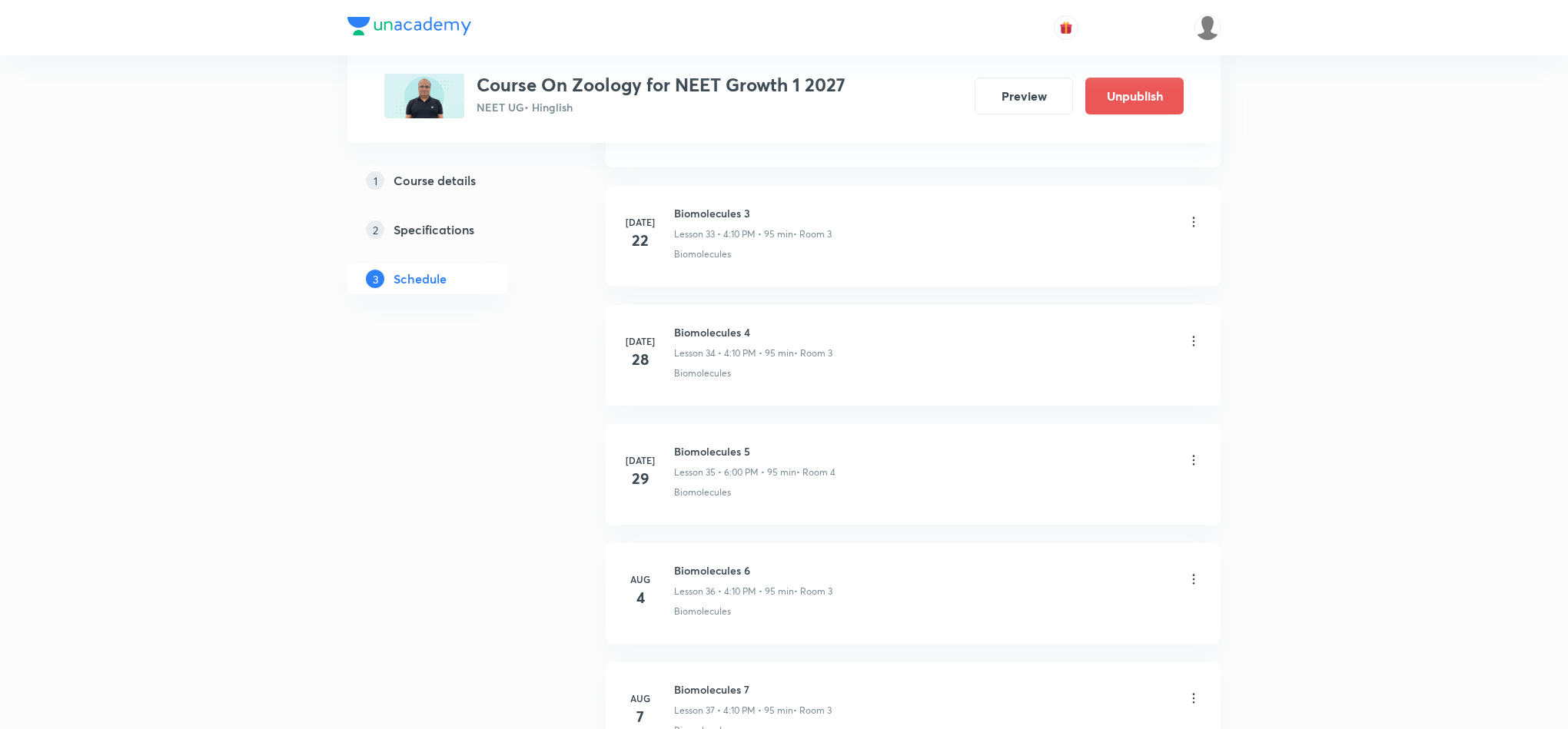
scroll to position [4831, 0]
